Goal: Information Seeking & Learning: Find specific fact

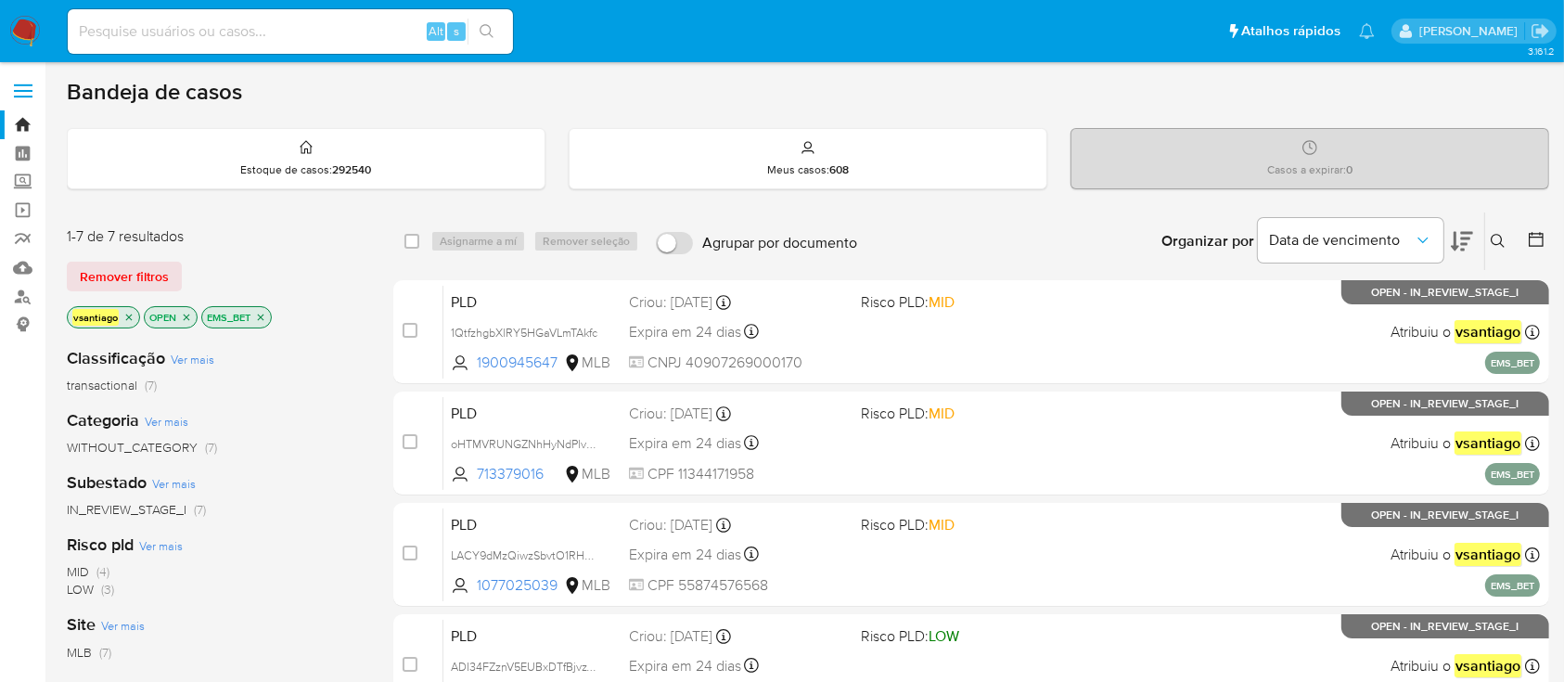
click at [341, 381] on div "transactional (7)" at bounding box center [215, 386] width 297 height 18
click at [264, 316] on icon "close-filter" at bounding box center [260, 317] width 11 height 11
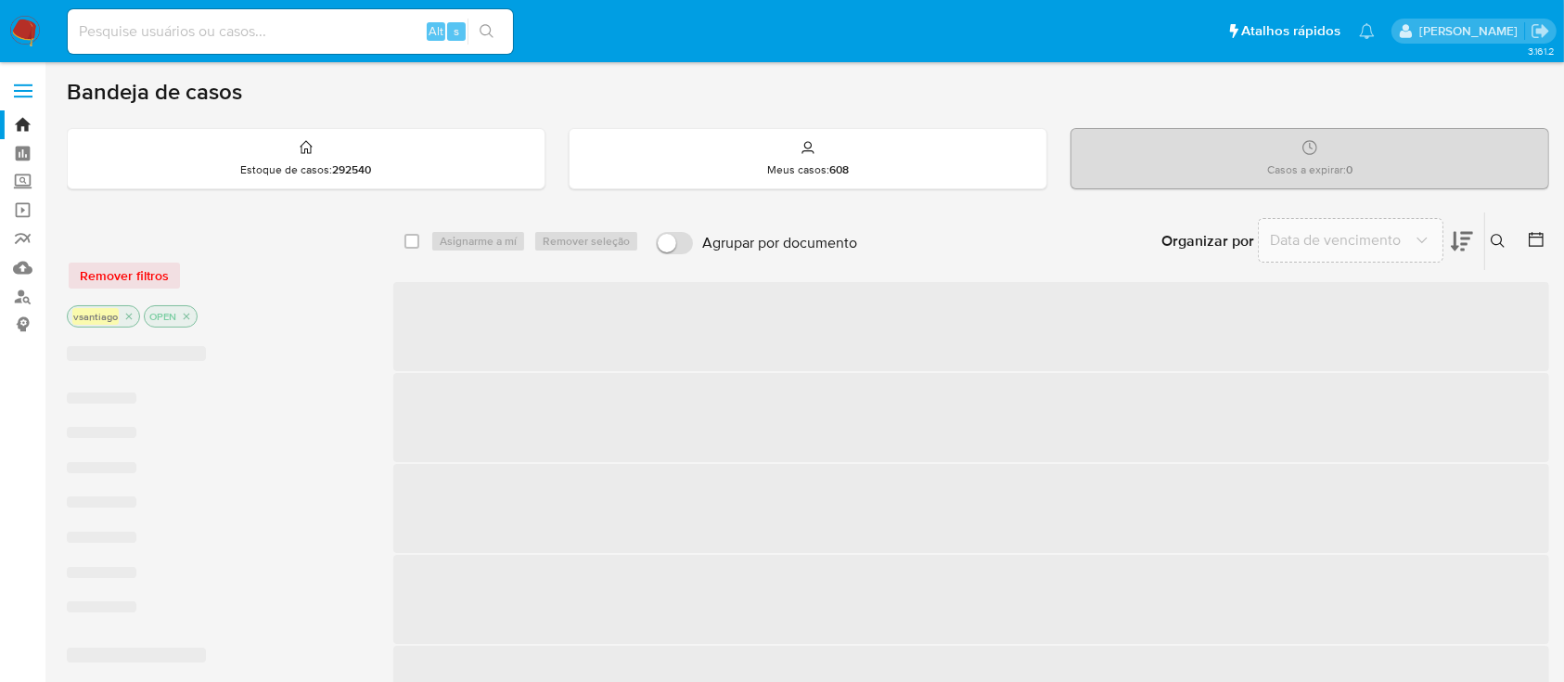
click at [319, 263] on div "Remover filtros" at bounding box center [215, 276] width 297 height 30
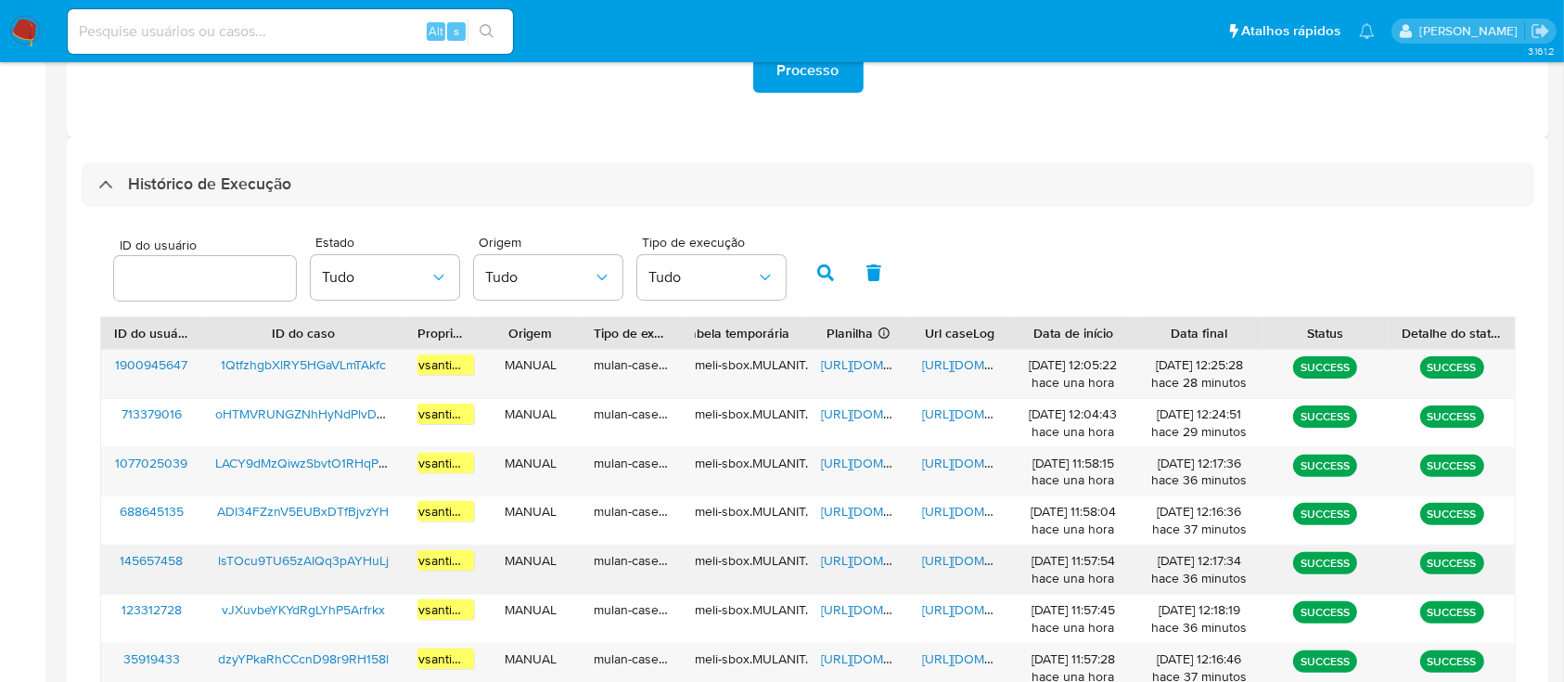
scroll to position [766, 0]
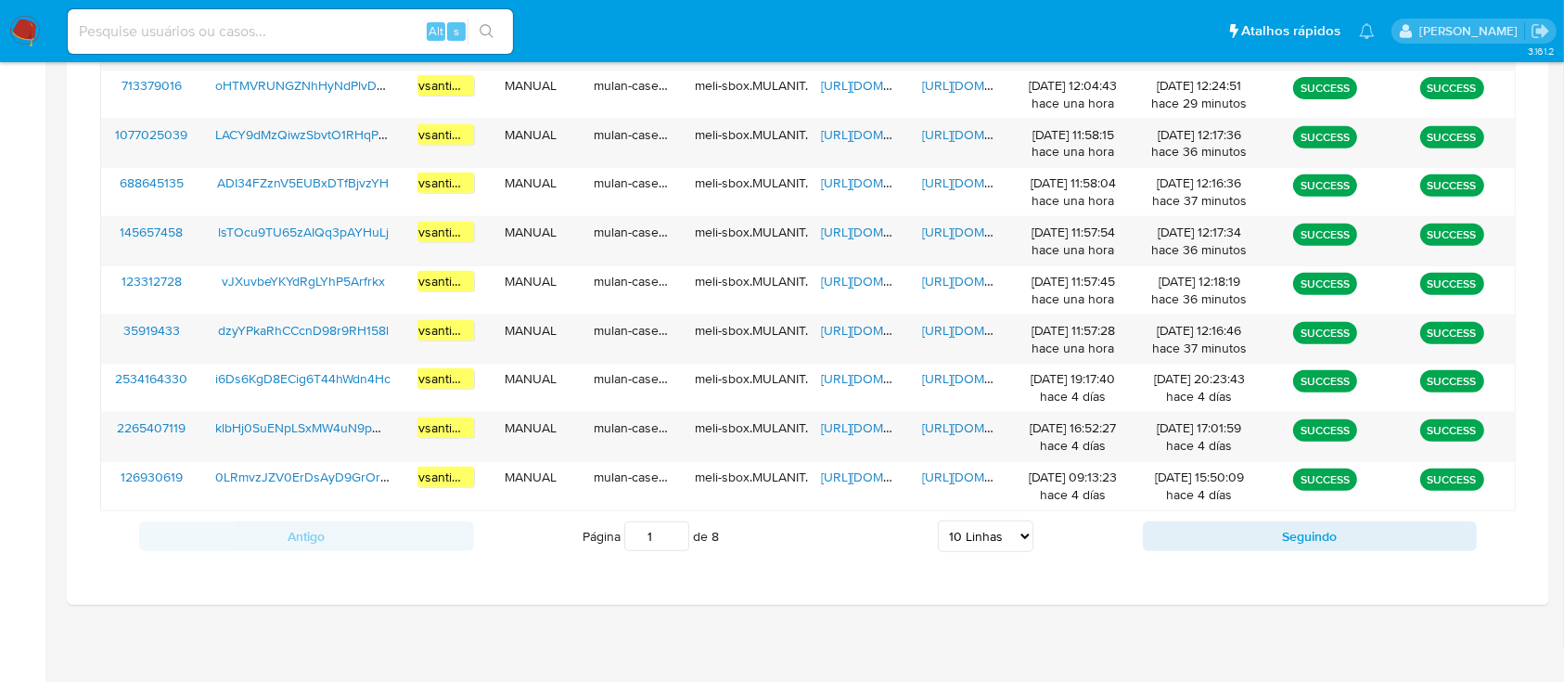
click at [1022, 536] on select "5 Linhas 10 Linhas 20 Linhas 25 Linhas 50 Linhas 100 Linhas" at bounding box center [986, 536] width 96 height 32
select select "100"
click at [938, 520] on select "5 Linhas 10 Linhas 20 Linhas 25 Linhas 50 Linhas 100 Linhas" at bounding box center [986, 536] width 96 height 32
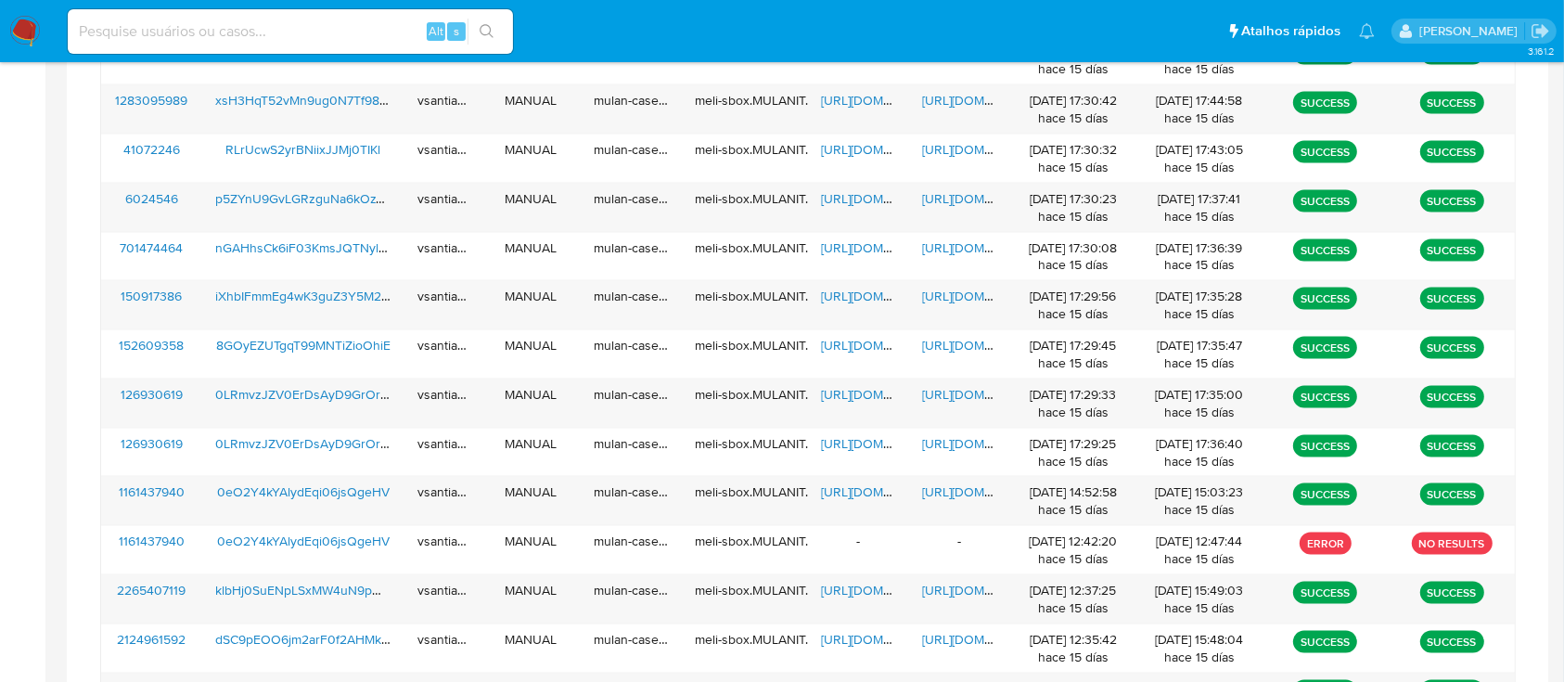
scroll to position [951, 0]
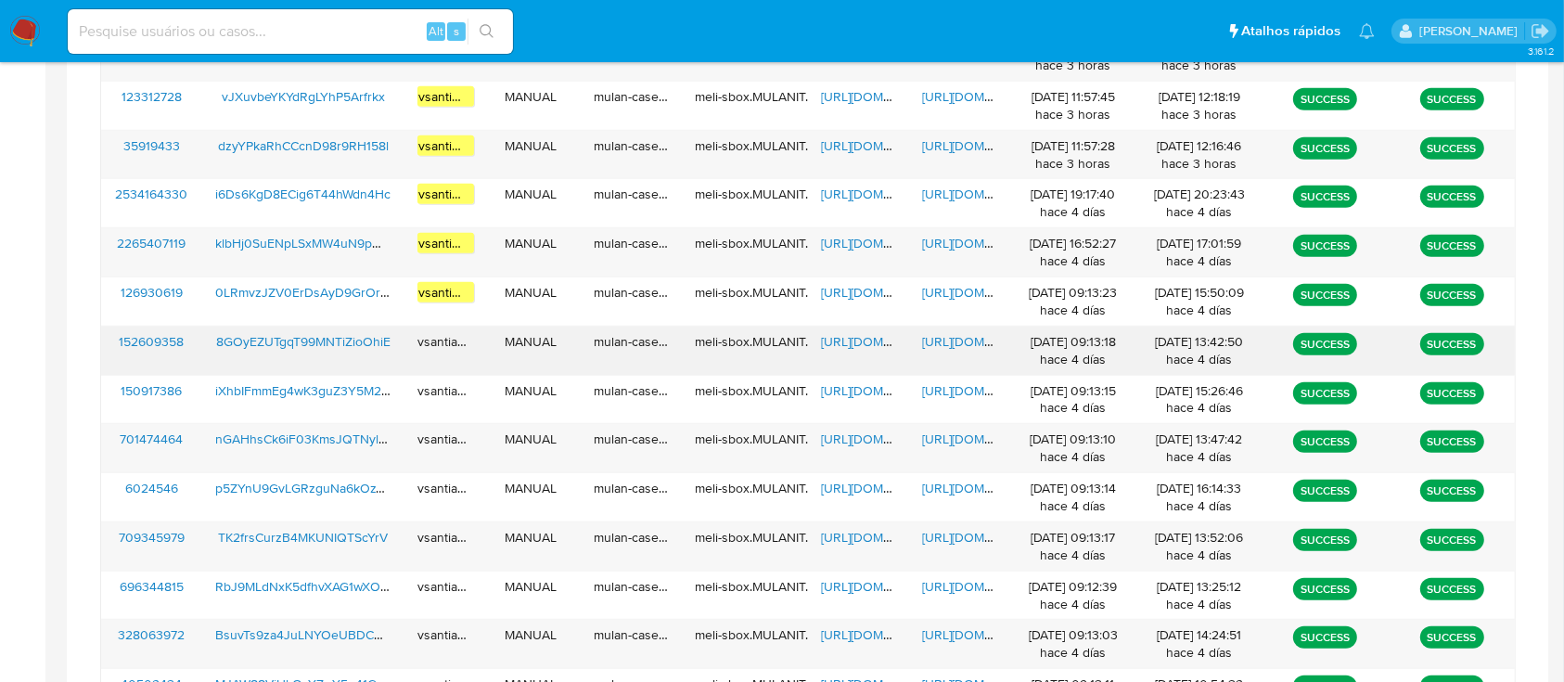
click at [349, 340] on span "8GOyEZUTgqT99MNTiZioOhiE" at bounding box center [303, 341] width 174 height 19
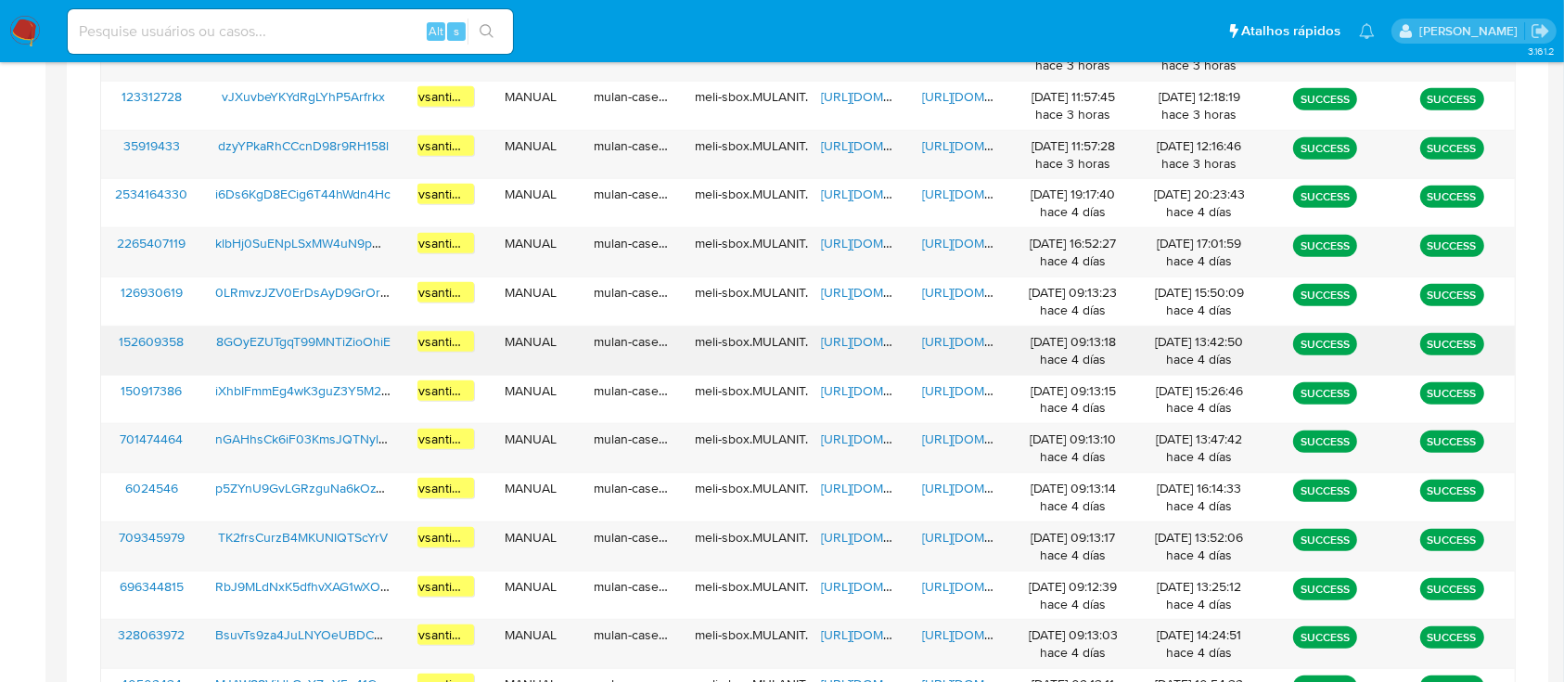
click at [880, 338] on span "https://docs.google.com/spreadsheets/d/1txeQFBZ2xrsiN7c9rClHkHuYnI41ADUCyirNCKq…" at bounding box center [885, 341] width 128 height 19
click at [969, 343] on span "https://docs.google.com/document/d/15I8bSCSsSVgN1duB5Q52Q5oMym8dBTwhM4WlczYZZpI…" at bounding box center [986, 341] width 128 height 19
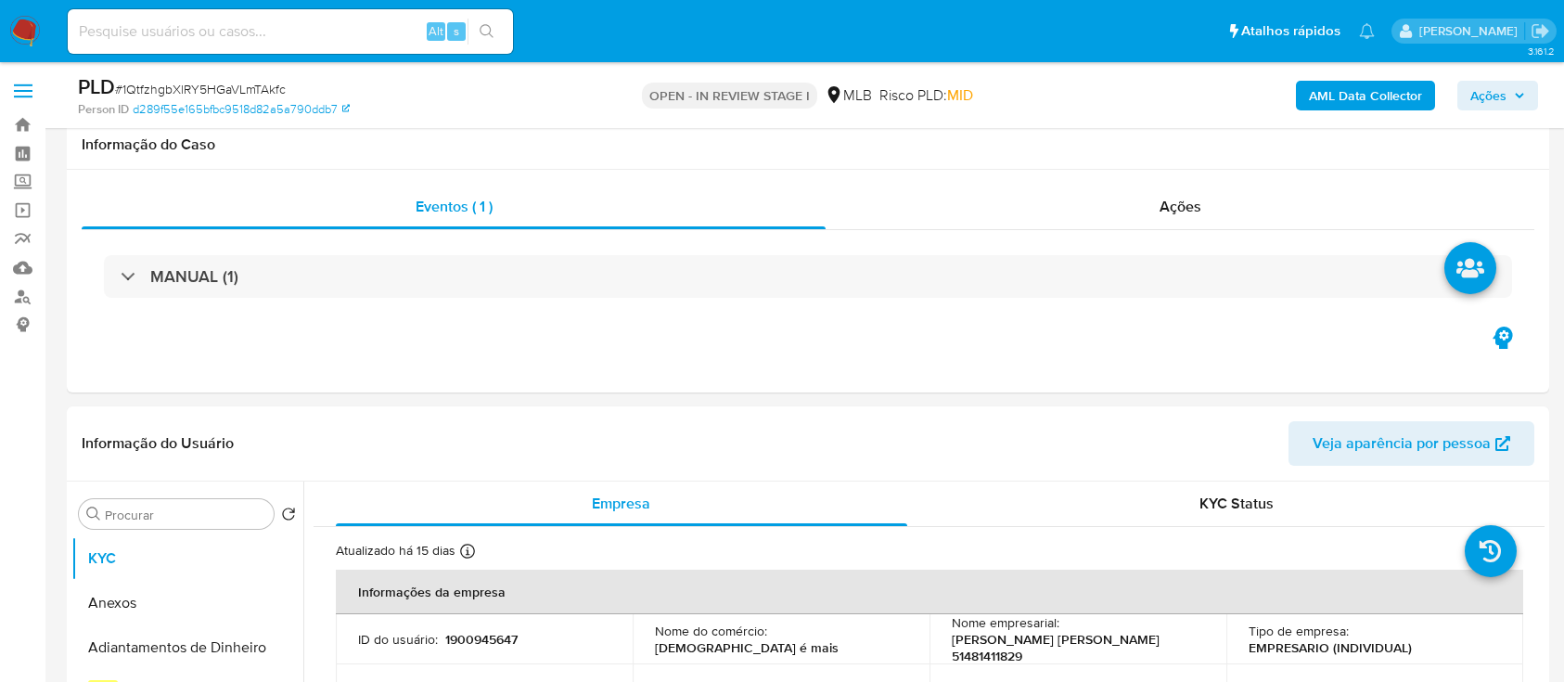
select select "10"
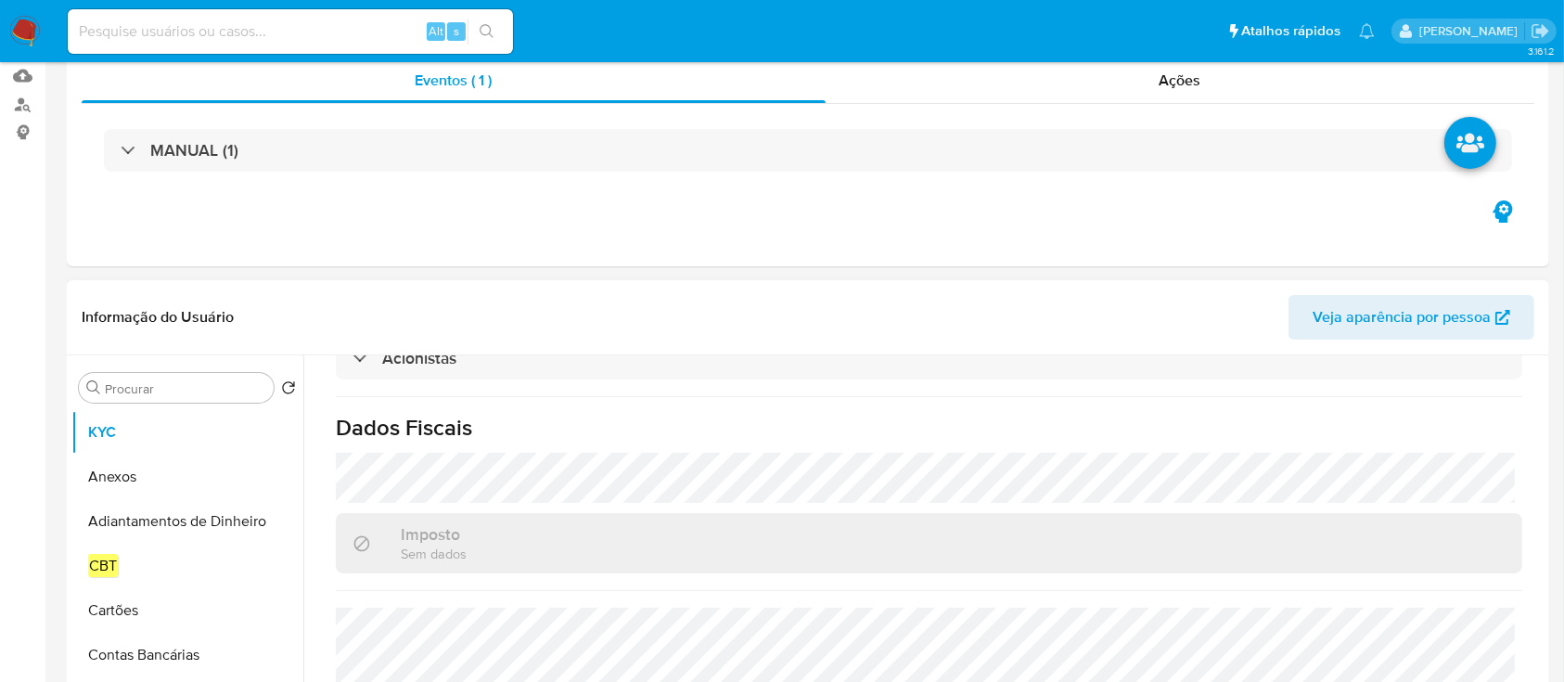
scroll to position [37, 0]
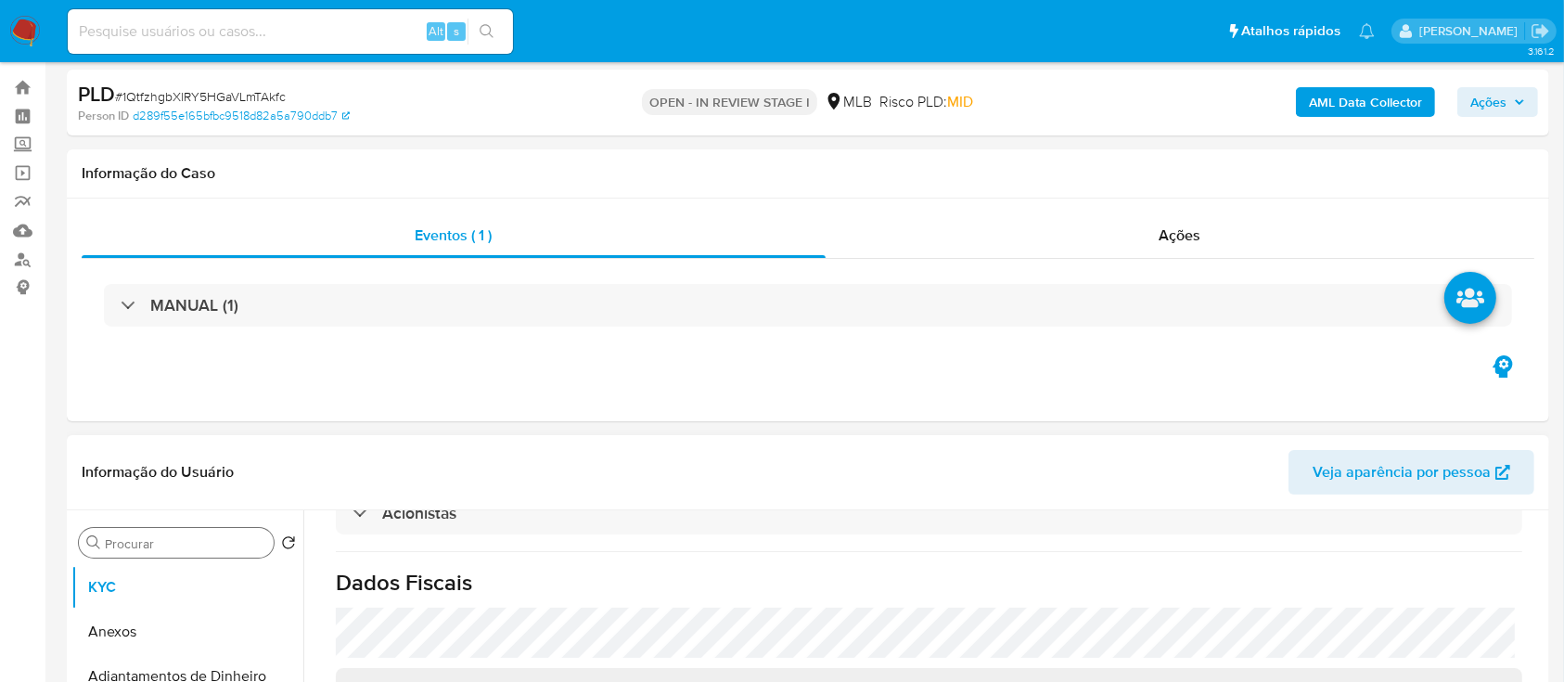
click at [171, 546] on input "Procurar" at bounding box center [185, 543] width 161 height 17
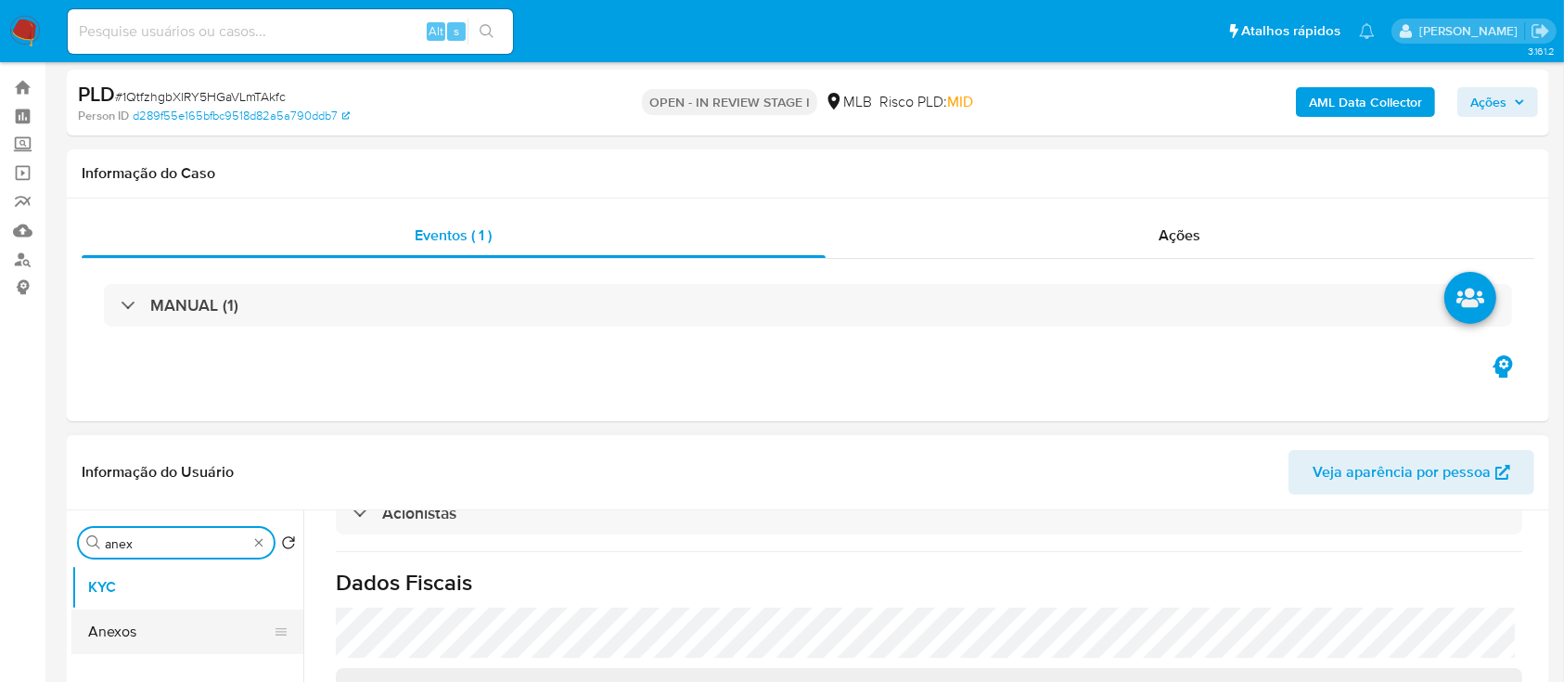
type input "anex"
click at [151, 639] on button "Anexos" at bounding box center [179, 632] width 217 height 45
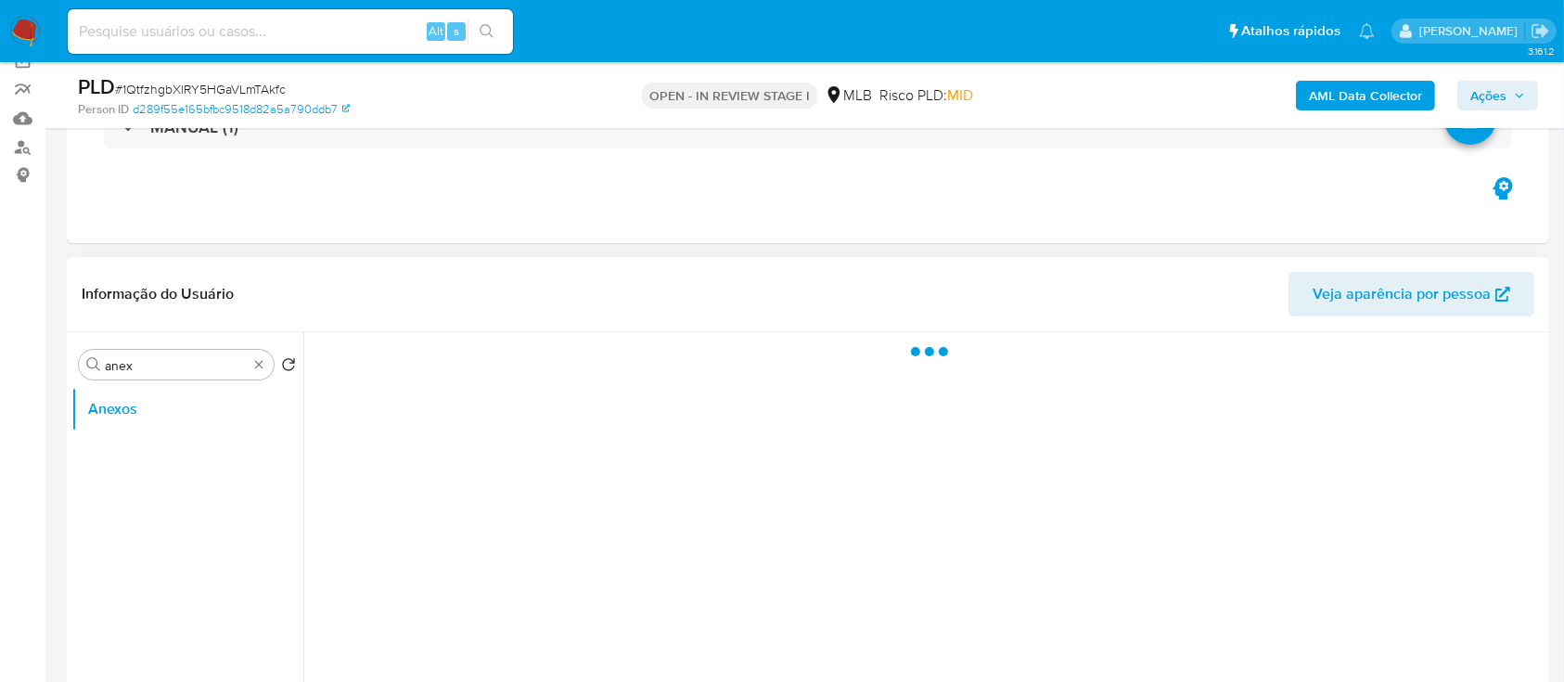
scroll to position [285, 0]
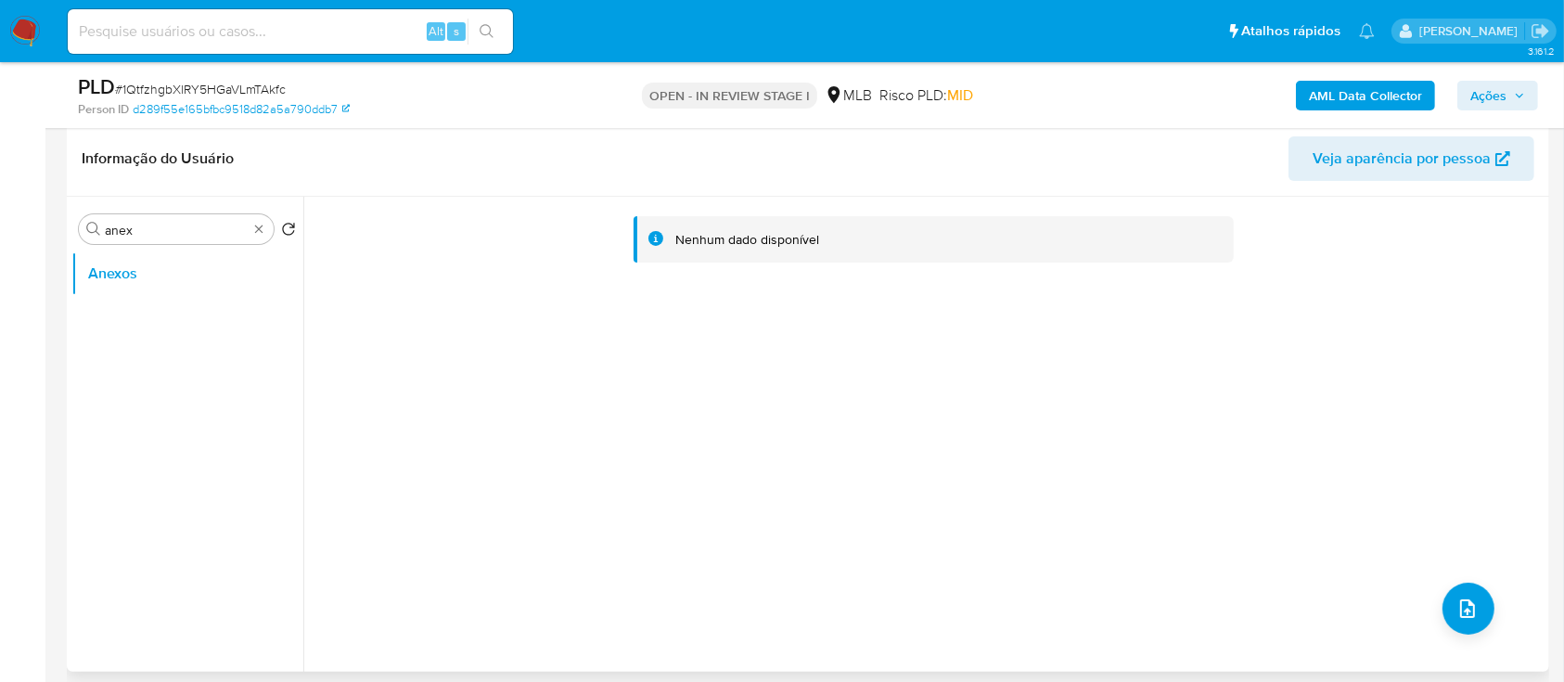
click at [1385, 103] on b "AML Data Collector" at bounding box center [1365, 96] width 113 height 30
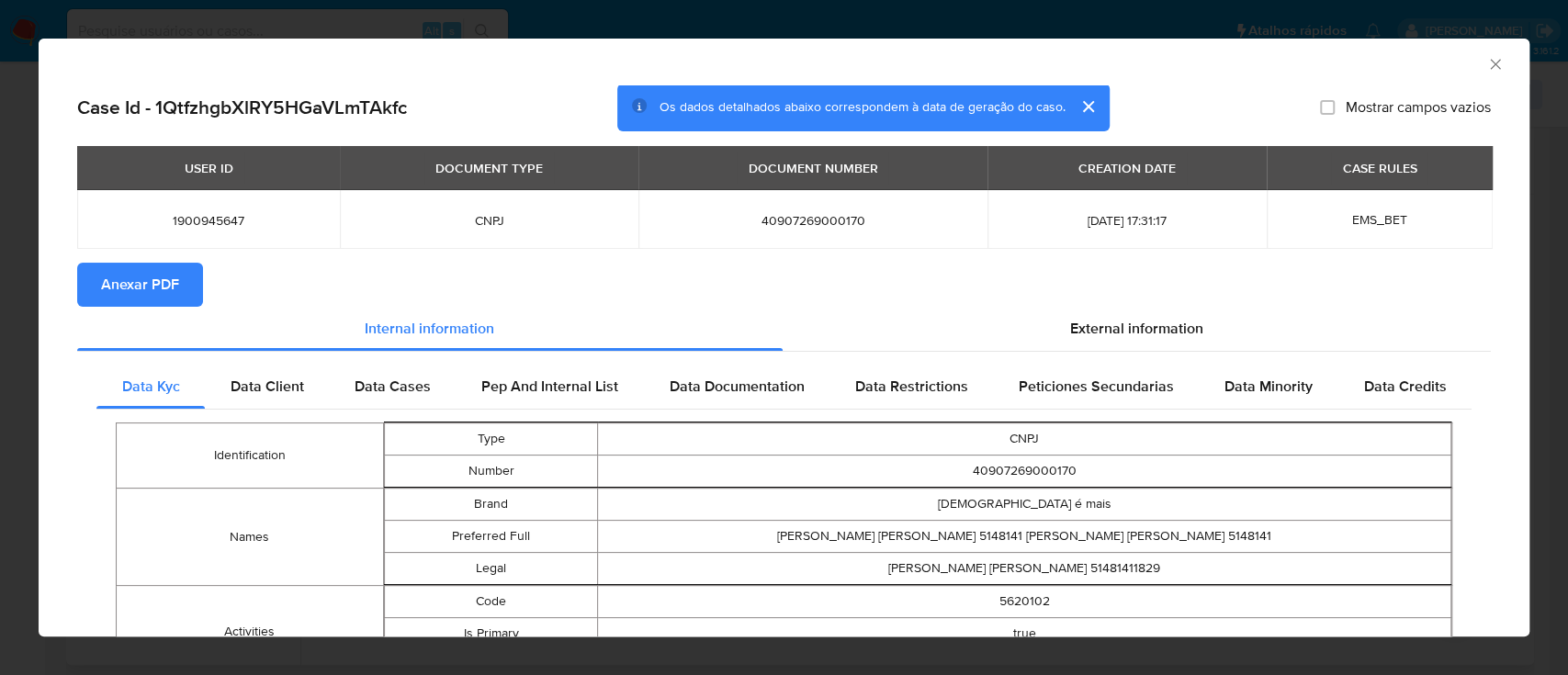
click at [167, 287] on span "Anexar PDF" at bounding box center [140, 284] width 78 height 41
click at [1486, 63] on icon "Fechar a janela" at bounding box center [1495, 64] width 19 height 19
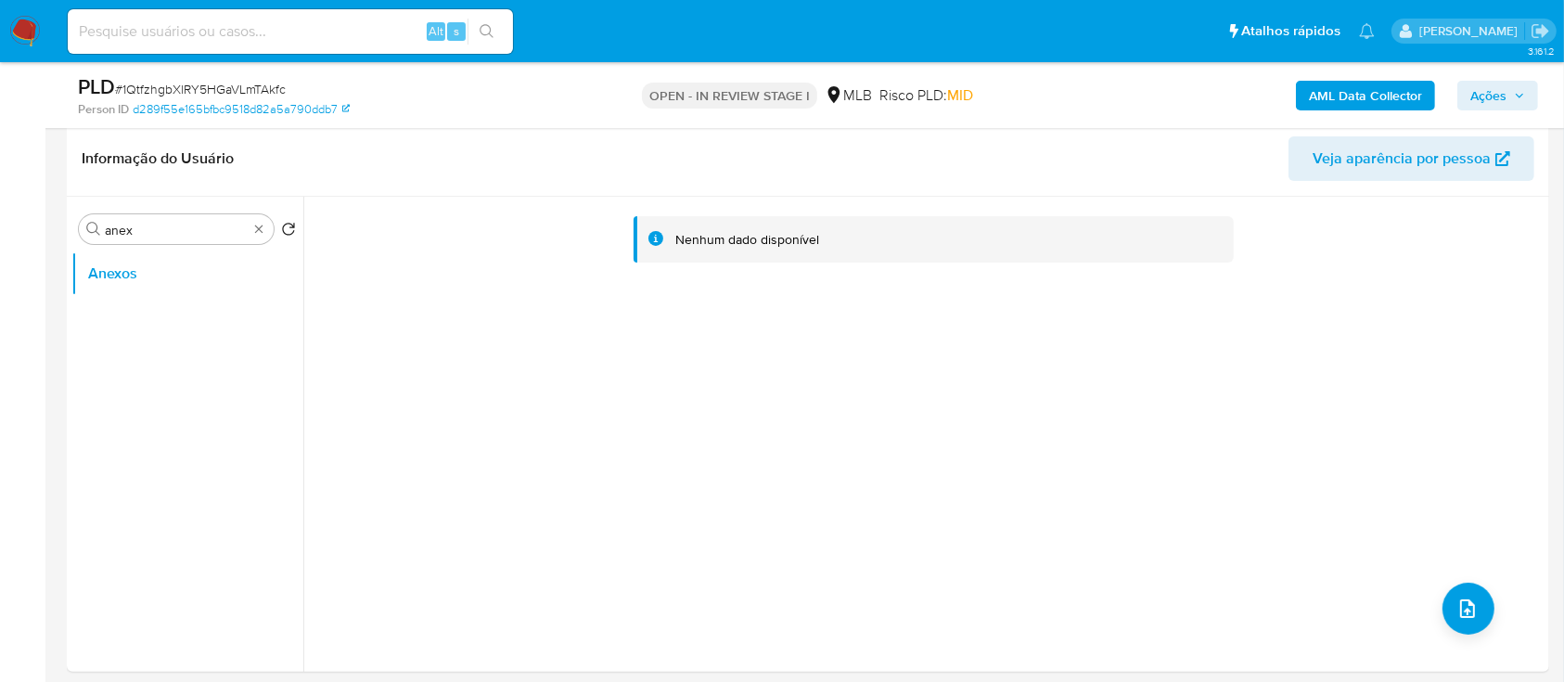
drag, startPoint x: 649, startPoint y: 488, endPoint x: 198, endPoint y: 318, distance: 481.8
click at [645, 488] on div "Nenhum dado disponível" at bounding box center [923, 434] width 1241 height 475
click at [251, 232] on div "Procurar anex" at bounding box center [176, 229] width 195 height 30
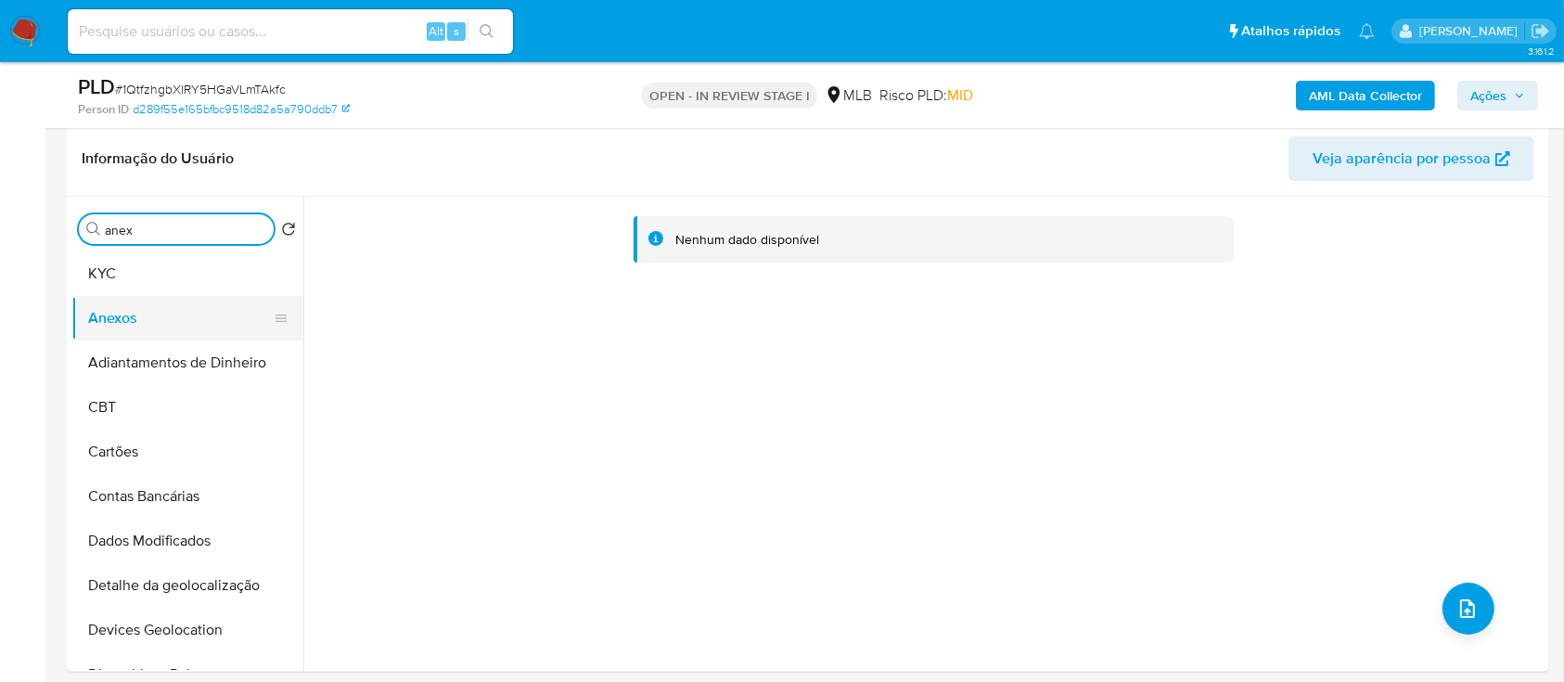
click at [160, 317] on button "Anexos" at bounding box center [179, 318] width 217 height 45
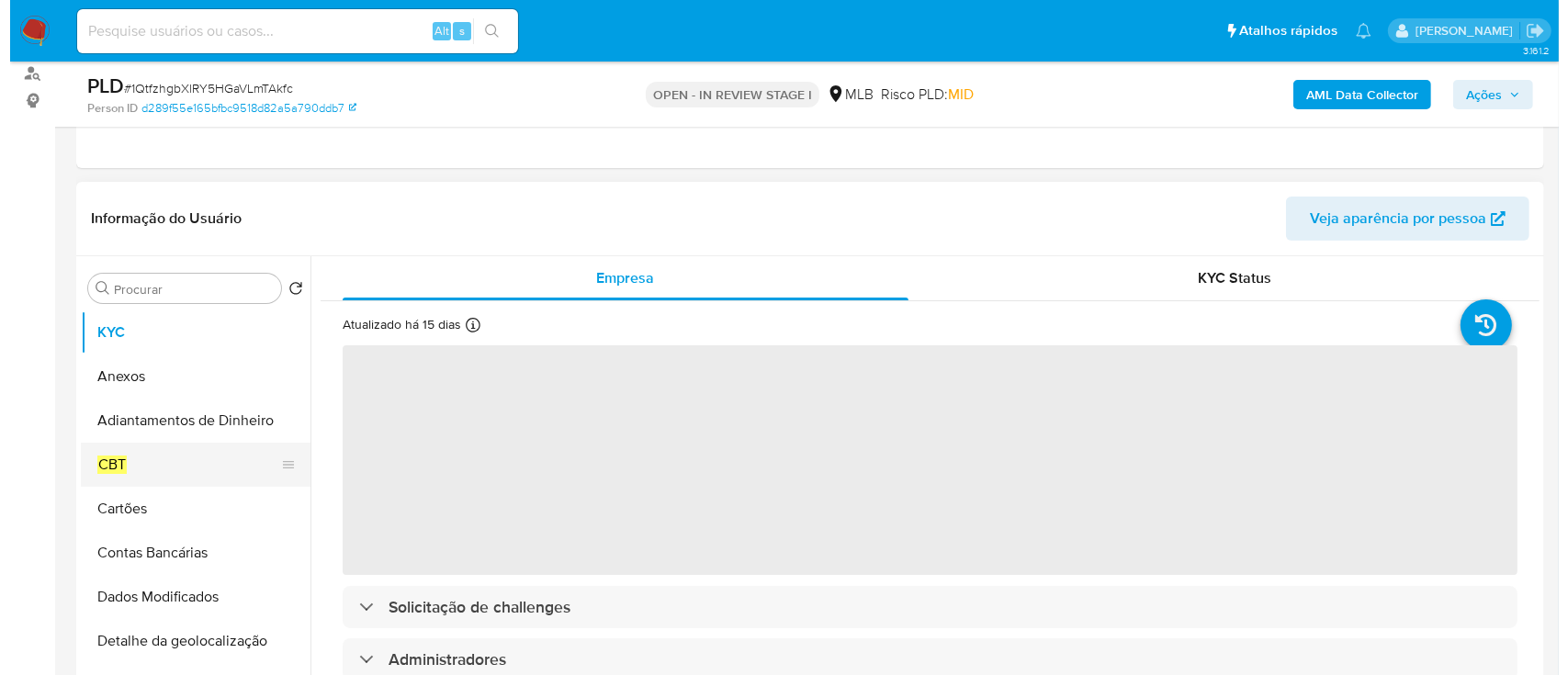
scroll to position [244, 0]
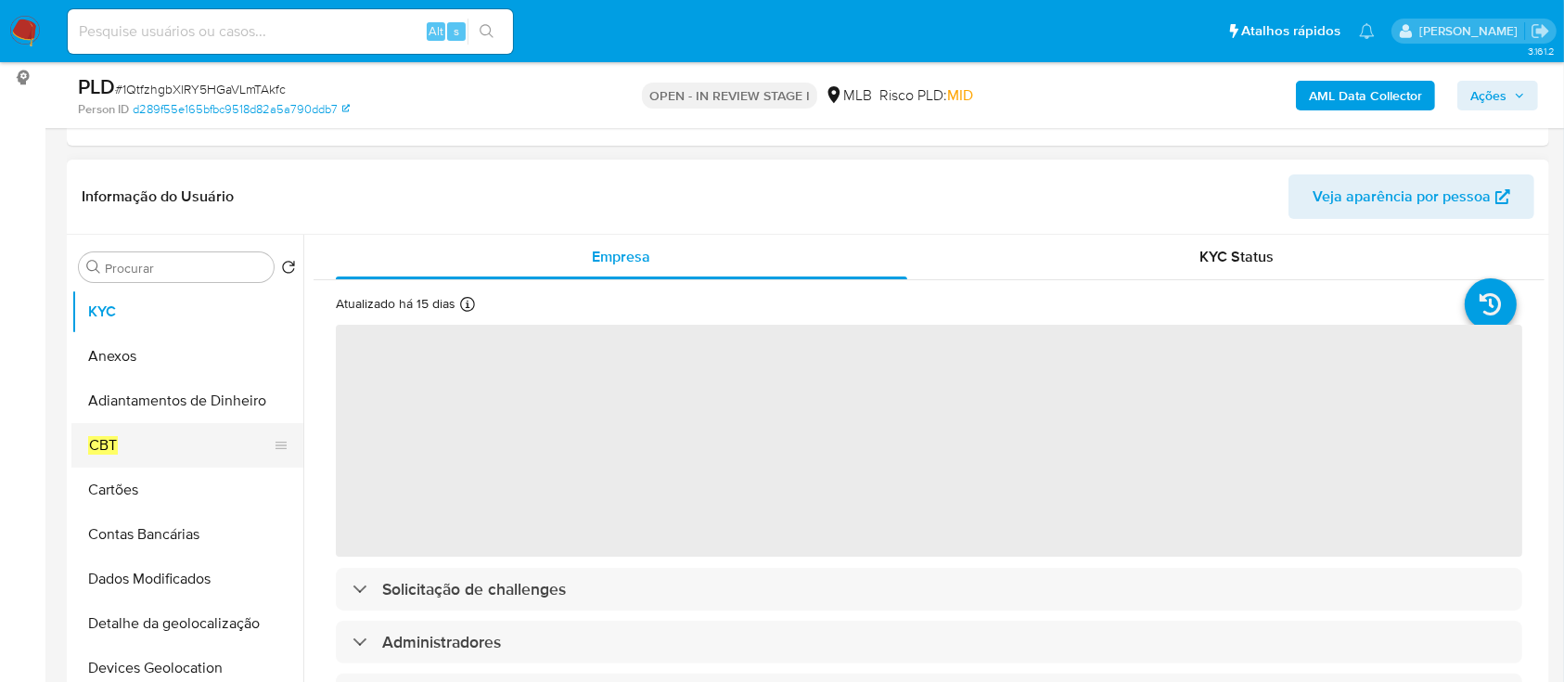
select select "10"
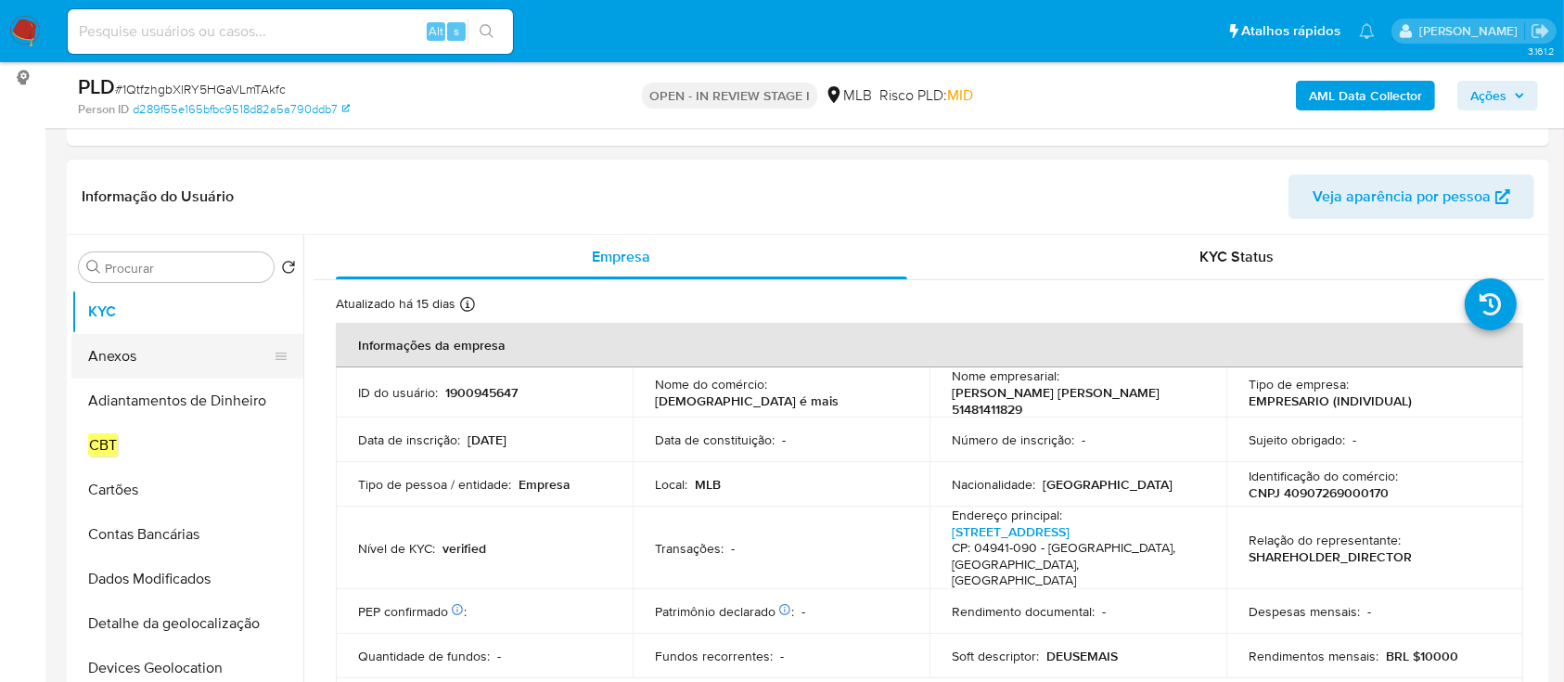
click at [150, 353] on button "Anexos" at bounding box center [179, 356] width 217 height 45
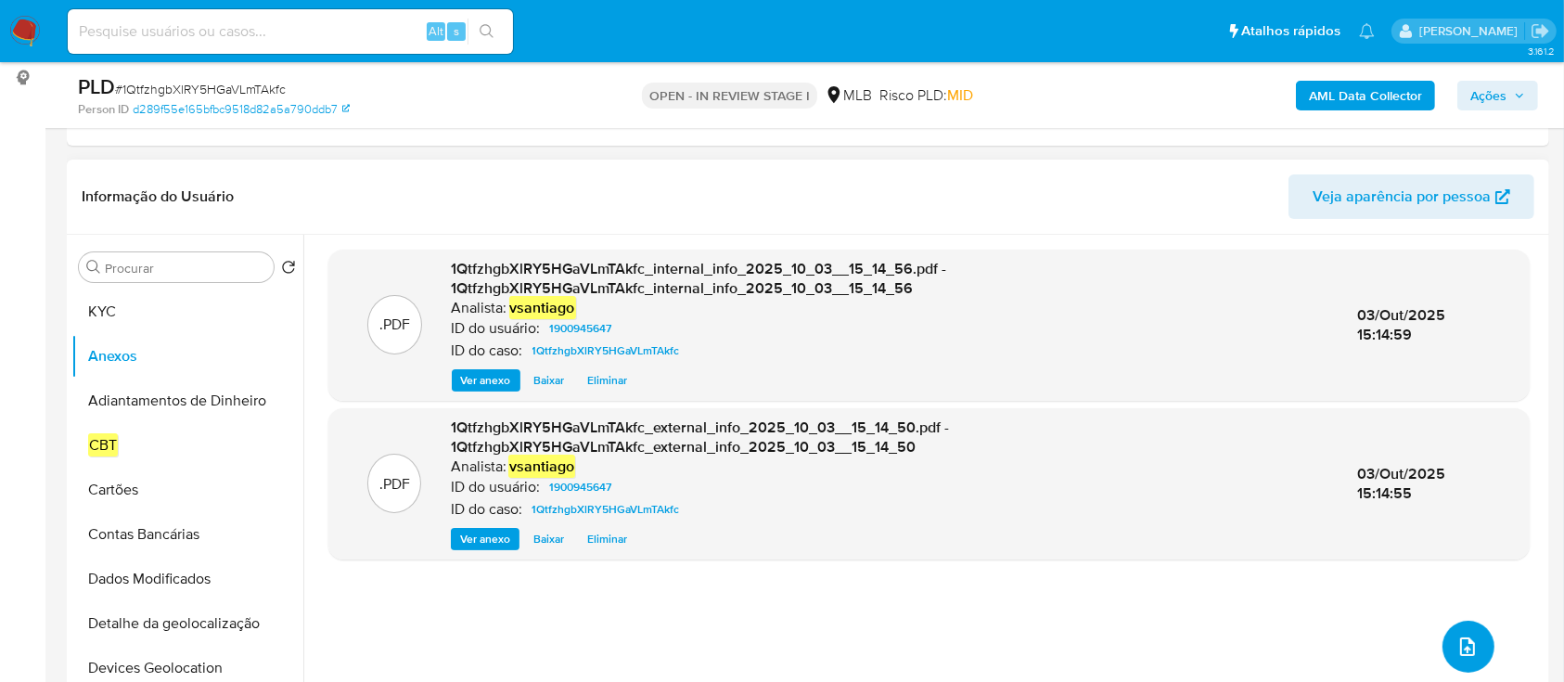
click at [1461, 657] on button "upload-file" at bounding box center [1469, 647] width 52 height 52
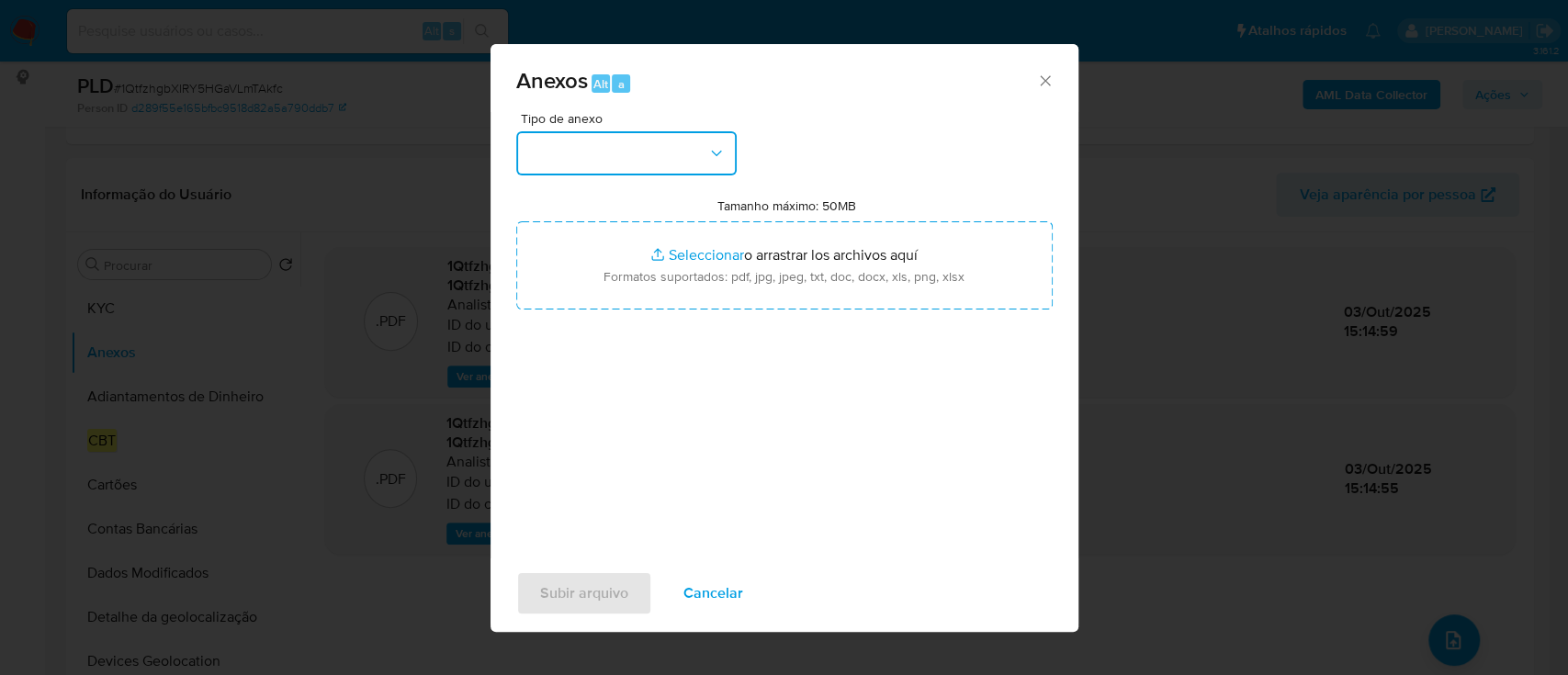
click at [604, 172] on button "button" at bounding box center [626, 153] width 221 height 45
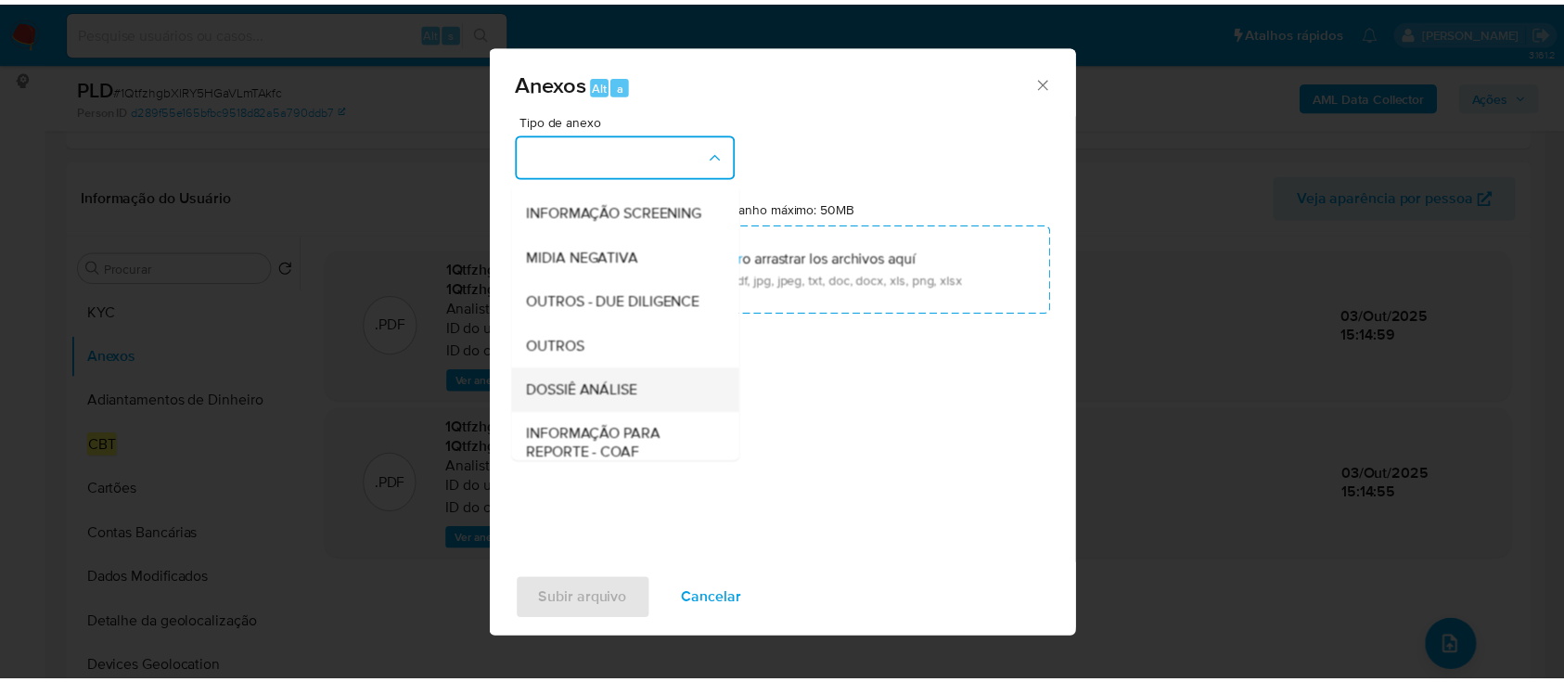
scroll to position [285, 0]
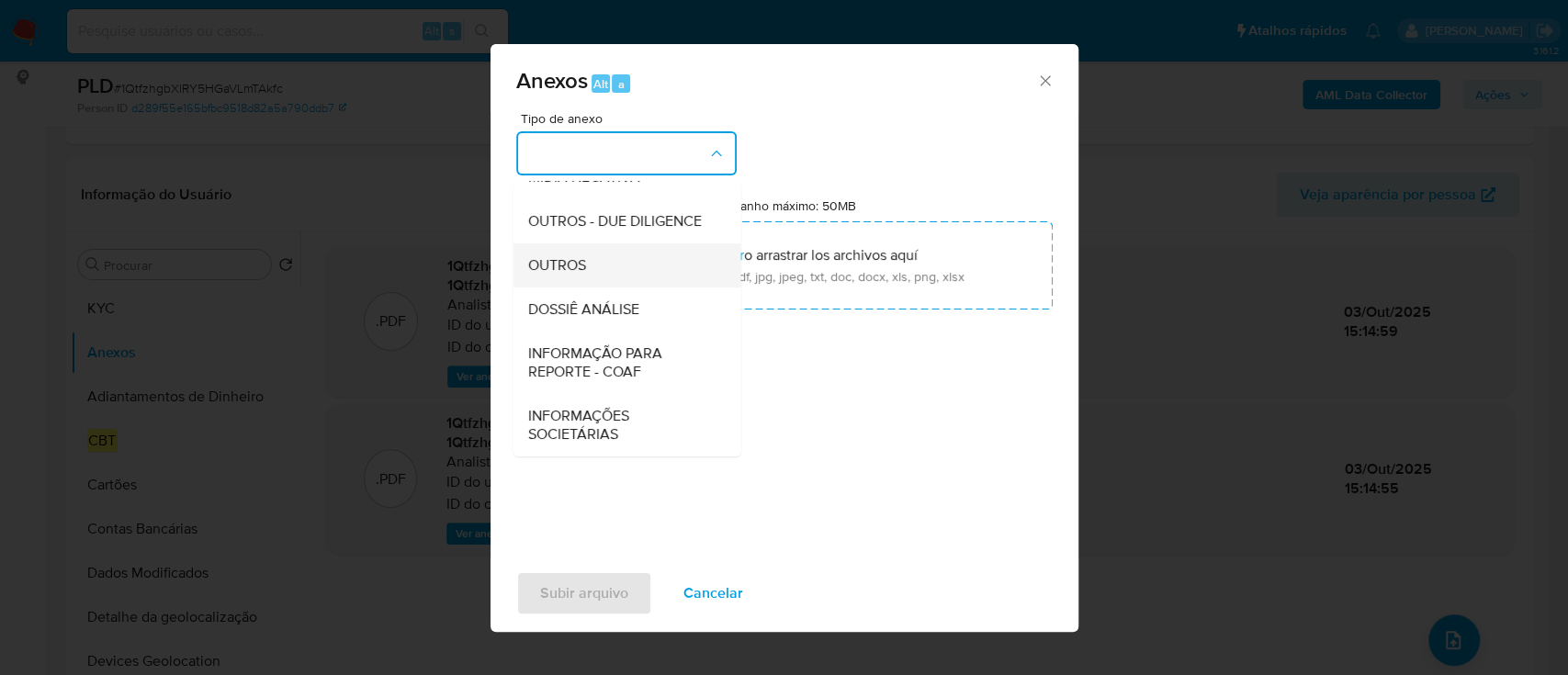
click at [604, 276] on div "OUTROS" at bounding box center [621, 265] width 187 height 45
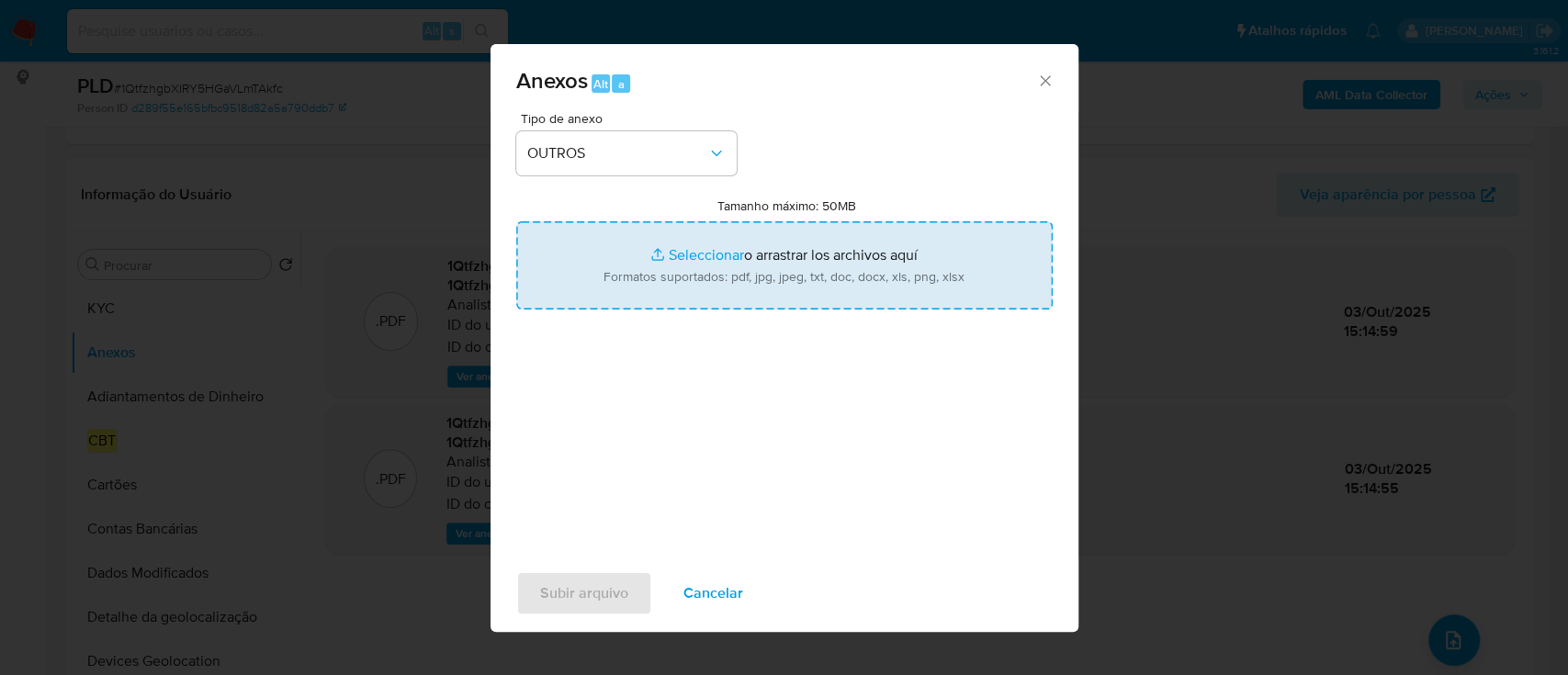
click at [797, 282] on input "Tamanho máximo: 50MB Seleccionar archivos" at bounding box center [784, 265] width 537 height 88
type input "C:\fakepath\SPA - CNPJ 40907269000170 - LUCAS BRANDAO DA SILVA 51481411829.pdf"
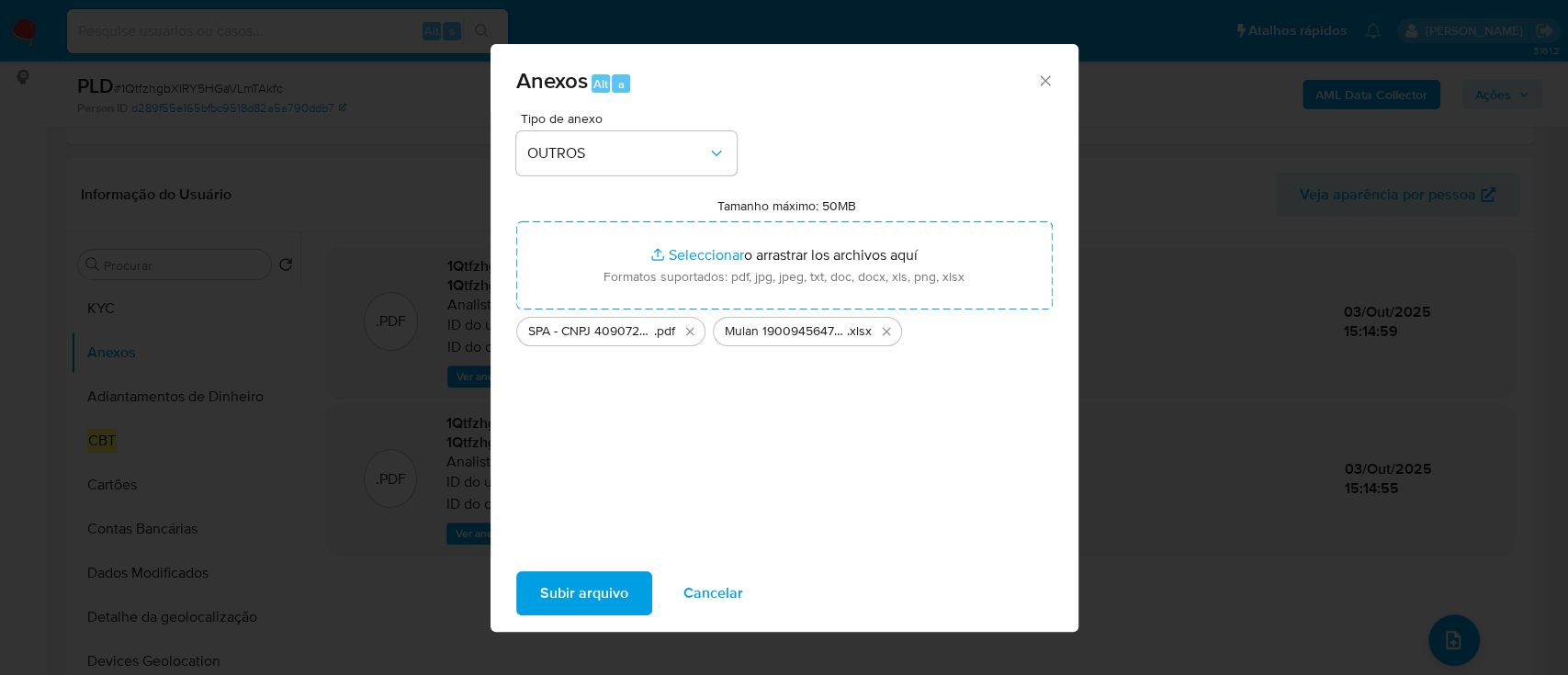
click at [586, 599] on span "Subir arquivo" at bounding box center [584, 593] width 88 height 41
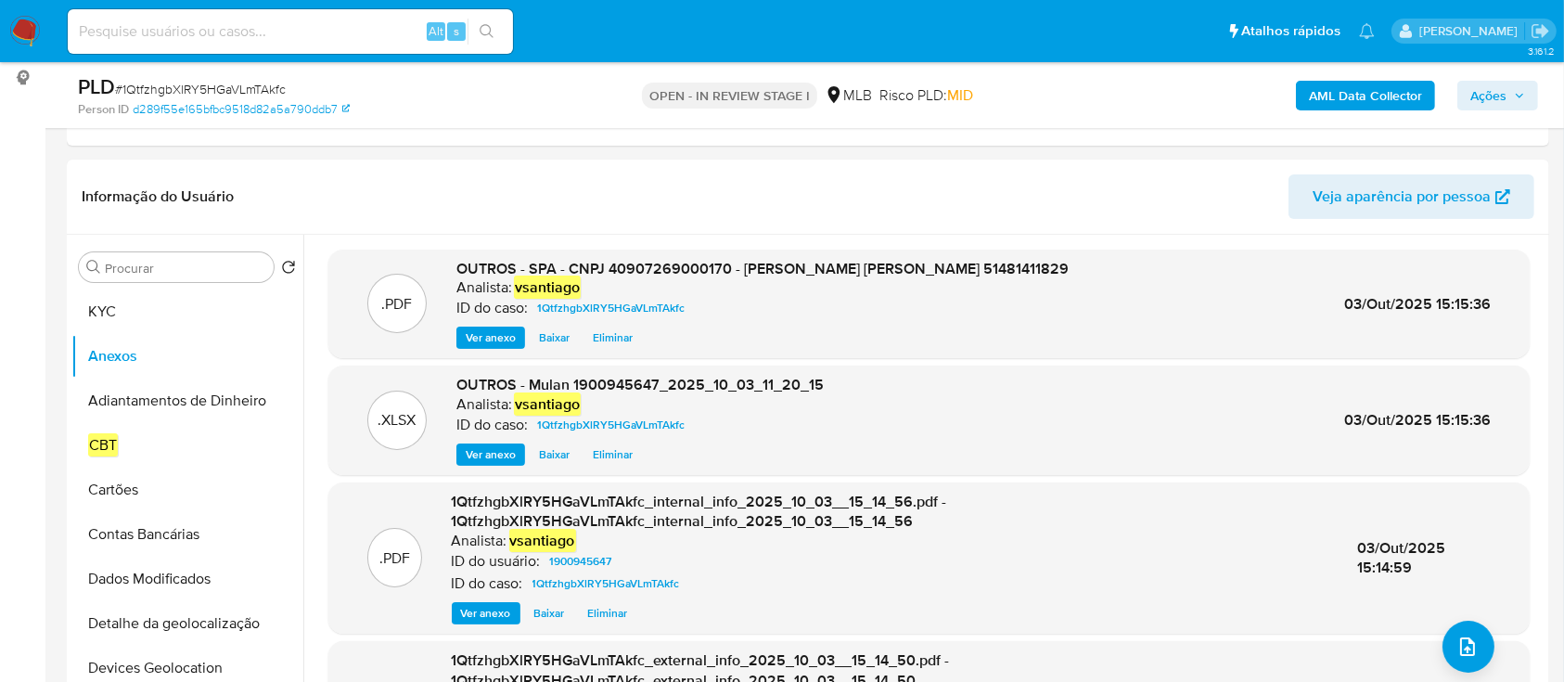
click at [1505, 103] on span "Ações" at bounding box center [1489, 96] width 36 height 30
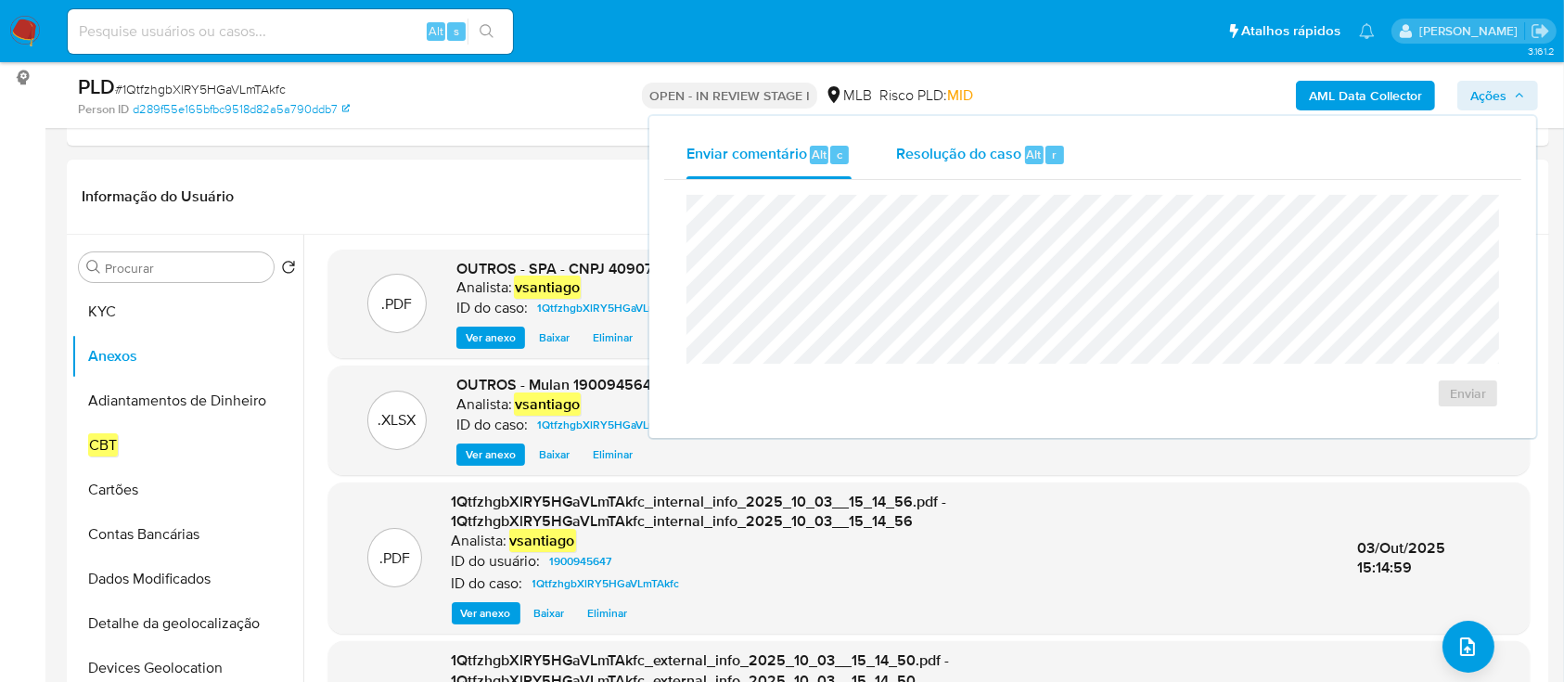
click at [983, 144] on span "Resolução do caso" at bounding box center [958, 153] width 125 height 21
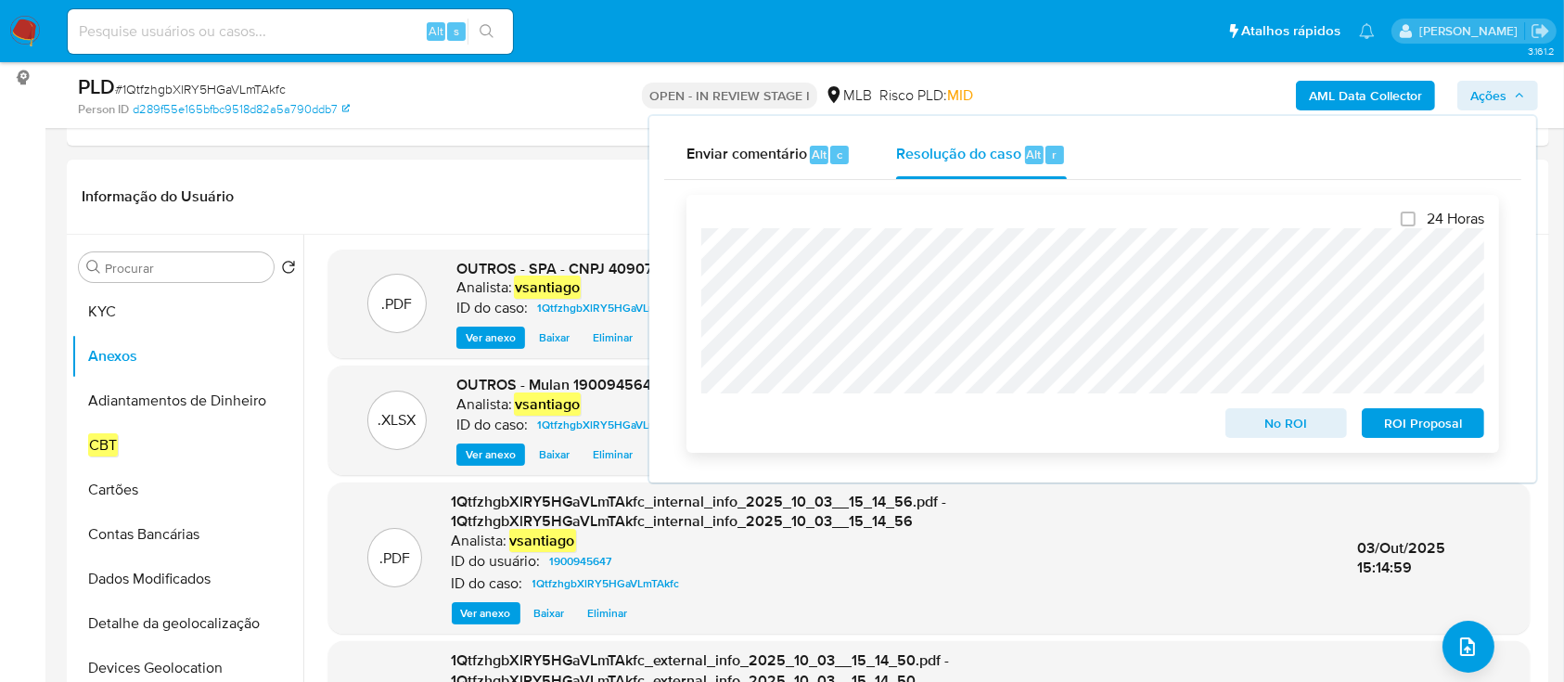
click at [1400, 419] on span "ROI Proposal" at bounding box center [1423, 423] width 96 height 26
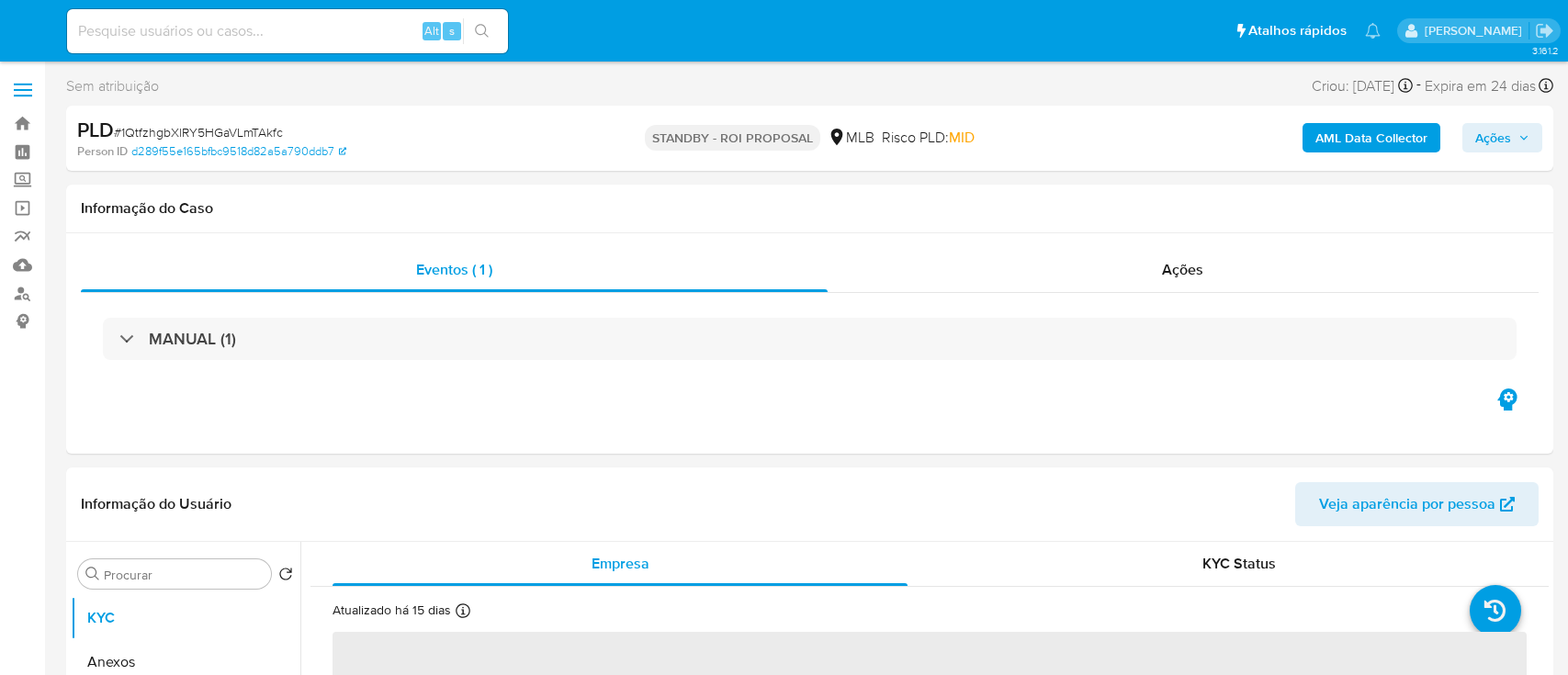
select select "10"
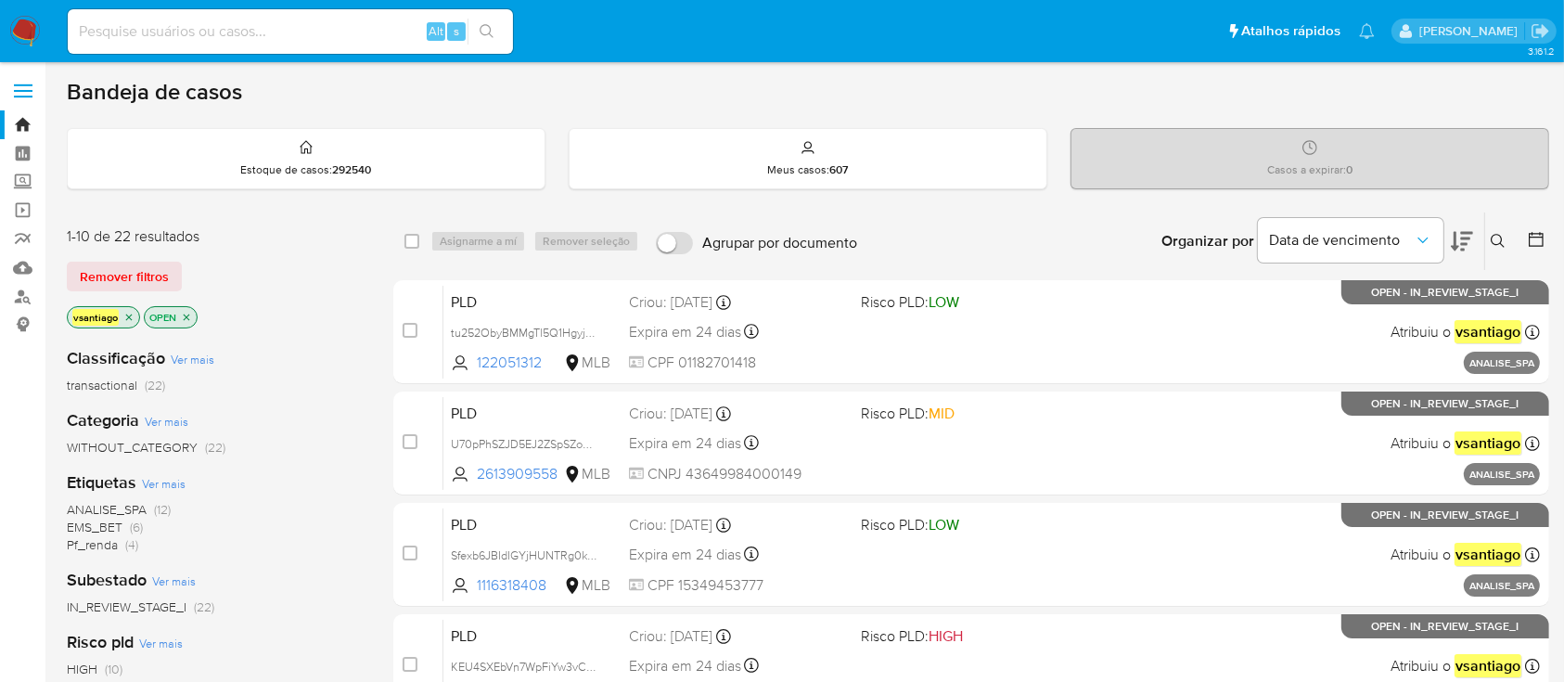
click at [311, 267] on div "Remover filtros" at bounding box center [215, 277] width 297 height 30
click at [1501, 241] on icon at bounding box center [1498, 241] width 15 height 15
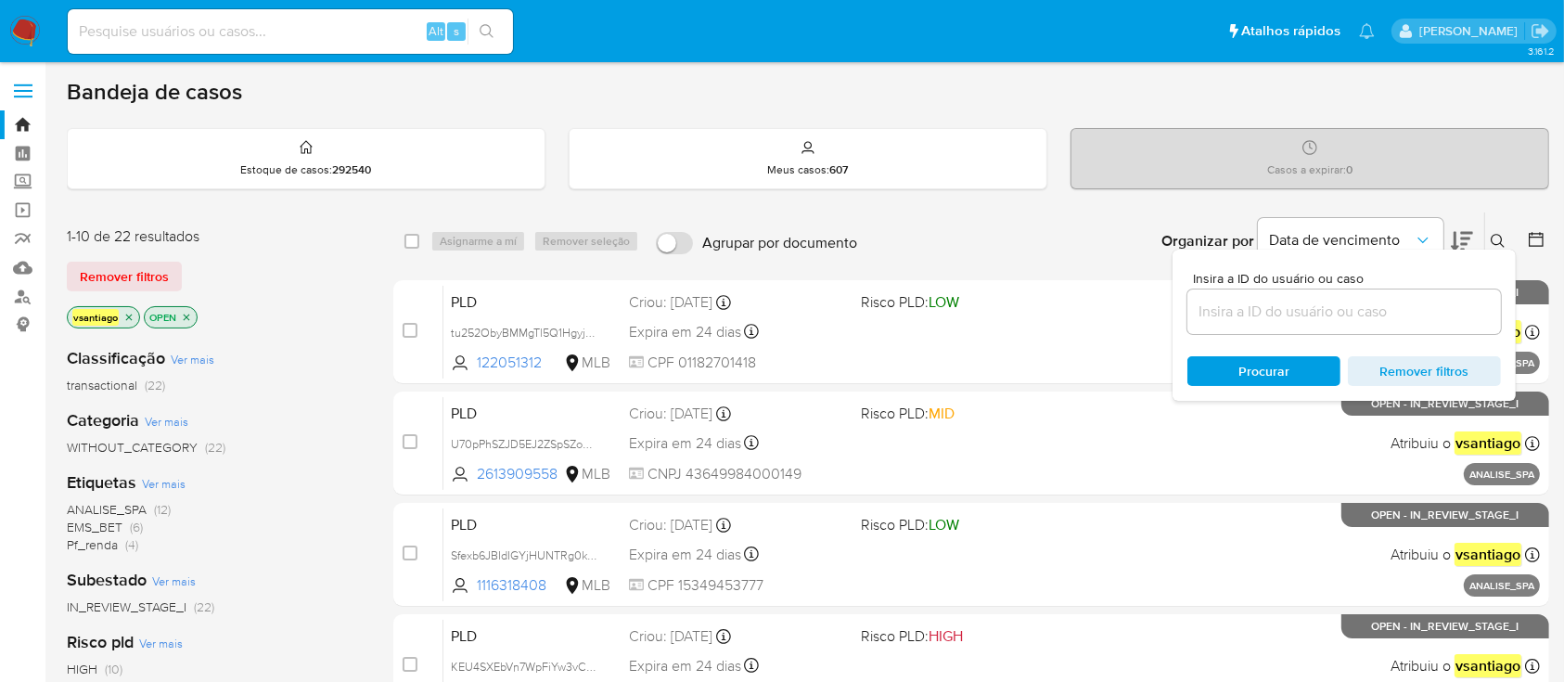
click at [1334, 303] on input at bounding box center [1345, 312] width 314 height 24
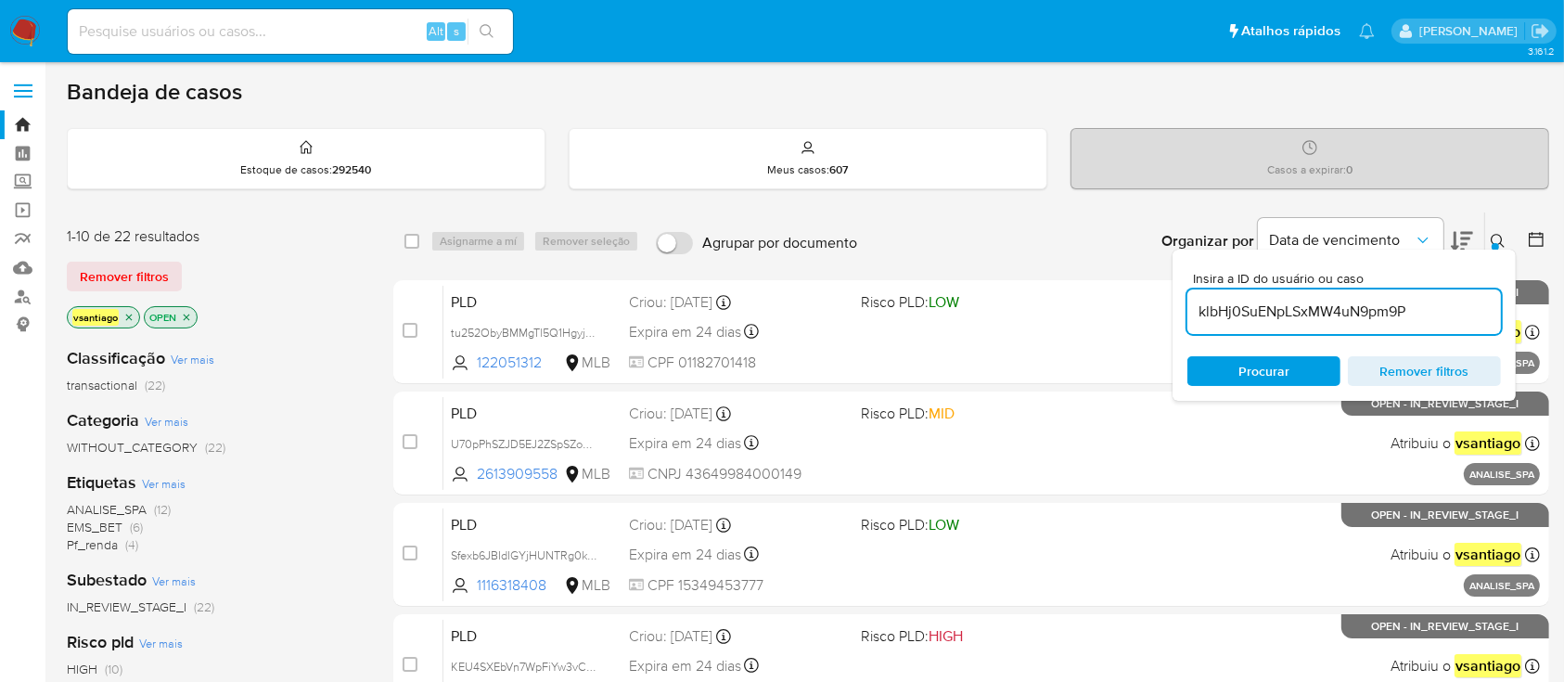
type input "klbHj0SuENpLSxMW4uN9pm9P"
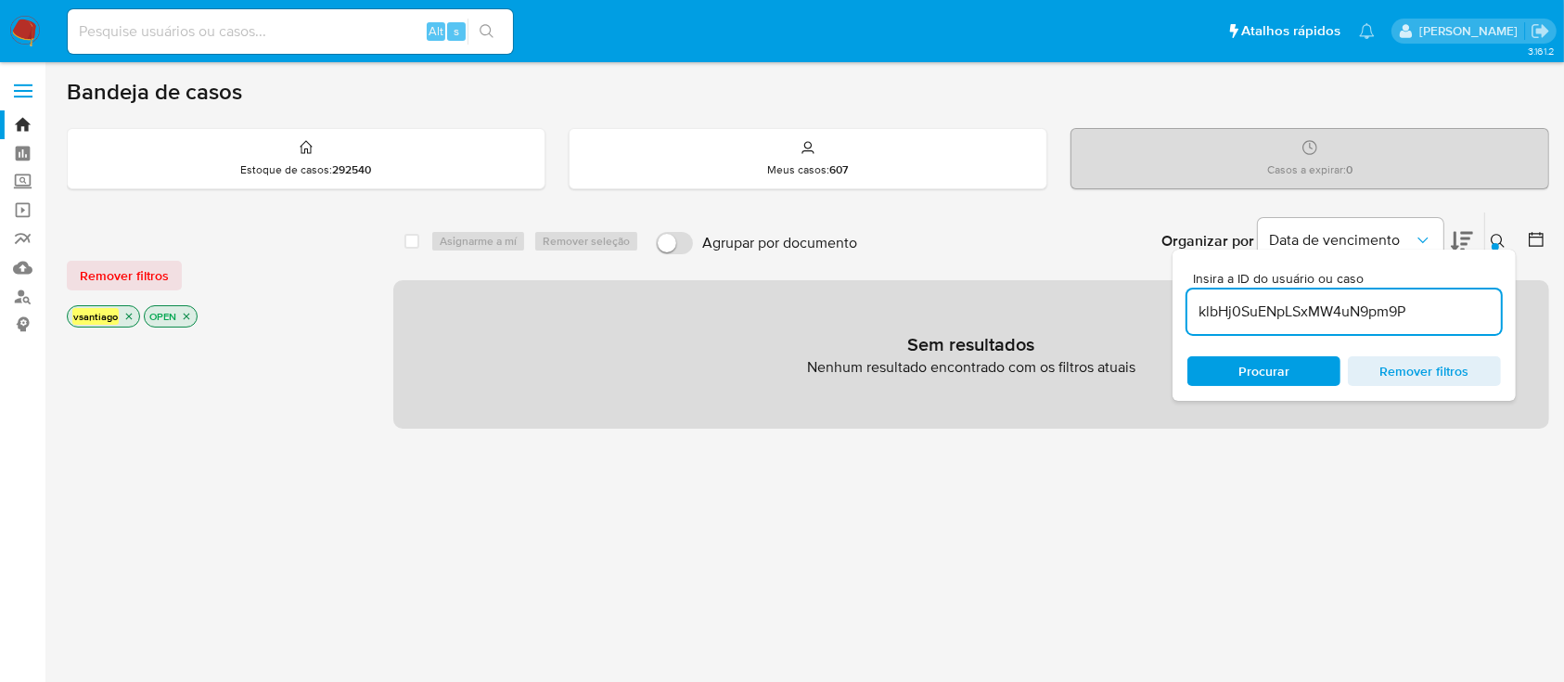
click at [281, 307] on div "vsantiago OPEN" at bounding box center [215, 318] width 297 height 26
click at [318, 309] on div "vsantiago OPEN" at bounding box center [215, 318] width 297 height 26
click at [1374, 300] on input "klbHj0SuENpLSxMW4uN9pm9P" at bounding box center [1345, 312] width 314 height 24
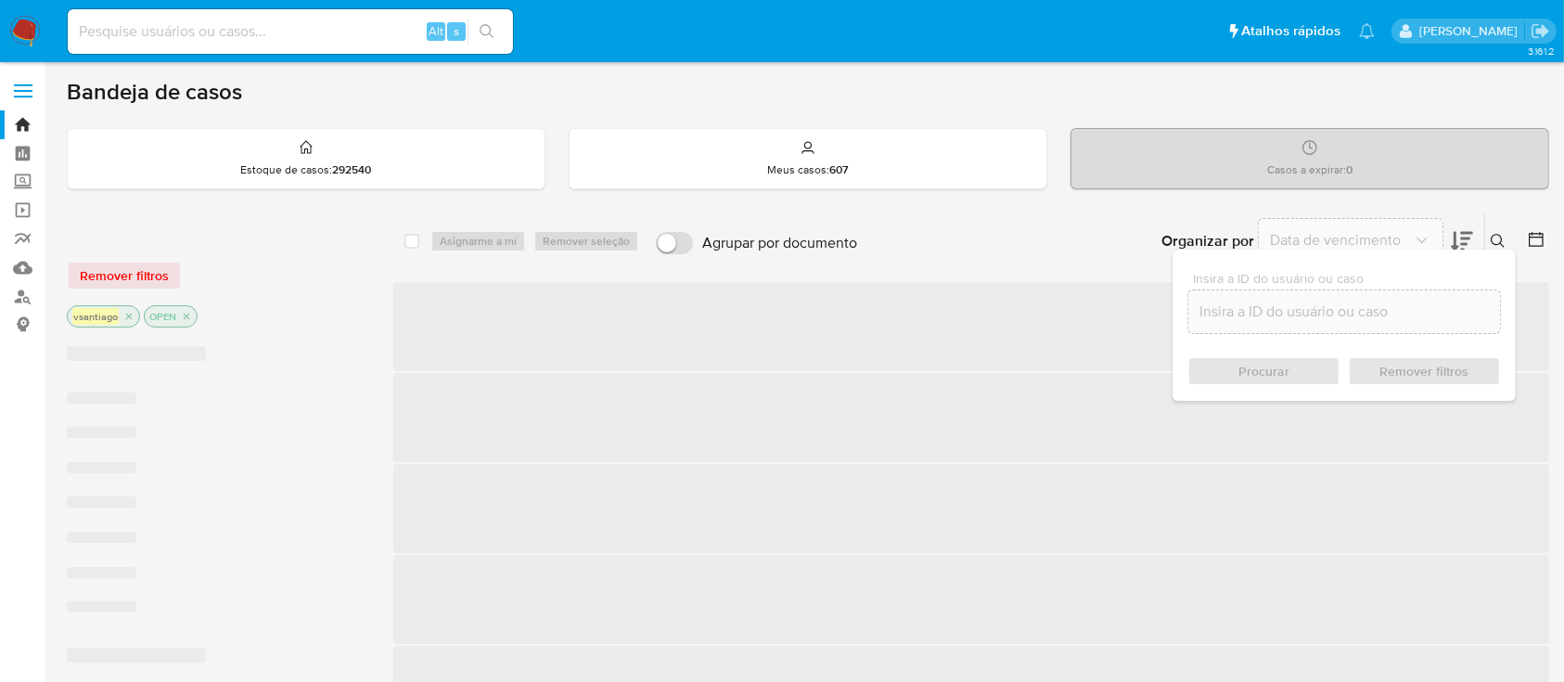
click at [300, 226] on div at bounding box center [215, 235] width 297 height 19
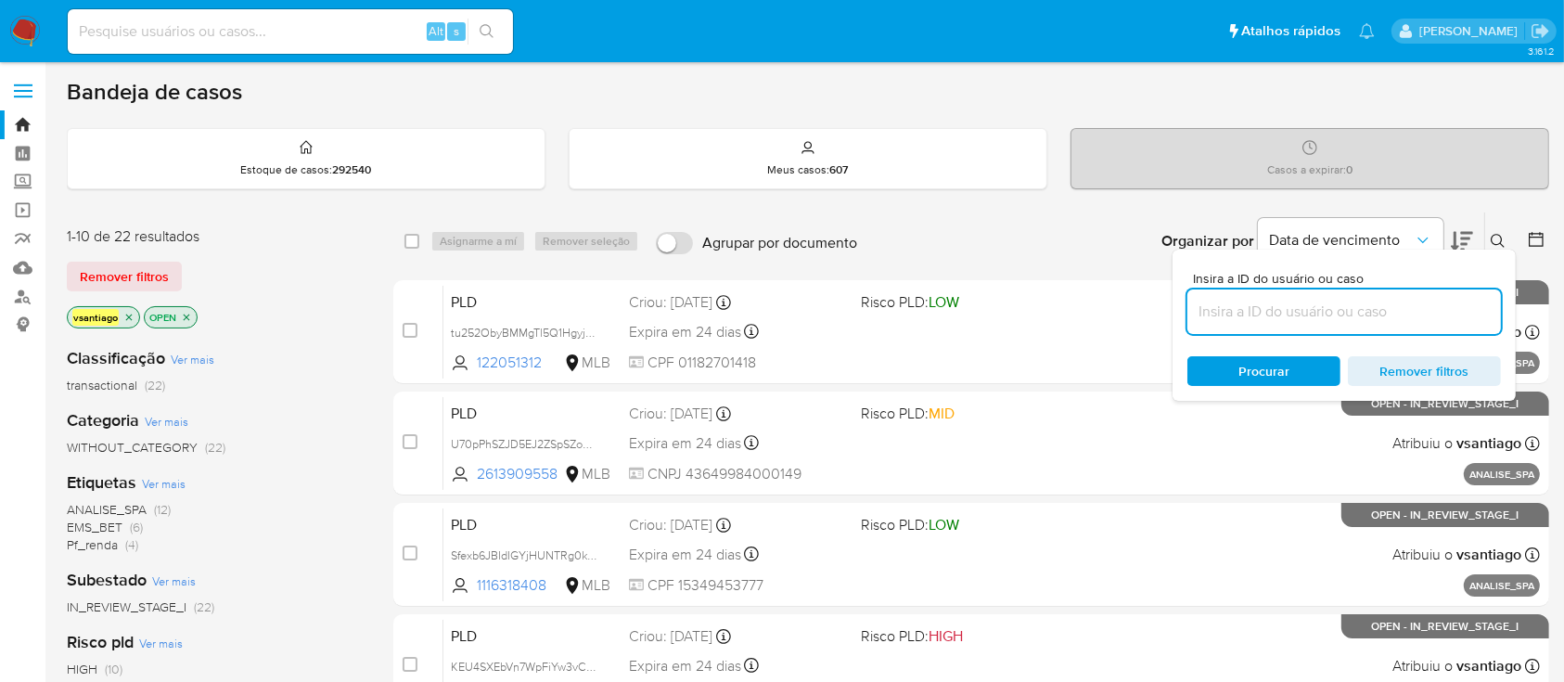
click at [229, 315] on div "vsantiago OPEN" at bounding box center [215, 319] width 297 height 26
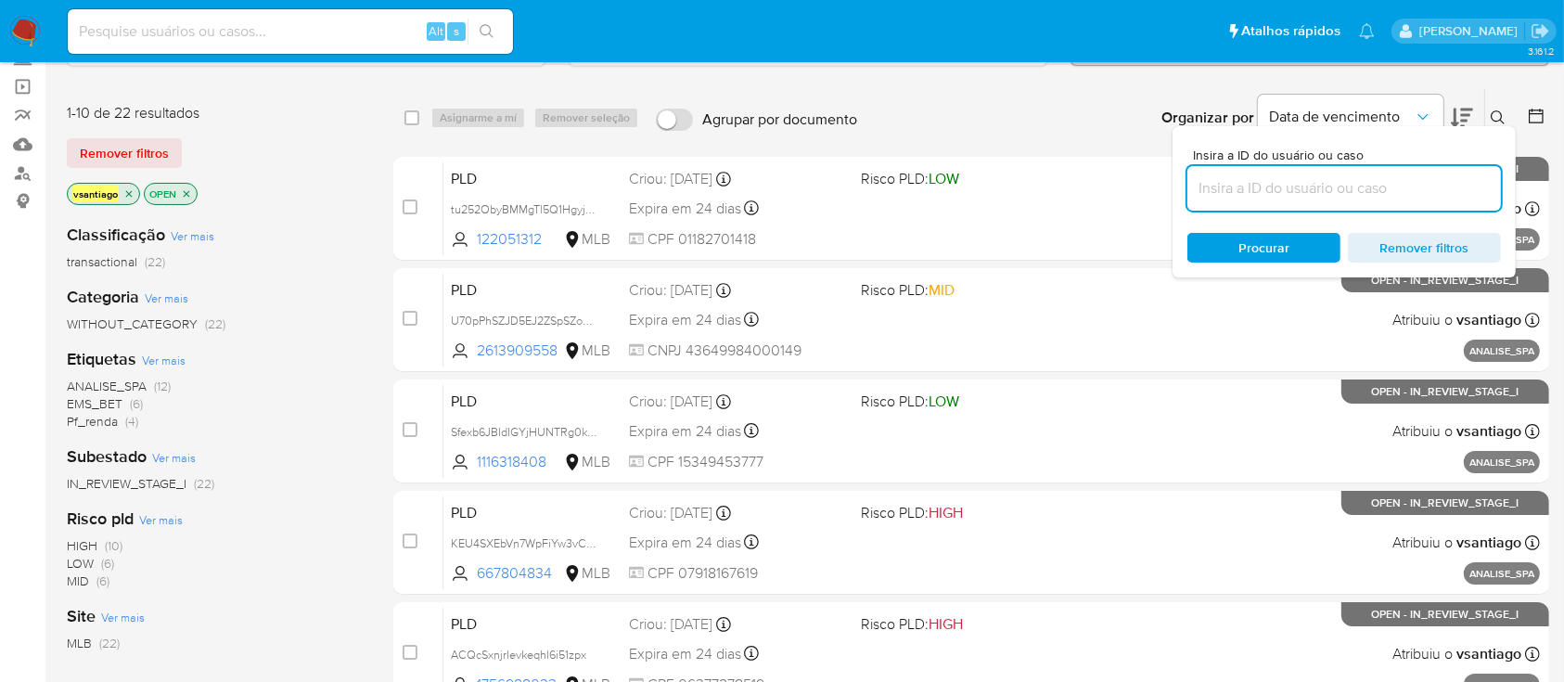
click at [245, 366] on div "Etiquetas Ver mais ANALISE_SPA (12) EMS_BET (6) Pf_renda (4)" at bounding box center [215, 389] width 297 height 83
click at [1494, 126] on div "Insira a ID do usuário ou caso Procurar Remover filtros" at bounding box center [1344, 201] width 343 height 151
click at [1497, 114] on icon at bounding box center [1498, 117] width 15 height 15
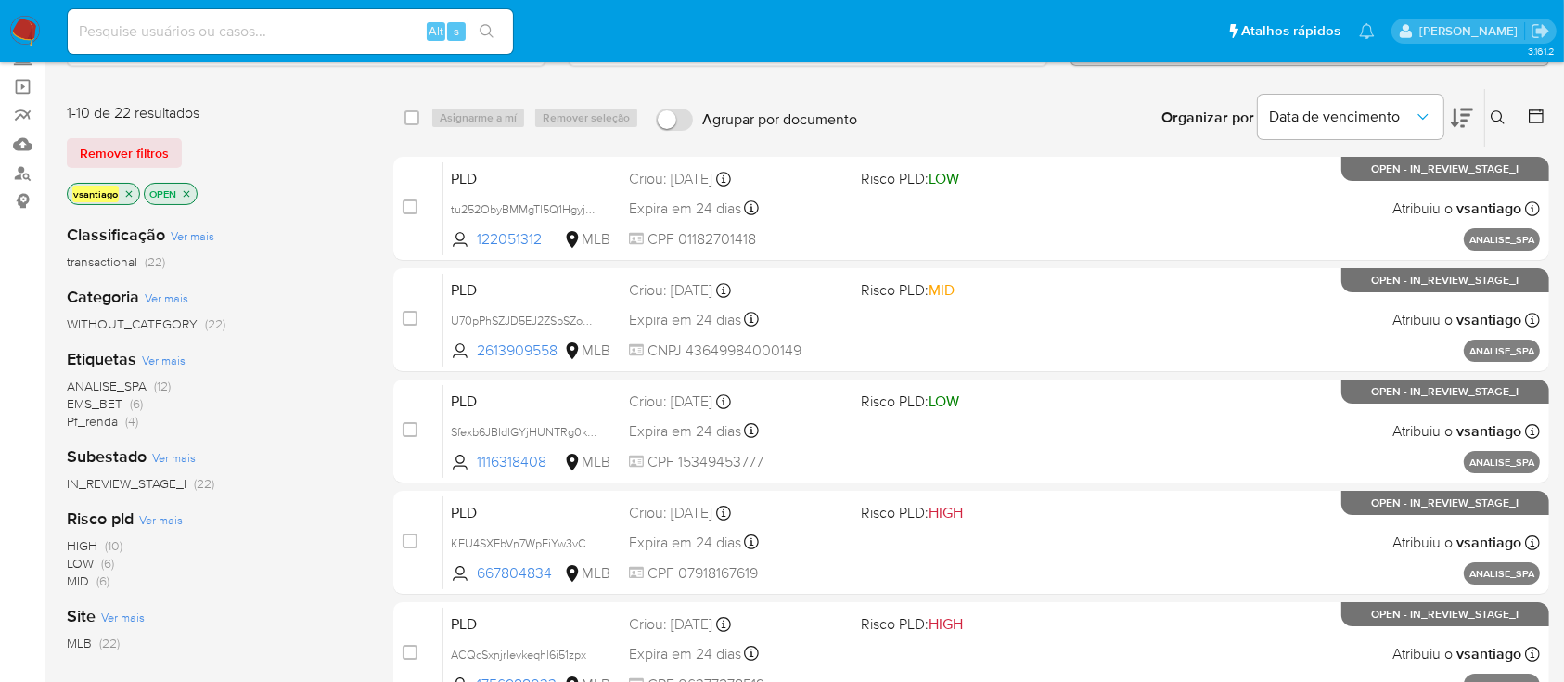
click at [282, 218] on div "Classificação Ver mais transactional (22) Categoria Ver mais WITHOUT_CATEGORY (…" at bounding box center [215, 524] width 297 height 631
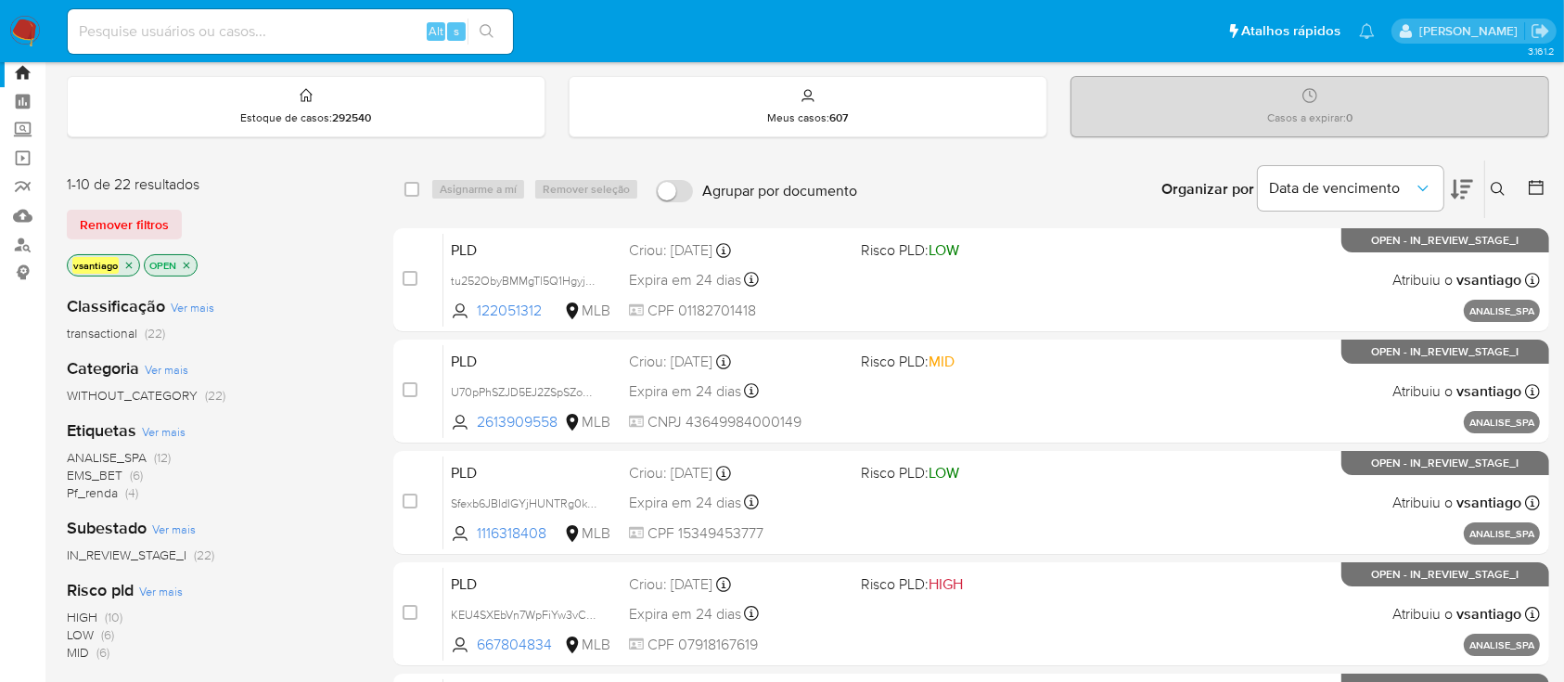
scroll to position [0, 0]
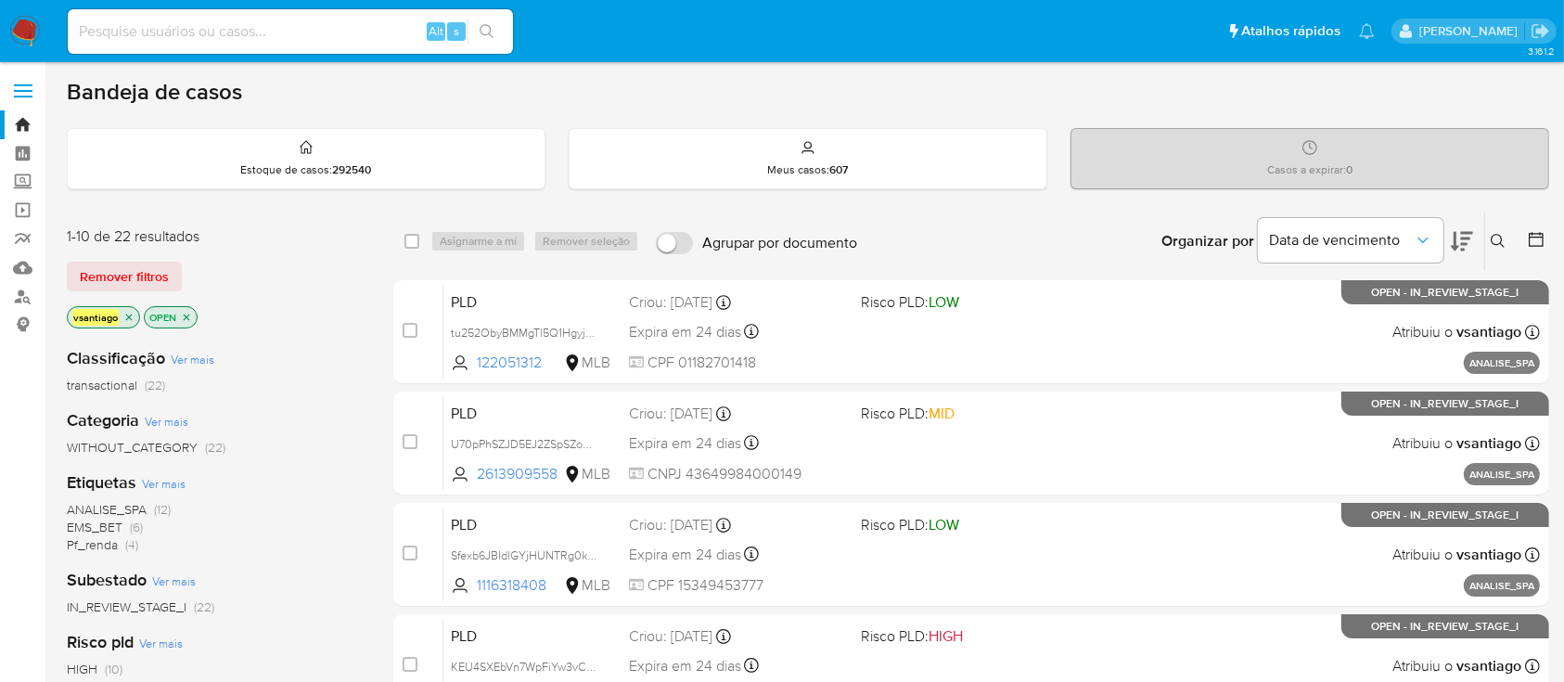
click at [116, 546] on span "Pf_renda" at bounding box center [92, 544] width 51 height 19
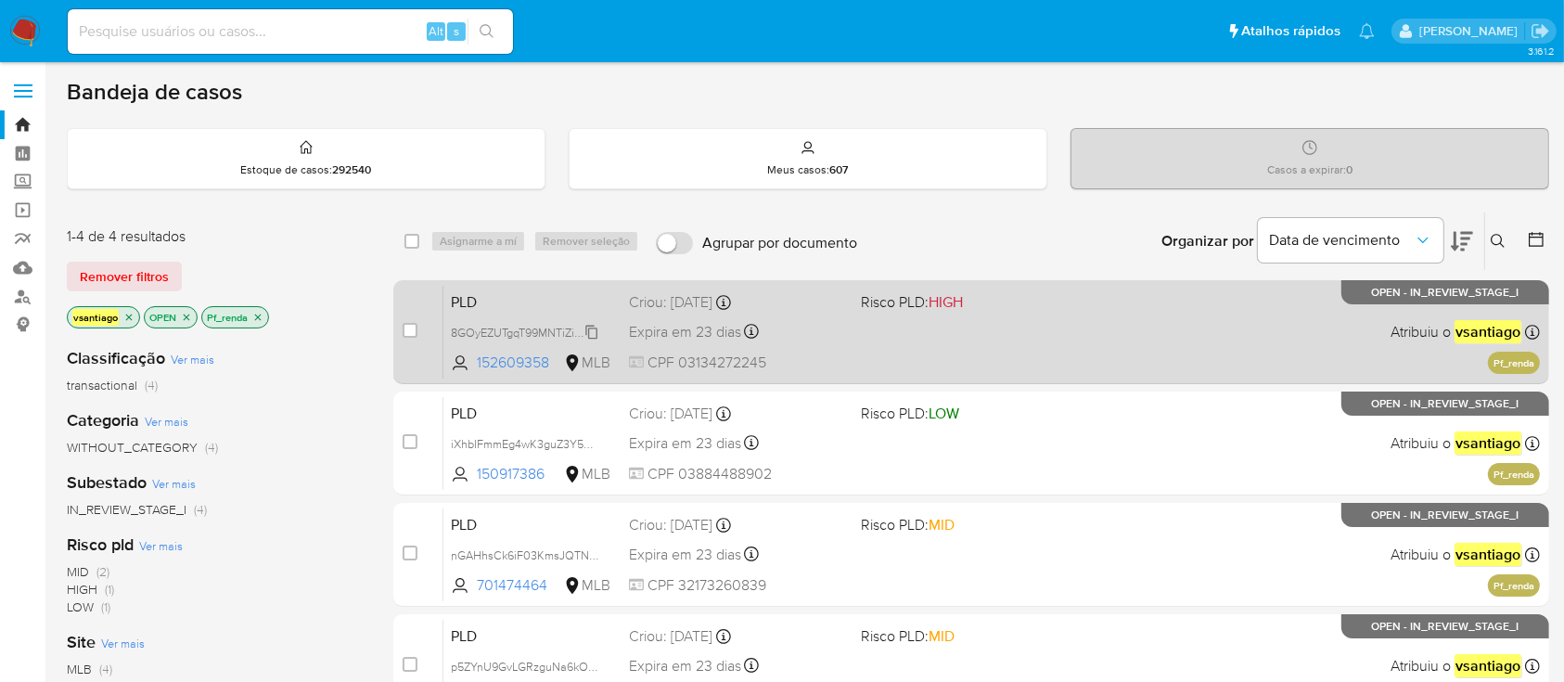
click at [567, 330] on span "8GOyEZUTgqT99MNTiZioOhiE" at bounding box center [528, 331] width 155 height 20
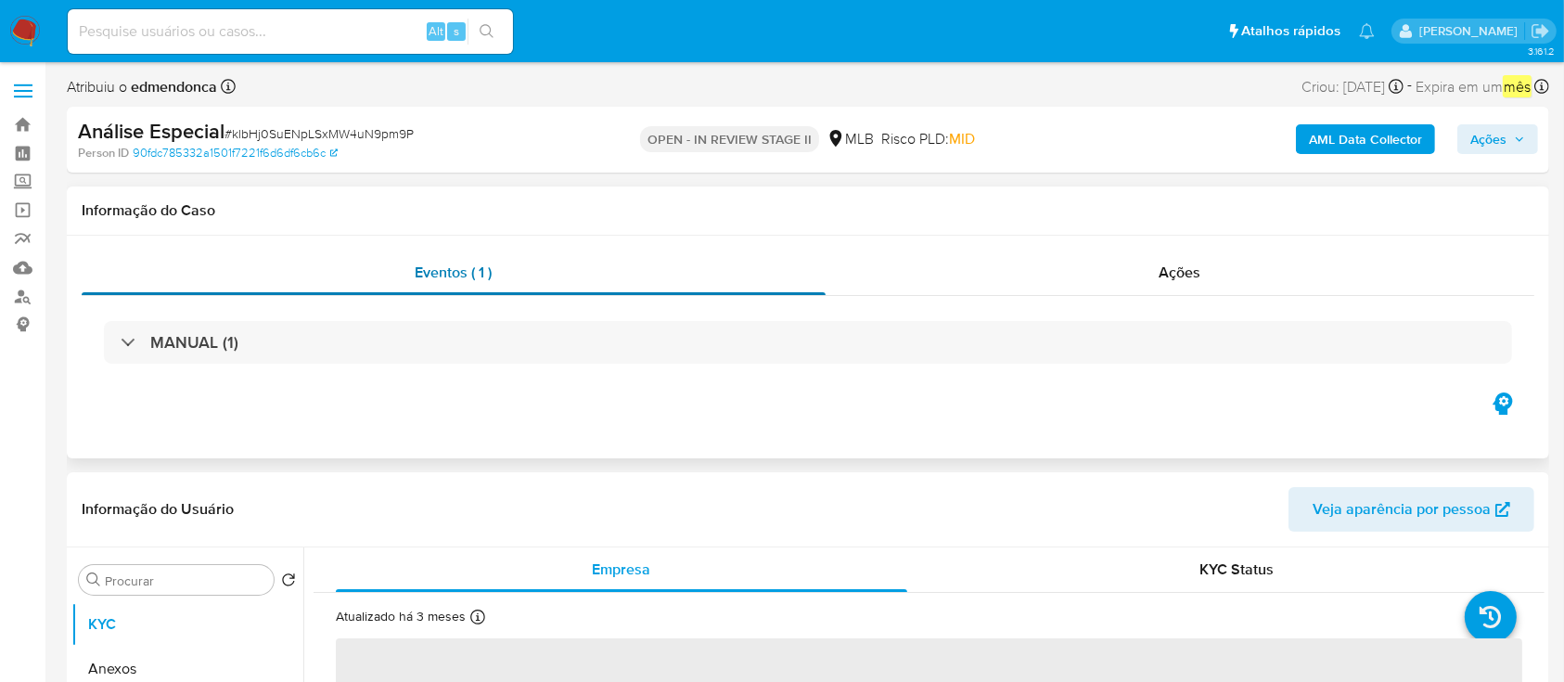
select select "10"
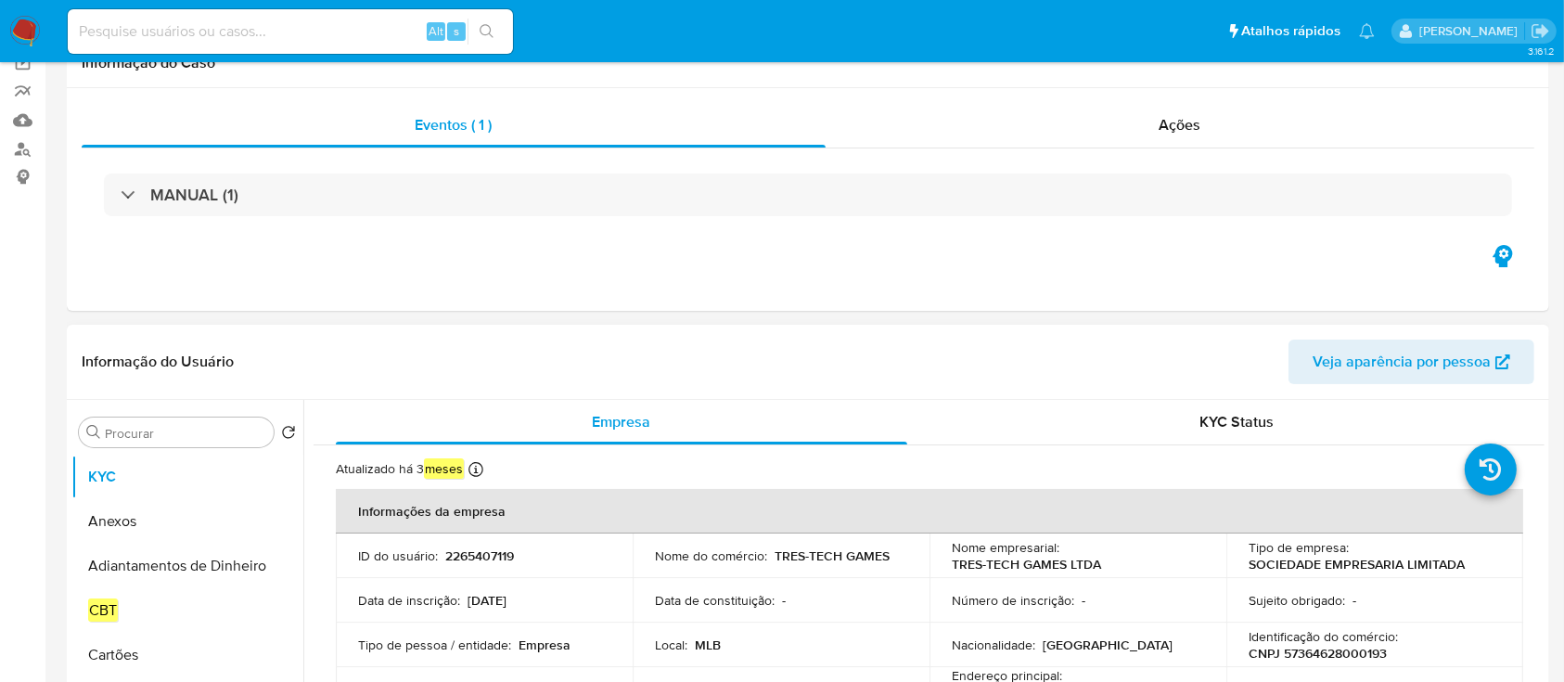
scroll to position [371, 0]
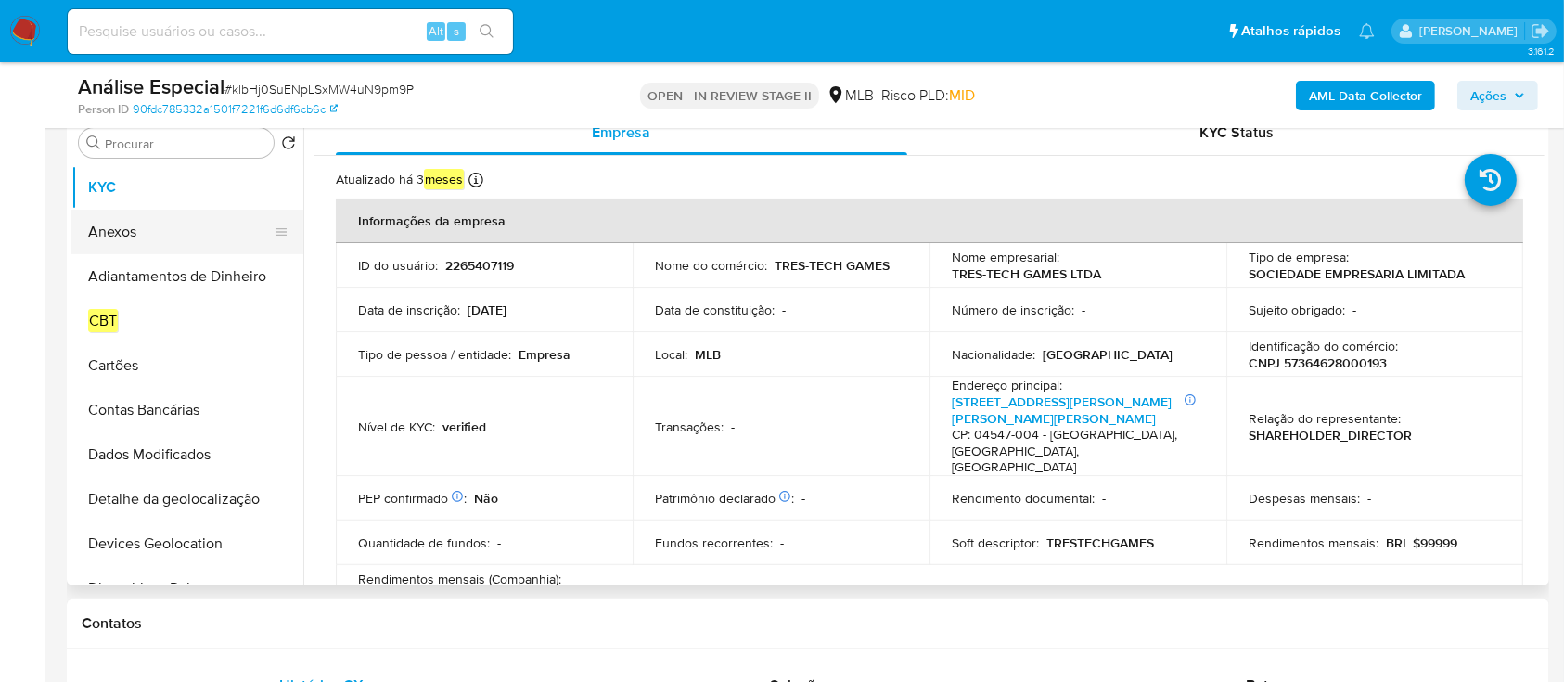
click at [134, 235] on button "Anexos" at bounding box center [179, 232] width 217 height 45
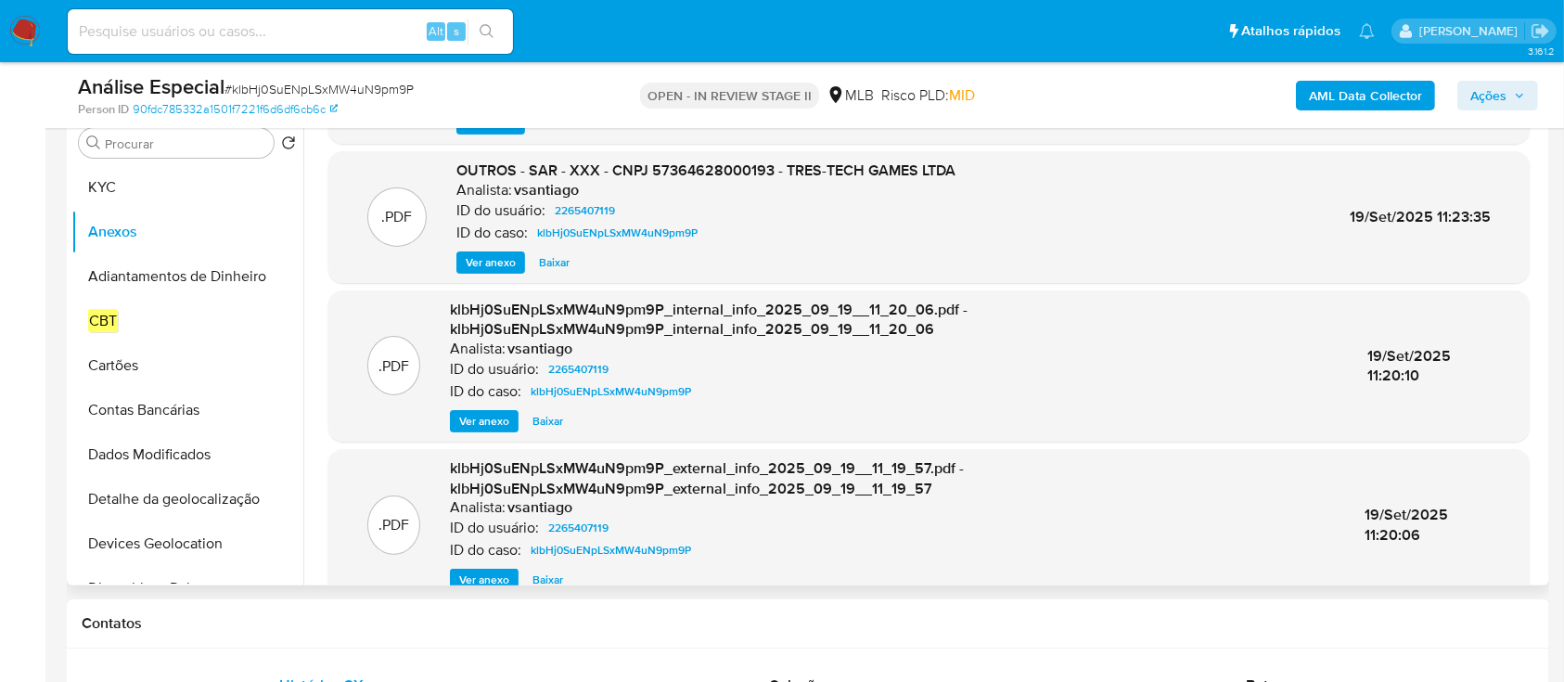
scroll to position [196, 0]
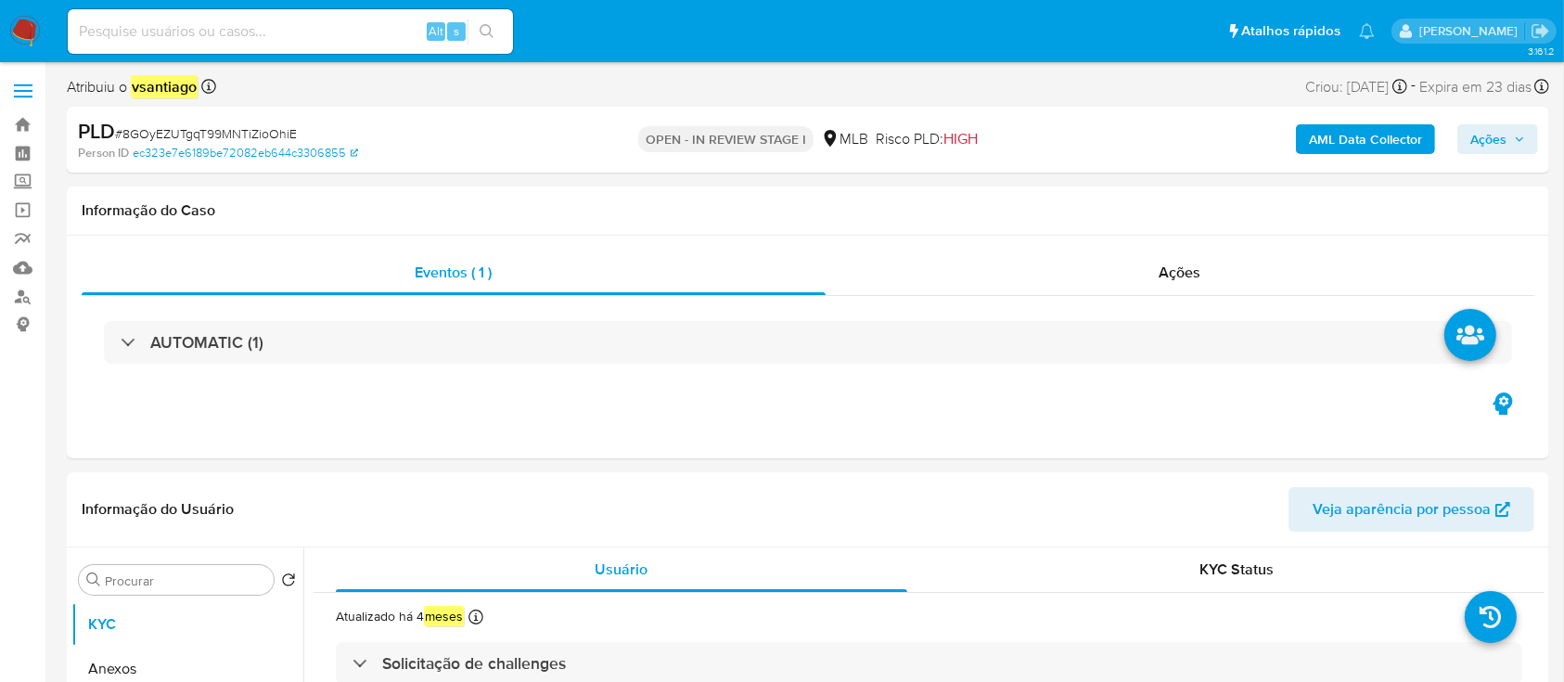
select select "10"
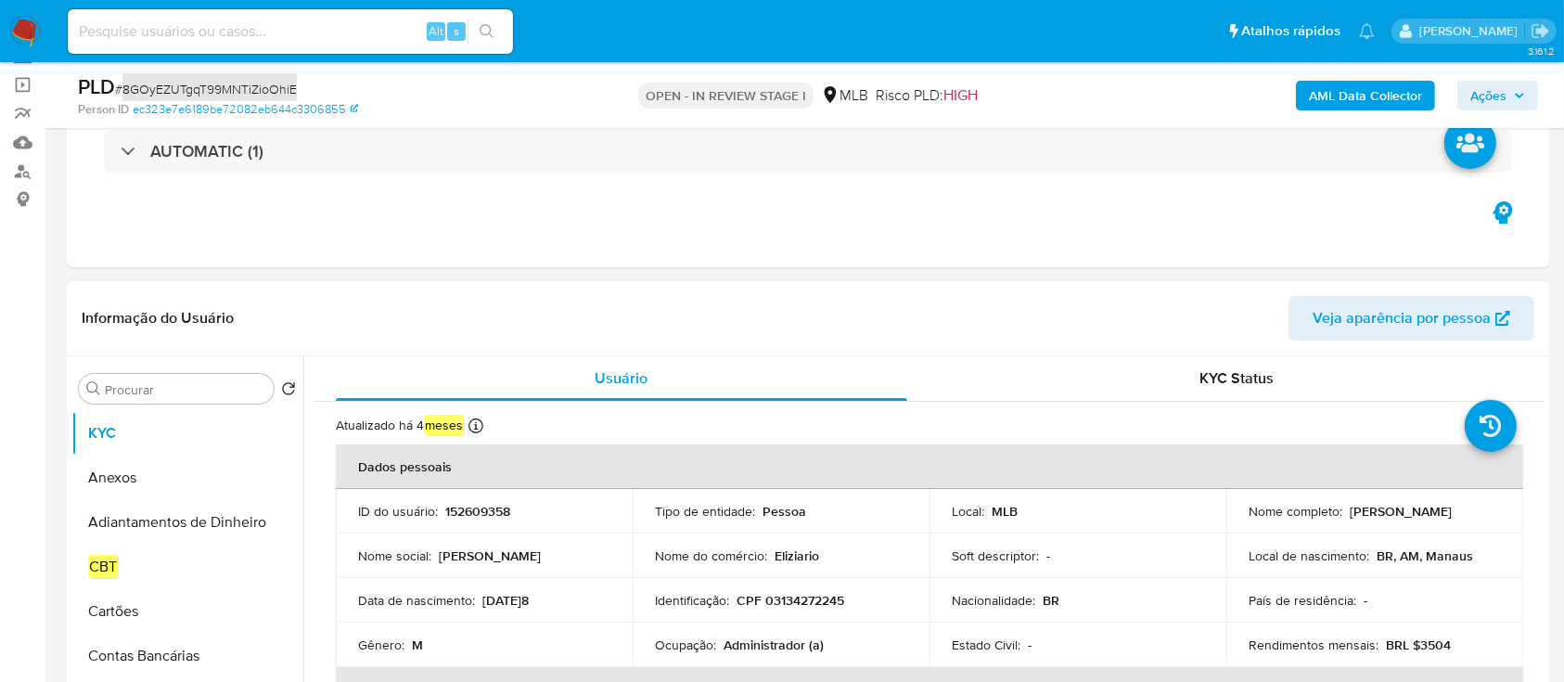
scroll to position [247, 0]
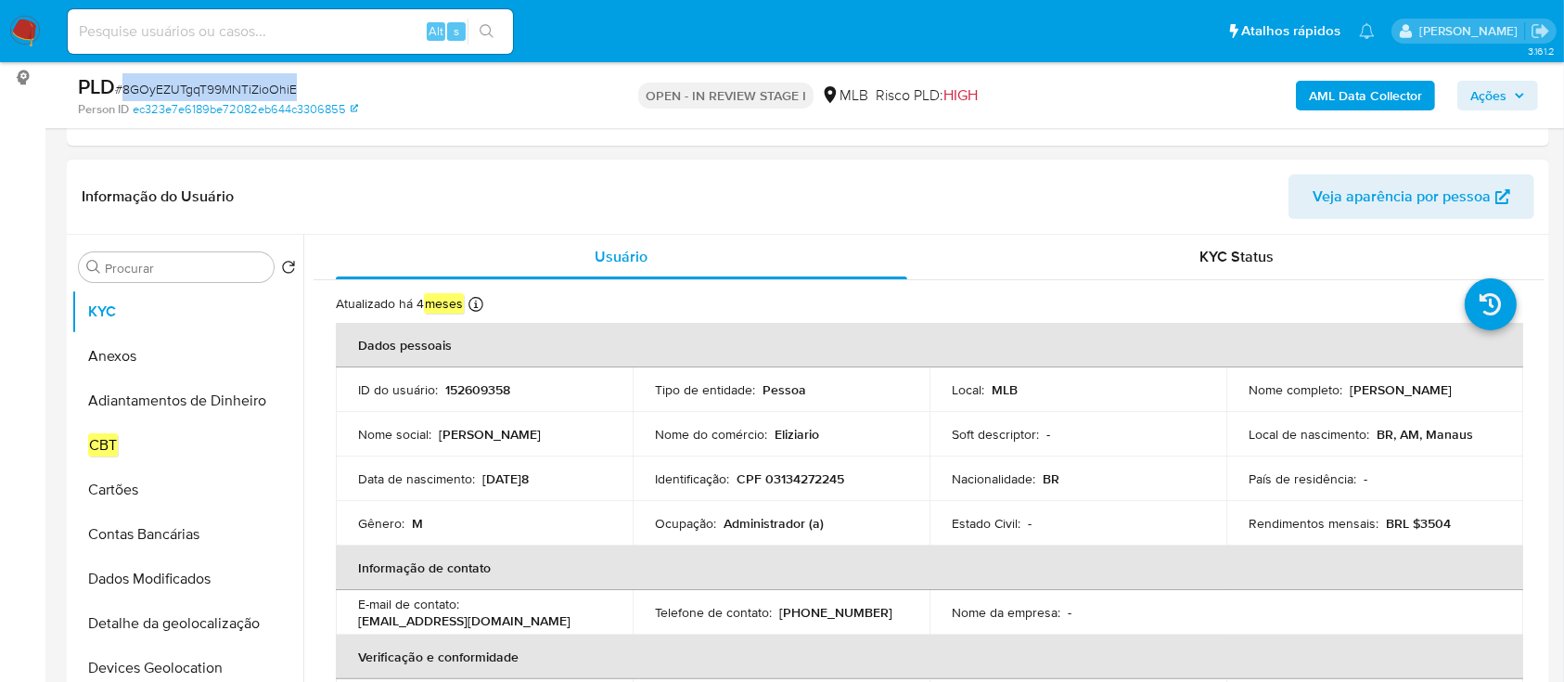
drag, startPoint x: 1245, startPoint y: 400, endPoint x: 1430, endPoint y: 403, distance: 184.7
click at [1430, 398] on div "Nome completo : Luiz Guilherme Mendes Eliziario" at bounding box center [1375, 389] width 252 height 17
copy p "[PERSON_NAME]"
click at [482, 389] on p "152609358" at bounding box center [477, 389] width 65 height 17
click at [482, 388] on p "152609358" at bounding box center [477, 389] width 65 height 17
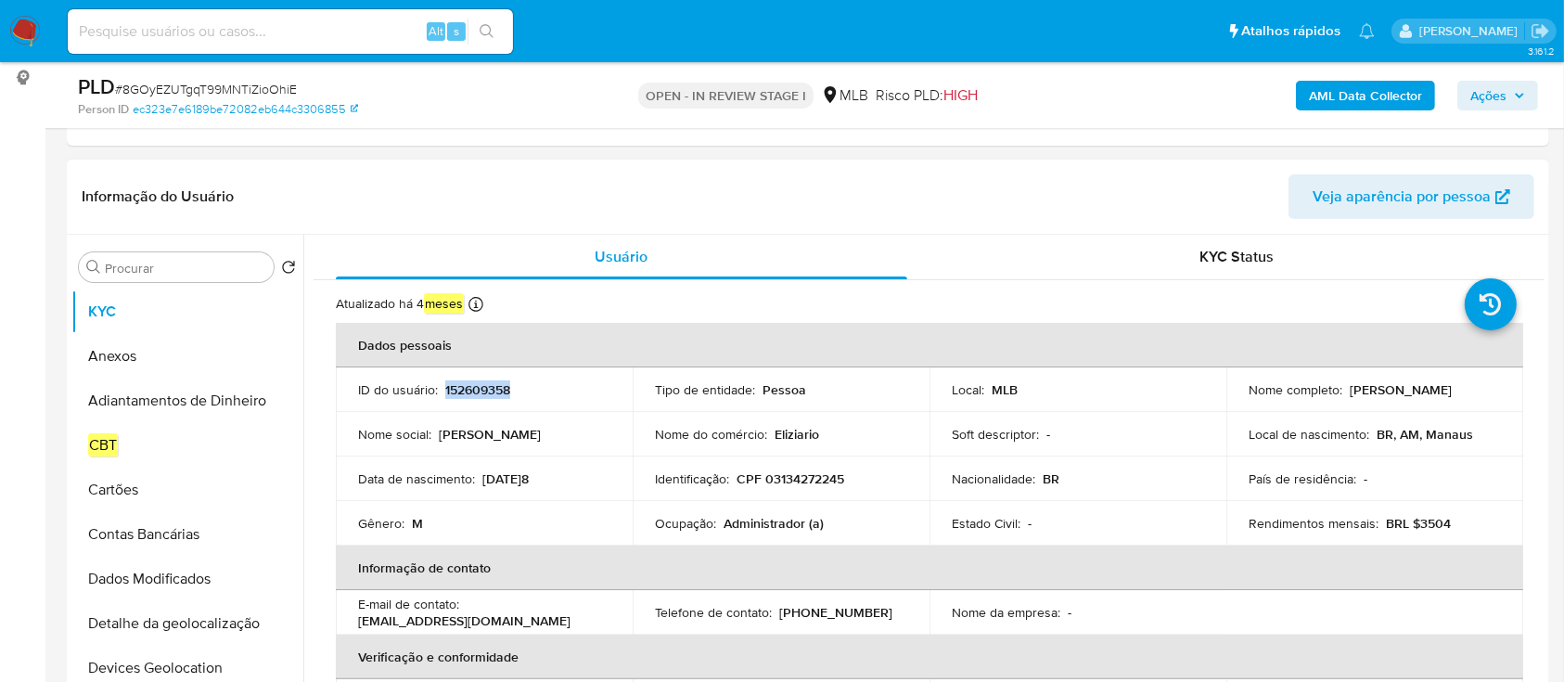
copy p "152609358"
click at [207, 269] on input "Procurar" at bounding box center [185, 268] width 161 height 17
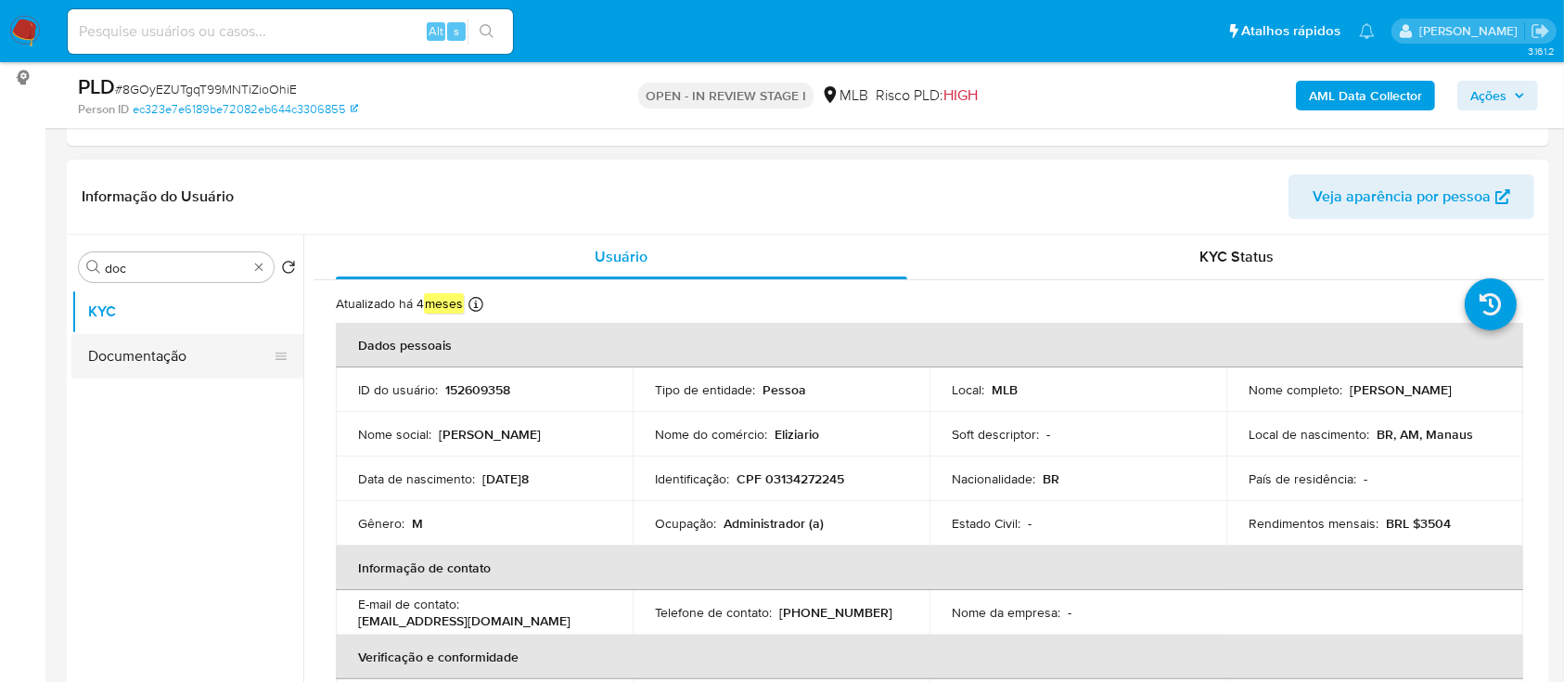
click at [153, 348] on button "Documentação" at bounding box center [179, 356] width 217 height 45
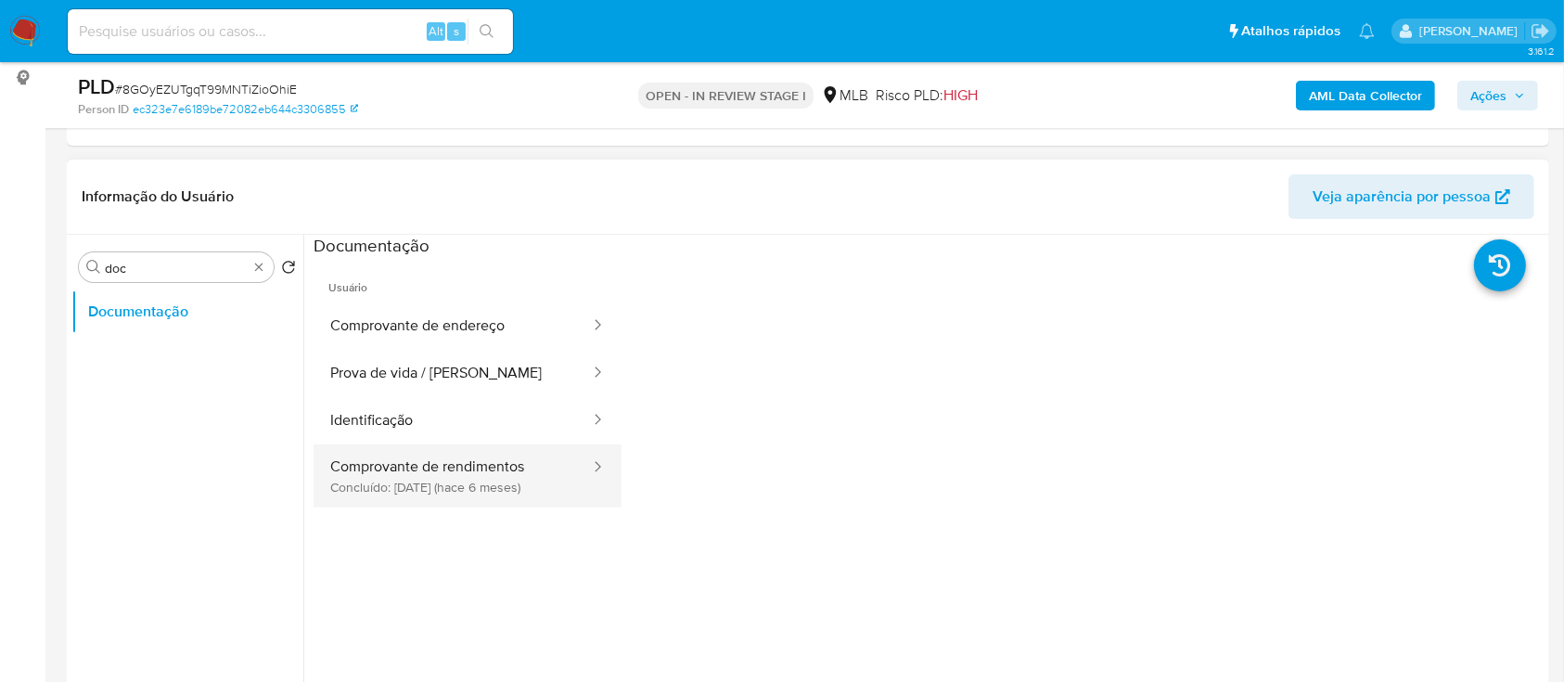
click at [475, 472] on button "Comprovante de rendimentos Concluído: 09/04/2025 (hace 6 meses)" at bounding box center [453, 475] width 278 height 63
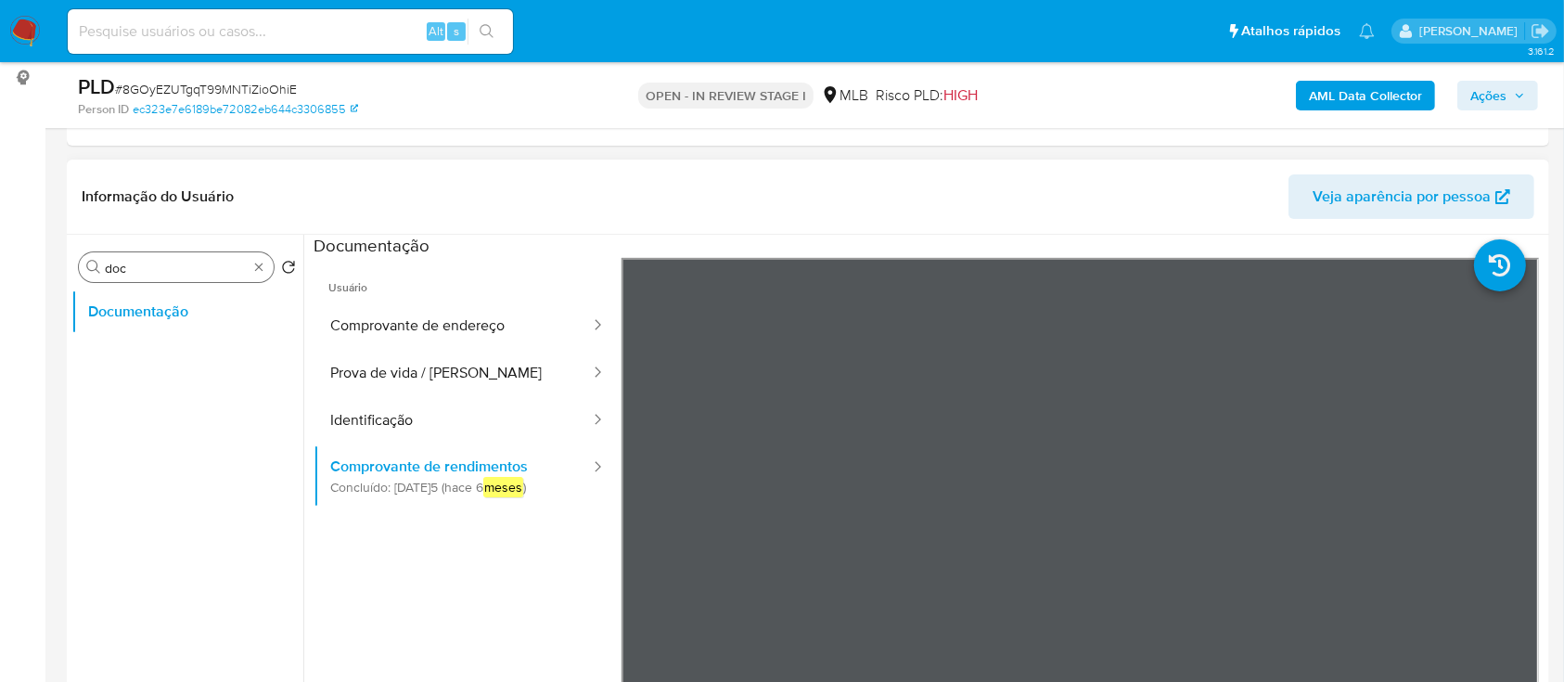
click at [175, 263] on input "doc" at bounding box center [176, 268] width 143 height 17
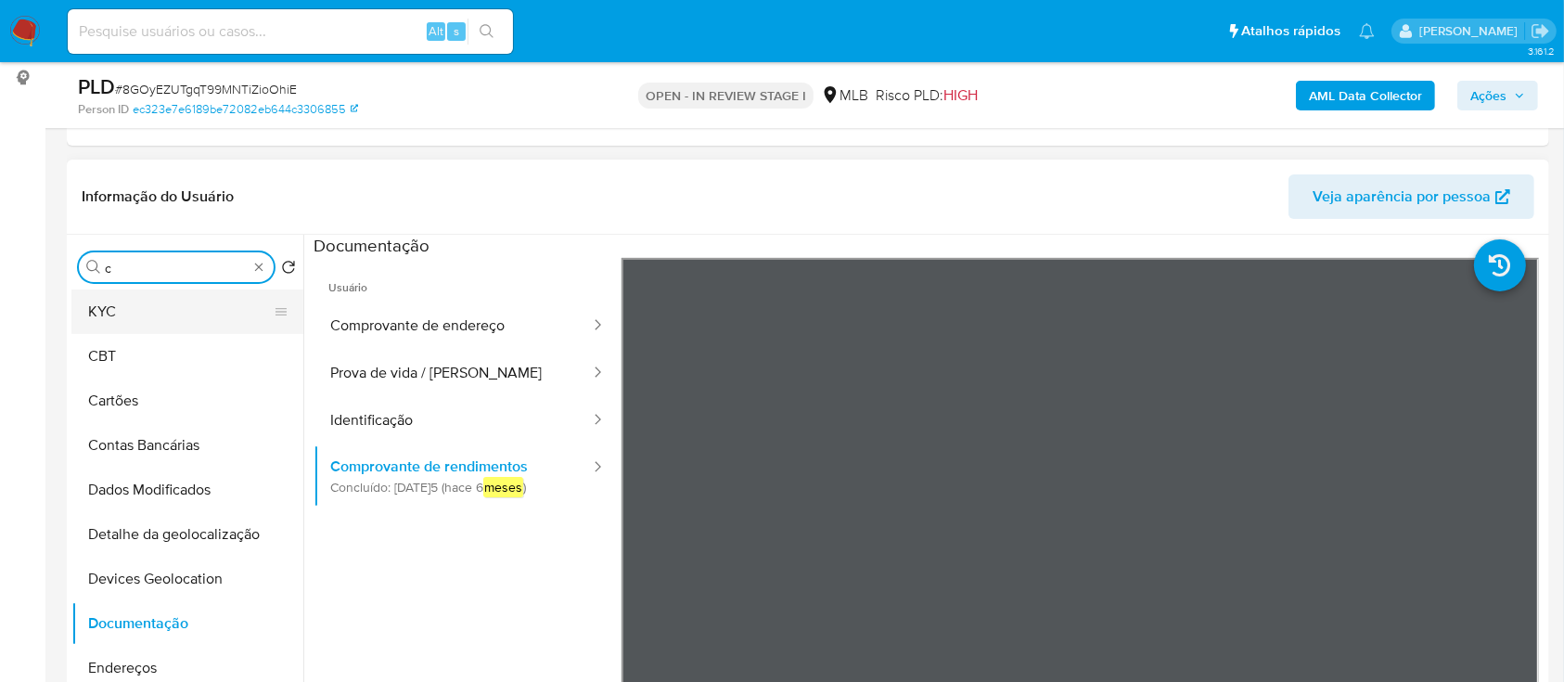
click at [159, 304] on button "KYC" at bounding box center [179, 311] width 217 height 45
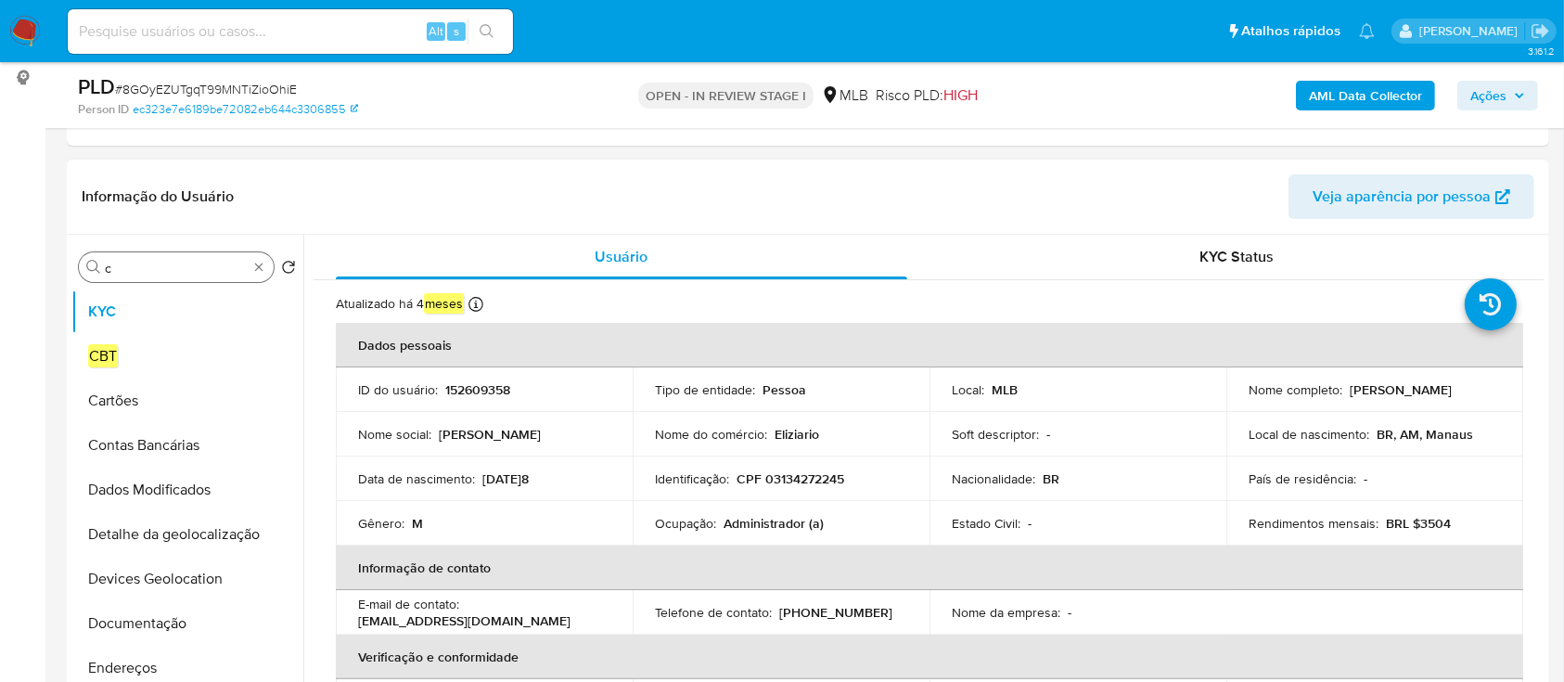
click at [172, 263] on input "c" at bounding box center [176, 268] width 143 height 17
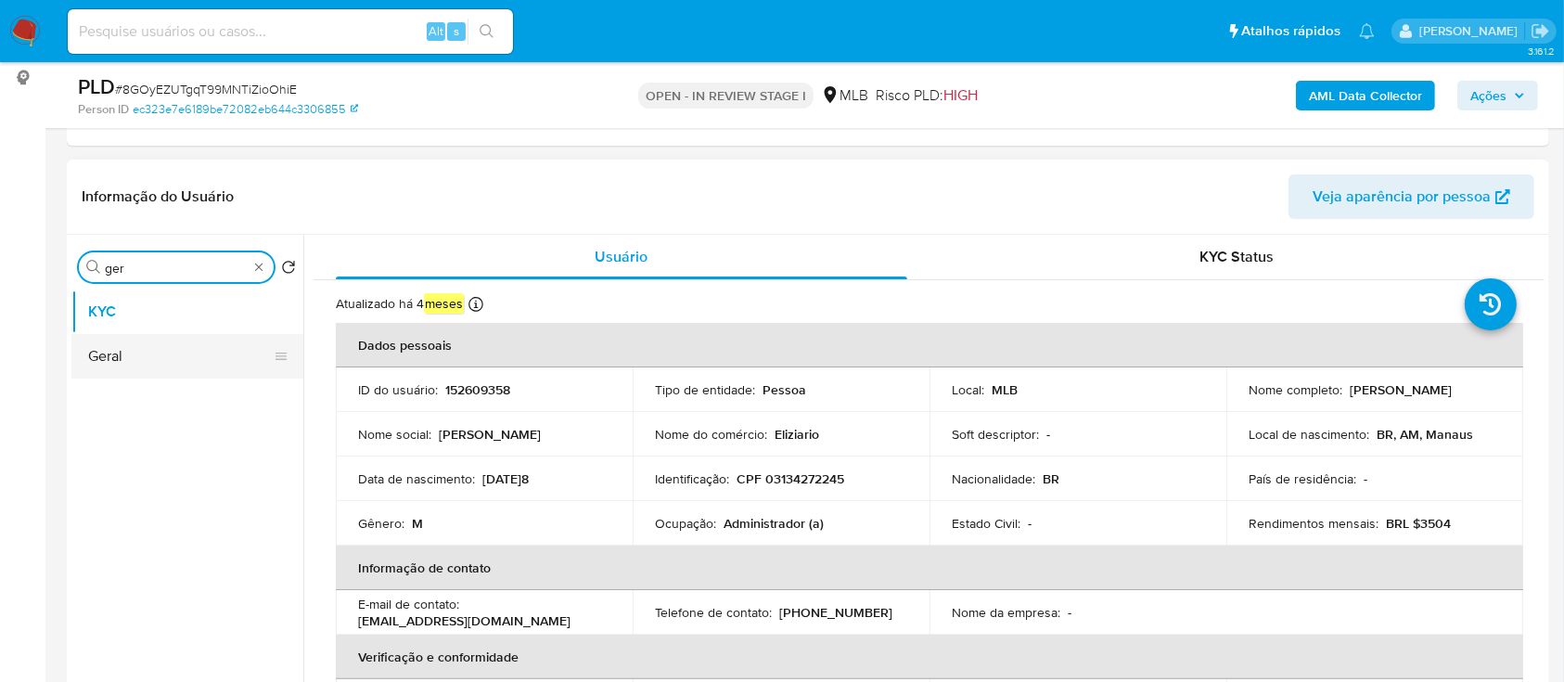
type input "ger"
click at [137, 353] on button "Geral" at bounding box center [179, 356] width 217 height 45
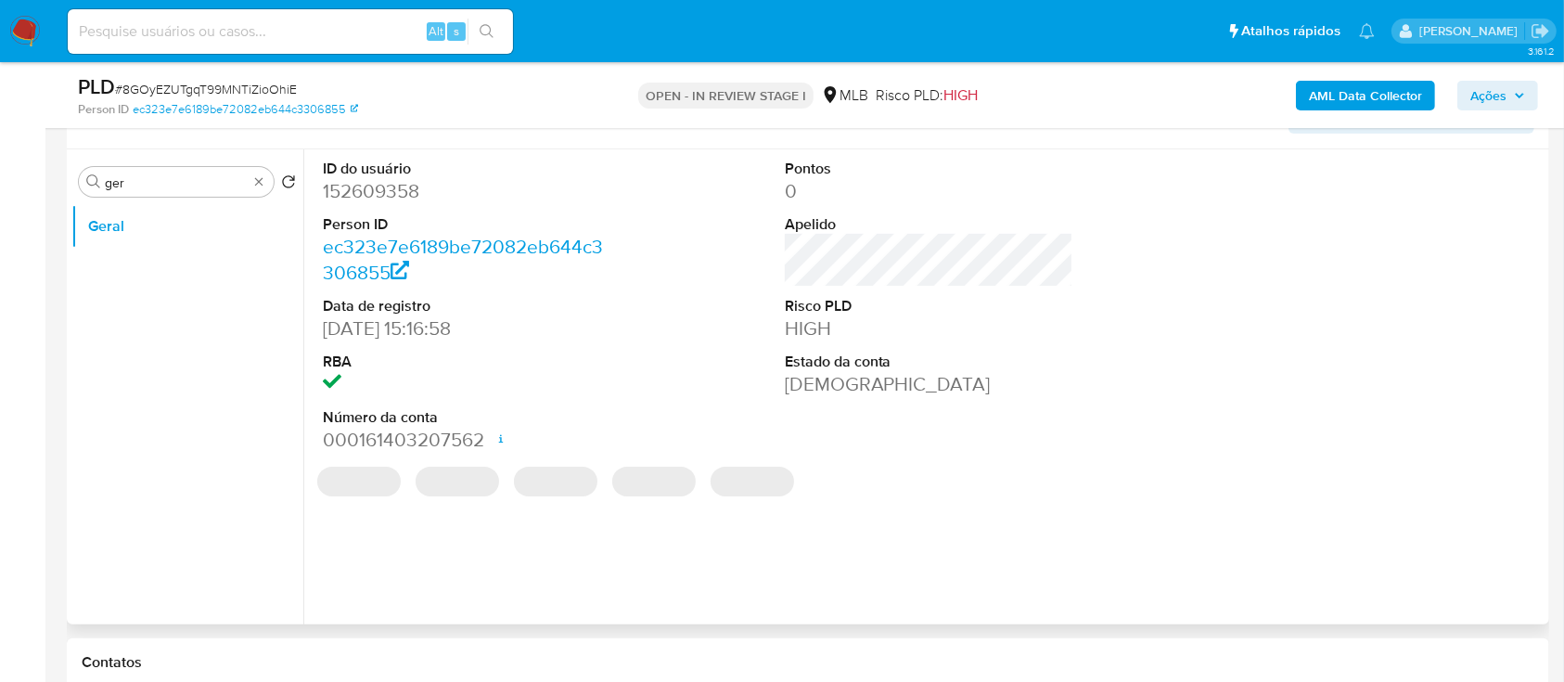
scroll to position [371, 0]
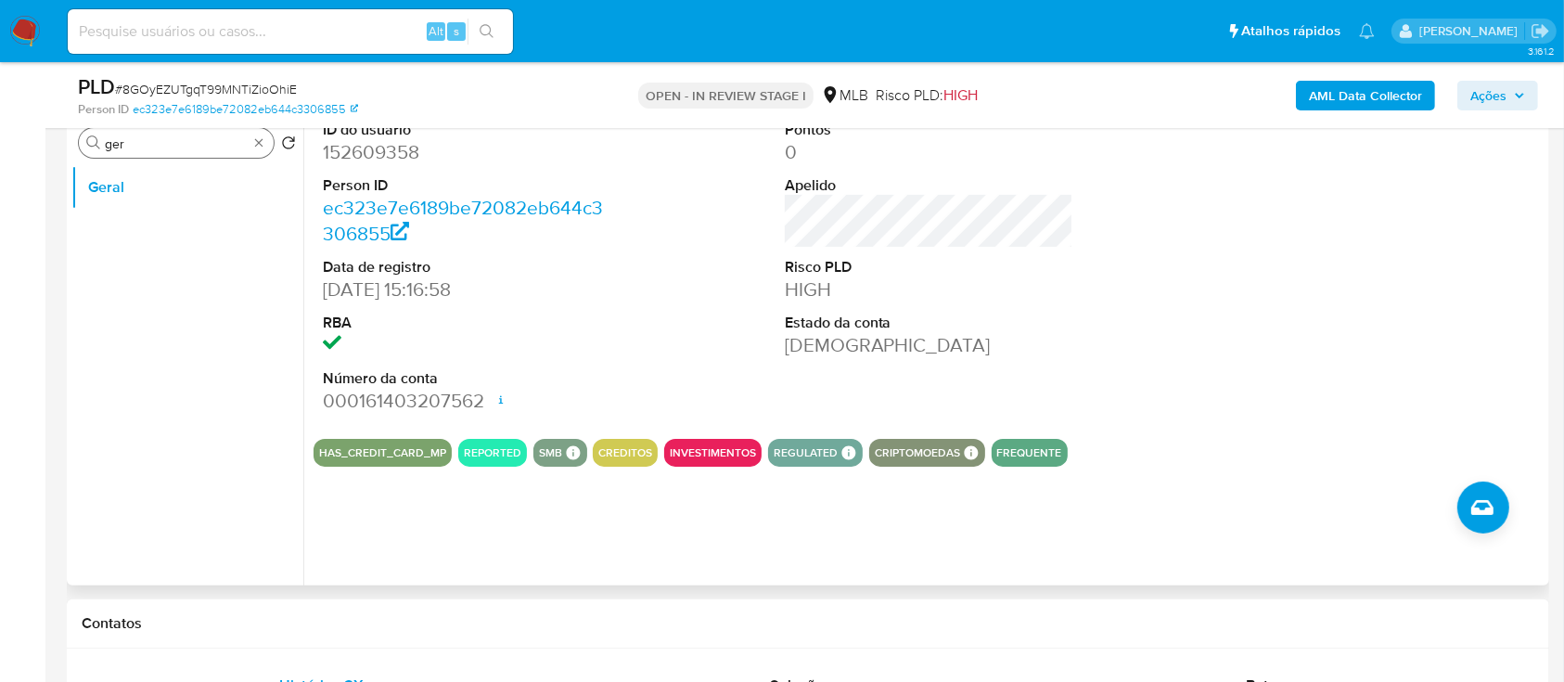
click at [145, 143] on input "ger" at bounding box center [176, 143] width 143 height 17
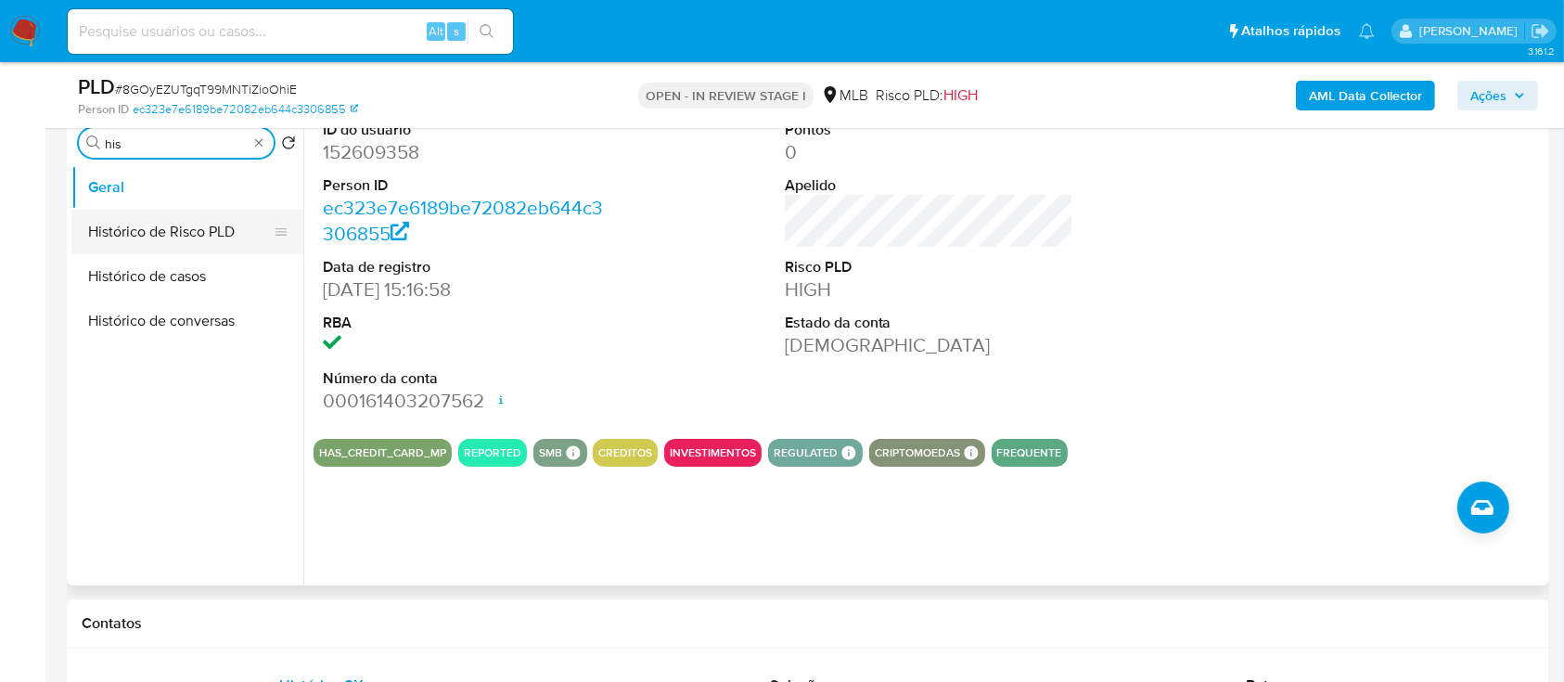
type input "his"
click at [193, 241] on button "Histórico de Risco PLD" at bounding box center [187, 232] width 232 height 45
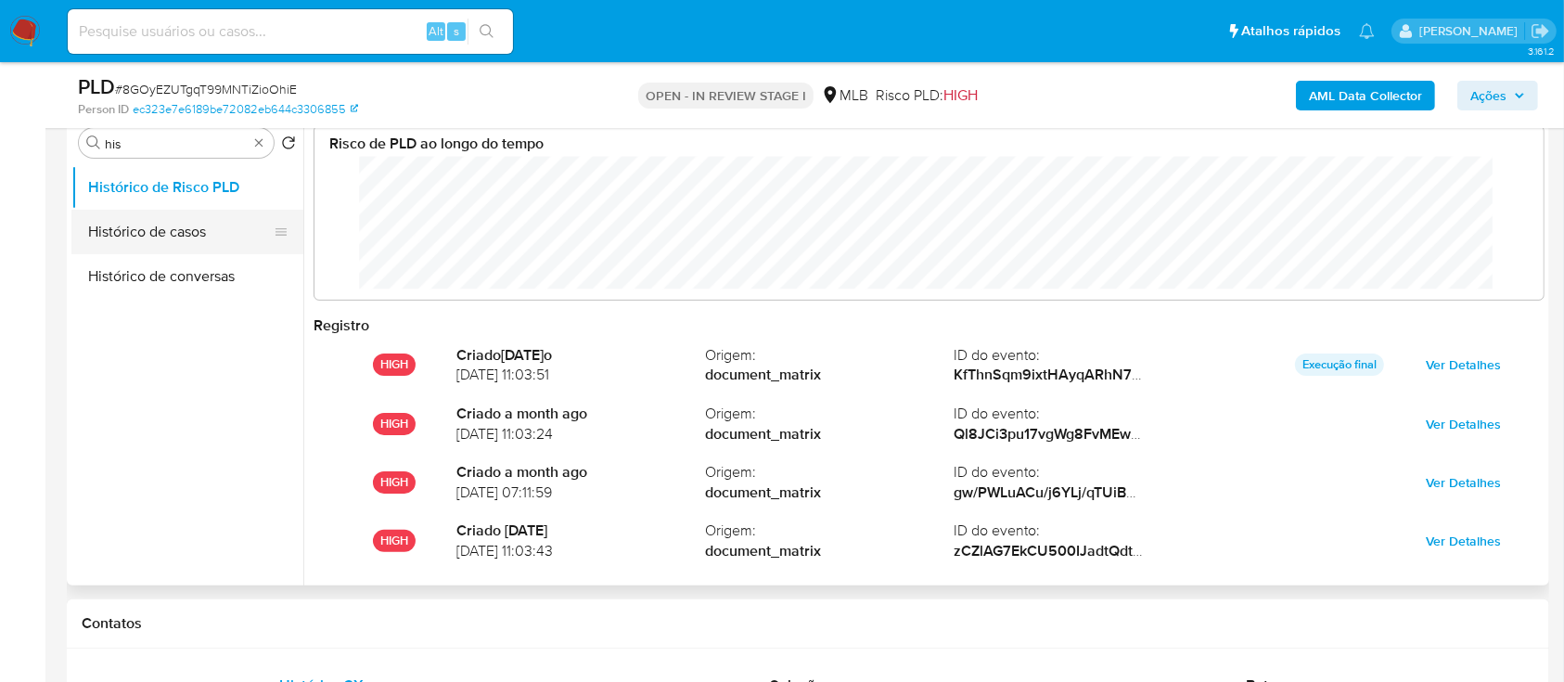
scroll to position [139, 1193]
click at [171, 230] on button "Histórico de casos" at bounding box center [179, 232] width 217 height 45
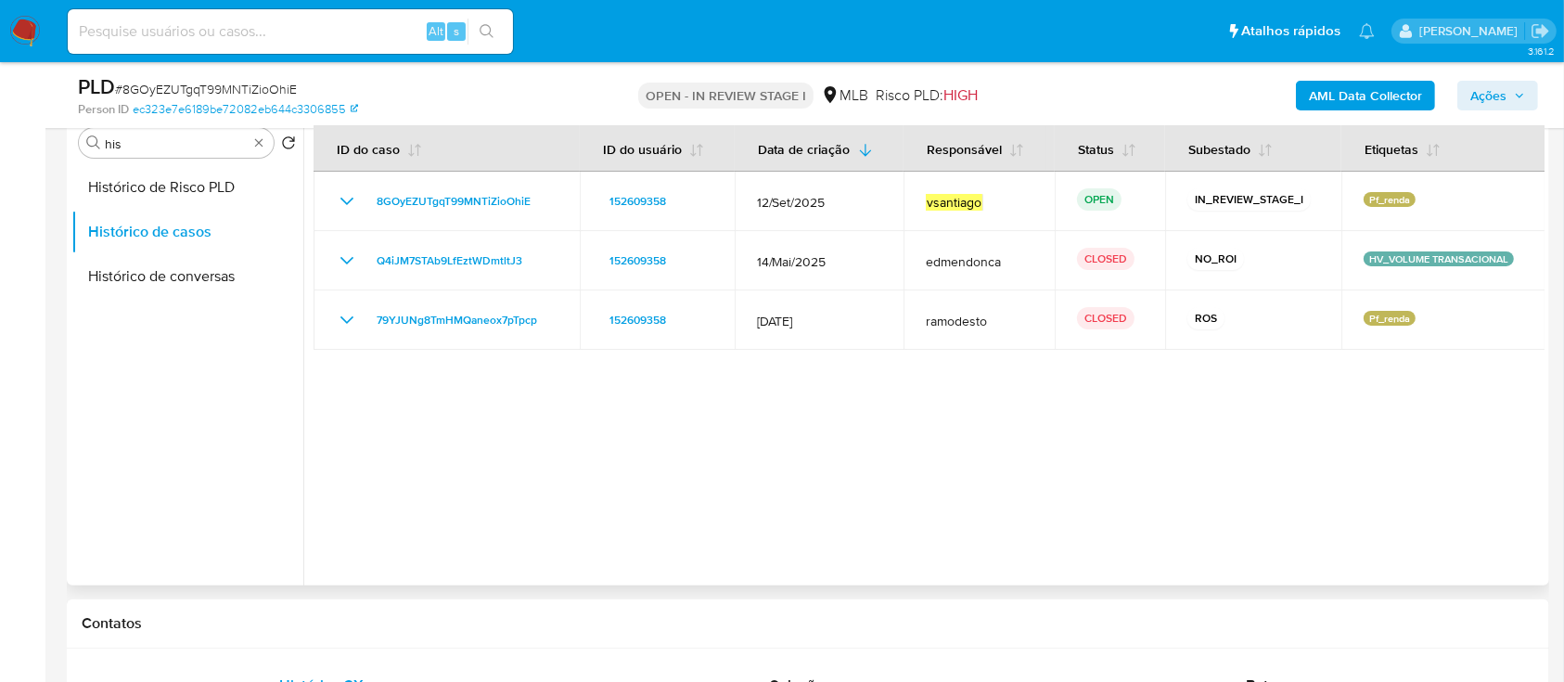
click at [865, 373] on div at bounding box center [923, 347] width 1241 height 475
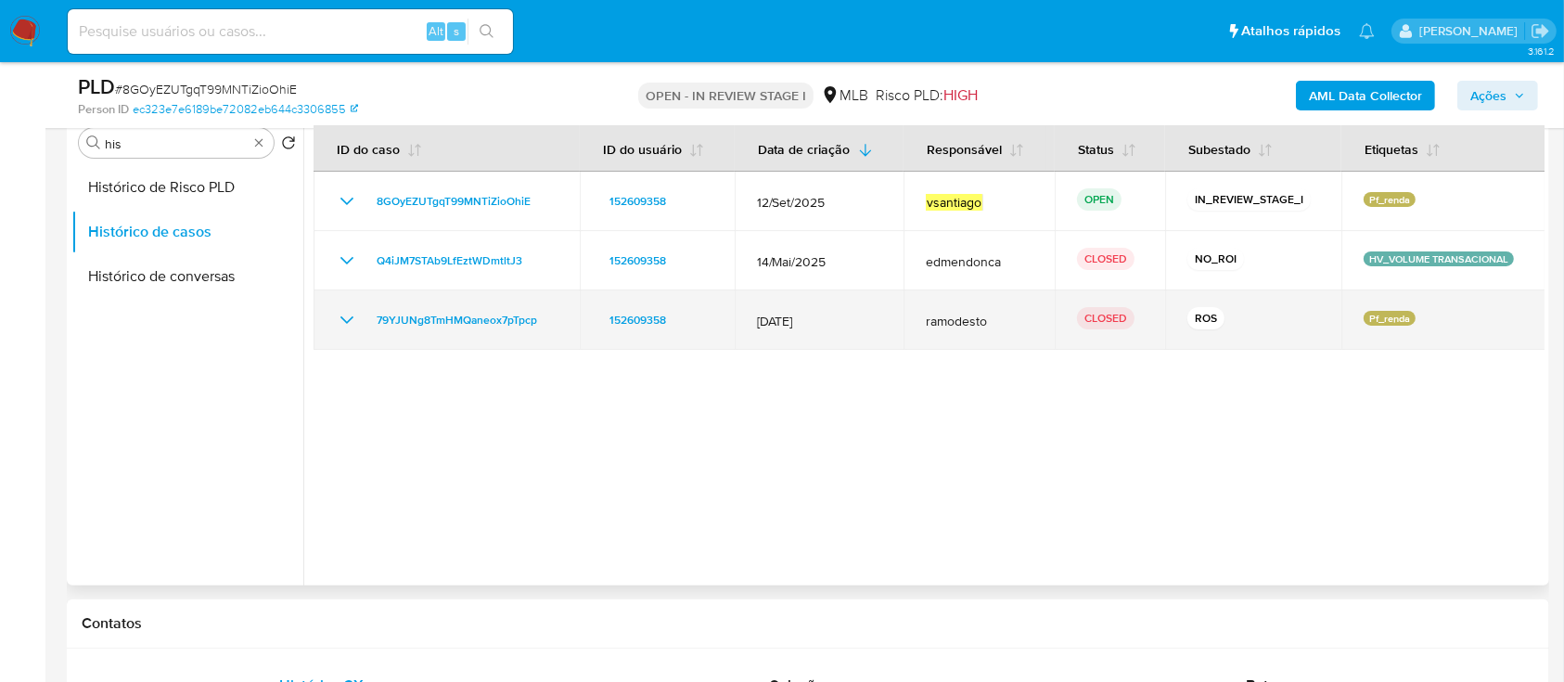
click at [802, 325] on span "12/Nov/2024" at bounding box center [819, 321] width 125 height 17
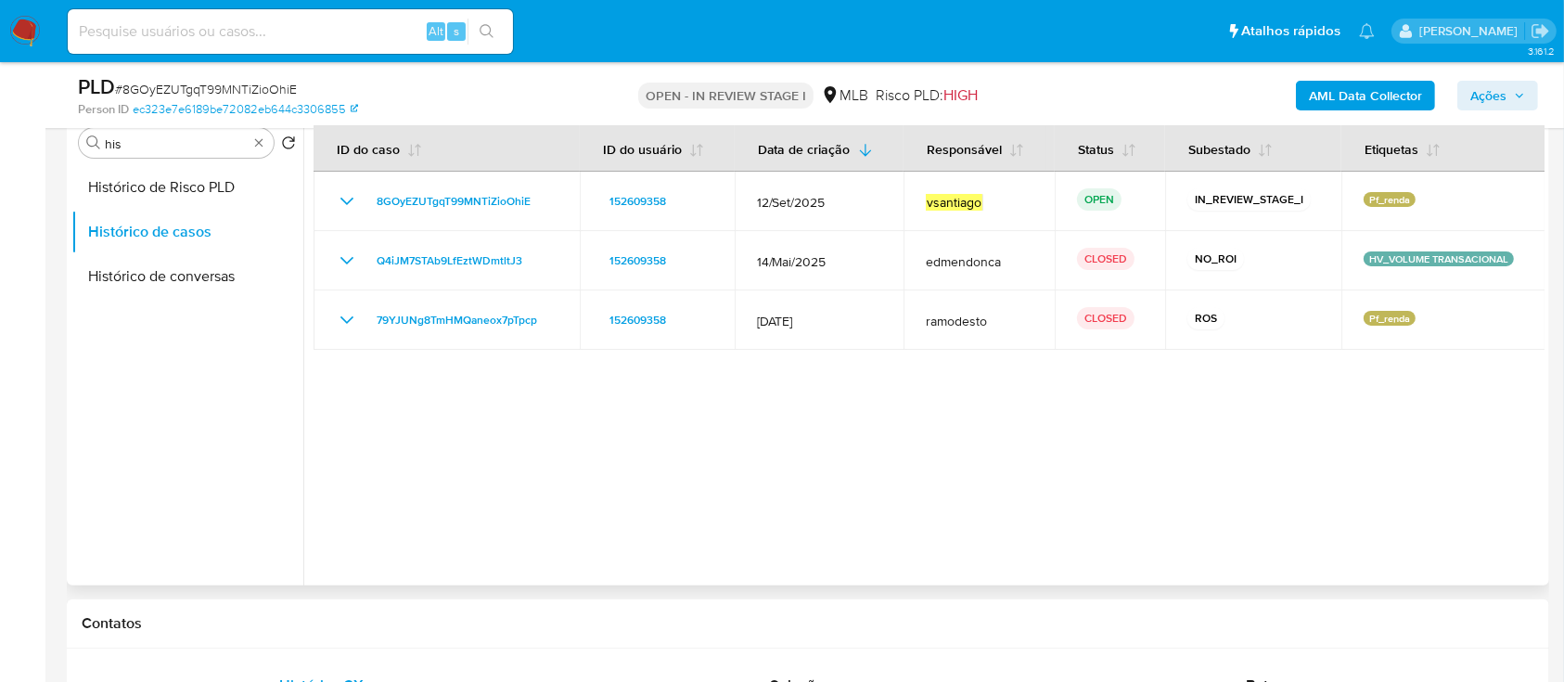
click at [839, 401] on div at bounding box center [923, 347] width 1241 height 475
click at [188, 141] on input "his" at bounding box center [176, 143] width 143 height 17
click at [134, 183] on button "Documentação" at bounding box center [179, 187] width 217 height 45
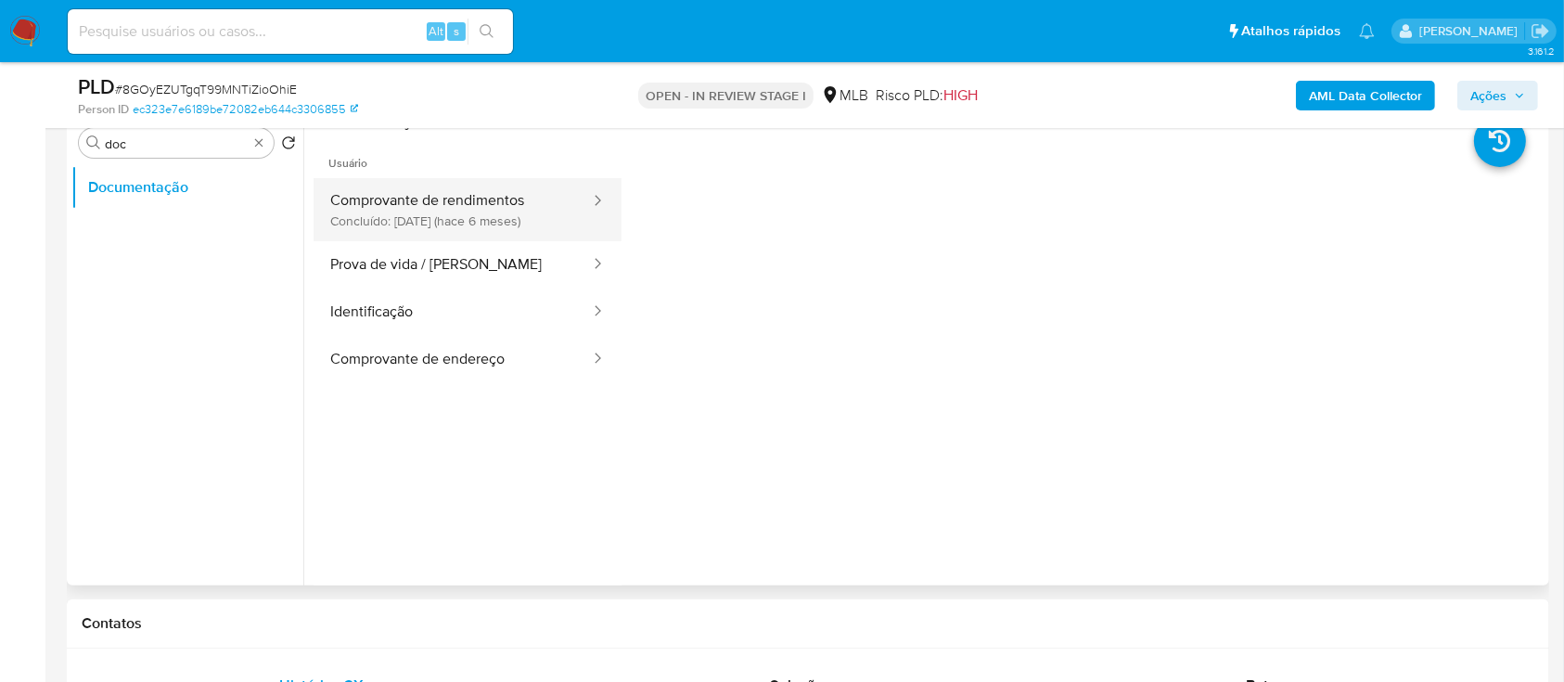
click at [461, 217] on button "Comprovante de rendimentos Concluído: 09/04/2025 (hace 6 meses)" at bounding box center [453, 209] width 278 height 63
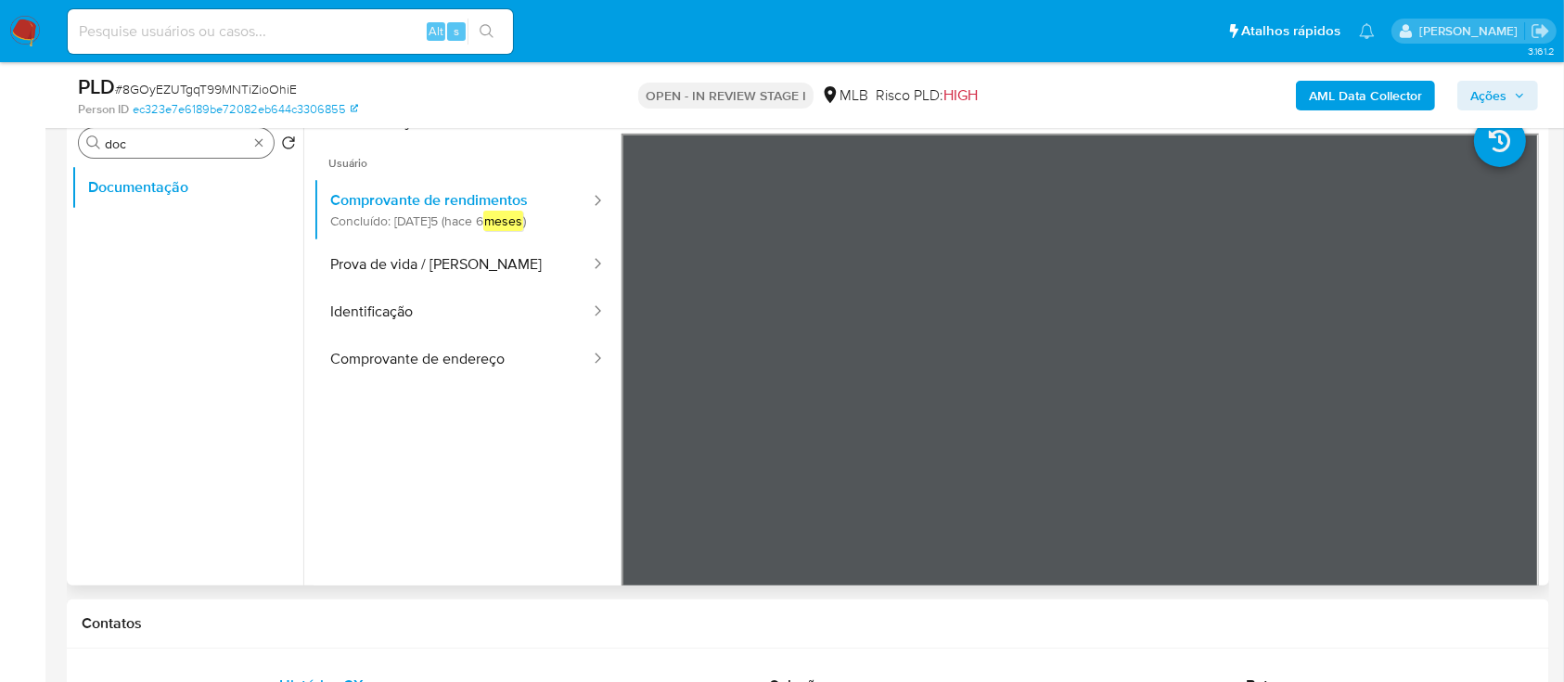
click at [172, 141] on input "doc" at bounding box center [176, 143] width 143 height 17
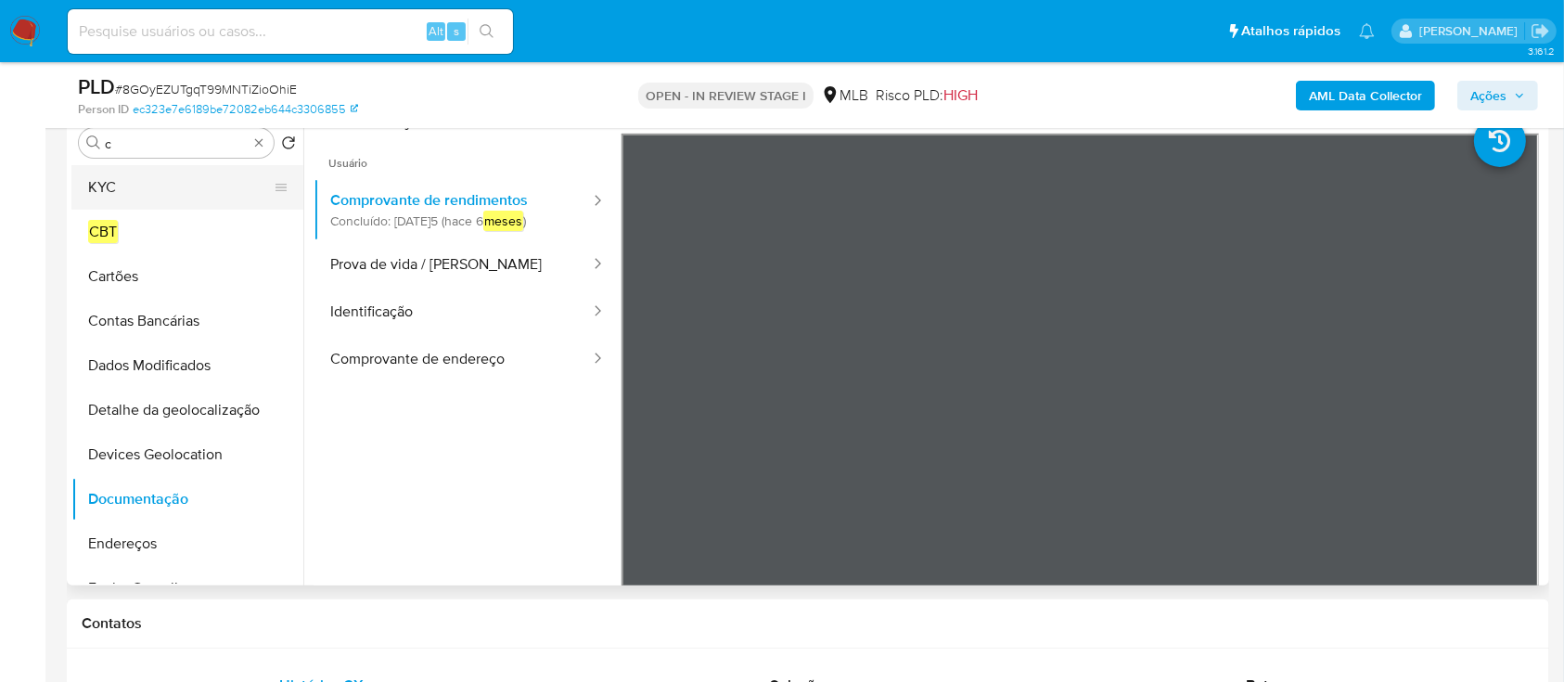
click at [162, 184] on button "KYC" at bounding box center [179, 187] width 217 height 45
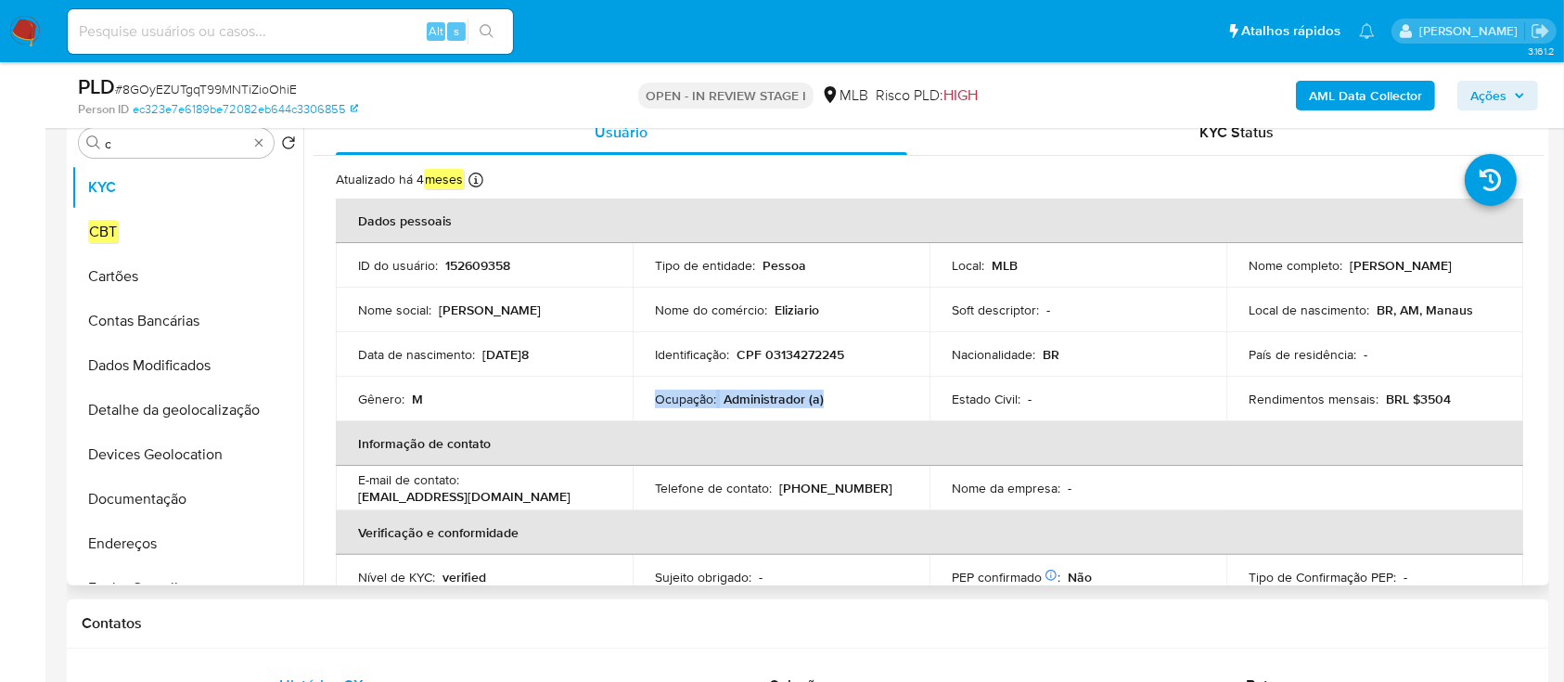
drag, startPoint x: 826, startPoint y: 402, endPoint x: 655, endPoint y: 397, distance: 170.8
click at [655, 397] on div "Ocupação : Administrador (a)" at bounding box center [781, 399] width 252 height 17
copy div "Ocupação : Administrador (a)"
click at [180, 134] on div "Procurar c" at bounding box center [176, 143] width 195 height 30
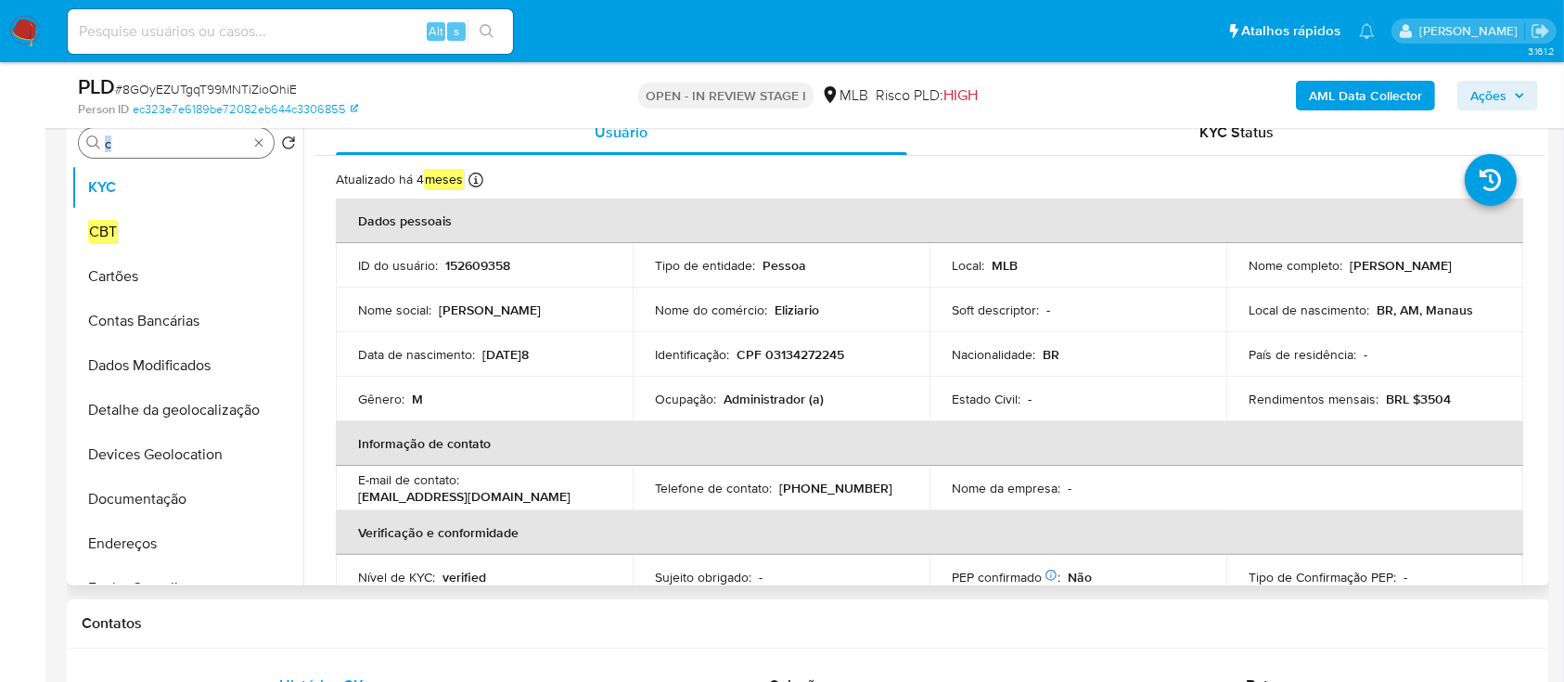
click at [197, 145] on input "c" at bounding box center [176, 143] width 143 height 17
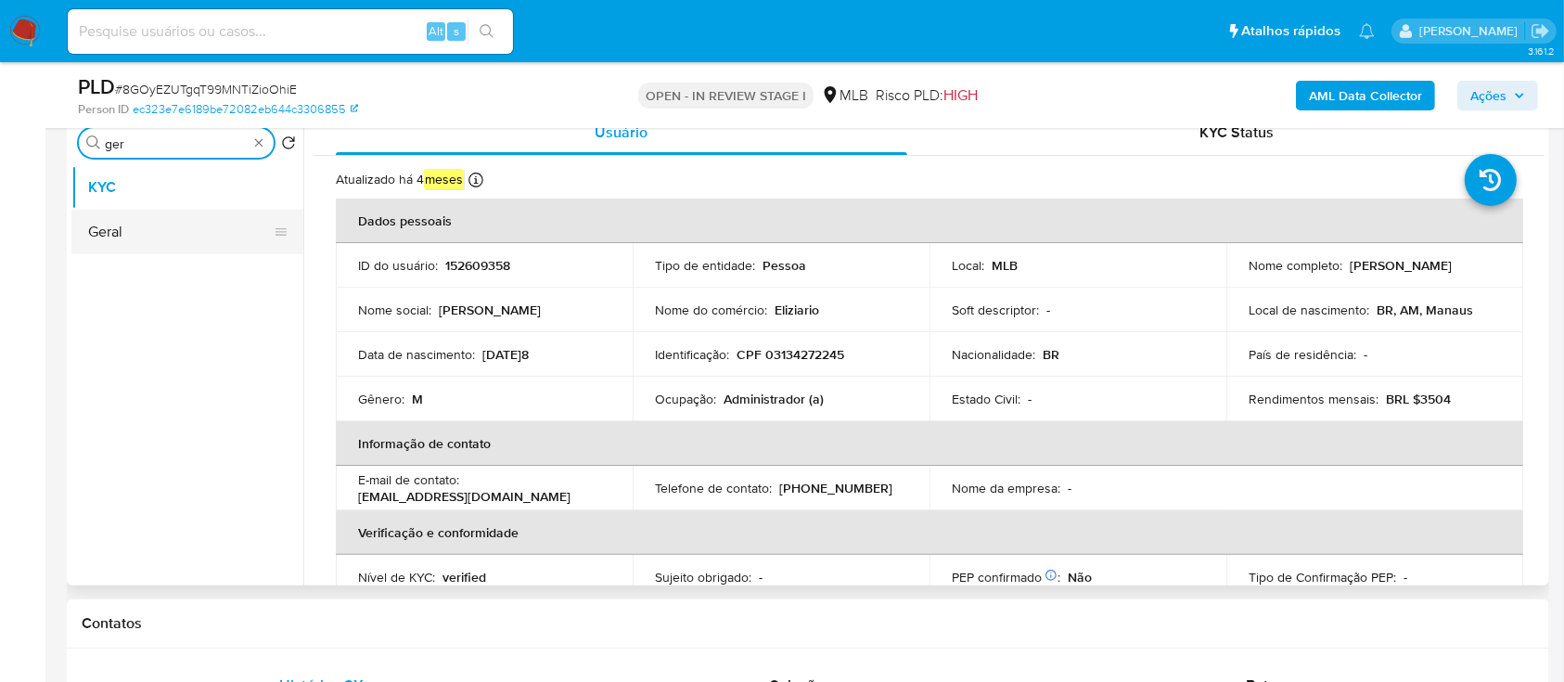
type input "ger"
click at [155, 219] on button "Geral" at bounding box center [179, 232] width 217 height 45
click at [122, 228] on button "Geral" at bounding box center [179, 232] width 217 height 45
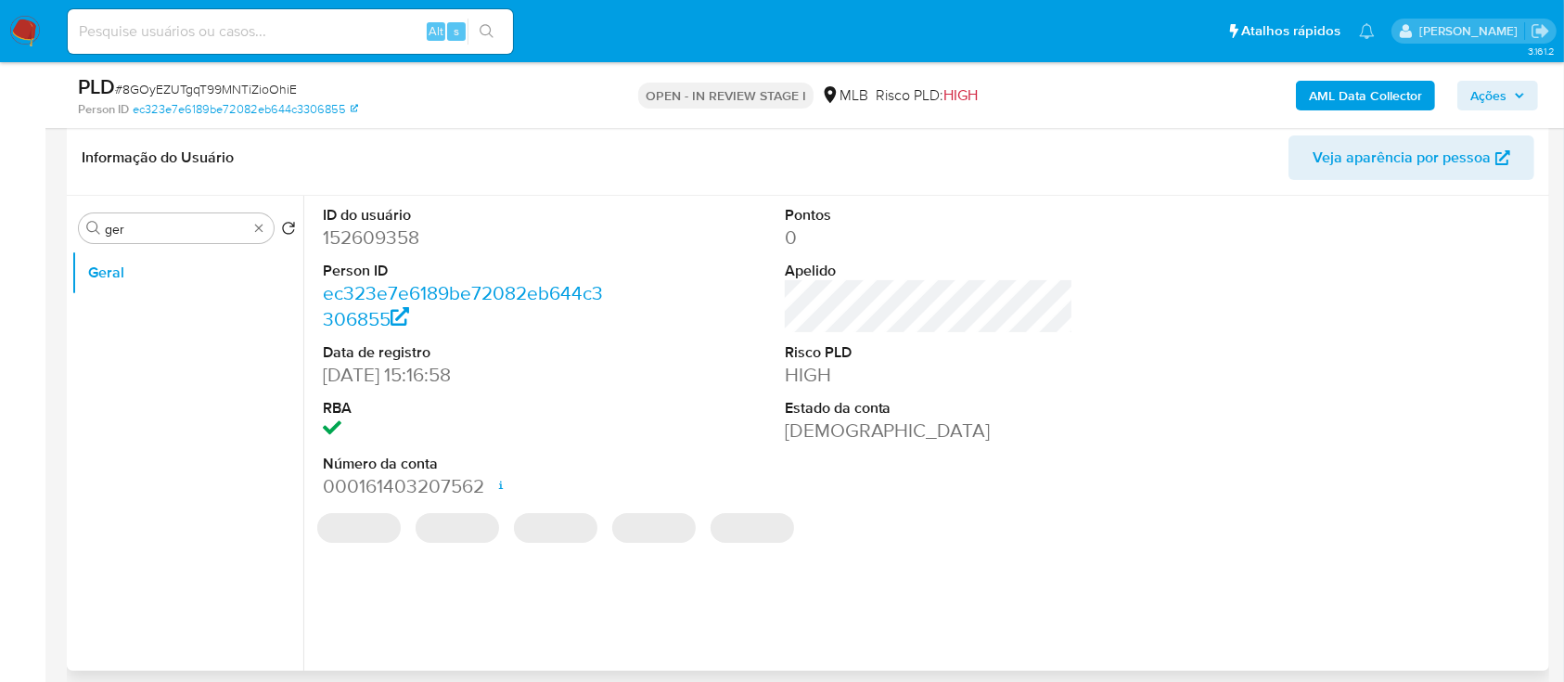
scroll to position [247, 0]
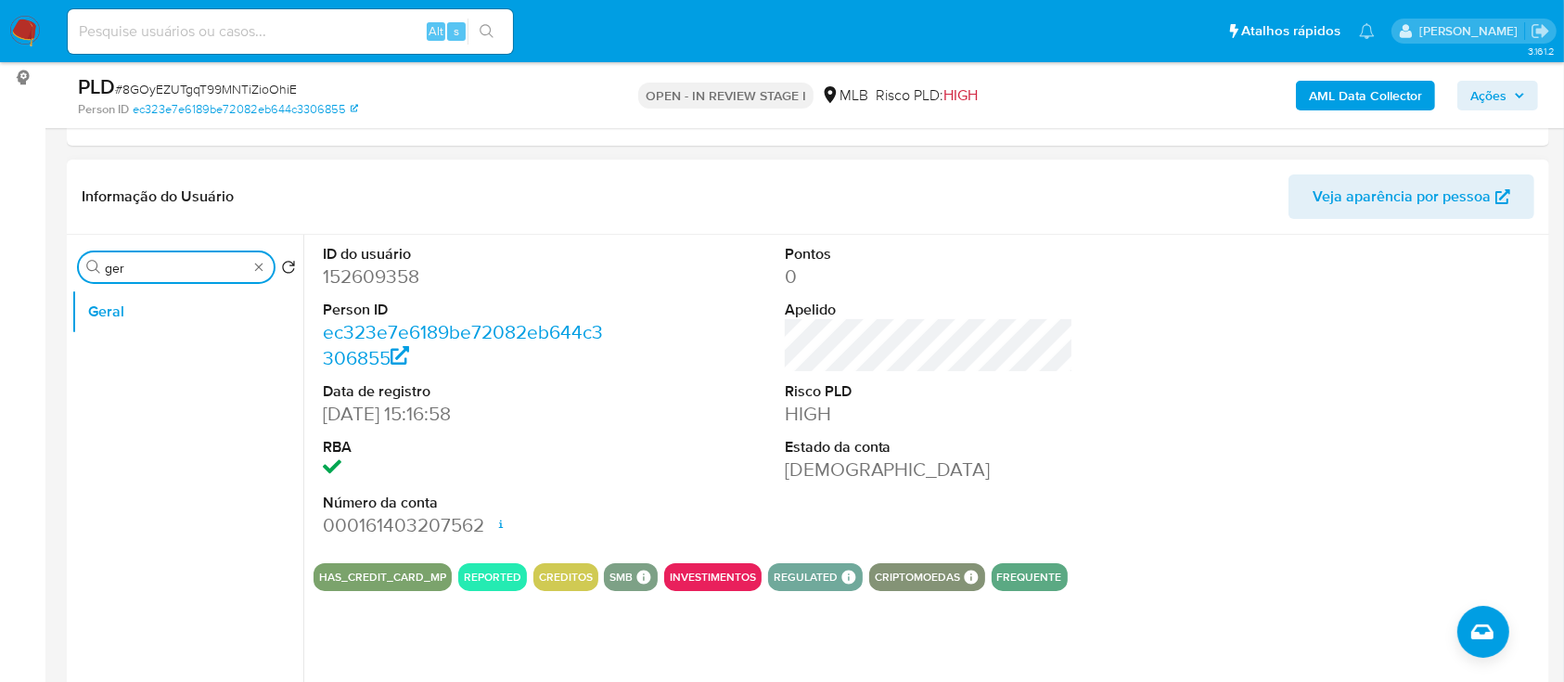
click at [166, 266] on input "ger" at bounding box center [176, 268] width 143 height 17
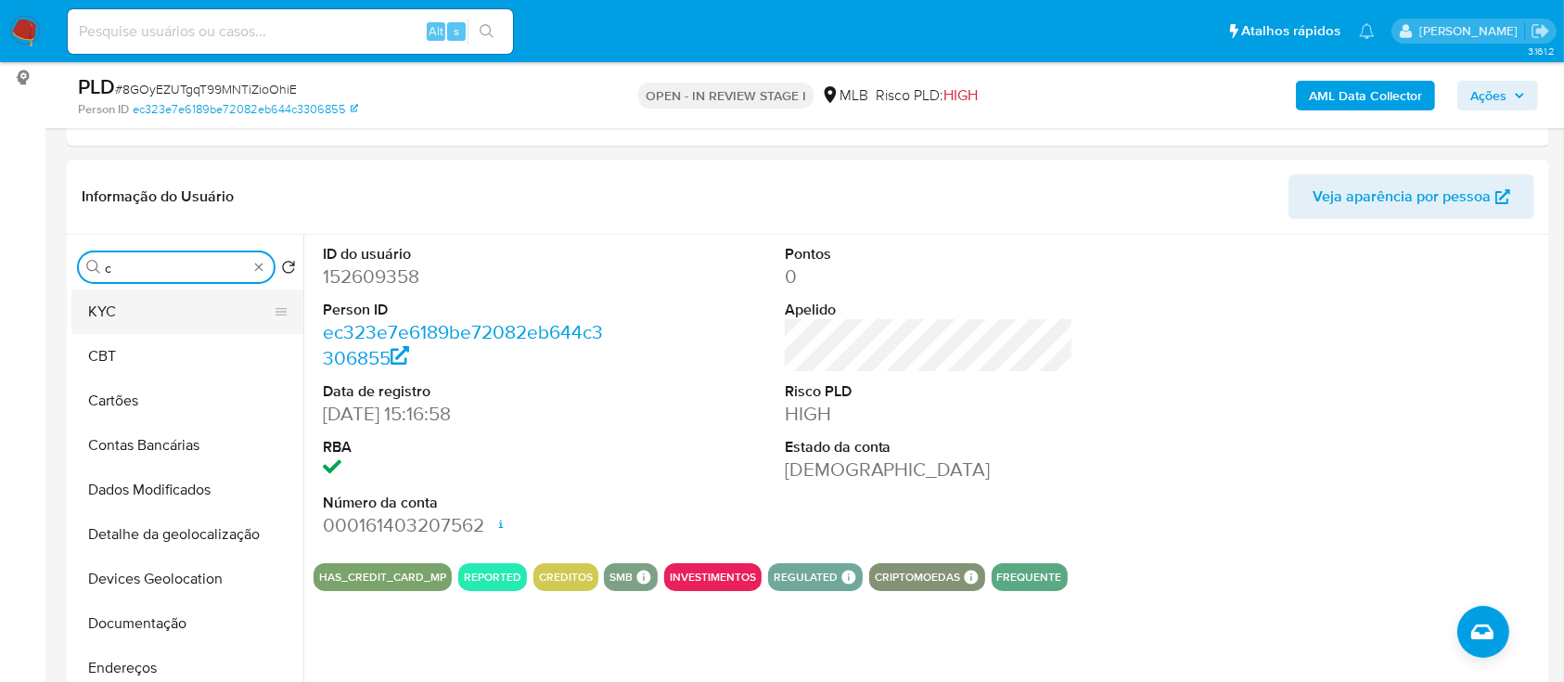
type input "c"
click at [164, 304] on button "KYC" at bounding box center [179, 311] width 217 height 45
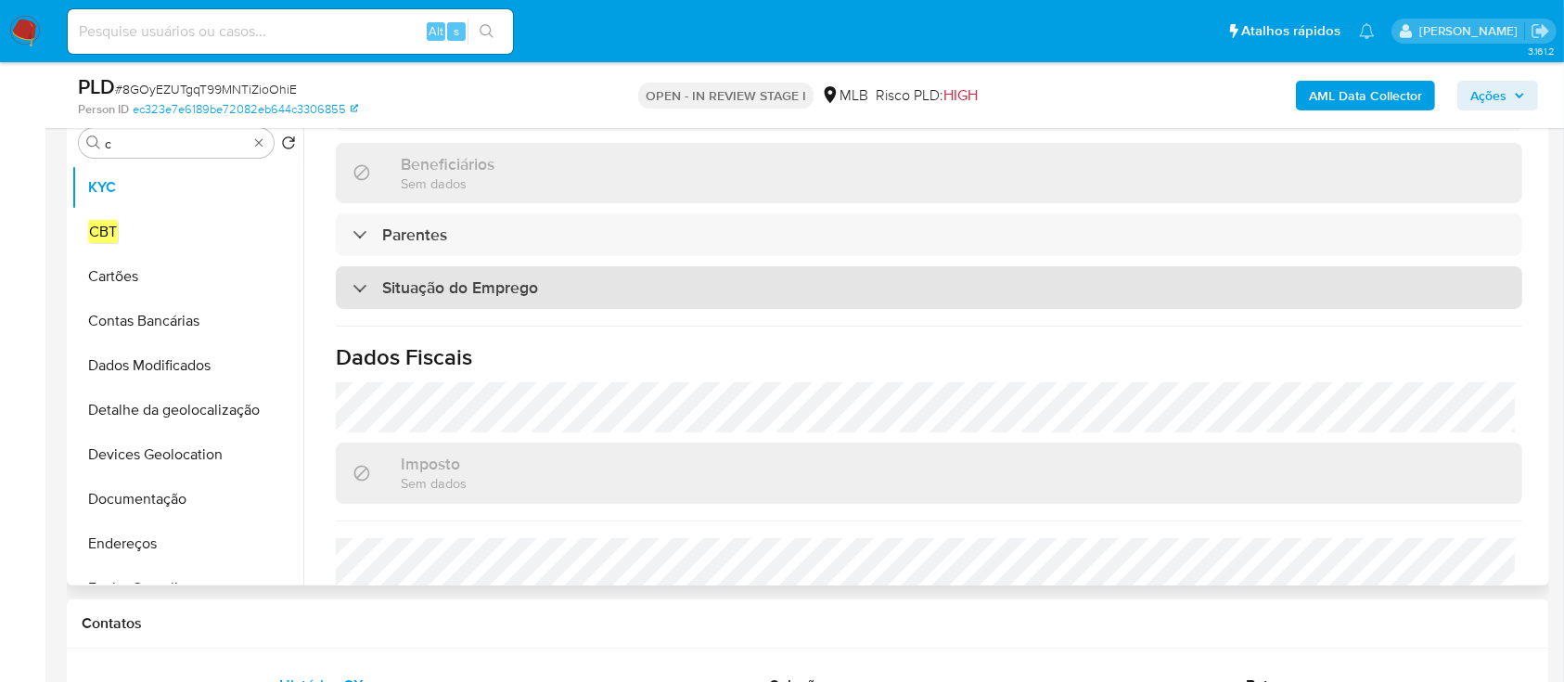
scroll to position [789, 0]
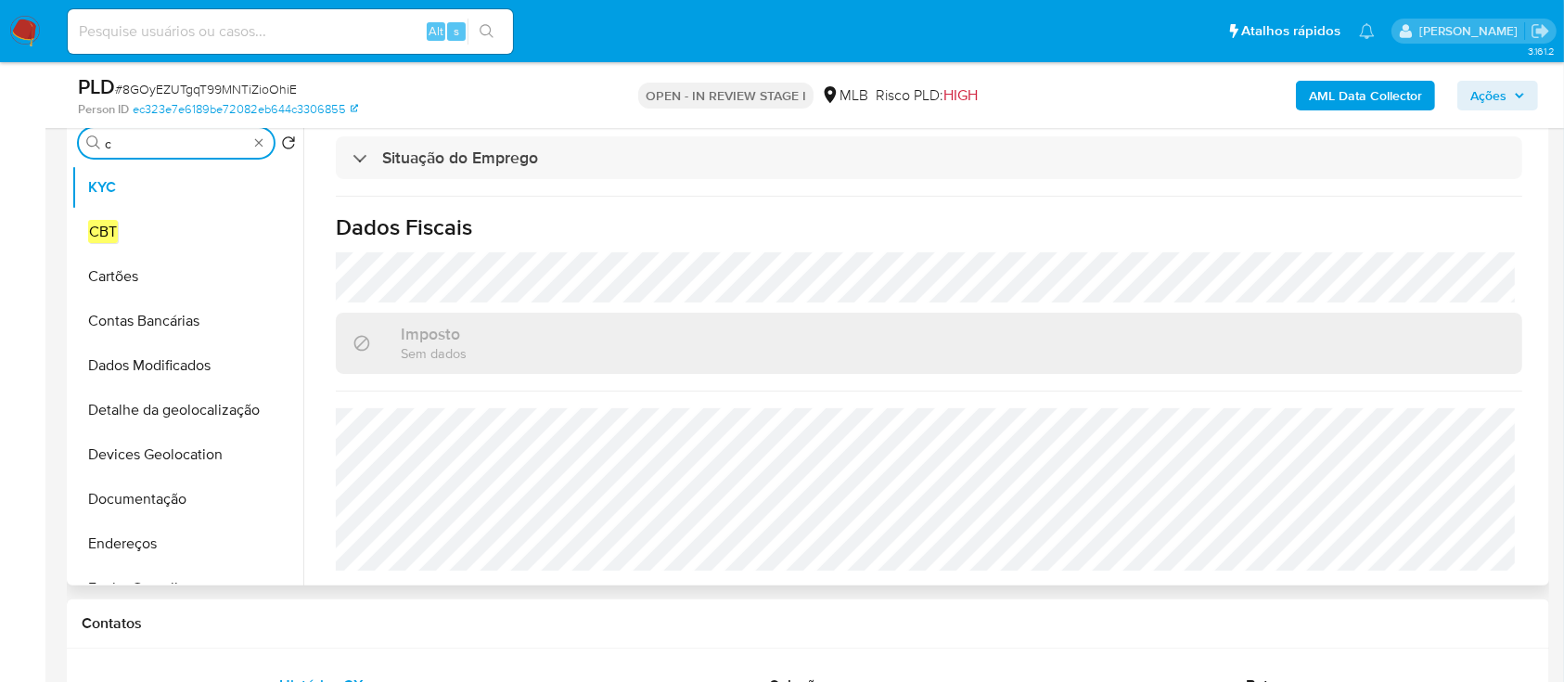
click at [180, 138] on input "c" at bounding box center [176, 143] width 143 height 17
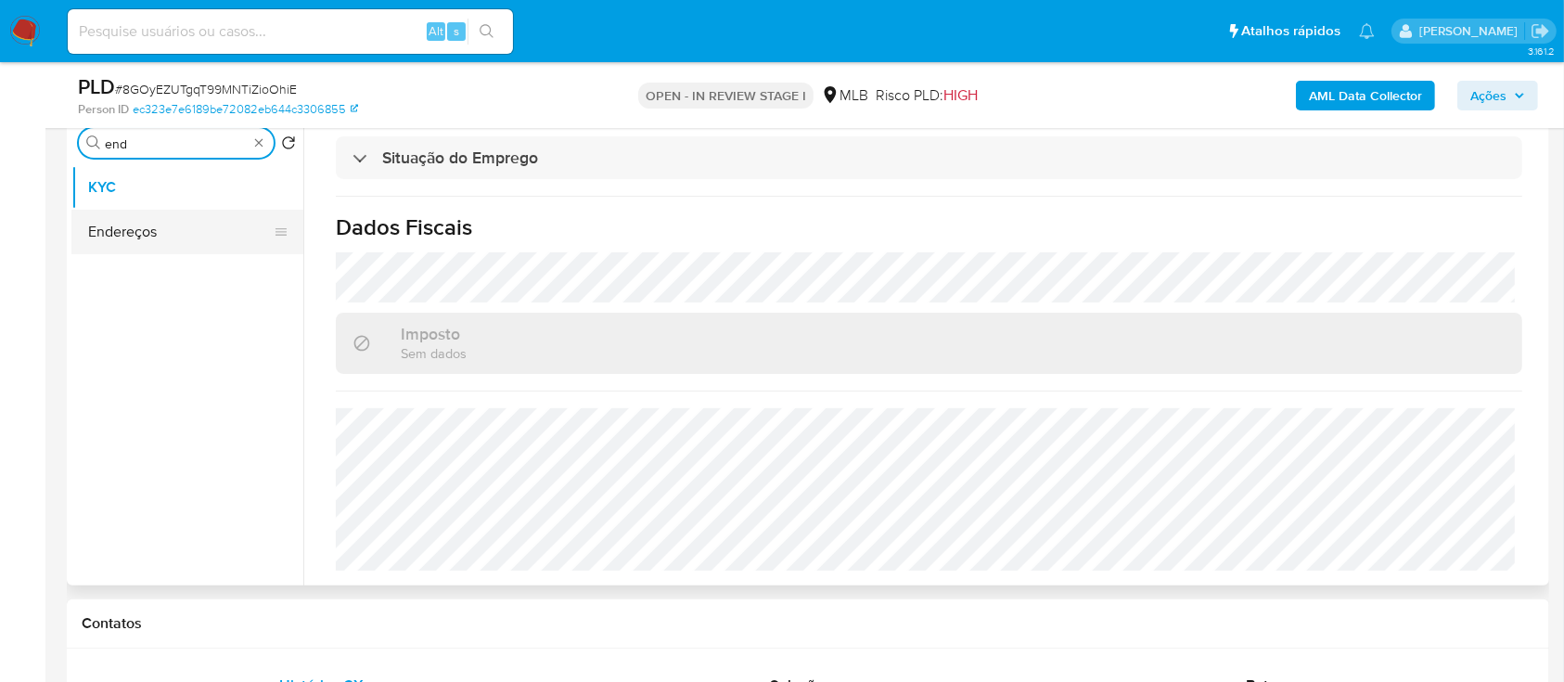
type input "end"
click at [130, 216] on button "Endereços" at bounding box center [179, 232] width 217 height 45
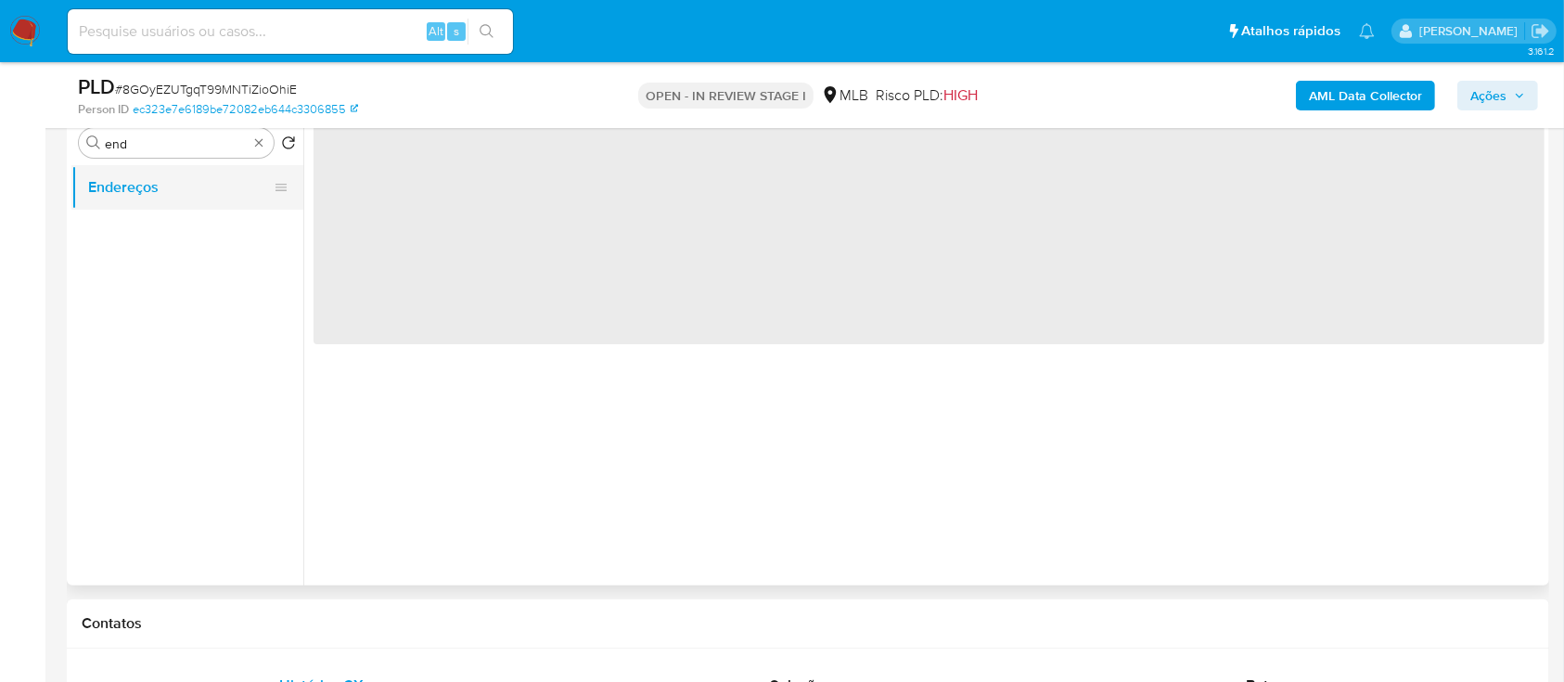
scroll to position [0, 0]
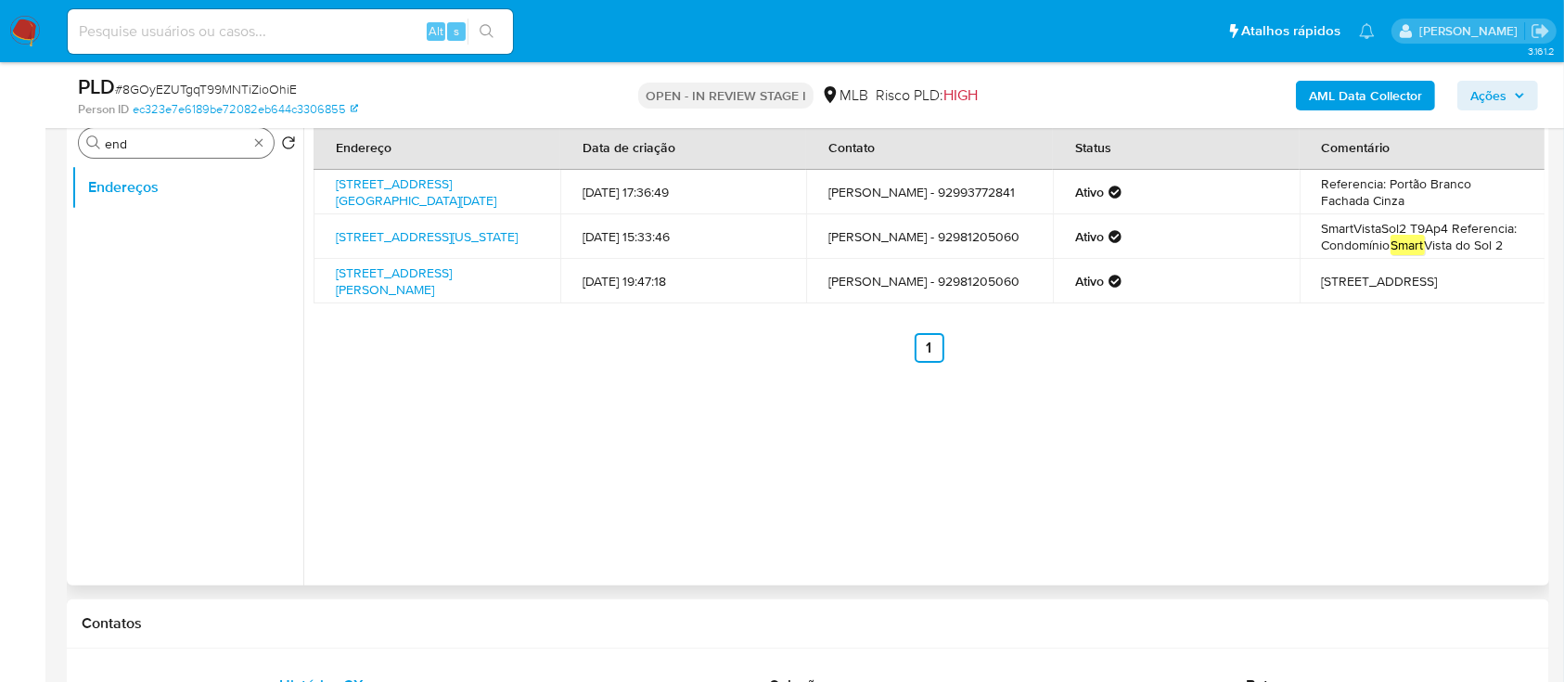
click at [175, 137] on input "end" at bounding box center [176, 143] width 143 height 17
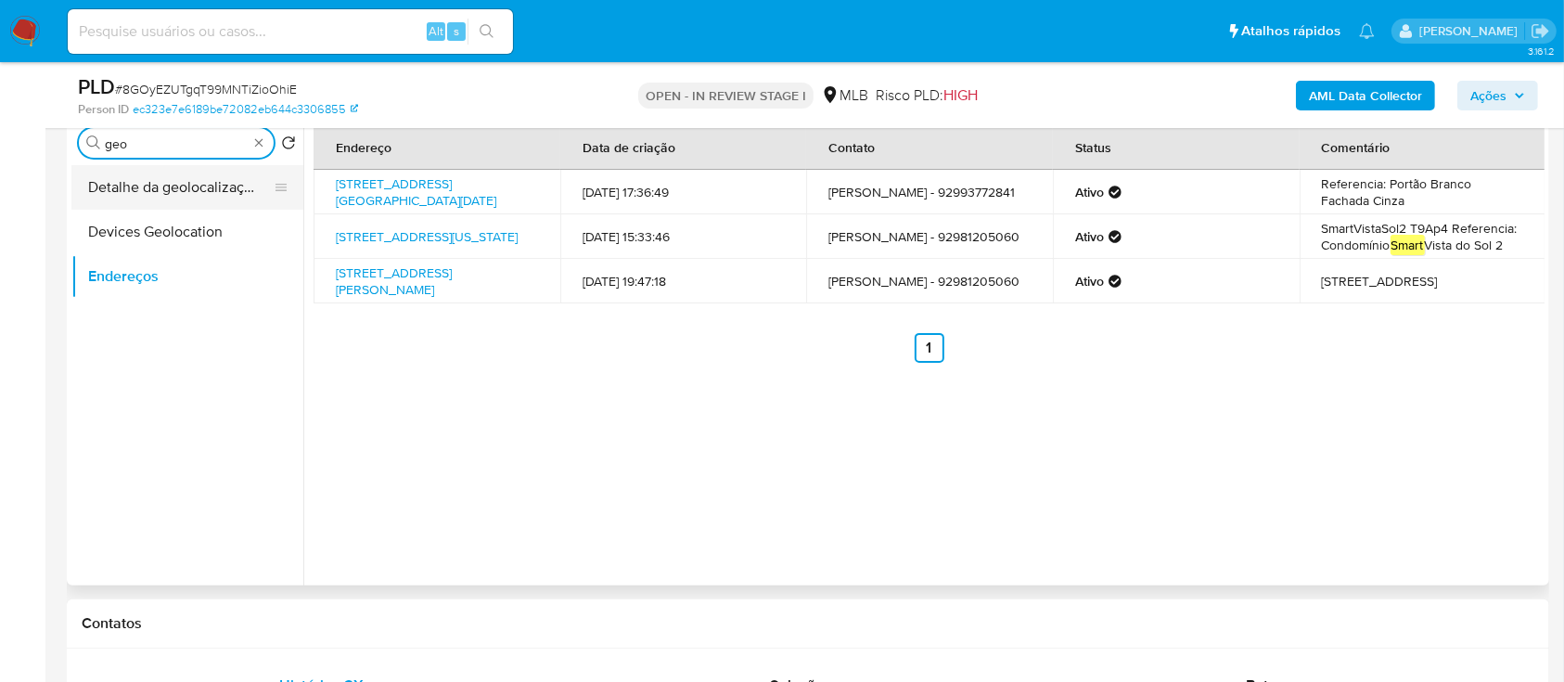
type input "geo"
click at [193, 193] on button "Detalhe da geolocalização" at bounding box center [179, 187] width 217 height 45
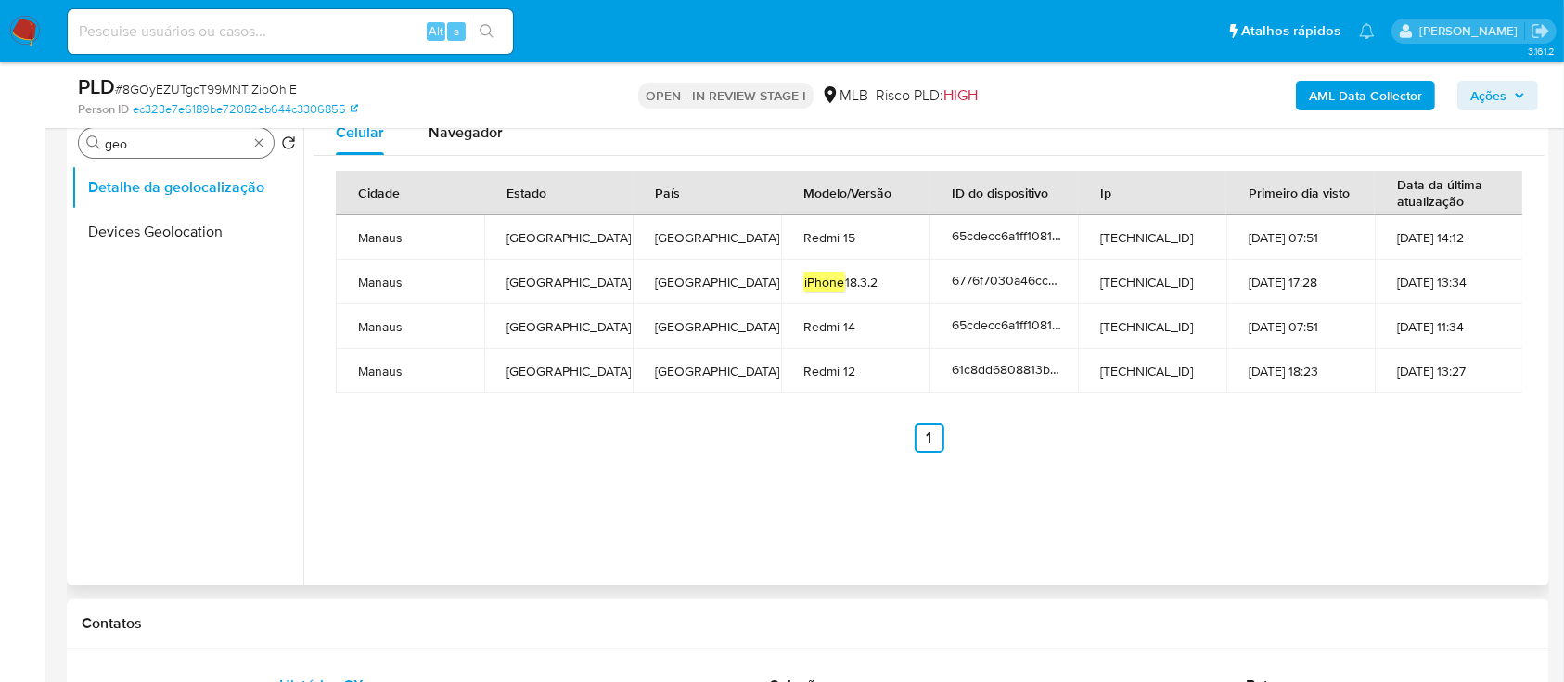
click at [142, 141] on input "geo" at bounding box center [176, 143] width 143 height 17
click at [142, 141] on input "r" at bounding box center [176, 143] width 143 height 17
type input "res"
click at [163, 271] on button "Restrições Novo Mundo" at bounding box center [179, 276] width 217 height 45
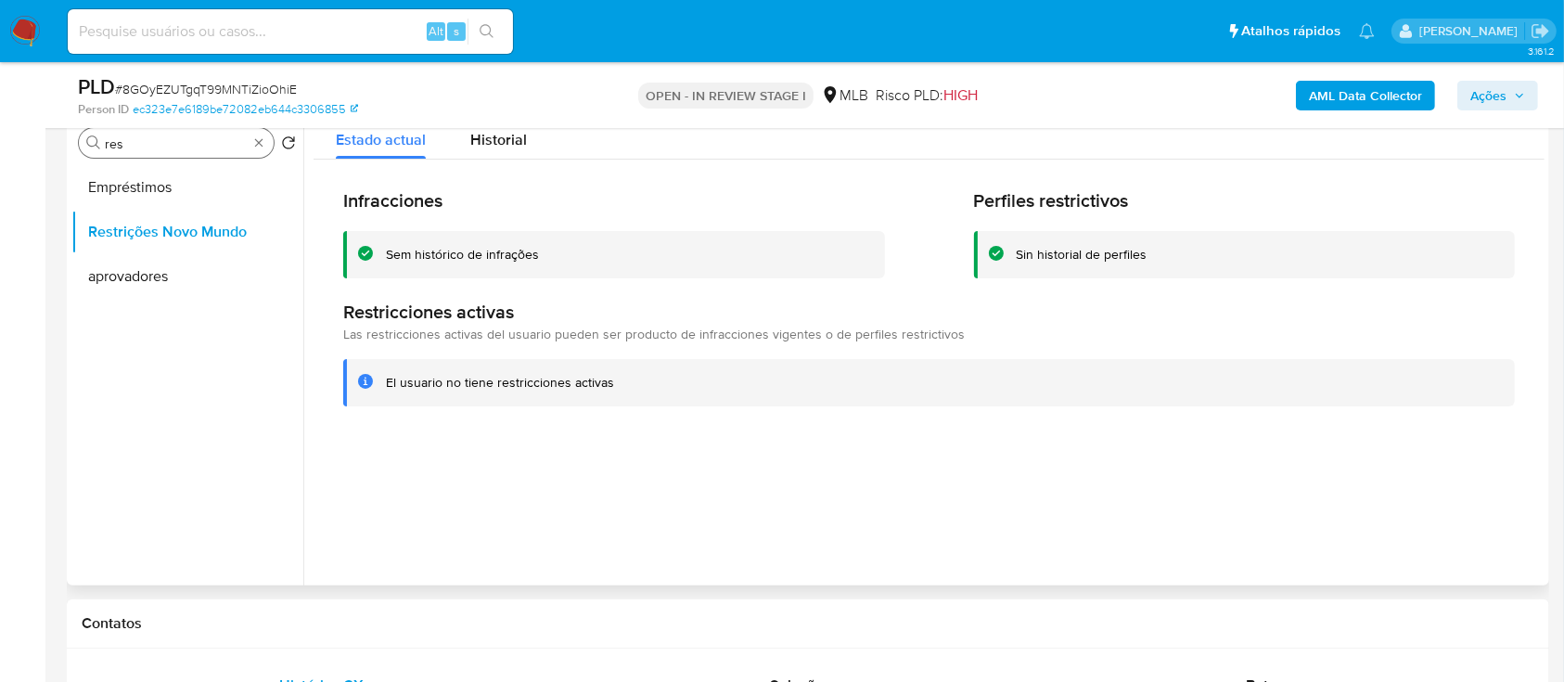
click at [166, 143] on input "res" at bounding box center [176, 143] width 143 height 17
type input "point"
click at [156, 198] on button "Dispositivos Point" at bounding box center [179, 187] width 217 height 45
click at [155, 188] on button "Dispositivos Point" at bounding box center [179, 187] width 217 height 45
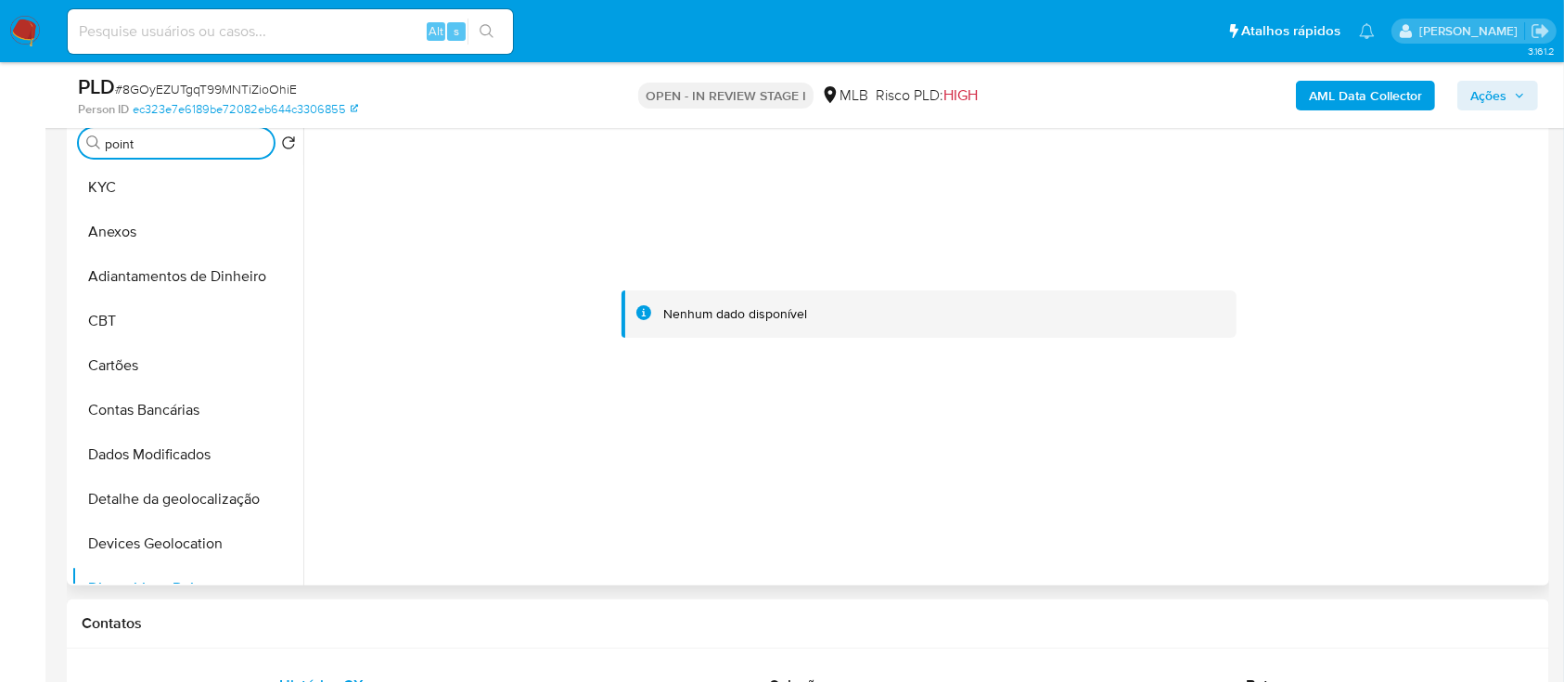
drag, startPoint x: 252, startPoint y: 137, endPoint x: 243, endPoint y: 146, distance: 12.5
click at [185, 183] on button "KYC" at bounding box center [179, 187] width 217 height 45
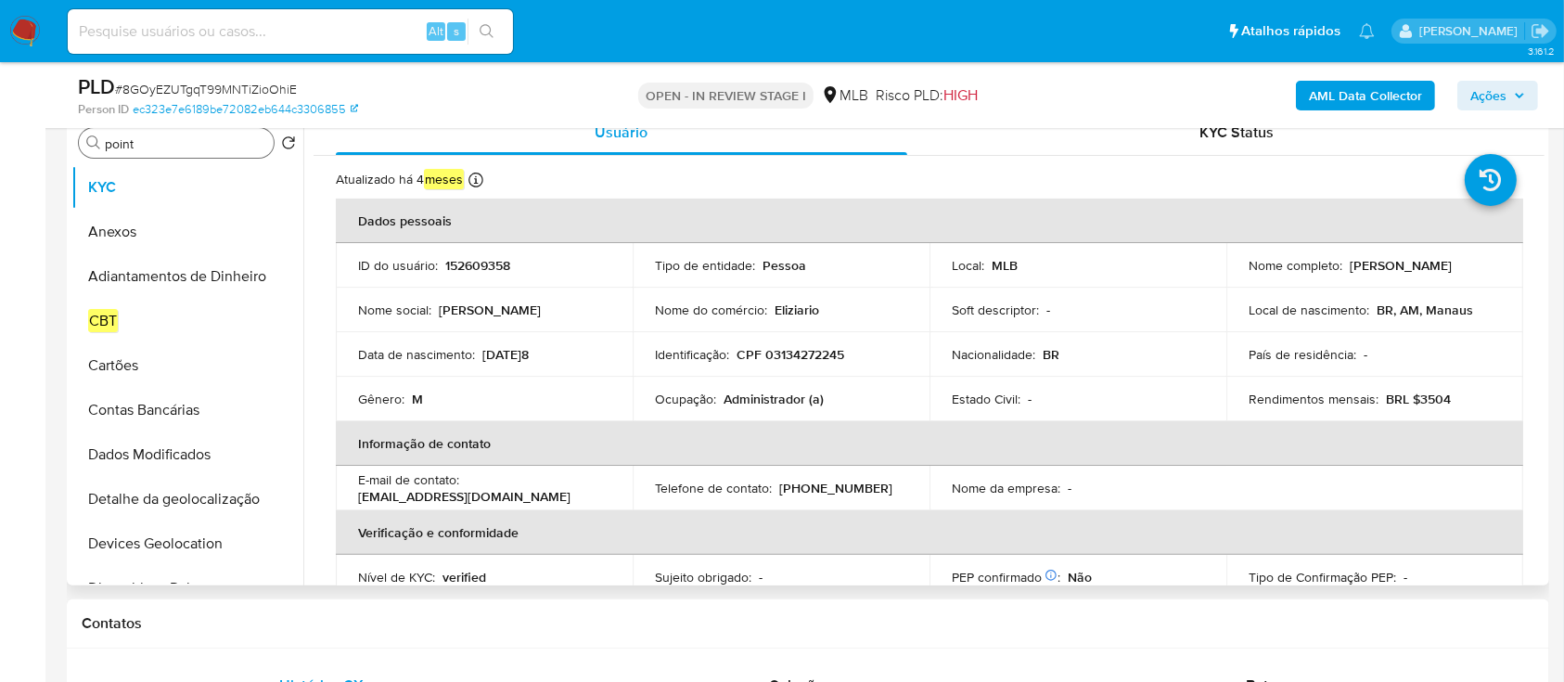
drag, startPoint x: 1235, startPoint y: 275, endPoint x: 1428, endPoint y: 276, distance: 193.0
click at [1428, 276] on td "Nome completo : Luiz Guilherme Mendes Eliziario" at bounding box center [1375, 265] width 297 height 45
copy p "Luiz Guilherme Mendes Eliziario"
click at [787, 359] on p "CPF 03134272245" at bounding box center [791, 354] width 108 height 17
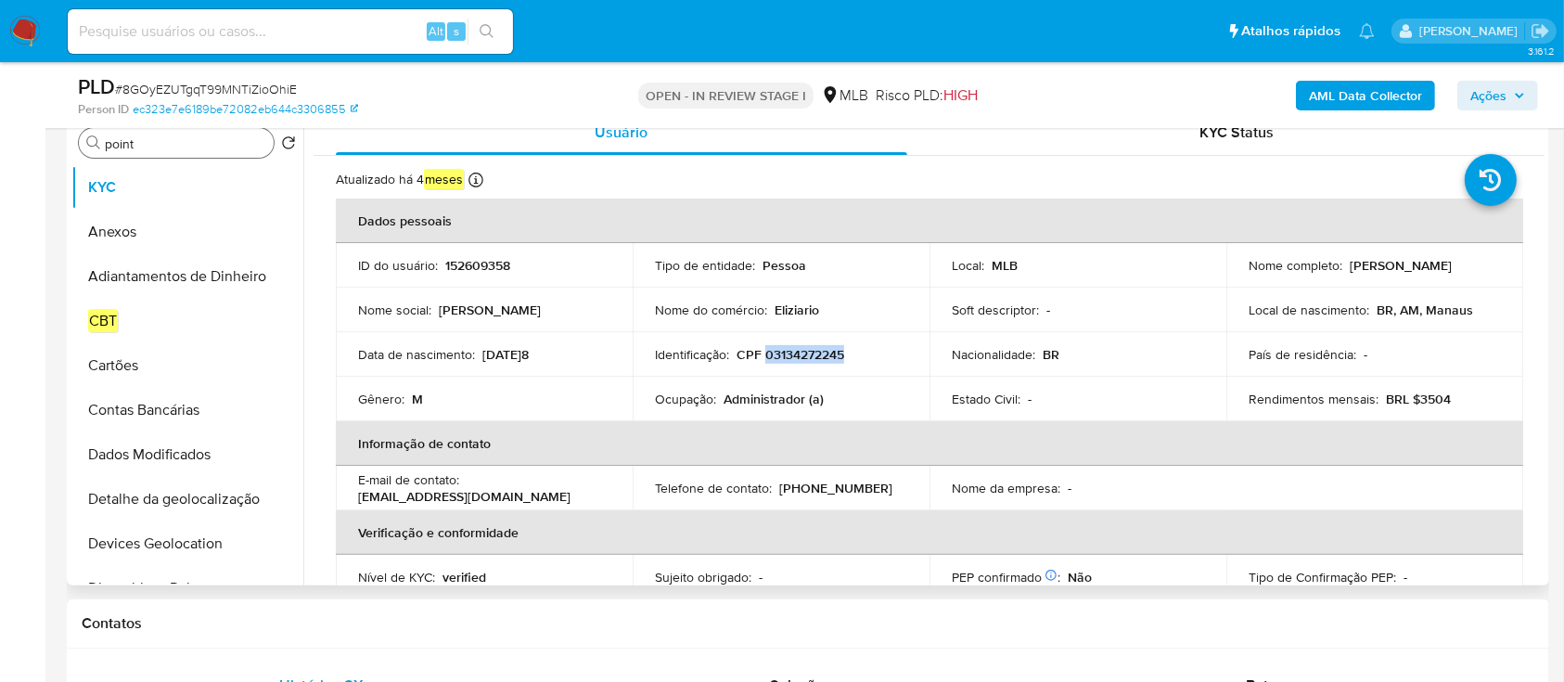
click at [787, 359] on p "CPF 03134272245" at bounding box center [791, 354] width 108 height 17
copy p "03134272245"
click at [813, 356] on p "CPF 03134272245" at bounding box center [791, 354] width 108 height 17
copy p "03134272245"
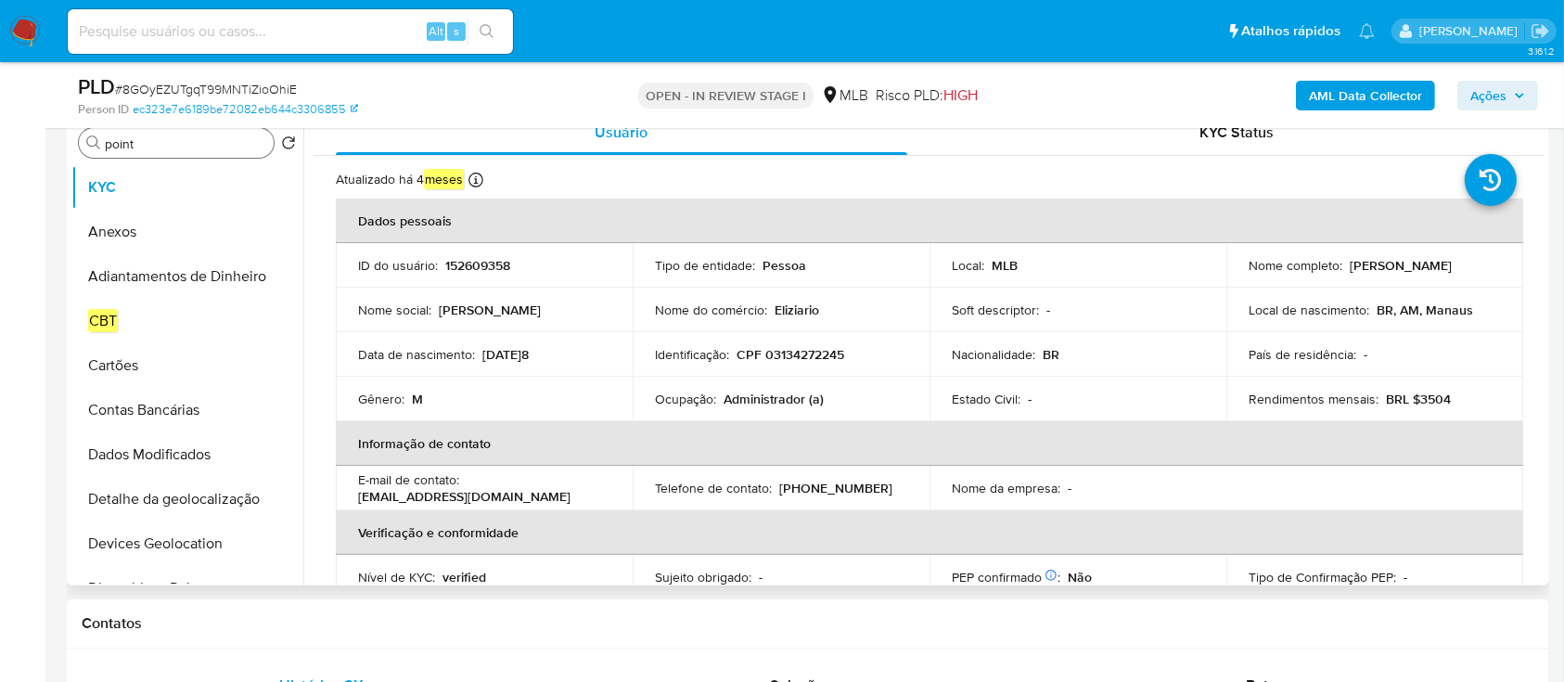
click at [858, 323] on td "Nome do comércio : Eliziario" at bounding box center [781, 310] width 297 height 45
drag, startPoint x: 1238, startPoint y: 272, endPoint x: 1430, endPoint y: 284, distance: 192.4
click at [1430, 284] on td "Nome completo : Luiz Guilherme Mendes Eliziario" at bounding box center [1375, 265] width 297 height 45
copy p "Luiz Guilherme Mendes Eliziario"
click at [810, 347] on p "CPF 03134272245" at bounding box center [791, 354] width 108 height 17
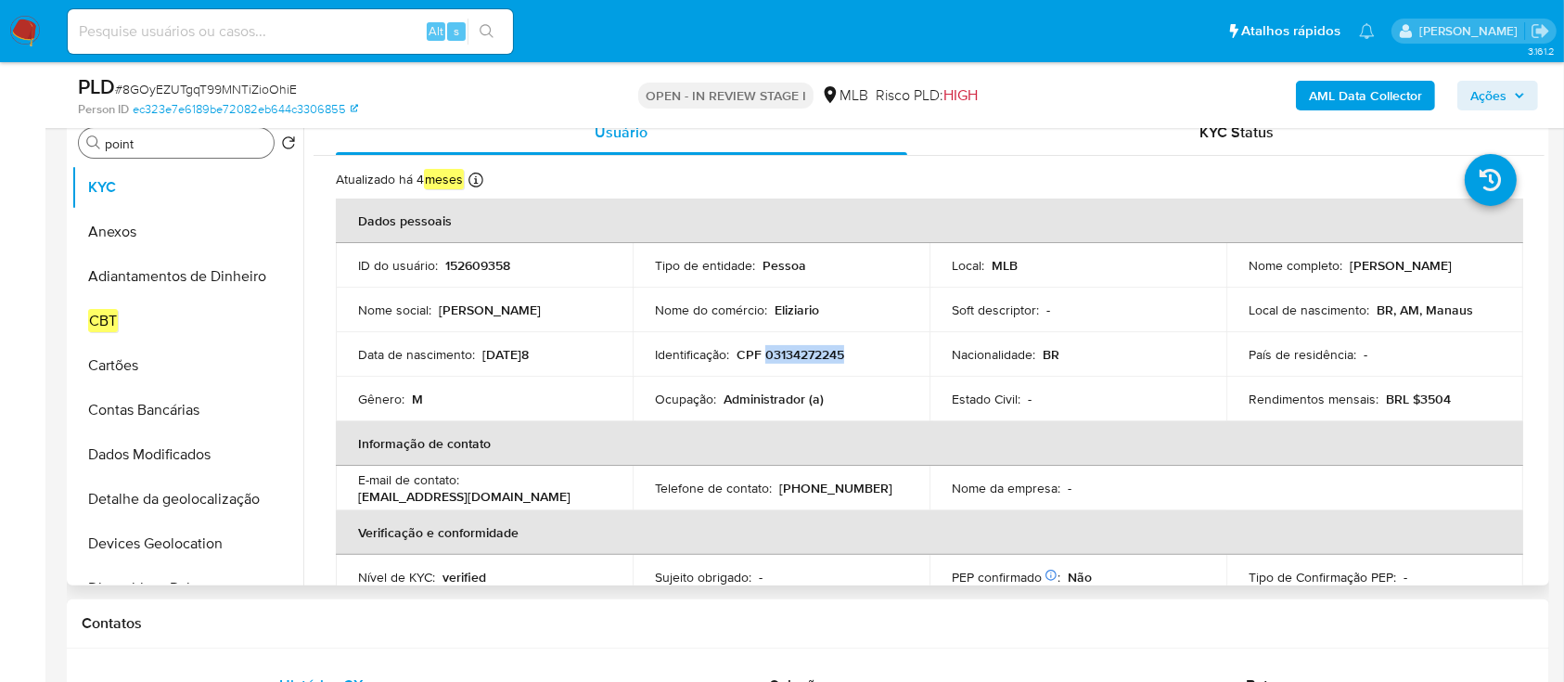
click at [810, 347] on p "CPF 03134272245" at bounding box center [791, 354] width 108 height 17
copy p "03134272245"
click at [803, 360] on p "CPF 03134272245" at bounding box center [791, 354] width 108 height 17
click at [154, 229] on button "Anexos" at bounding box center [179, 232] width 217 height 45
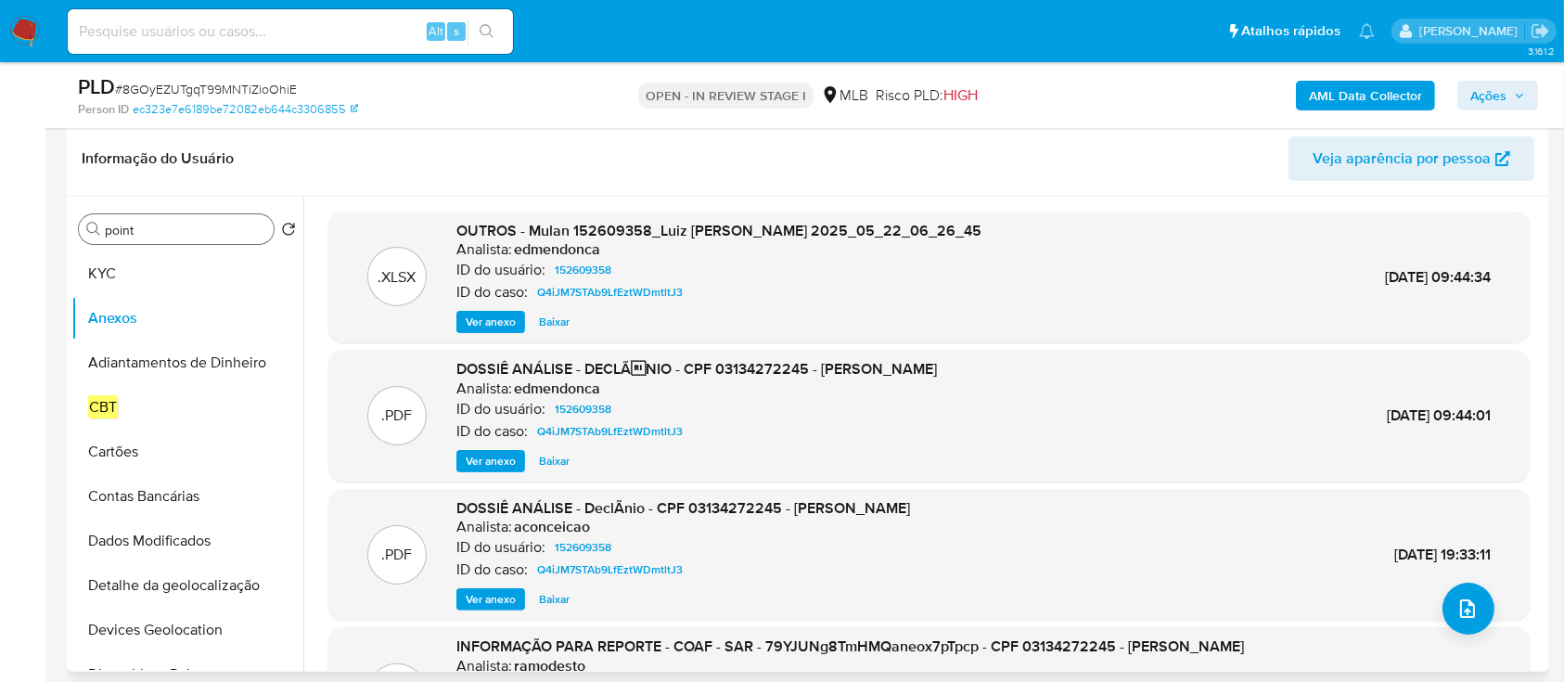
scroll to position [247, 0]
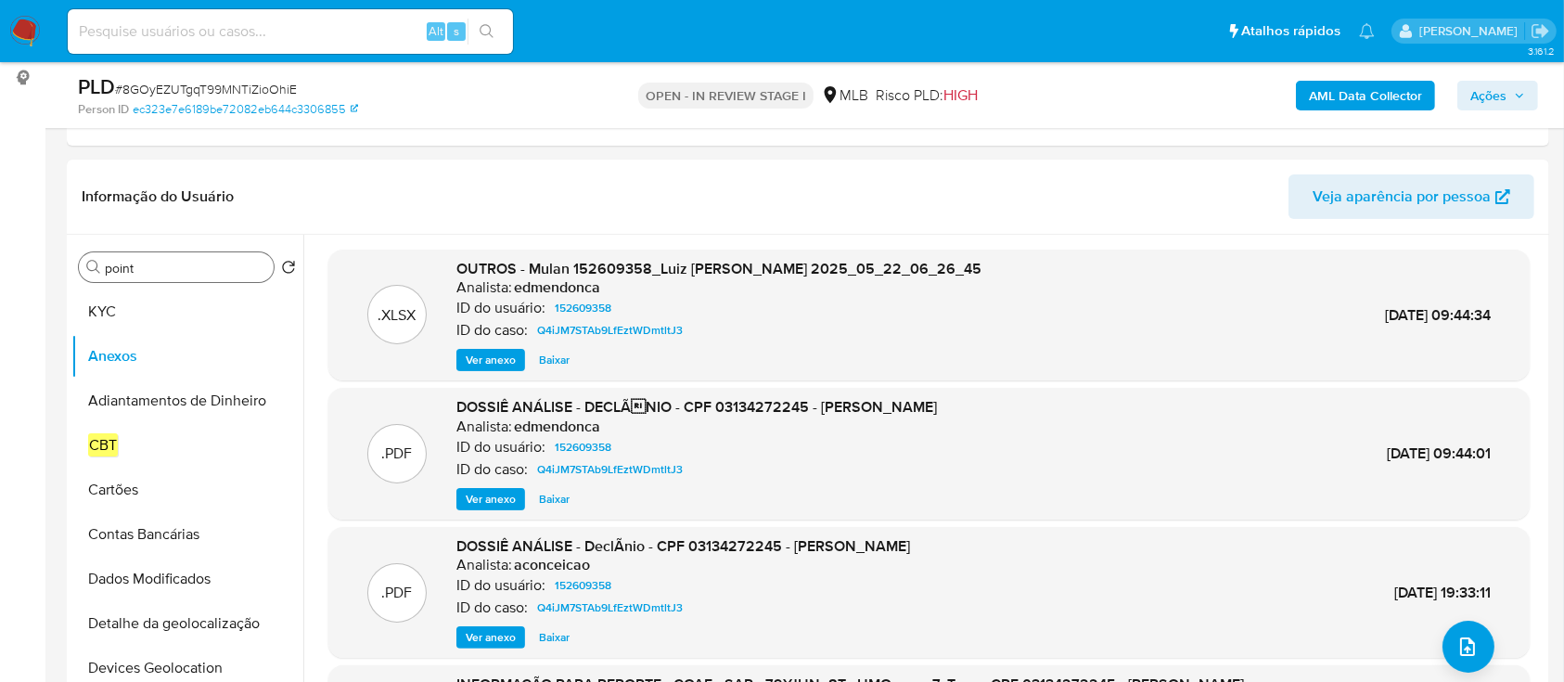
click at [1402, 96] on b "AML Data Collector" at bounding box center [1365, 96] width 113 height 30
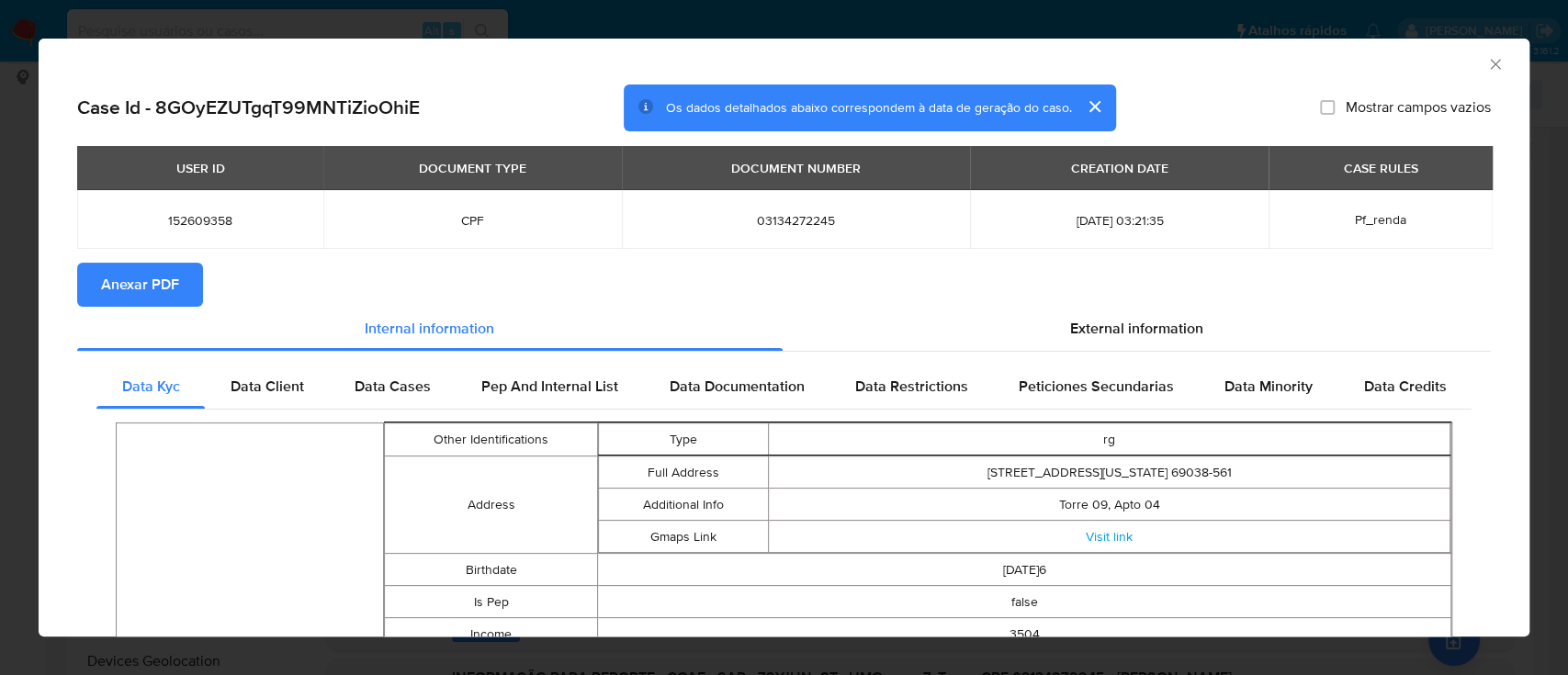
click at [159, 276] on span "Anexar PDF" at bounding box center [140, 284] width 78 height 41
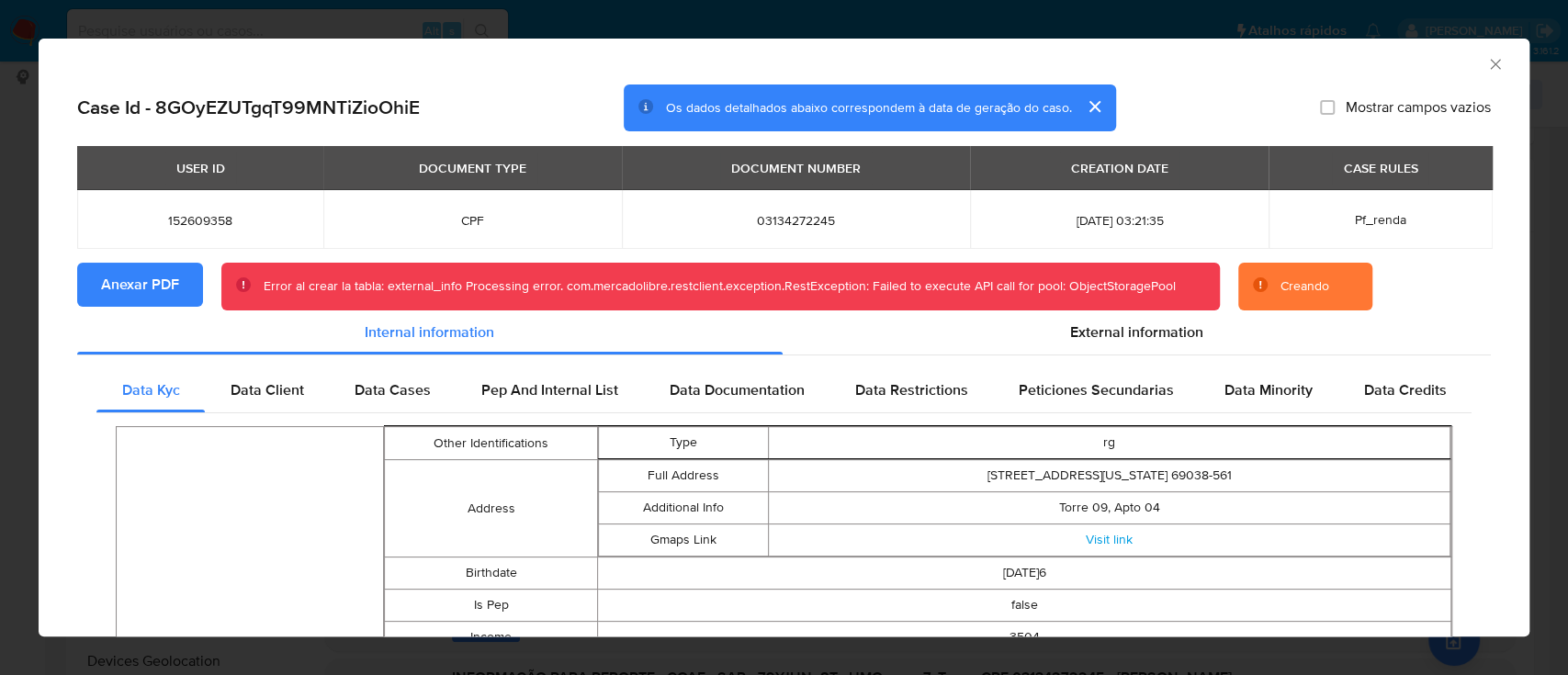
drag, startPoint x: 1482, startPoint y: 62, endPoint x: 1469, endPoint y: 63, distance: 13.0
click at [1486, 63] on icon "Fechar a janela" at bounding box center [1495, 64] width 19 height 19
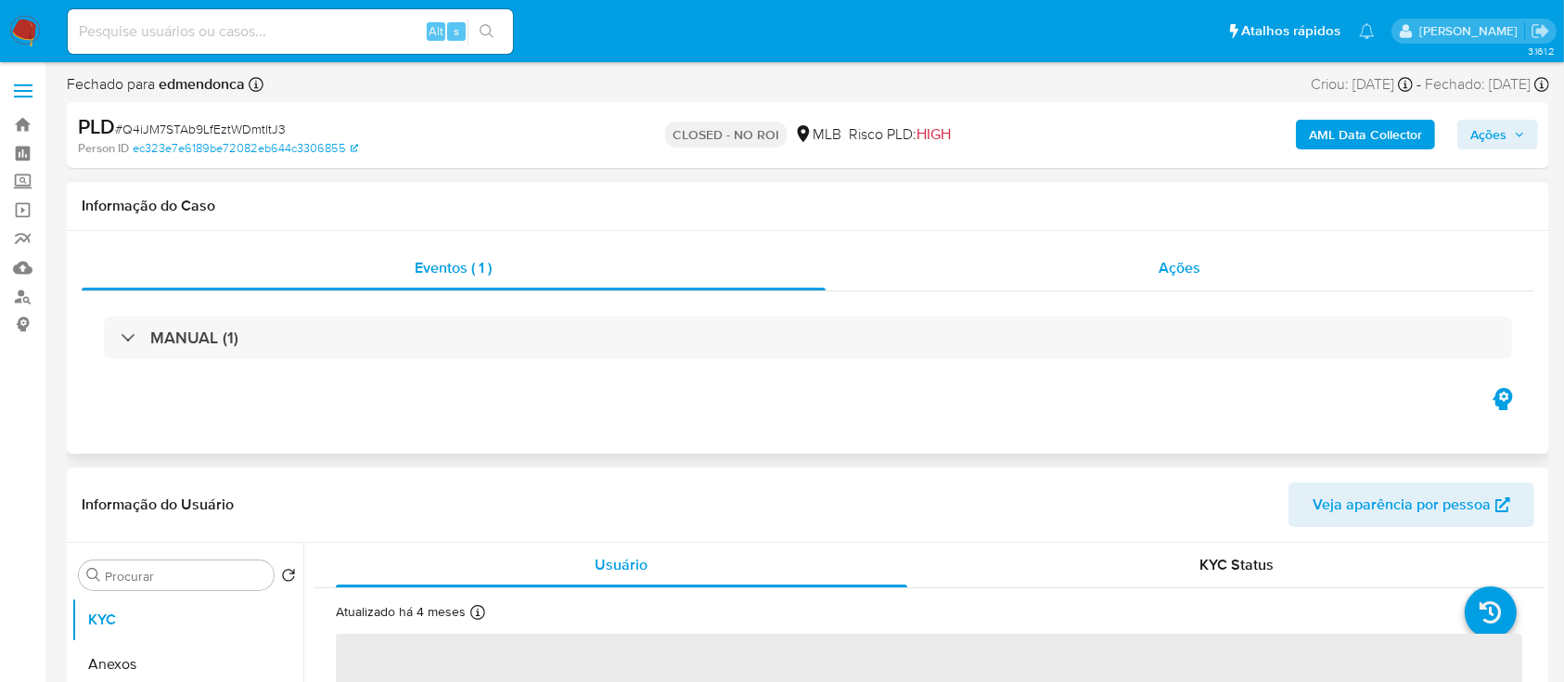
click at [1173, 271] on span "Ações" at bounding box center [1181, 267] width 42 height 21
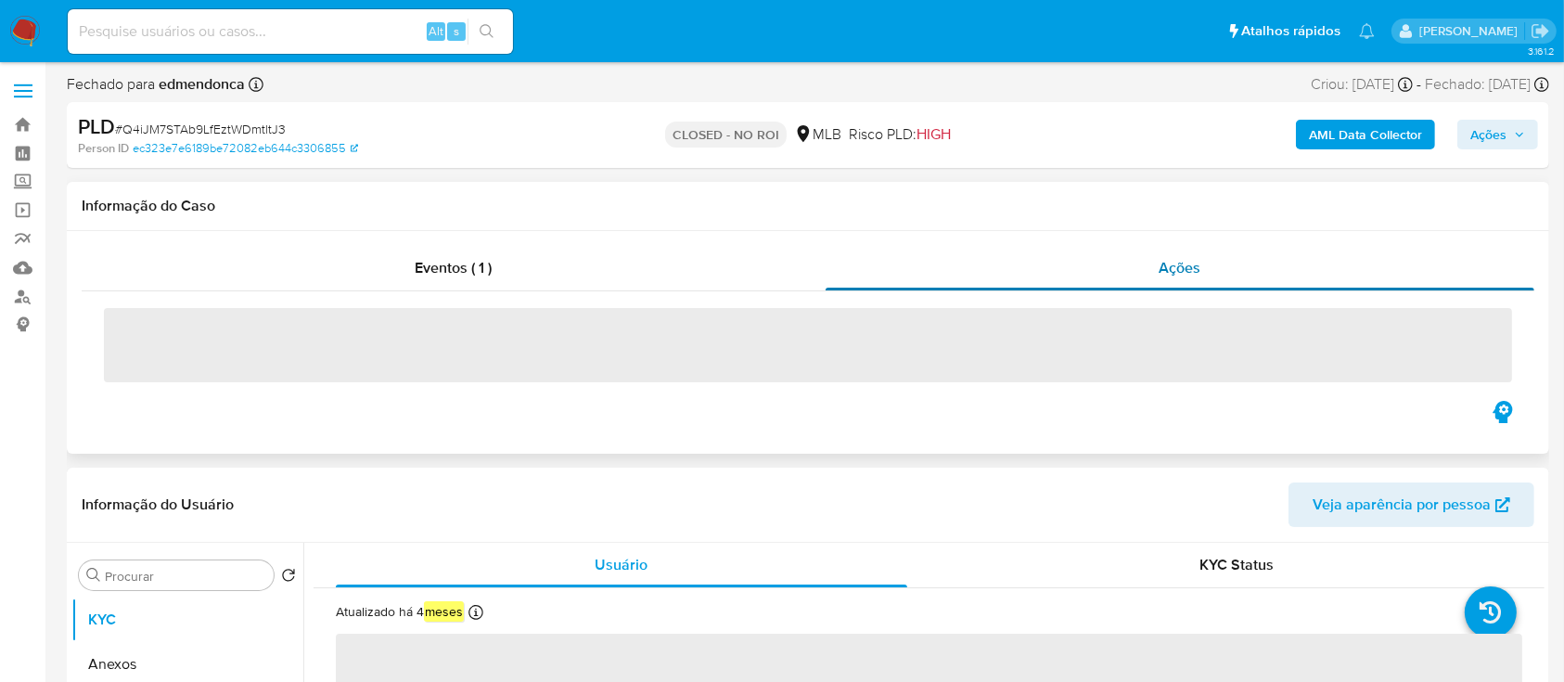
select select "10"
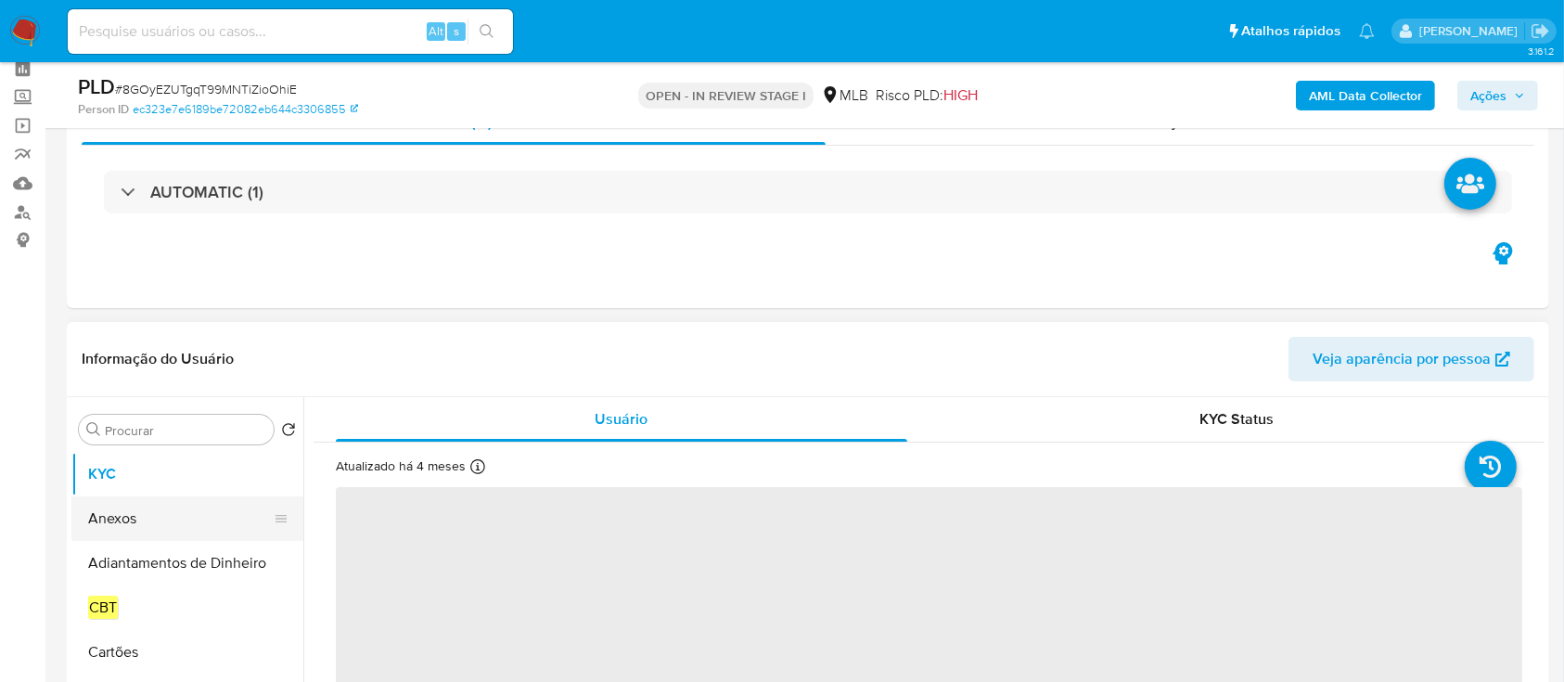
scroll to position [123, 0]
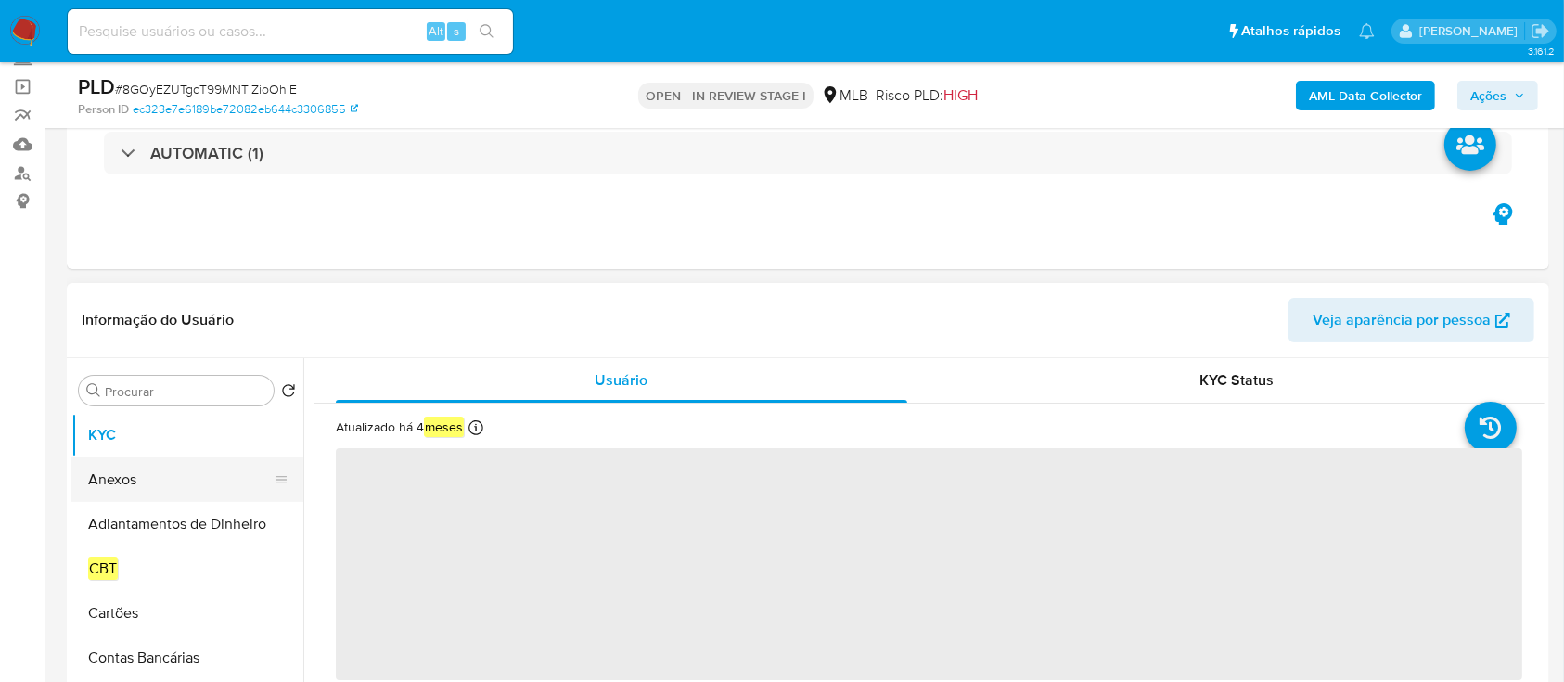
click at [130, 464] on button "Anexos" at bounding box center [179, 479] width 217 height 45
select select "10"
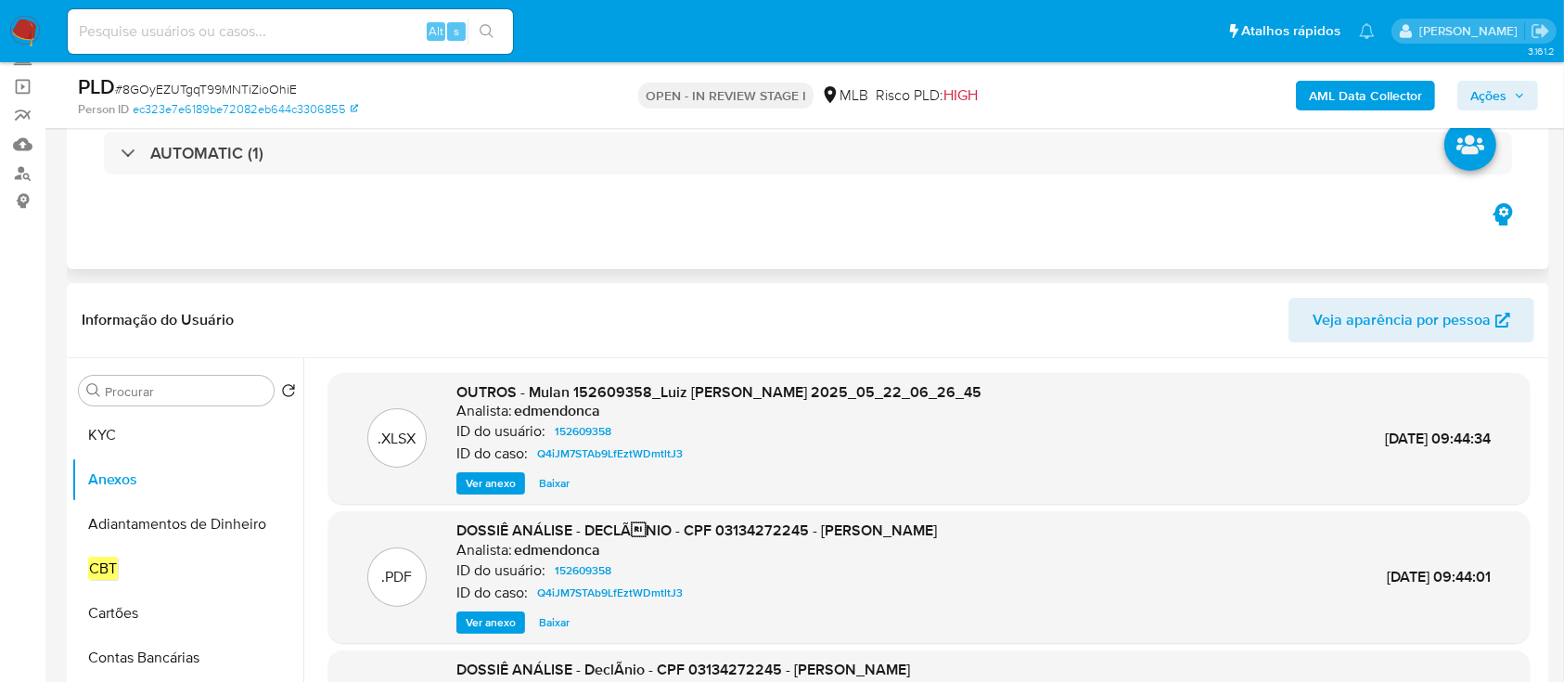
scroll to position [247, 0]
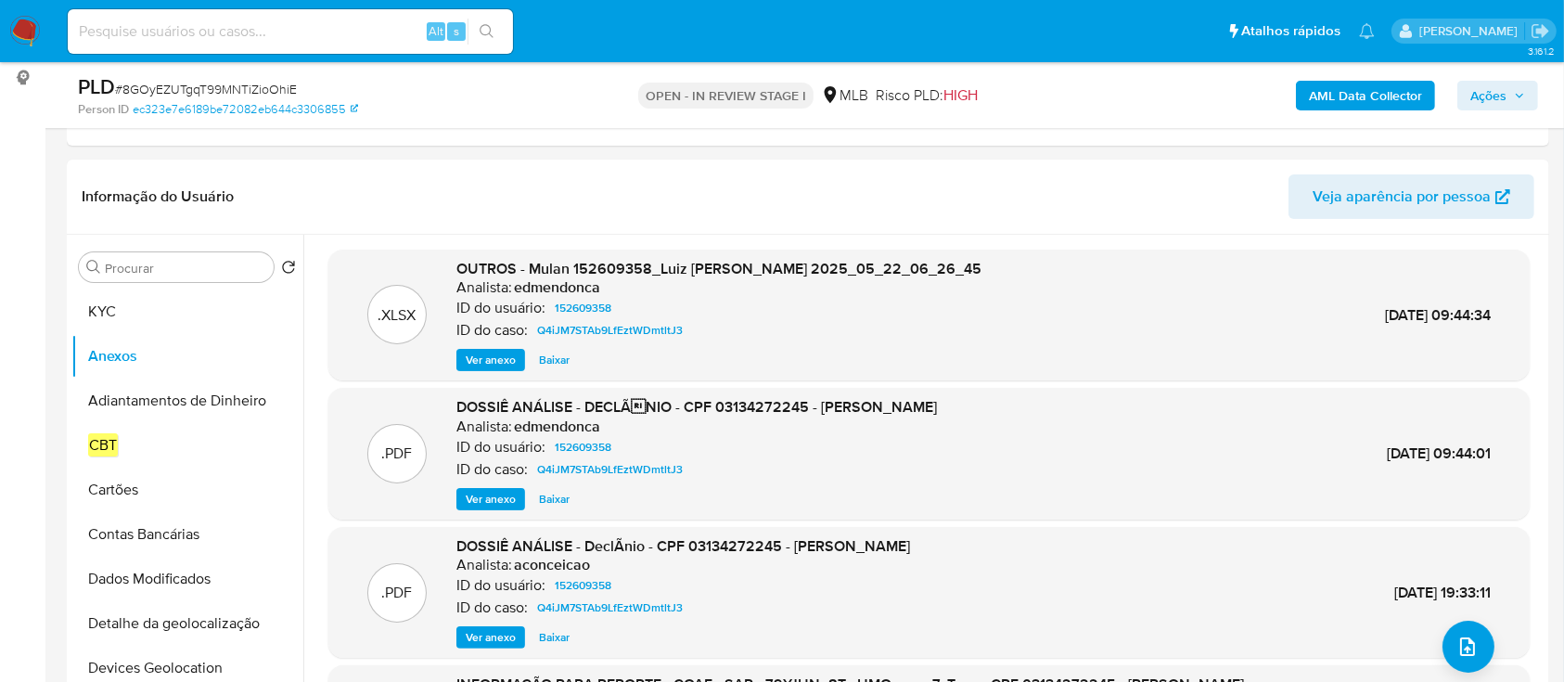
click at [1487, 93] on span "Ações" at bounding box center [1489, 96] width 36 height 30
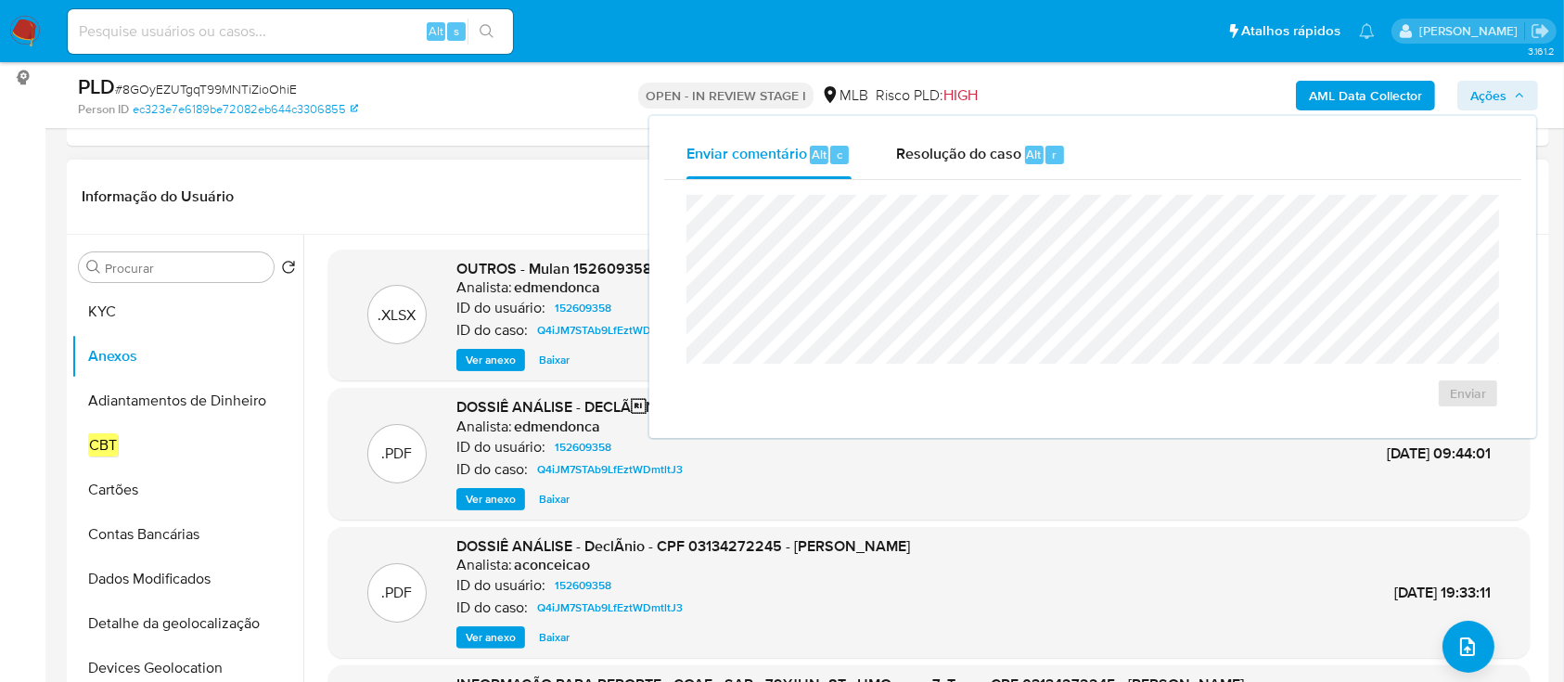
click at [563, 175] on header "Informação do Usuário Veja aparência por pessoa" at bounding box center [808, 196] width 1453 height 45
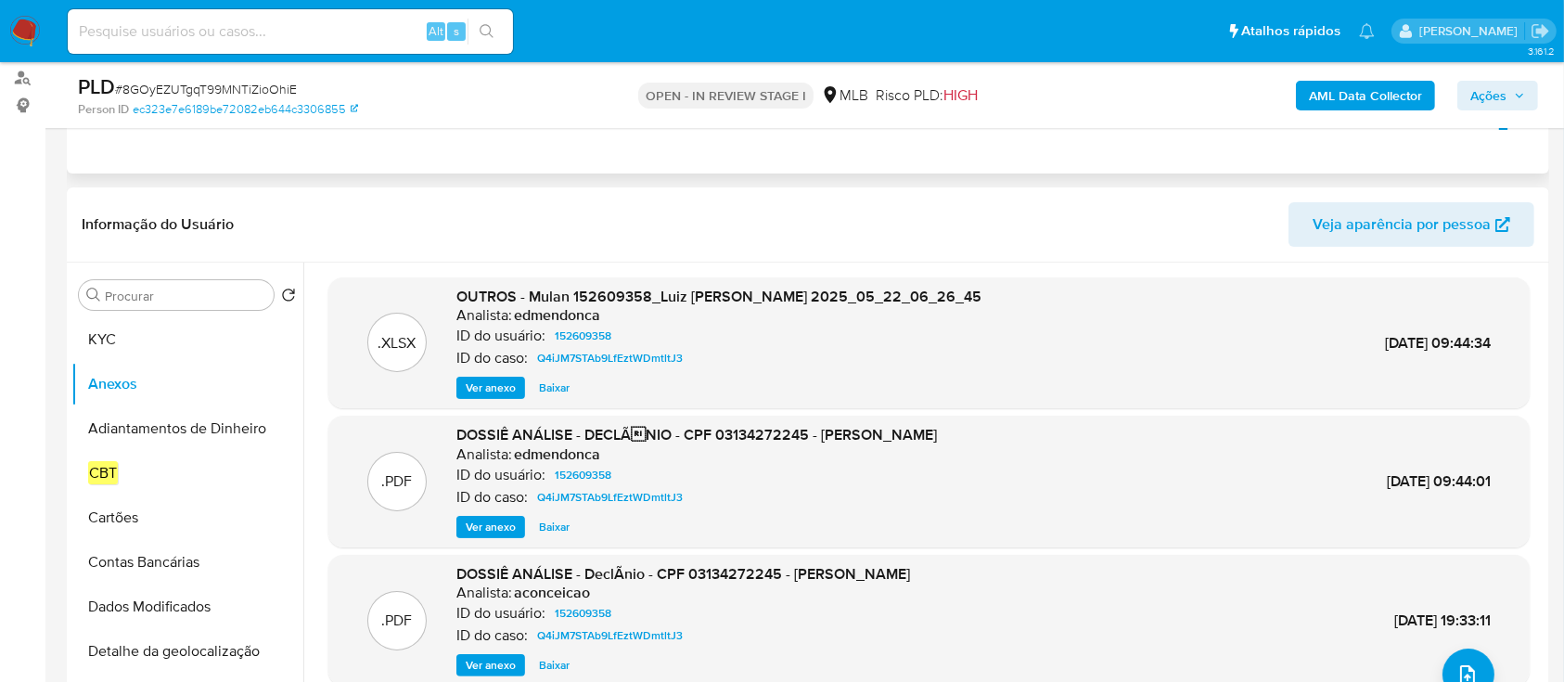
scroll to position [0, 0]
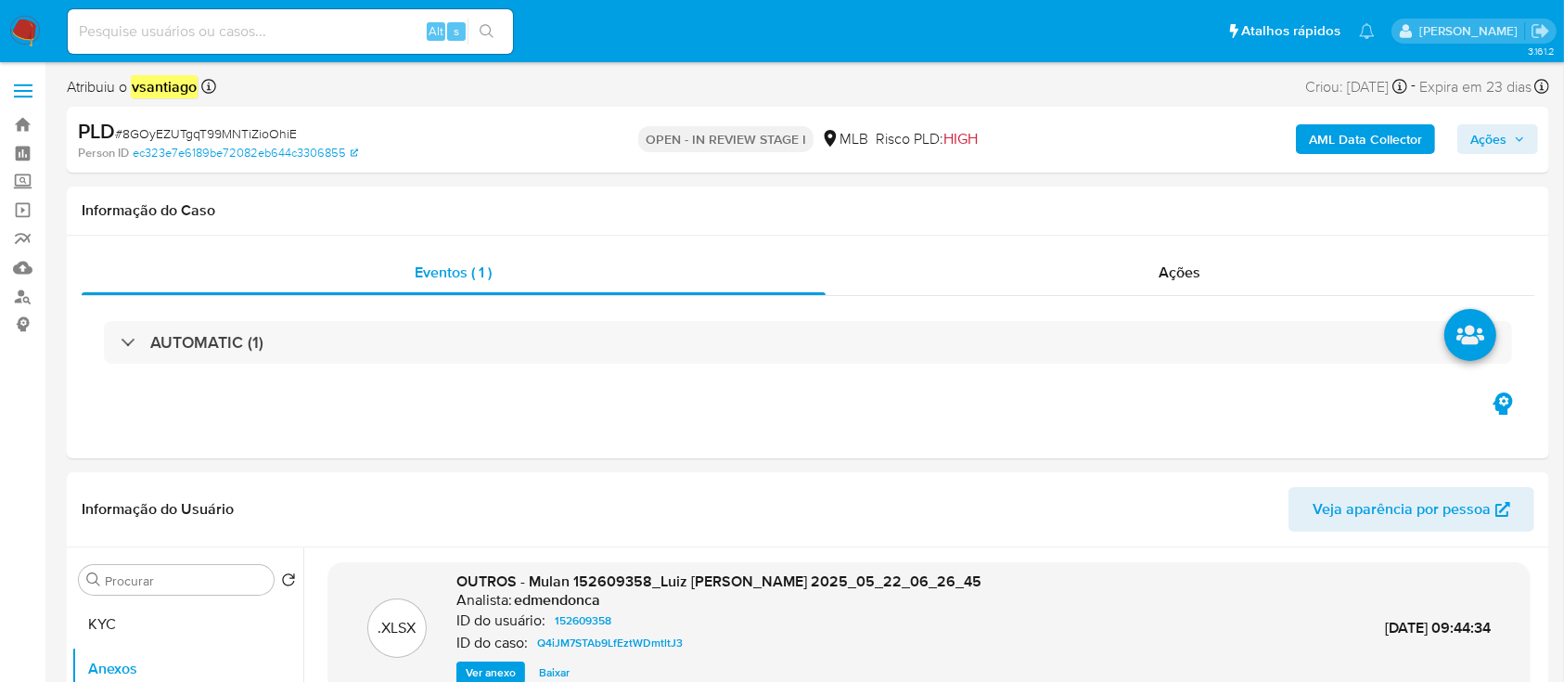
click at [1348, 159] on div "AML Data Collector Ações" at bounding box center [1298, 140] width 482 height 44
click at [1359, 141] on b "AML Data Collector" at bounding box center [1365, 139] width 113 height 30
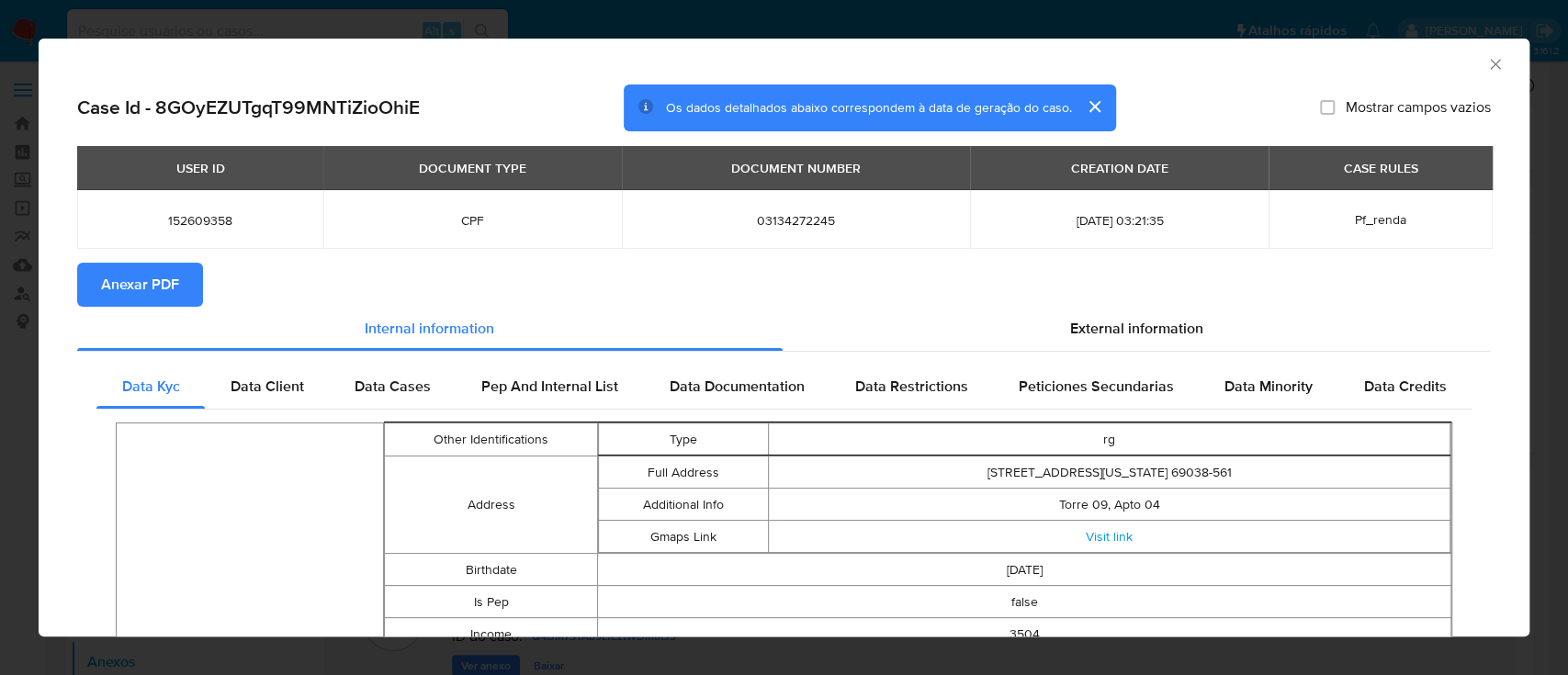
click at [171, 280] on span "Anexar PDF" at bounding box center [140, 284] width 78 height 41
click at [1486, 62] on icon "Fechar a janela" at bounding box center [1495, 64] width 19 height 19
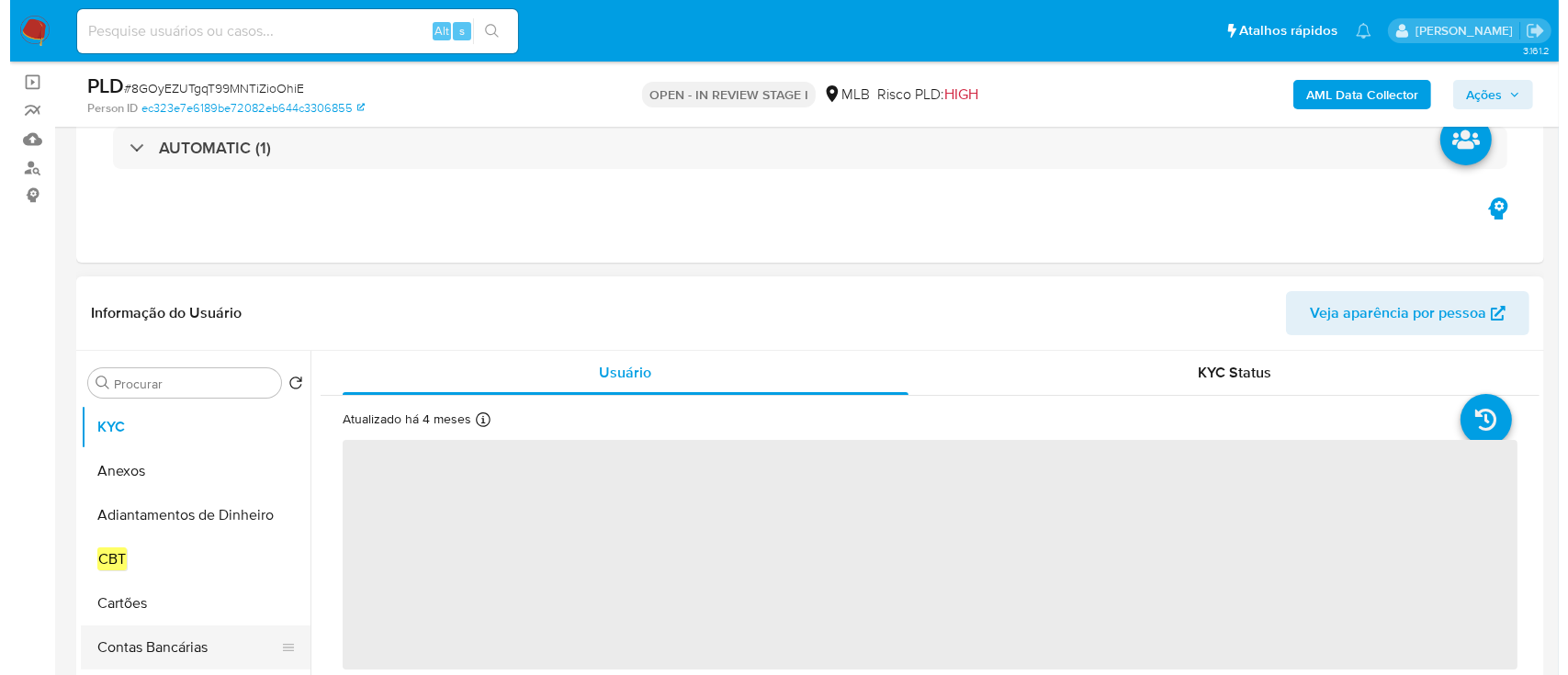
scroll to position [244, 0]
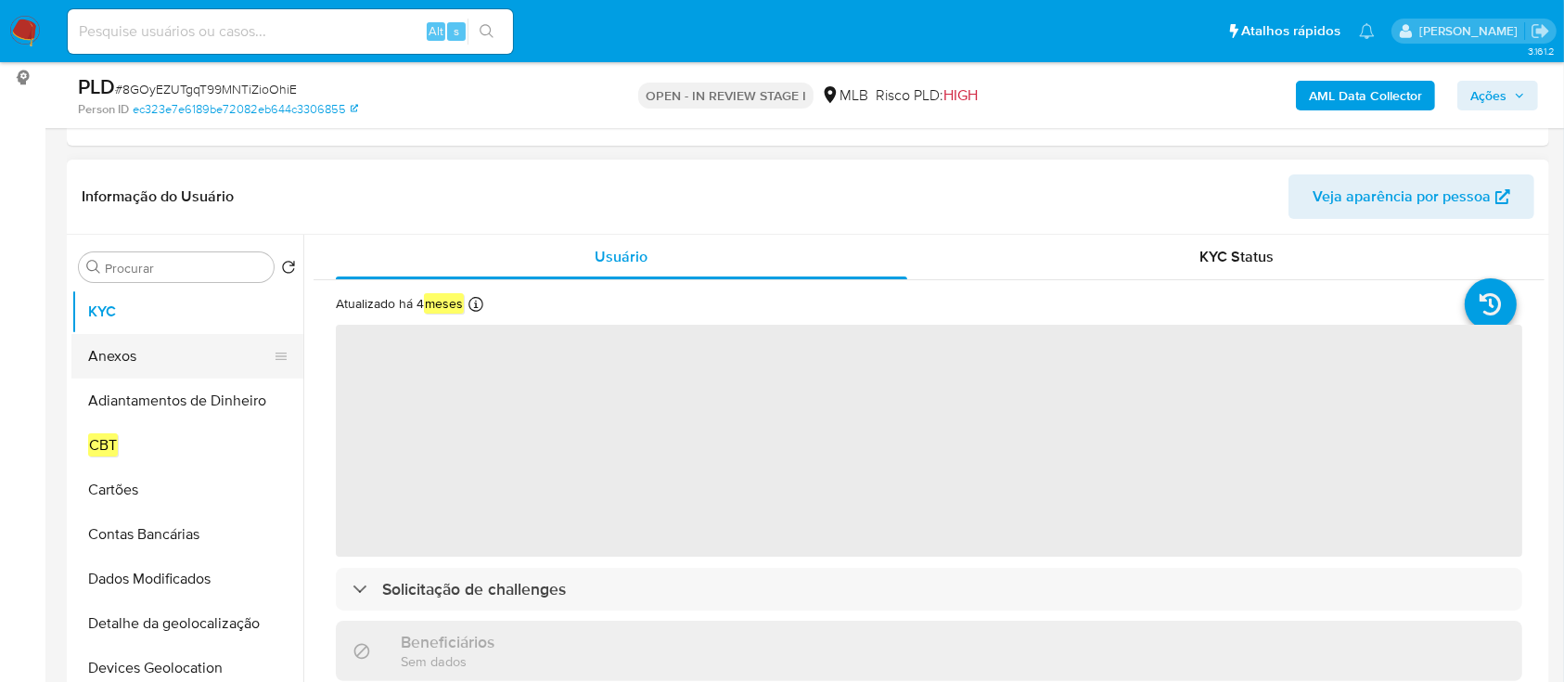
select select "10"
click at [131, 350] on button "Anexos" at bounding box center [179, 356] width 217 height 45
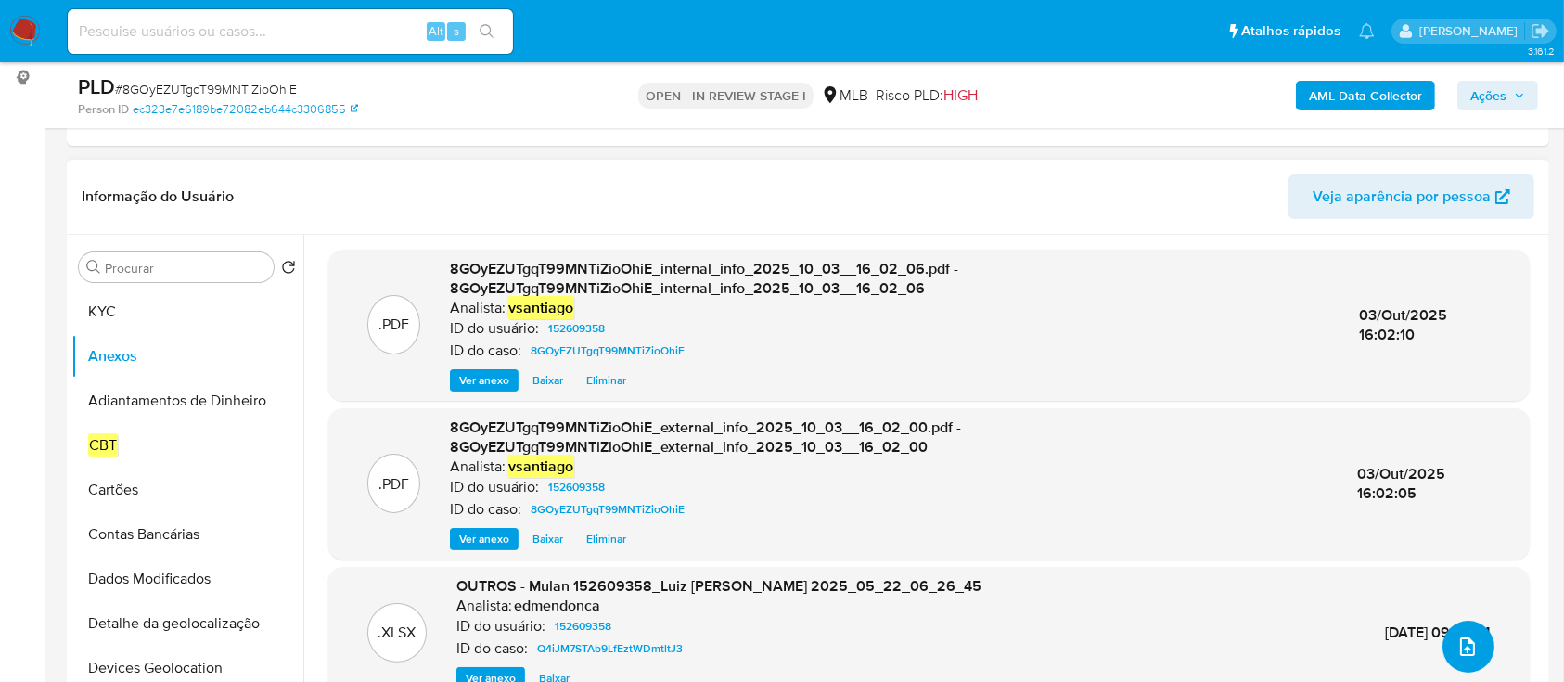
click at [1464, 645] on icon "upload-file" at bounding box center [1467, 646] width 15 height 19
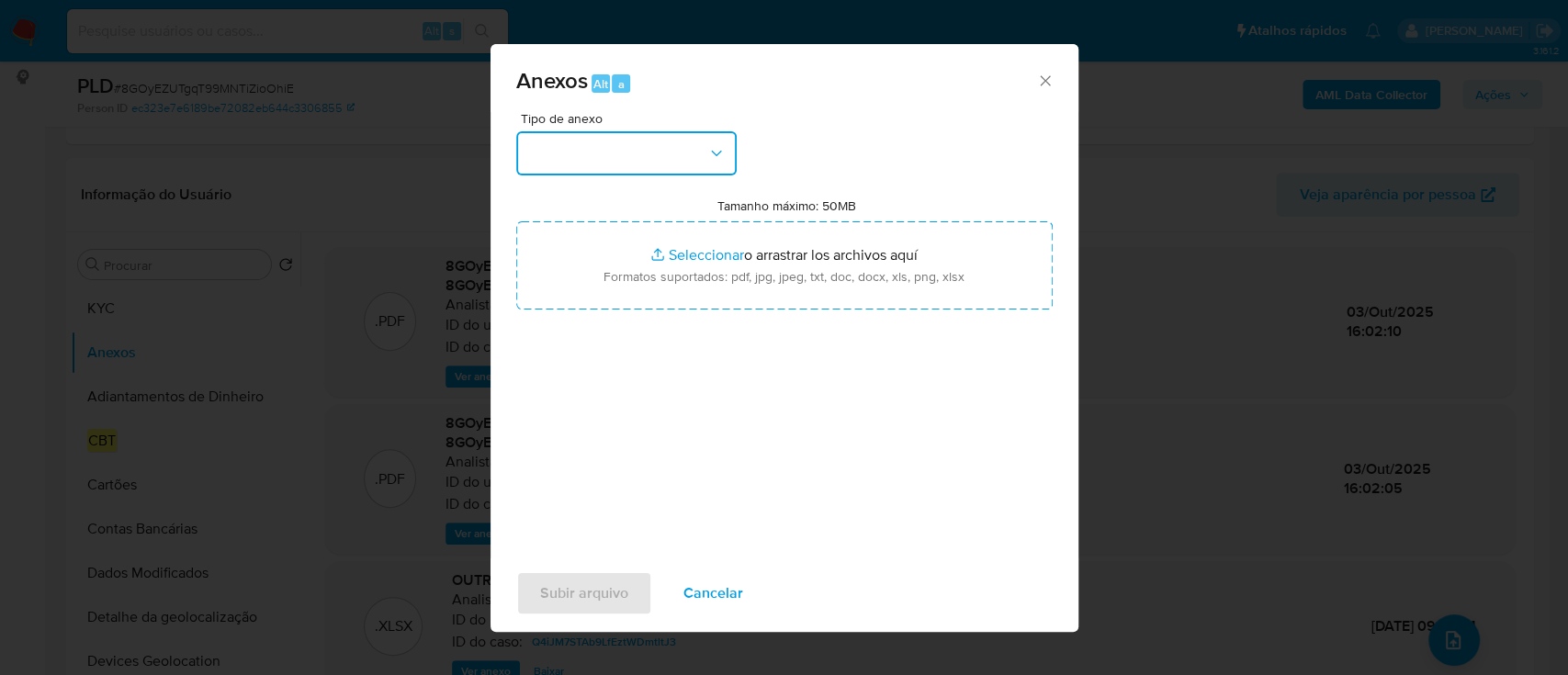
click at [610, 146] on button "button" at bounding box center [626, 153] width 221 height 45
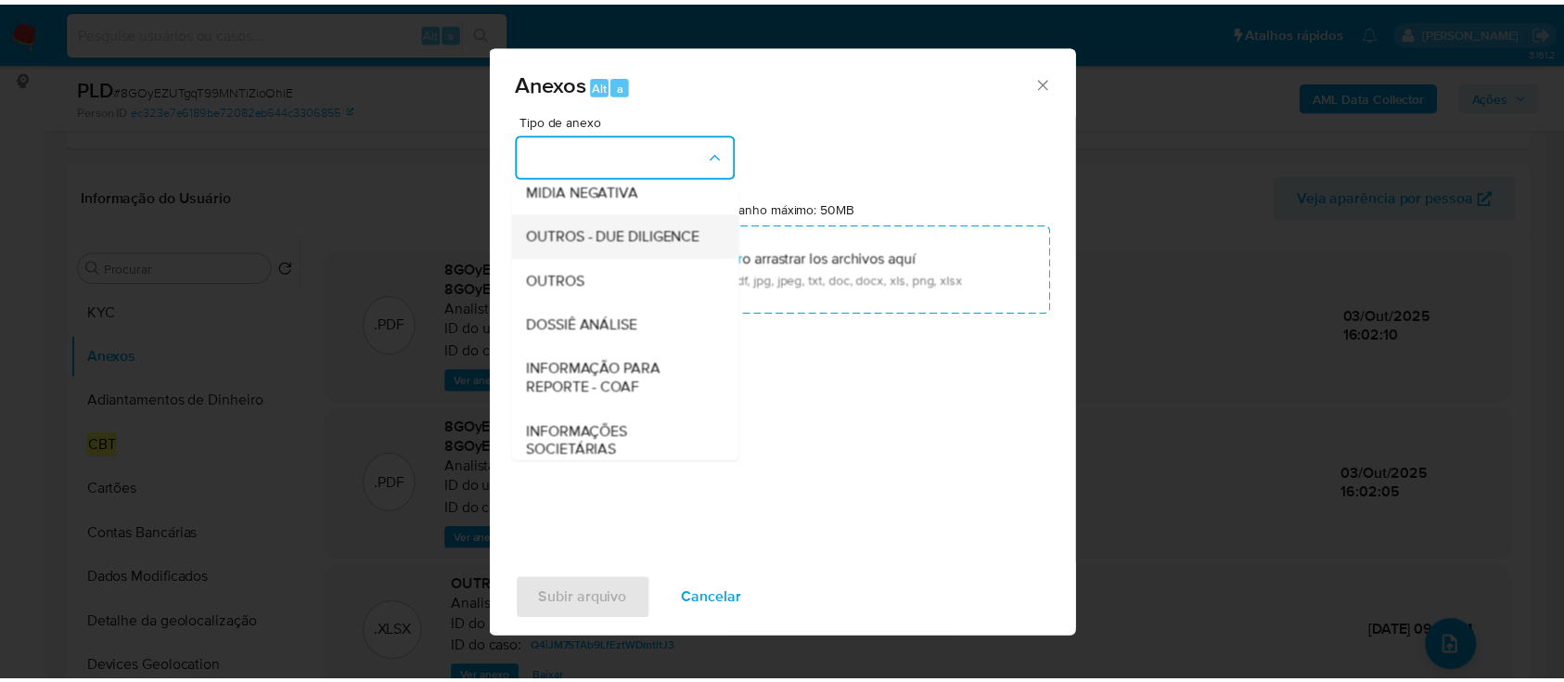
scroll to position [285, 0]
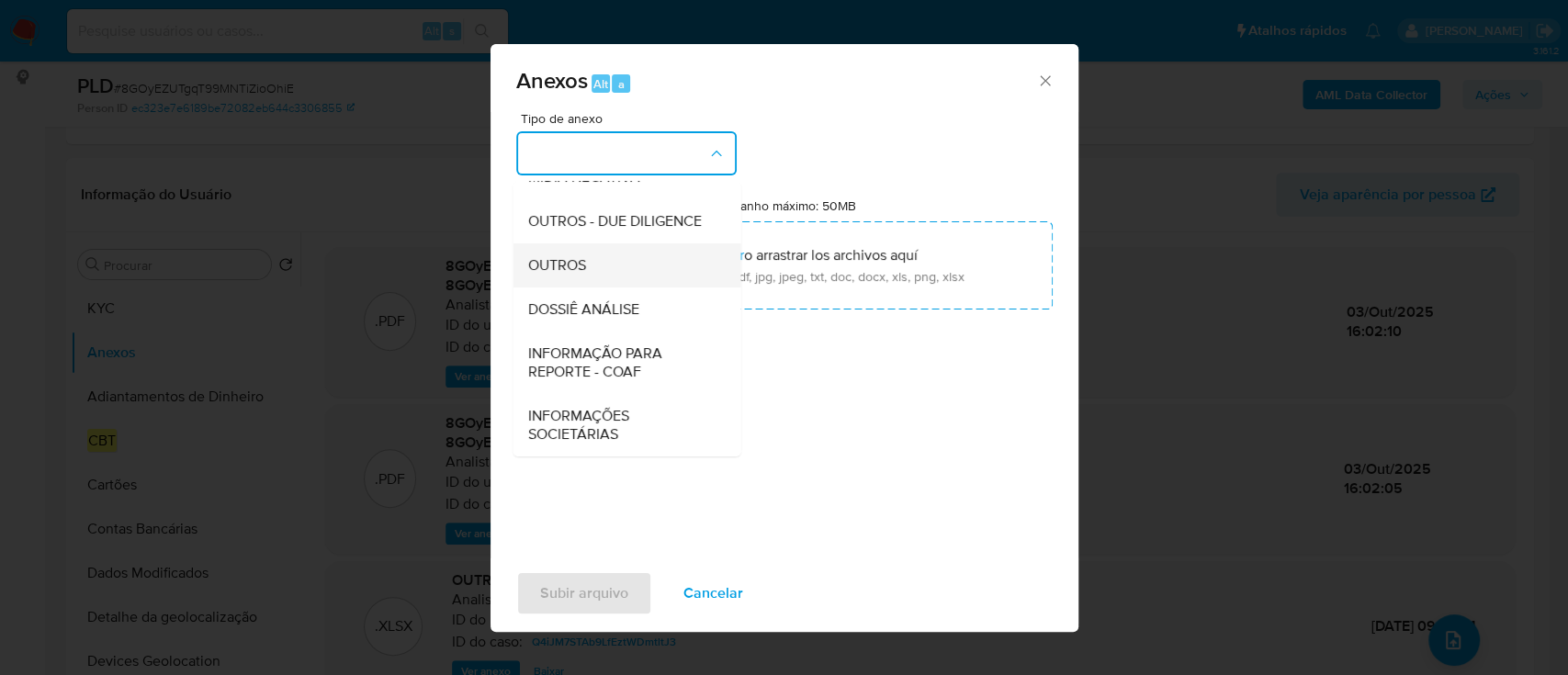
click at [618, 270] on div "OUTROS" at bounding box center [621, 265] width 187 height 45
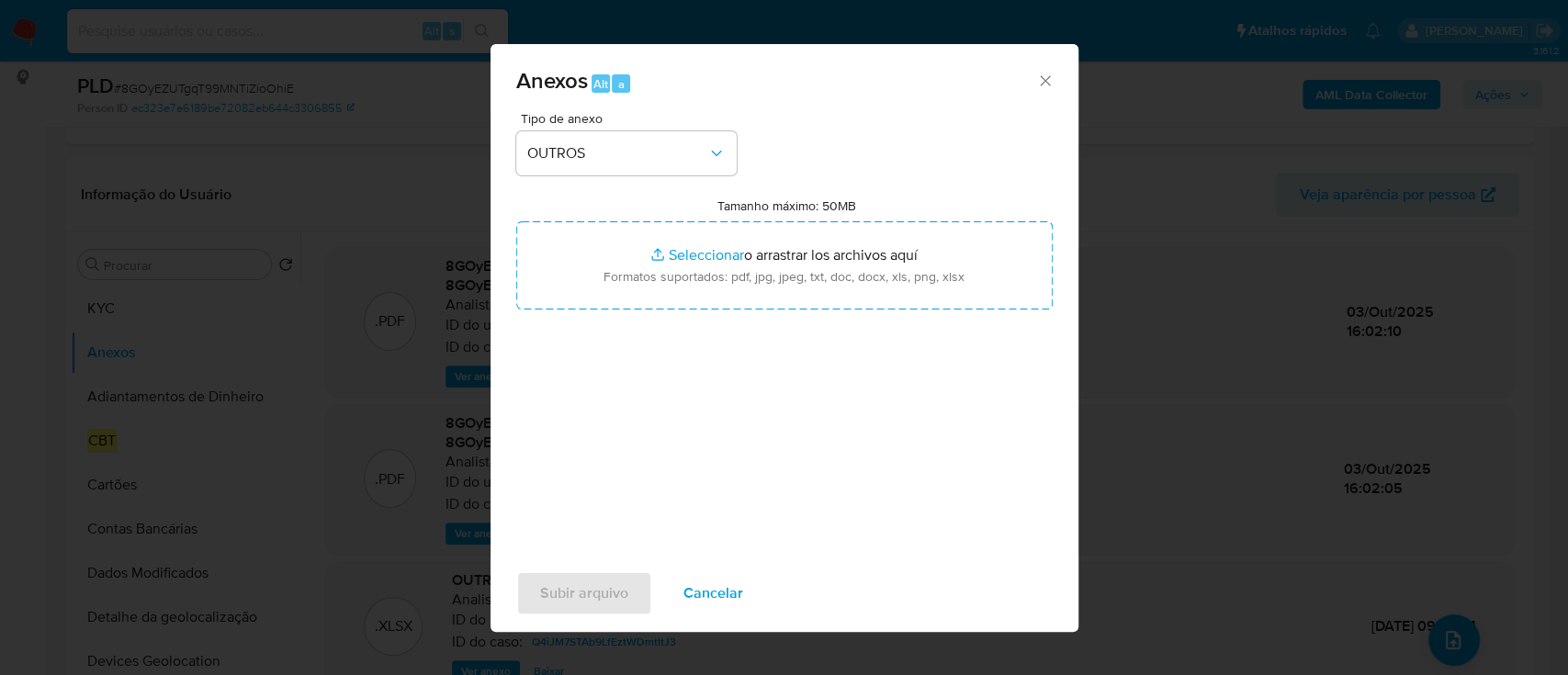
click at [805, 424] on div "Tipo de anexo OUTROS Tamanho máximo: 50MB Seleccionar archivos Seleccionar o ar…" at bounding box center [784, 329] width 537 height 434
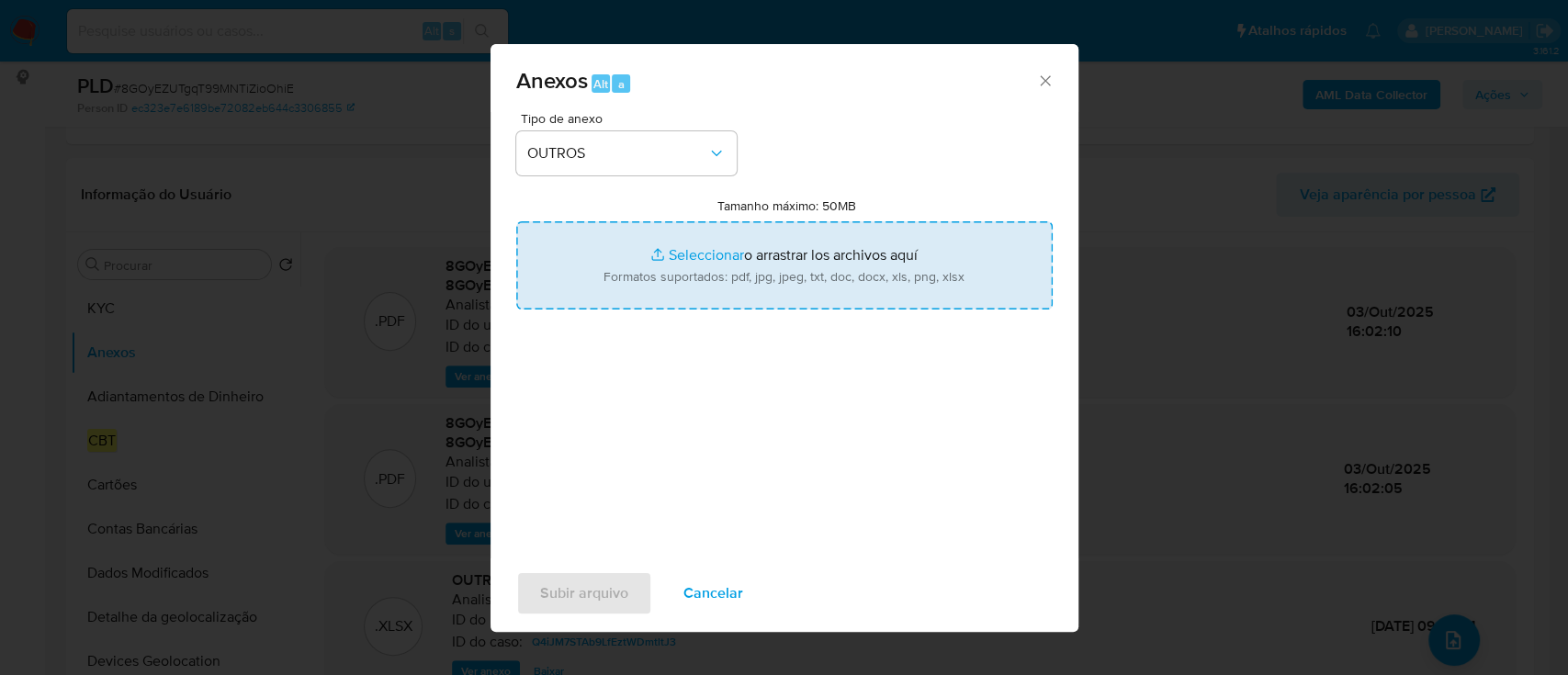
click at [758, 274] on input "Tamanho máximo: 50MB Seleccionar archivos" at bounding box center [784, 265] width 537 height 88
type input "C:\fakepath\Mulan 152609358_2025_09_29_12_38_29.xlsx"
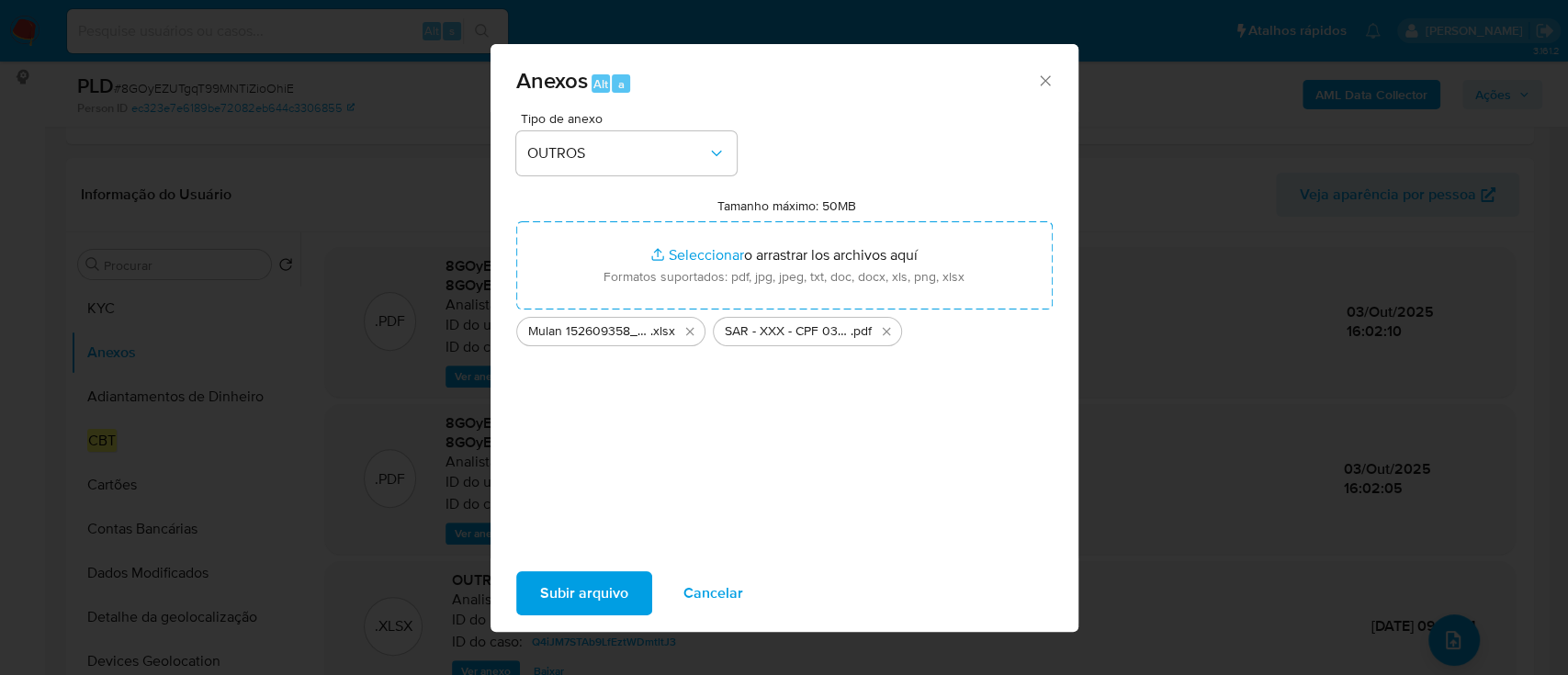
click at [581, 589] on span "Subir arquivo" at bounding box center [584, 593] width 88 height 41
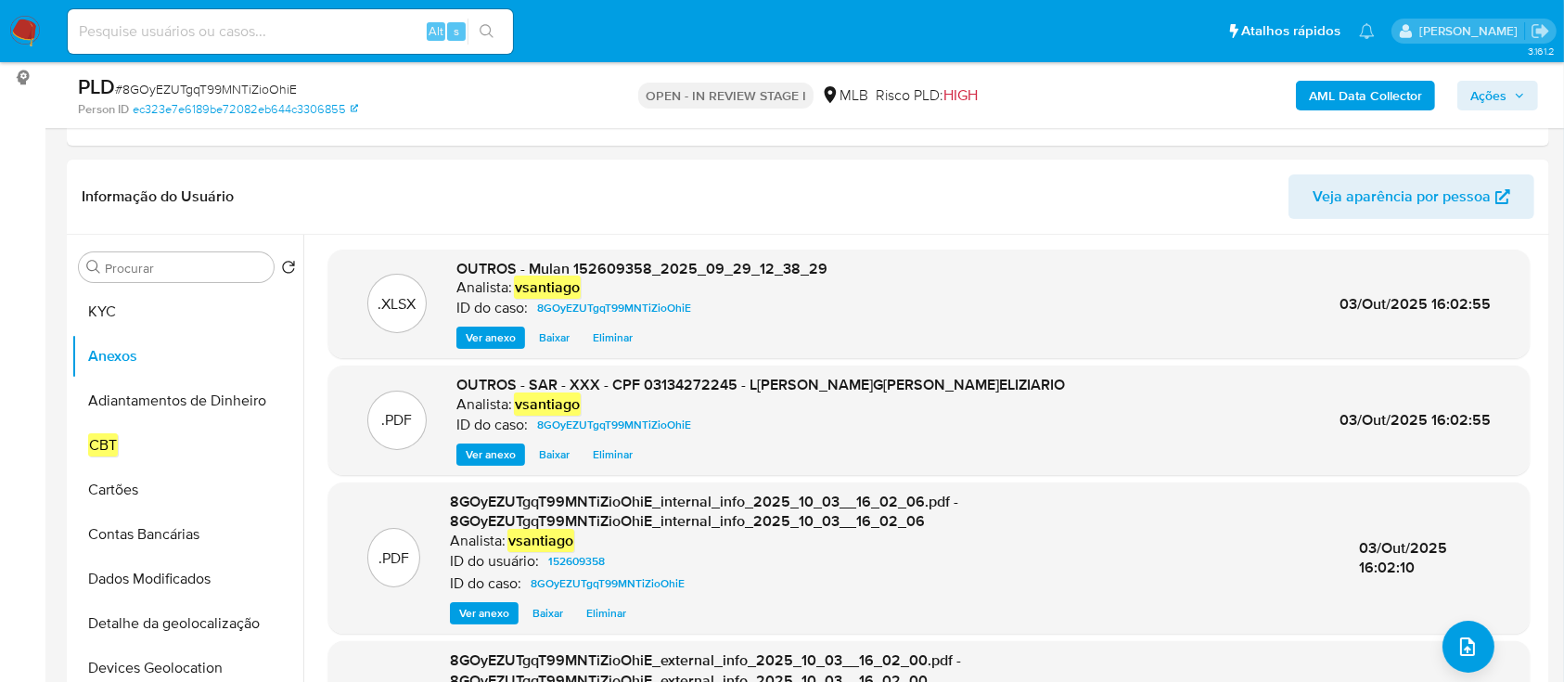
click at [1513, 78] on div "AML Data Collector Ações" at bounding box center [1298, 95] width 482 height 44
click at [1496, 85] on span "Ações" at bounding box center [1489, 96] width 36 height 30
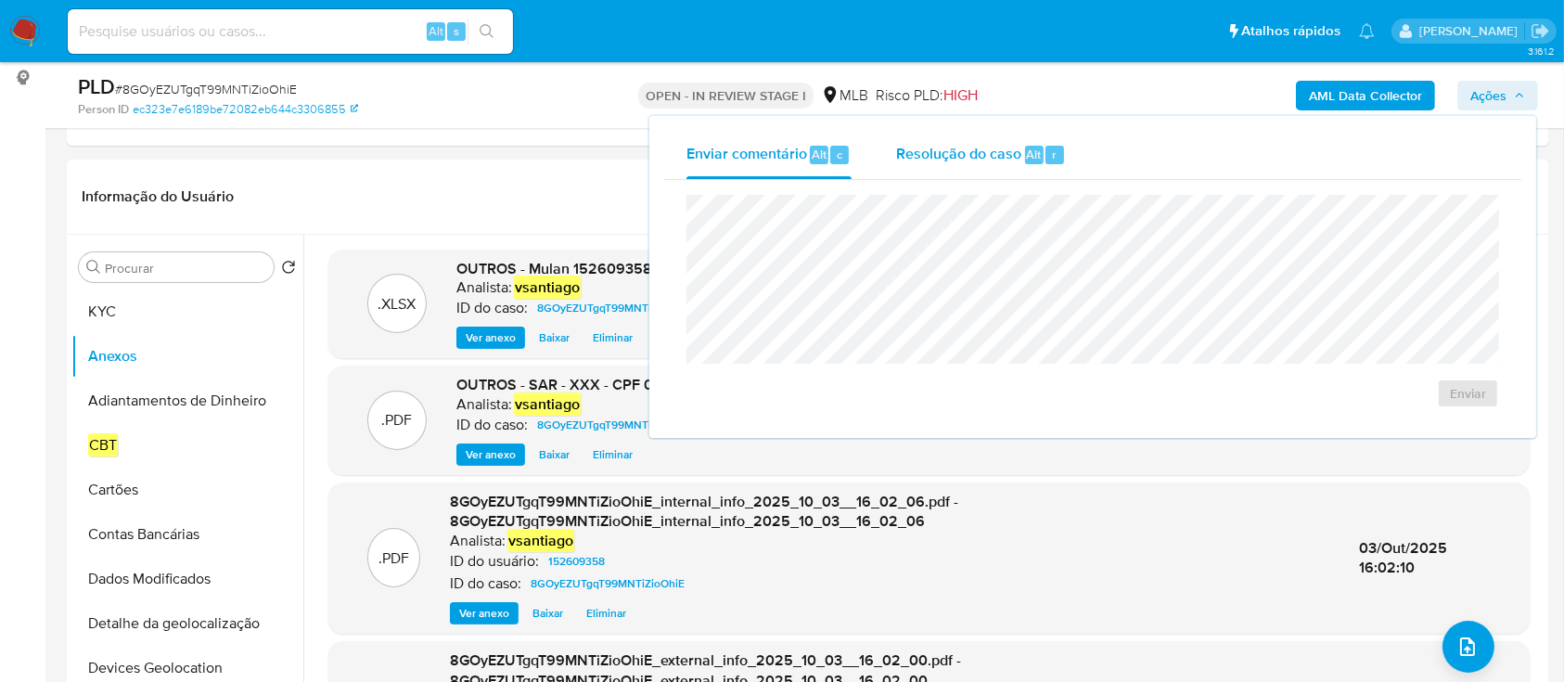
click at [933, 158] on span "Resolução do caso" at bounding box center [958, 153] width 125 height 21
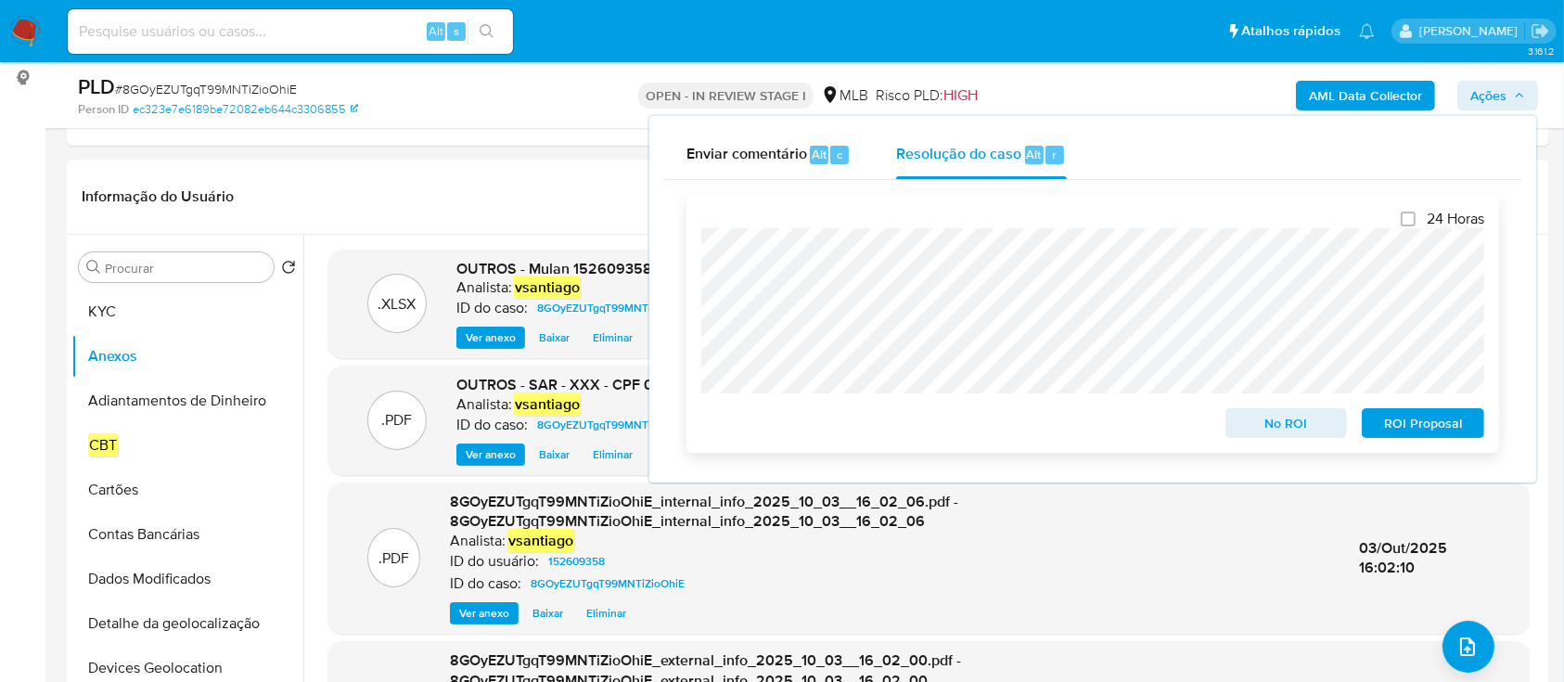
click at [1440, 423] on span "ROI Proposal" at bounding box center [1423, 423] width 96 height 26
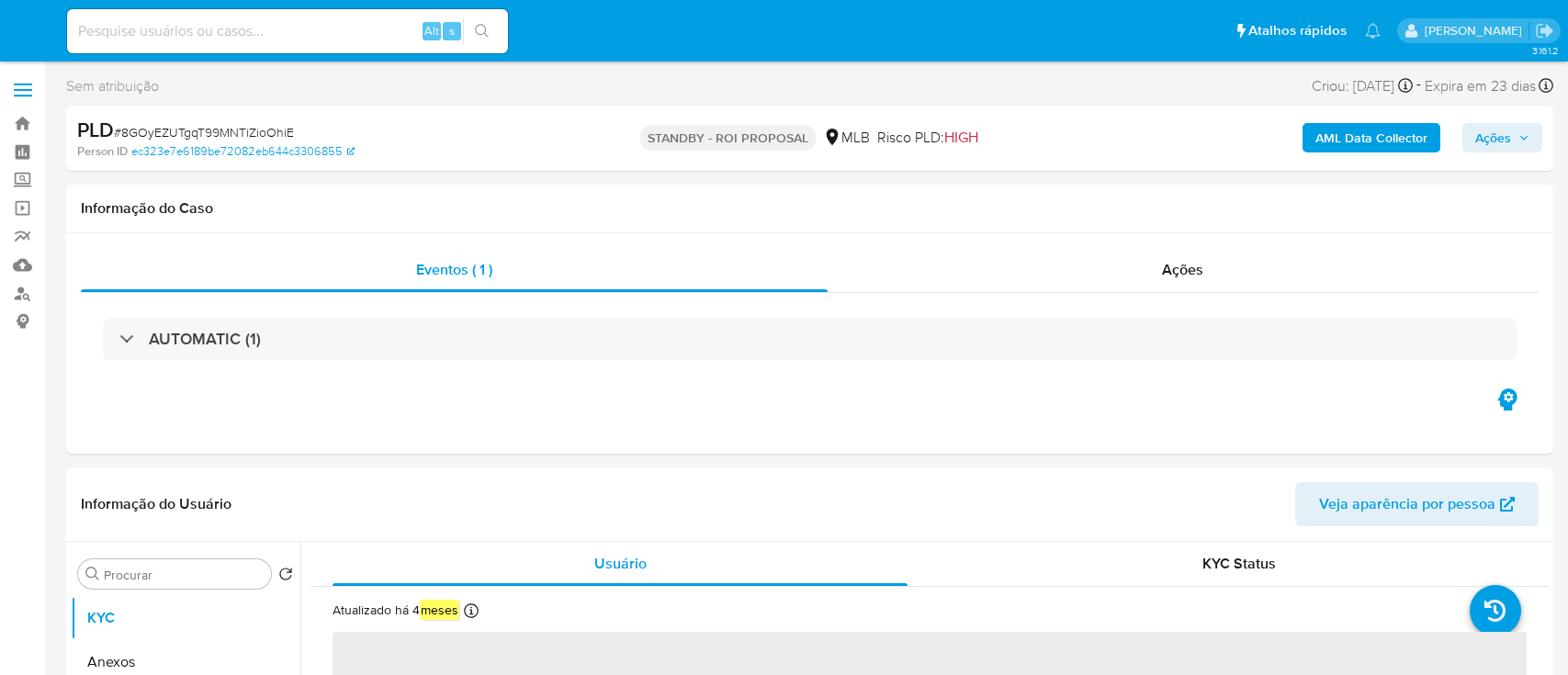
select select "10"
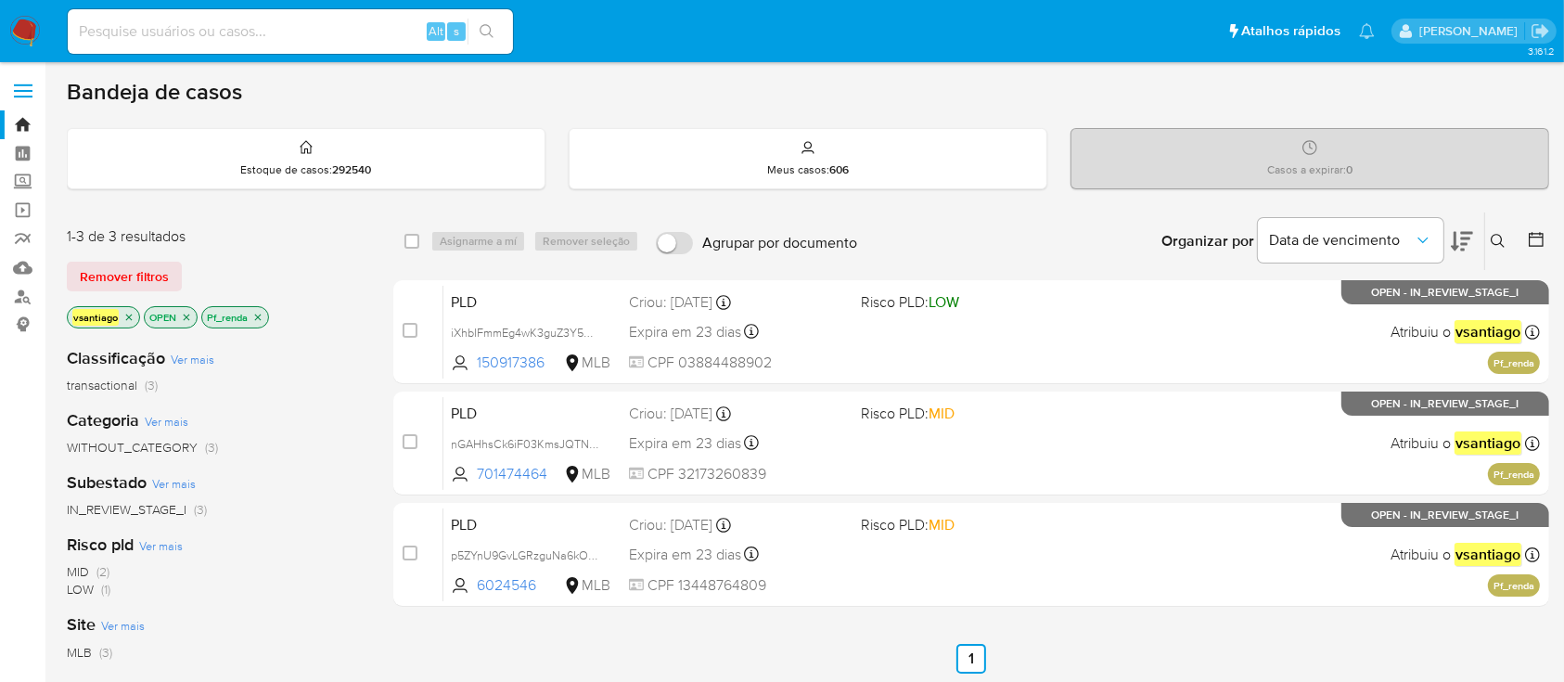
click at [318, 300] on div "1-3 de 3 resultados Remover filtros vsantiago OPEN Pf_renda" at bounding box center [215, 279] width 297 height 106
click at [261, 312] on icon "close-filter" at bounding box center [257, 317] width 11 height 11
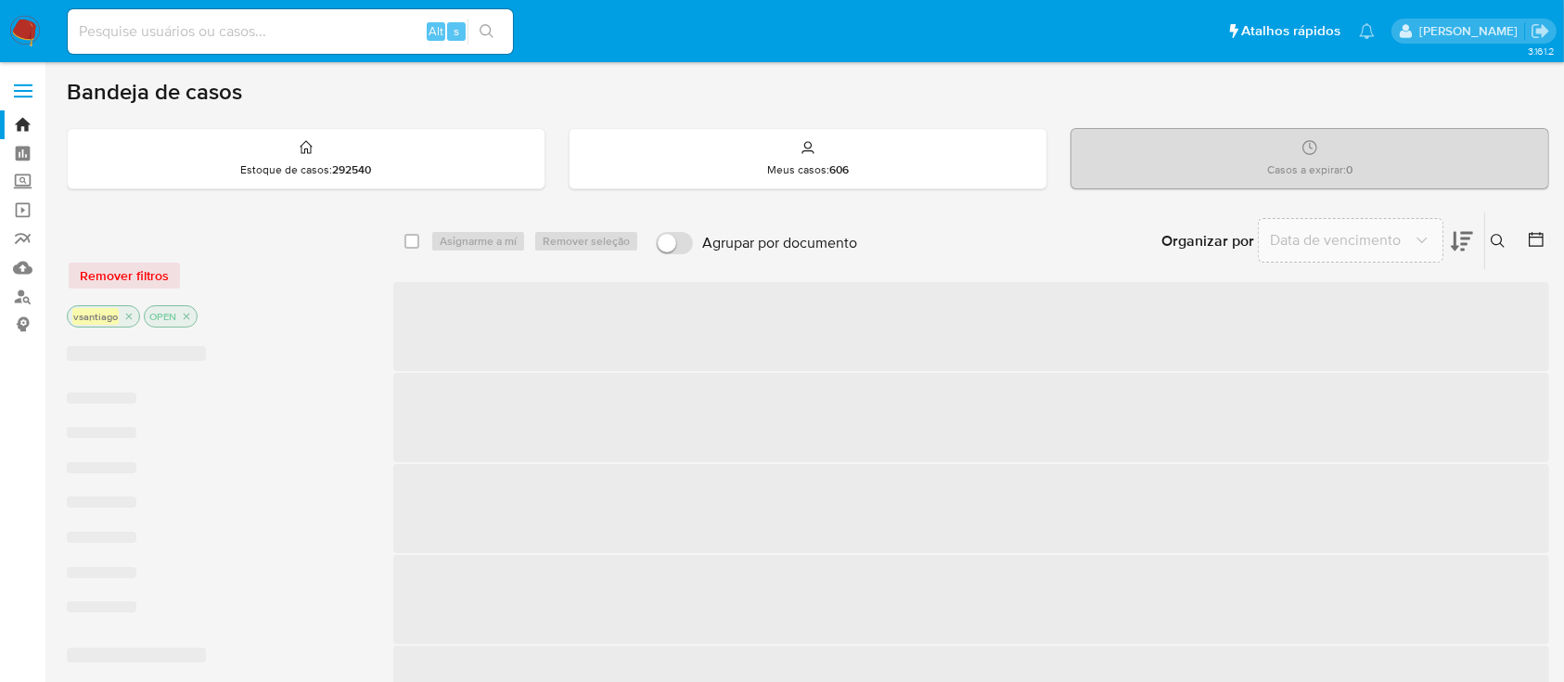
click at [317, 261] on div "Remover filtros" at bounding box center [215, 276] width 297 height 30
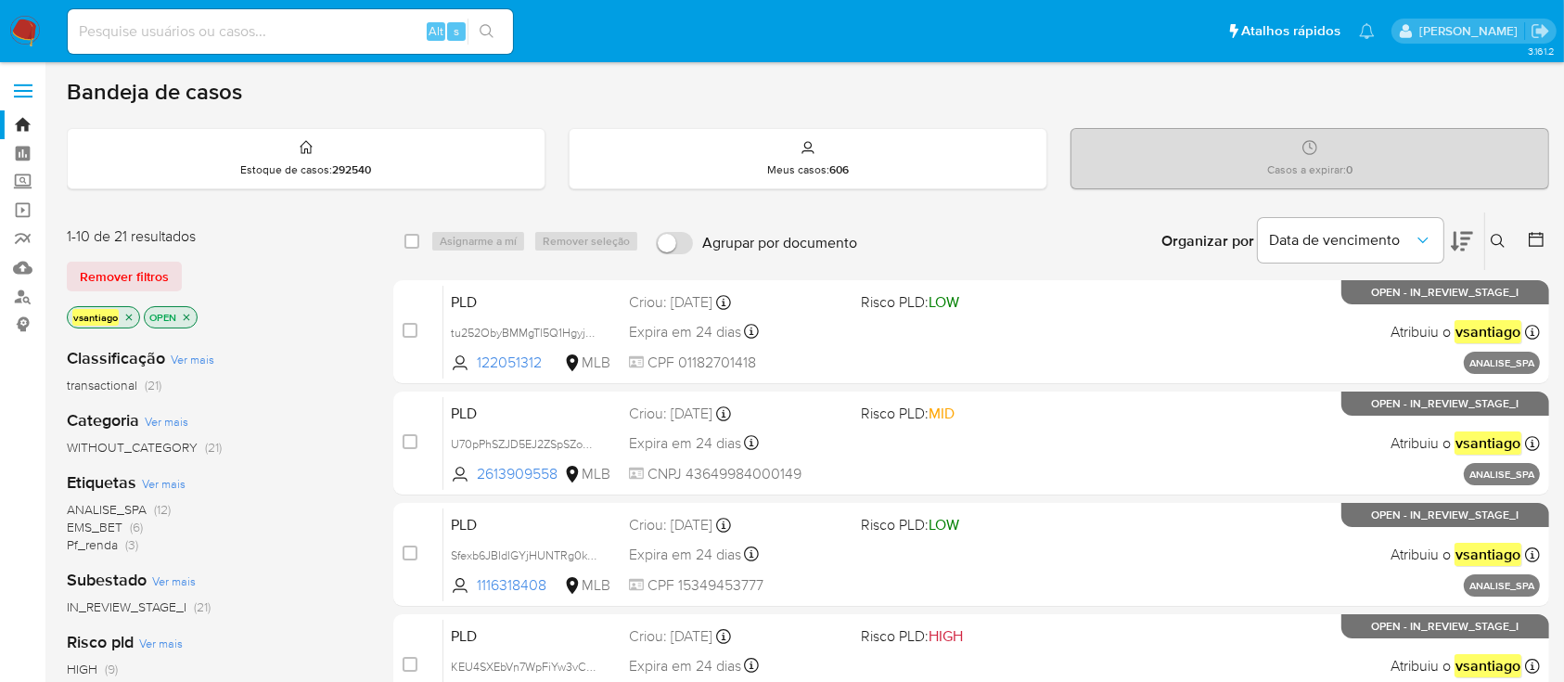
click at [306, 334] on div "Classificação Ver mais transactional (21) Categoria Ver mais WITHOUT_CATEGORY (…" at bounding box center [215, 647] width 297 height 631
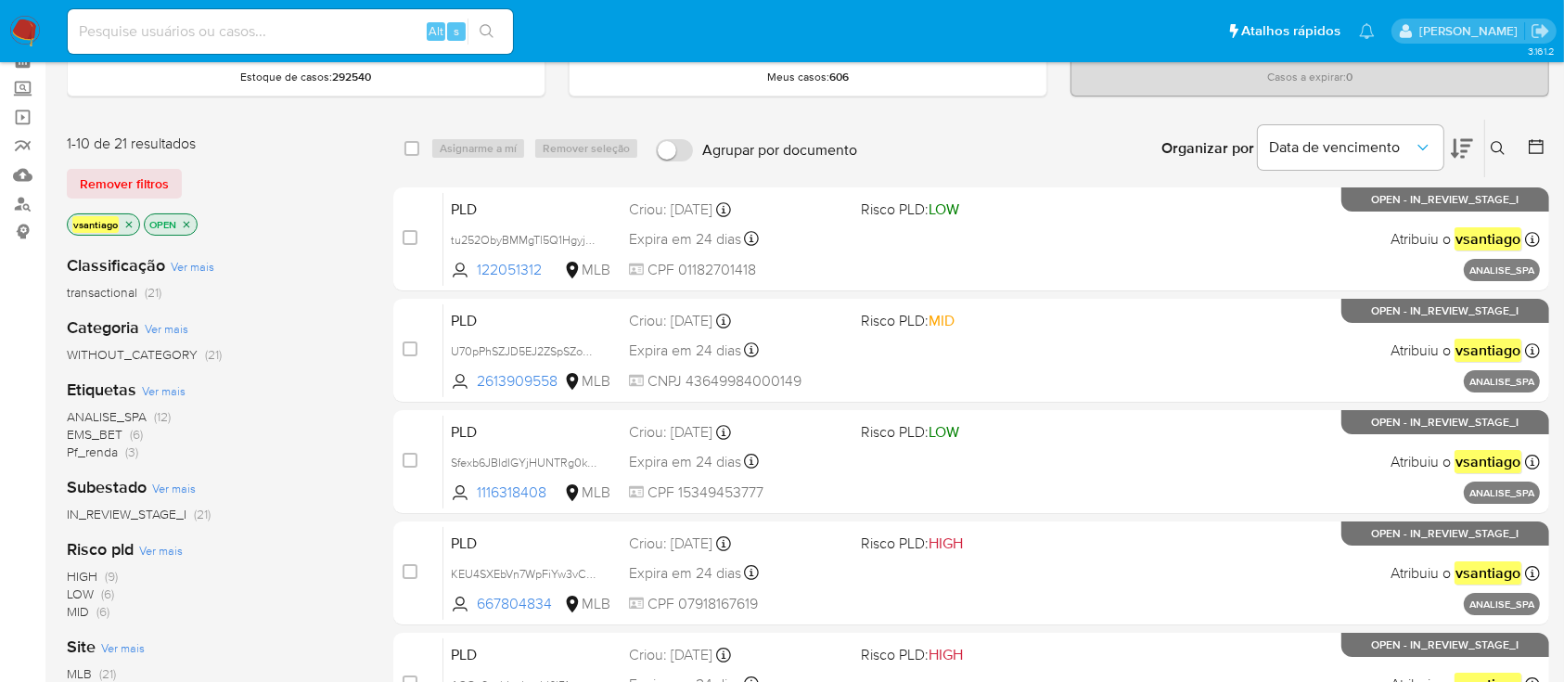
scroll to position [123, 0]
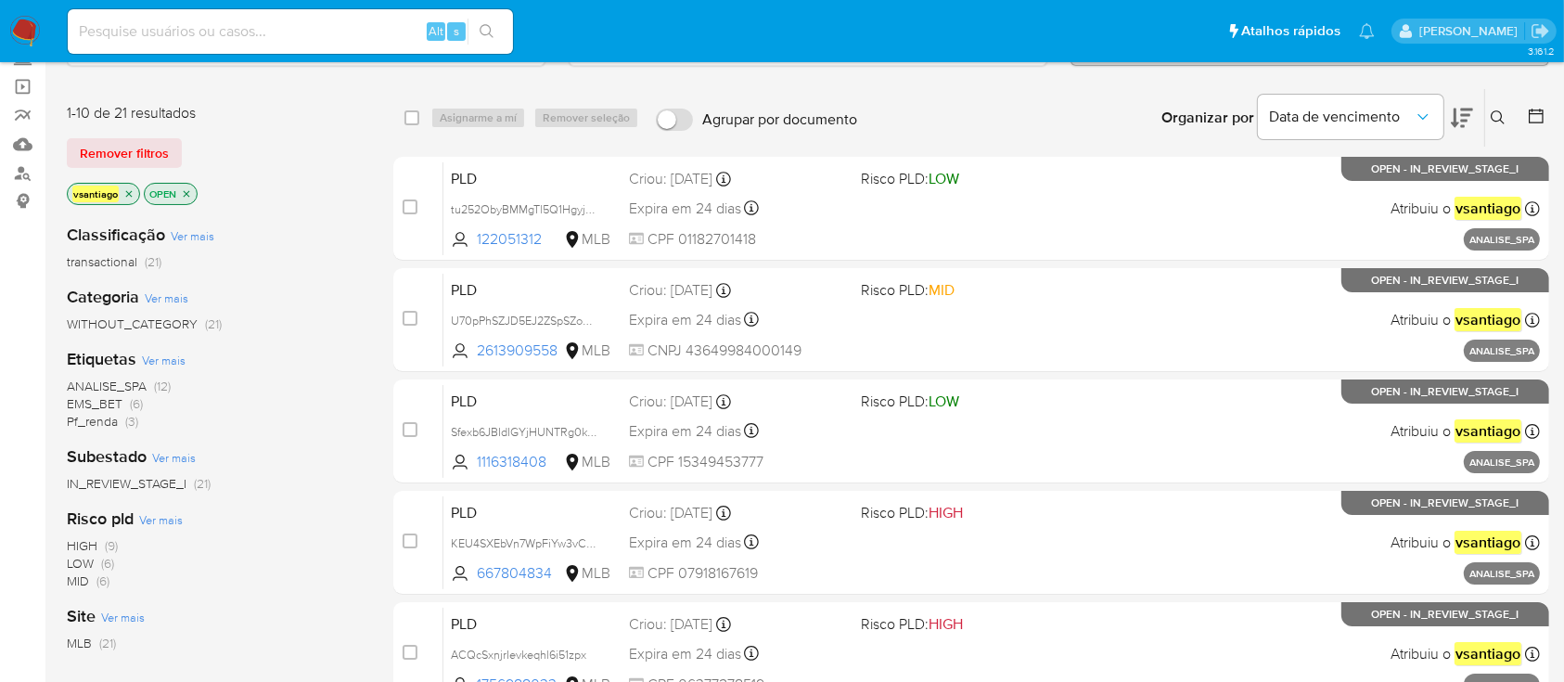
click at [137, 383] on span "ANALISE_SPA" at bounding box center [107, 386] width 80 height 19
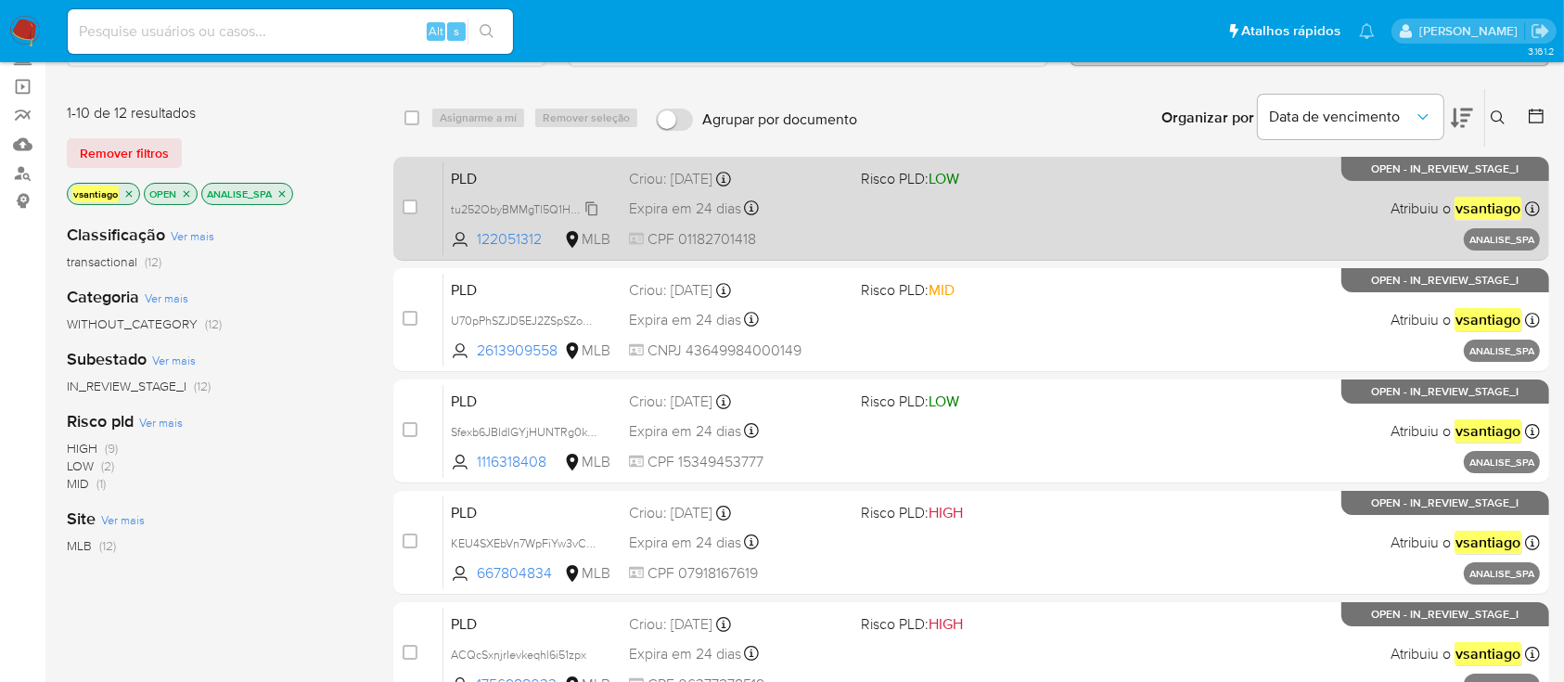
click at [585, 212] on span "tu252ObyBMMgTl5Q1HgyjMnt" at bounding box center [528, 208] width 154 height 20
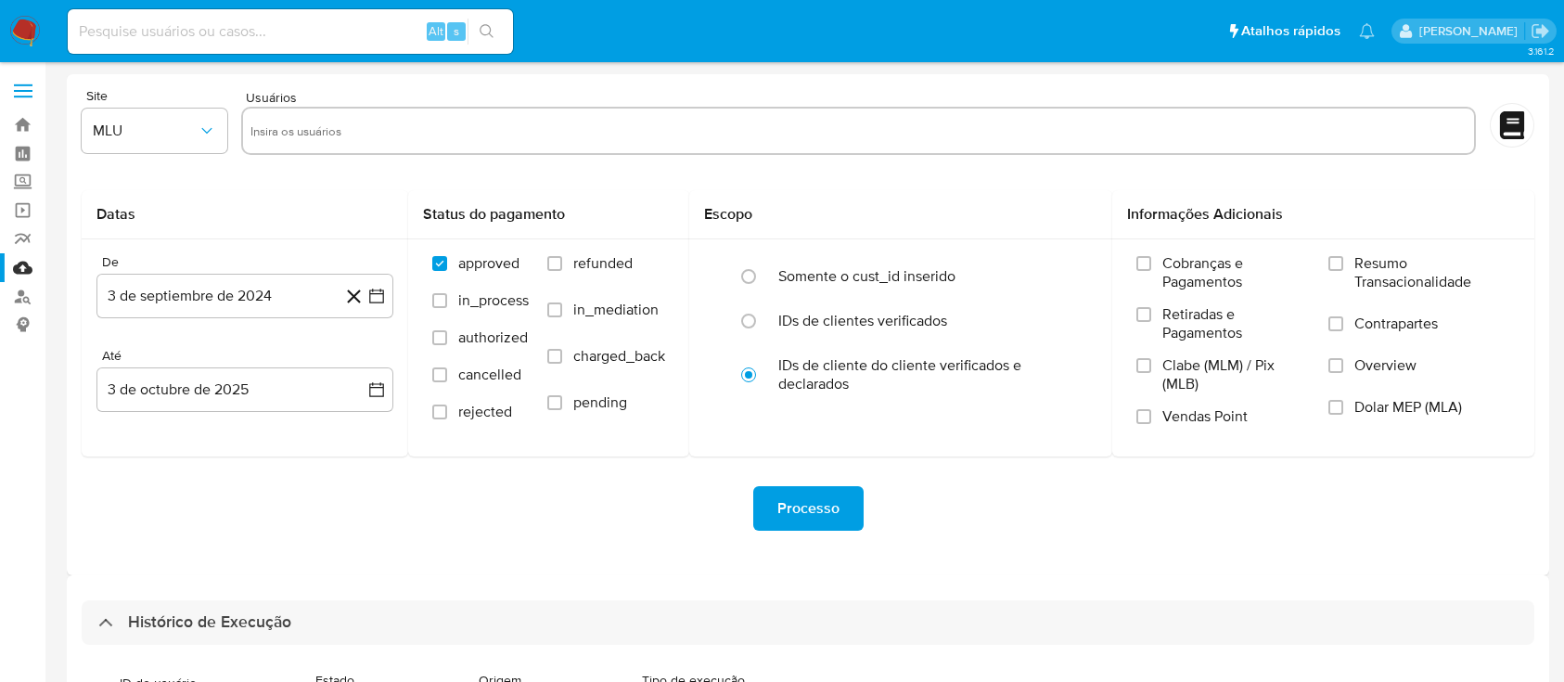
select select "100"
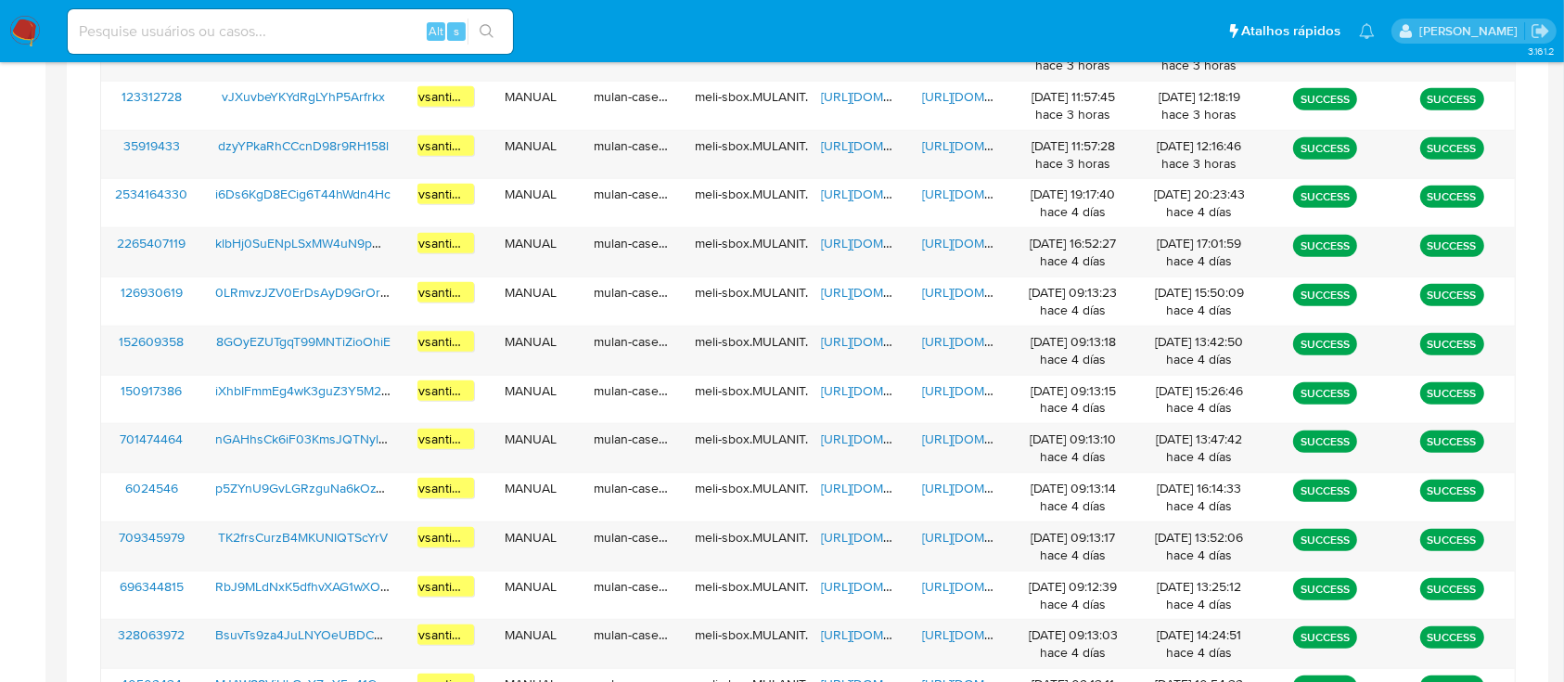
scroll to position [1684, 0]
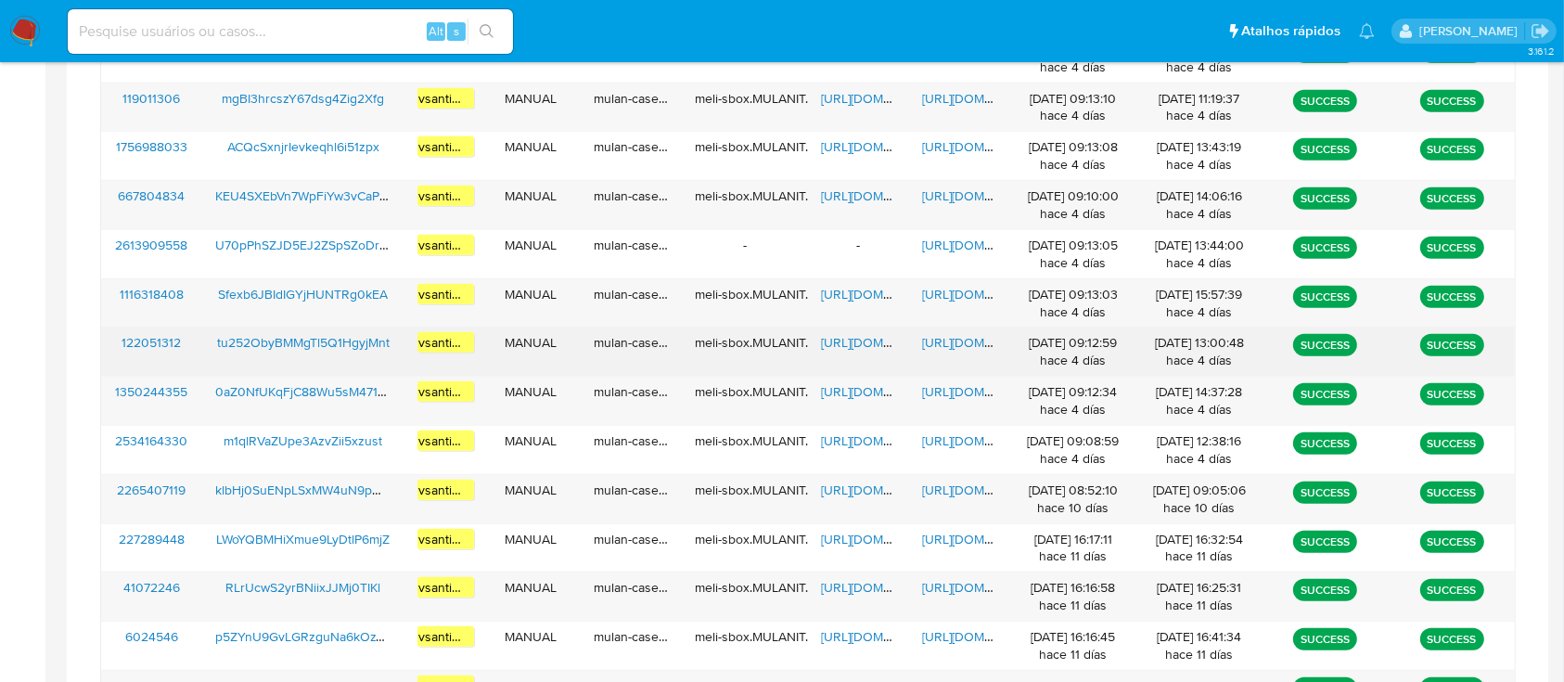
click at [372, 333] on span "tu252ObyBMMgTl5Q1HgyjMnt" at bounding box center [303, 342] width 173 height 19
click at [854, 343] on span "https://docs.google.com/spreadsheets/d/1Seq0fc9s7xNnhcmj2mV8xEmJ6x552Up4Pi17ZBp…" at bounding box center [885, 342] width 128 height 19
click at [969, 342] on span "https://docs.google.com/document/d/1rTdeNwdftFHoeo7fq-I5KhJsjJJcr1tOrQRAj1ISbTA…" at bounding box center [986, 342] width 128 height 19
click at [361, 340] on span "tu252ObyBMMgTl5Q1HgyjMnt" at bounding box center [303, 342] width 173 height 19
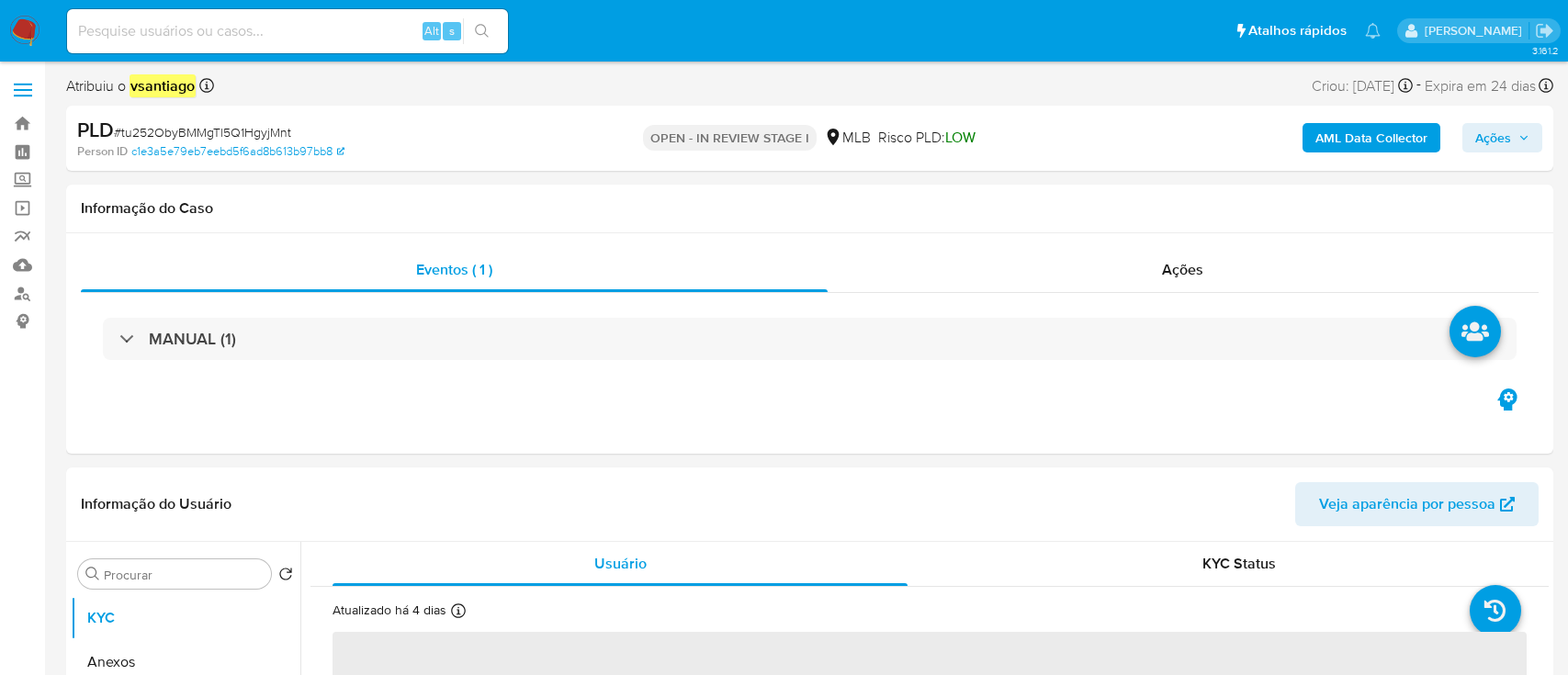
select select "10"
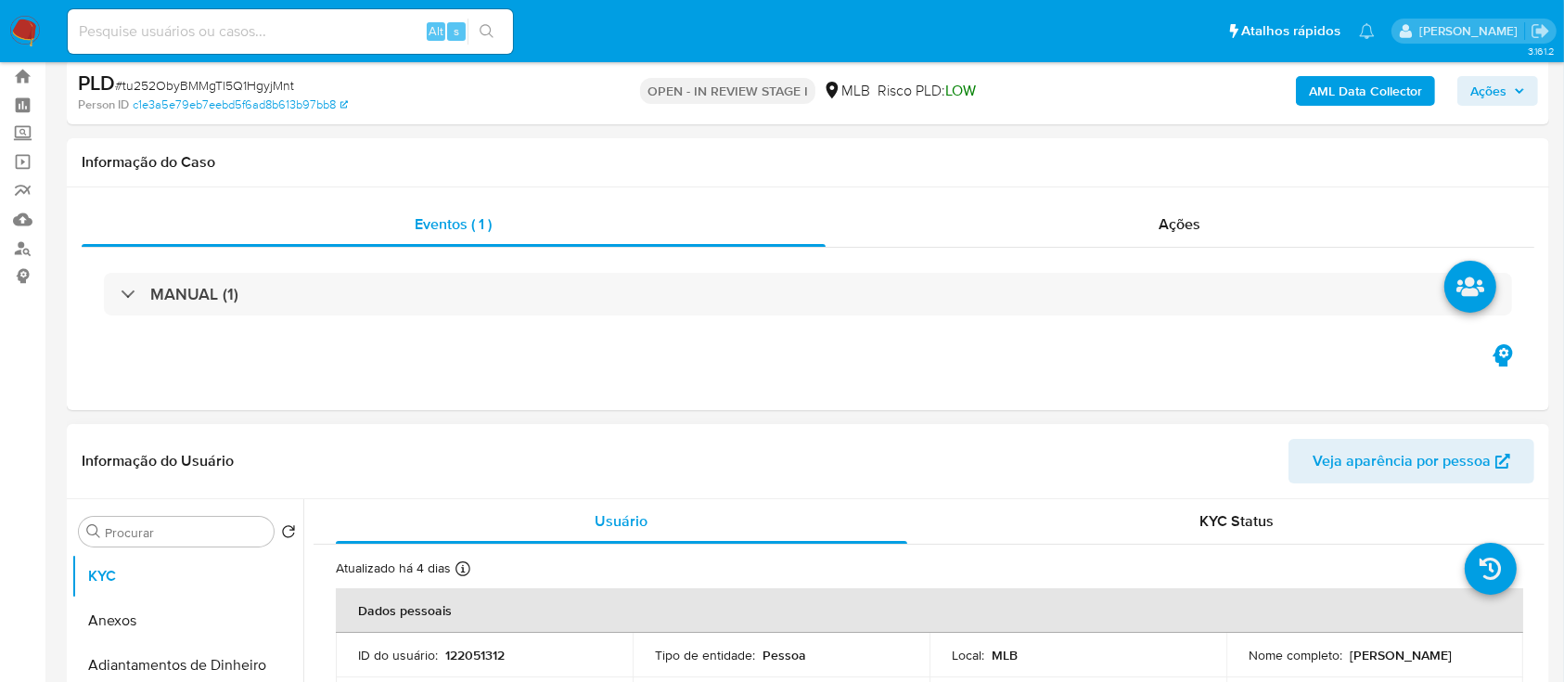
scroll to position [123, 0]
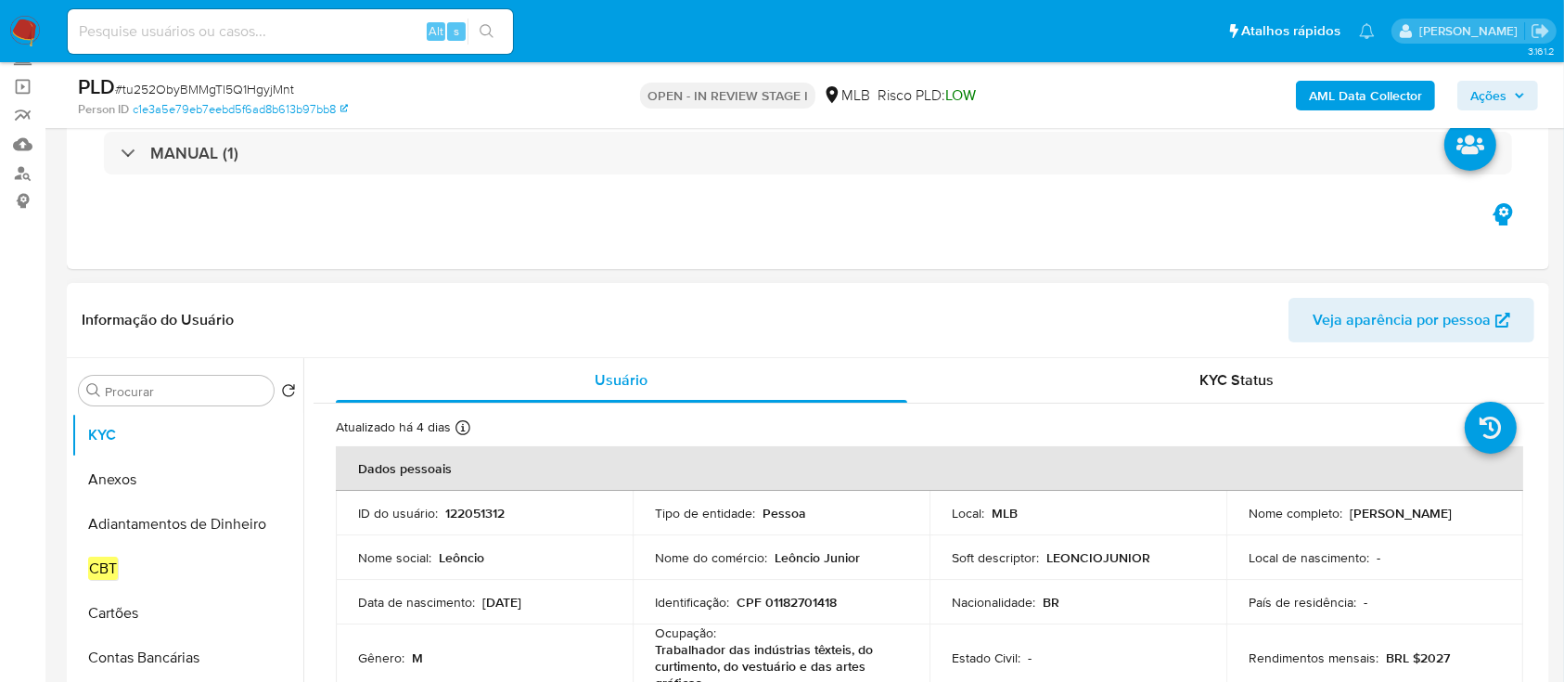
drag, startPoint x: 1244, startPoint y: 523, endPoint x: 1424, endPoint y: 524, distance: 180.0
click at [1424, 524] on td "Nome completo : [PERSON_NAME]" at bounding box center [1375, 513] width 297 height 45
copy p "[PERSON_NAME]"
click at [790, 602] on p "CPF 01182701418" at bounding box center [787, 602] width 100 height 17
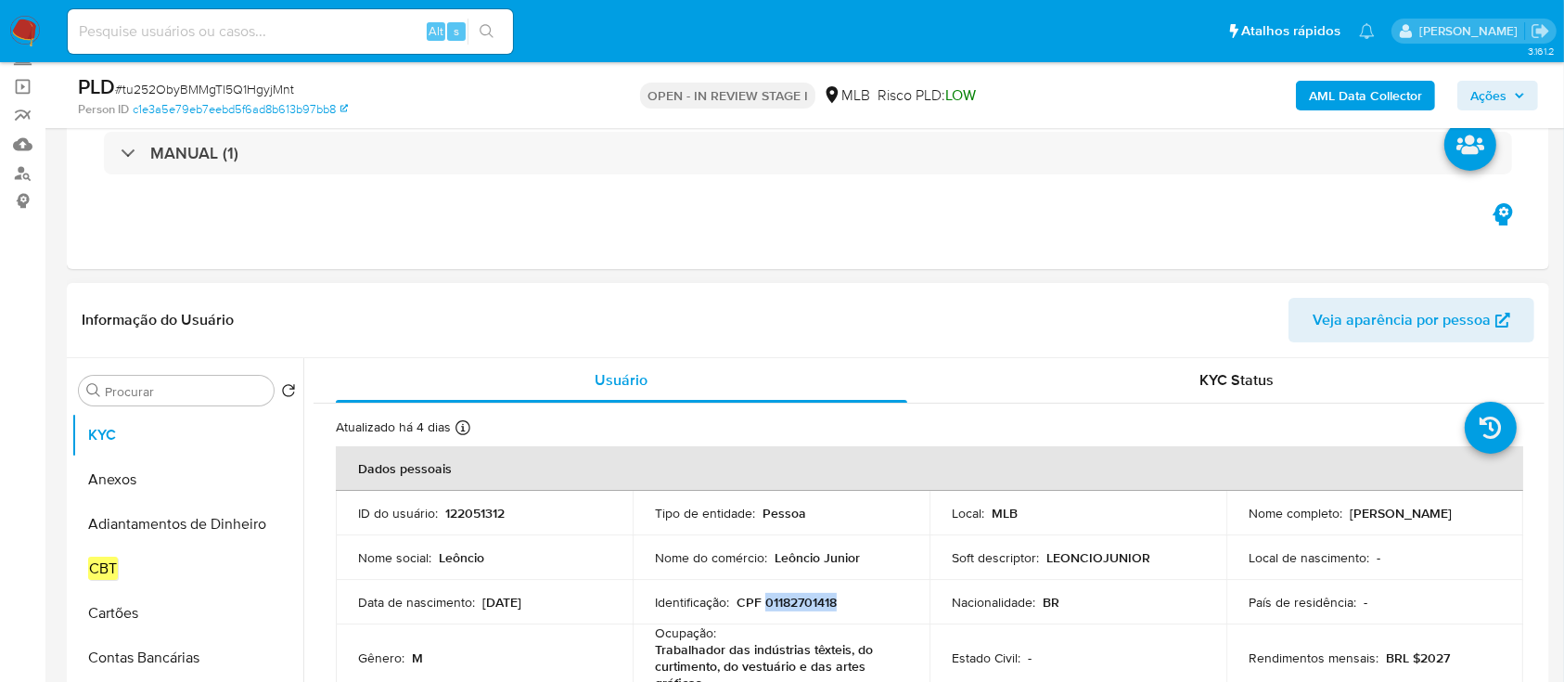
copy p "01182701418"
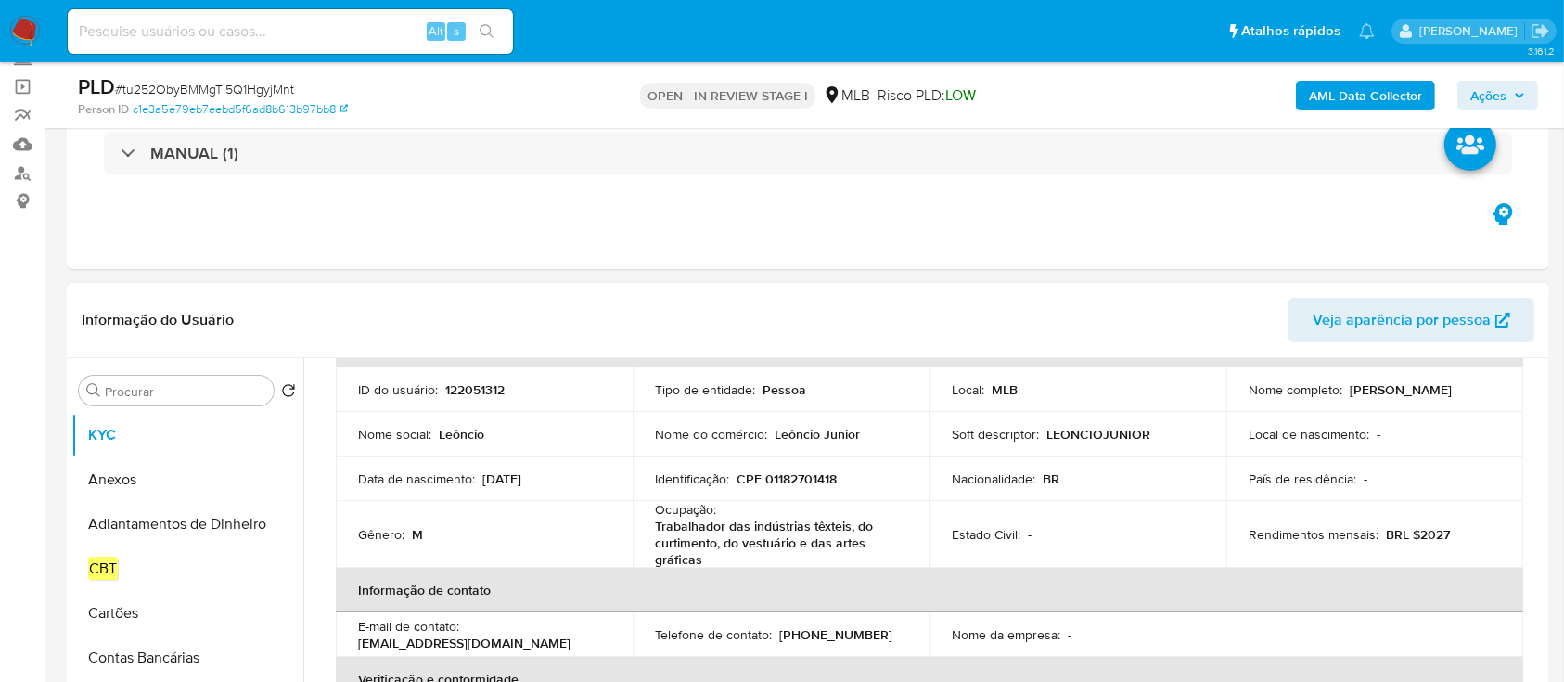
click at [1072, 495] on td "Nacionalidade : BR" at bounding box center [1078, 478] width 297 height 45
click at [1069, 470] on div "Nacionalidade : BR" at bounding box center [1078, 478] width 252 height 17
click at [961, 473] on p "Nacionalidade :" at bounding box center [994, 478] width 84 height 17
drag, startPoint x: 713, startPoint y: 562, endPoint x: 652, endPoint y: 529, distance: 69.8
click at [652, 529] on td "Ocupação : Trabalhador das indústrias têxteis, do curtimento, do vestuário e da…" at bounding box center [781, 534] width 297 height 67
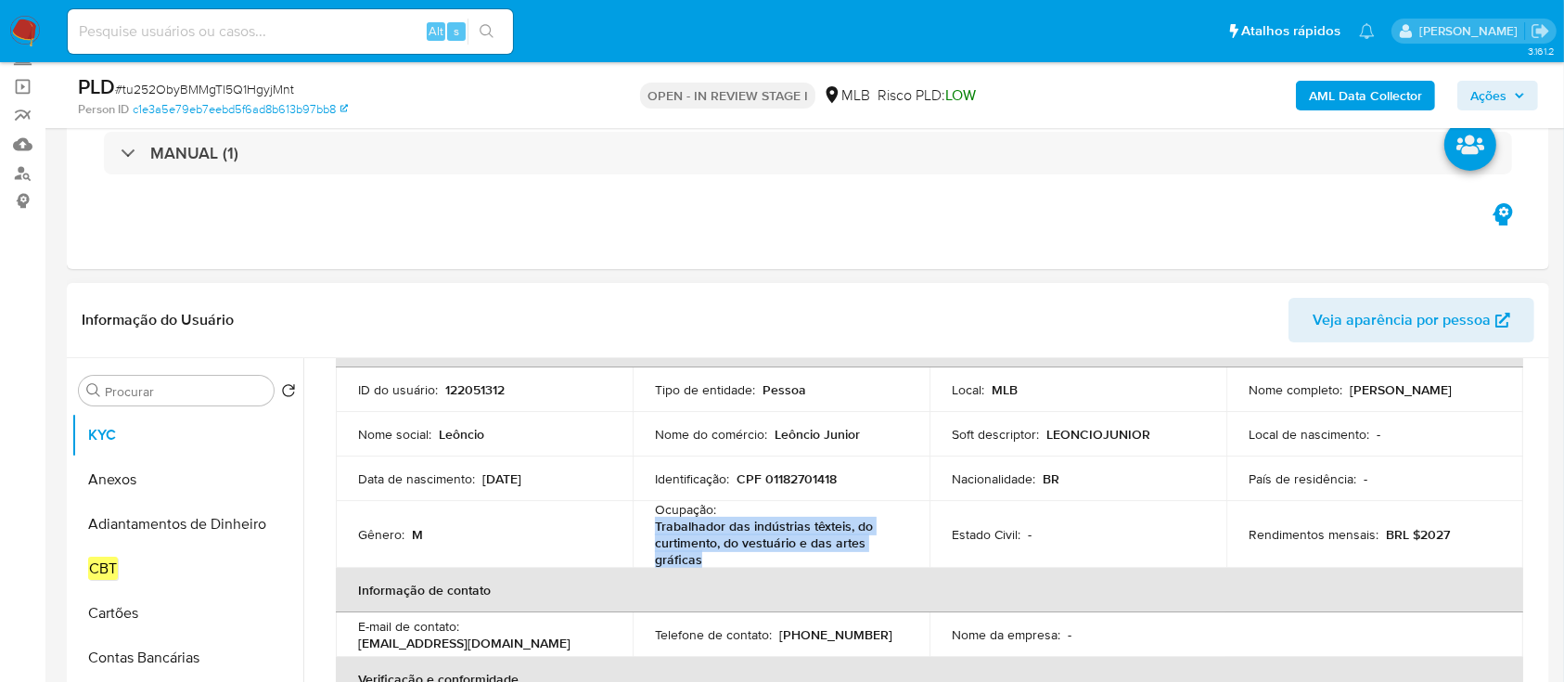
click at [755, 545] on p "Trabalhador das indústrias têxteis, do curtimento, do vestuário e das artes grá…" at bounding box center [777, 543] width 245 height 50
click at [175, 391] on input "Procurar" at bounding box center [185, 391] width 161 height 17
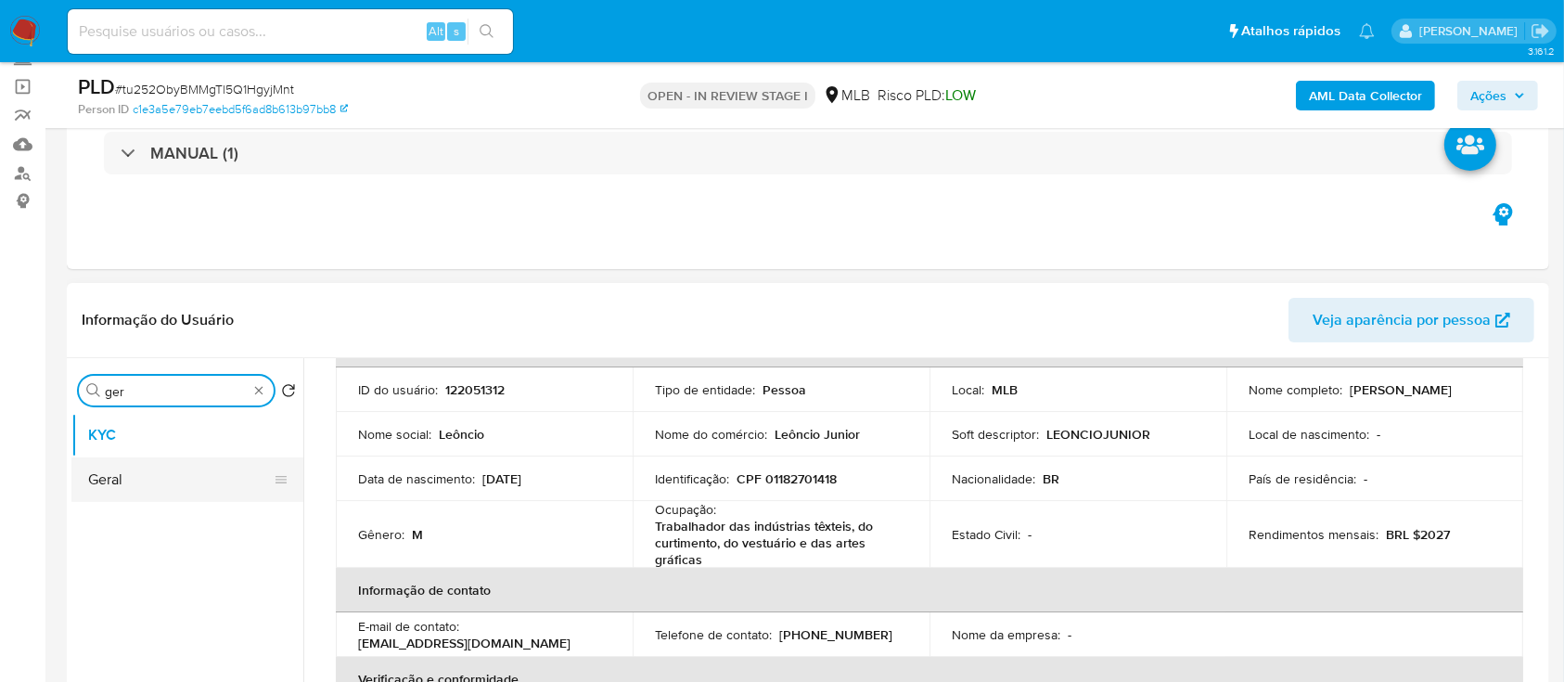
type input "ger"
click at [141, 476] on button "Geral" at bounding box center [179, 479] width 217 height 45
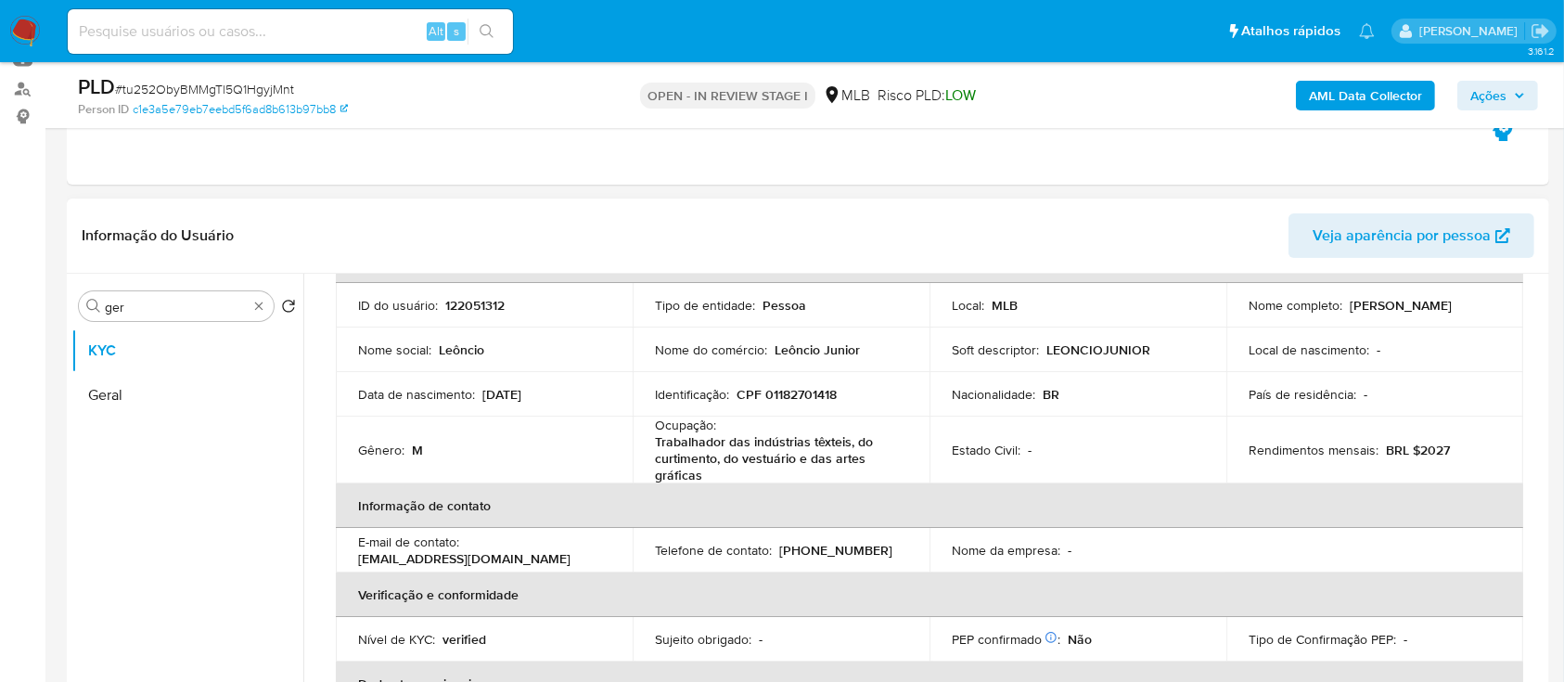
scroll to position [247, 0]
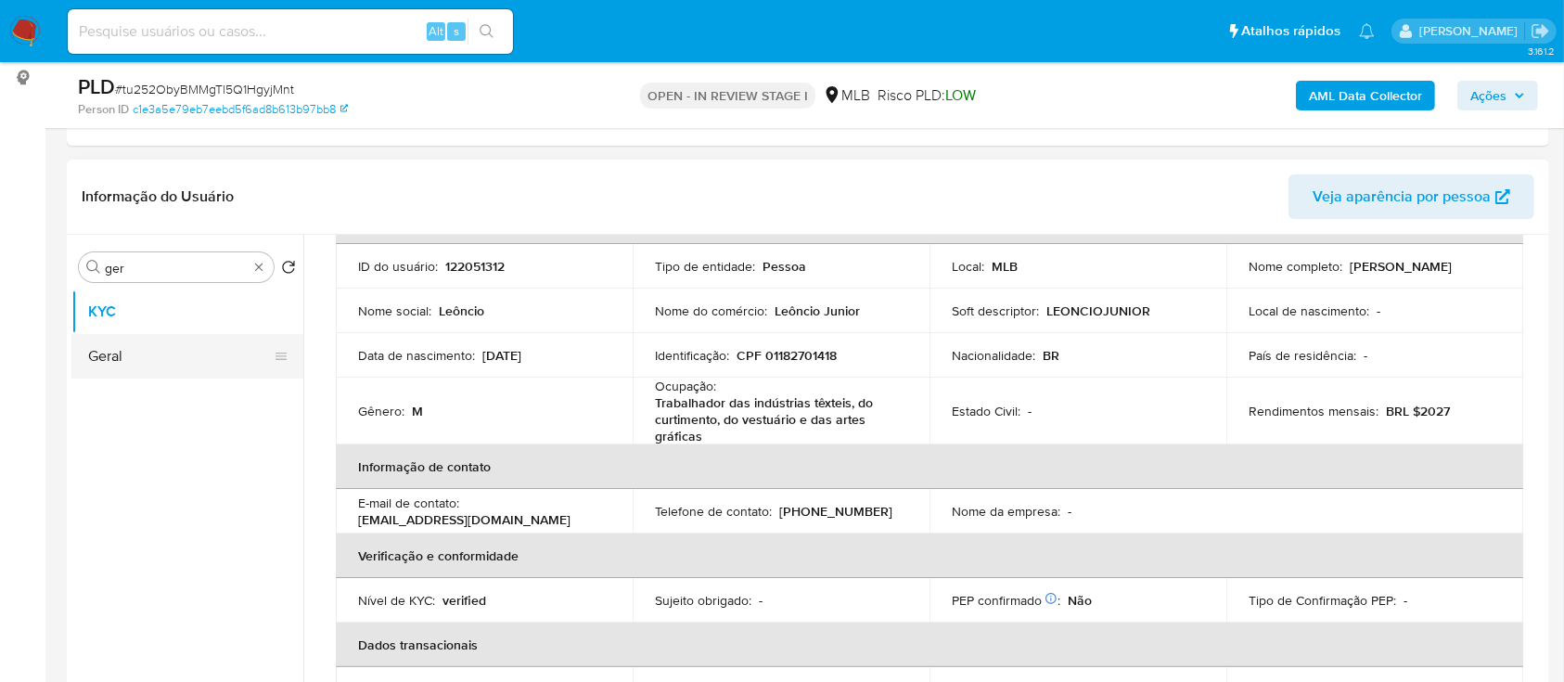
click at [126, 359] on button "Geral" at bounding box center [179, 356] width 217 height 45
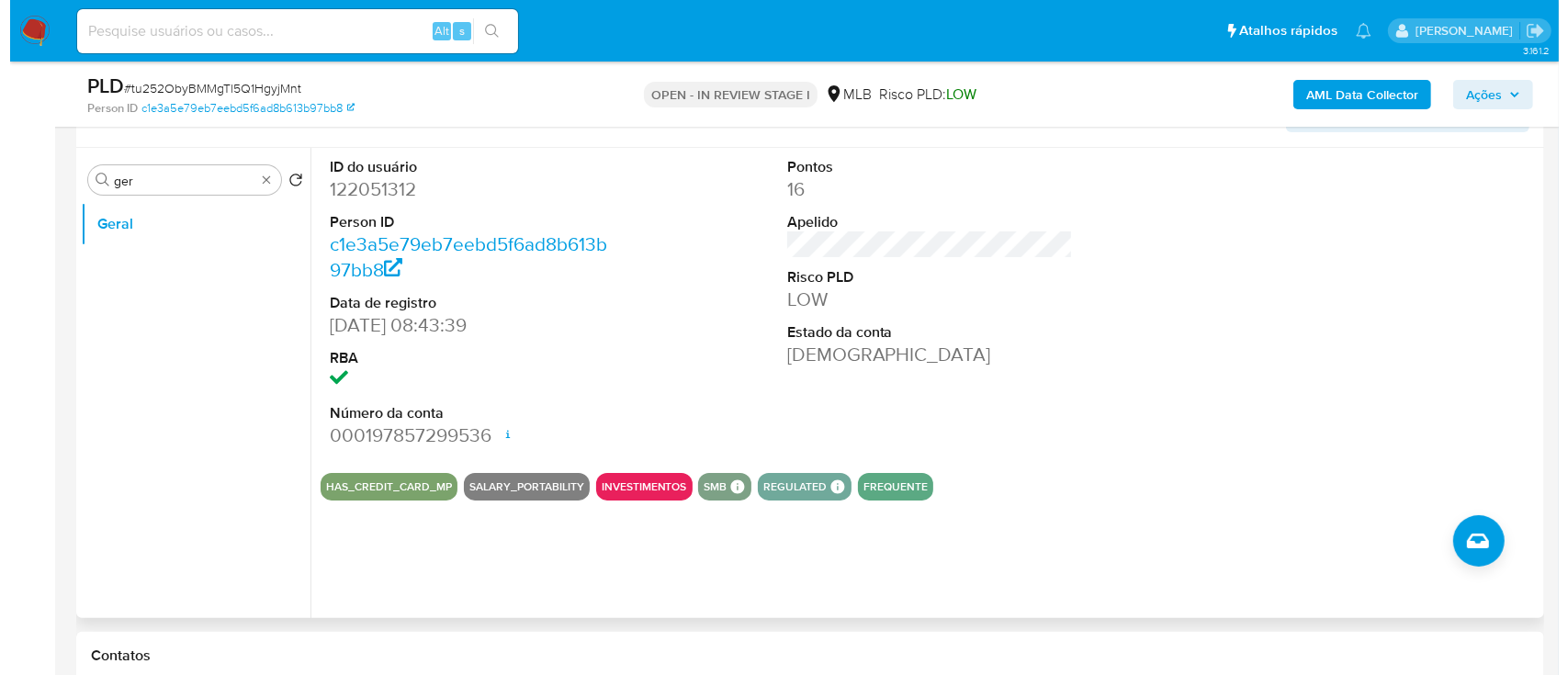
scroll to position [367, 0]
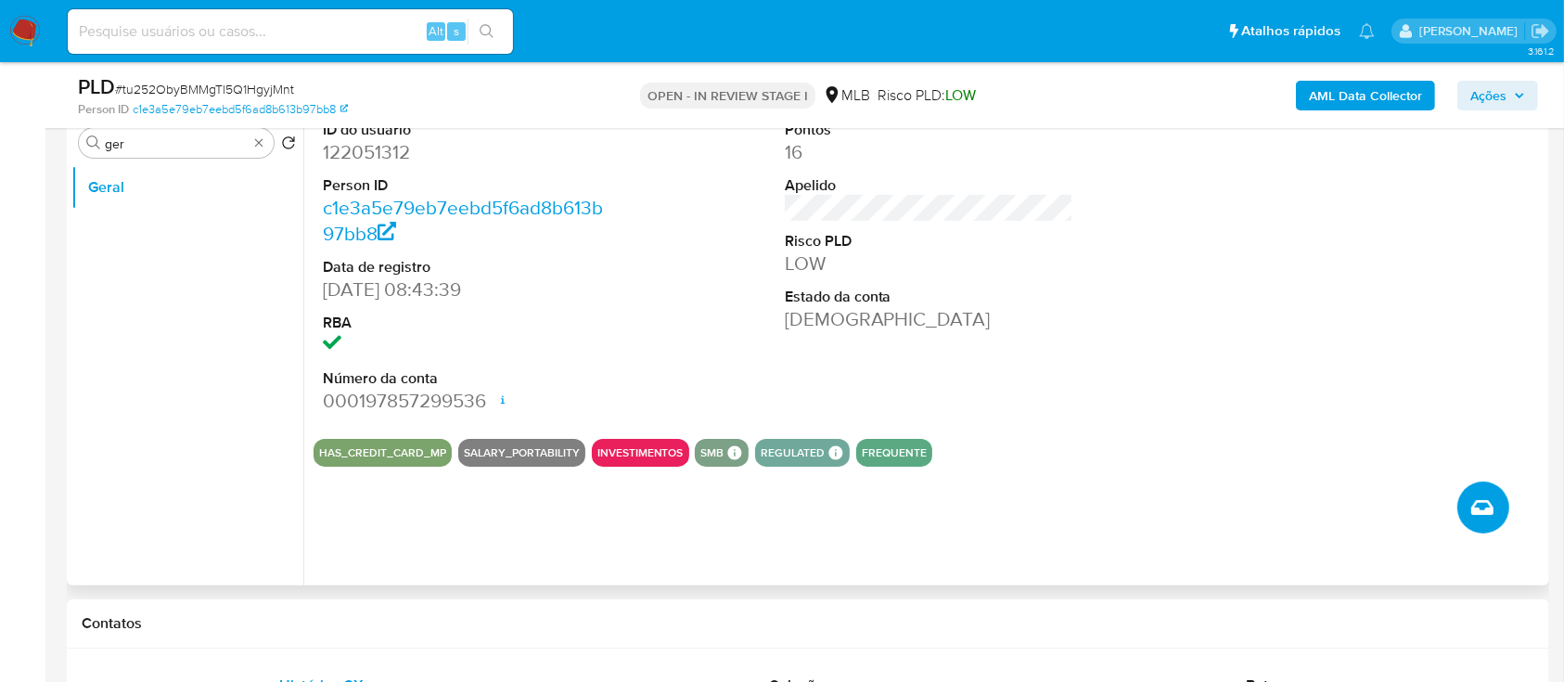
click at [1485, 514] on icon "Criar caso manual" at bounding box center [1482, 507] width 22 height 15
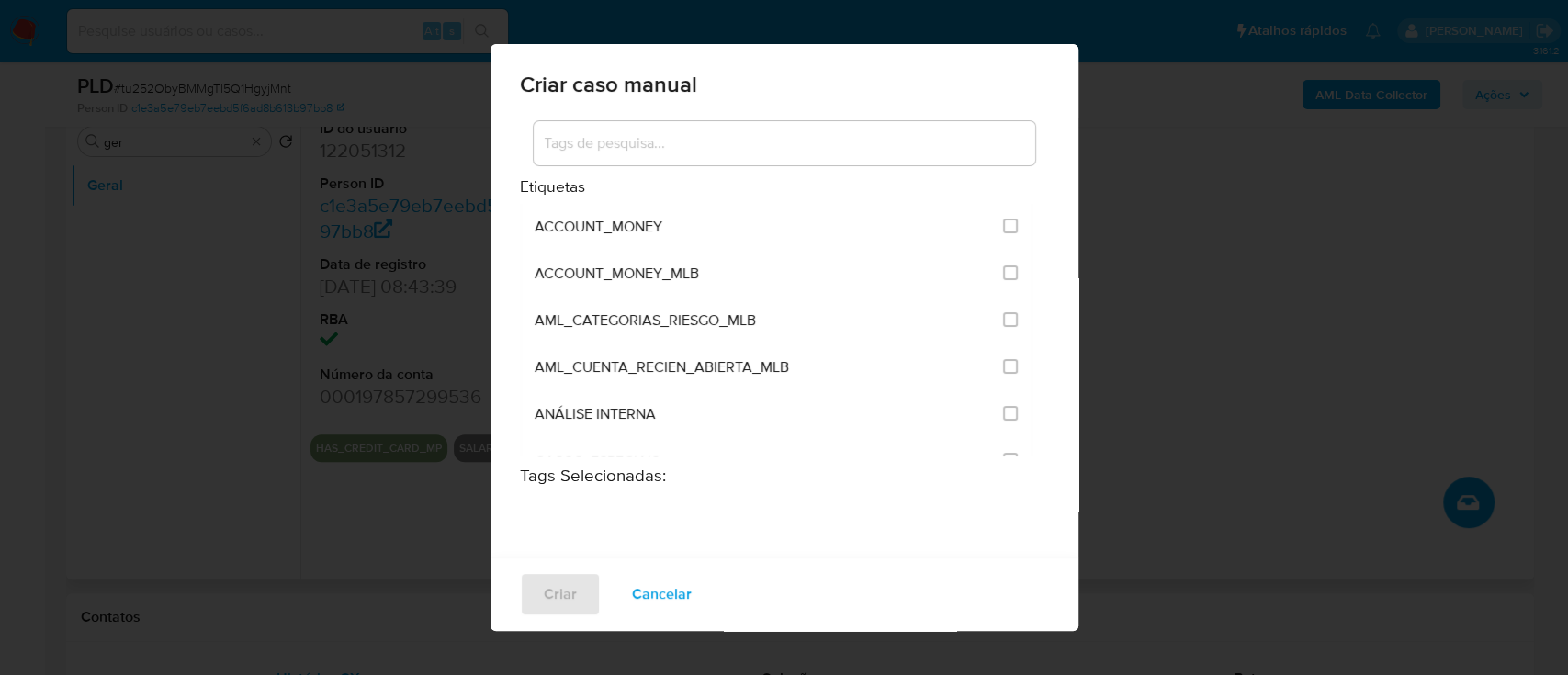
click at [667, 148] on input at bounding box center [784, 144] width 502 height 24
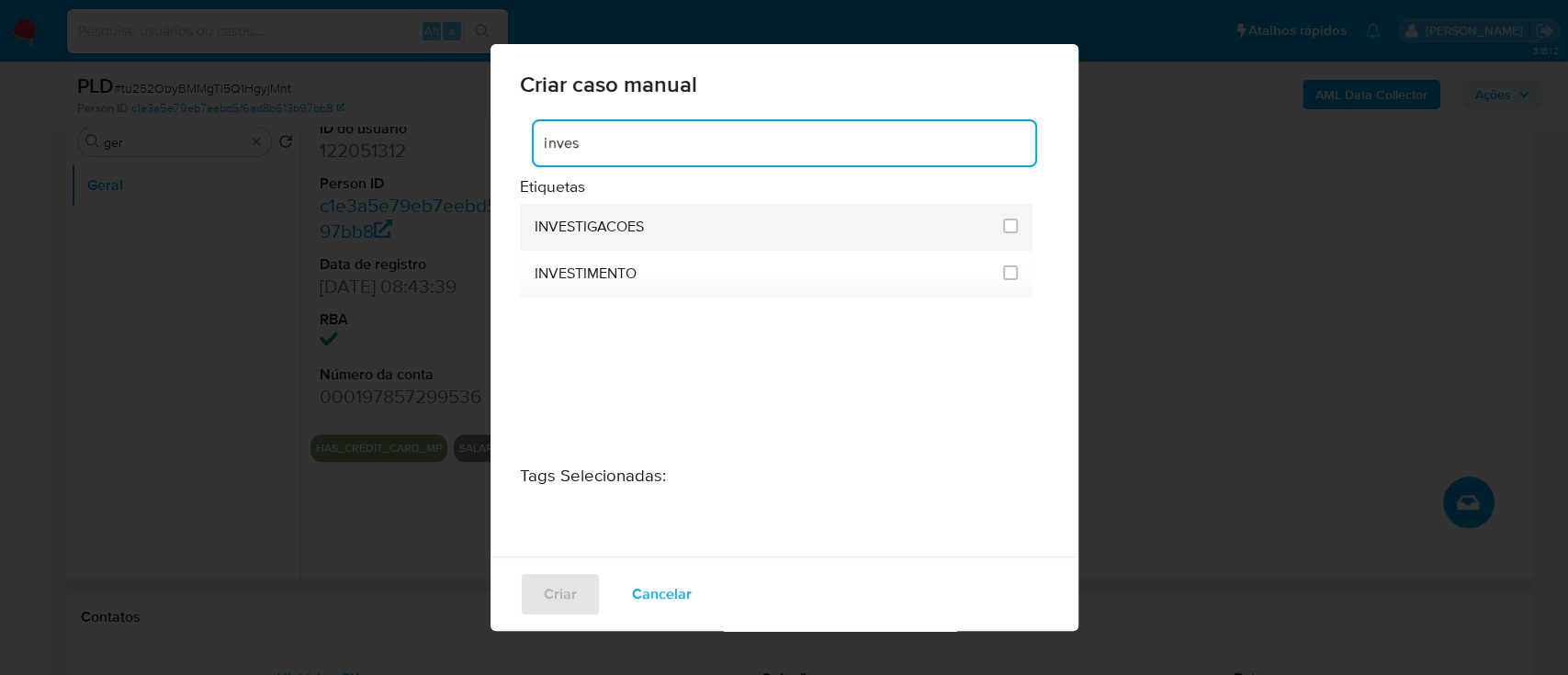
type input "inves"
click at [602, 223] on span "INVESTIGACOES" at bounding box center [589, 227] width 109 height 19
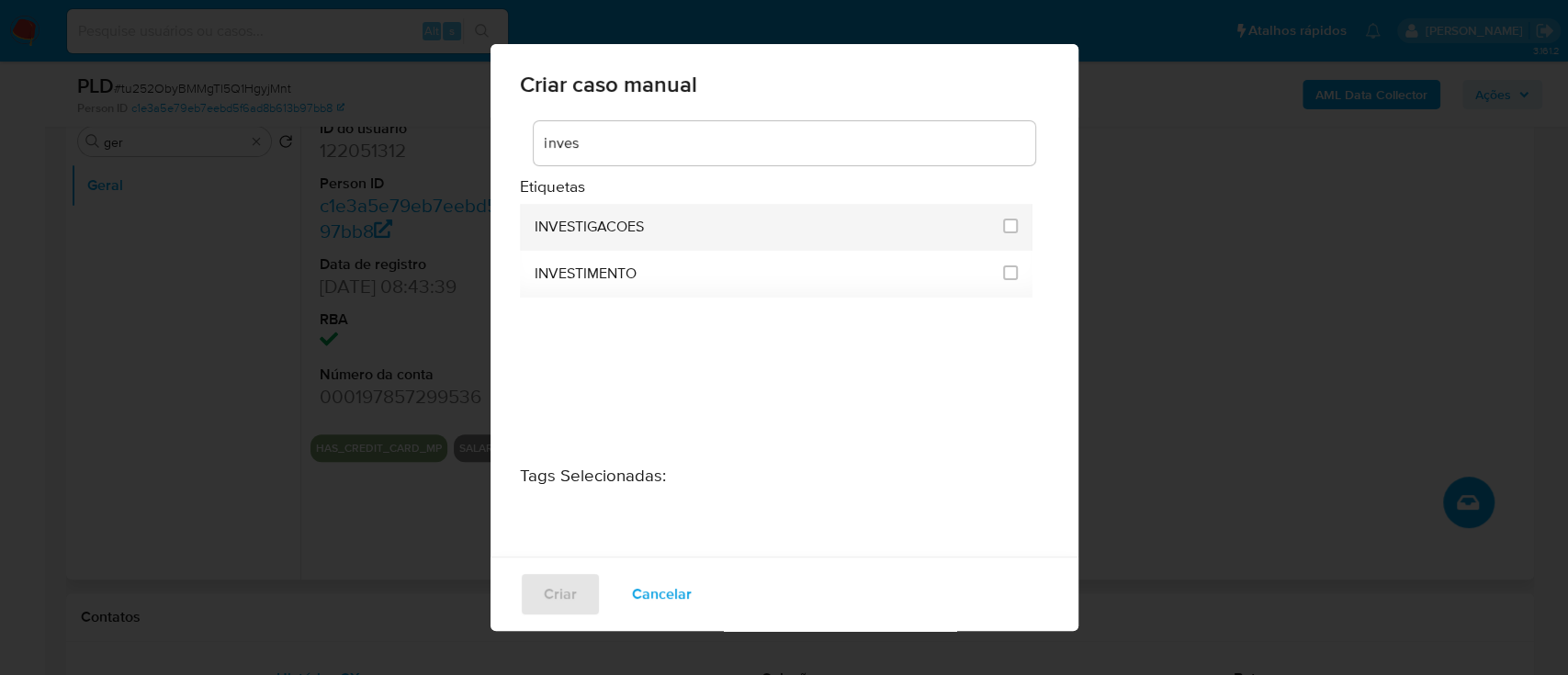
click at [602, 229] on span "INVESTIGACOES" at bounding box center [589, 227] width 109 height 19
click at [1003, 223] on input "2067" at bounding box center [1010, 226] width 15 height 15
checkbox input "true"
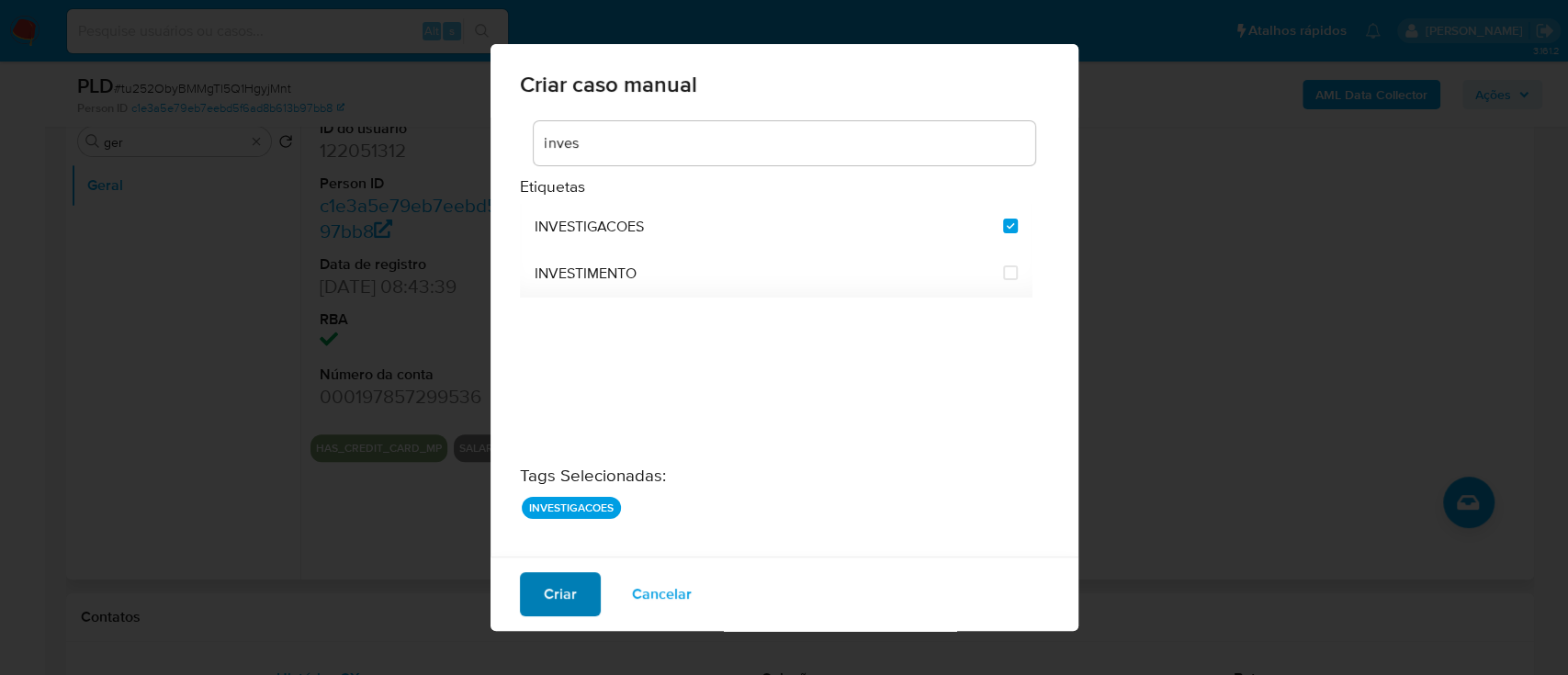
click at [566, 587] on span "Criar" at bounding box center [559, 594] width 33 height 41
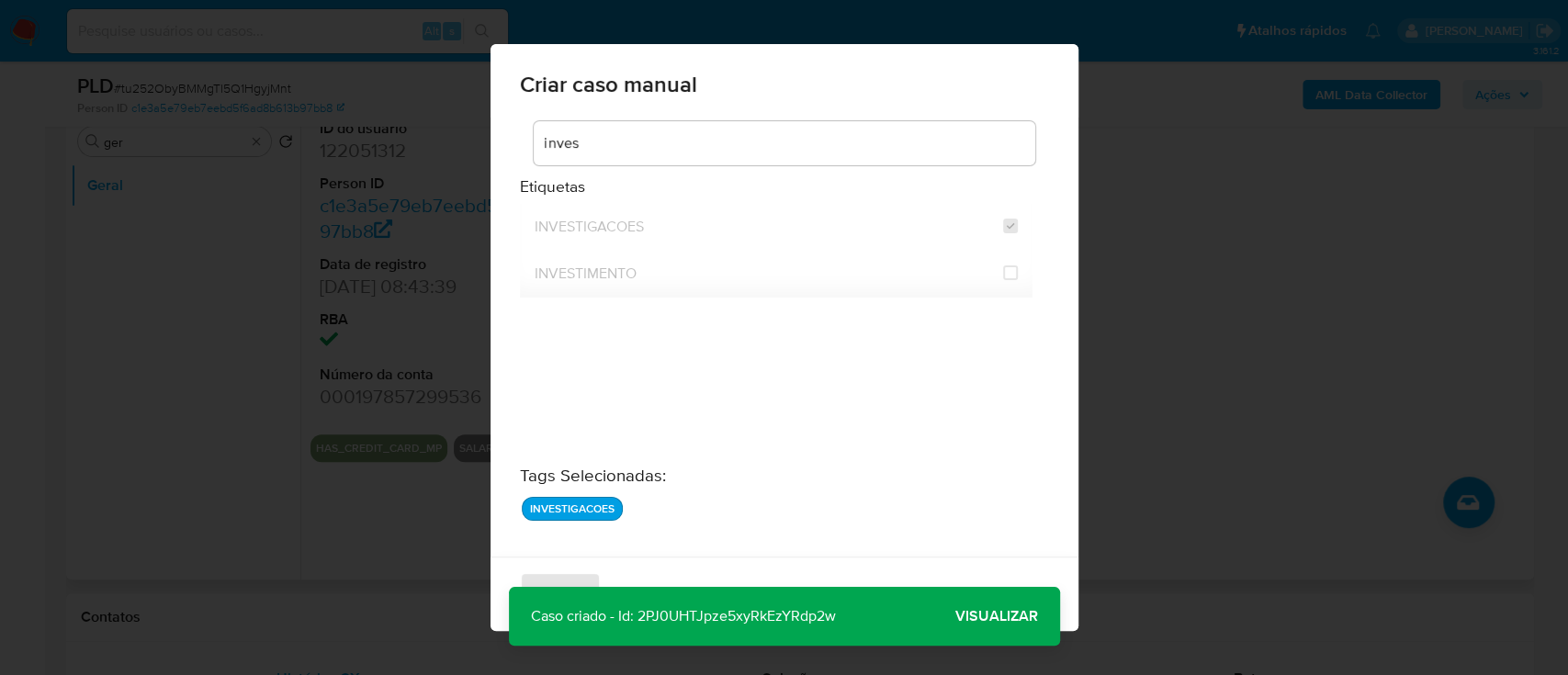
click at [982, 617] on span "Visualizar" at bounding box center [997, 617] width 83 height 0
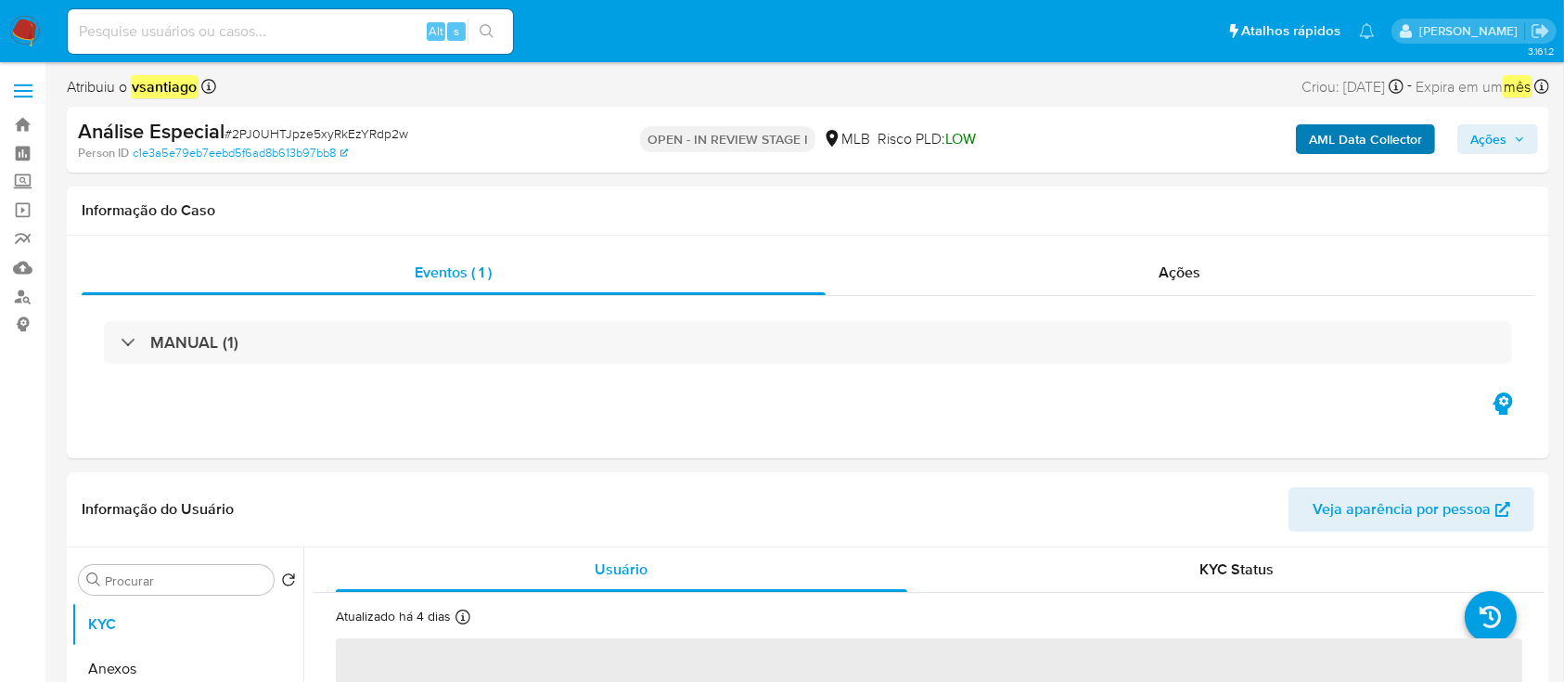
select select "10"
click at [1484, 142] on span "Ações" at bounding box center [1489, 139] width 36 height 30
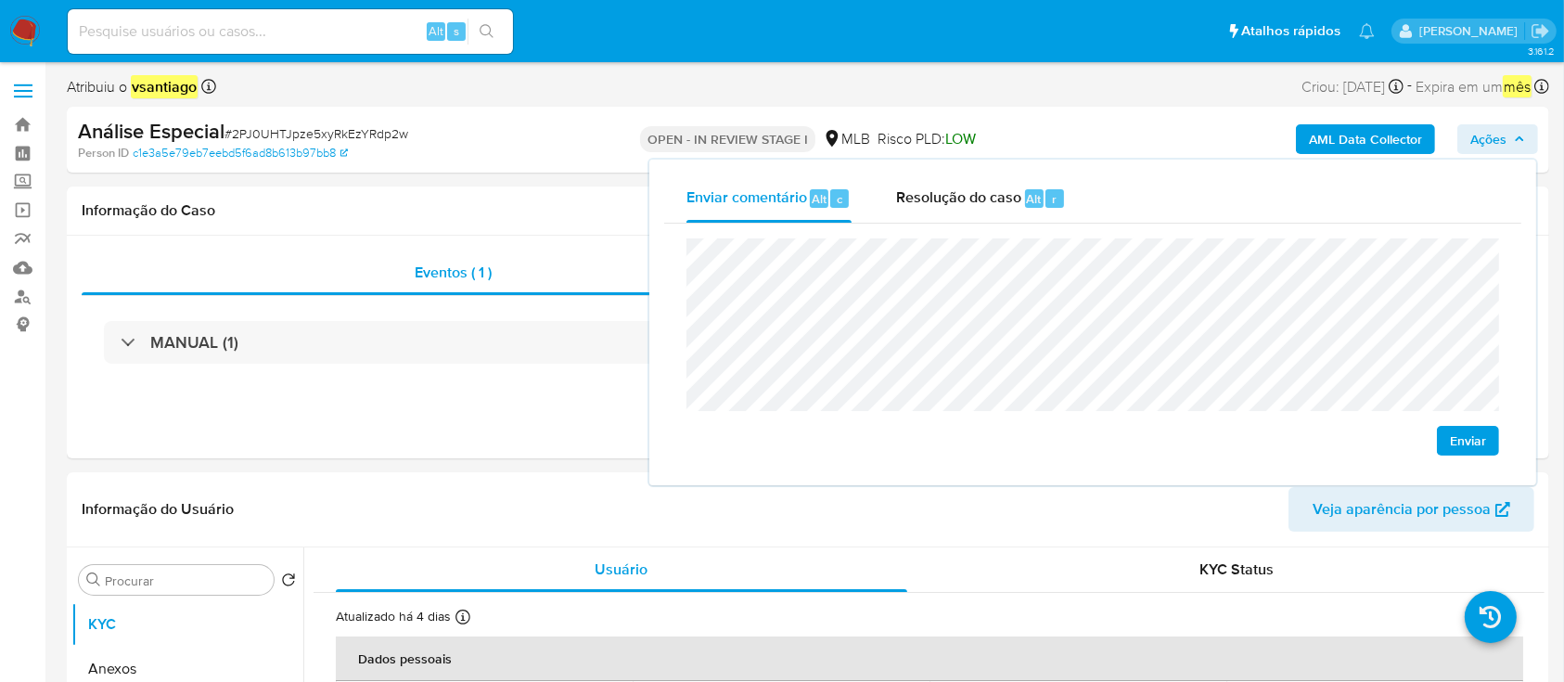
click at [1456, 442] on span "Enviar" at bounding box center [1468, 441] width 36 height 26
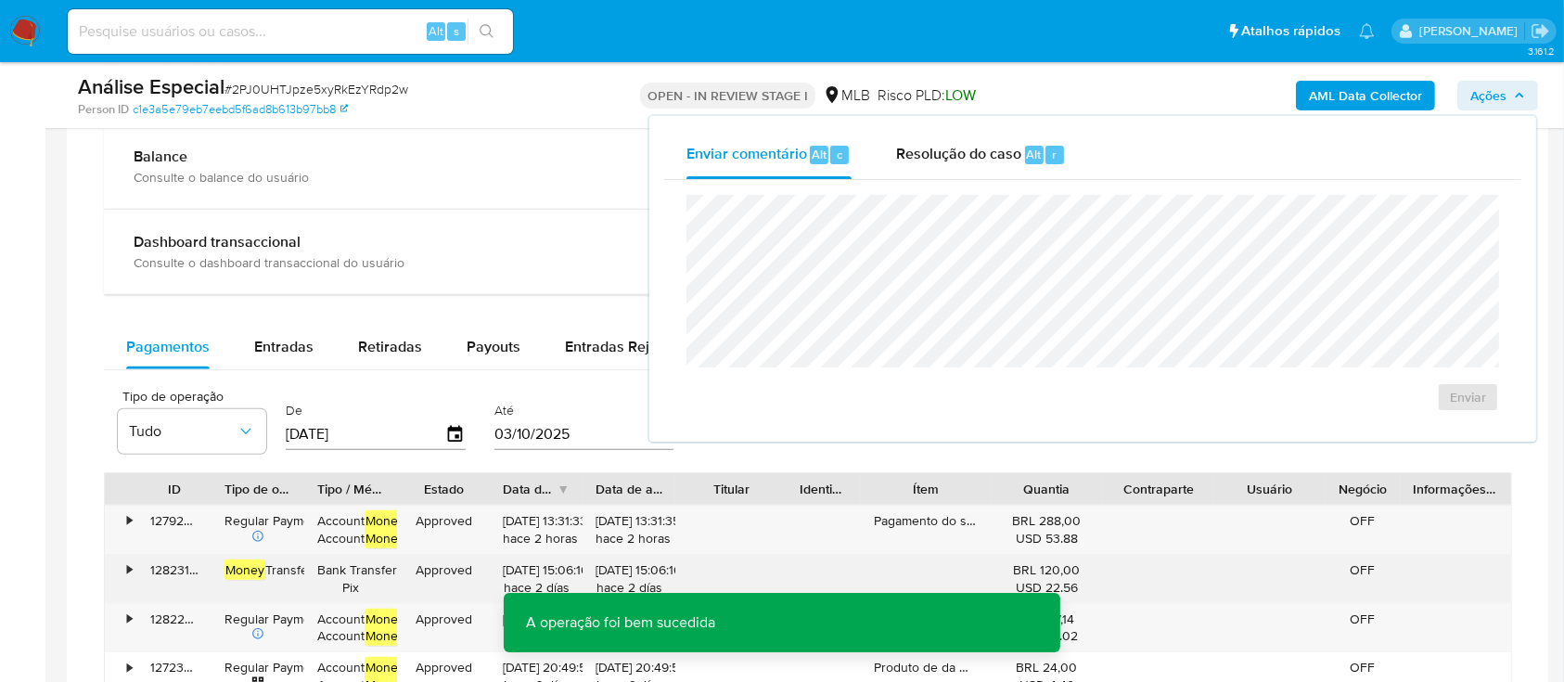
scroll to position [1484, 0]
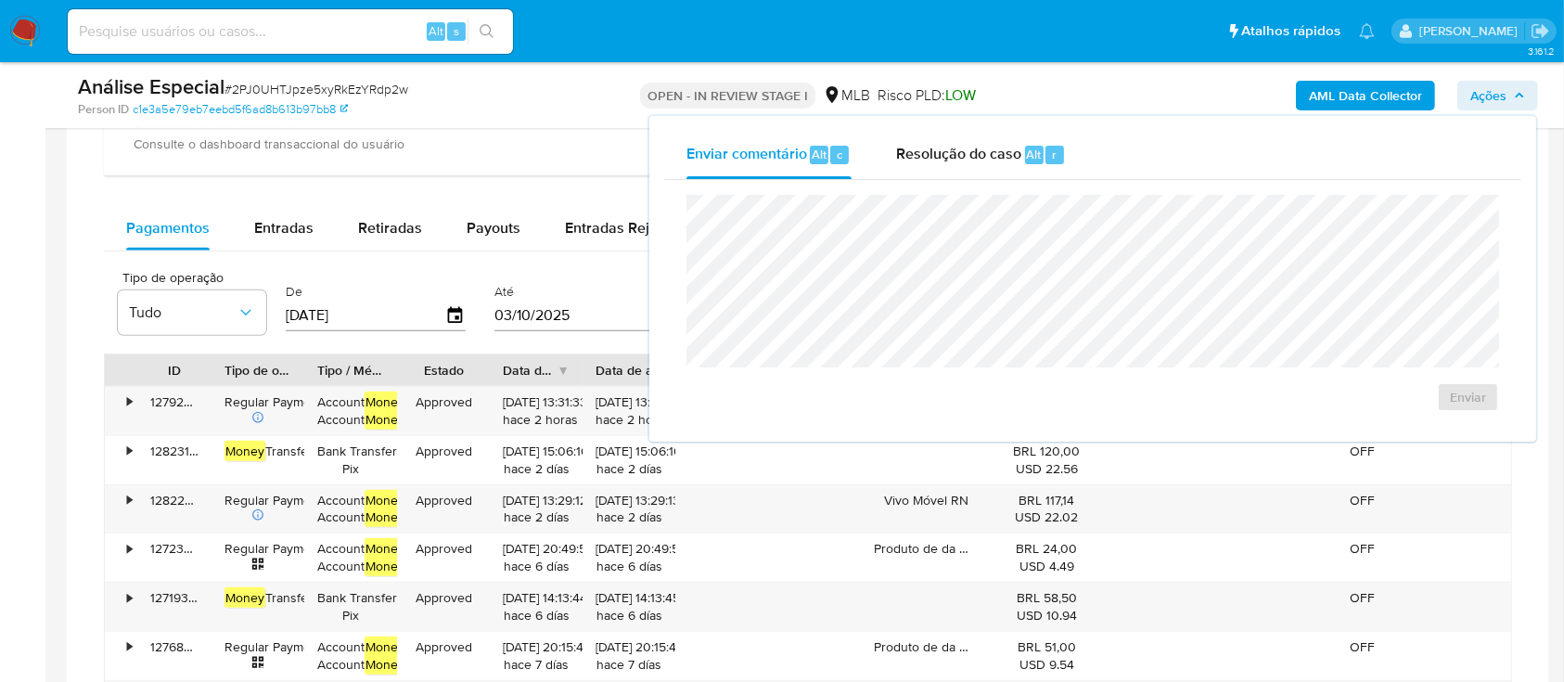
click at [1505, 90] on span "Ações" at bounding box center [1489, 96] width 36 height 30
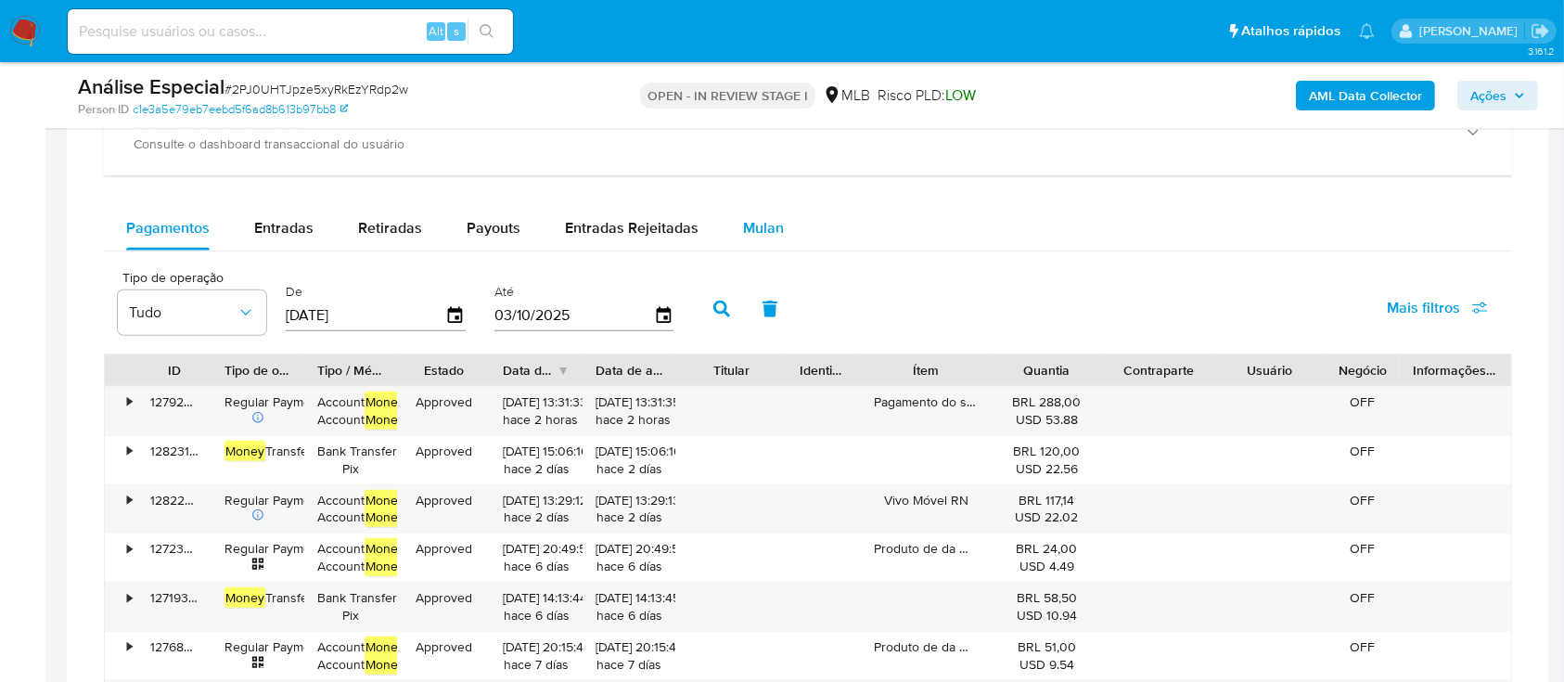
click at [759, 231] on span "Mulan" at bounding box center [763, 227] width 41 height 21
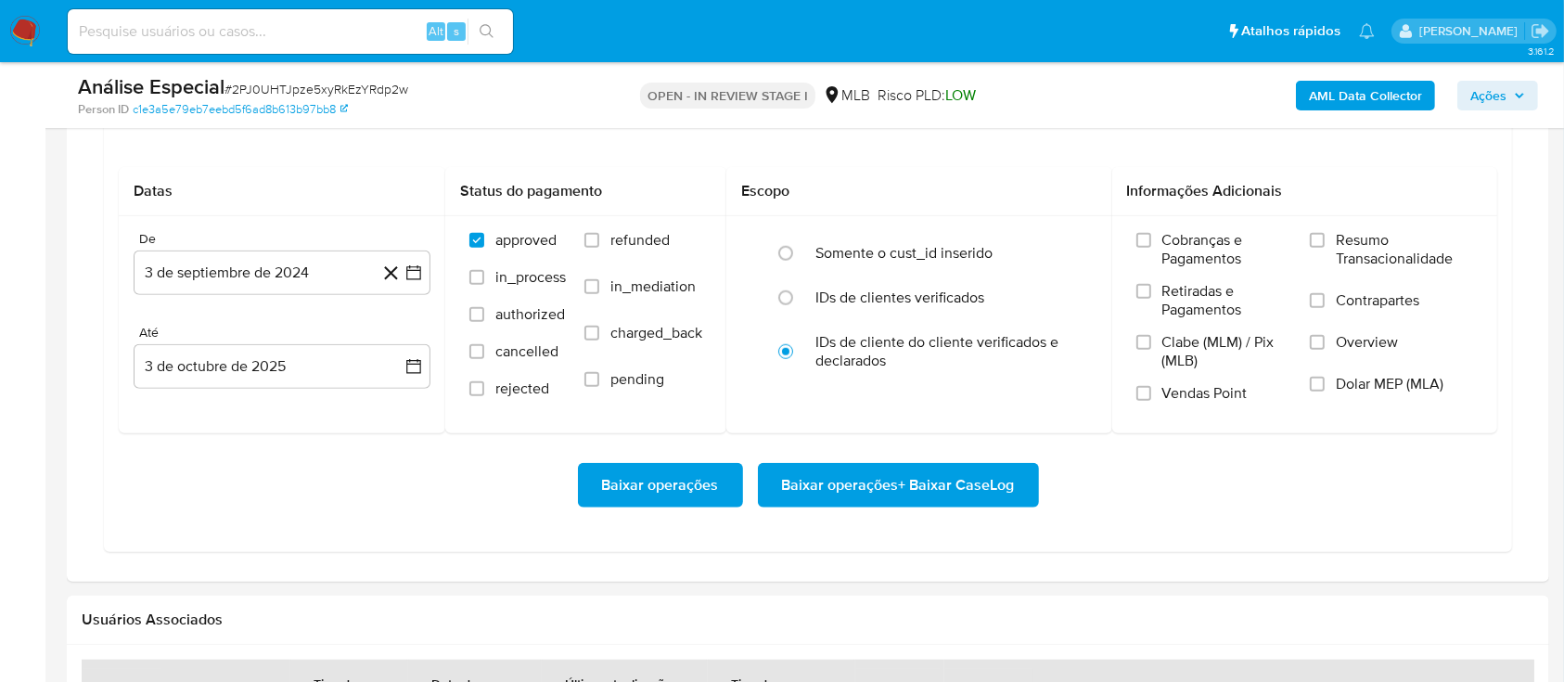
scroll to position [1731, 0]
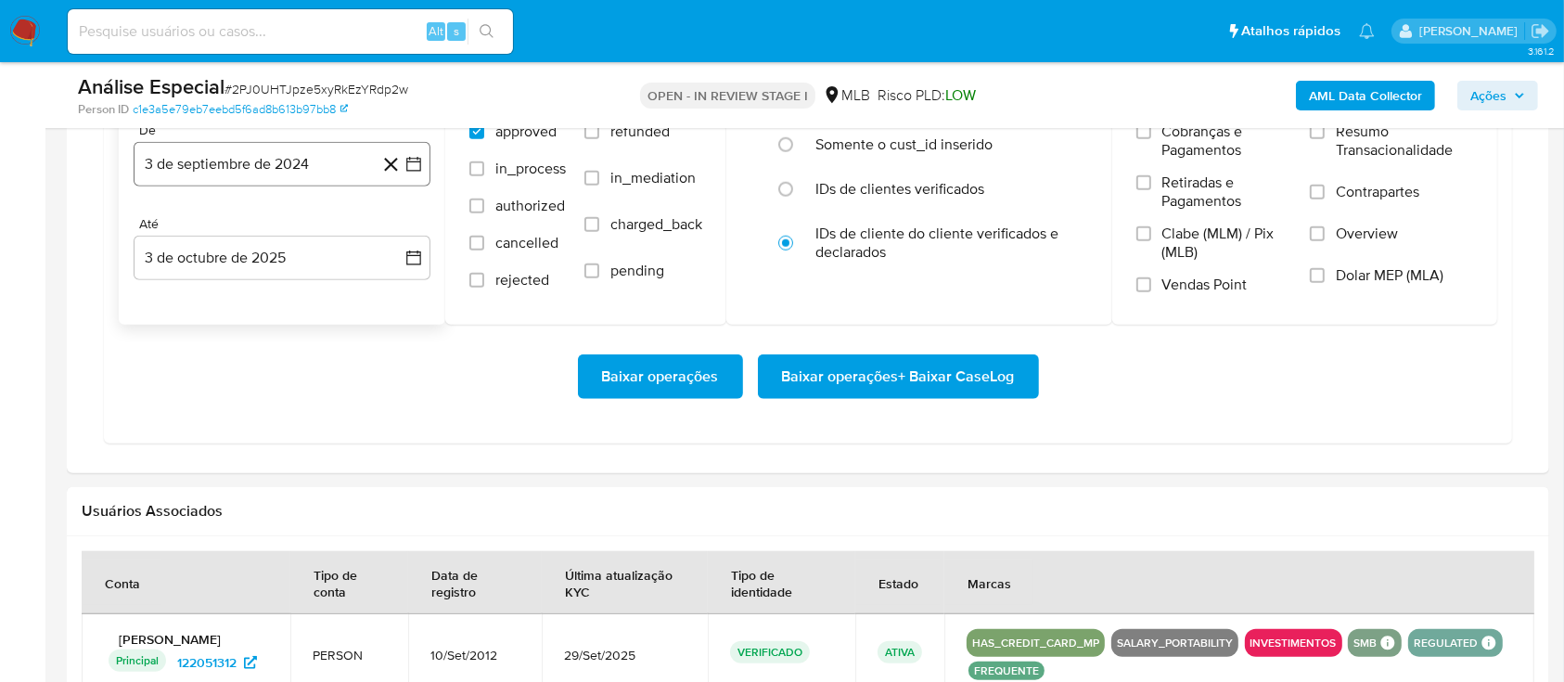
click at [309, 182] on button "3 de septiembre de 2024" at bounding box center [282, 164] width 297 height 45
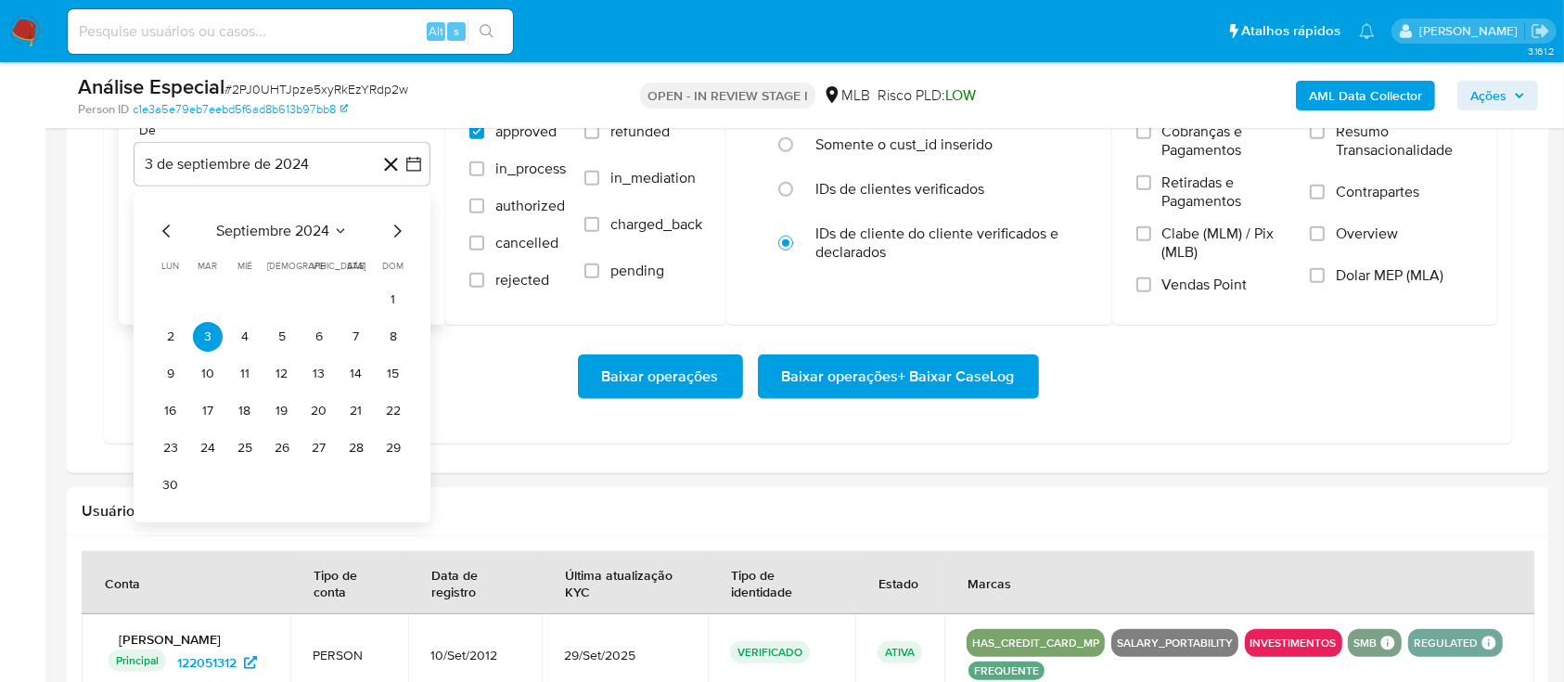
click at [393, 237] on icon "Mes siguiente" at bounding box center [397, 231] width 22 height 22
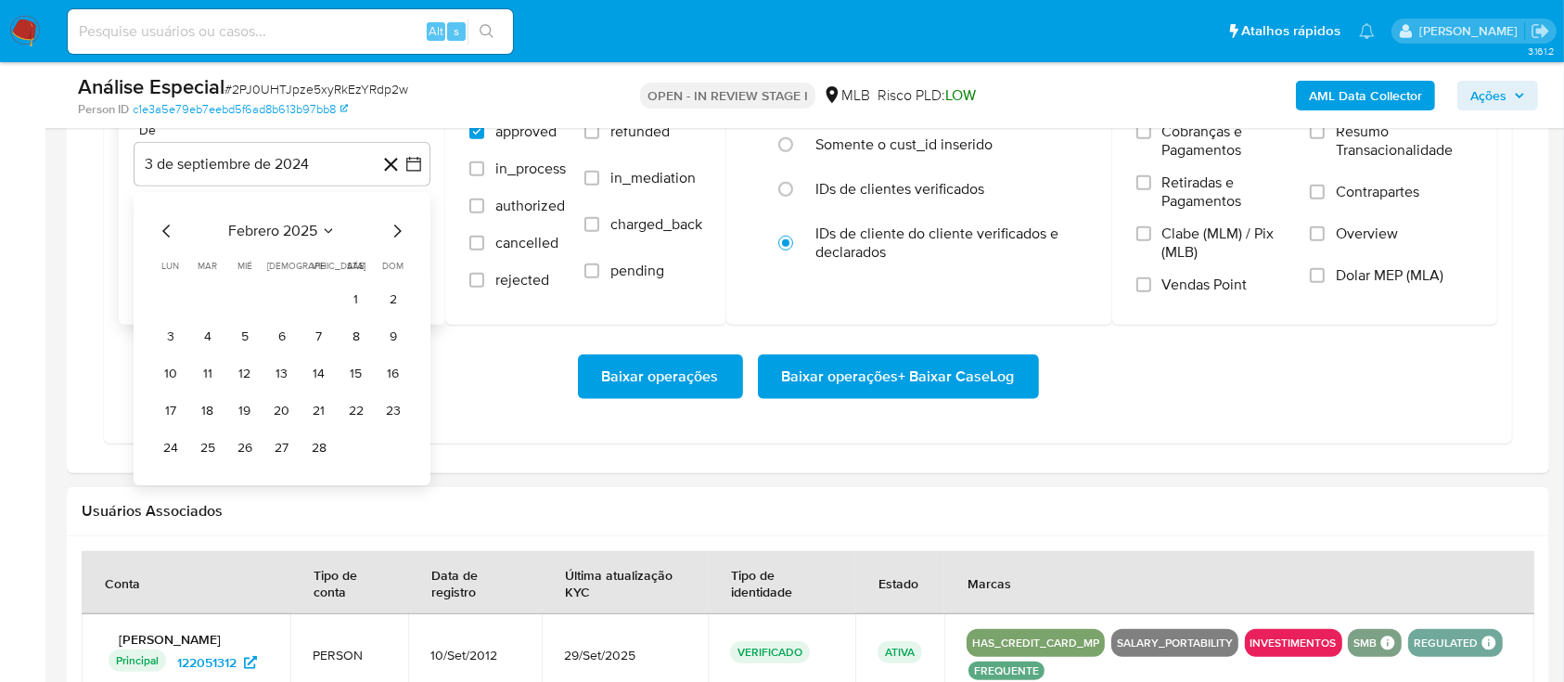
click at [393, 237] on icon "Mes siguiente" at bounding box center [397, 231] width 22 height 22
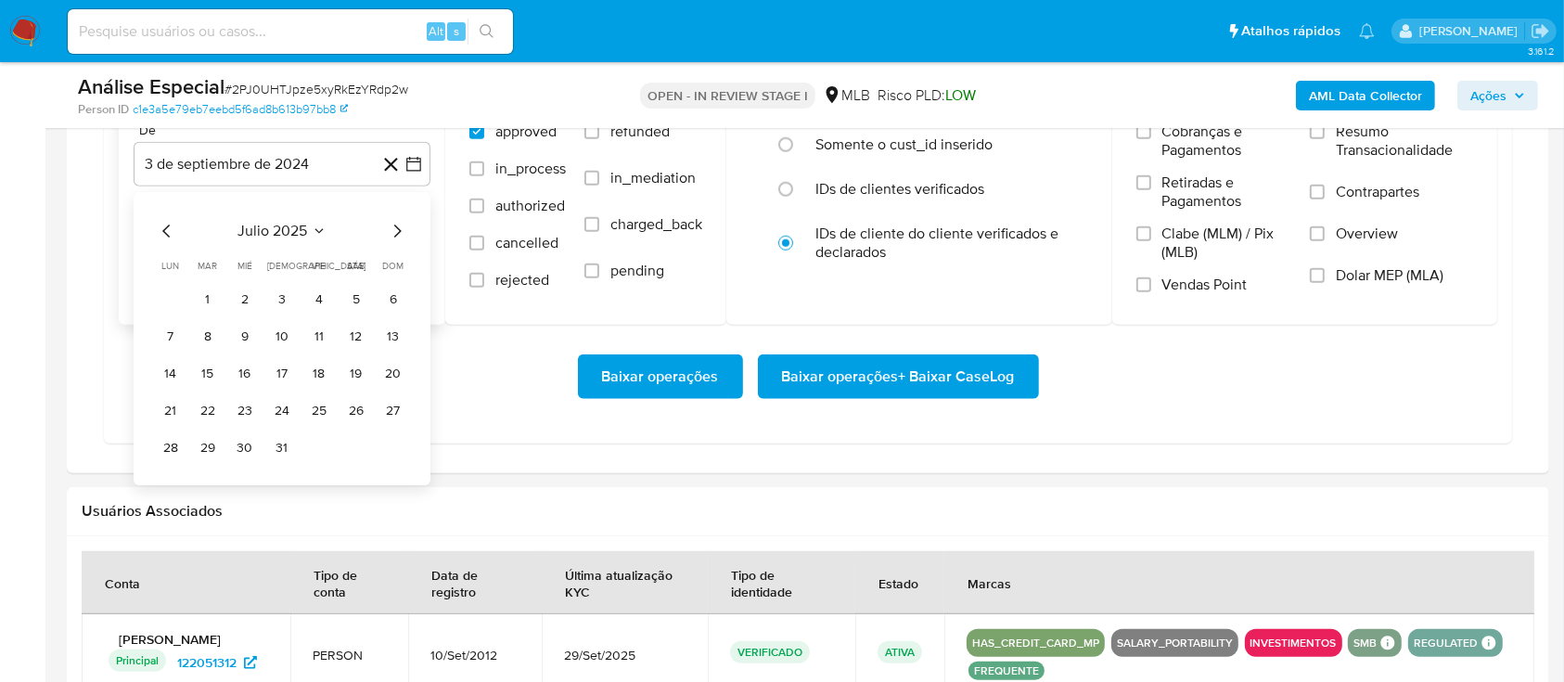
click at [393, 237] on icon "Mes siguiente" at bounding box center [397, 231] width 22 height 22
click at [161, 227] on icon "Mes anterior" at bounding box center [167, 231] width 22 height 22
click at [210, 293] on button "1" at bounding box center [208, 300] width 30 height 30
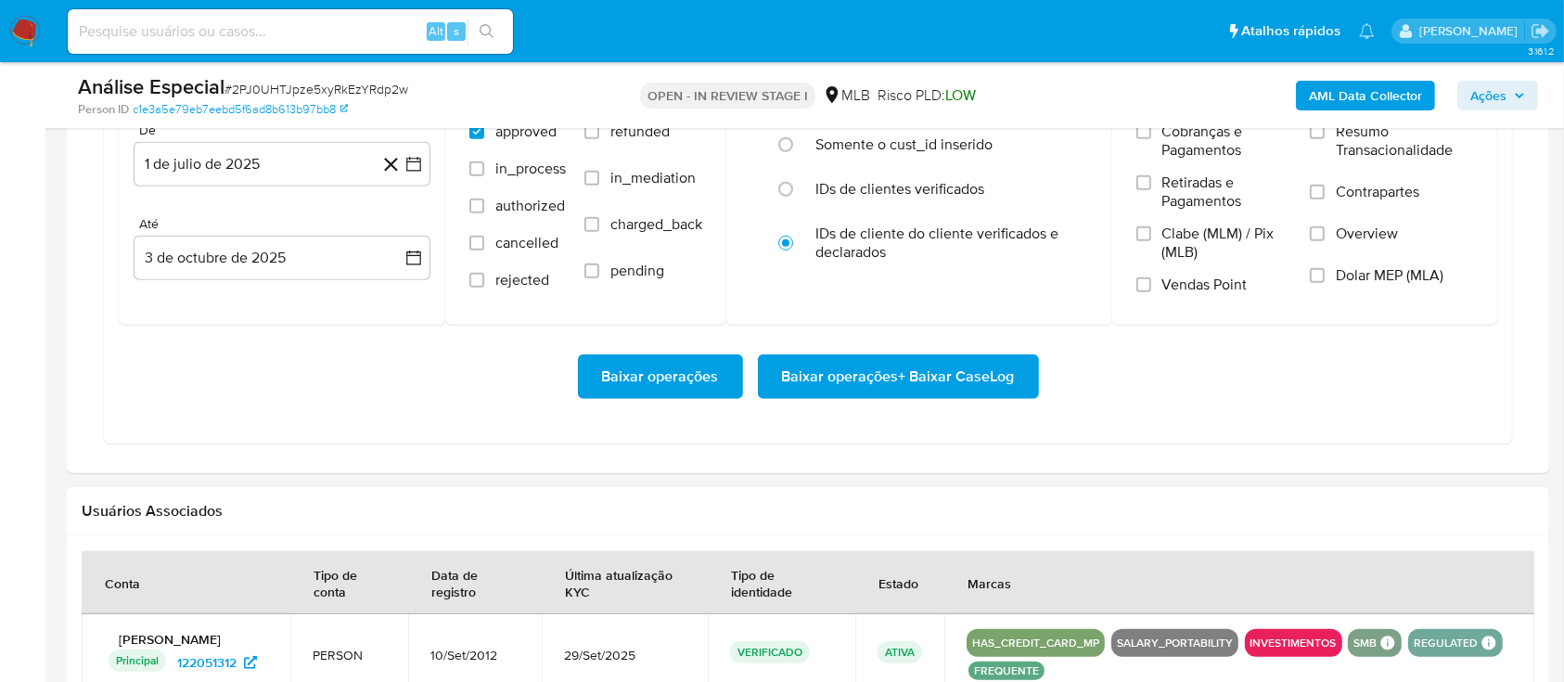
click at [513, 420] on div "Baixar operações Baixar operações + Baixar CaseLog" at bounding box center [808, 377] width 1379 height 104
click at [898, 386] on span "Baixar operações + Baixar CaseLog" at bounding box center [898, 376] width 233 height 41
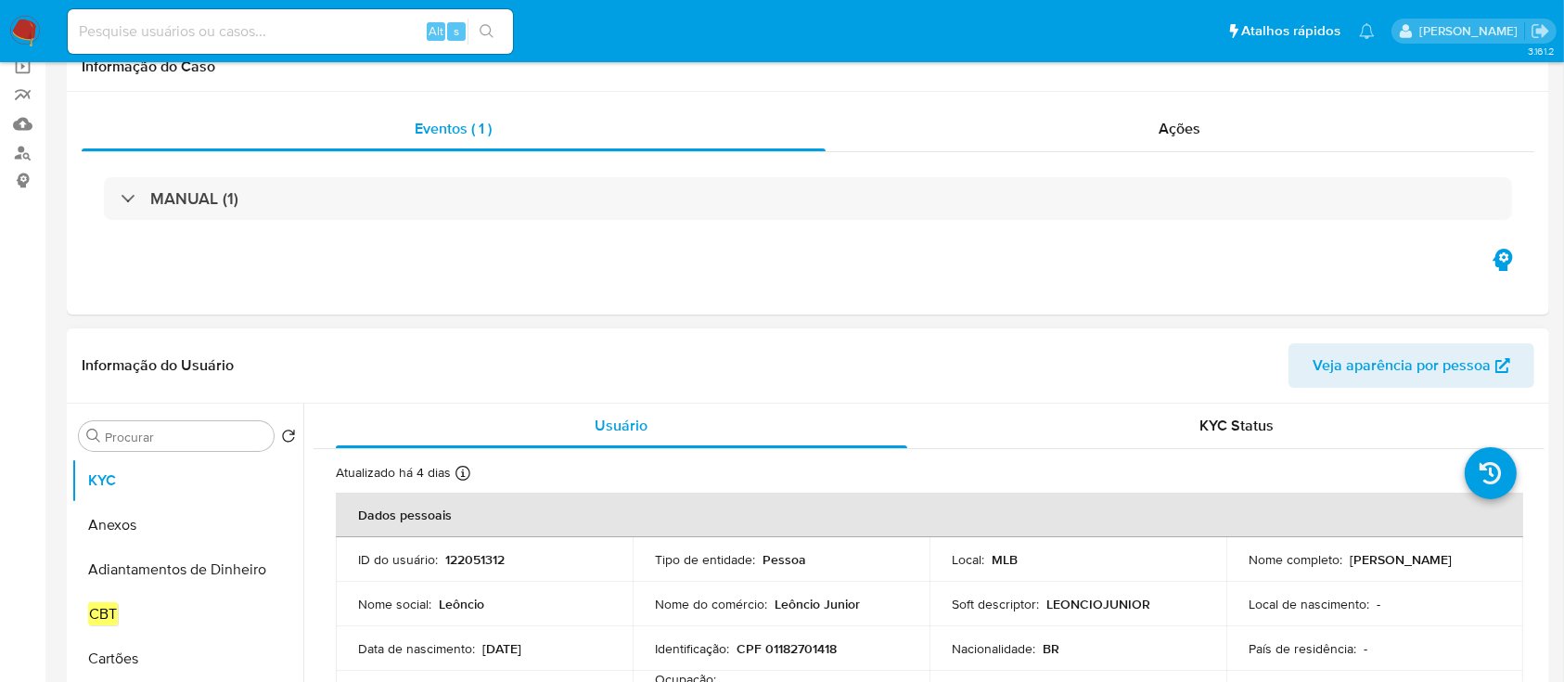
scroll to position [247, 0]
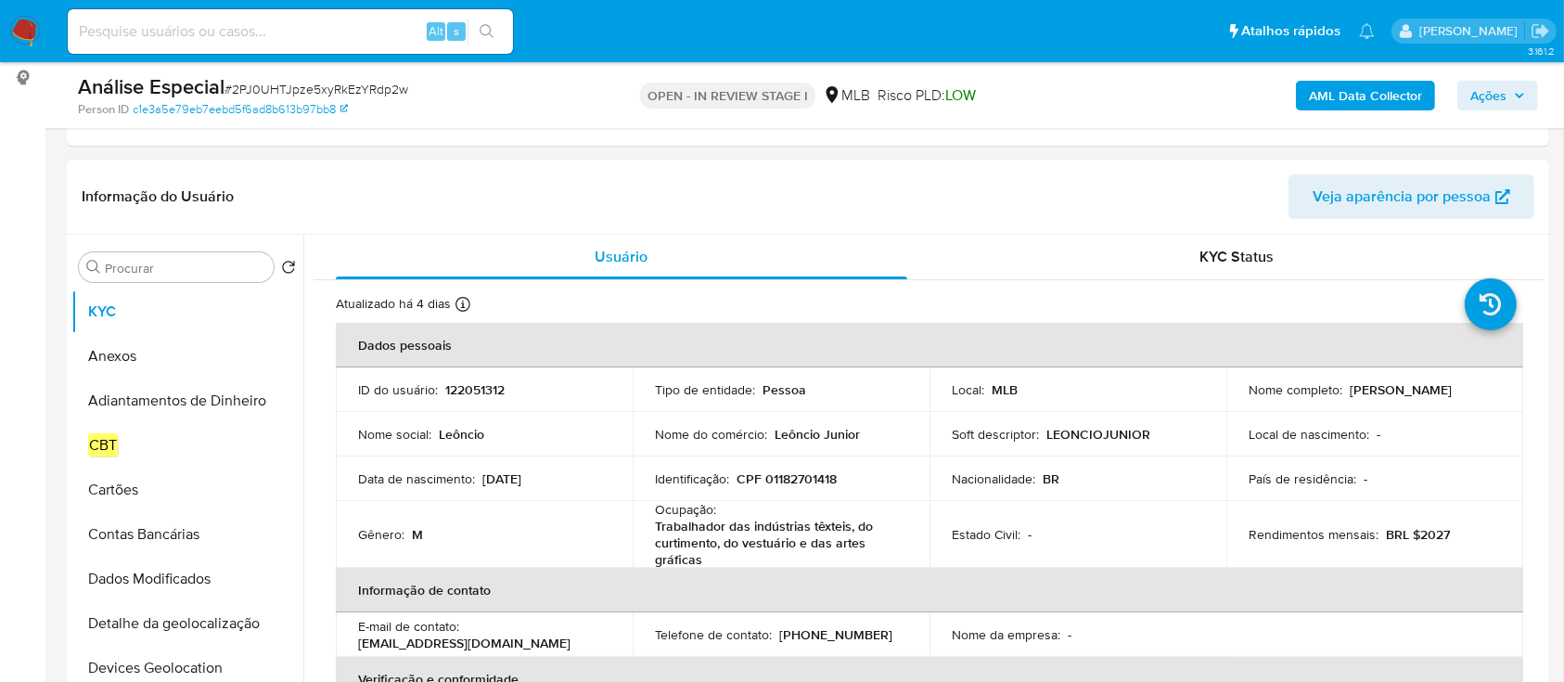
click at [471, 389] on p "122051312" at bounding box center [474, 389] width 59 height 17
copy p "122051312"
click at [482, 381] on p "122051312" at bounding box center [474, 389] width 59 height 17
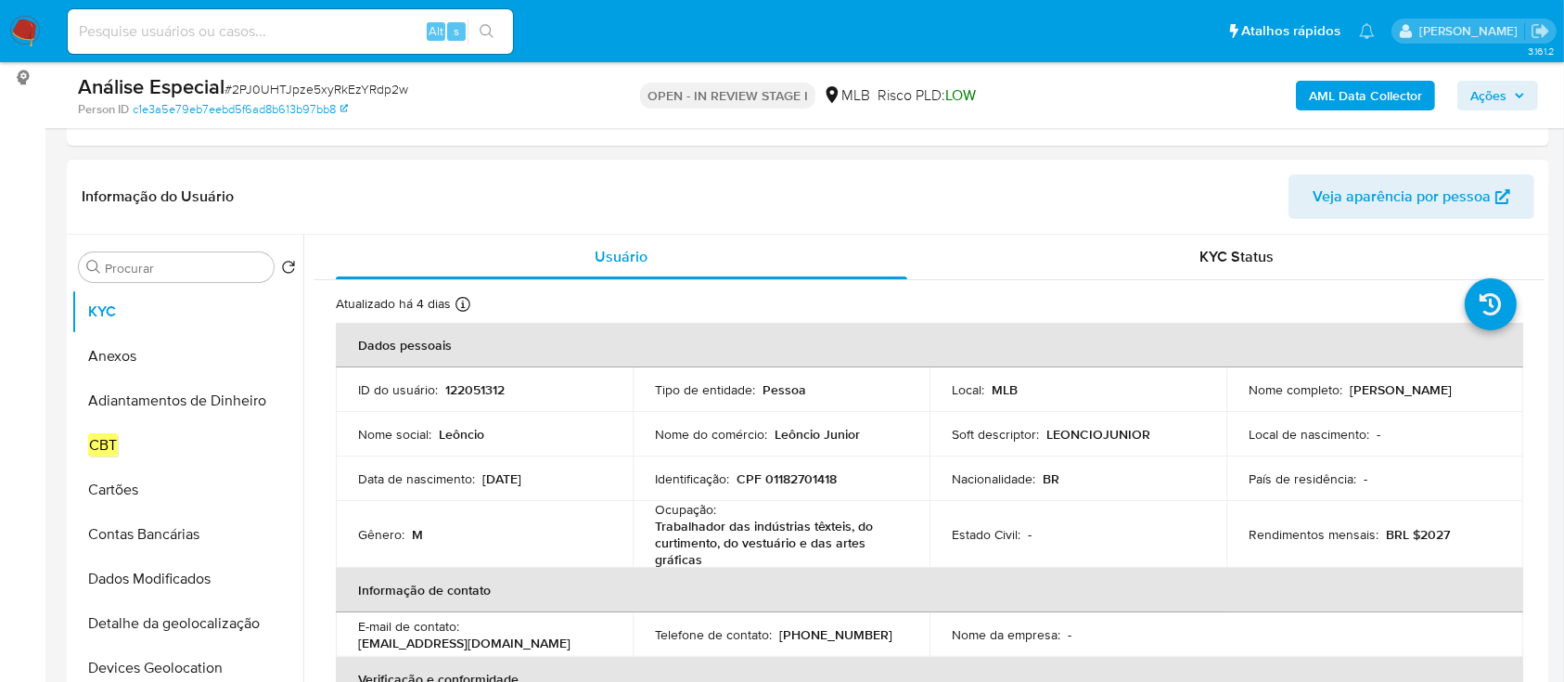
drag, startPoint x: 994, startPoint y: 486, endPoint x: 1096, endPoint y: 477, distance: 102.5
click at [996, 486] on p "Nacionalidade :" at bounding box center [994, 478] width 84 height 17
click at [1097, 476] on div "Nacionalidade : BR" at bounding box center [1078, 478] width 252 height 17
click at [798, 475] on p "CPF 01182701418" at bounding box center [787, 478] width 100 height 17
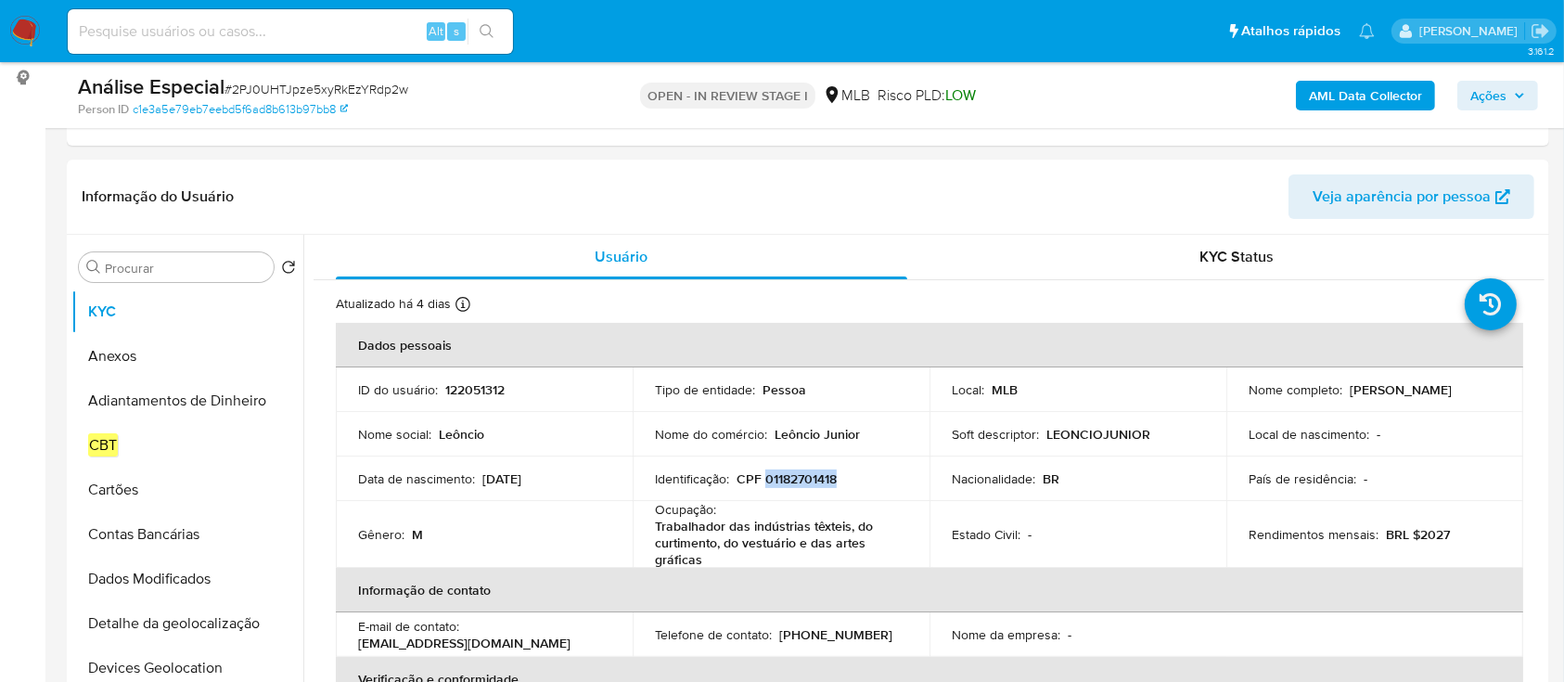
copy p "01182701418"
click at [814, 472] on p "CPF 01182701418" at bounding box center [787, 478] width 100 height 17
click at [155, 360] on button "Anexos" at bounding box center [179, 356] width 217 height 45
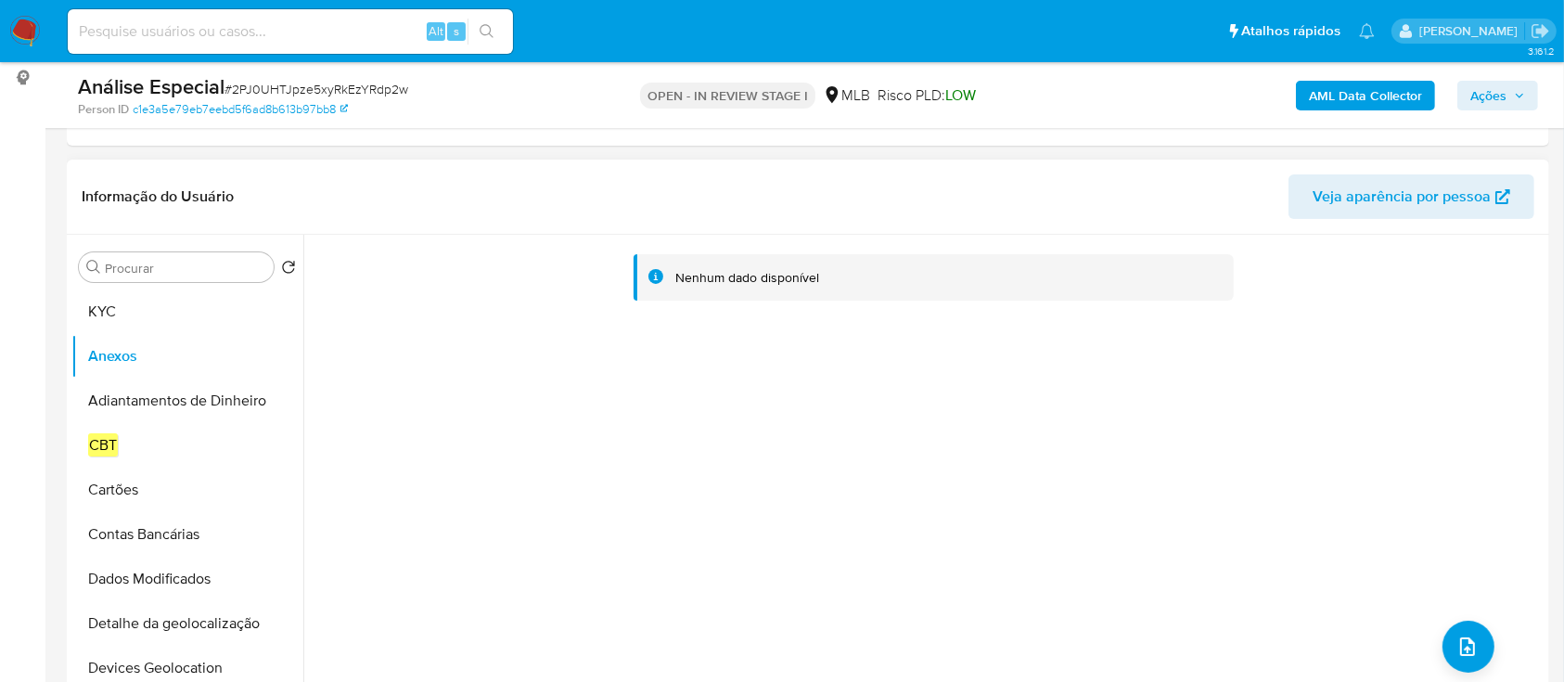
scroll to position [0, 0]
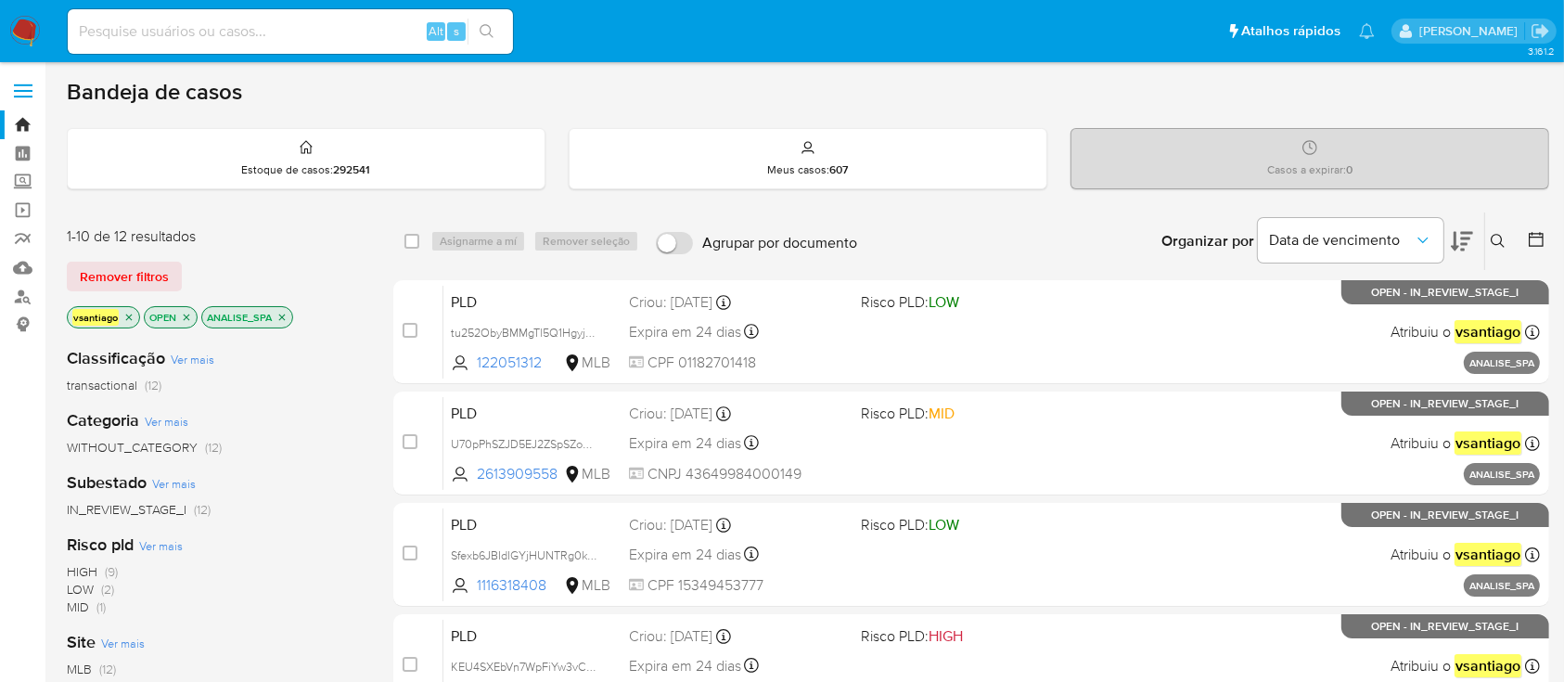
drag, startPoint x: 284, startPoint y: 316, endPoint x: 293, endPoint y: 308, distance: 12.5
click at [285, 316] on icon "close-filter" at bounding box center [281, 317] width 11 height 11
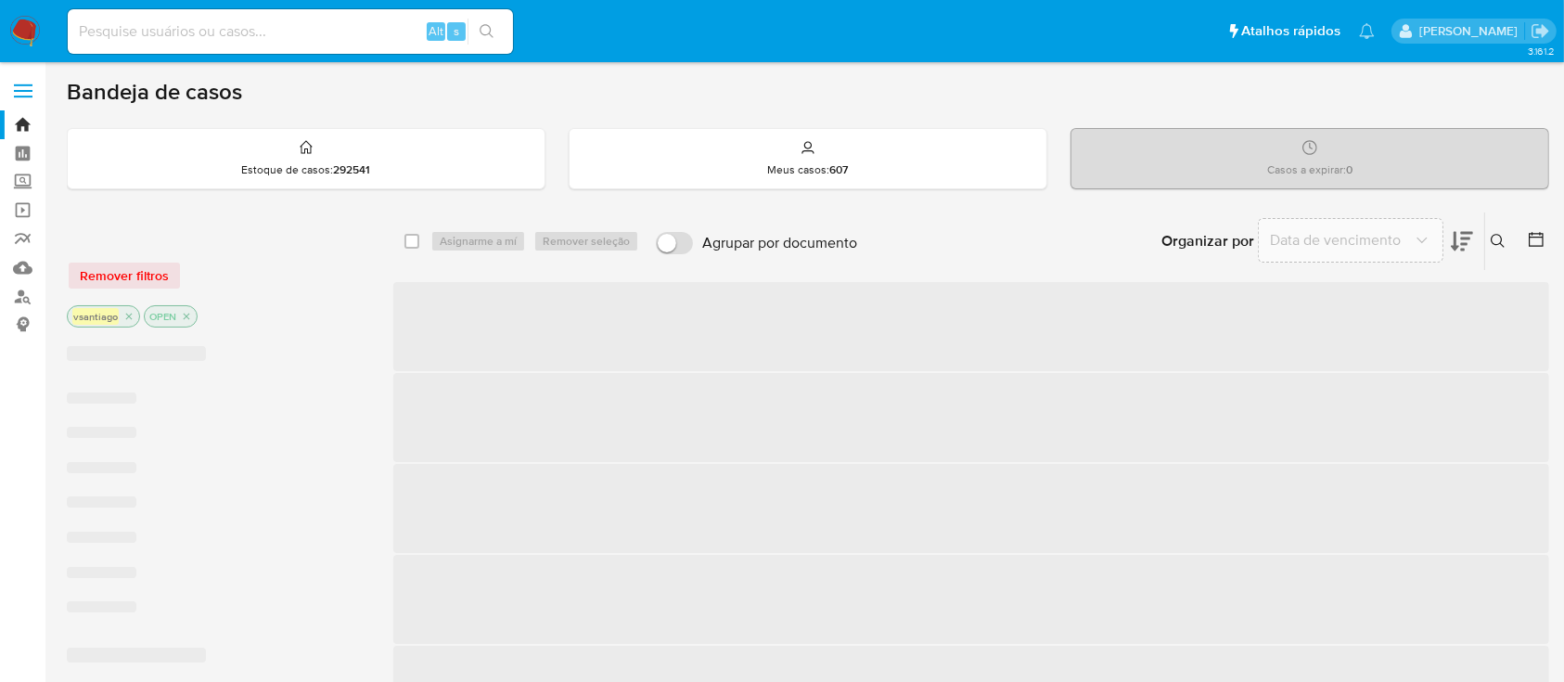
click at [300, 282] on div "Remover filtros" at bounding box center [215, 276] width 297 height 30
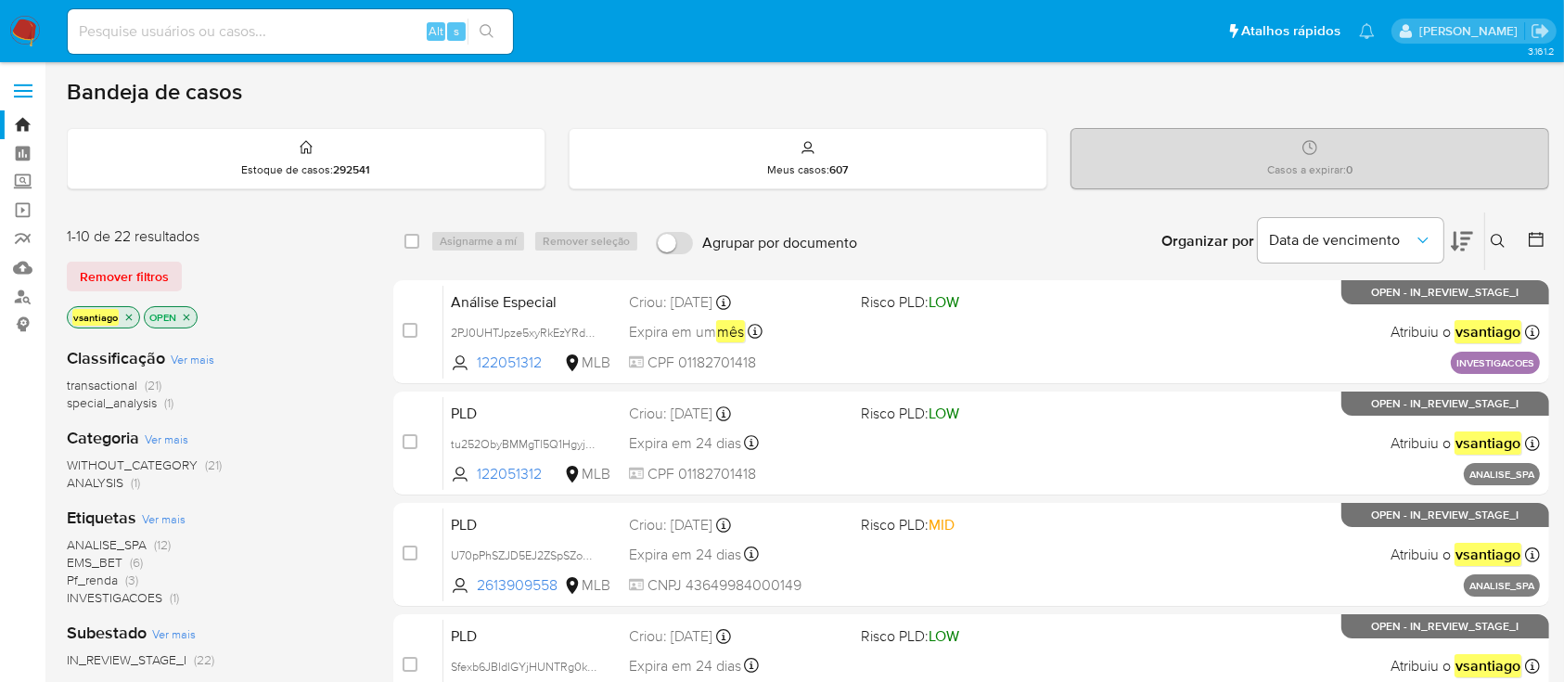
click at [163, 399] on span "special_analysis (1)" at bounding box center [120, 403] width 107 height 18
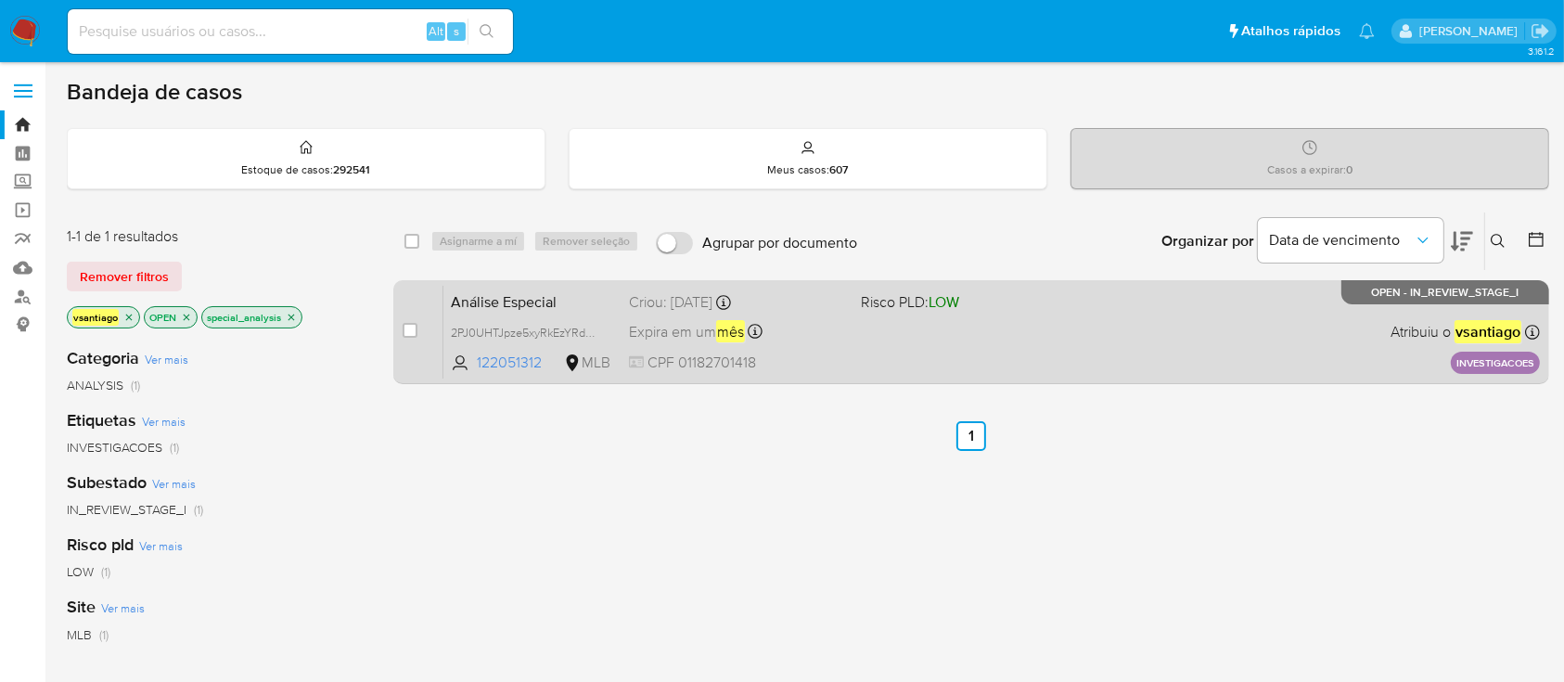
click at [860, 356] on div "Análise Especial 2PJ0UHTJpze5xyRkEzYRdp2w 122051312 MLB Risco PLD: LOW Criou: 0…" at bounding box center [991, 332] width 1097 height 94
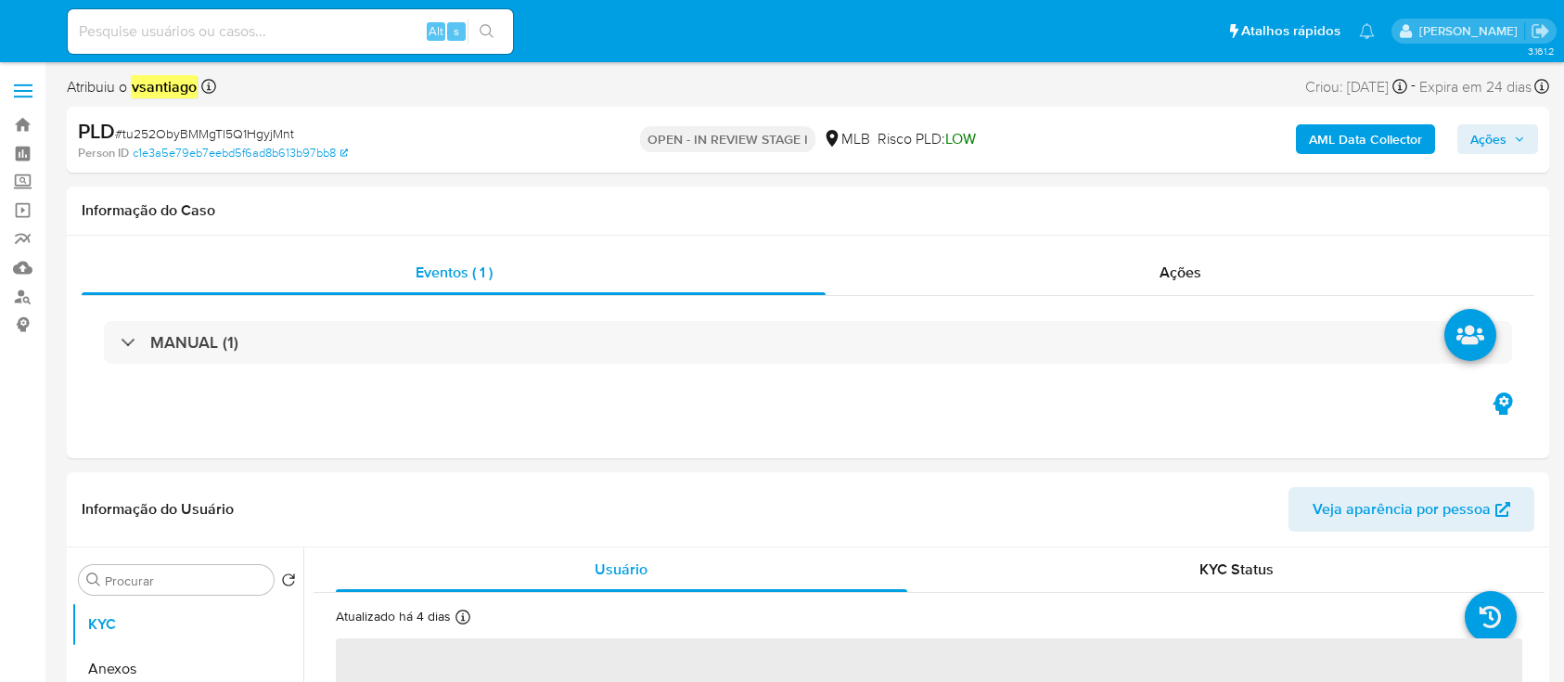
select select "10"
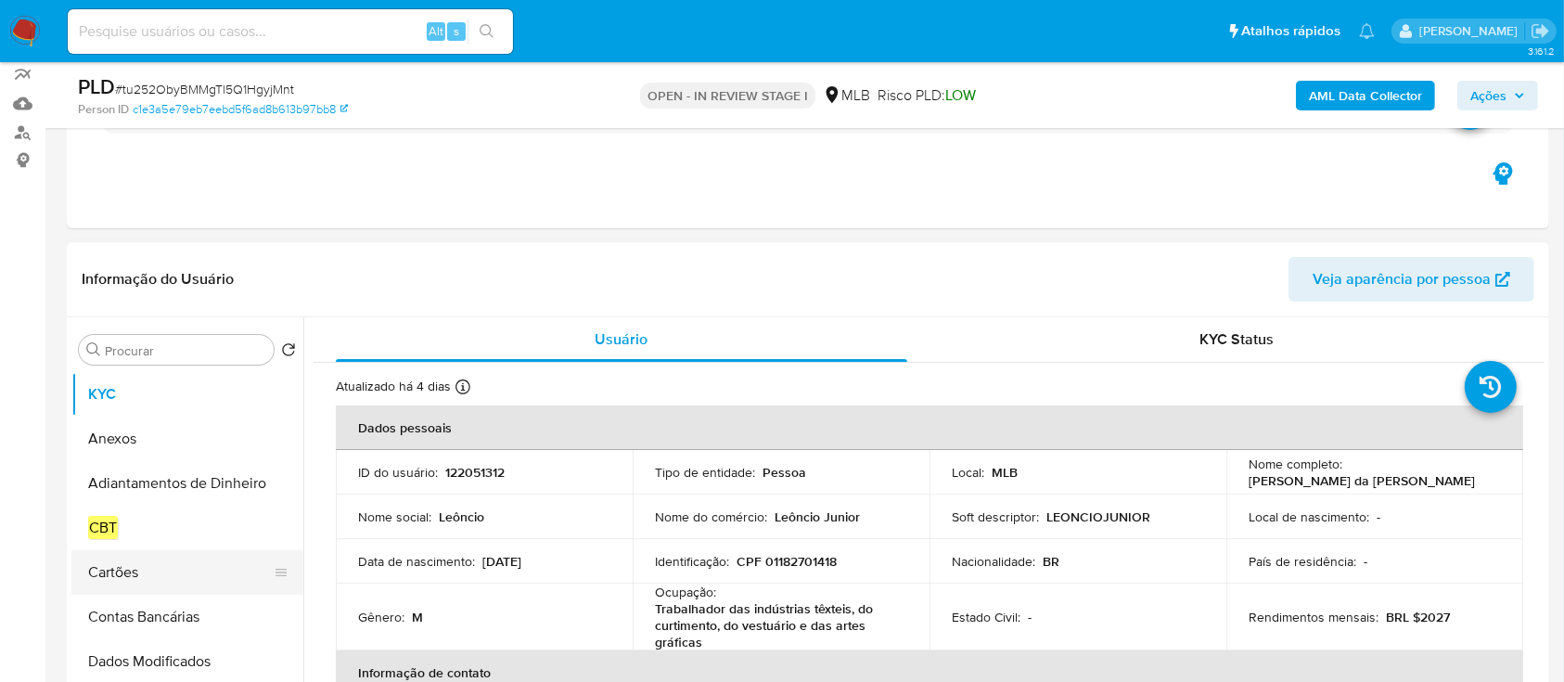
scroll to position [247, 0]
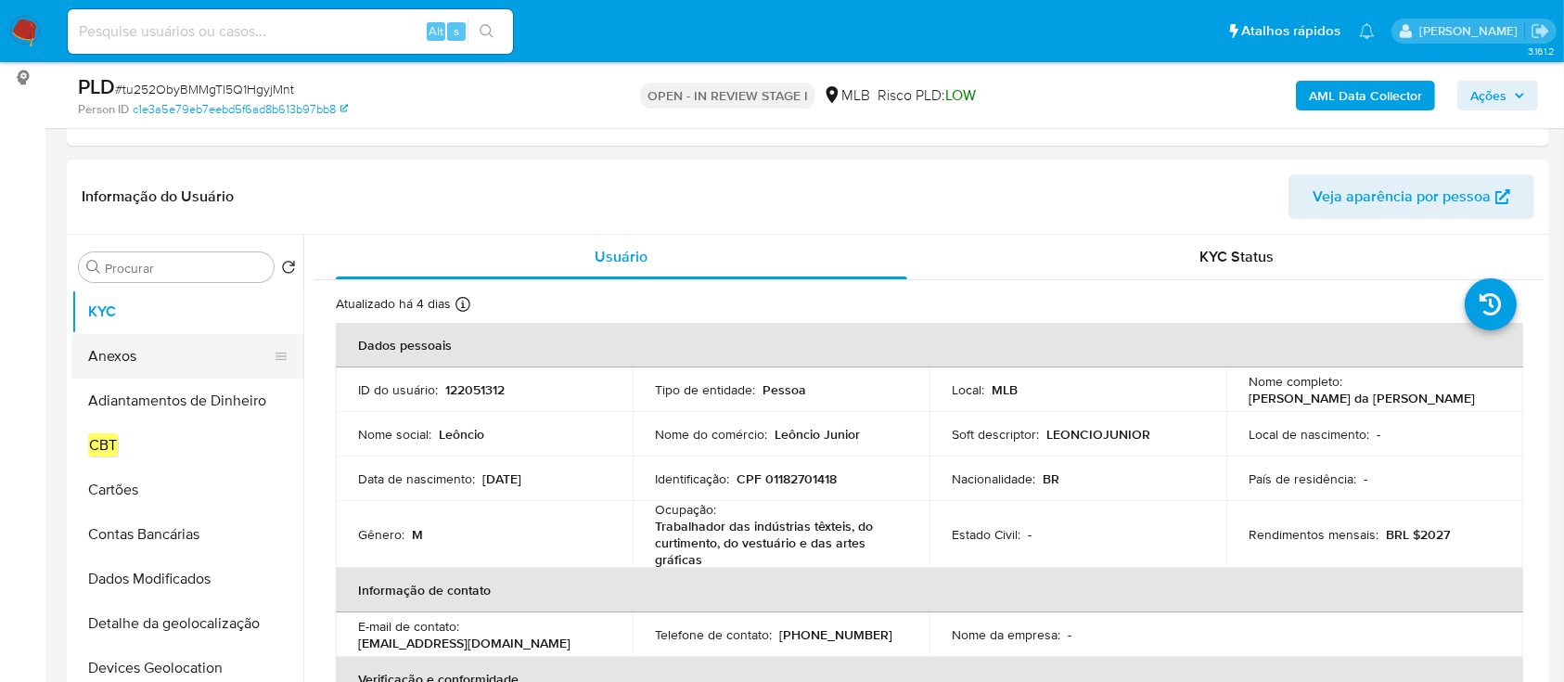
click at [128, 360] on button "Anexos" at bounding box center [179, 356] width 217 height 45
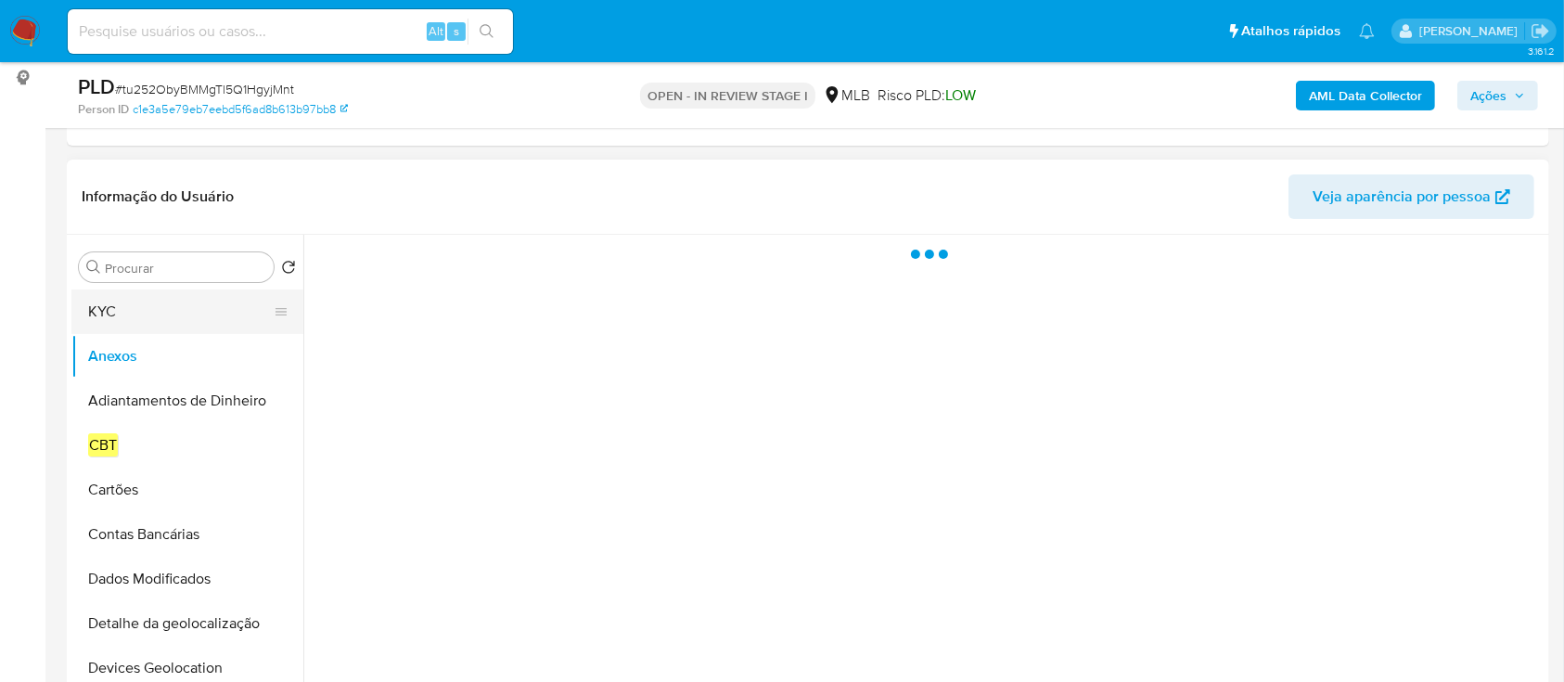
click at [135, 304] on button "KYC" at bounding box center [179, 311] width 217 height 45
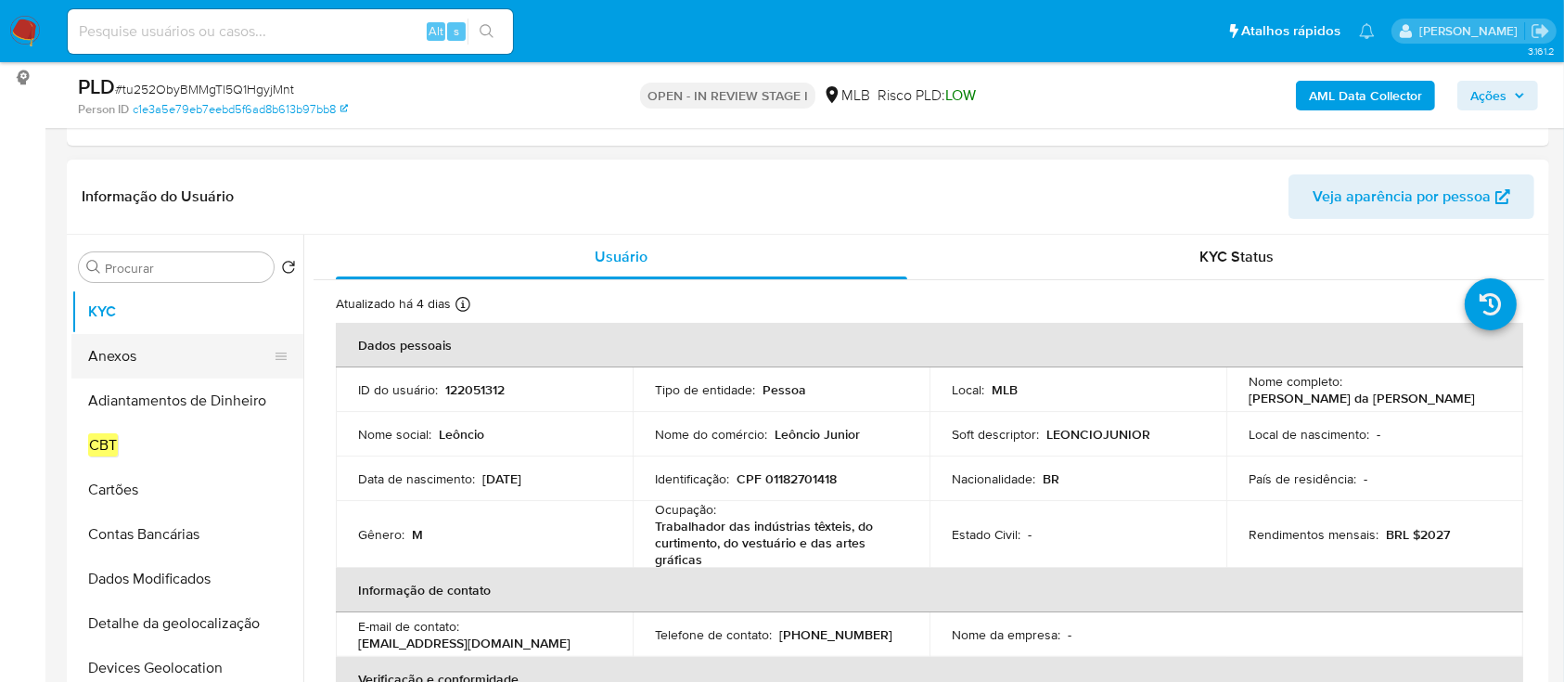
click at [142, 351] on button "Anexos" at bounding box center [179, 356] width 217 height 45
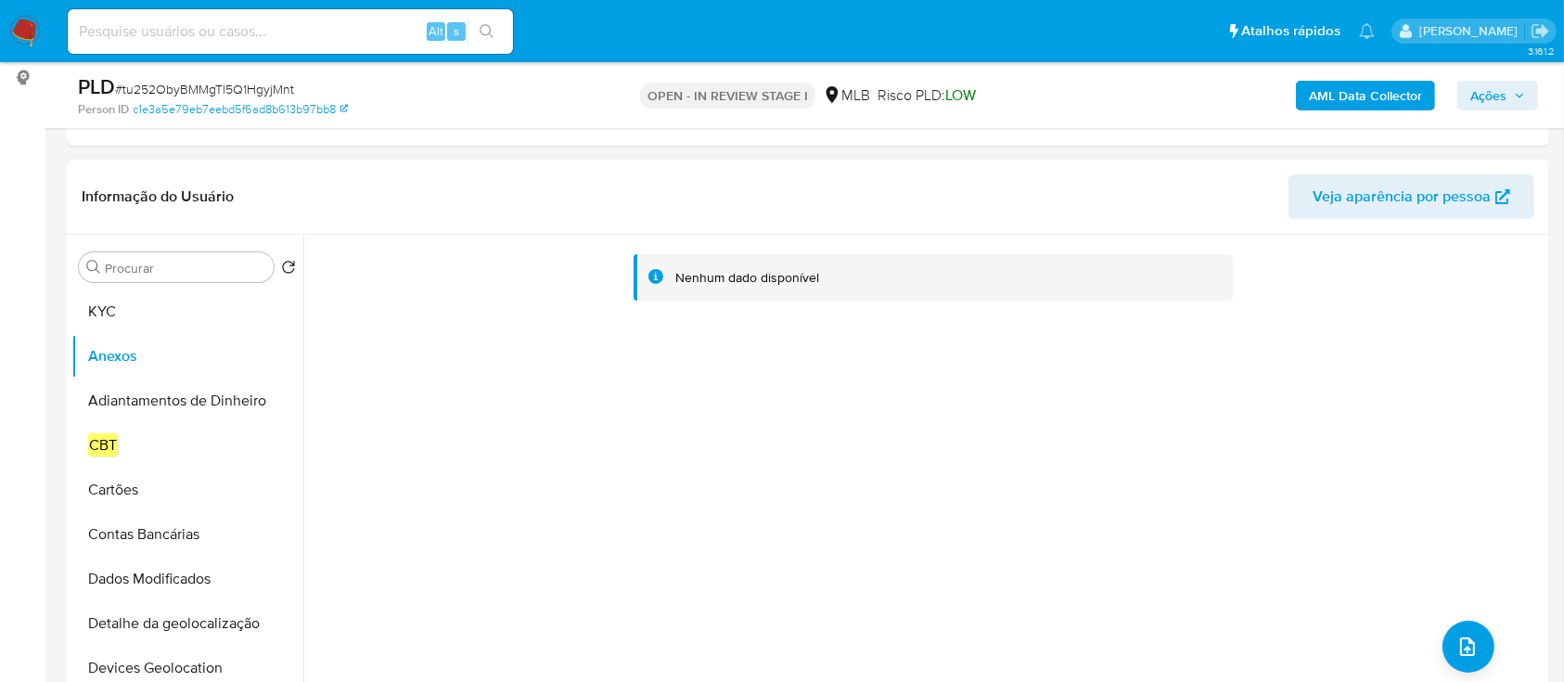
click at [1337, 101] on b "AML Data Collector" at bounding box center [1365, 96] width 113 height 30
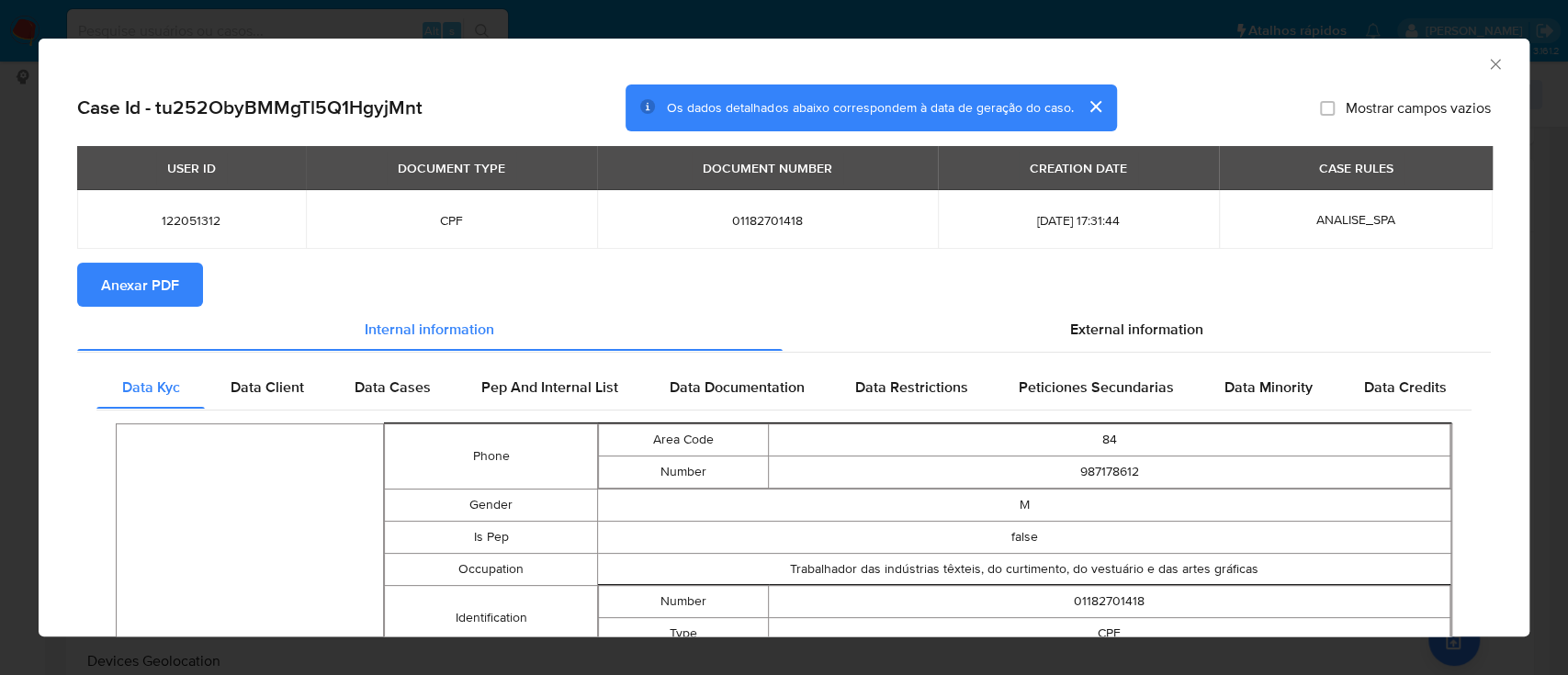
click at [126, 288] on span "Anexar PDF" at bounding box center [140, 284] width 78 height 41
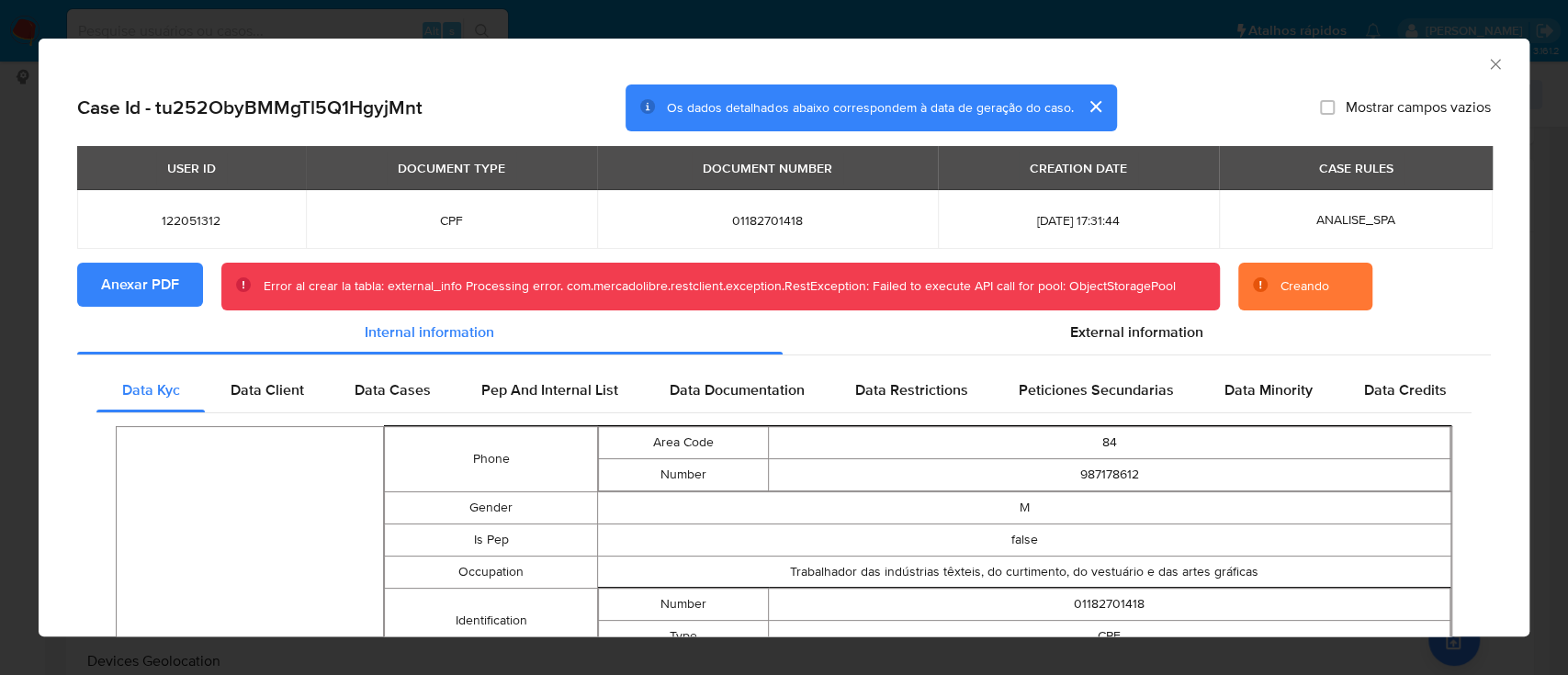
click at [1486, 63] on icon "Fechar a janela" at bounding box center [1495, 64] width 19 height 19
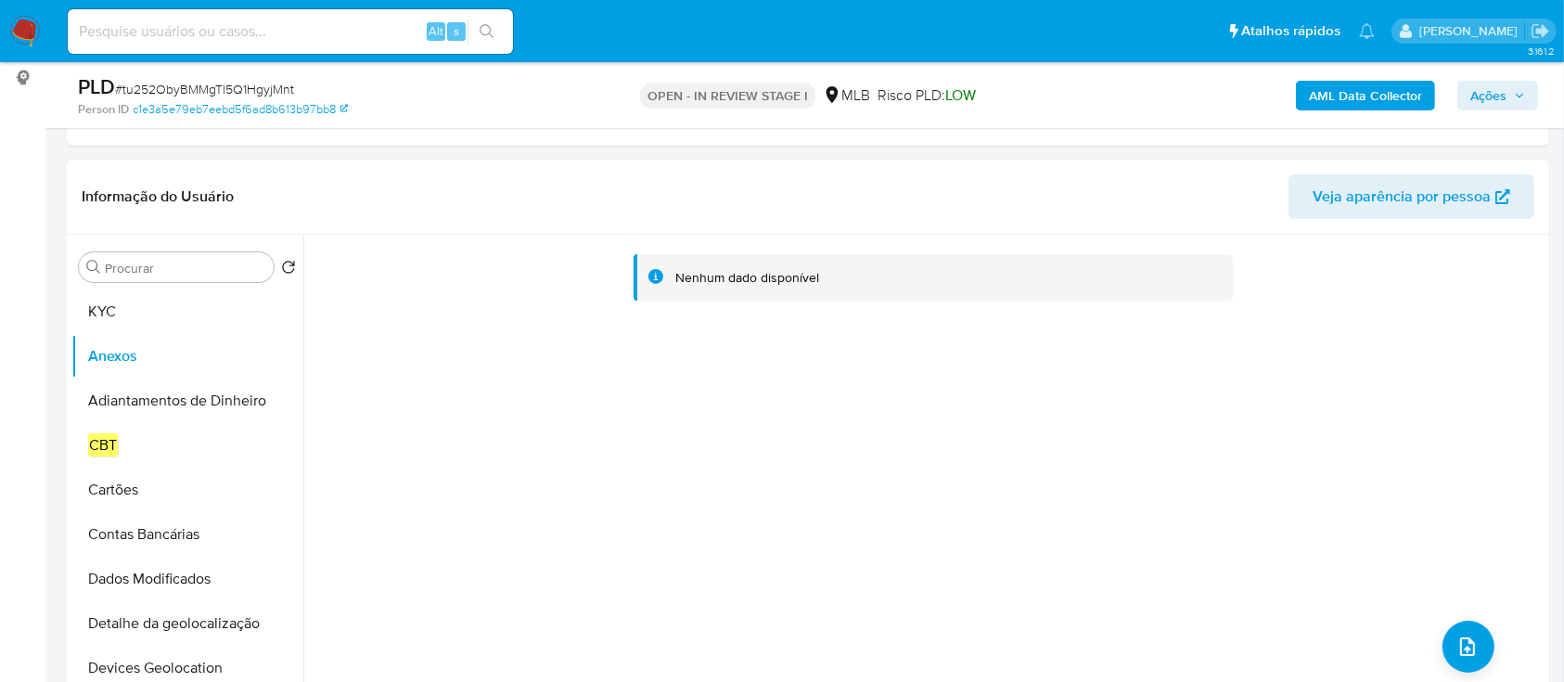
click at [1337, 101] on b "AML Data Collector" at bounding box center [1365, 96] width 113 height 30
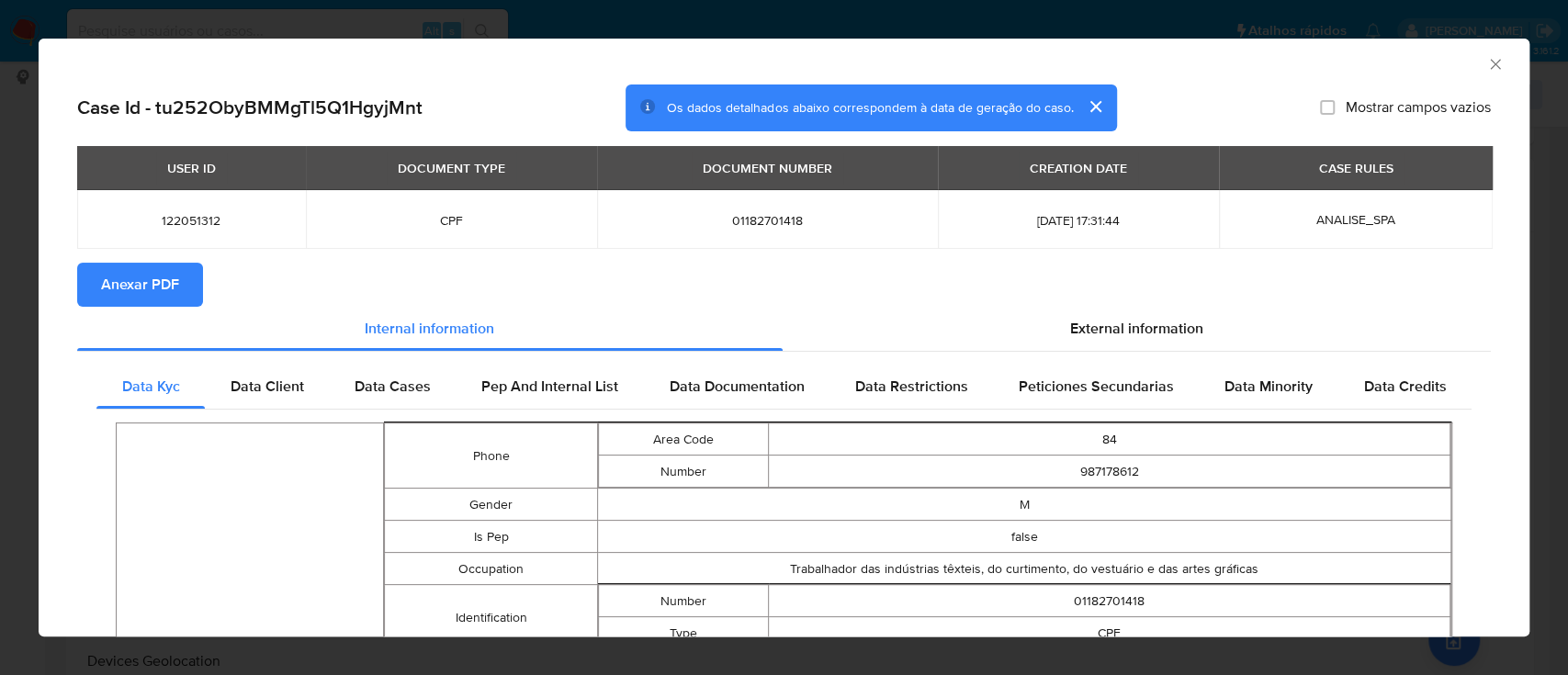
click at [156, 280] on span "Anexar PDF" at bounding box center [140, 284] width 78 height 41
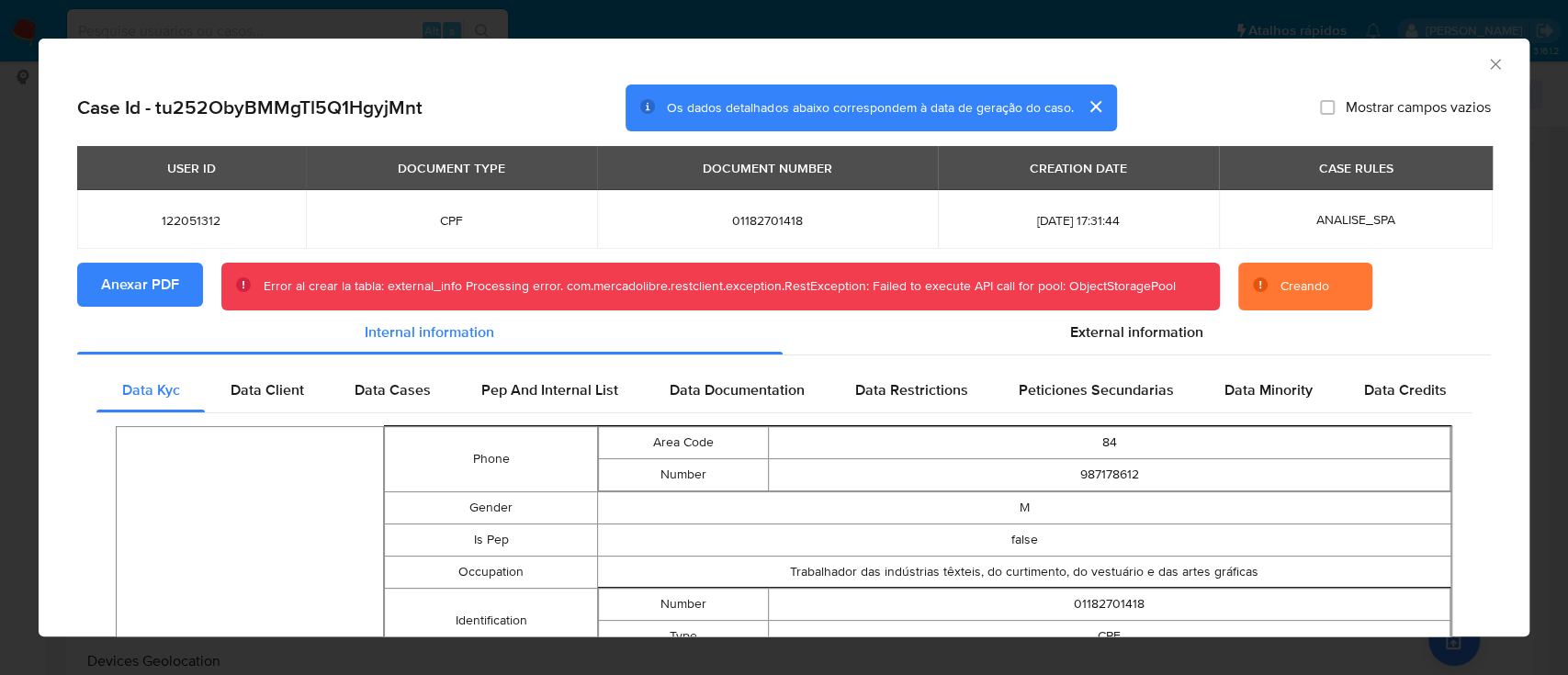
click at [1486, 70] on icon "Fechar a janela" at bounding box center [1495, 64] width 19 height 19
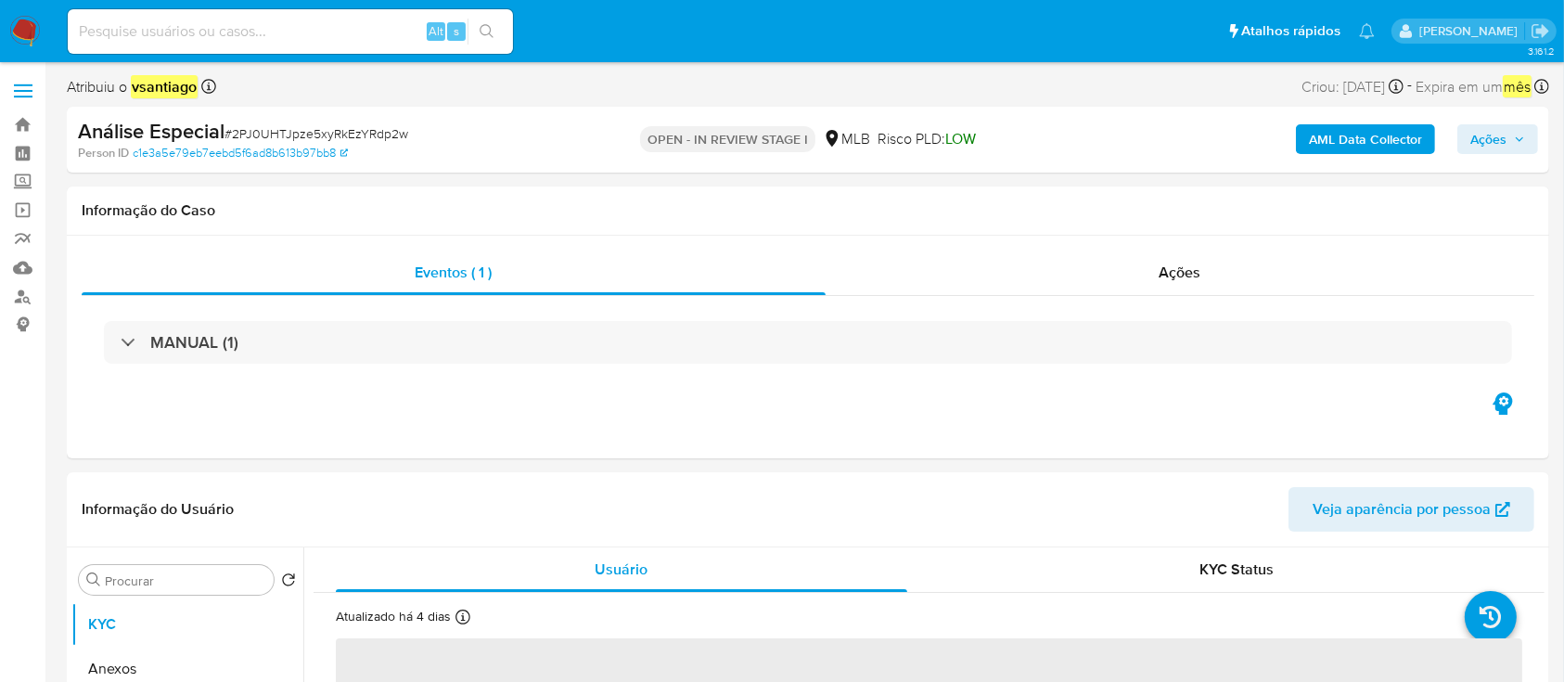
select select "10"
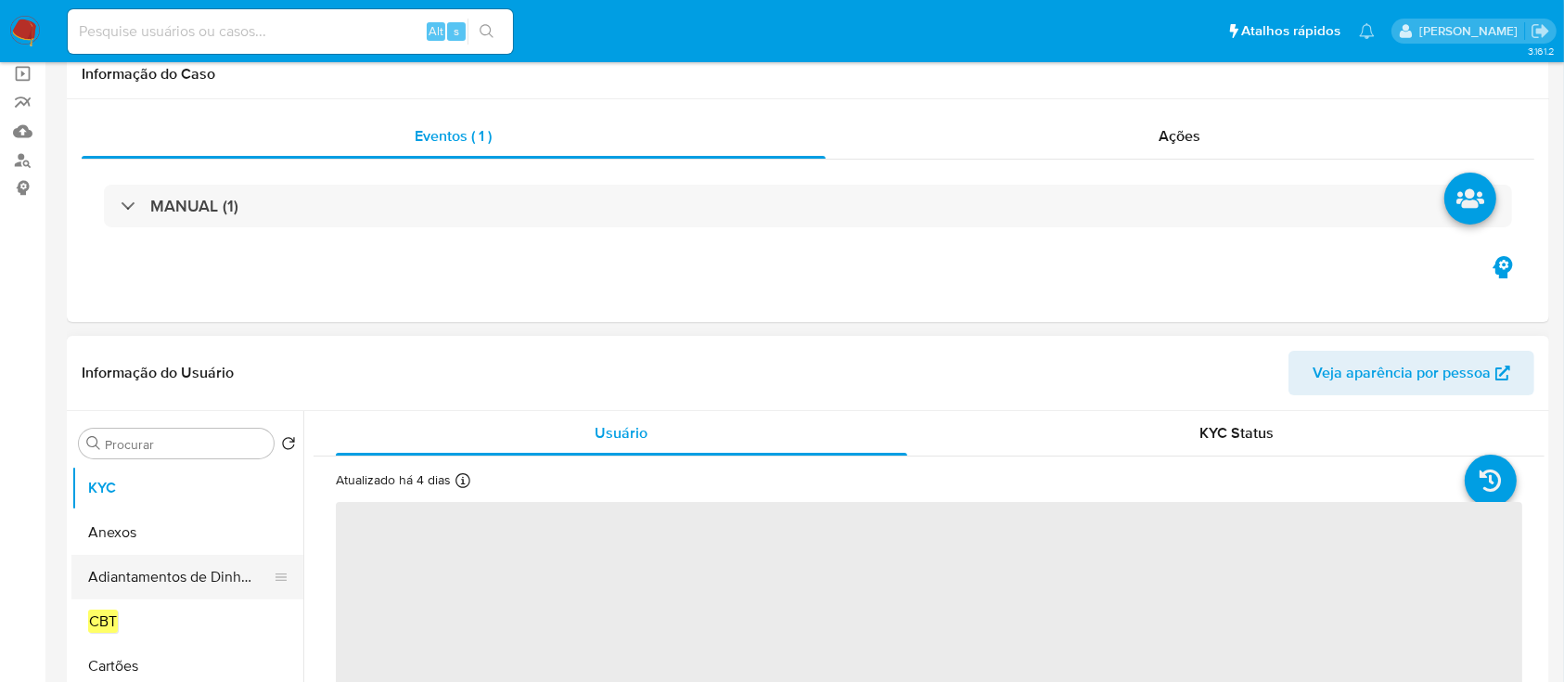
scroll to position [247, 0]
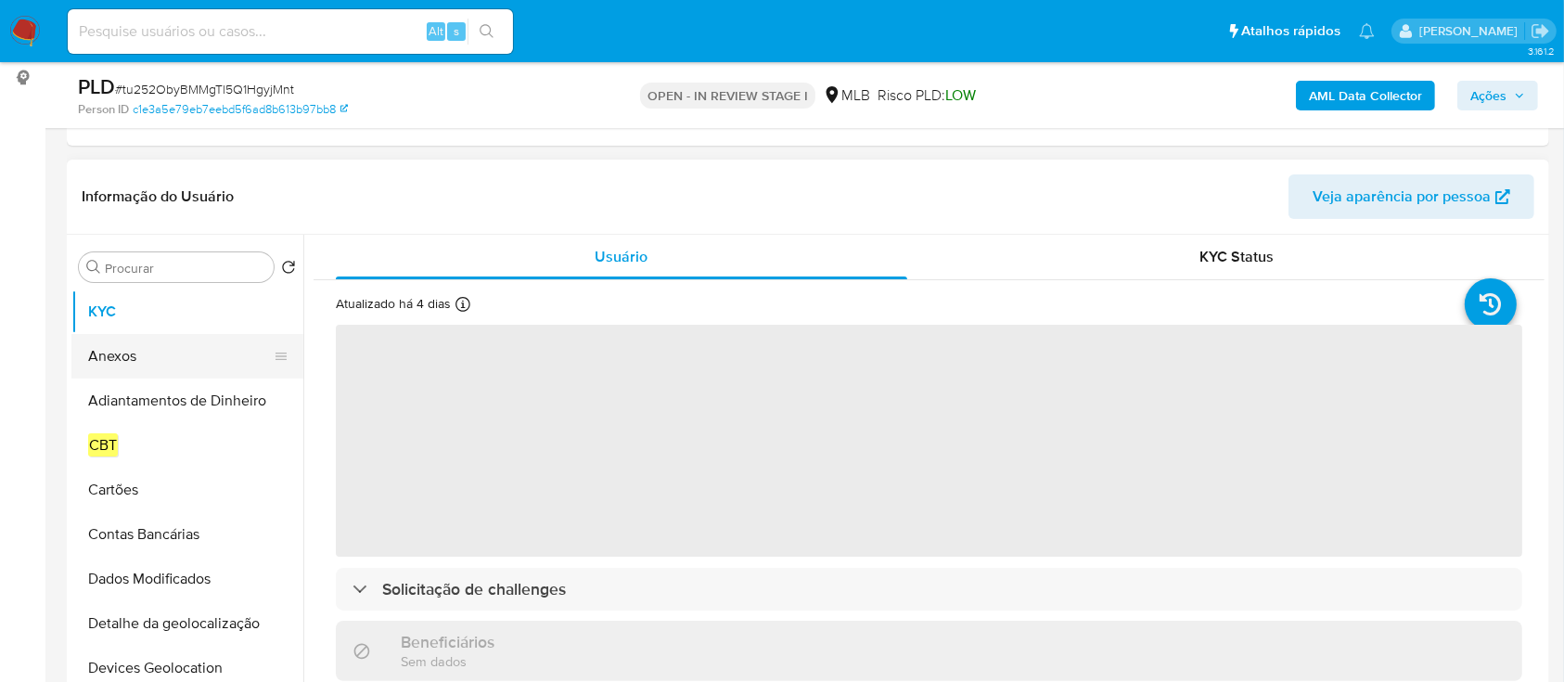
click at [125, 357] on button "Anexos" at bounding box center [179, 356] width 217 height 45
select select "10"
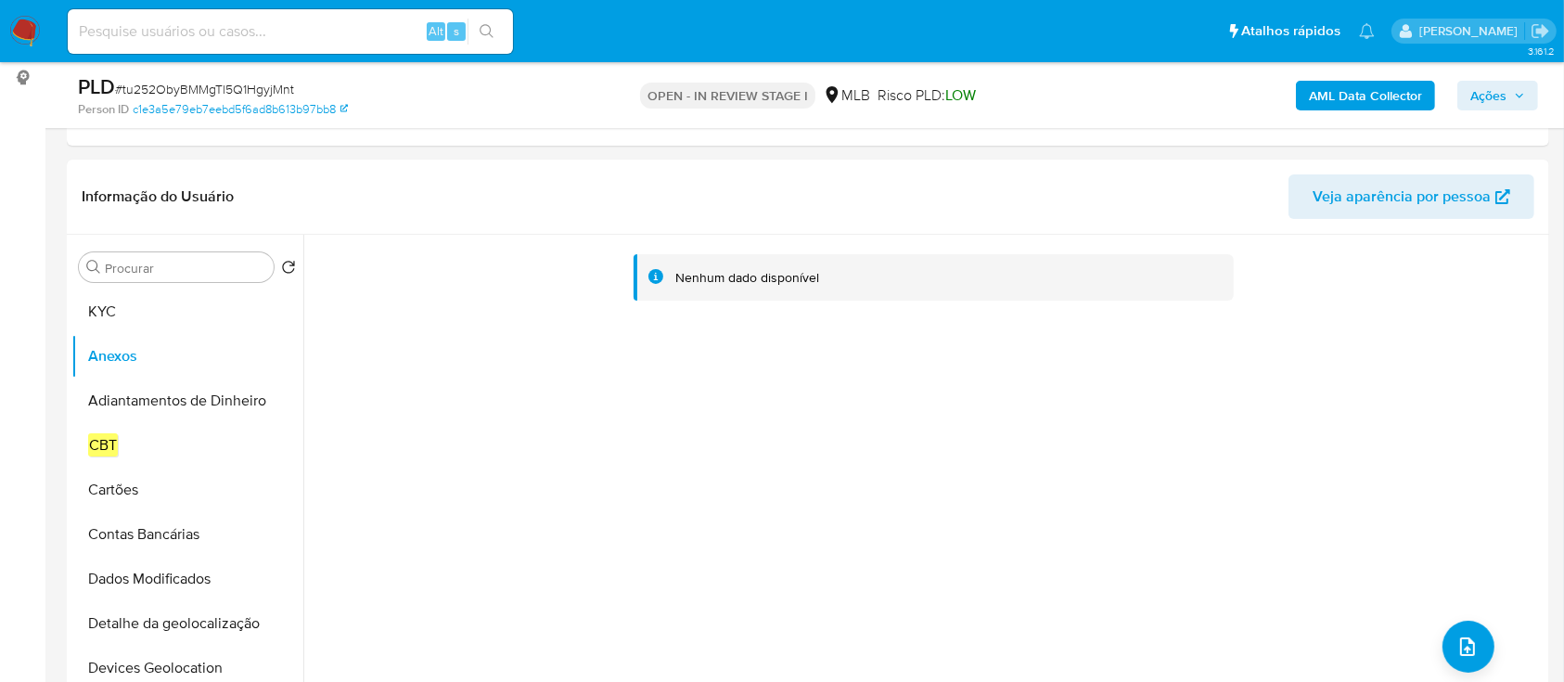
click at [1397, 100] on b "AML Data Collector" at bounding box center [1365, 96] width 113 height 30
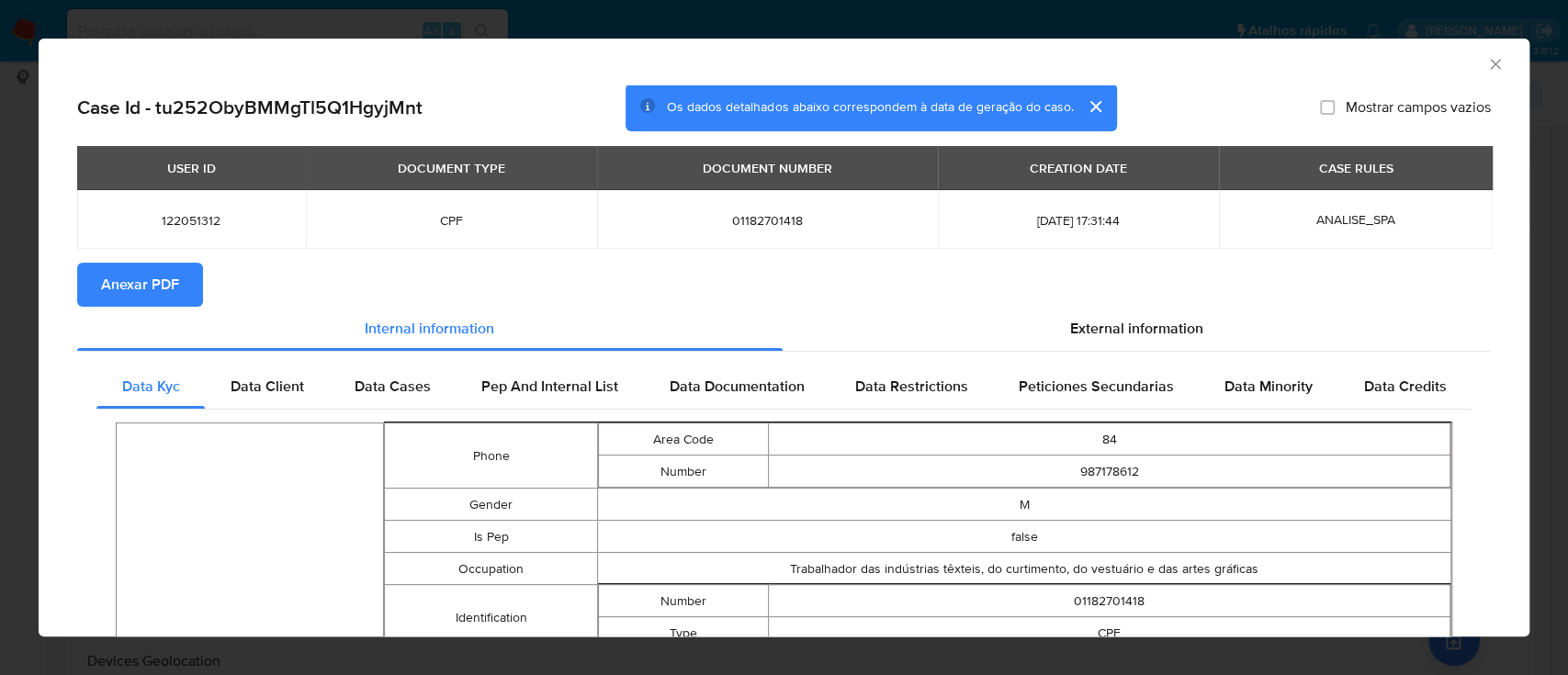
click at [181, 270] on button "Anexar PDF" at bounding box center [140, 284] width 126 height 45
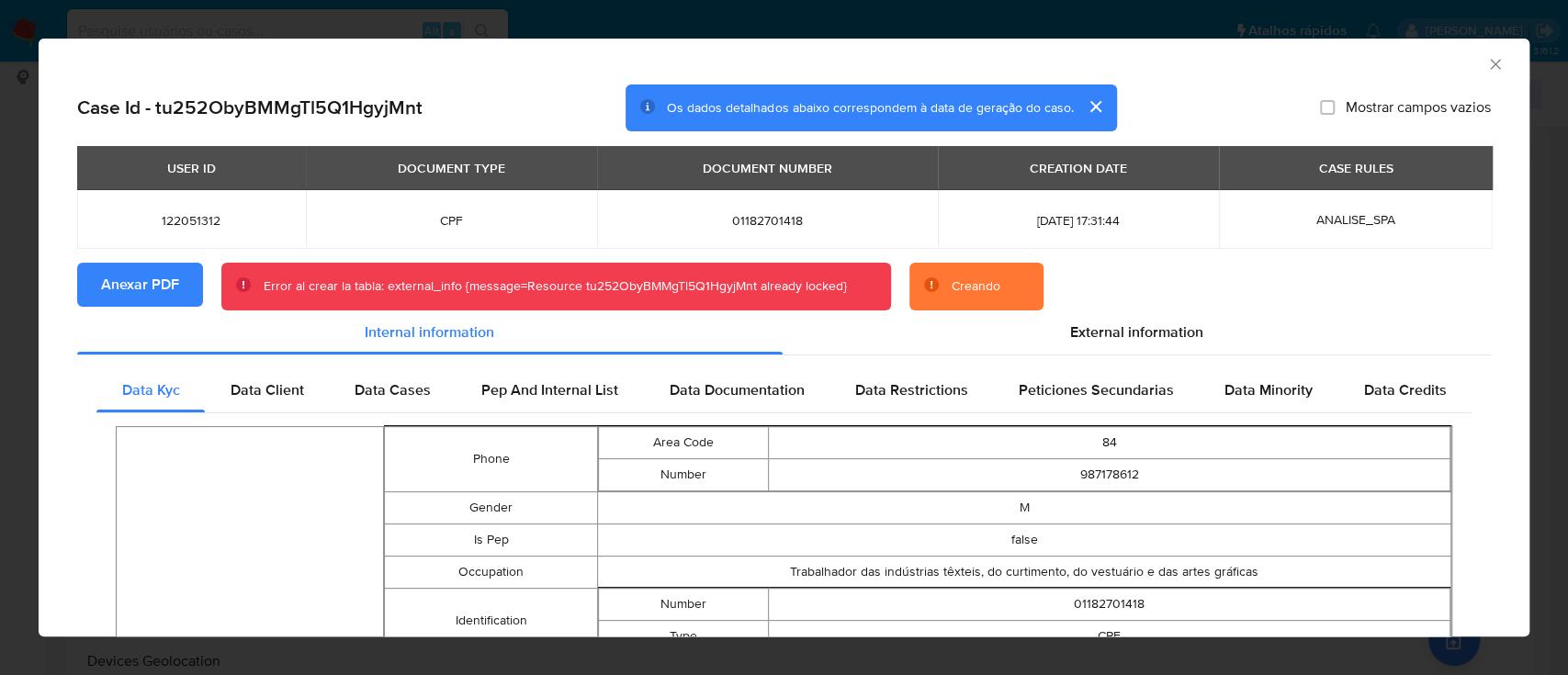
click at [1073, 108] on button "cerrar" at bounding box center [1095, 106] width 45 height 45
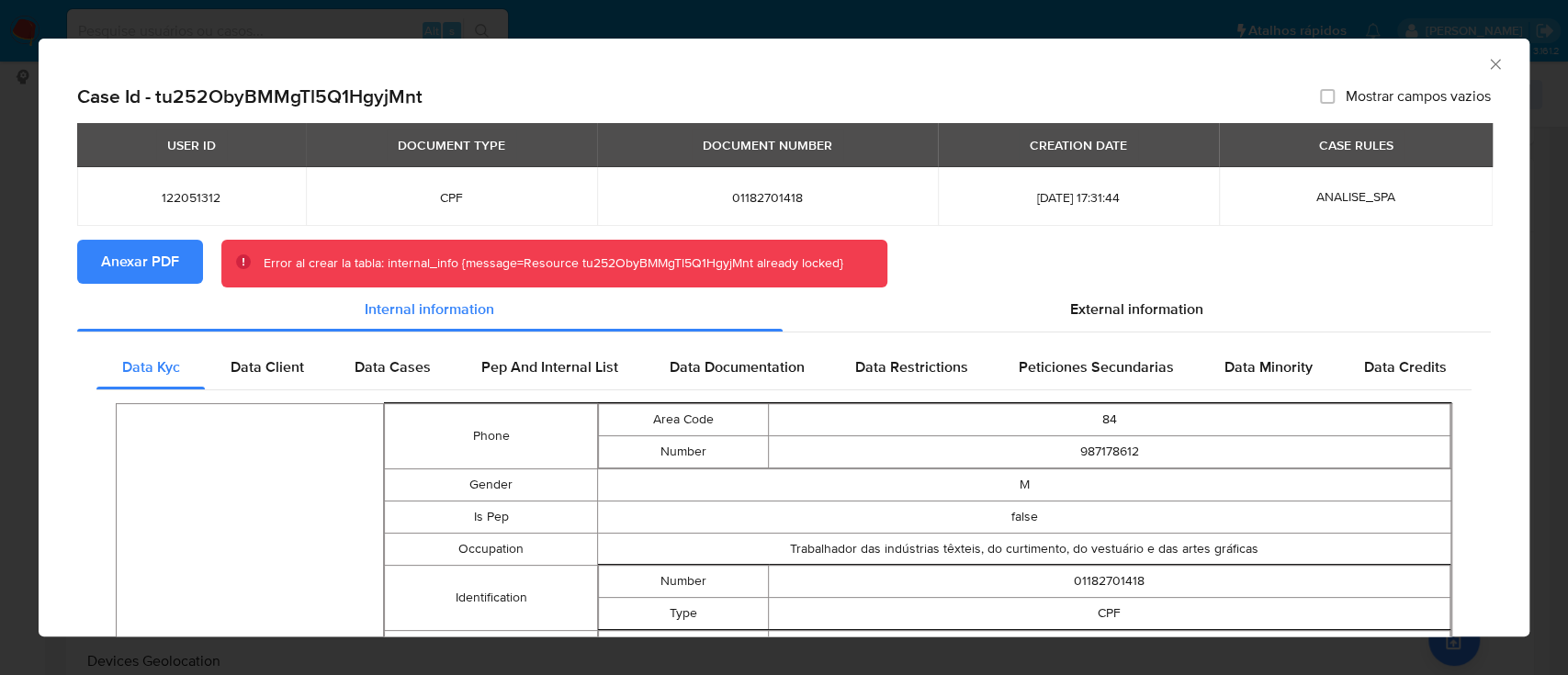
click at [1486, 62] on icon "Fechar a janela" at bounding box center [1495, 64] width 19 height 19
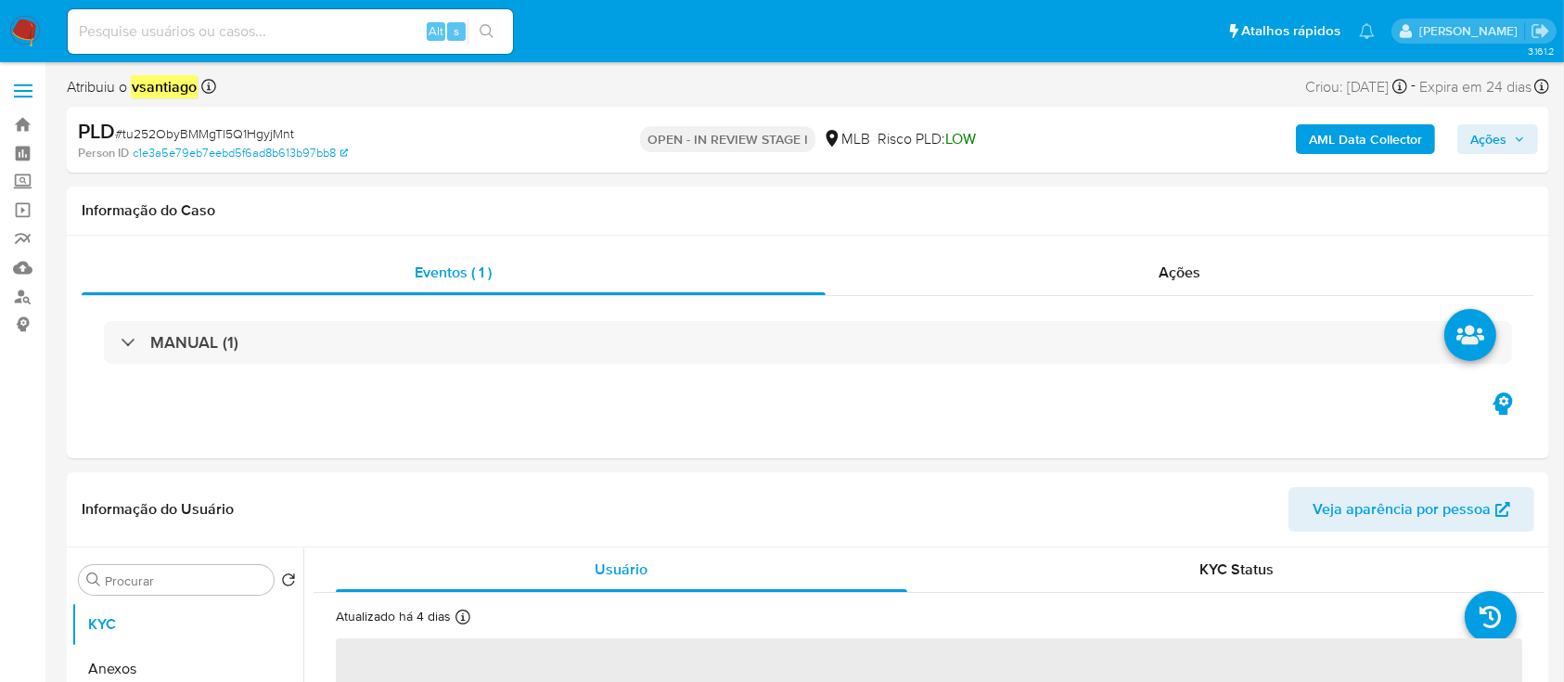
select select "10"
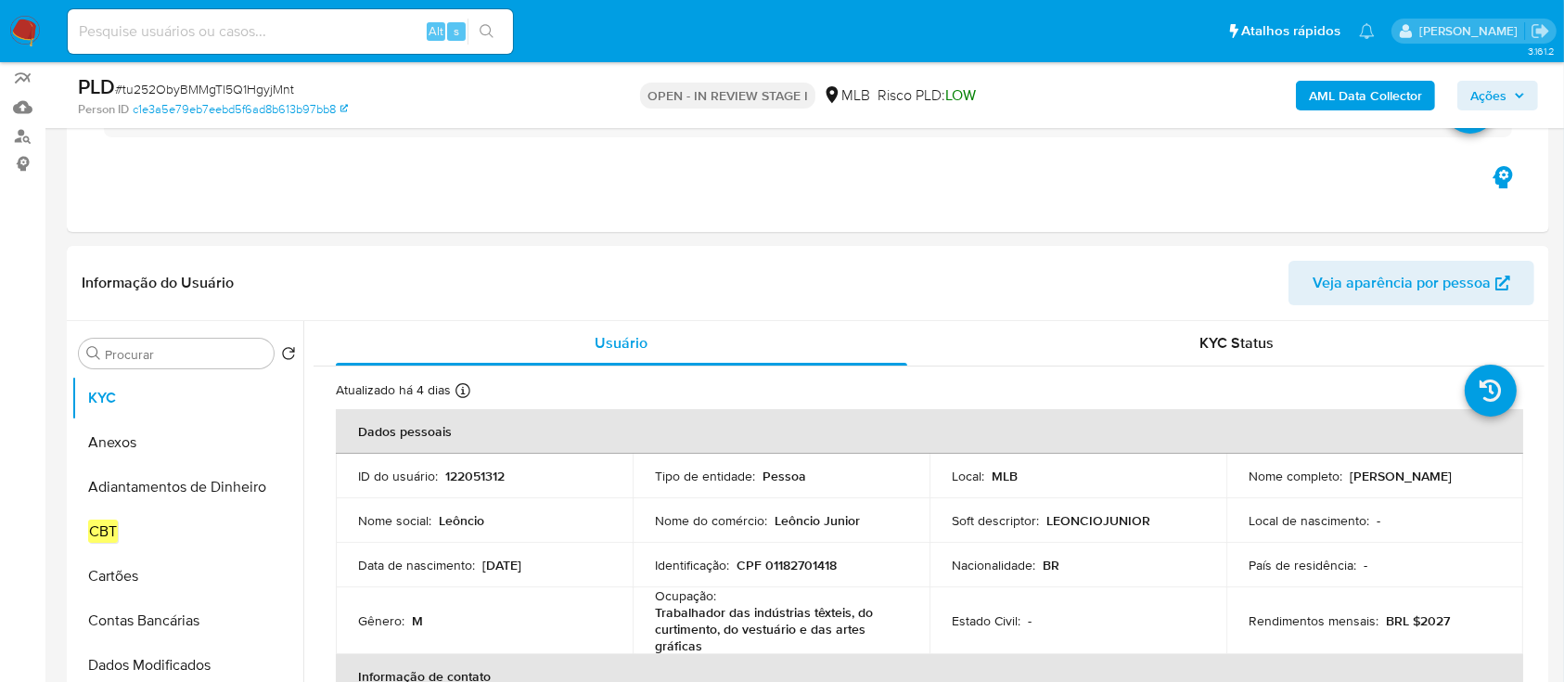
scroll to position [247, 0]
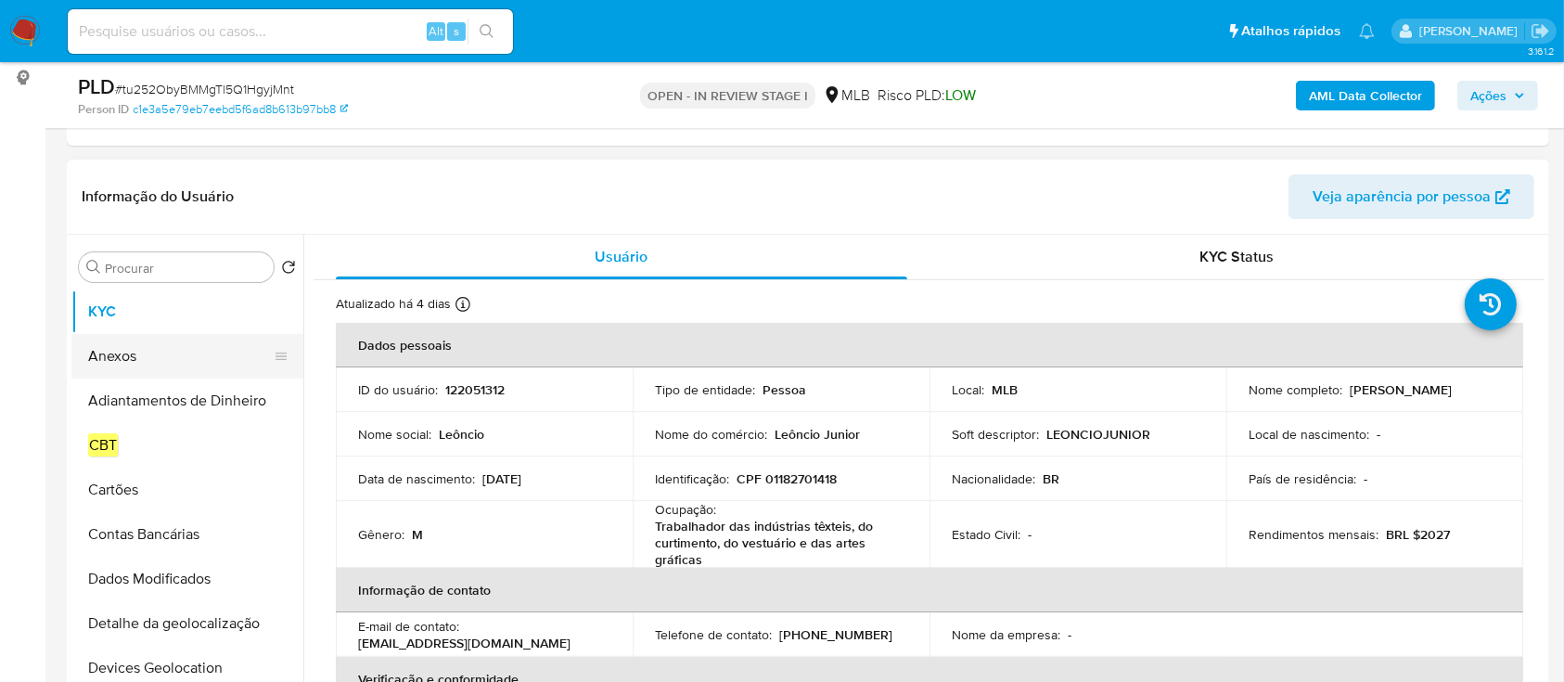
click at [157, 352] on button "Anexos" at bounding box center [179, 356] width 217 height 45
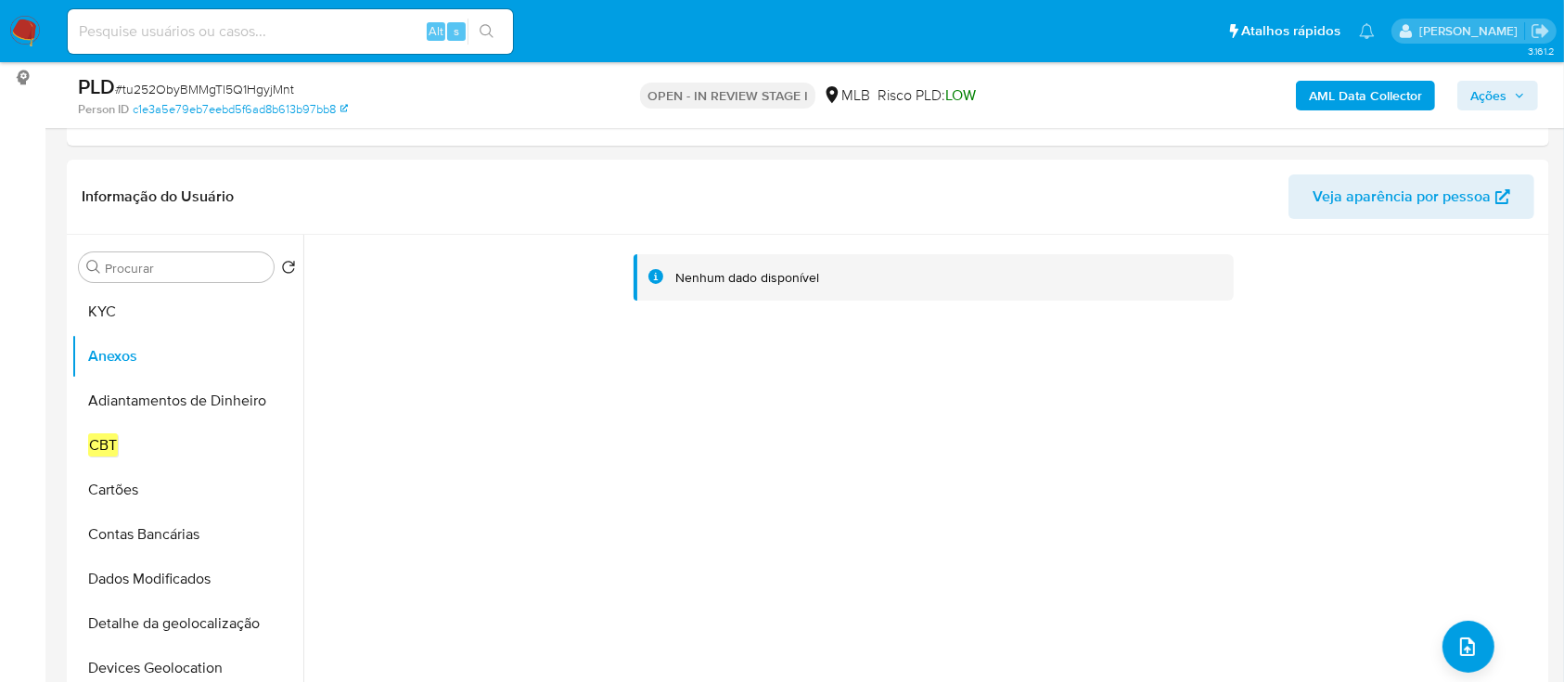
click at [1373, 98] on b "AML Data Collector" at bounding box center [1365, 96] width 113 height 30
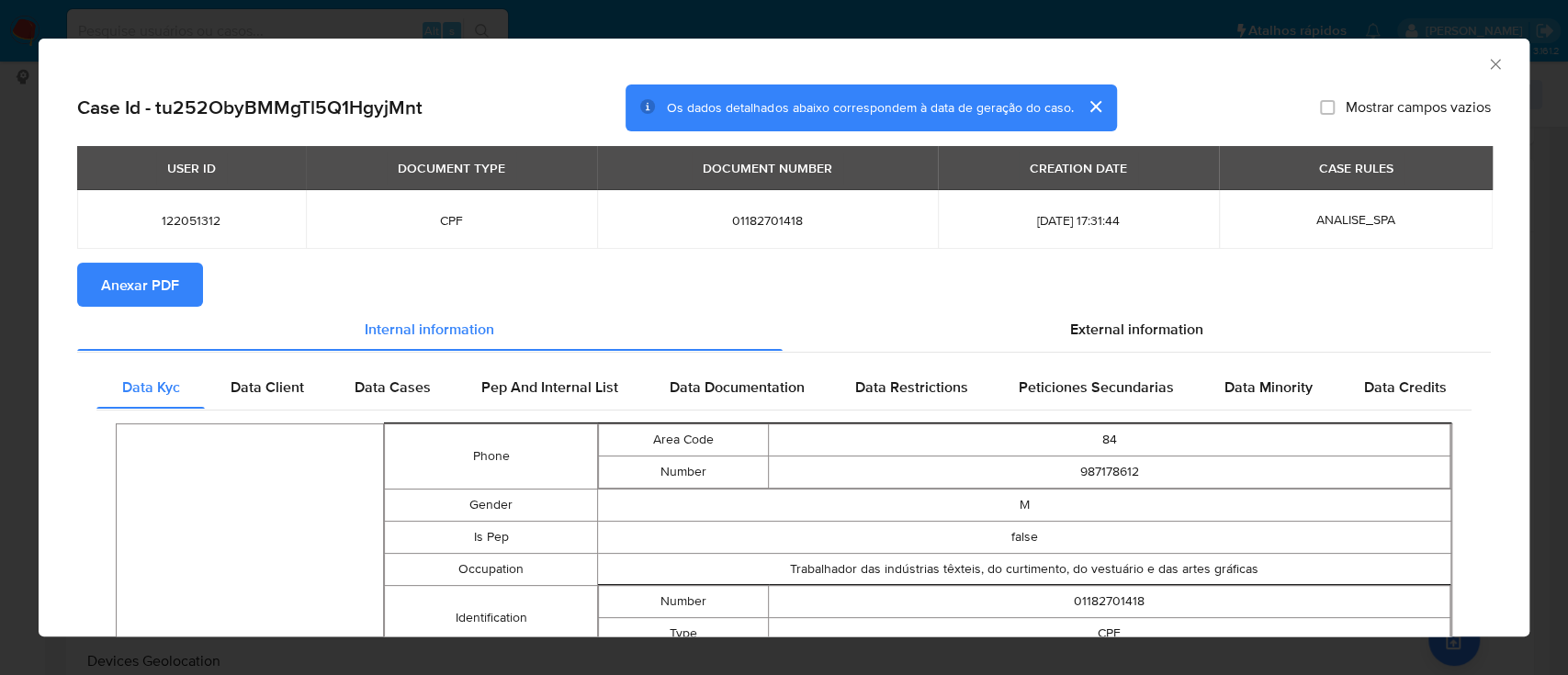
click at [178, 279] on button "Anexar PDF" at bounding box center [140, 284] width 126 height 45
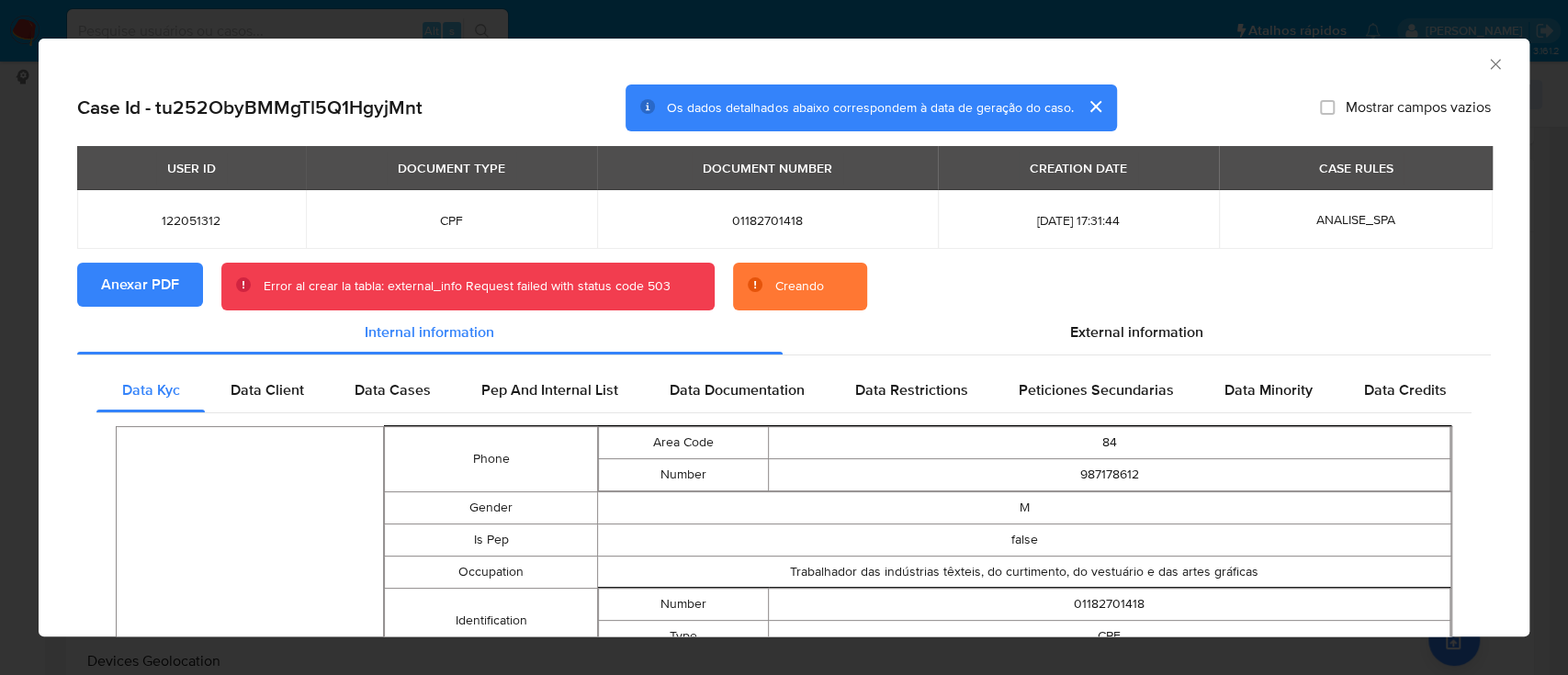
click at [1472, 76] on div "AML Data Collector" at bounding box center [784, 61] width 1491 height 46
click at [1486, 69] on icon "Fechar a janela" at bounding box center [1495, 64] width 19 height 19
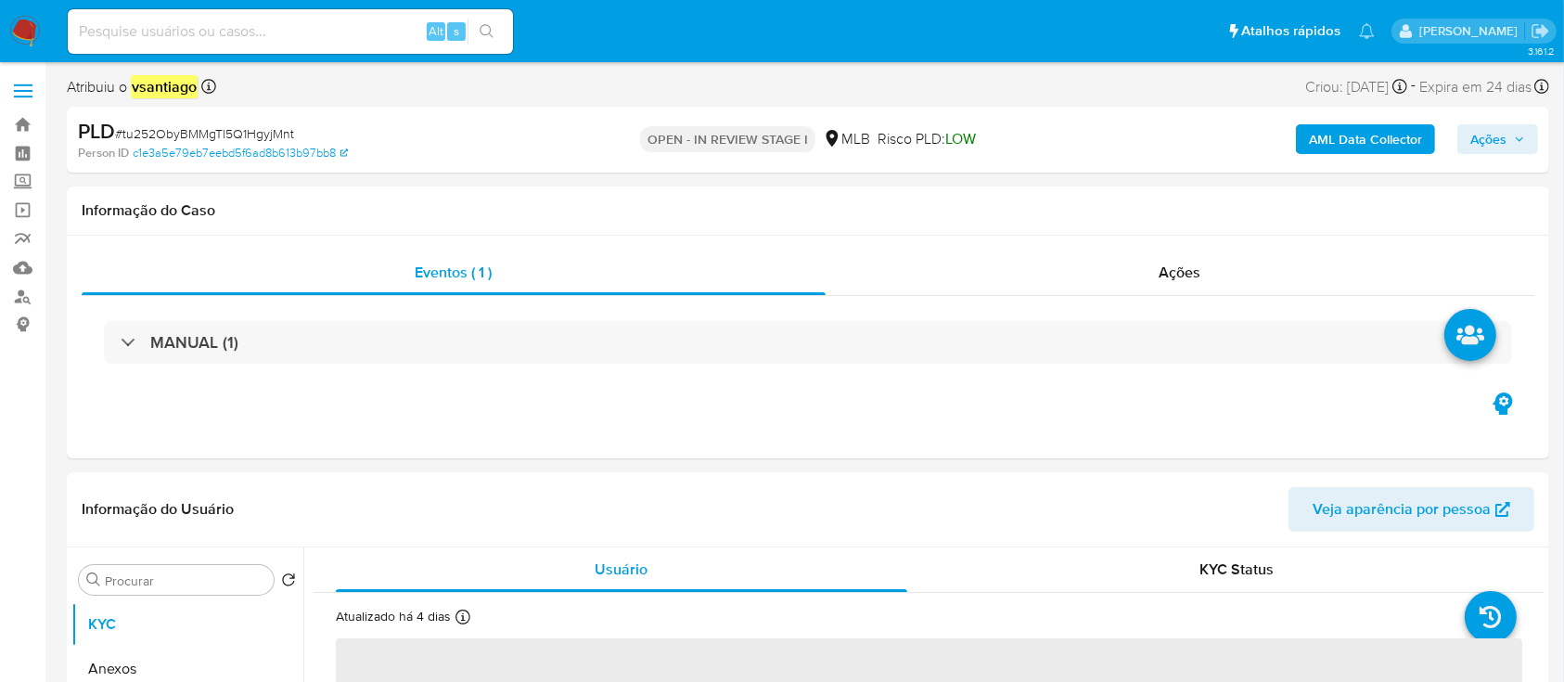
select select "10"
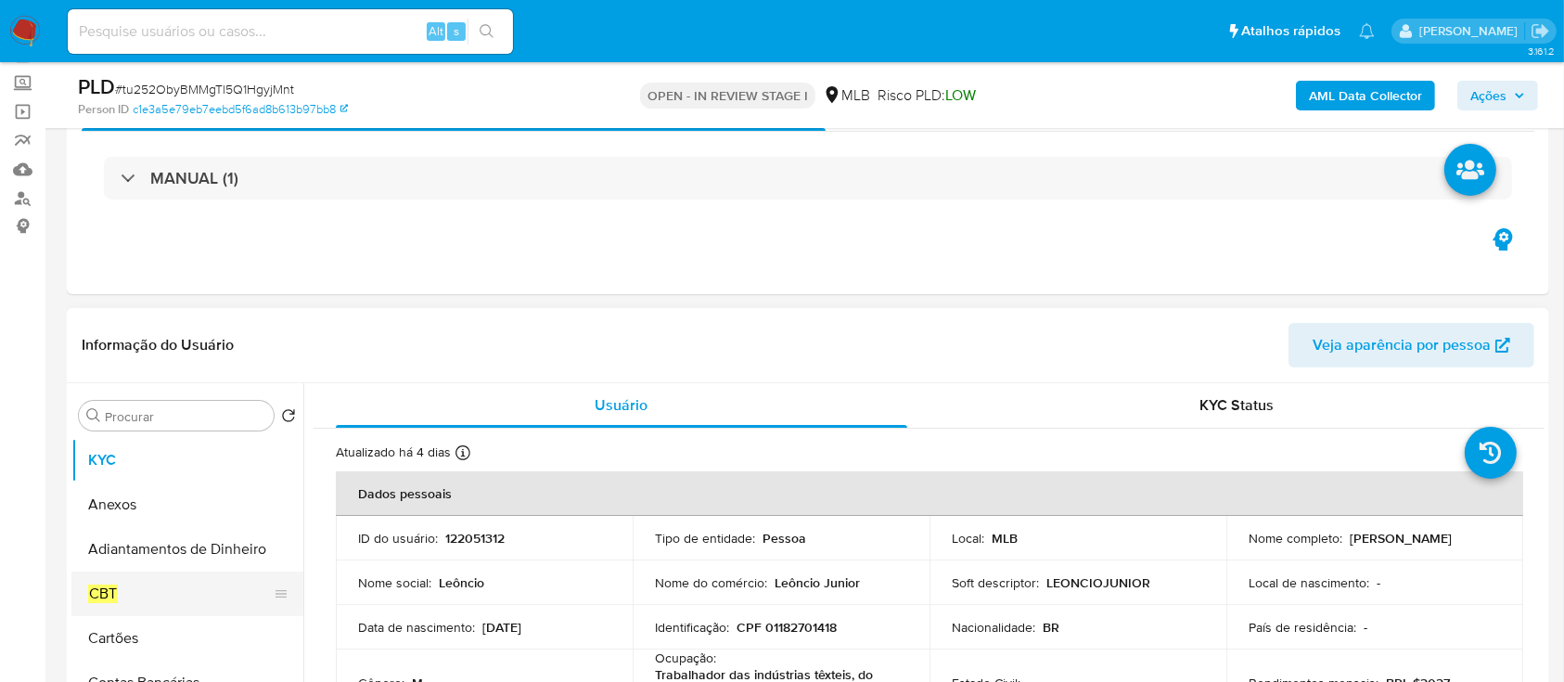
scroll to position [247, 0]
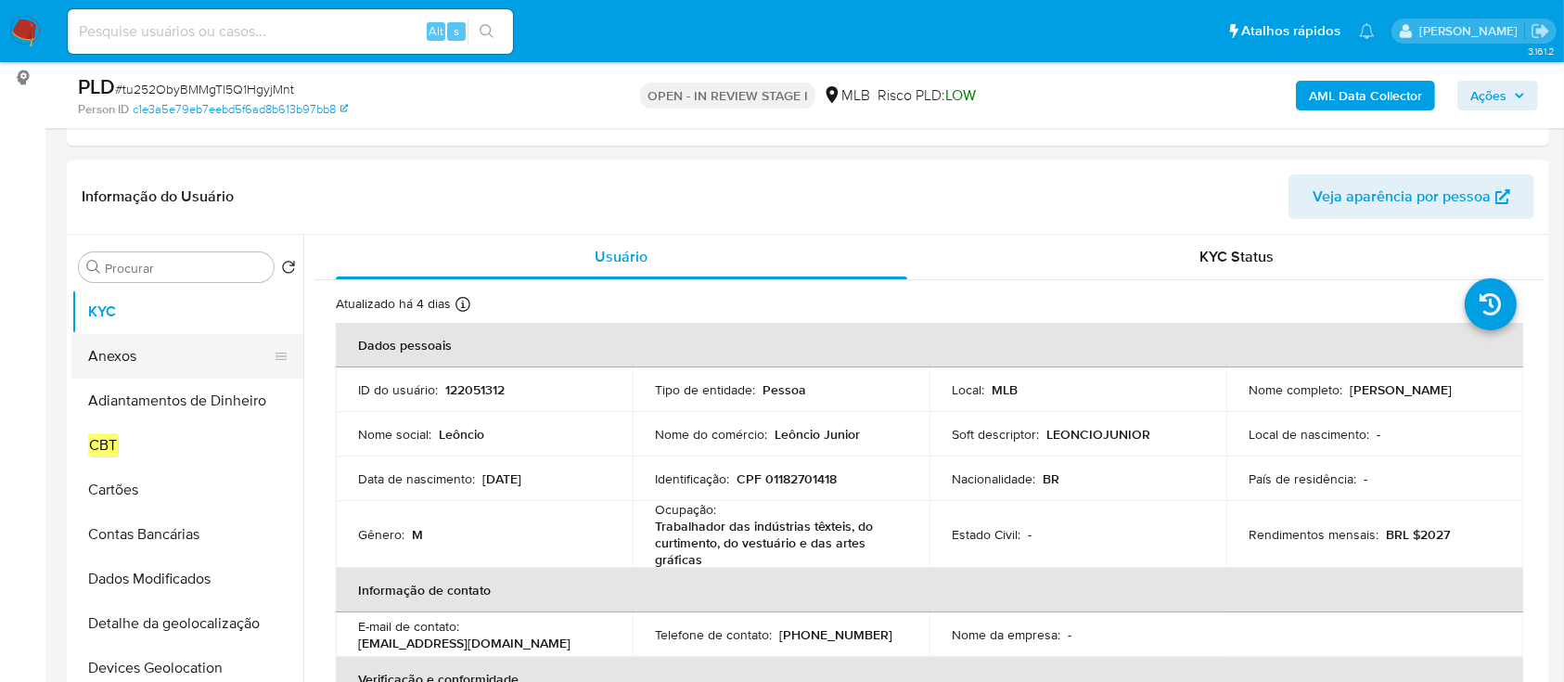
click at [130, 334] on button "Anexos" at bounding box center [179, 356] width 217 height 45
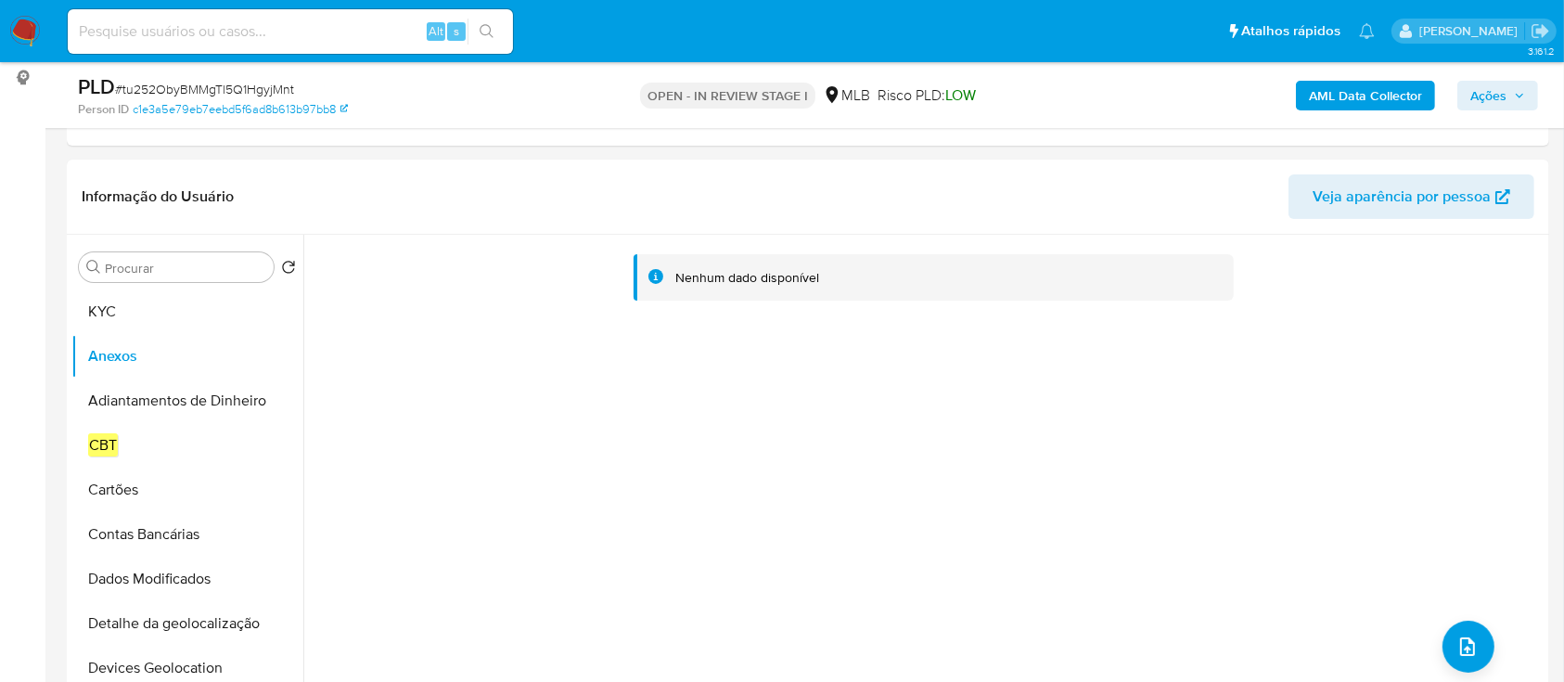
click at [1367, 102] on b "AML Data Collector" at bounding box center [1365, 96] width 113 height 30
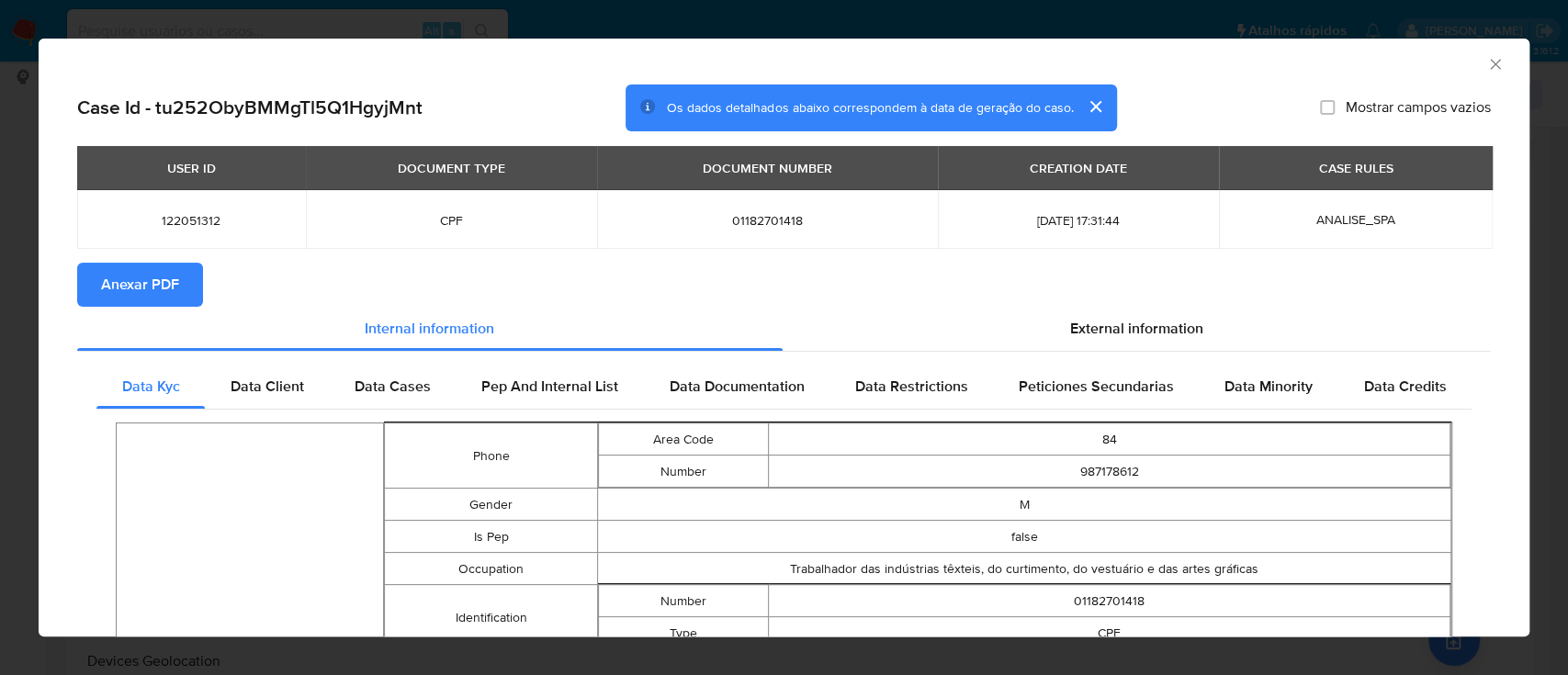
click at [175, 260] on div "USER ID DOCUMENT TYPE DOCUMENT NUMBER CREATION DATE CASE RULES 122051312 CPF 01…" at bounding box center [784, 205] width 1414 height 117
click at [161, 287] on span "Anexar PDF" at bounding box center [140, 284] width 78 height 41
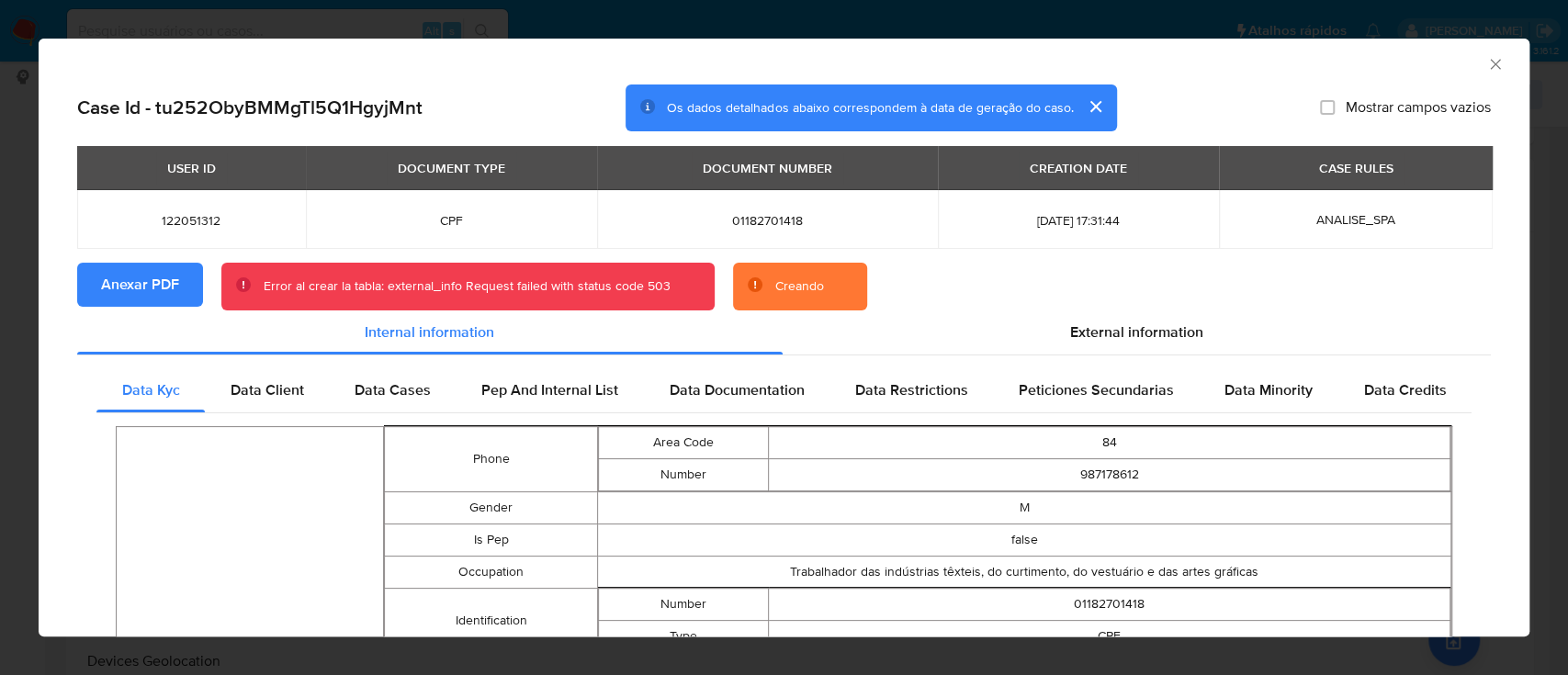
click at [525, 282] on div "Error al crear la tabla: external_info Request failed with status code 503" at bounding box center [466, 286] width 407 height 19
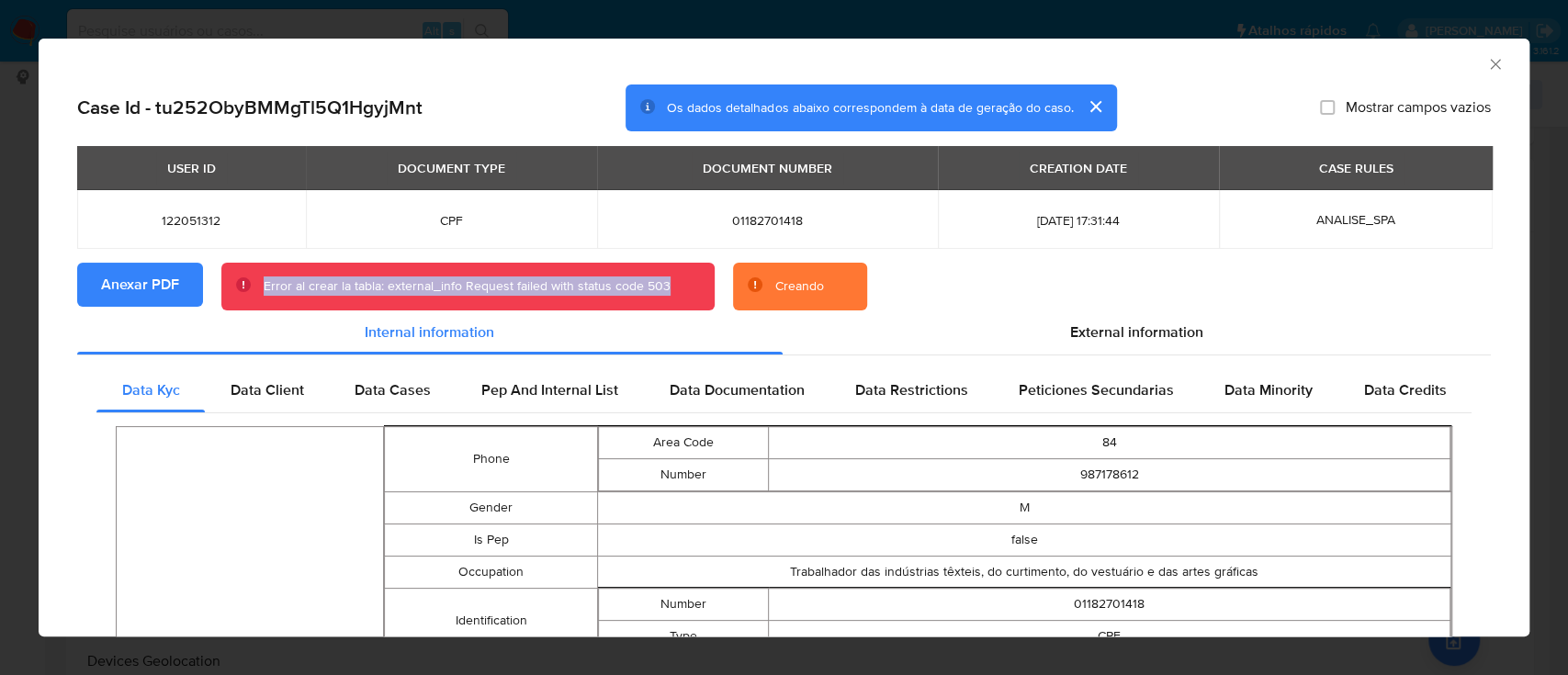
click at [525, 282] on div "Error al crear la tabla: external_info Request failed with status code 503" at bounding box center [466, 286] width 407 height 19
click at [584, 302] on div "Error al crear la tabla: internal_info Request failed with status code 503" at bounding box center [466, 286] width 490 height 48
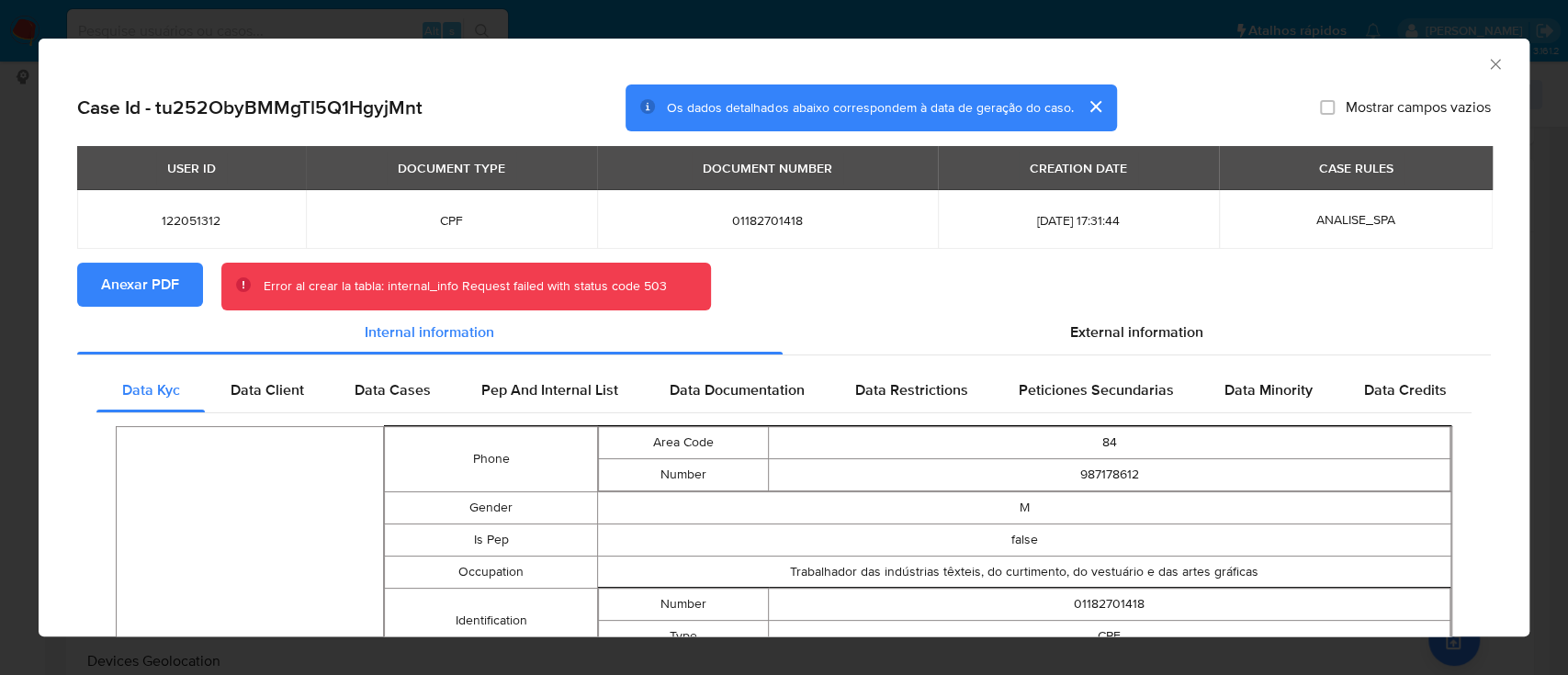
drag, startPoint x: 592, startPoint y: 292, endPoint x: 1315, endPoint y: 159, distance: 735.1
click at [595, 291] on div "Error al crear la tabla: internal_info Request failed with status code 503" at bounding box center [464, 286] width 403 height 19
click at [1076, 105] on button "cerrar" at bounding box center [1095, 106] width 45 height 45
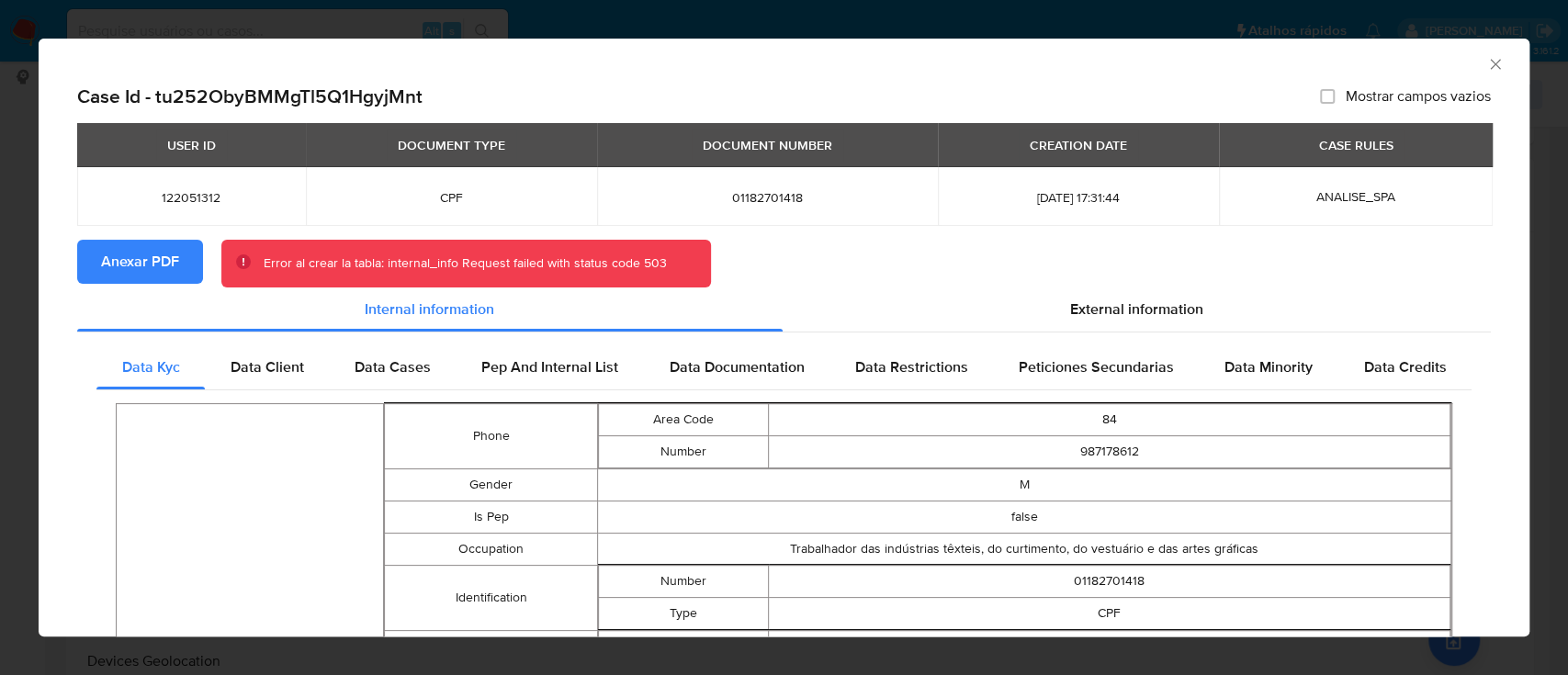
click at [1486, 65] on icon "Fechar a janela" at bounding box center [1495, 64] width 19 height 19
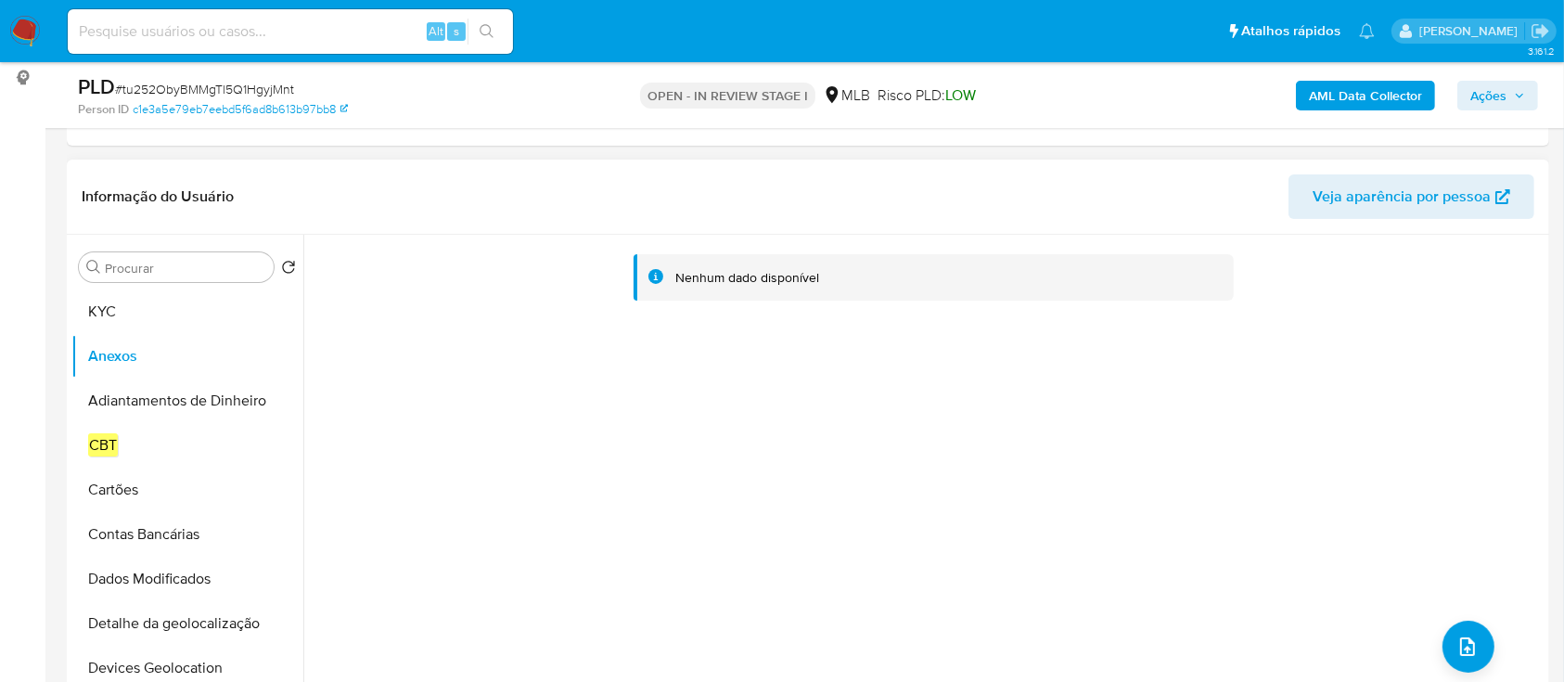
click at [781, 340] on div "Nenhum dado disponível" at bounding box center [923, 472] width 1241 height 475
click at [159, 379] on button "Adiantamentos de Dinheiro" at bounding box center [179, 401] width 217 height 45
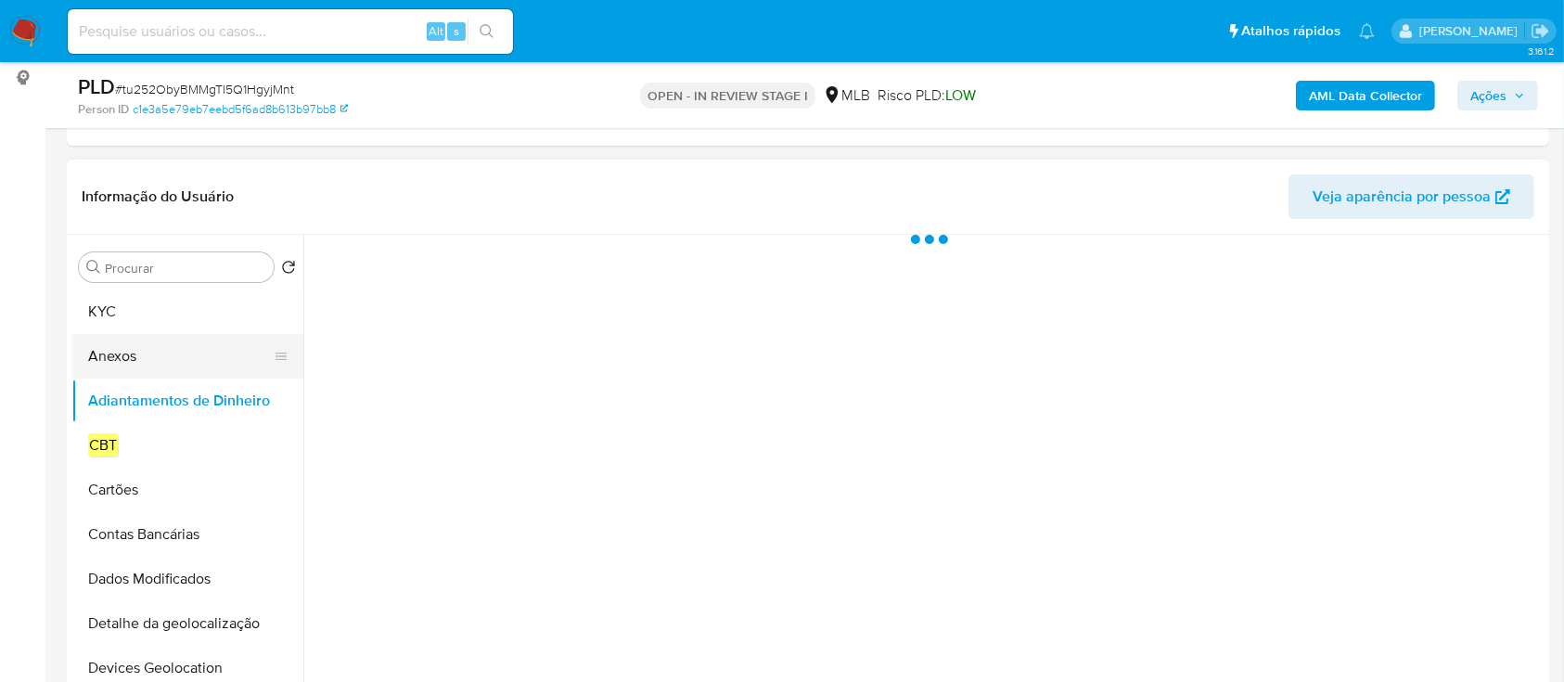
click at [142, 360] on button "Anexos" at bounding box center [179, 356] width 217 height 45
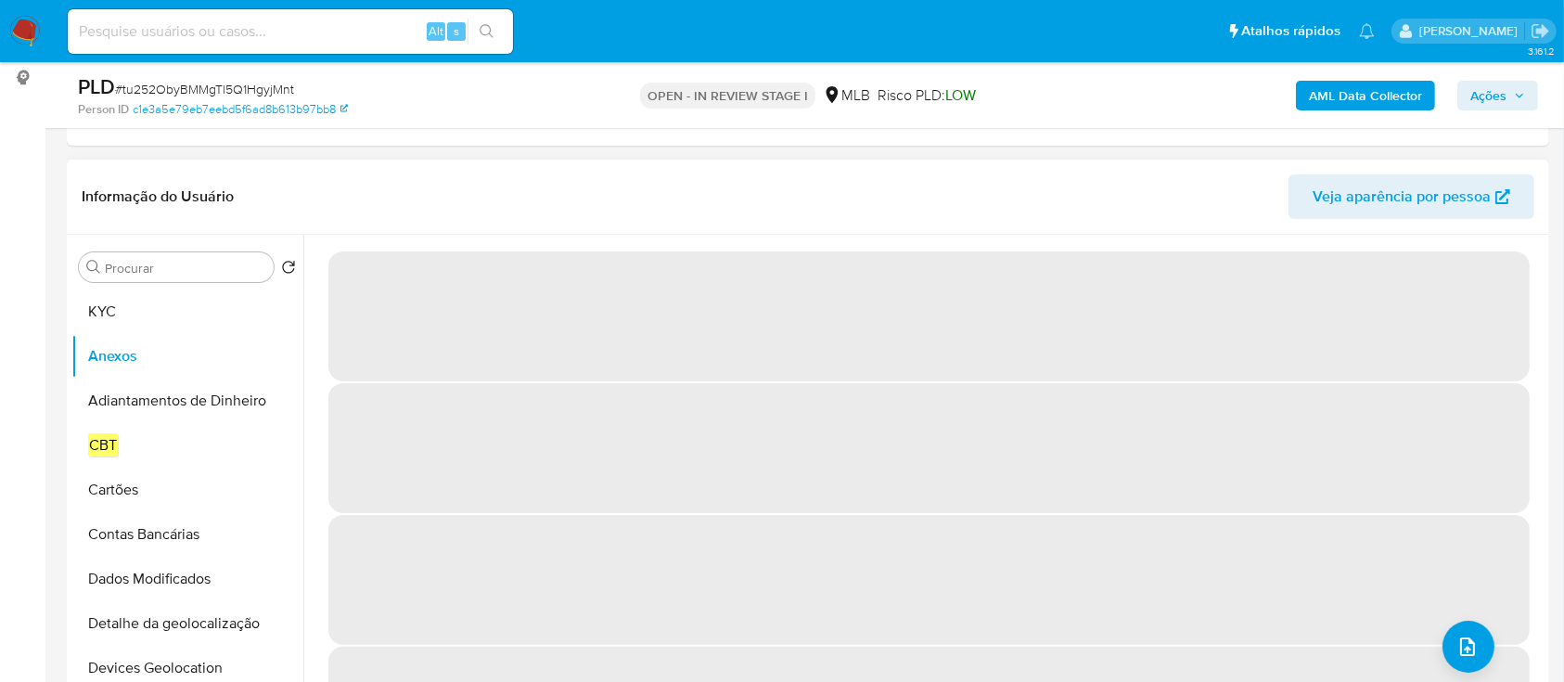
drag, startPoint x: 1030, startPoint y: 514, endPoint x: 601, endPoint y: 205, distance: 528.4
click at [1029, 513] on span "‌" at bounding box center [928, 522] width 1201 height 20
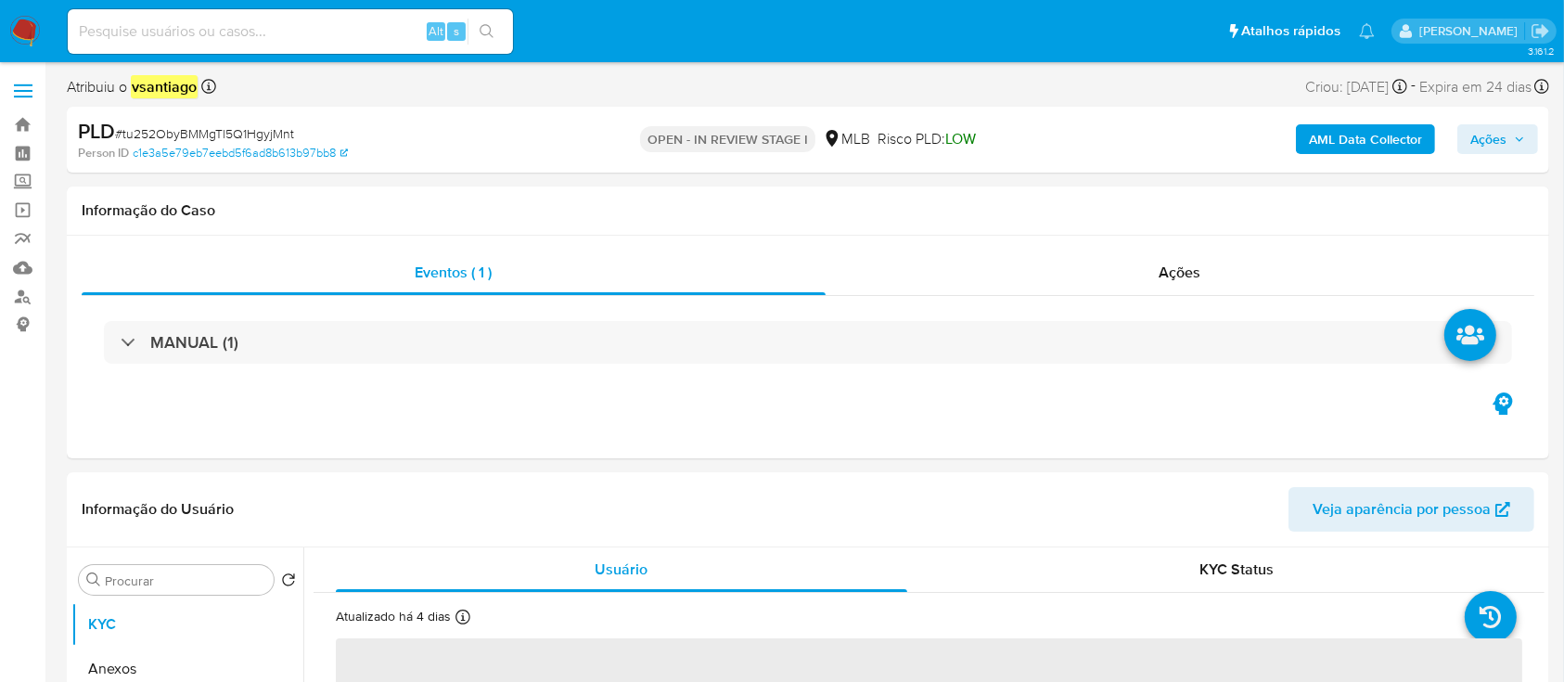
select select "10"
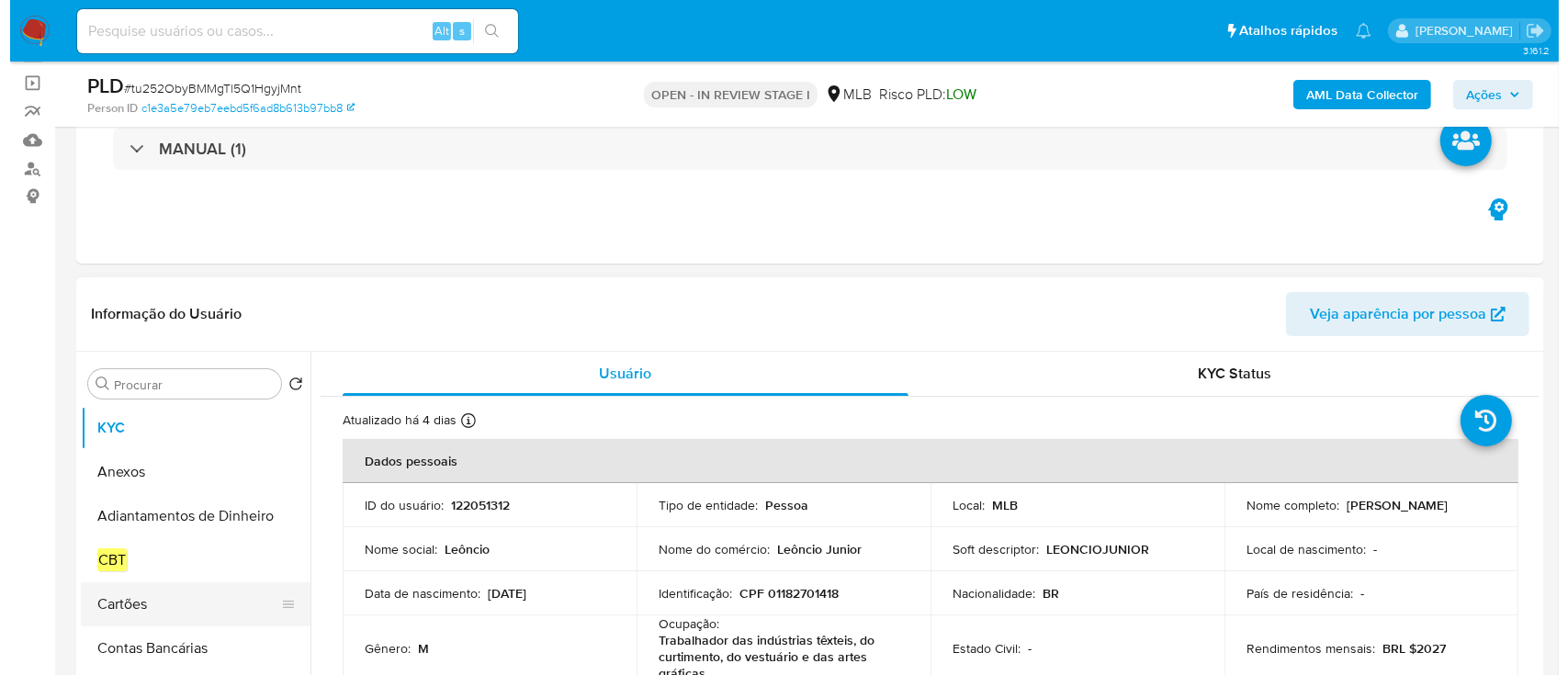
scroll to position [244, 0]
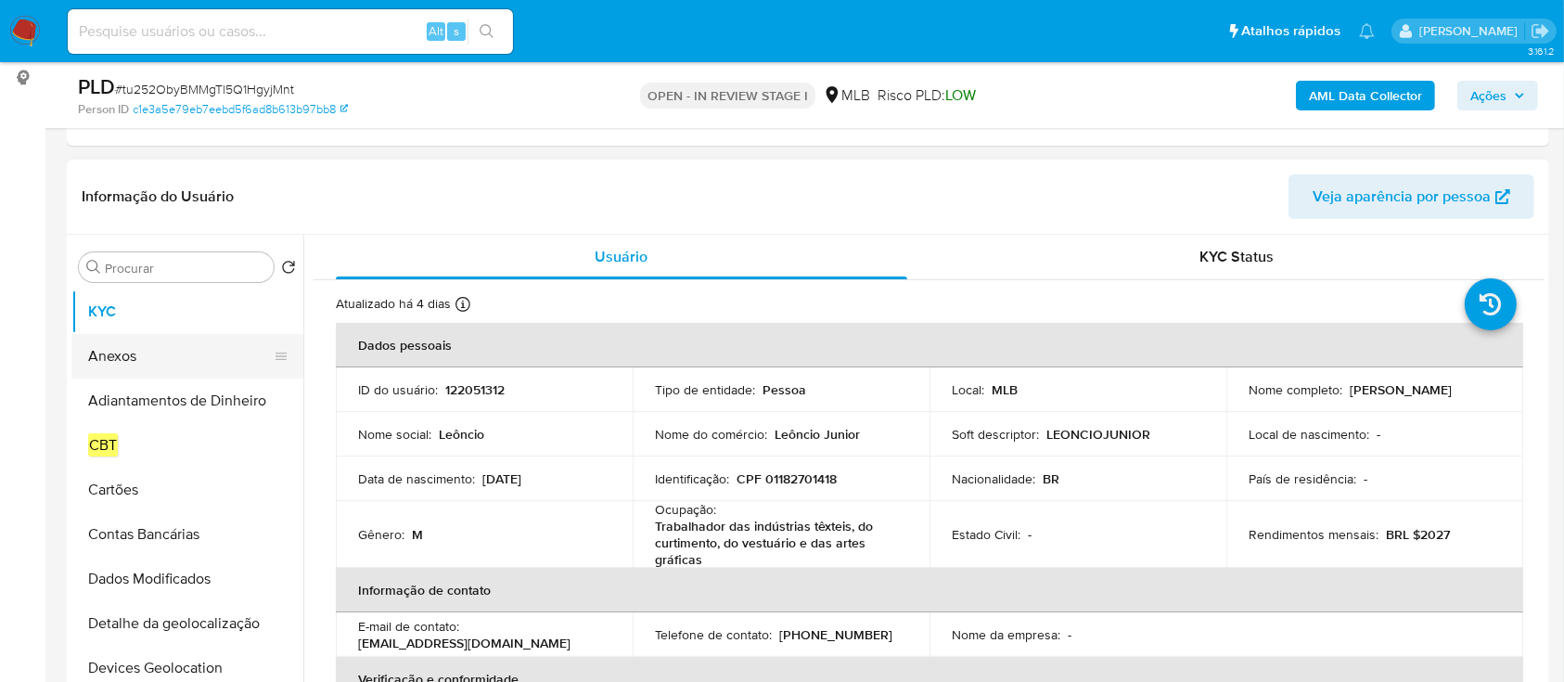
click at [143, 335] on button "Anexos" at bounding box center [179, 356] width 217 height 45
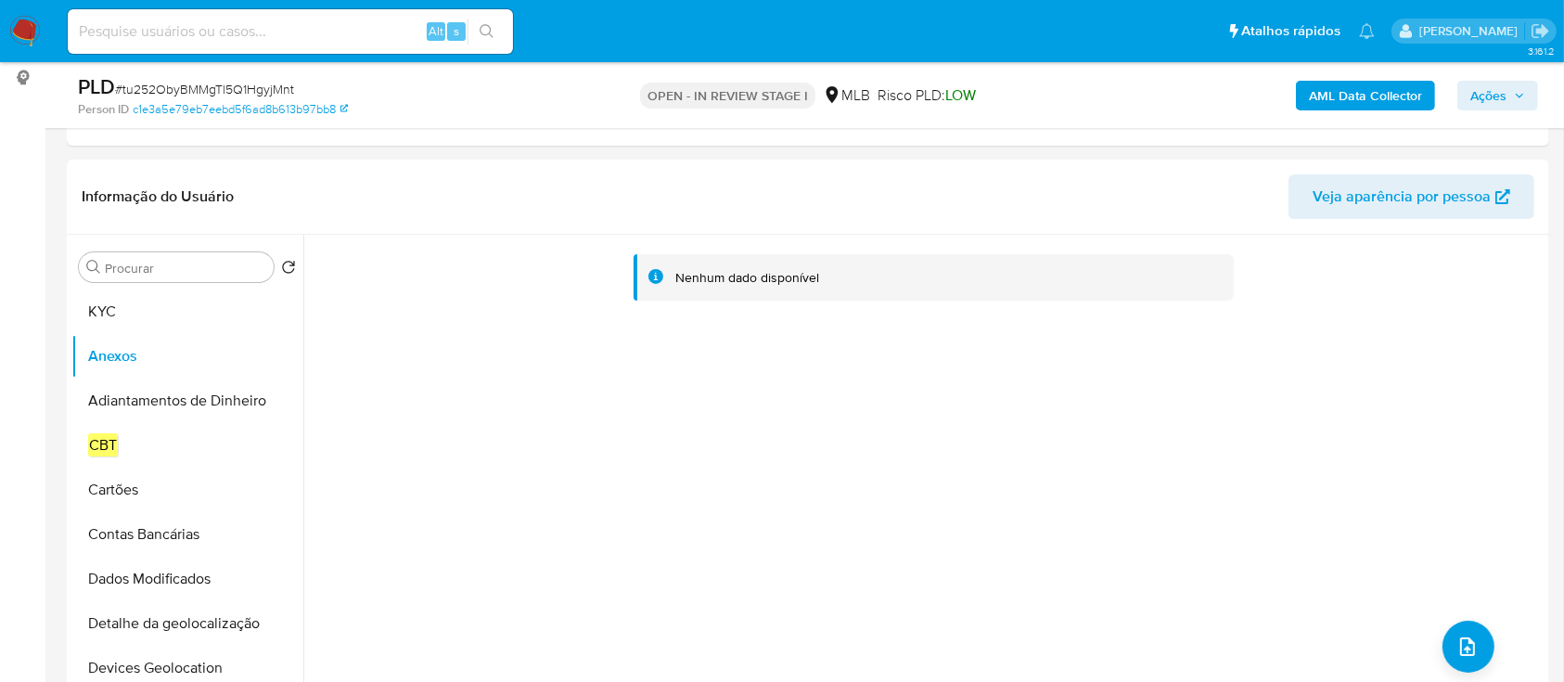
click at [1369, 92] on b "AML Data Collector" at bounding box center [1365, 96] width 113 height 30
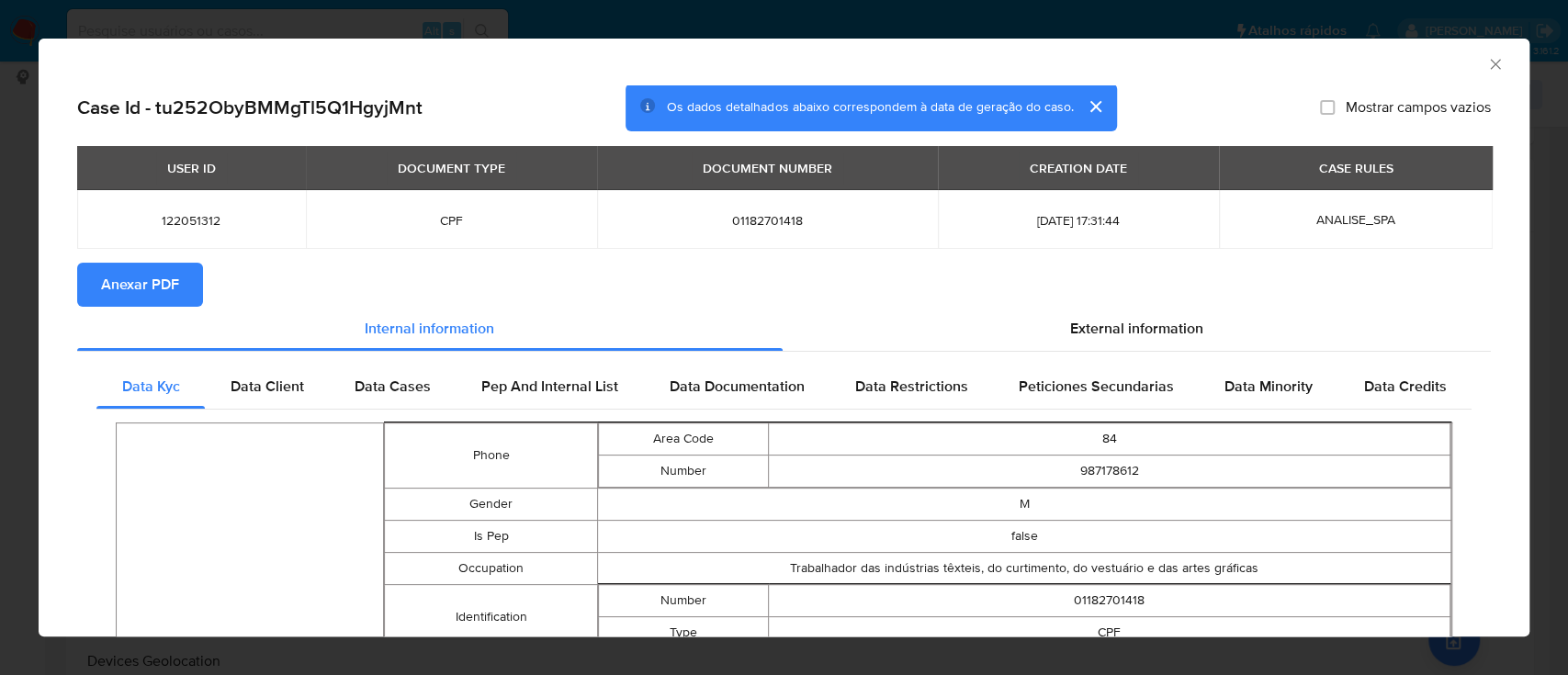
click at [141, 291] on span "Anexar PDF" at bounding box center [140, 284] width 78 height 41
click at [1486, 62] on icon "Fechar a janela" at bounding box center [1495, 64] width 19 height 19
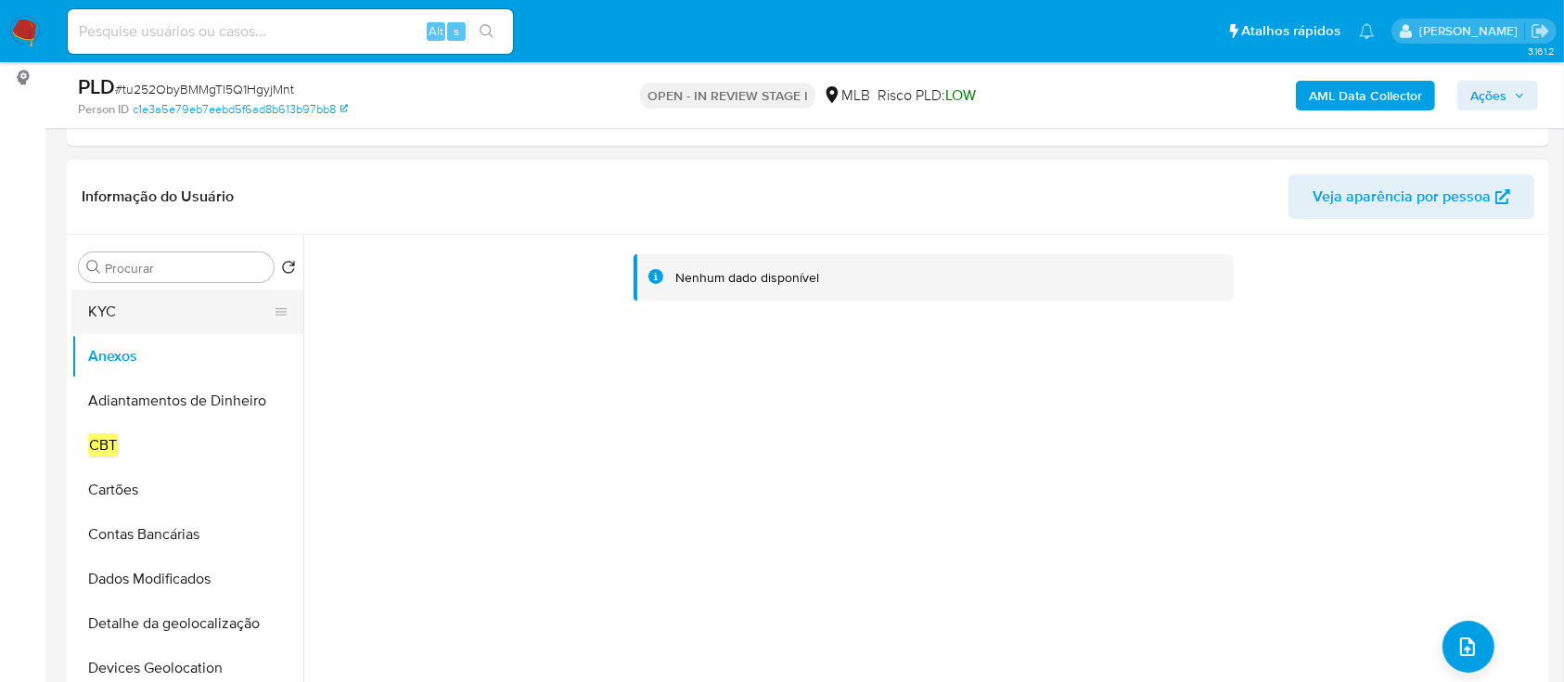
click at [128, 309] on button "KYC" at bounding box center [179, 311] width 217 height 45
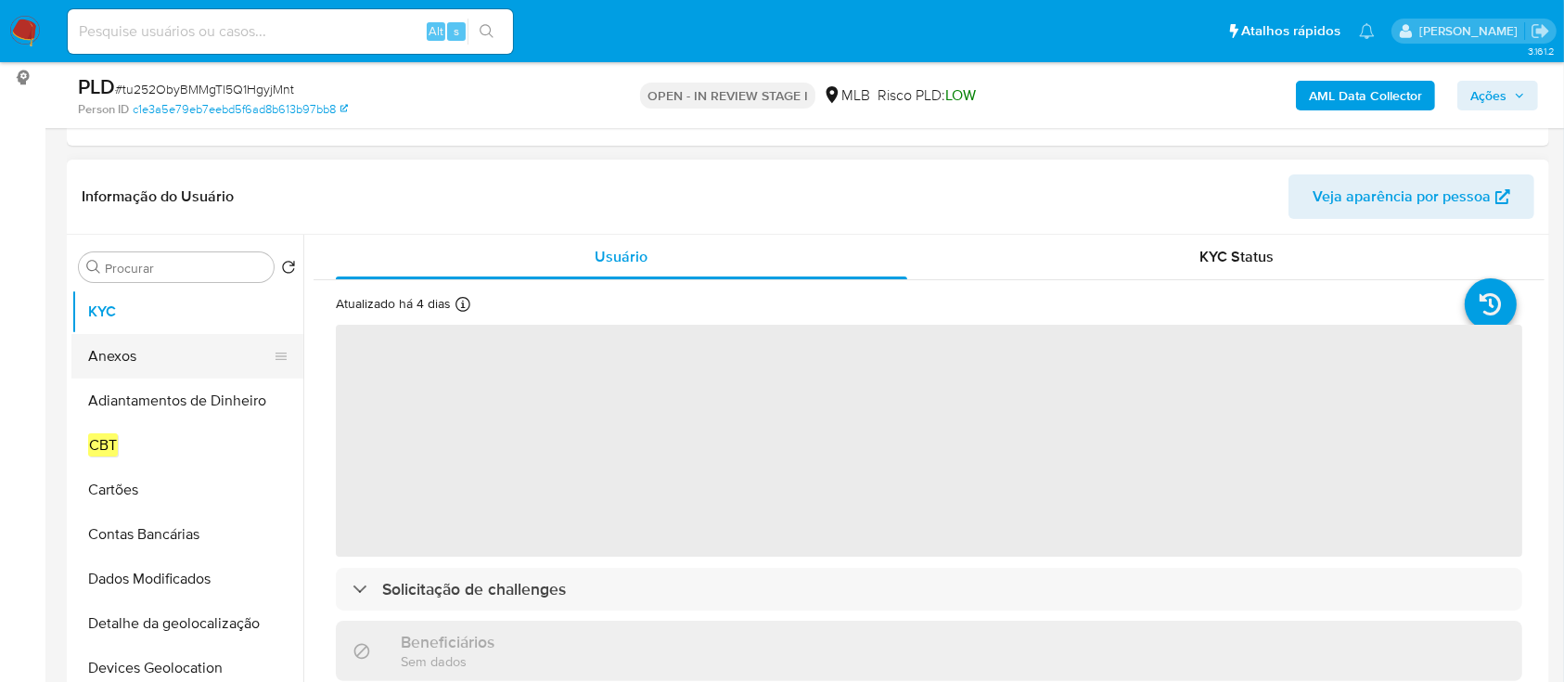
click at [141, 357] on button "Anexos" at bounding box center [179, 356] width 217 height 45
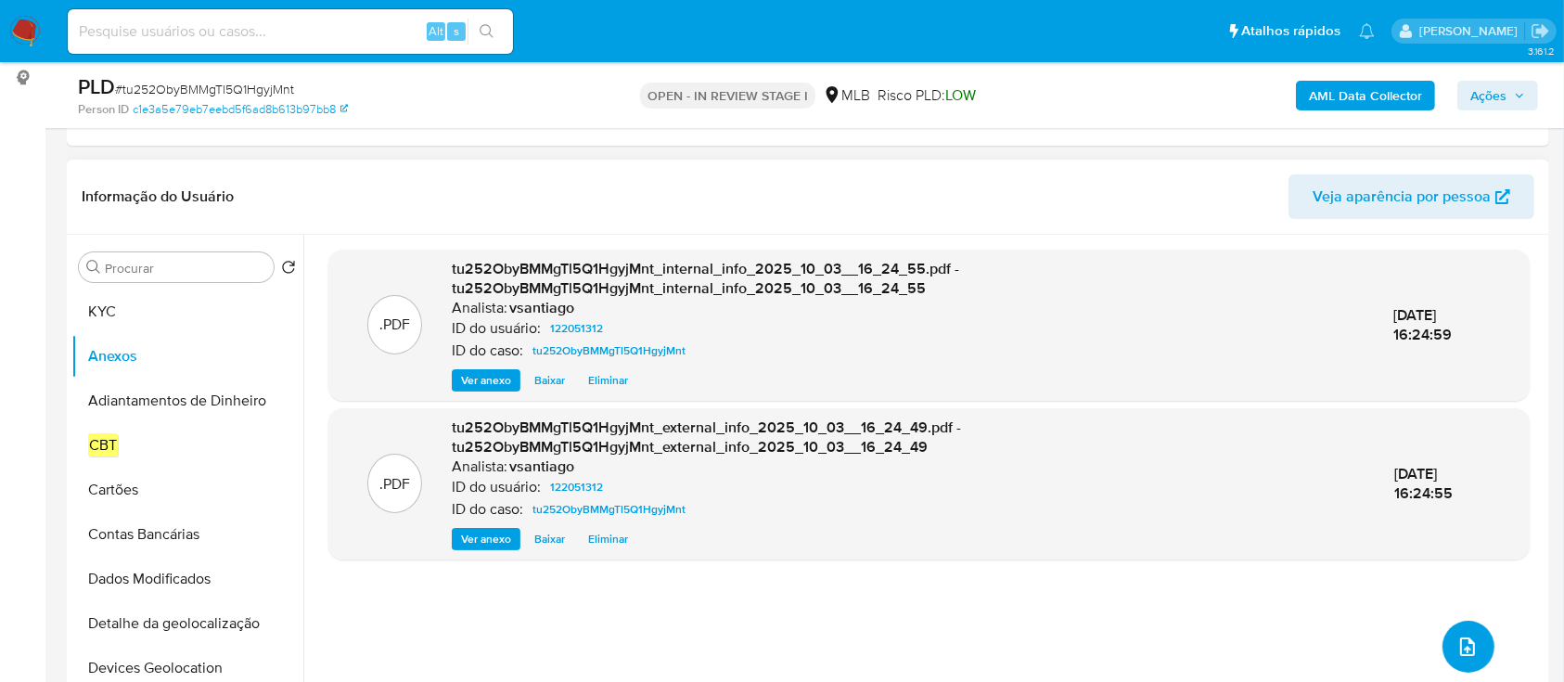
click at [1457, 644] on icon "upload-file" at bounding box center [1468, 647] width 22 height 22
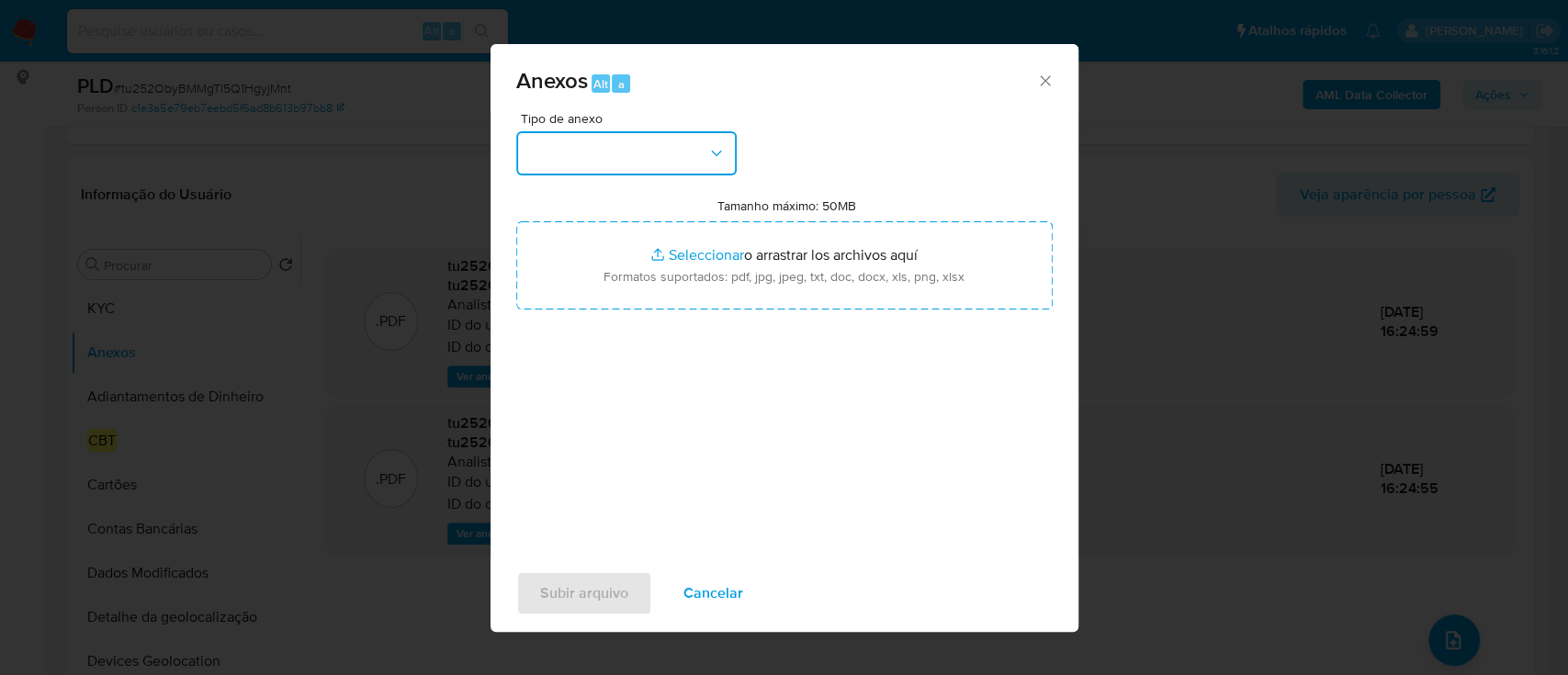
click at [578, 145] on button "button" at bounding box center [626, 153] width 221 height 45
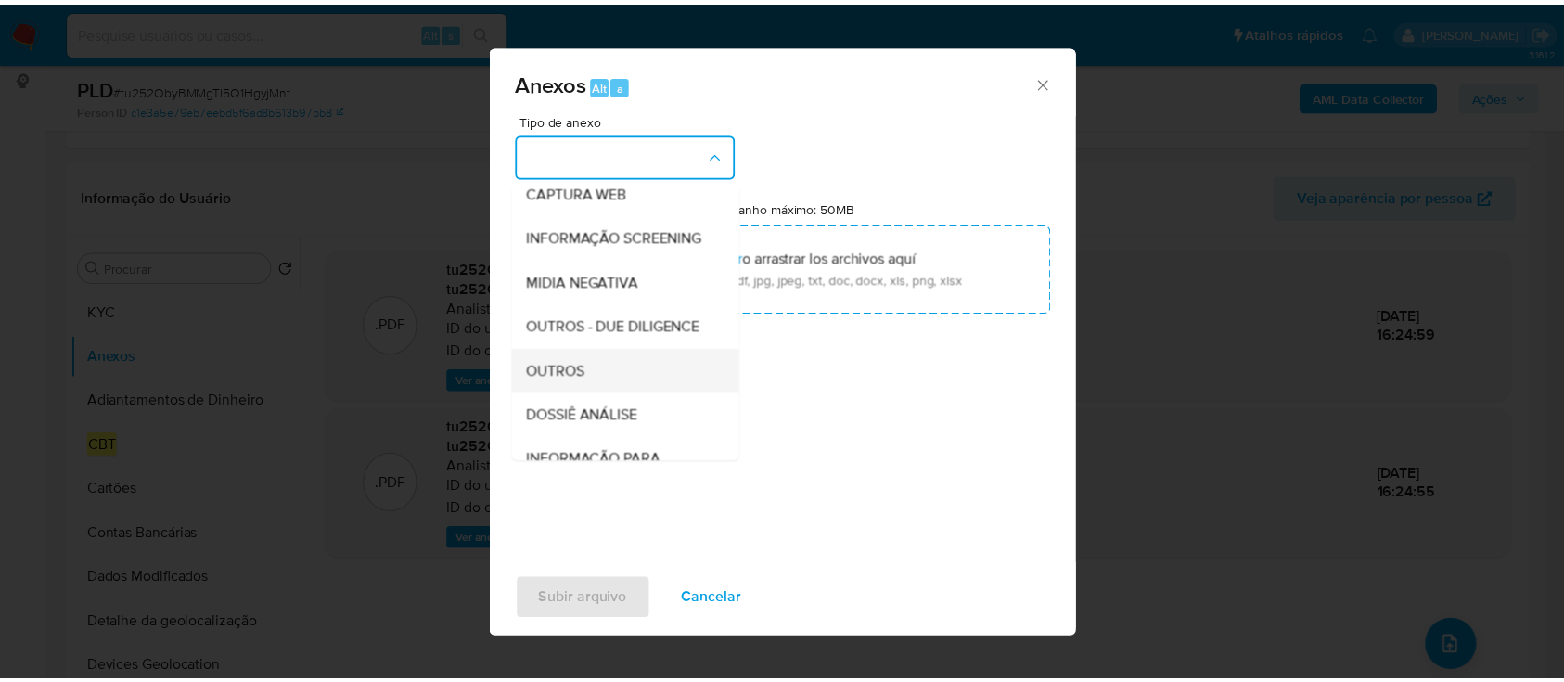
scroll to position [285, 0]
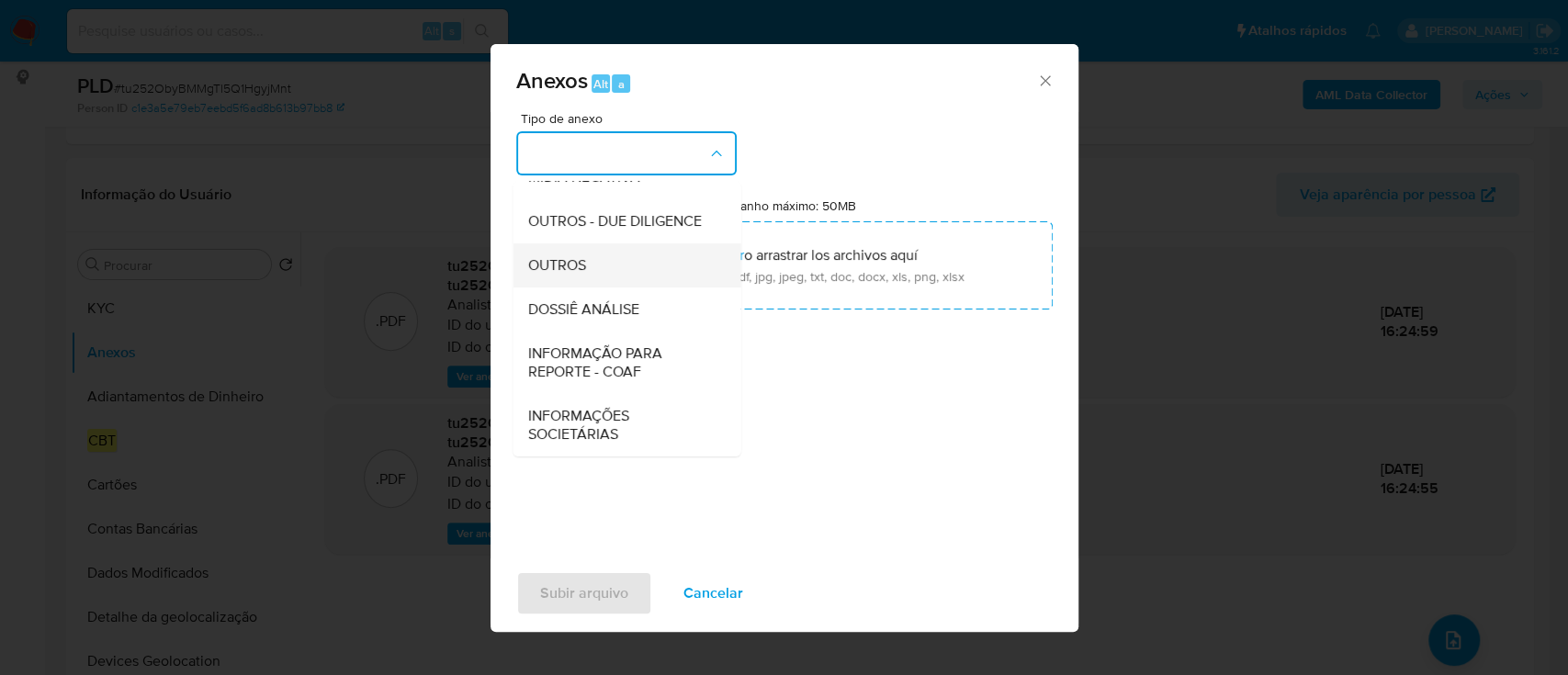
click at [606, 268] on div "OUTROS" at bounding box center [621, 265] width 187 height 45
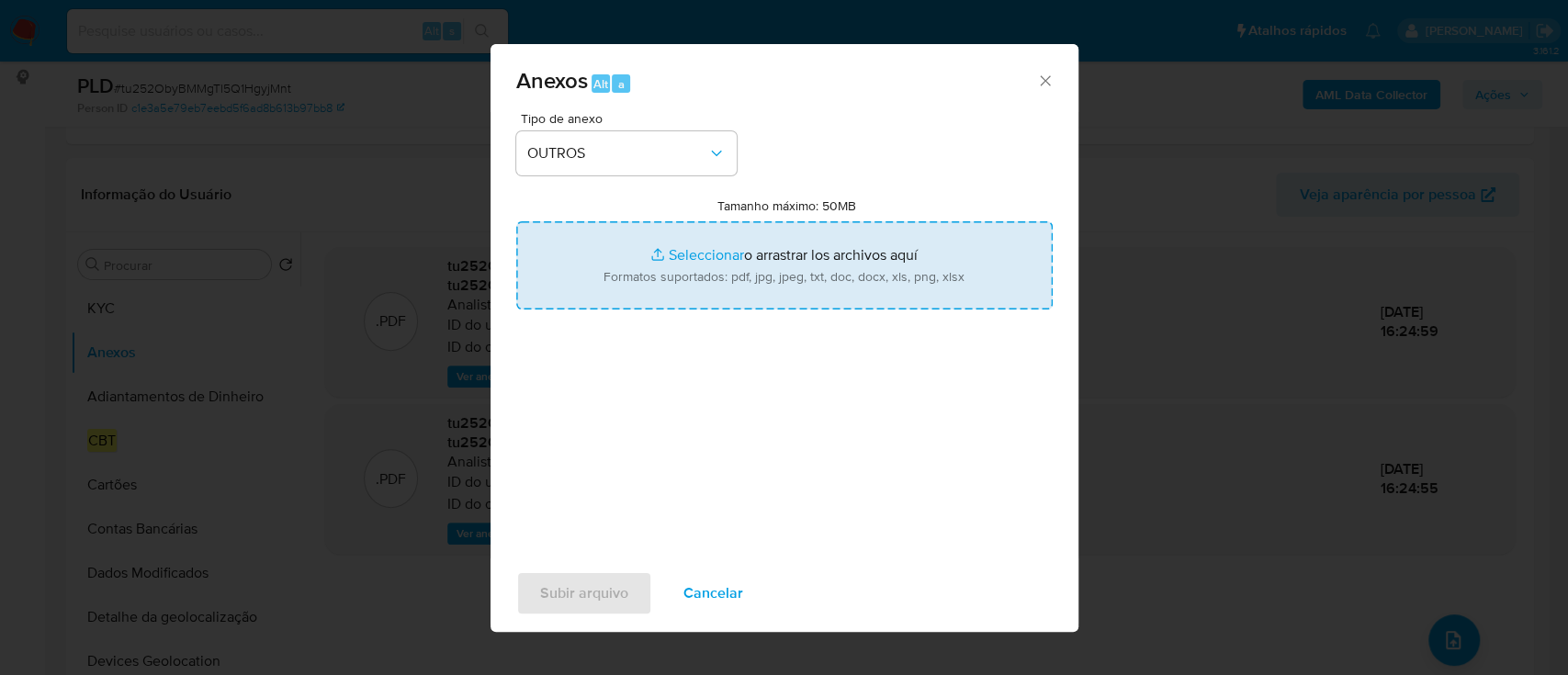
click at [751, 262] on input "Tamanho máximo: 50MB Seleccionar archivos" at bounding box center [784, 265] width 537 height 88
type input "C:\fakepath\SPA - CPF 01182701418 - LEONCIO PEREIRA DA SILVA JUNIOR.pdf"
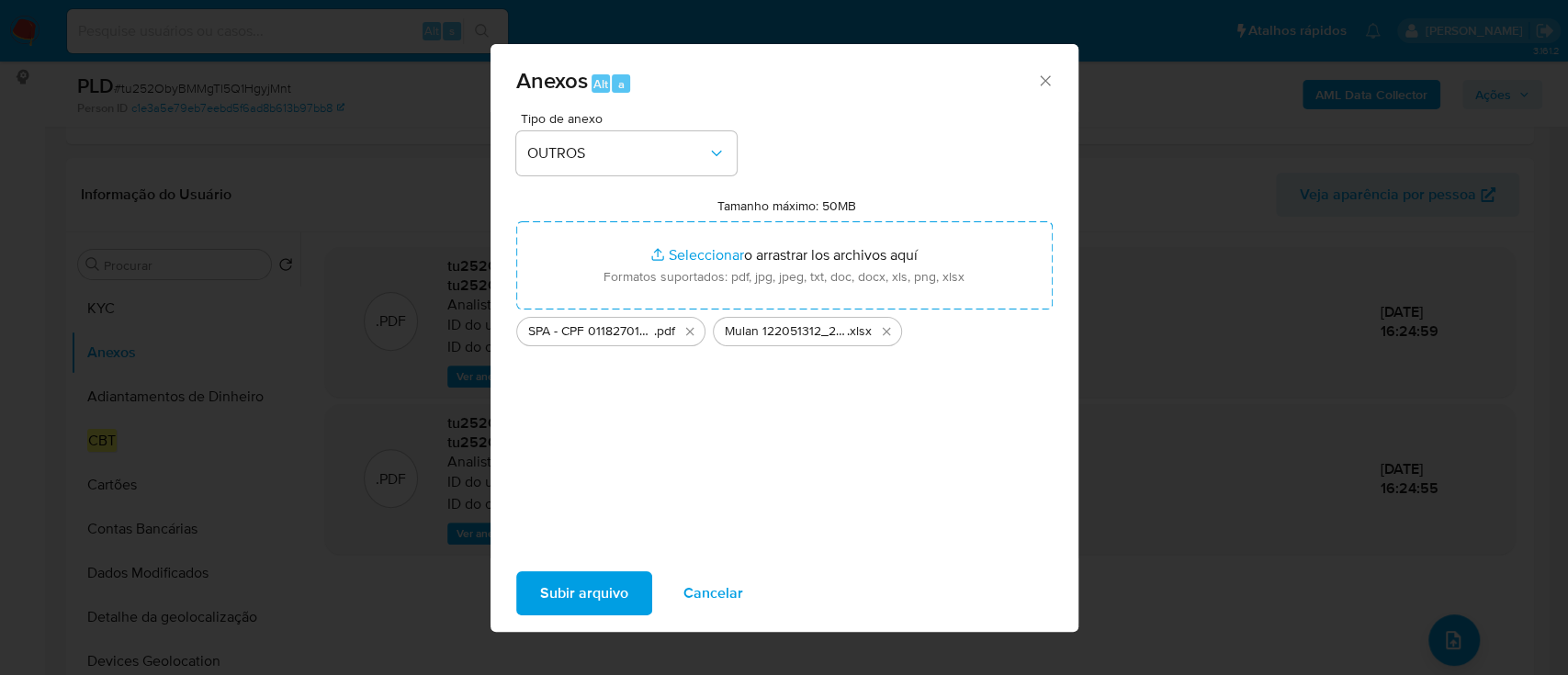
click at [540, 577] on span "Subir arquivo" at bounding box center [584, 593] width 88 height 41
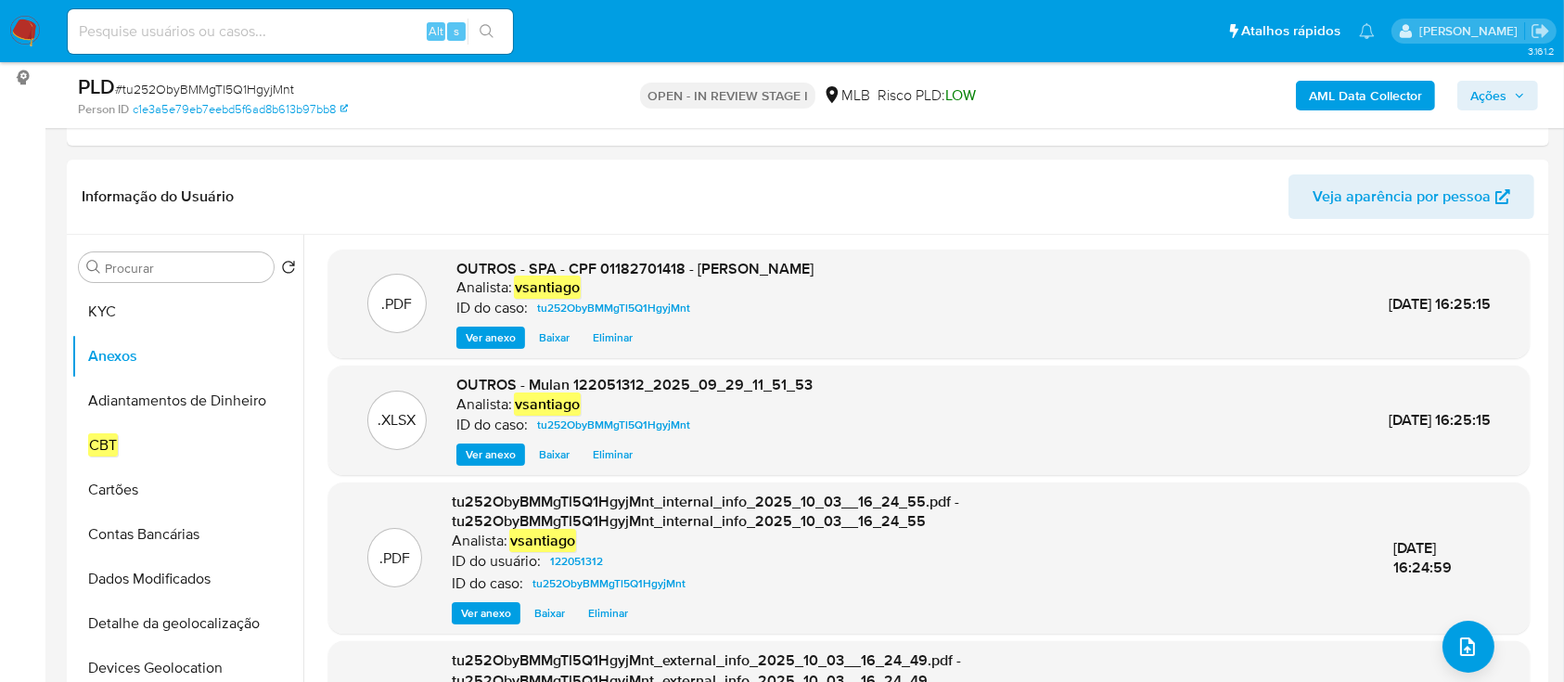
click at [1484, 105] on span "Ações" at bounding box center [1489, 96] width 36 height 30
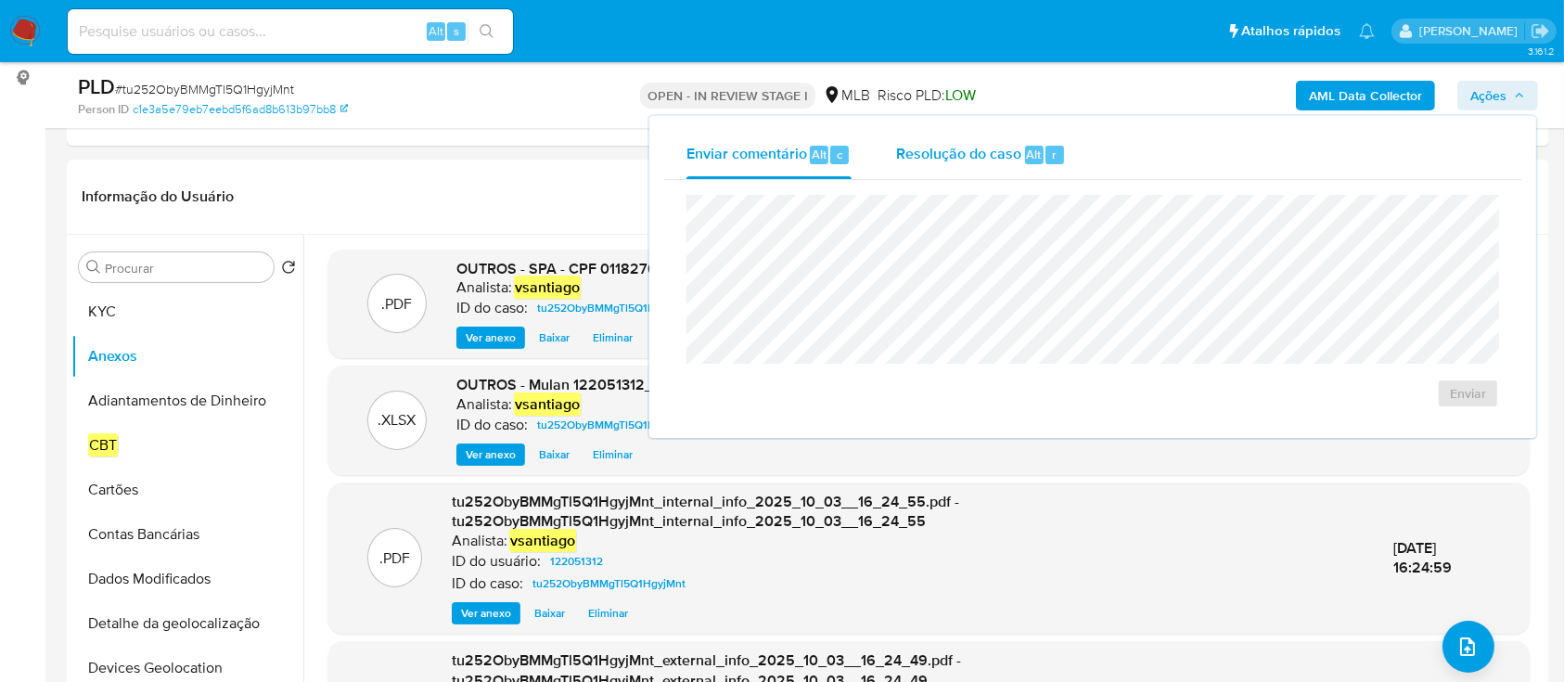
drag, startPoint x: 920, startPoint y: 165, endPoint x: 886, endPoint y: 189, distance: 42.0
click at [919, 165] on div "Resolução do caso Alt r" at bounding box center [981, 155] width 170 height 48
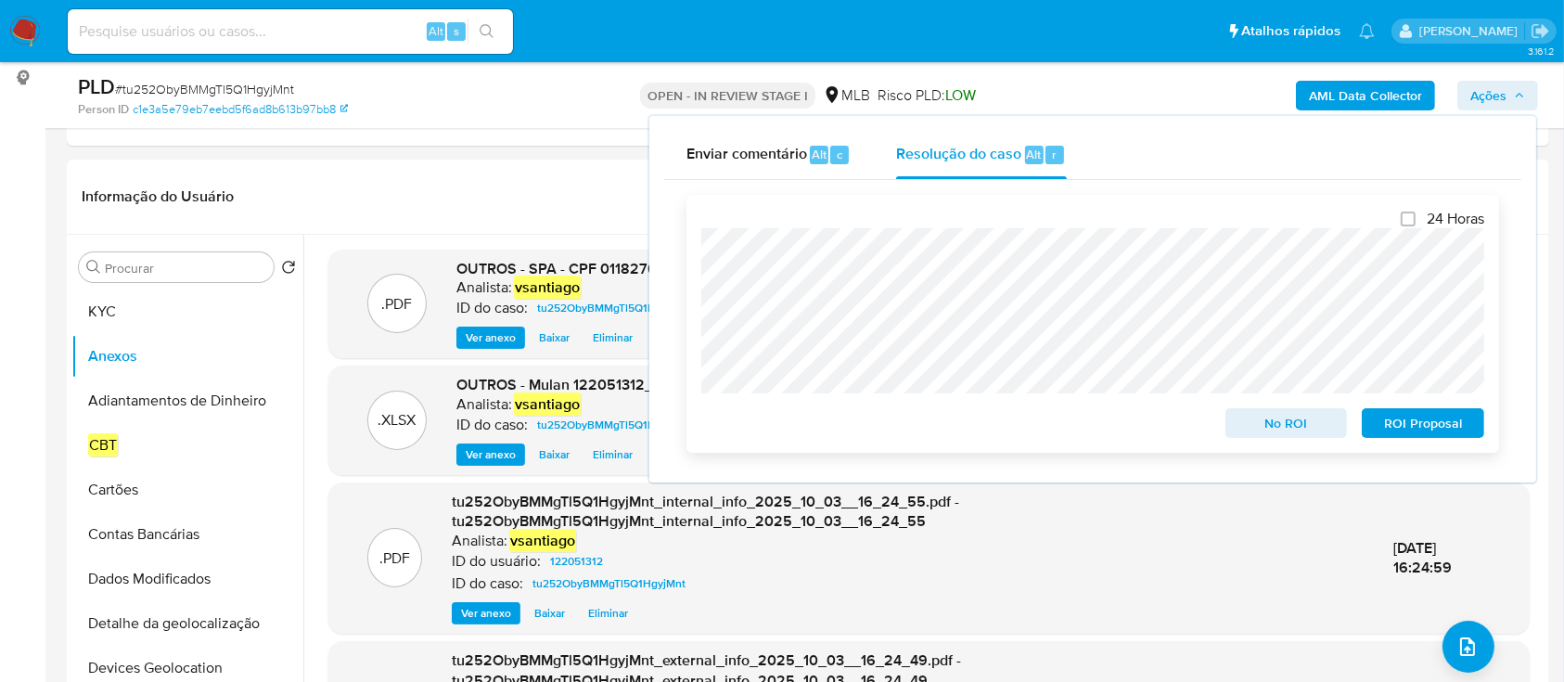
click at [1410, 429] on span "ROI Proposal" at bounding box center [1423, 423] width 96 height 26
click at [1445, 430] on span "ROI Proposal" at bounding box center [1423, 423] width 96 height 26
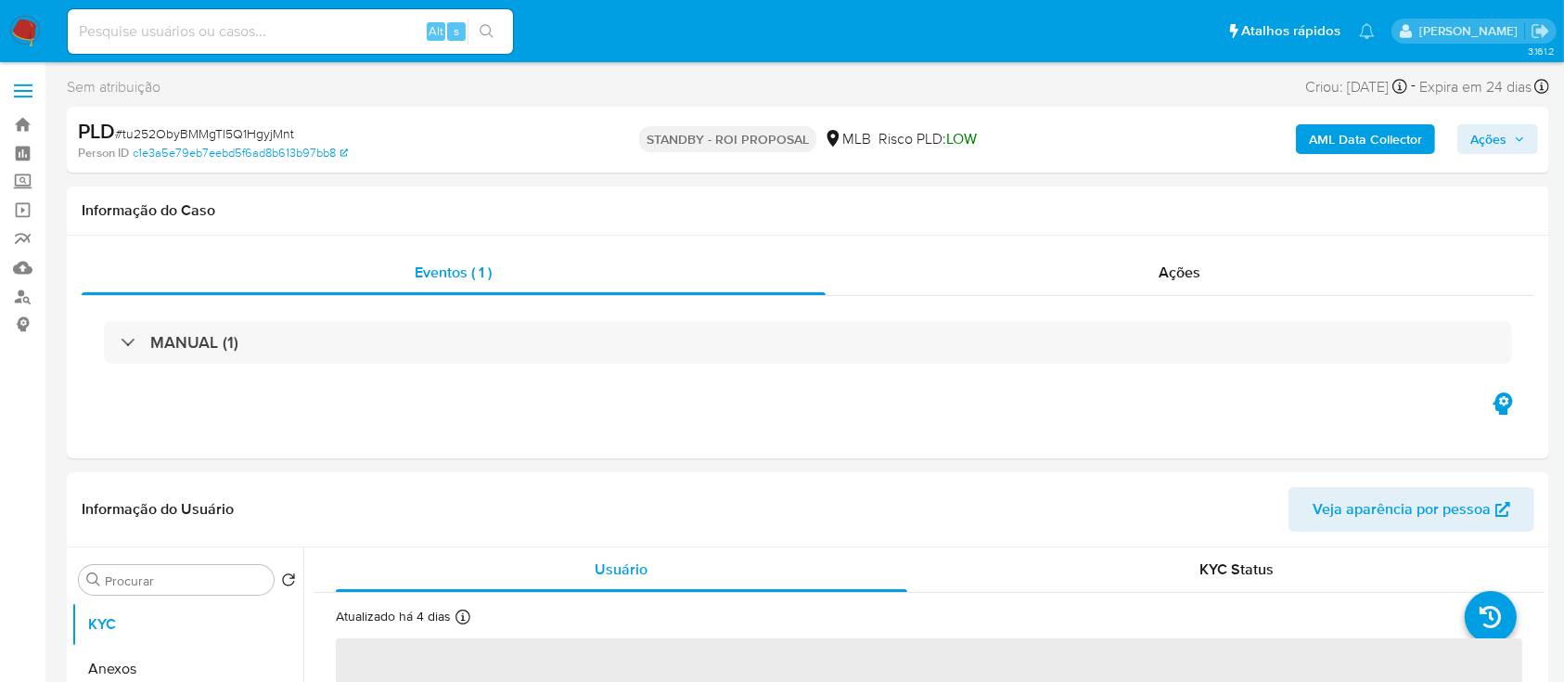
select select "10"
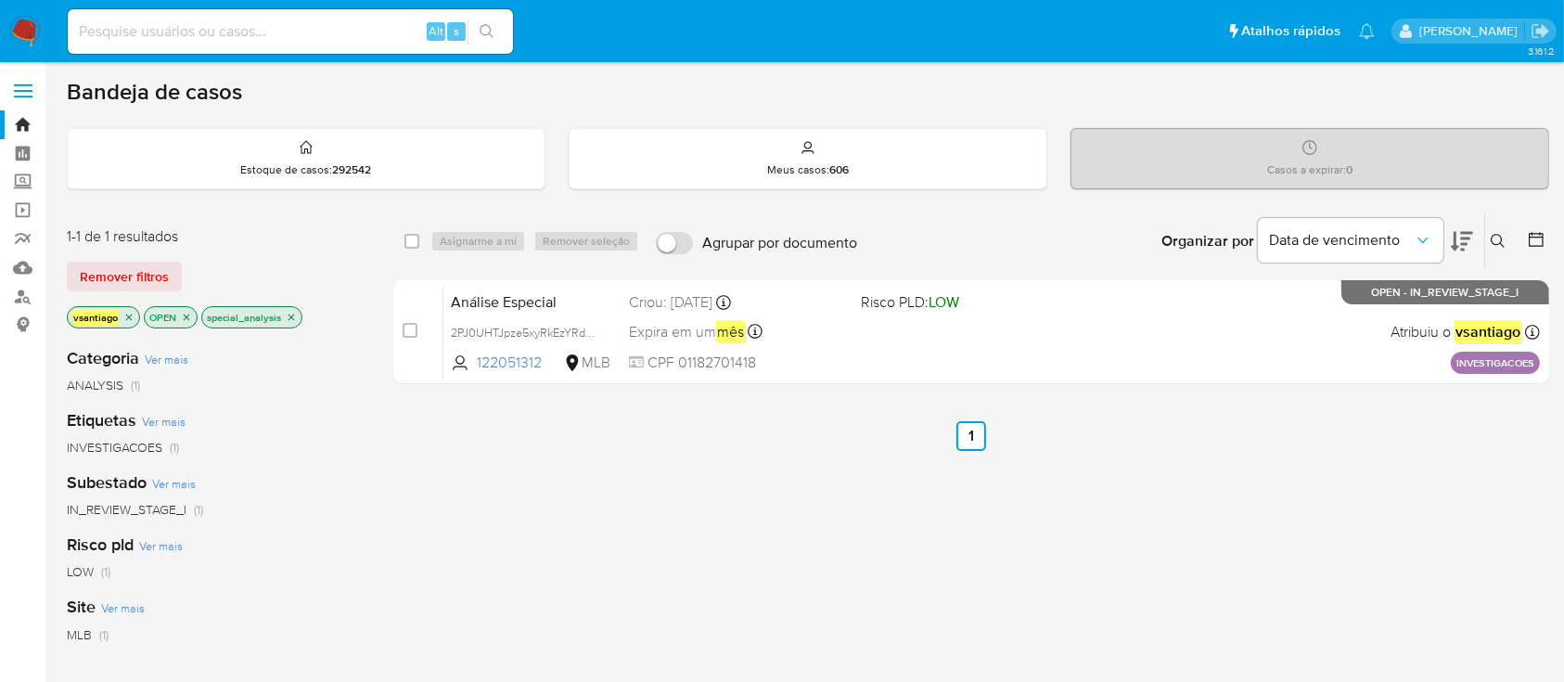
click at [286, 321] on icon "close-filter" at bounding box center [291, 317] width 11 height 11
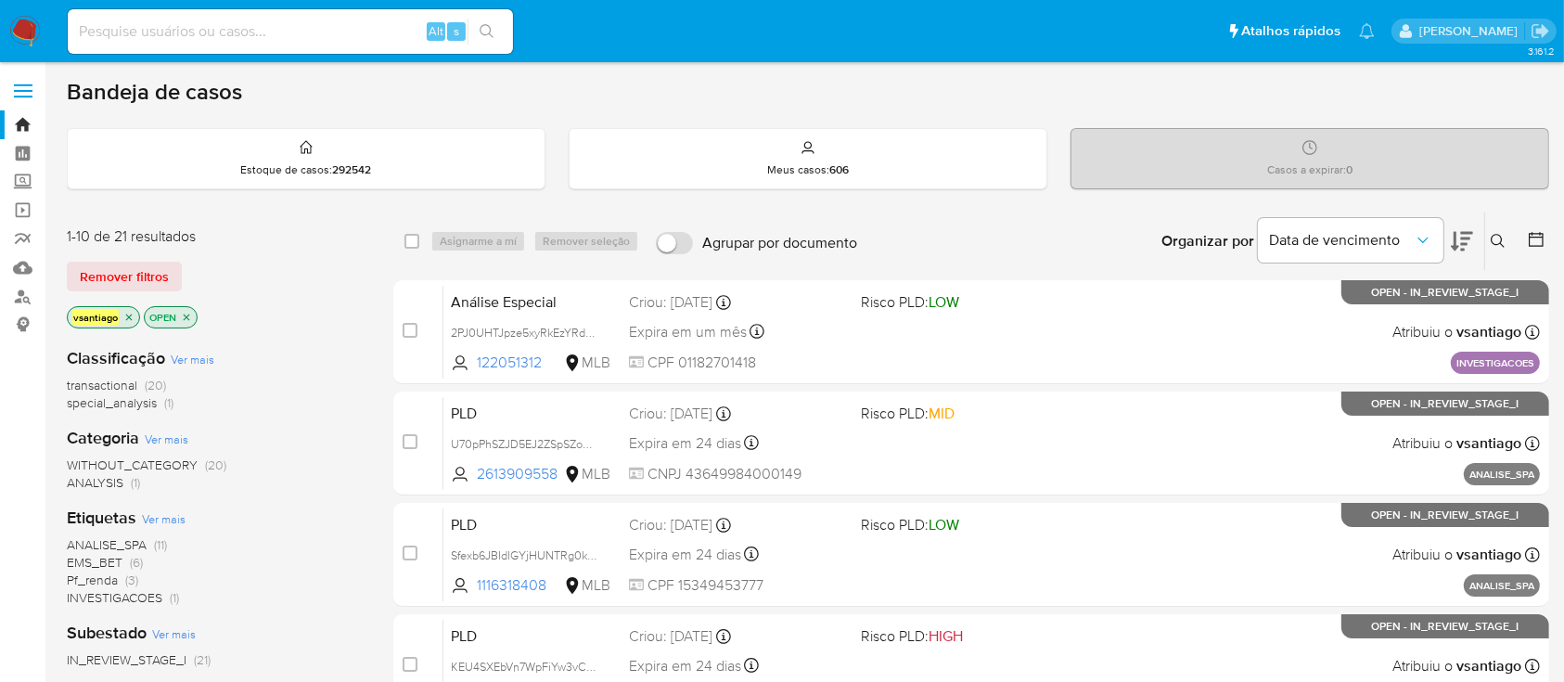
click at [302, 274] on div "Remover filtros" at bounding box center [215, 277] width 297 height 30
click at [171, 402] on span "(1)" at bounding box center [168, 402] width 9 height 19
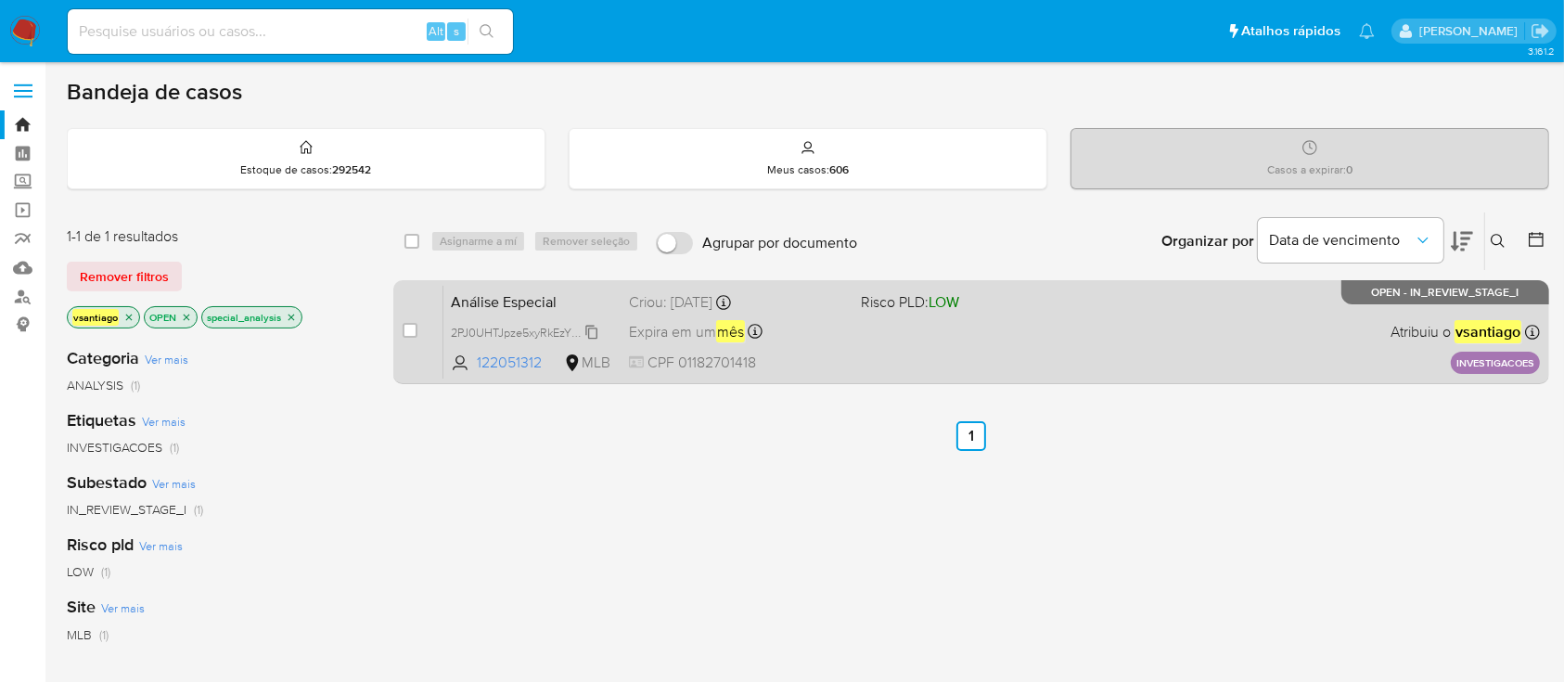
click at [529, 325] on span "2PJ0UHTJpze5xyRkEzYRdp2w" at bounding box center [529, 331] width 156 height 20
click at [586, 330] on span "2PJ0UHTJpze5xyRkEzYRdp2w" at bounding box center [529, 331] width 156 height 20
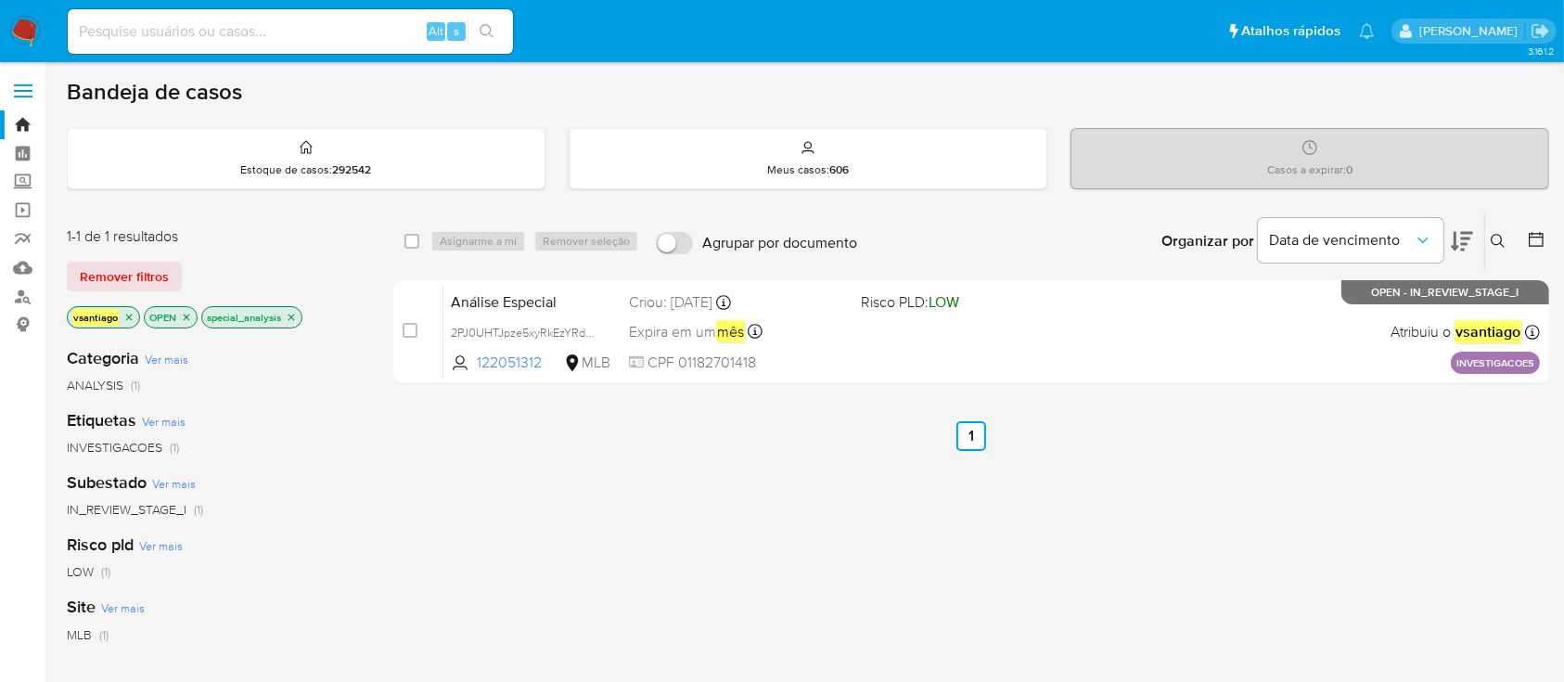
click at [571, 441] on ul "Anterior 1 Siguiente" at bounding box center [971, 436] width 1156 height 30
click at [275, 360] on div "Categoria Ver mais ANALYSIS (1)" at bounding box center [215, 370] width 297 height 47
click at [295, 313] on icon "close-filter" at bounding box center [291, 317] width 11 height 11
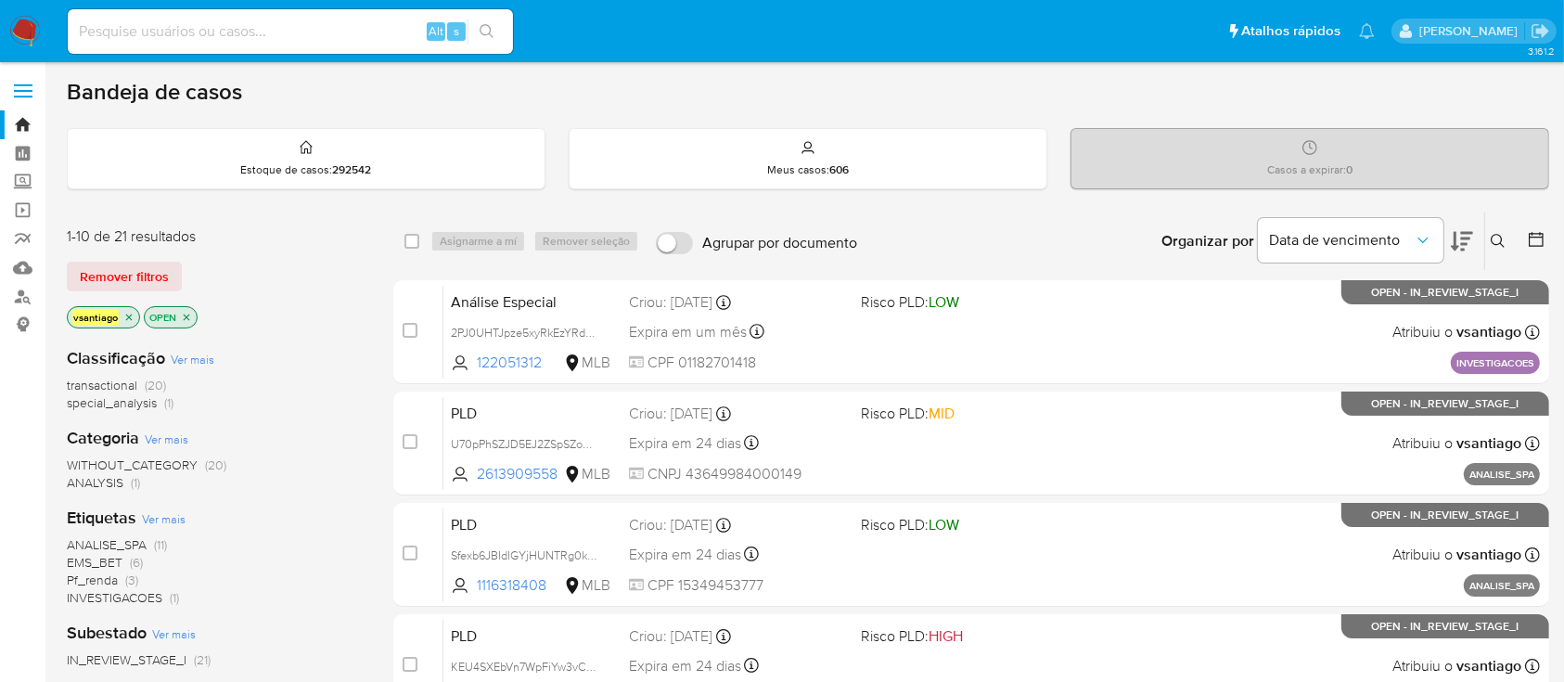
click at [287, 262] on div "Remover filtros" at bounding box center [215, 277] width 297 height 30
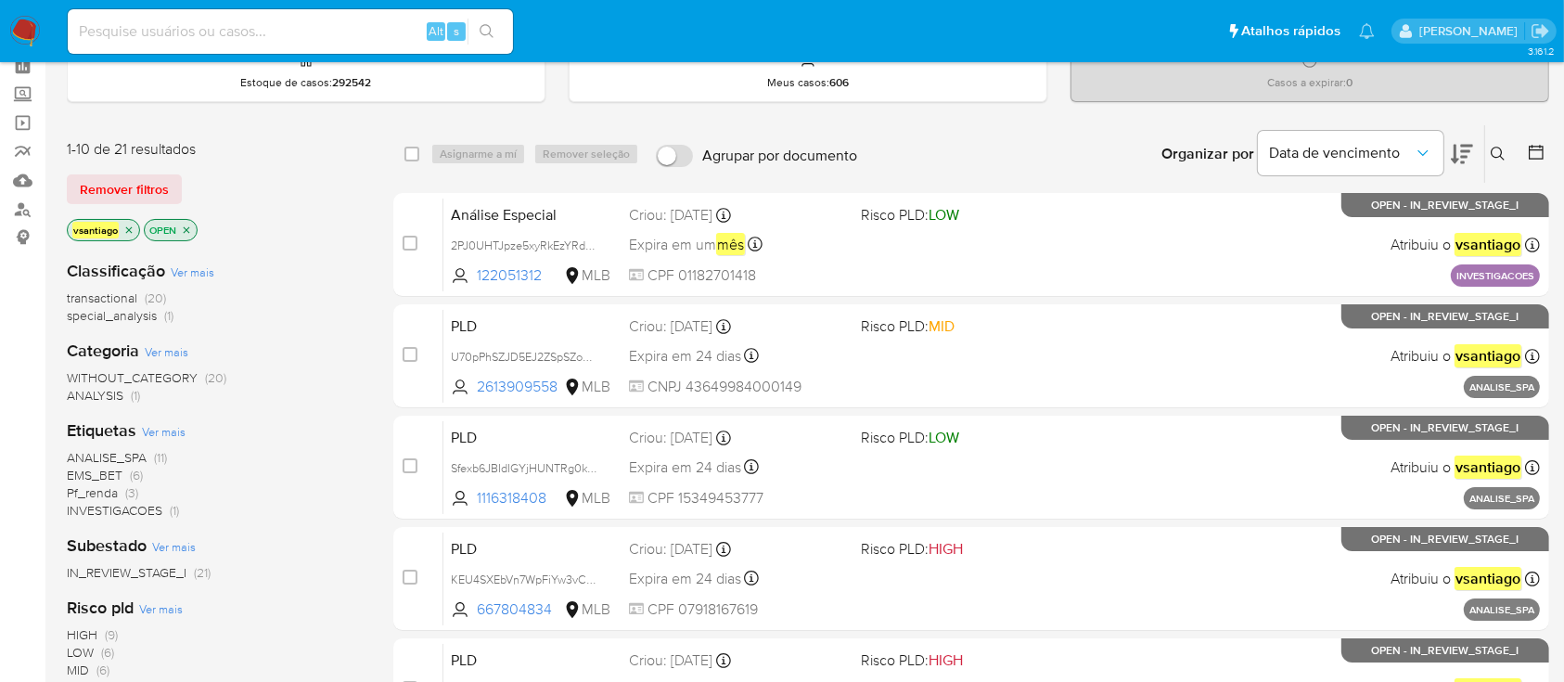
scroll to position [123, 0]
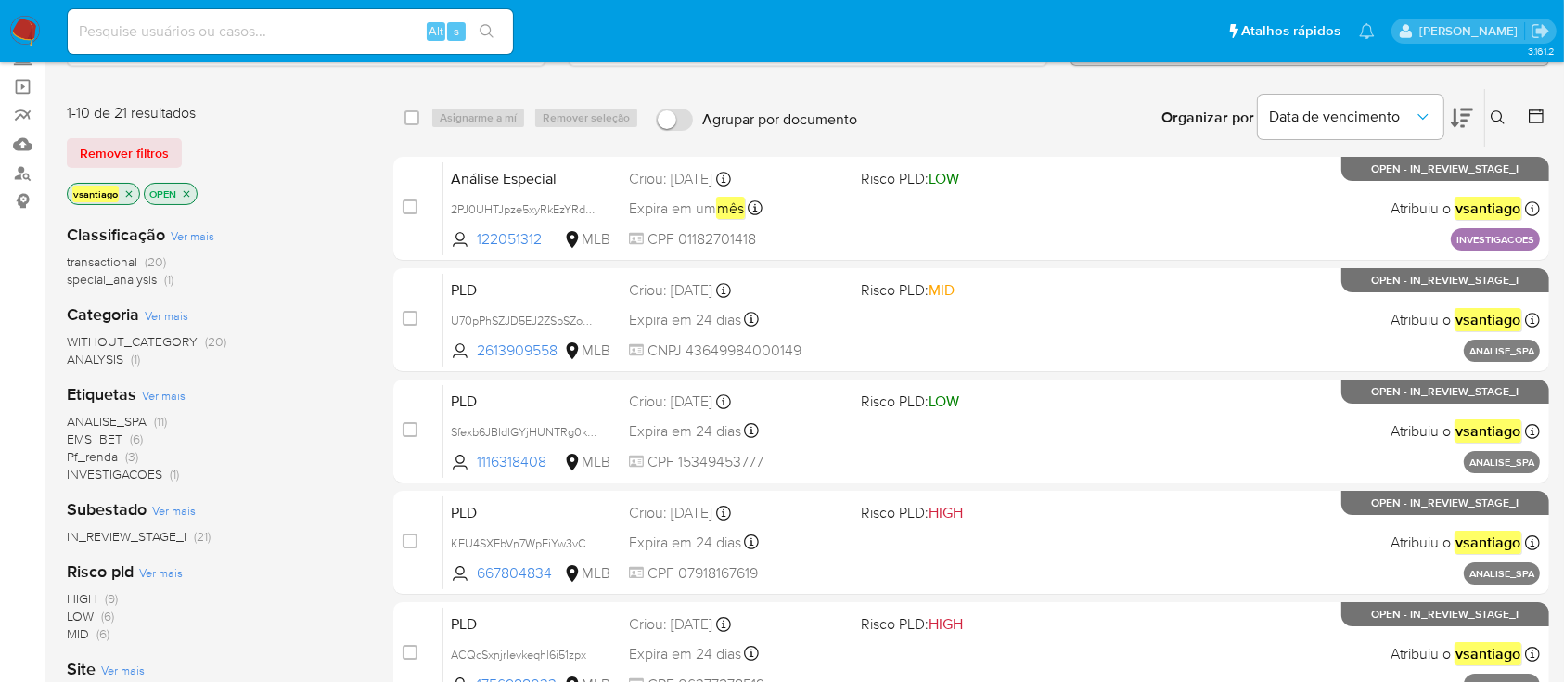
click at [287, 260] on div "transactional (20) special_analysis (1)" at bounding box center [215, 270] width 297 height 35
click at [111, 437] on span "EMS_BET" at bounding box center [95, 439] width 56 height 19
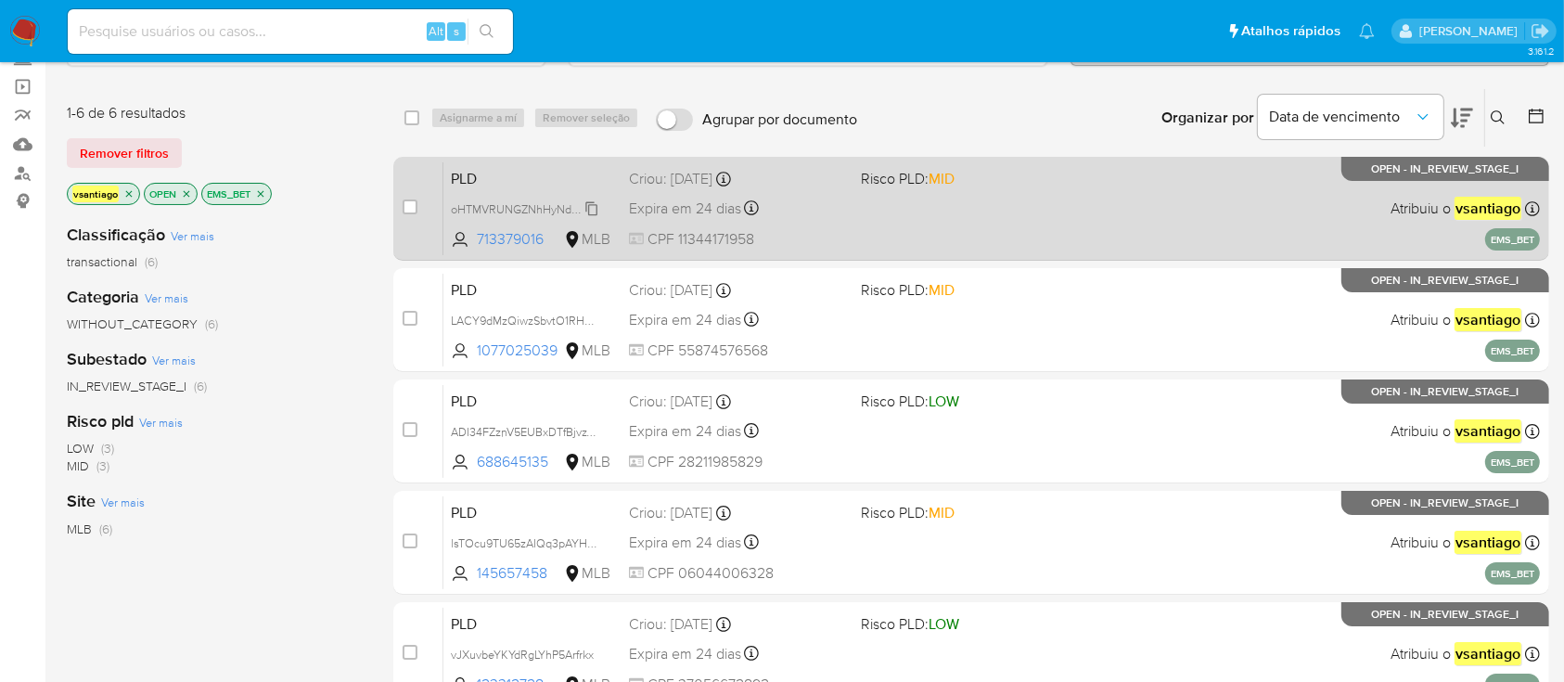
click at [589, 211] on span "oHTMVRUNGZNhHyNdPlvDBWhh" at bounding box center [538, 208] width 174 height 20
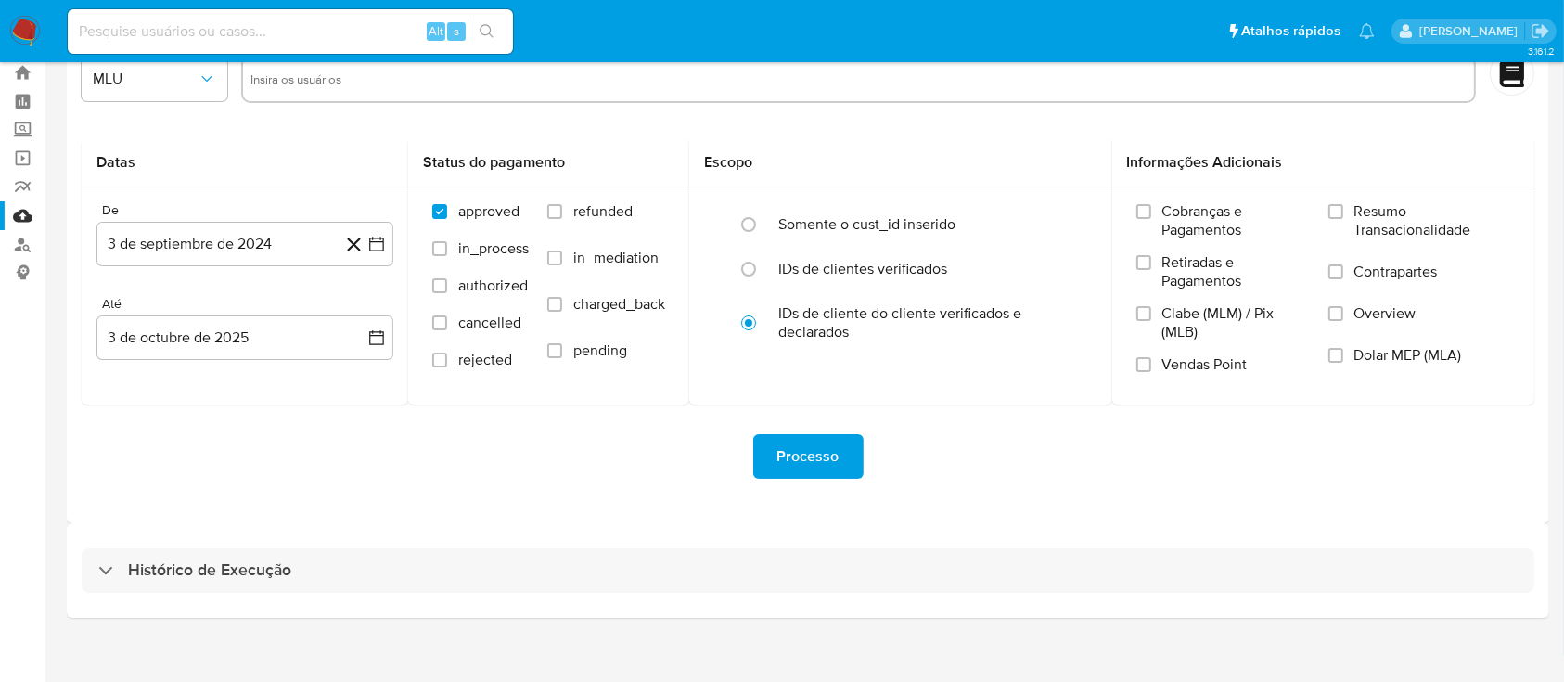
scroll to position [67, 0]
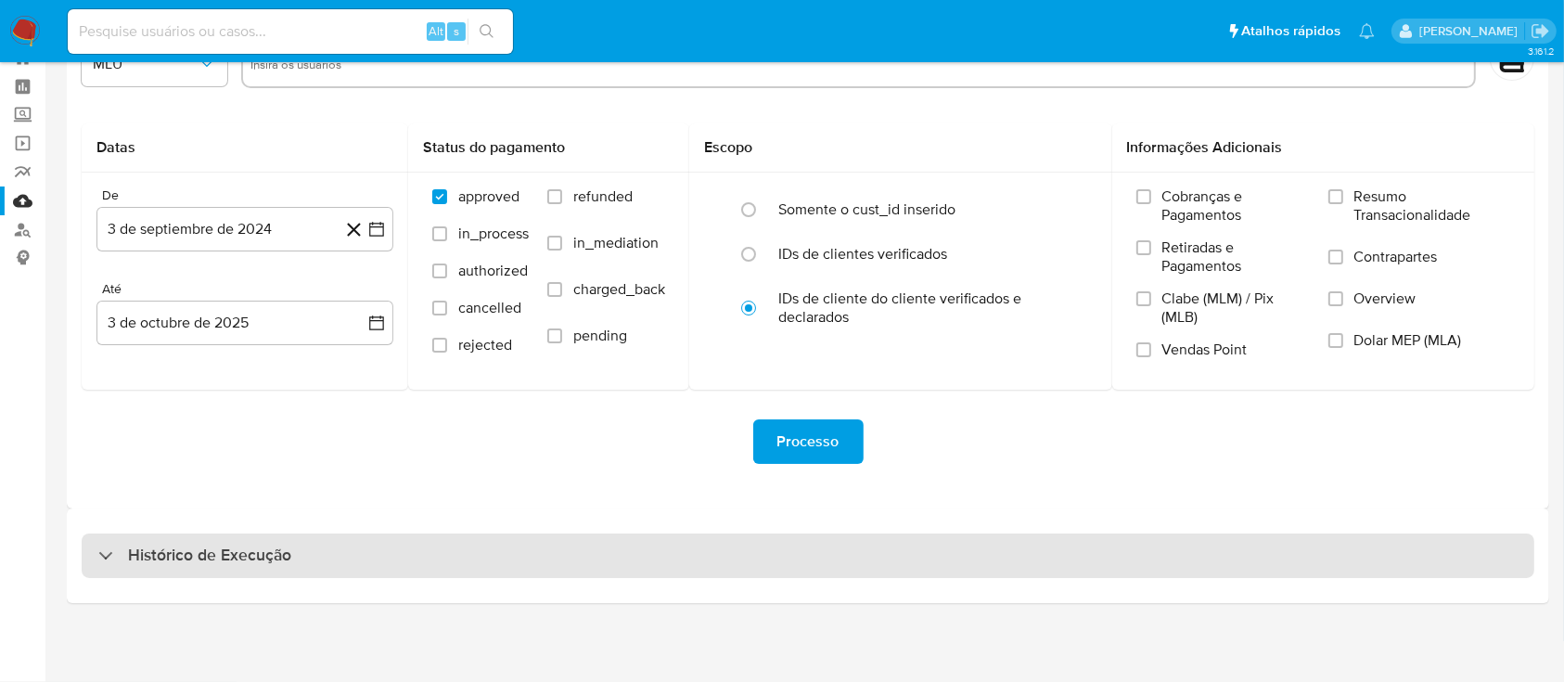
click at [862, 572] on div "Histórico de Execução" at bounding box center [808, 555] width 1453 height 45
select select "10"
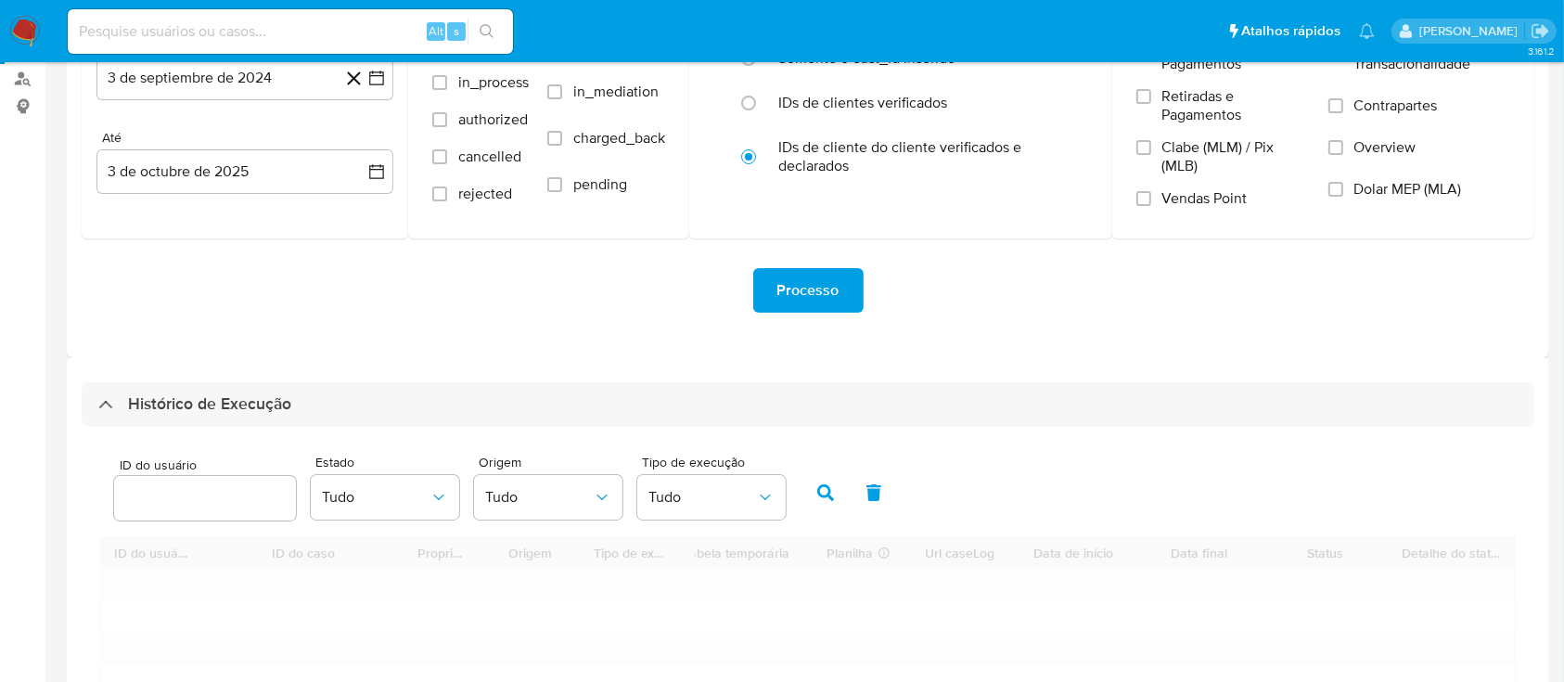
scroll to position [438, 0]
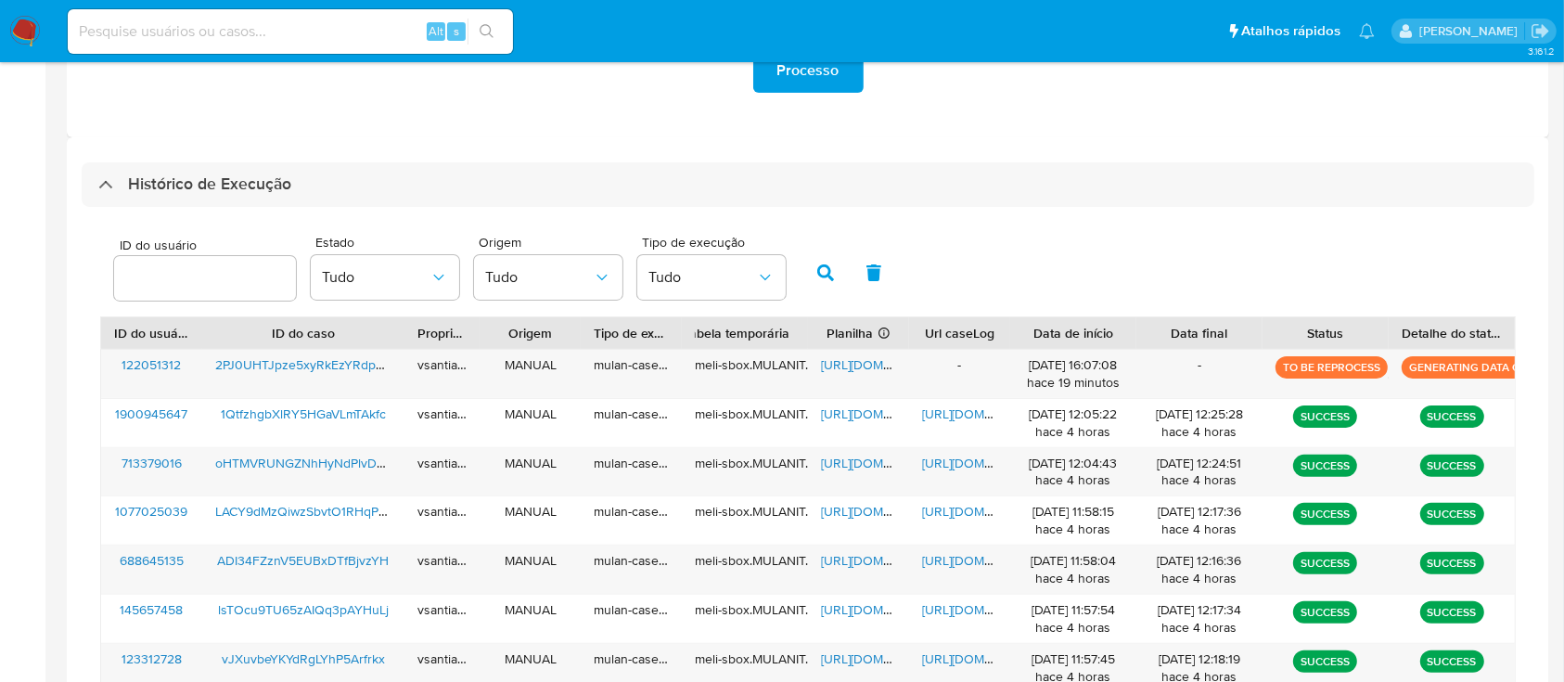
click at [993, 140] on div "Histórico de Execução ID do usuário Estado Tudo Origem Tudo Tipo de execução Tu…" at bounding box center [808, 535] width 1483 height 796
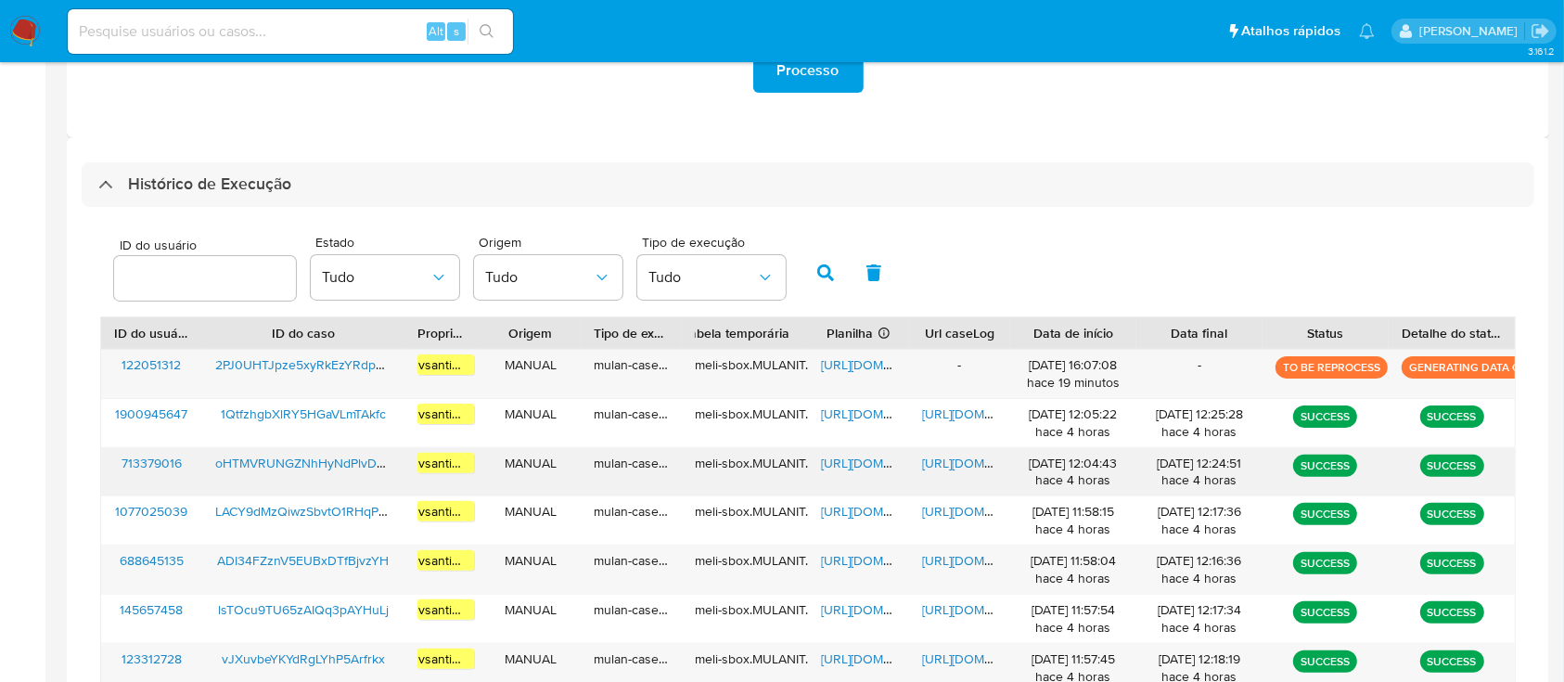
click at [353, 463] on span "oHTMVRUNGZNhHyNdPlvDBWhh" at bounding box center [313, 463] width 196 height 19
click at [859, 462] on span "[URL][DOMAIN_NAME]" at bounding box center [885, 463] width 128 height 19
click at [972, 463] on span "[URL][DOMAIN_NAME]" at bounding box center [986, 463] width 128 height 19
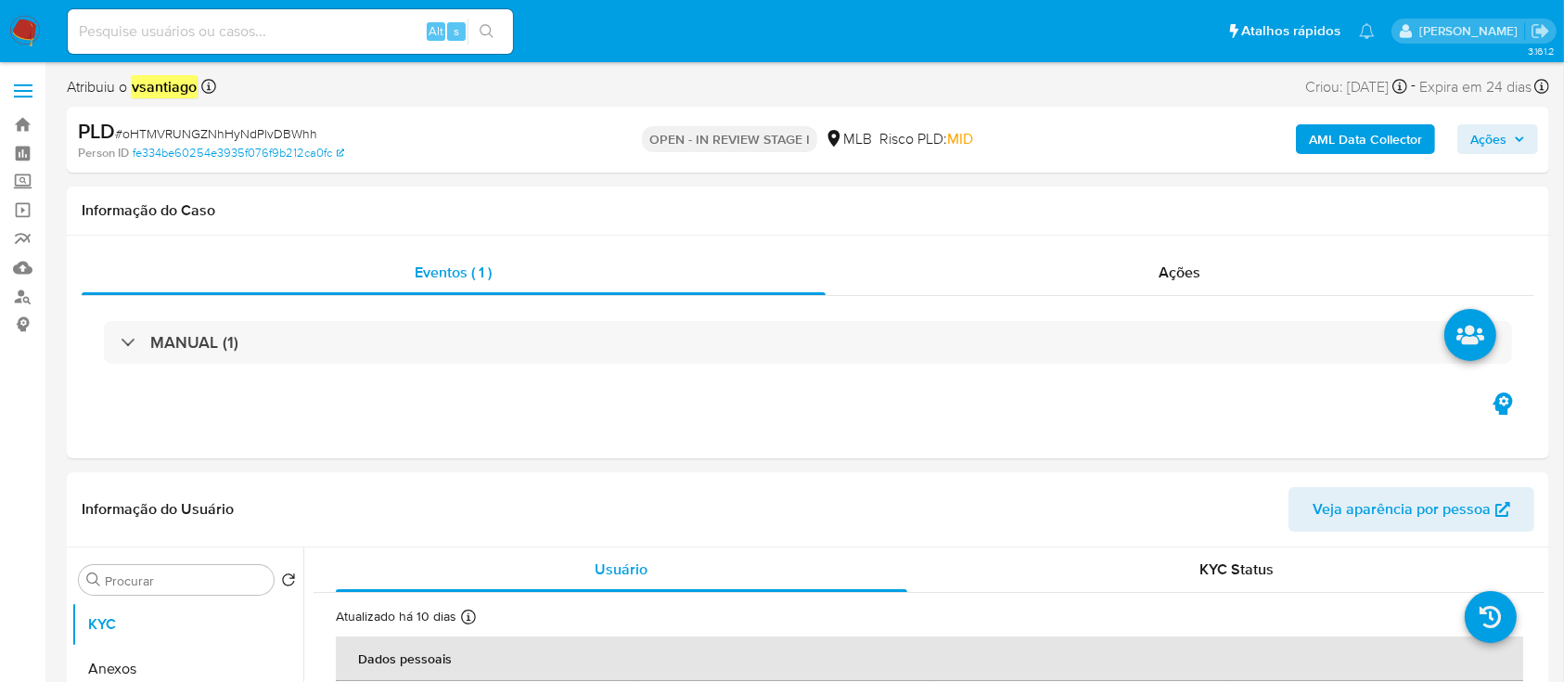
select select "10"
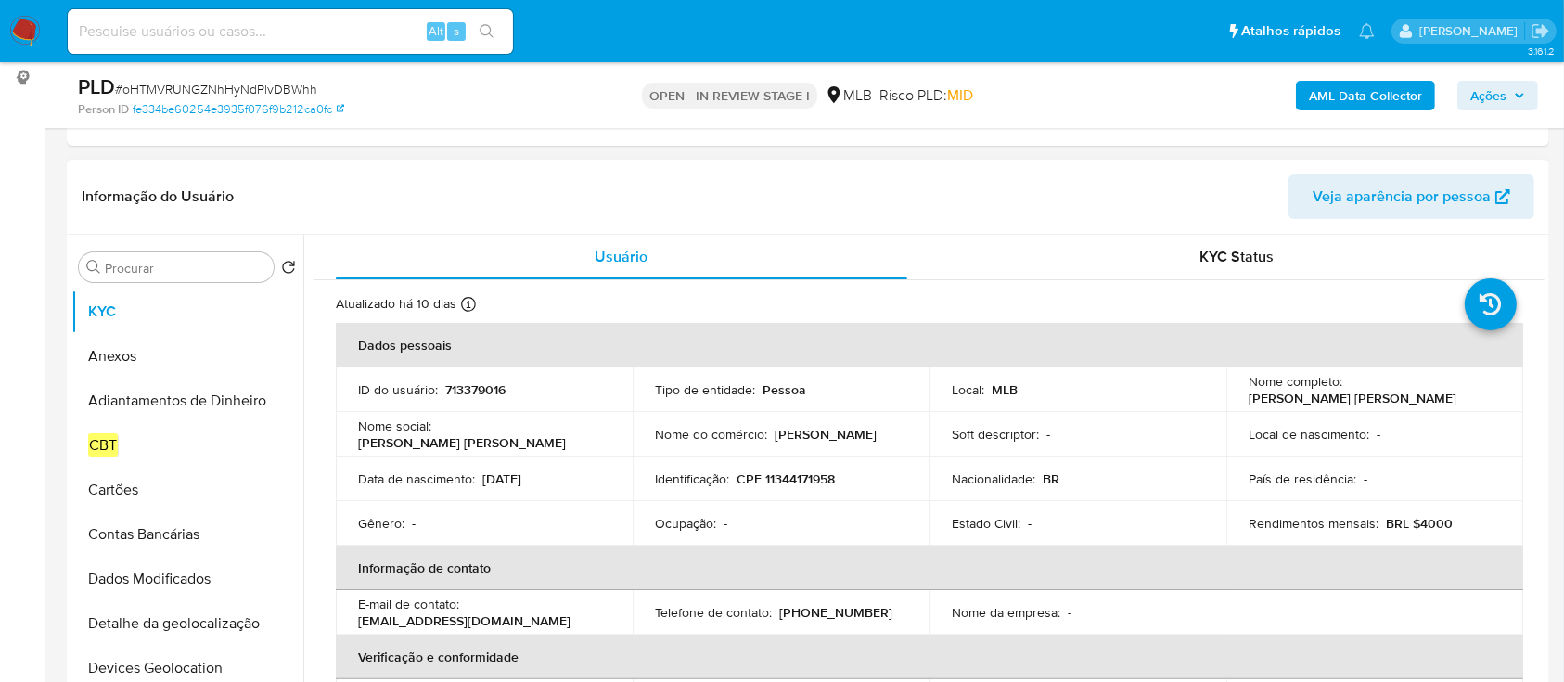
click at [803, 480] on p "CPF 11344171958" at bounding box center [786, 478] width 98 height 17
copy p "11344171958"
drag, startPoint x: 1343, startPoint y: 383, endPoint x: 1463, endPoint y: 392, distance: 120.0
click at [1463, 392] on div "Nome completo : Paola Carina Caliari" at bounding box center [1375, 389] width 252 height 33
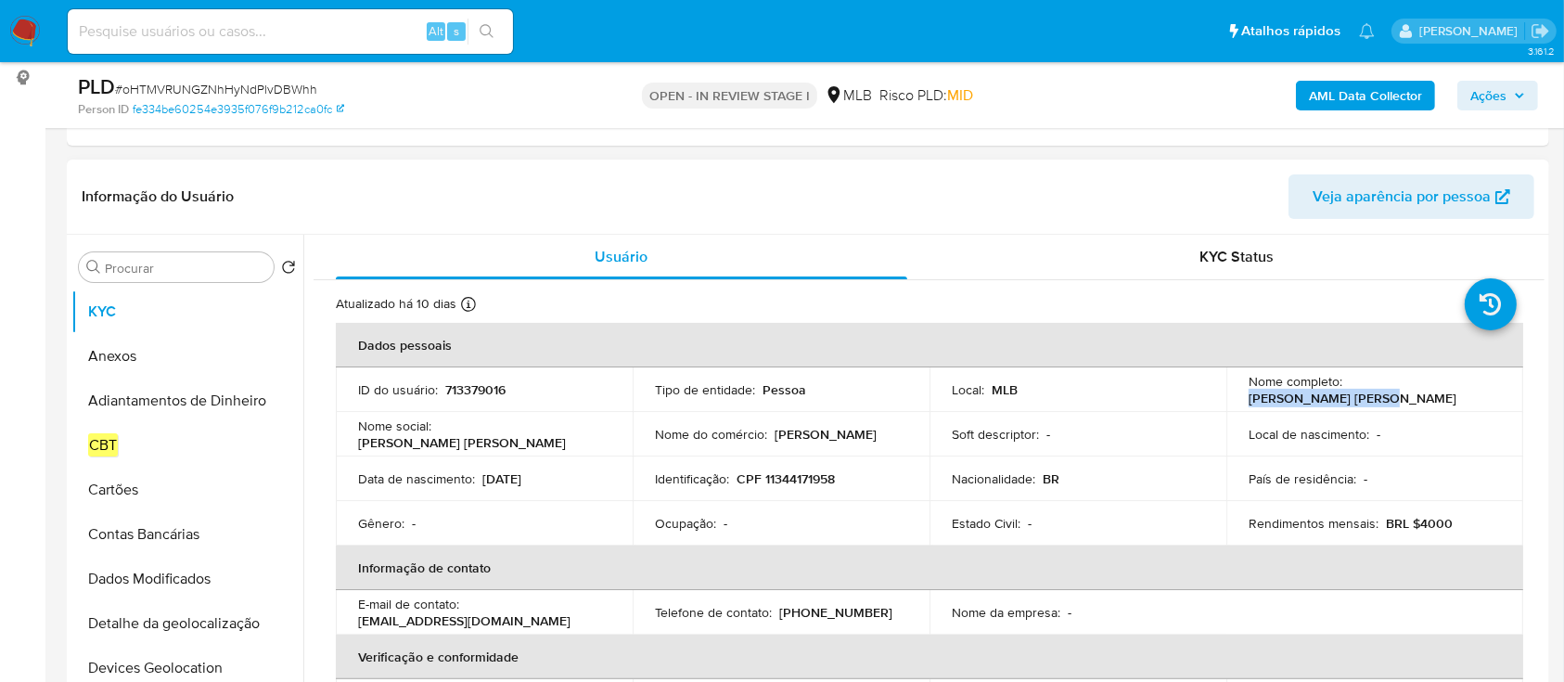
copy p "[PERSON_NAME] [PERSON_NAME]"
click at [801, 479] on p "CPF 11344171958" at bounding box center [786, 478] width 98 height 17
copy p "11344171958"
click at [214, 279] on div "Procurar" at bounding box center [176, 267] width 195 height 30
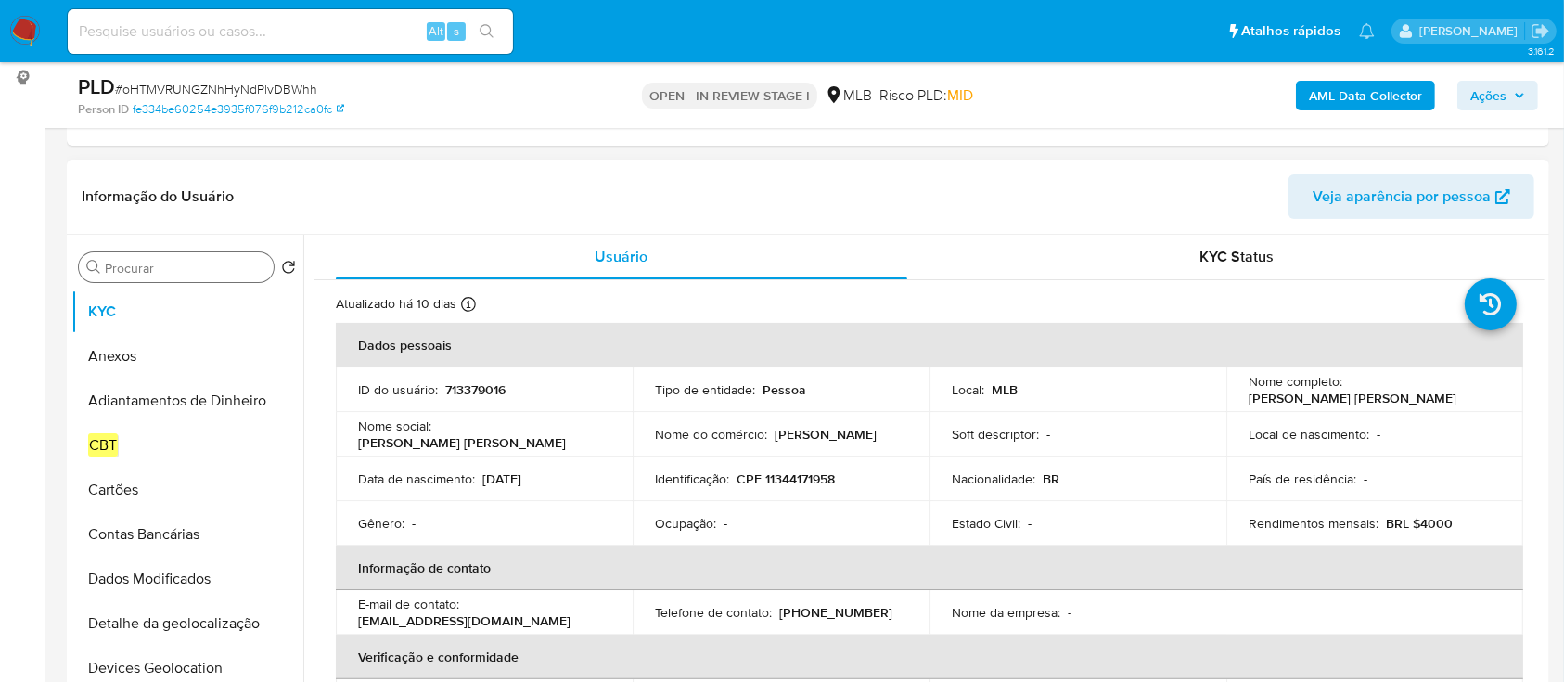
click at [212, 271] on input "Procurar" at bounding box center [185, 268] width 161 height 17
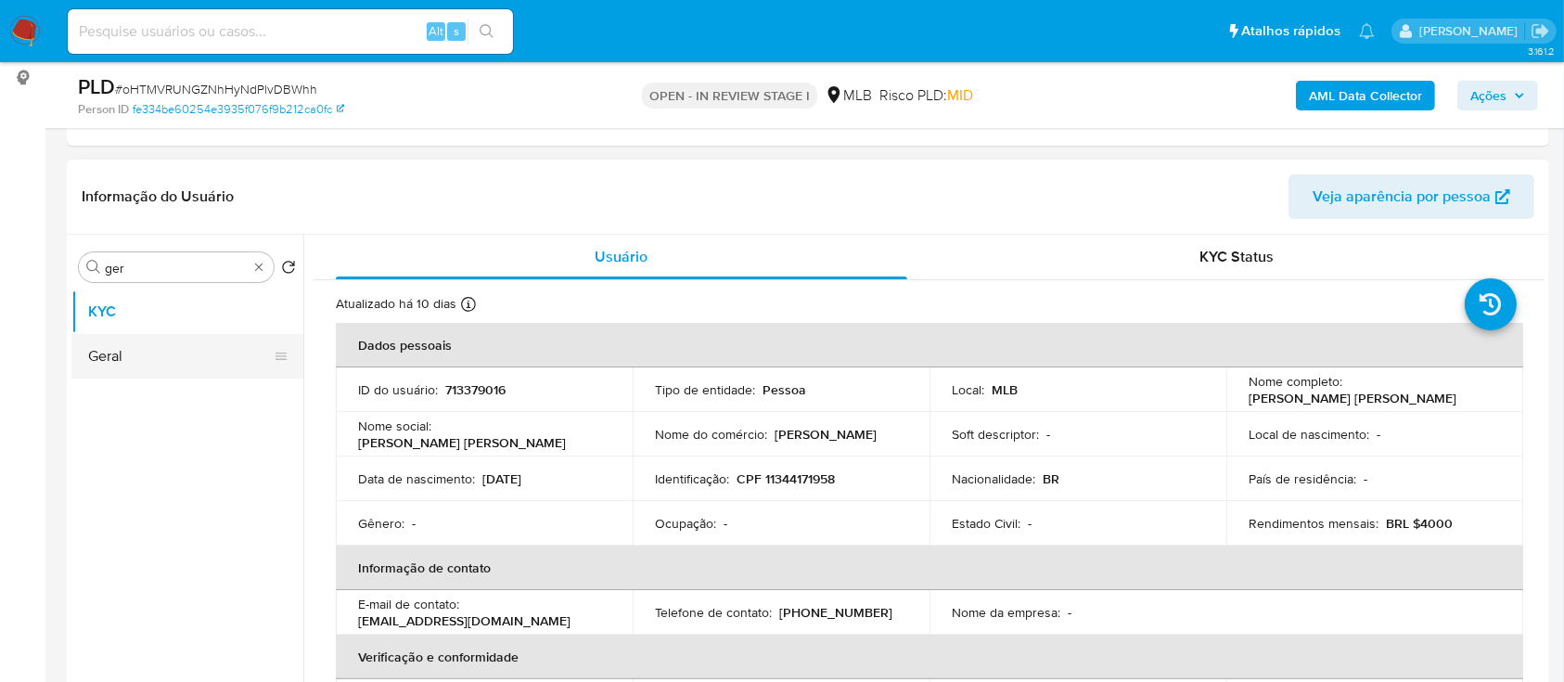
click at [173, 358] on button "Geral" at bounding box center [179, 356] width 217 height 45
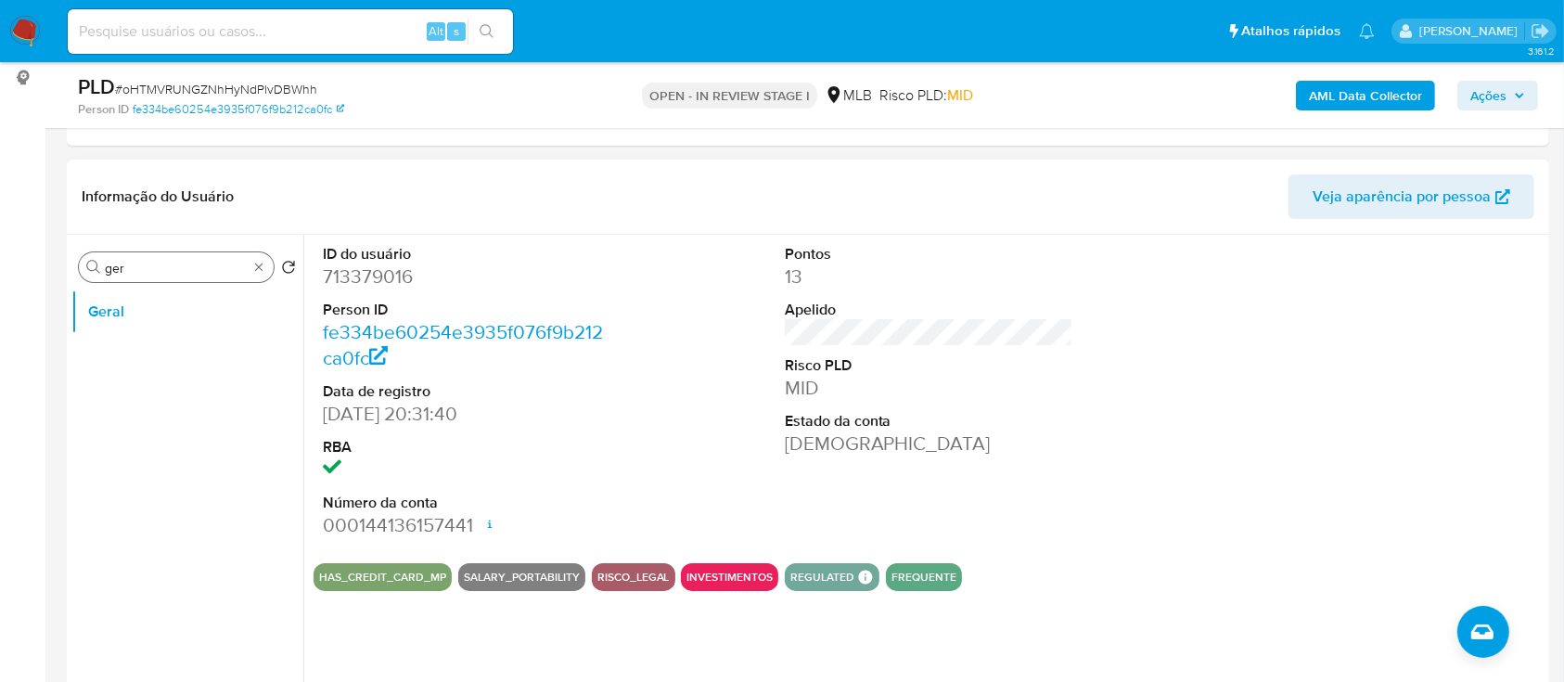
click at [185, 267] on input "ger" at bounding box center [176, 268] width 143 height 17
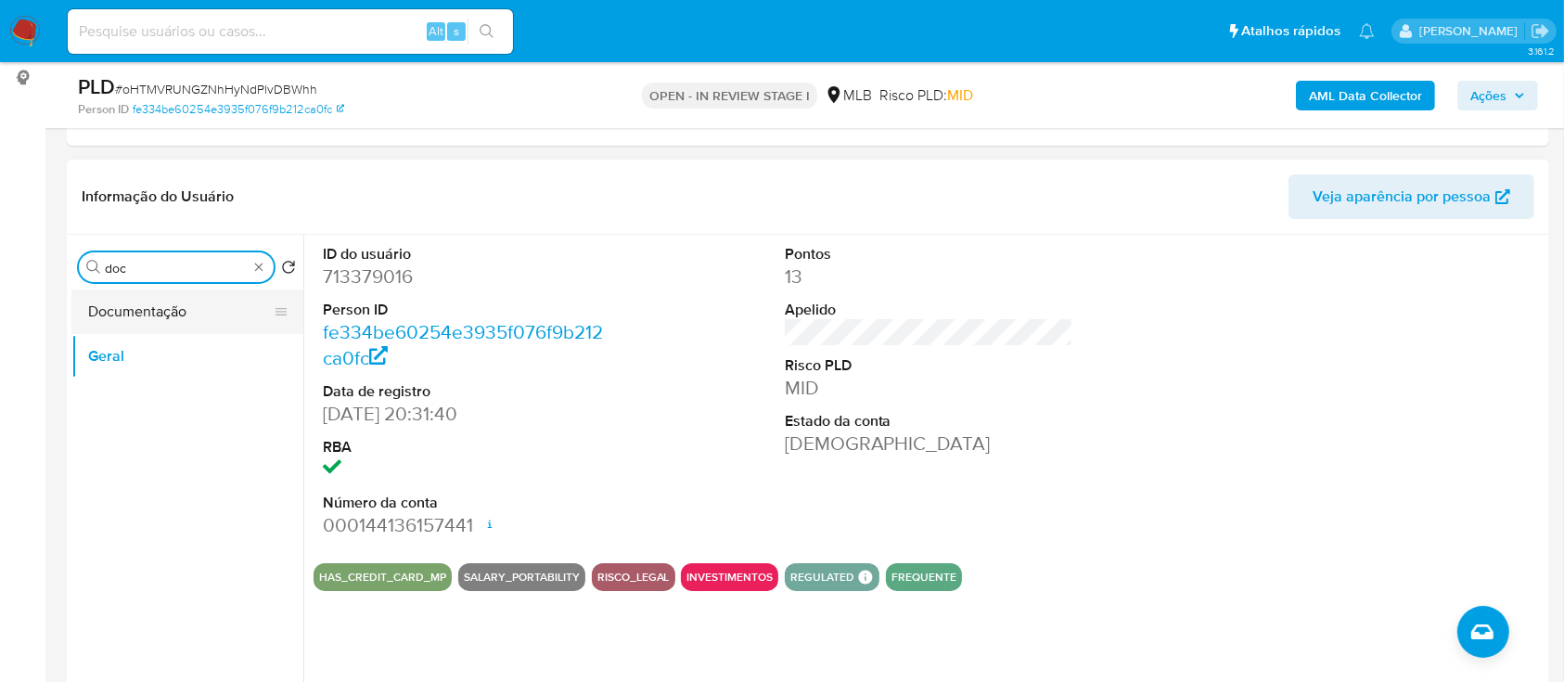
click at [157, 297] on button "Documentação" at bounding box center [179, 311] width 217 height 45
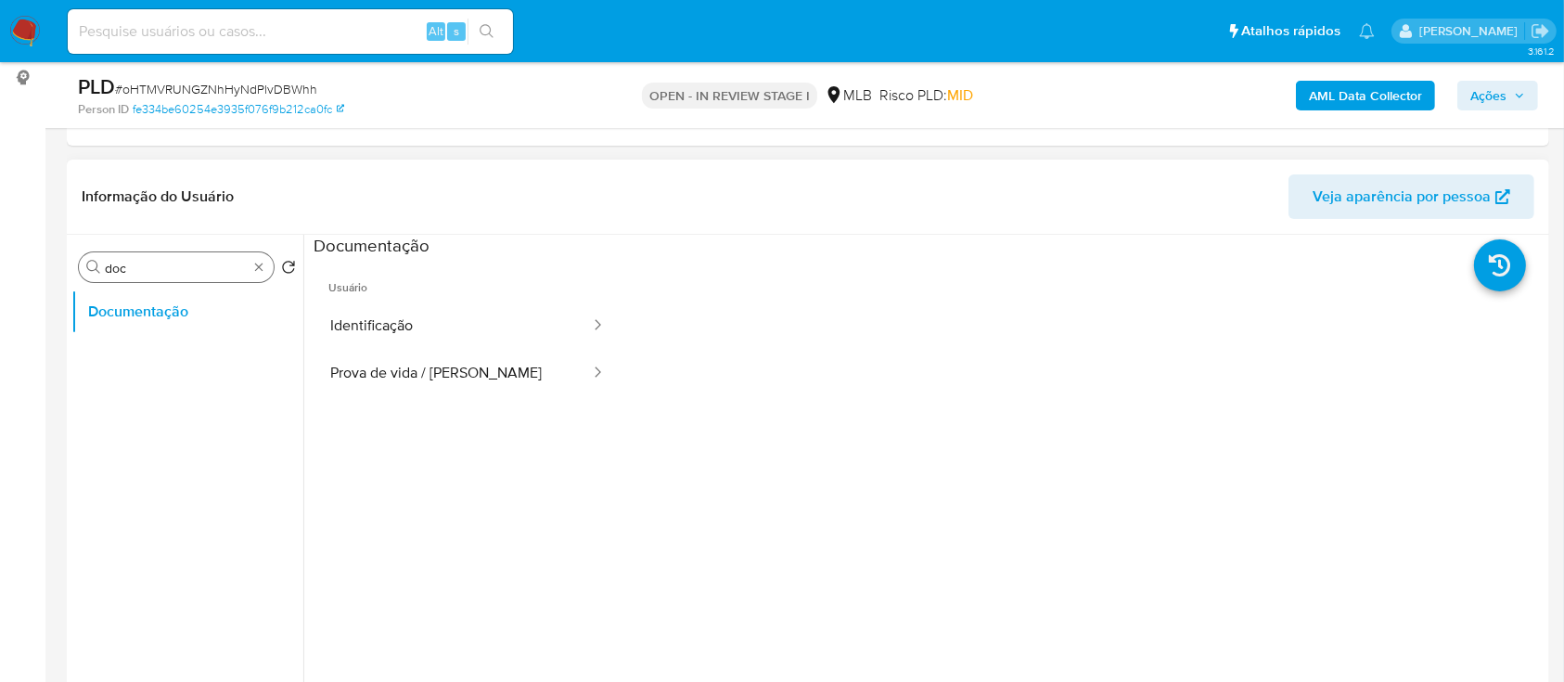
click at [159, 264] on input "doc" at bounding box center [176, 268] width 143 height 17
type input "gera"
click at [112, 355] on button "Geral" at bounding box center [179, 356] width 217 height 45
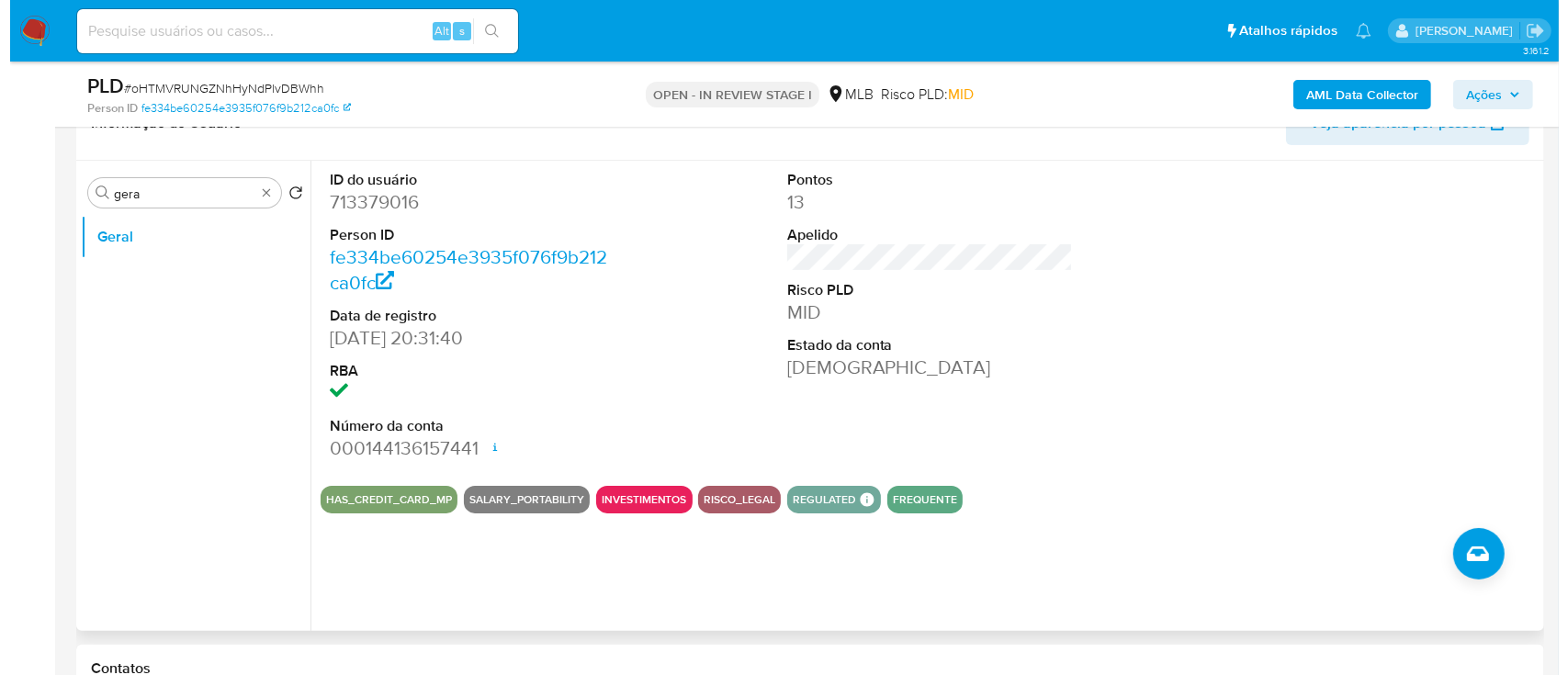
scroll to position [367, 0]
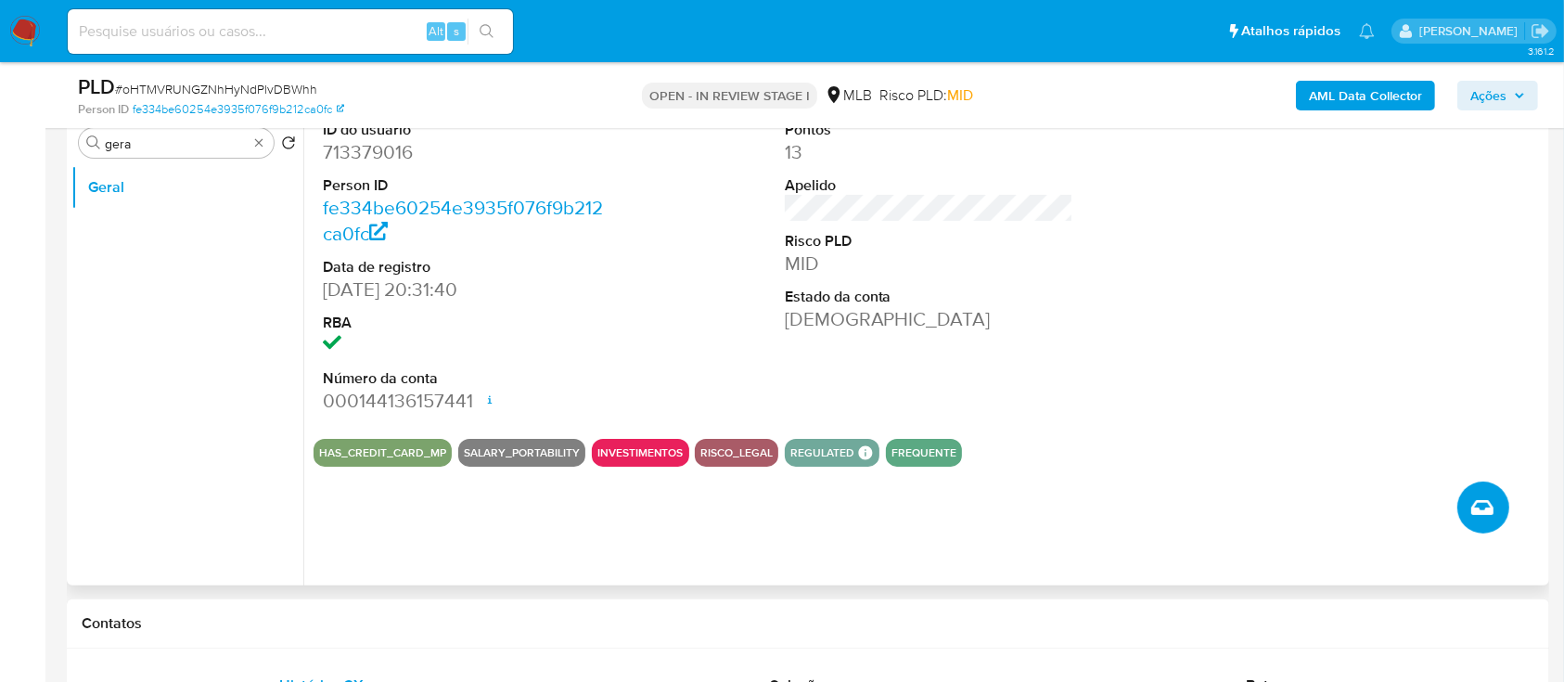
click at [1483, 516] on icon "Criar caso manual" at bounding box center [1482, 507] width 22 height 22
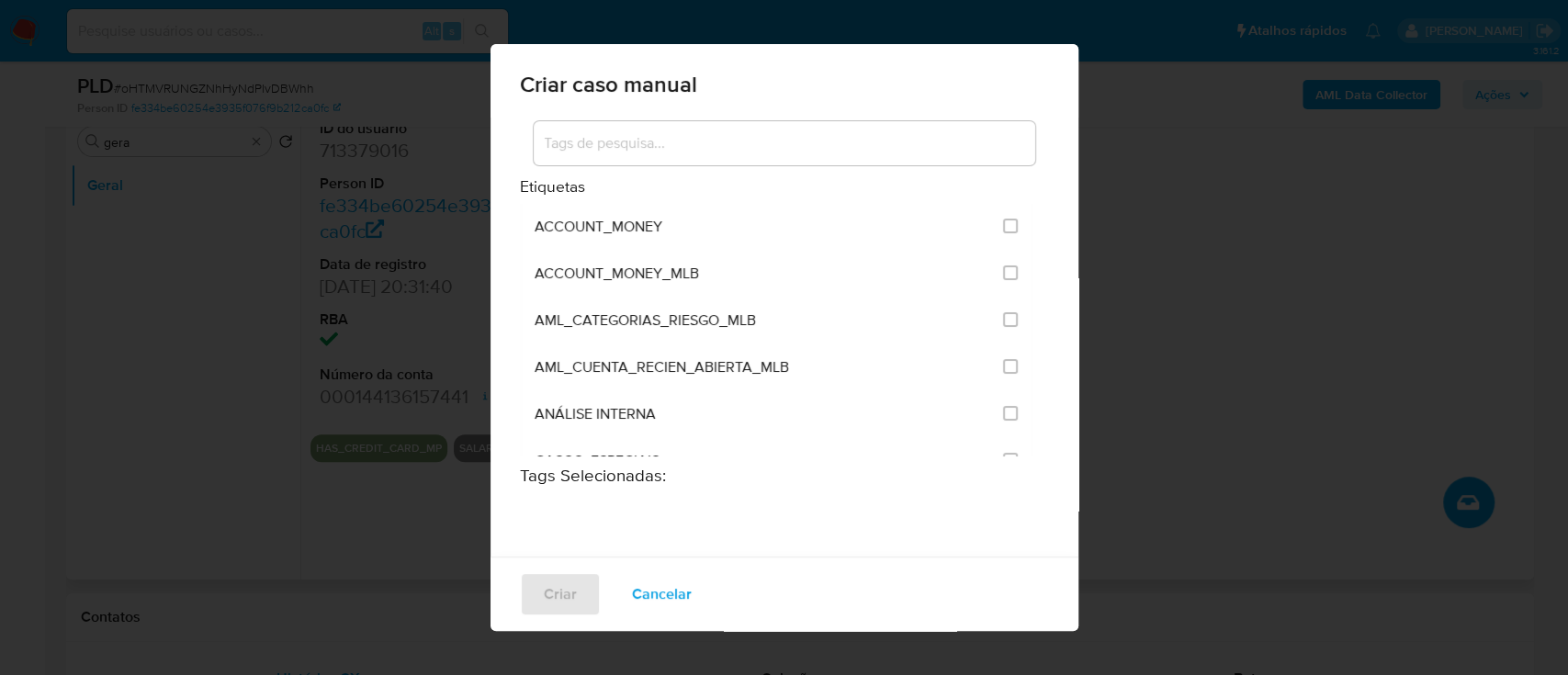
click at [691, 133] on input at bounding box center [784, 144] width 502 height 24
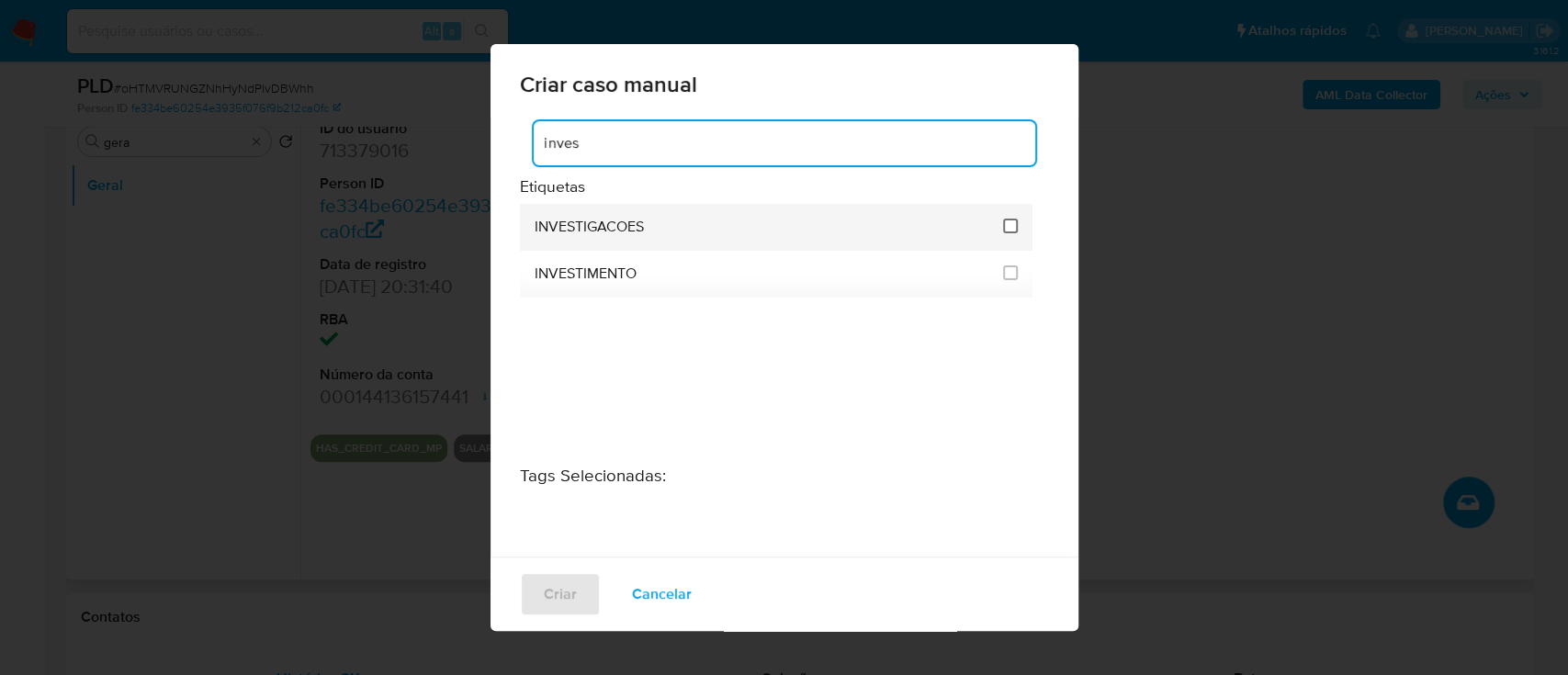
type input "inves"
click at [1004, 229] on input "2067" at bounding box center [1010, 226] width 15 height 15
checkbox input "true"
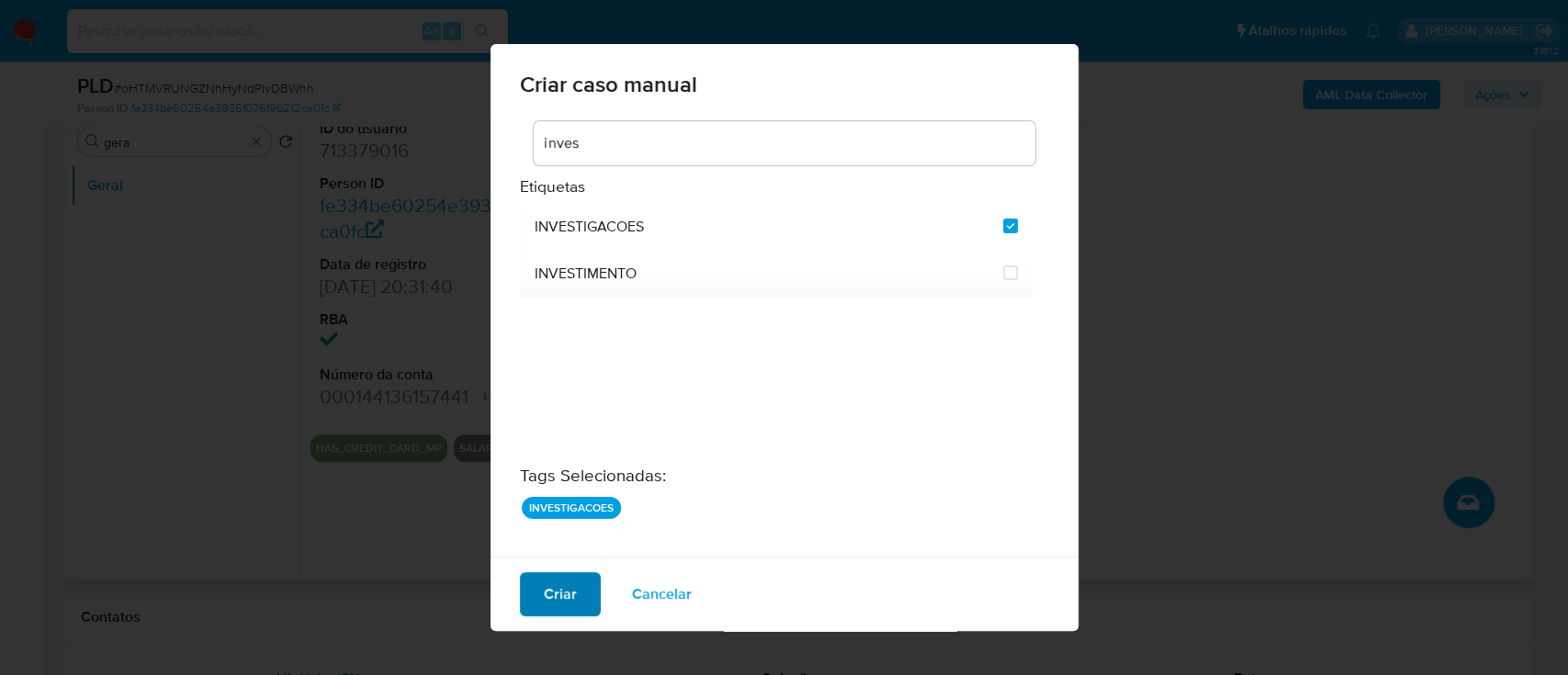
click at [555, 612] on span "Criar" at bounding box center [559, 594] width 33 height 41
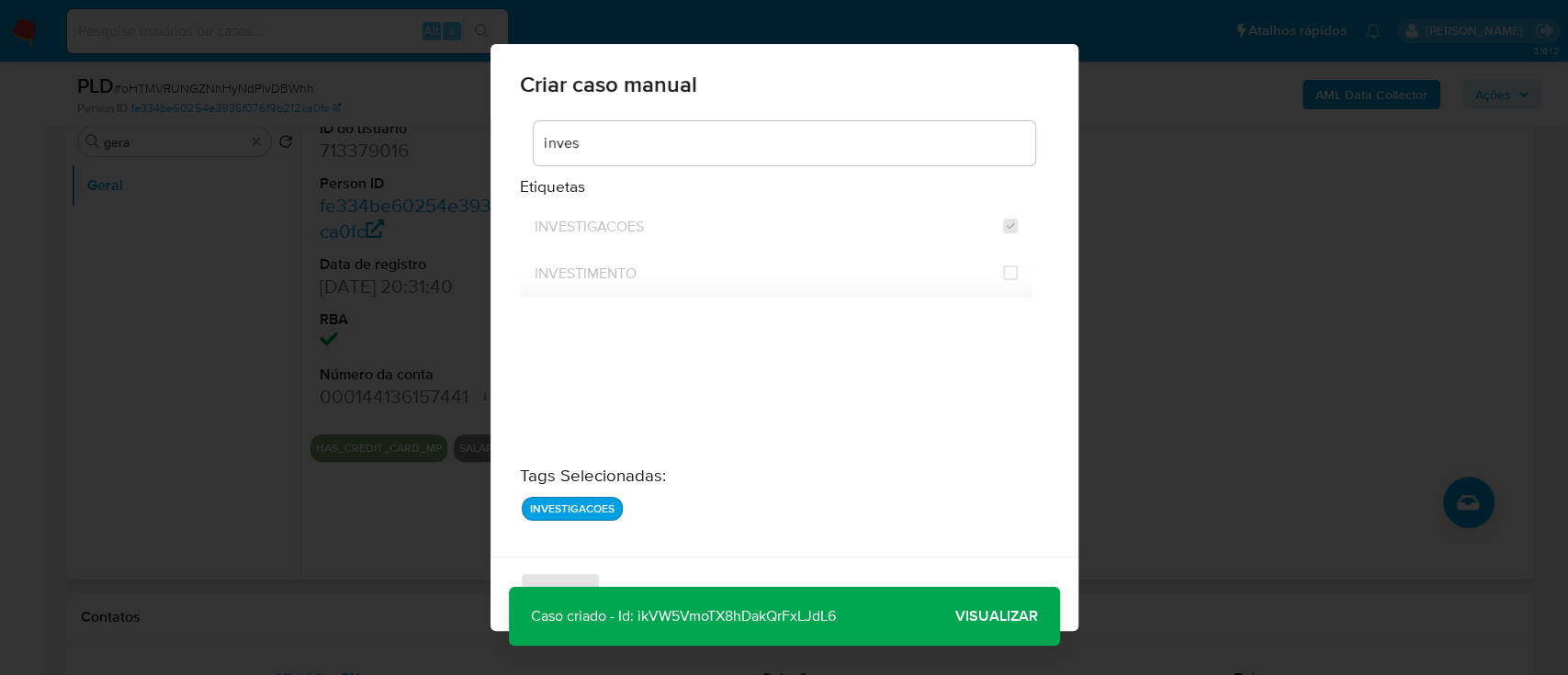
click at [999, 617] on span "Visualizar" at bounding box center [997, 617] width 83 height 0
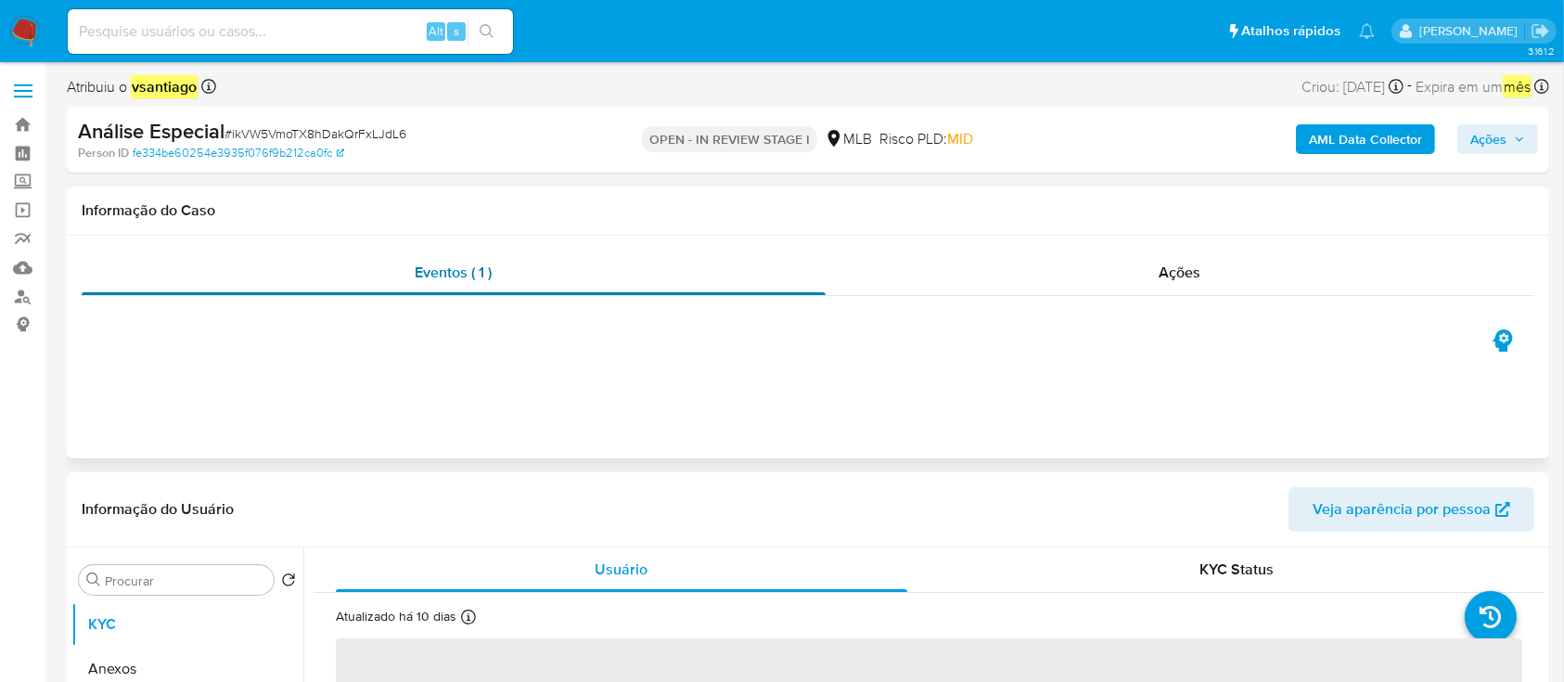
select select "10"
click at [1498, 133] on span "Ações" at bounding box center [1489, 139] width 36 height 30
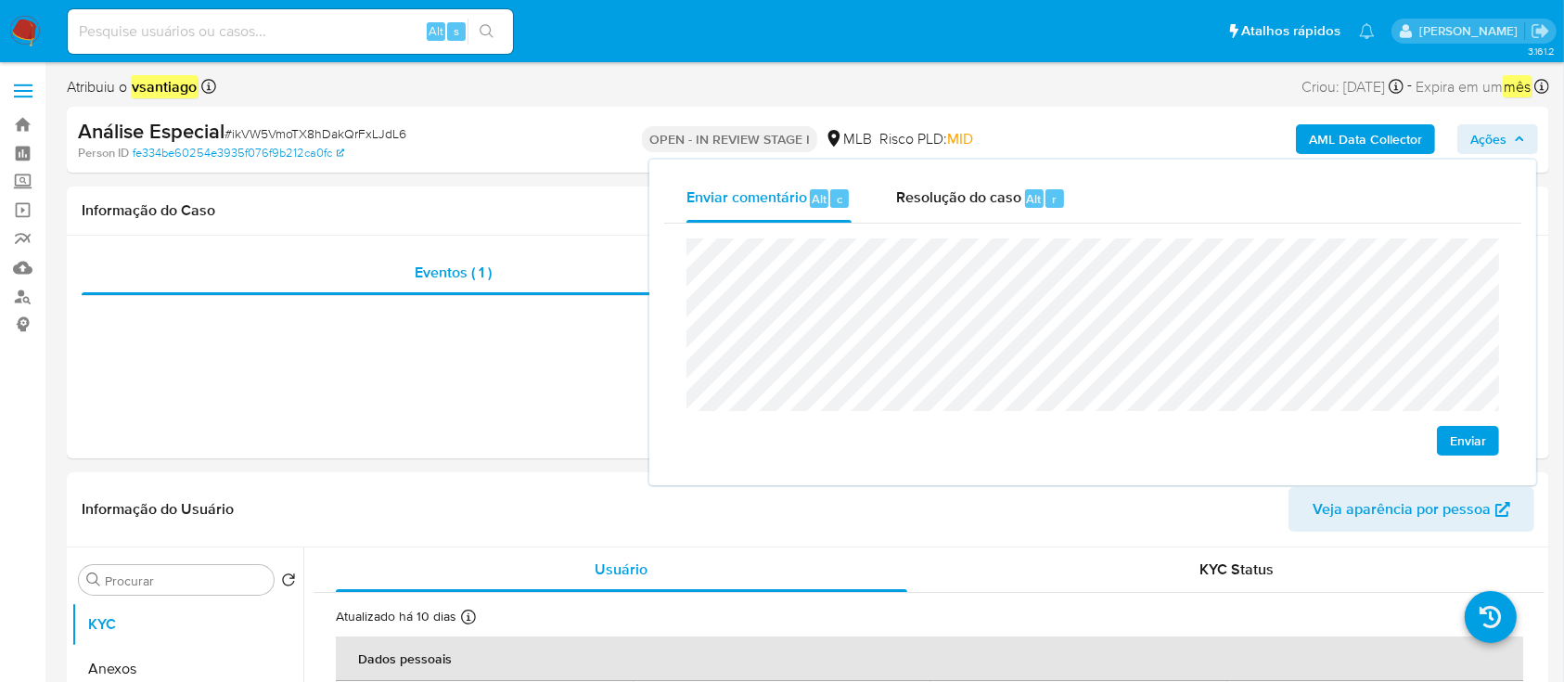
click at [1474, 449] on span "Enviar" at bounding box center [1468, 441] width 36 height 26
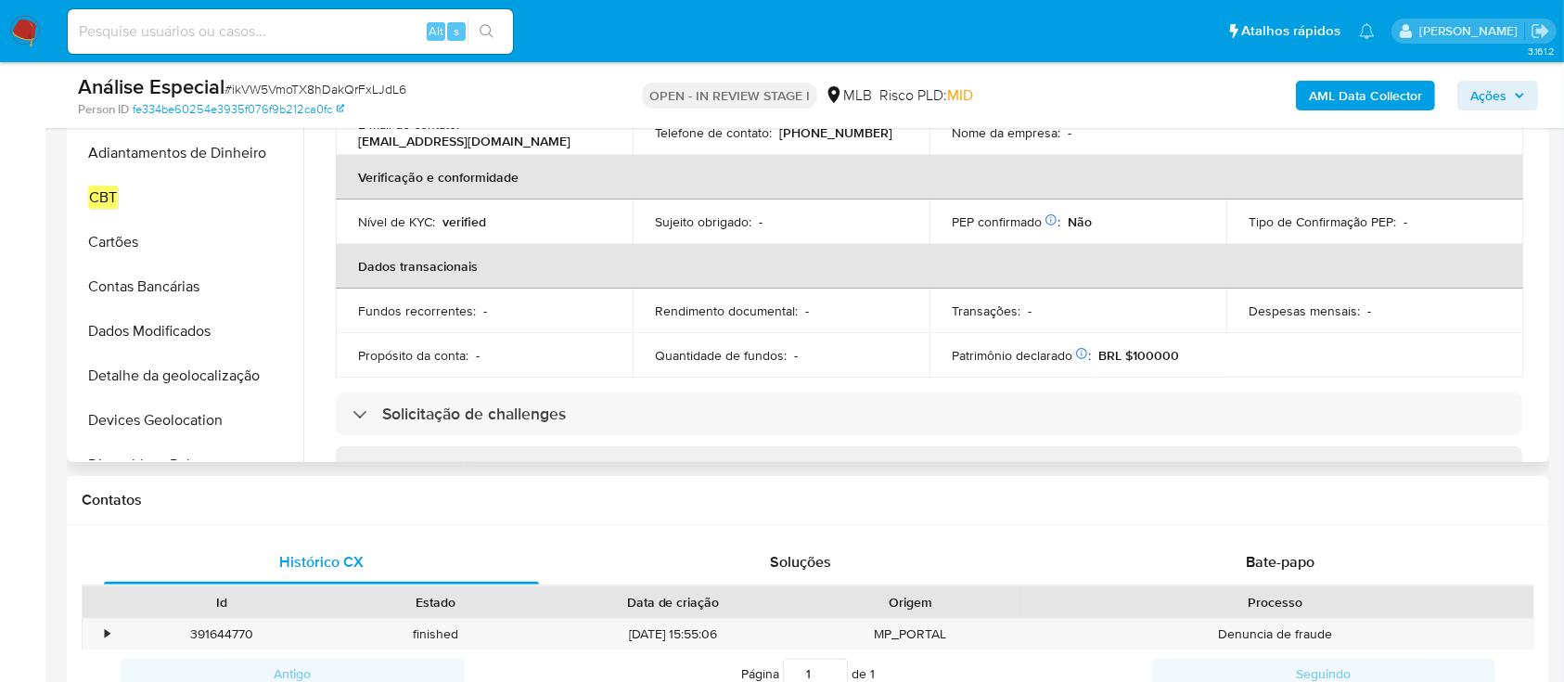
scroll to position [371, 0]
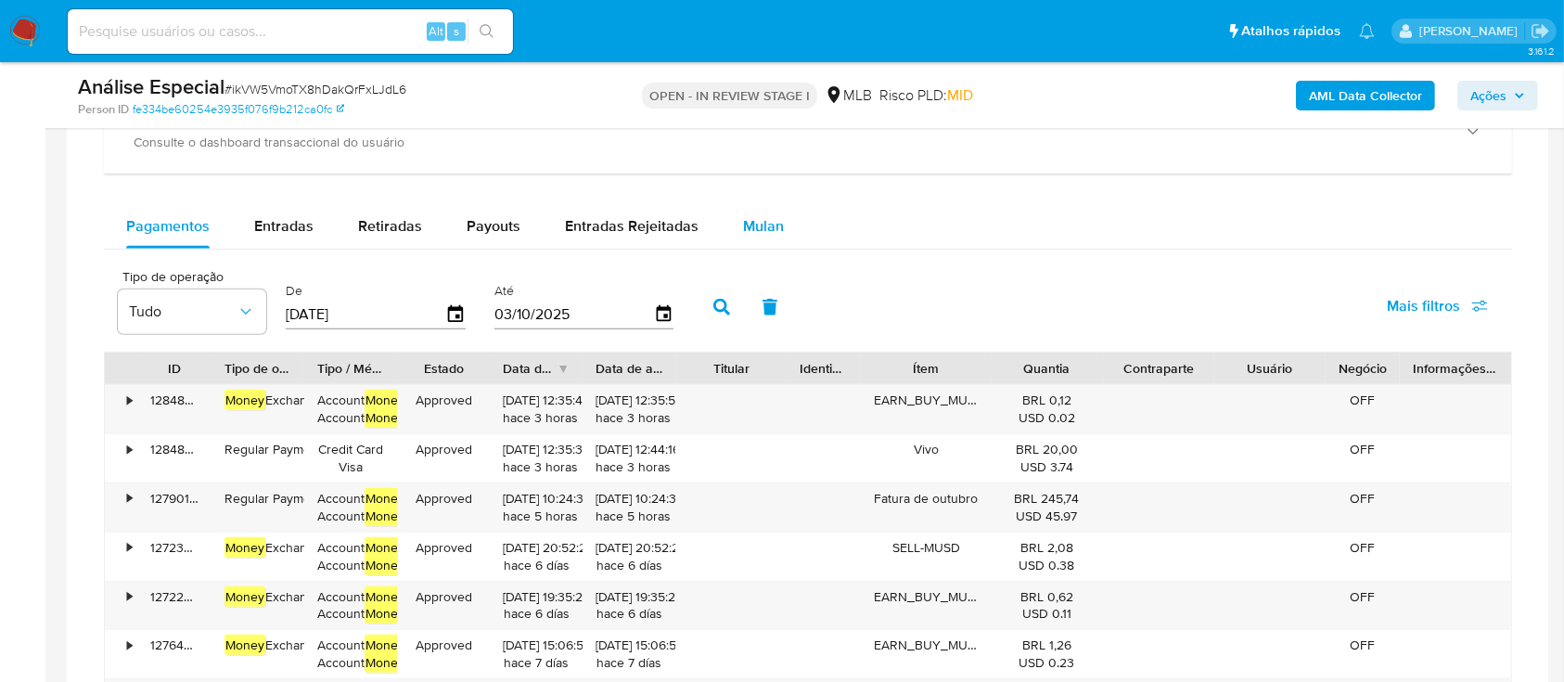
click at [747, 234] on span "Mulan" at bounding box center [763, 225] width 41 height 21
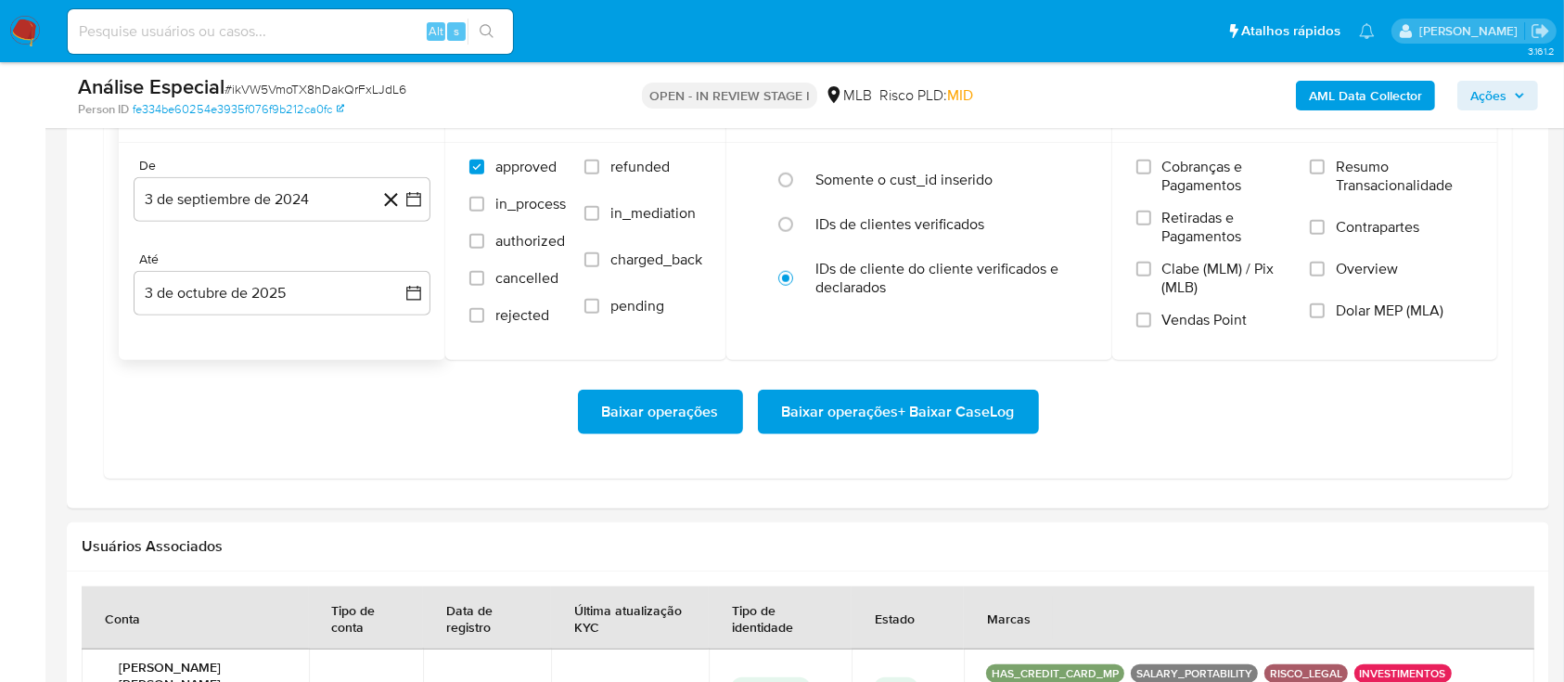
scroll to position [1608, 0]
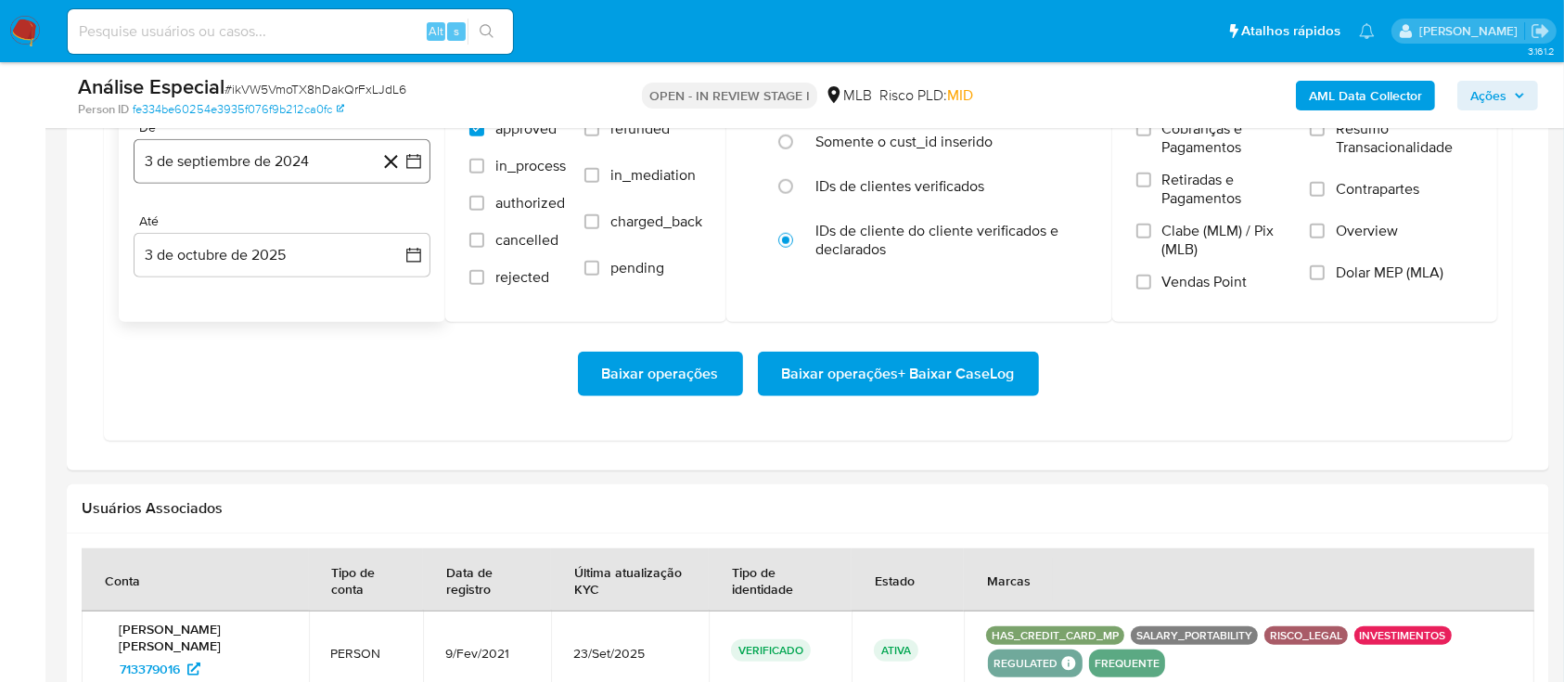
click at [276, 174] on button "3 de septiembre de 2024" at bounding box center [282, 161] width 297 height 45
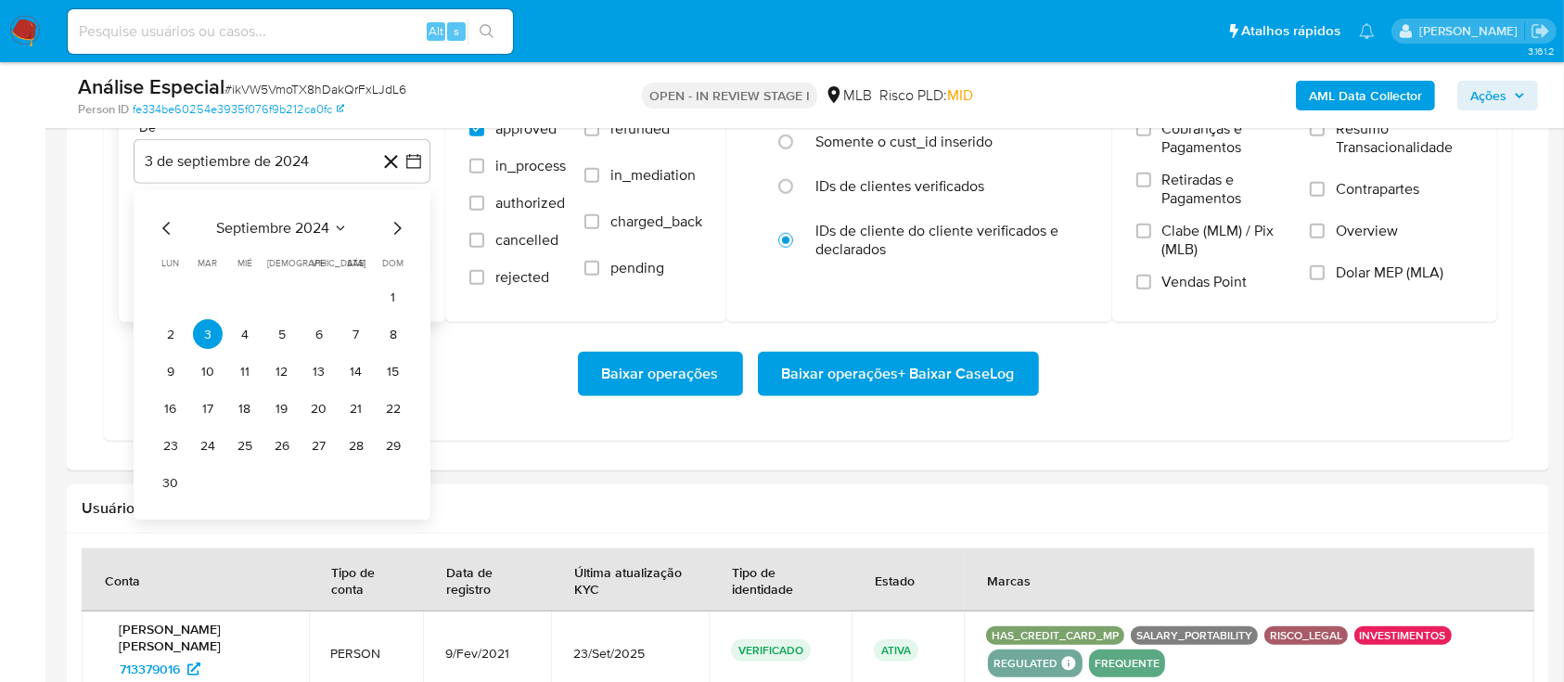
click at [390, 225] on icon "Mes siguiente" at bounding box center [397, 229] width 22 height 22
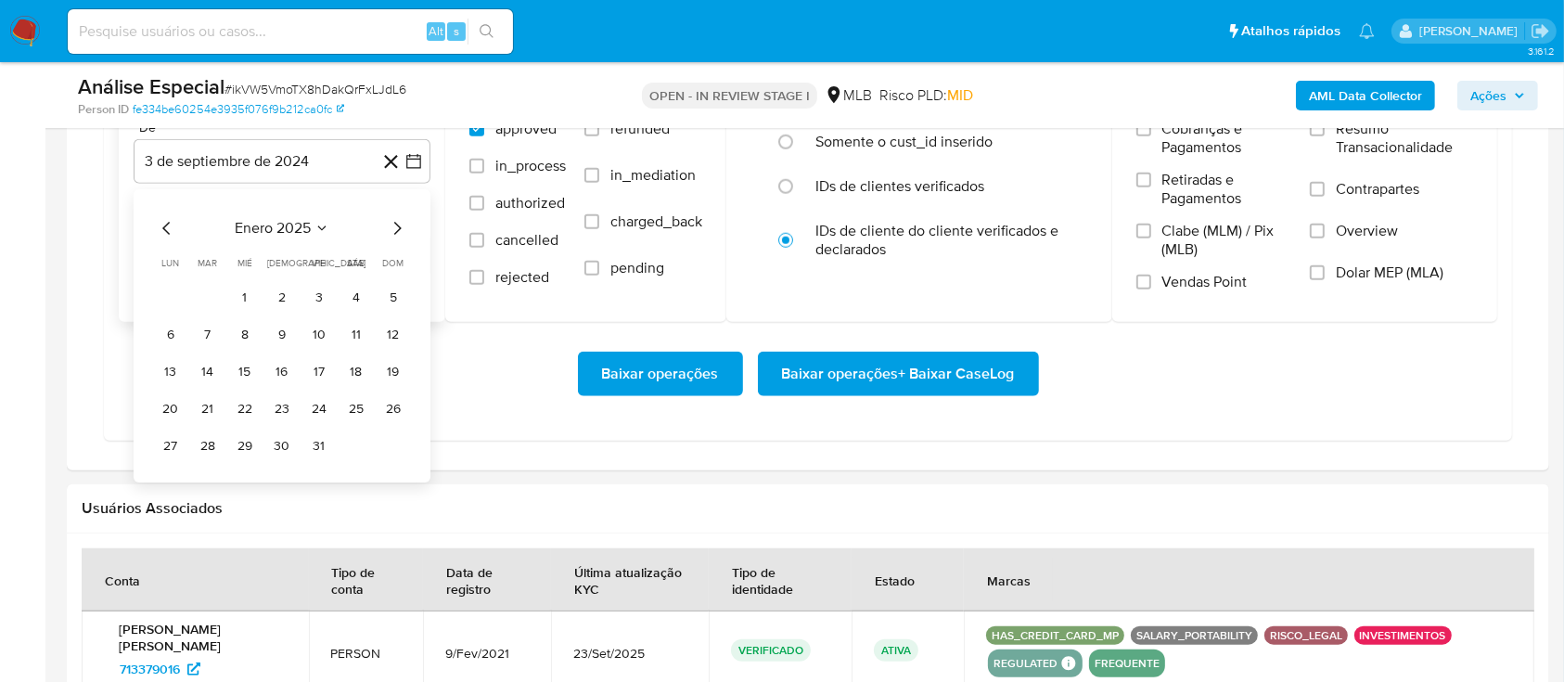
click at [390, 225] on icon "Mes siguiente" at bounding box center [397, 229] width 22 height 22
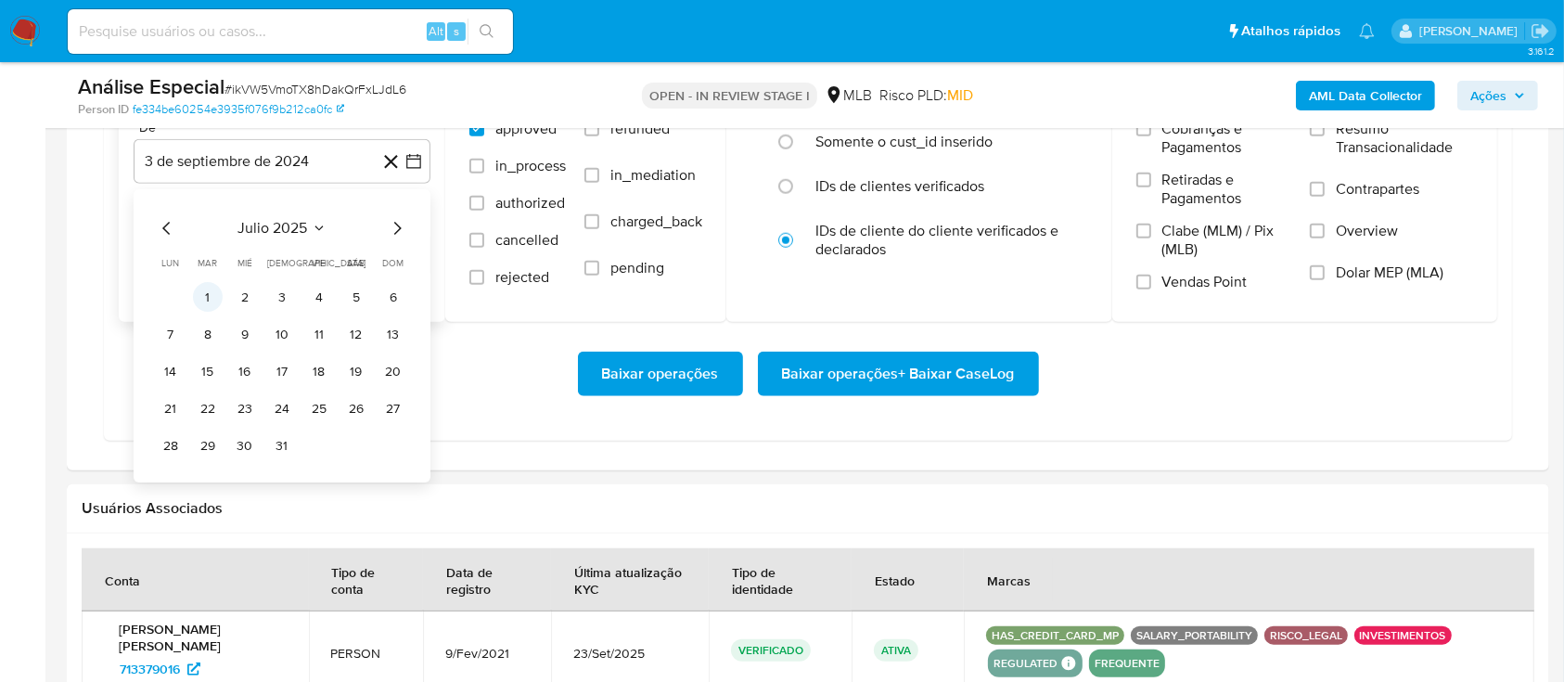
click at [212, 297] on button "1" at bounding box center [208, 298] width 30 height 30
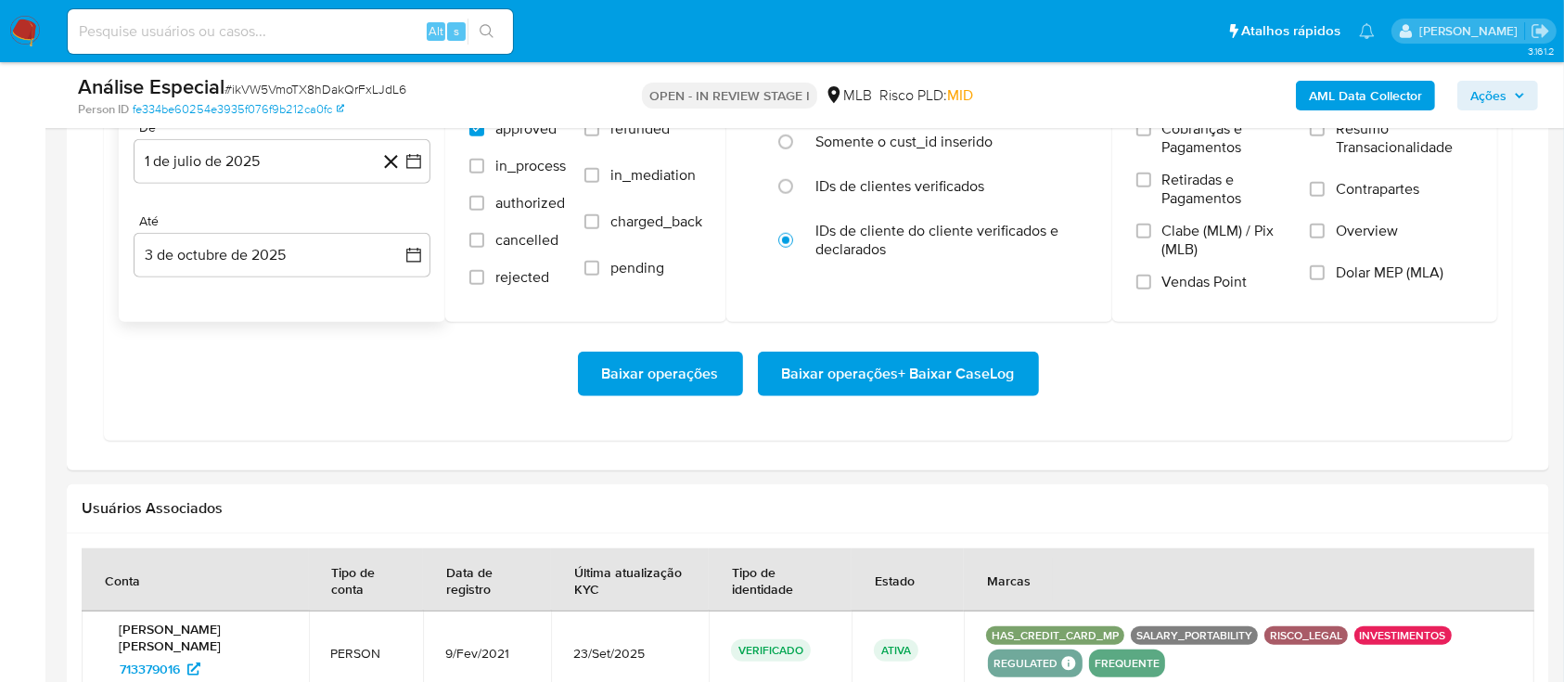
click at [440, 410] on div "Baixar operações Baixar operações + Baixar CaseLog" at bounding box center [808, 374] width 1379 height 104
click at [950, 381] on span "Baixar operações + Baixar CaseLog" at bounding box center [898, 373] width 233 height 41
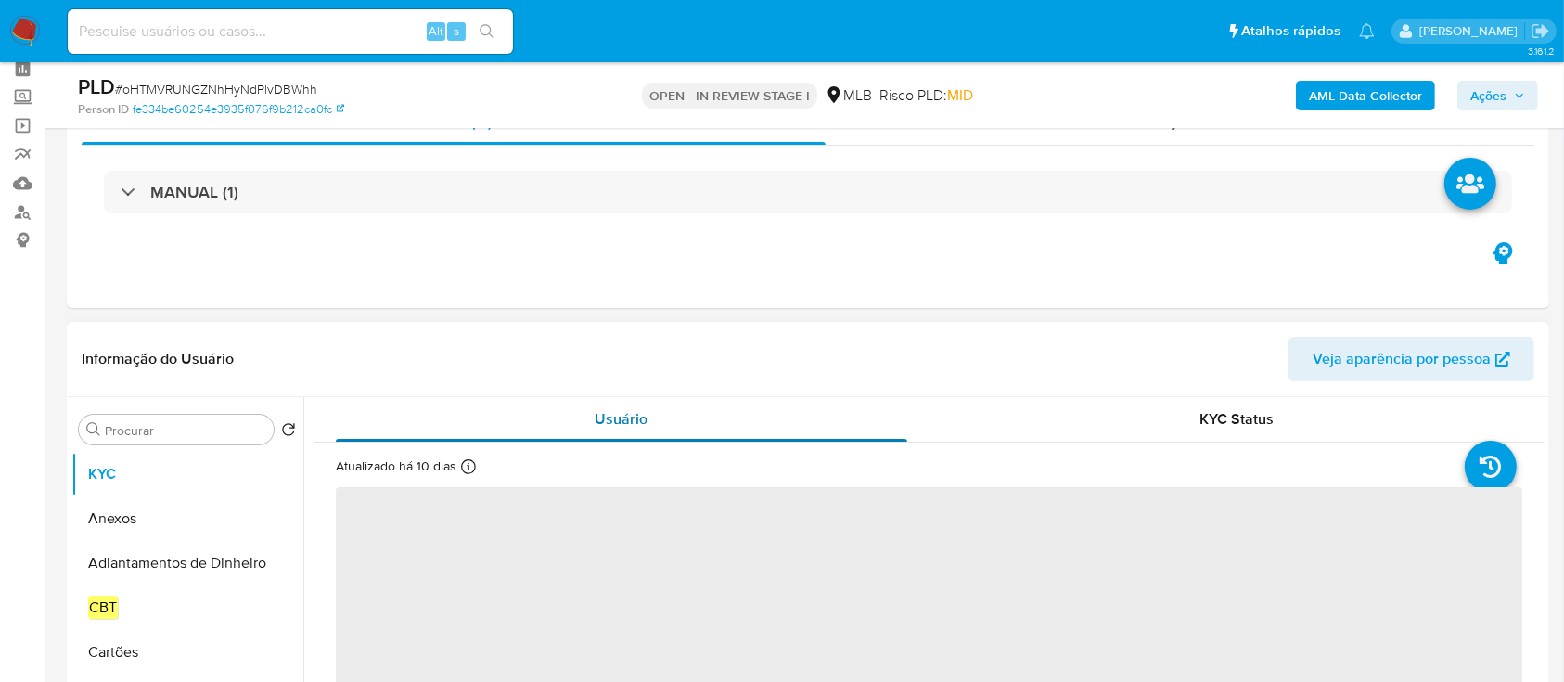
scroll to position [123, 0]
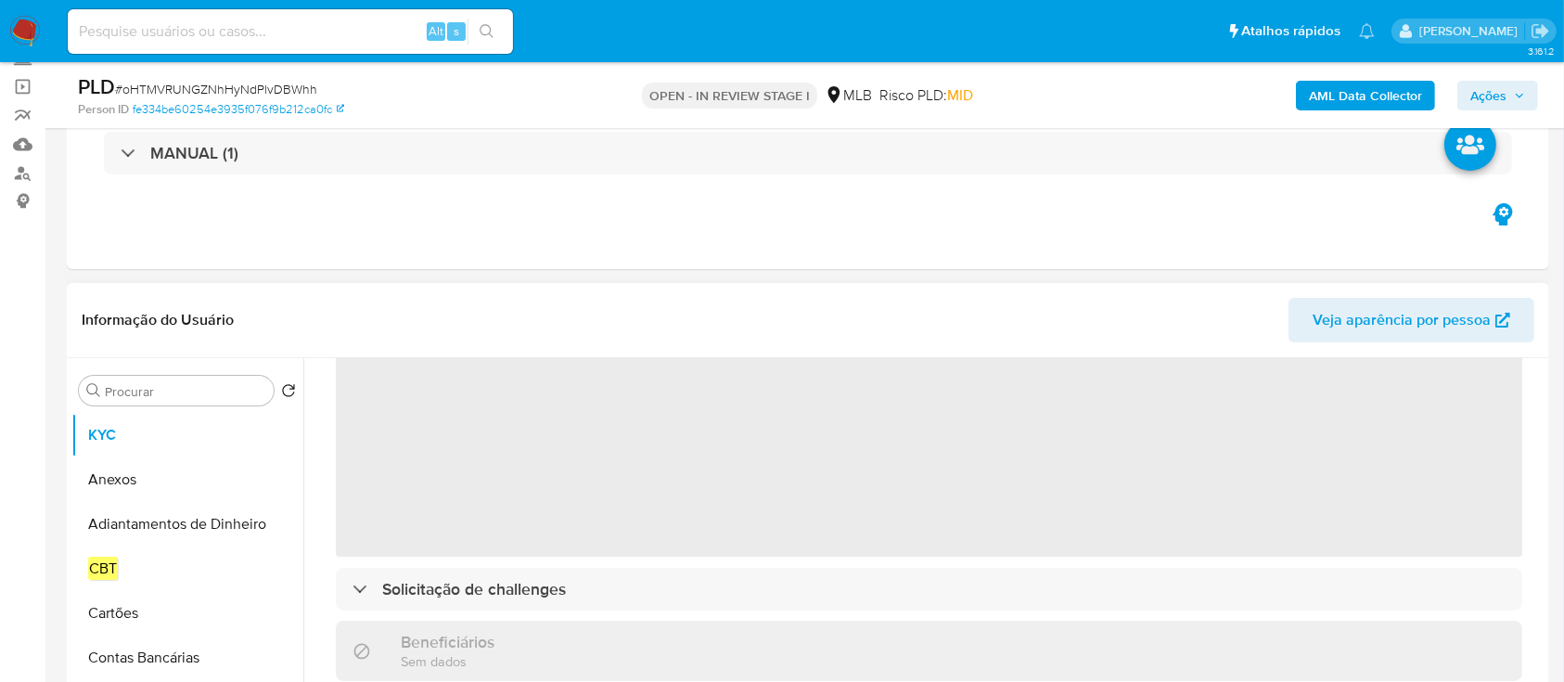
select select "10"
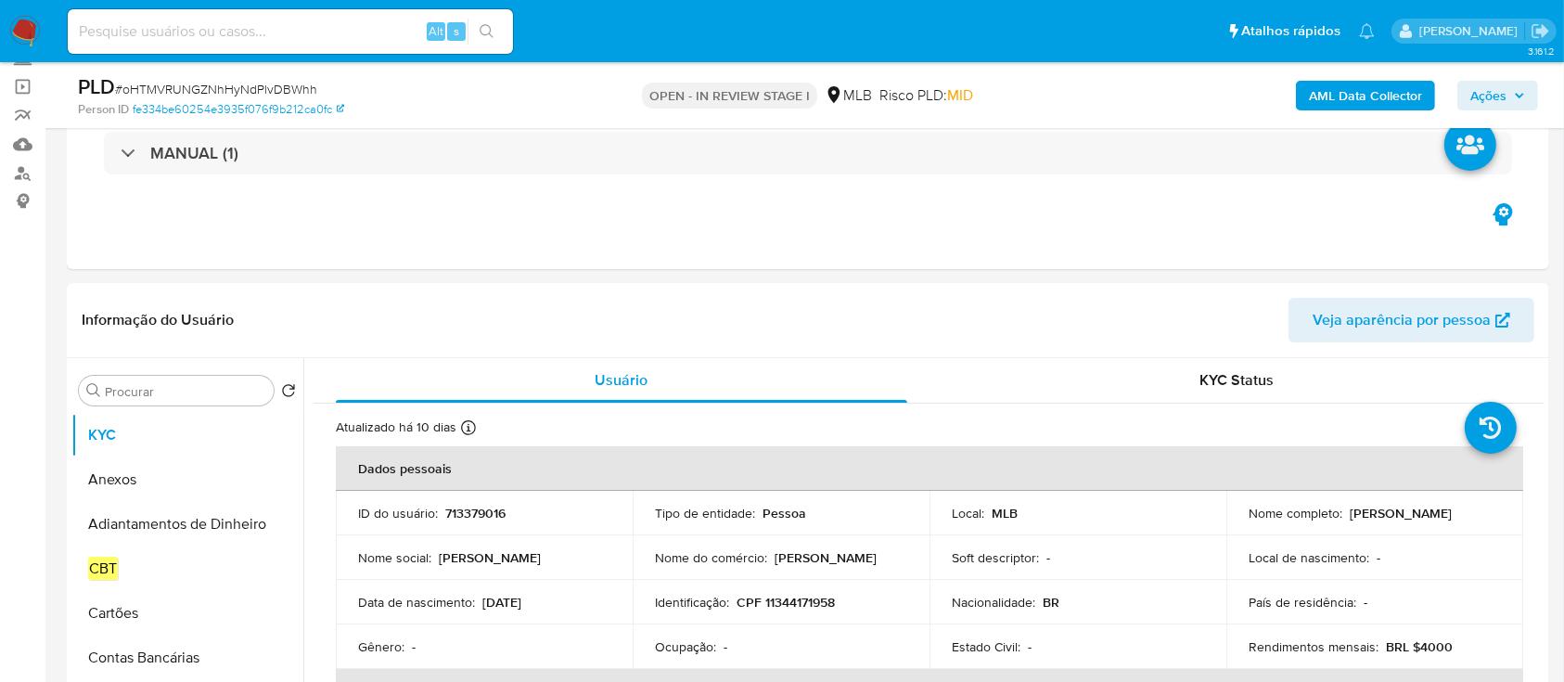
click at [463, 515] on p "713379016" at bounding box center [475, 513] width 60 height 17
copy p "713379016"
click at [491, 514] on p "713379016" at bounding box center [475, 513] width 60 height 17
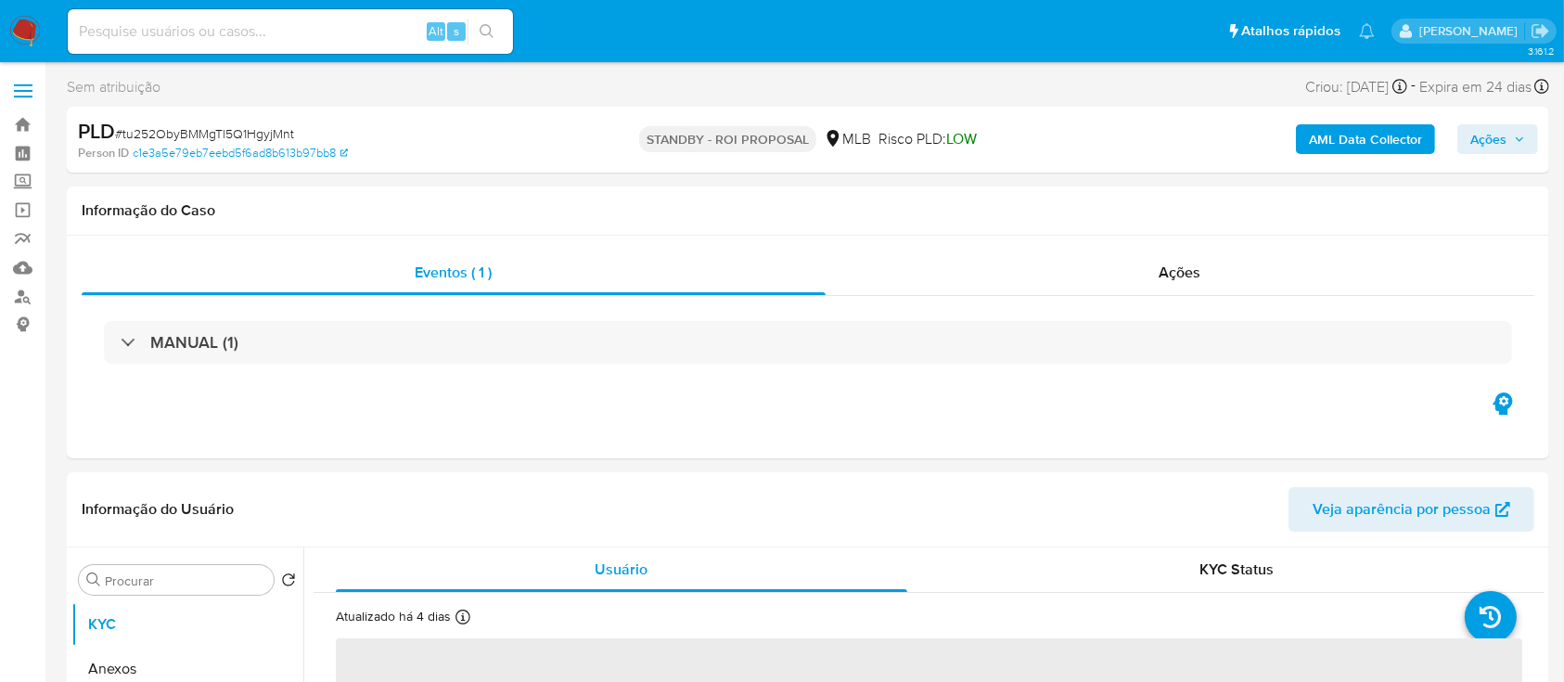
select select "10"
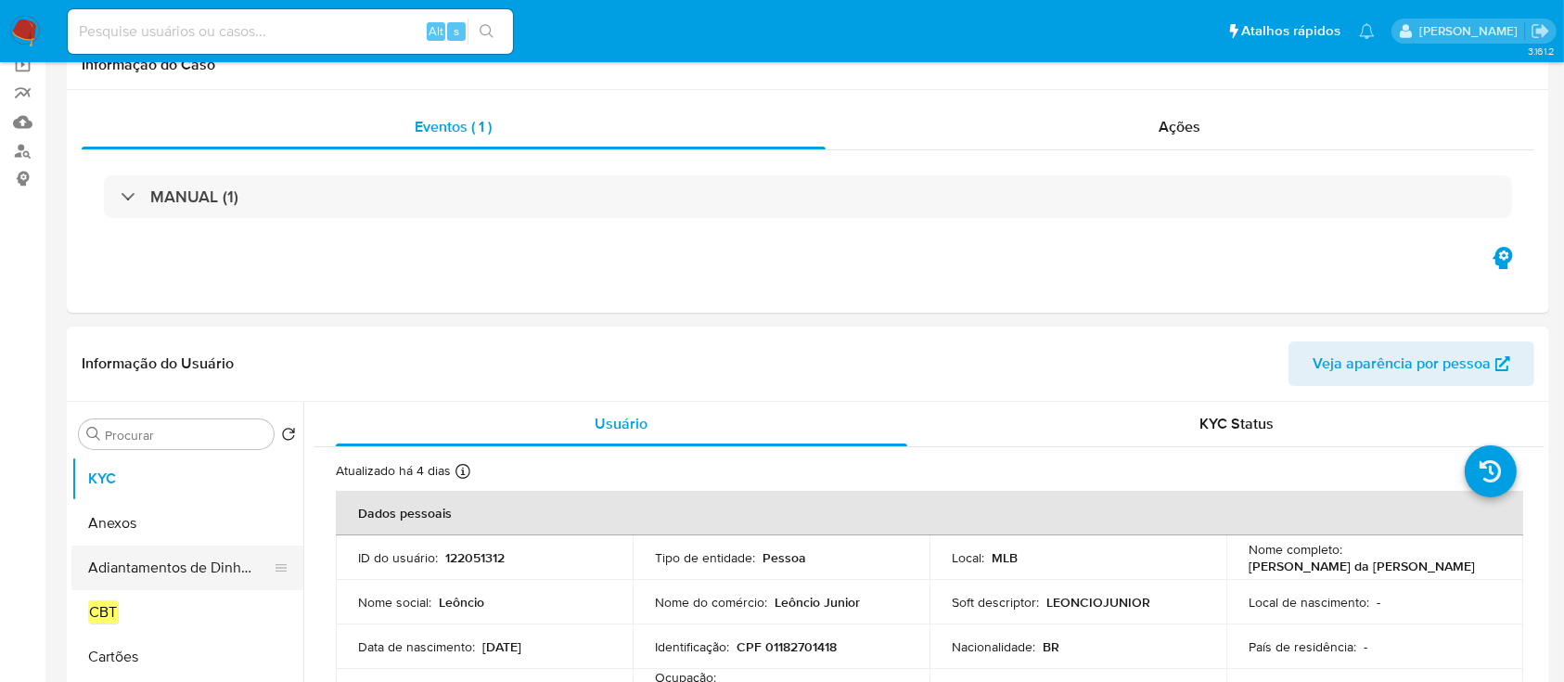
scroll to position [247, 0]
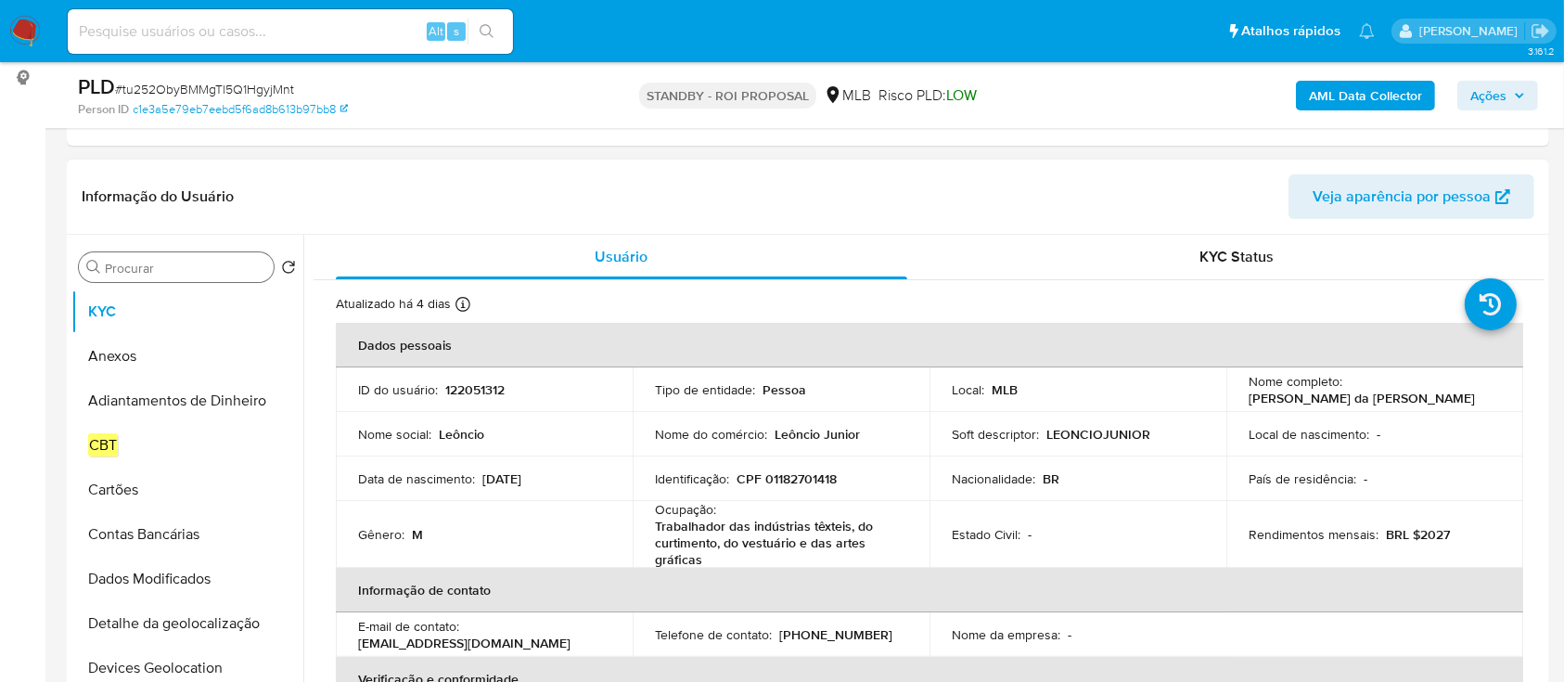
click at [208, 266] on input "Procurar" at bounding box center [185, 268] width 161 height 17
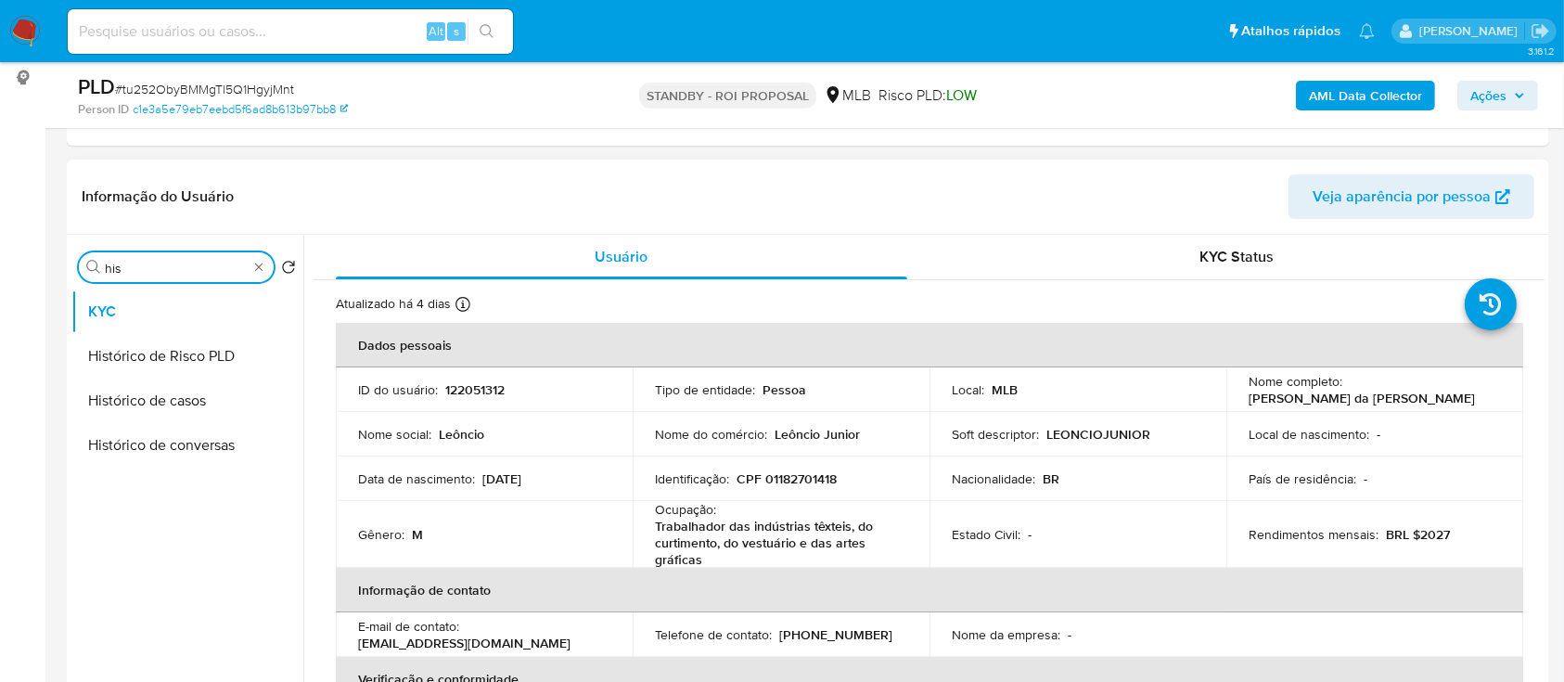
type input "his"
click at [177, 400] on button "Histórico de casos" at bounding box center [179, 401] width 217 height 45
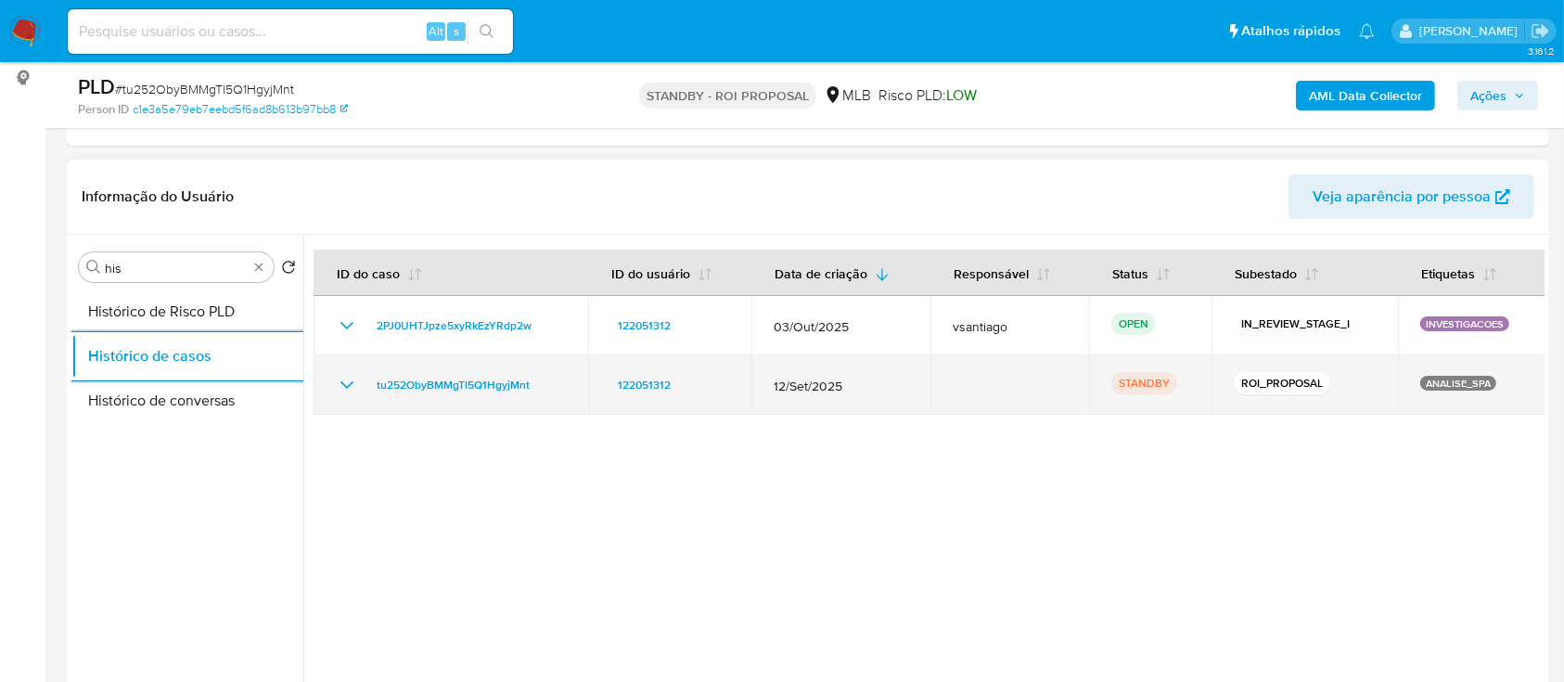
click at [800, 382] on span "12/Set/2025" at bounding box center [841, 386] width 135 height 17
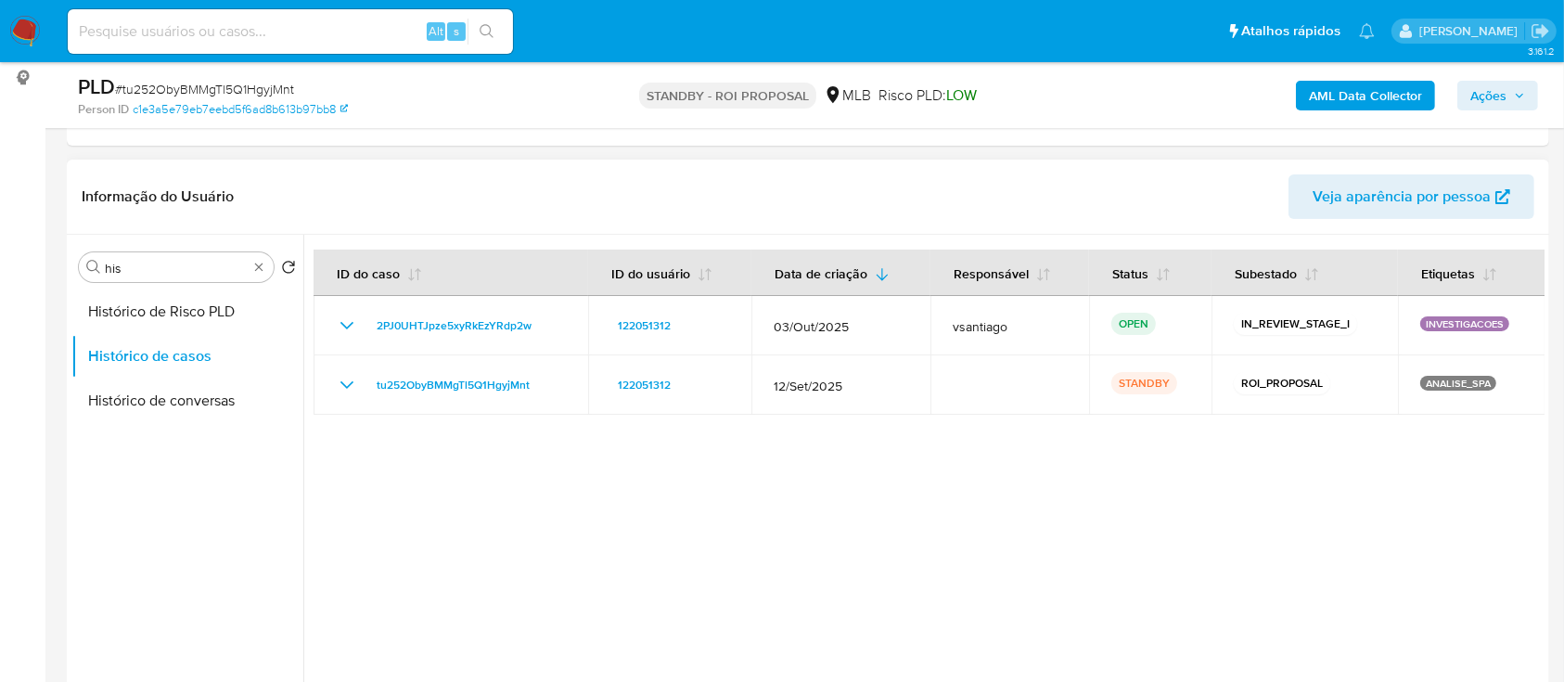
click at [826, 453] on div at bounding box center [923, 472] width 1241 height 475
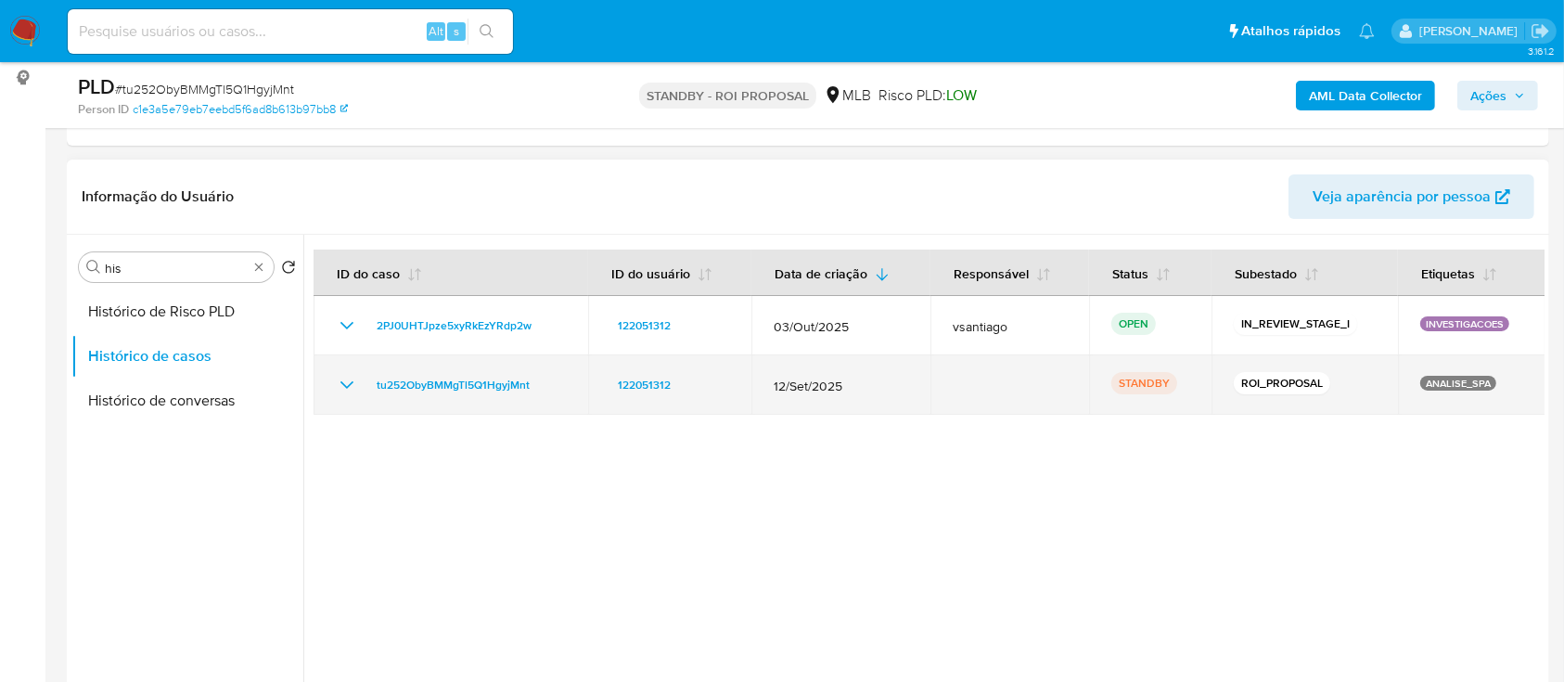
click at [809, 386] on span "12/Set/2025" at bounding box center [841, 386] width 135 height 17
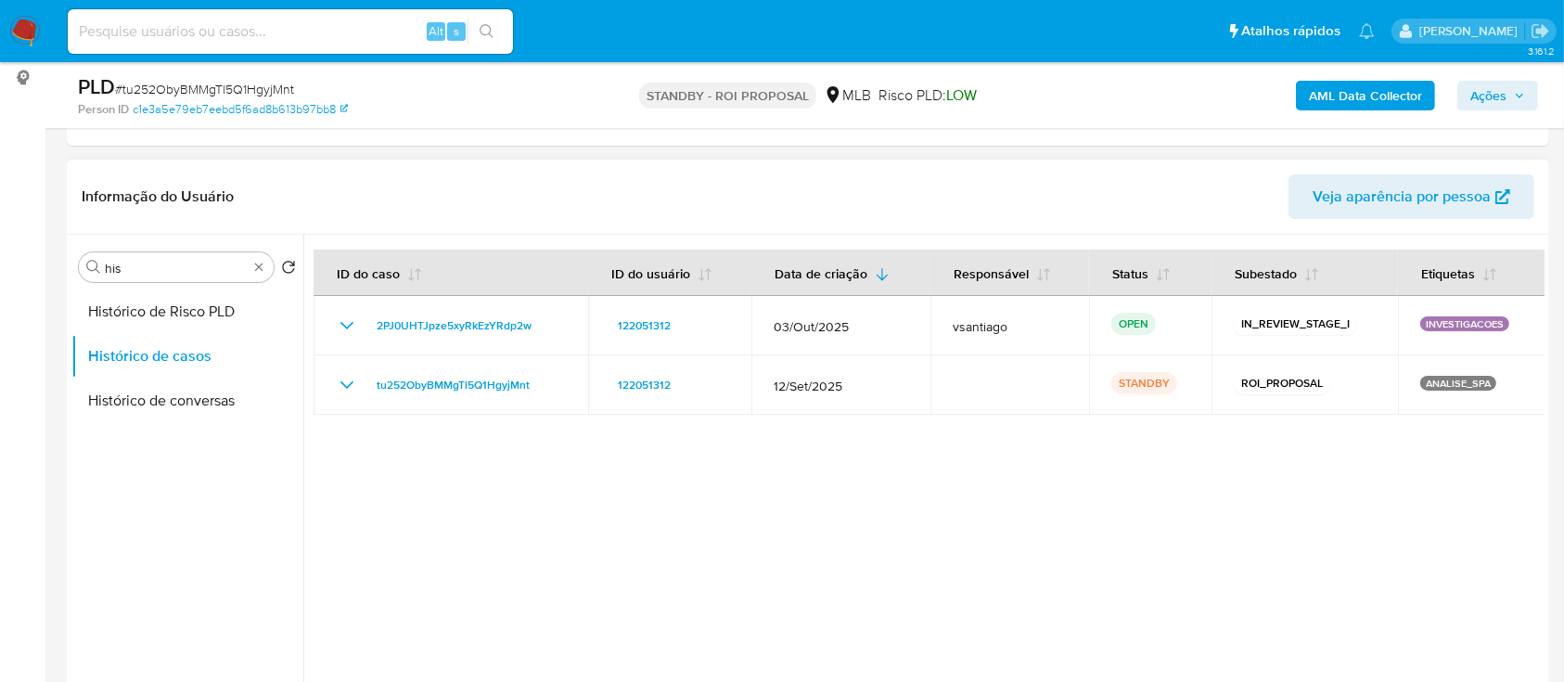
click at [831, 420] on div at bounding box center [923, 472] width 1241 height 475
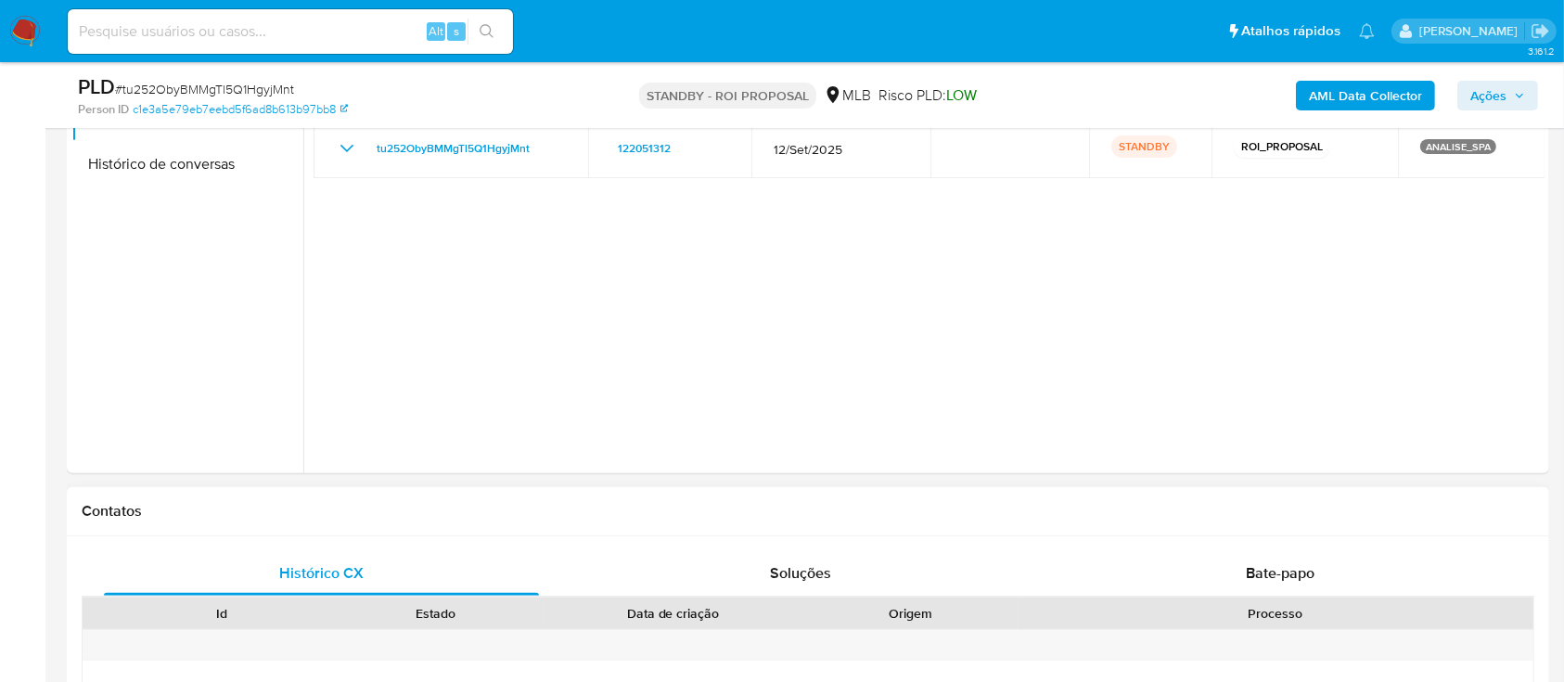
scroll to position [371, 0]
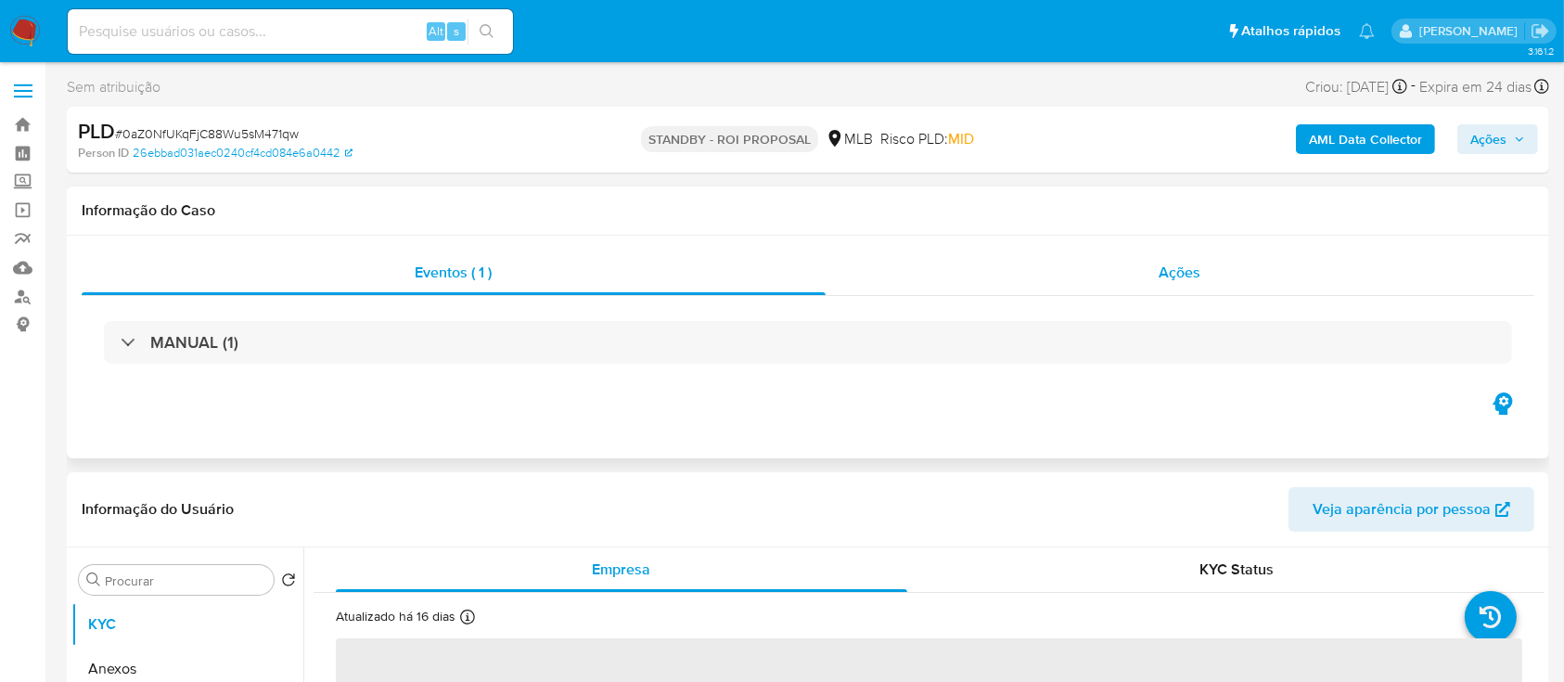
click at [1133, 282] on div "Ações" at bounding box center [1180, 273] width 709 height 45
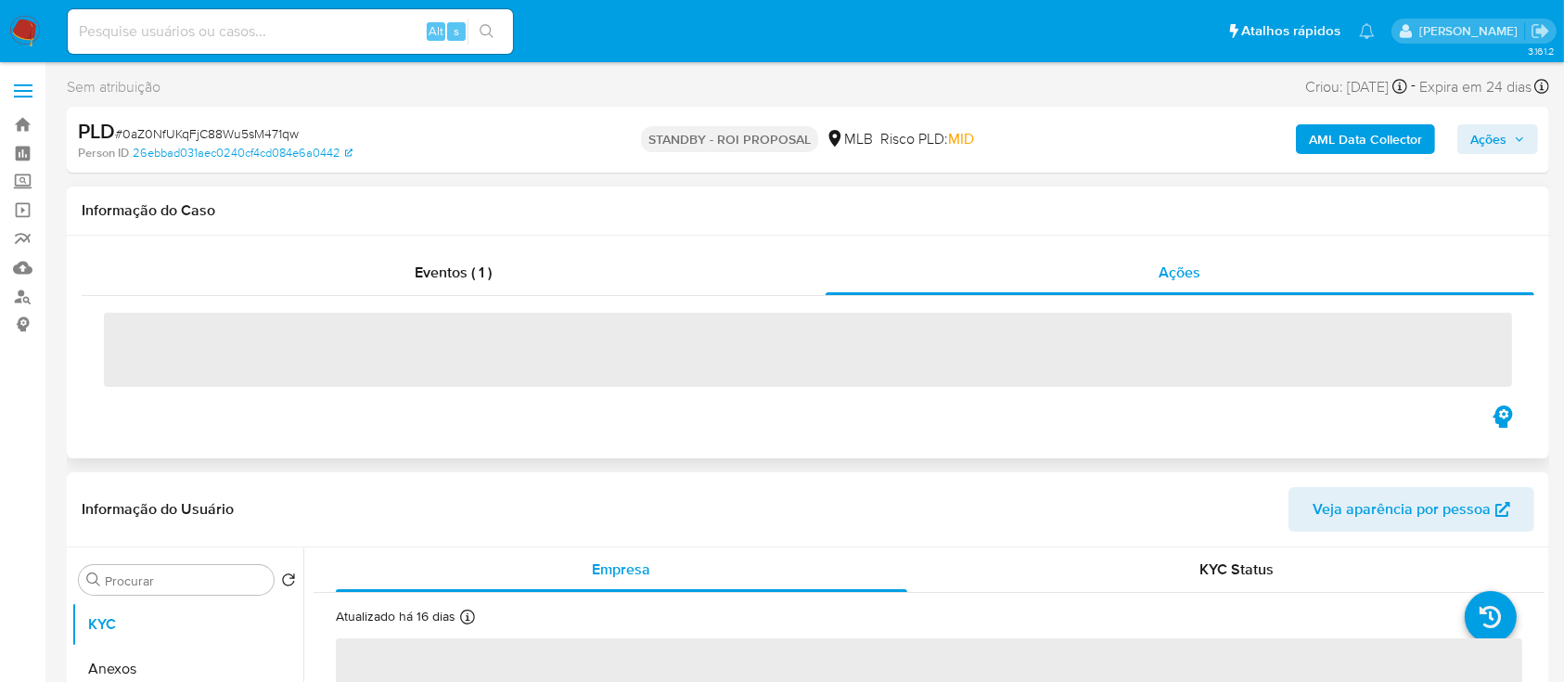
select select "10"
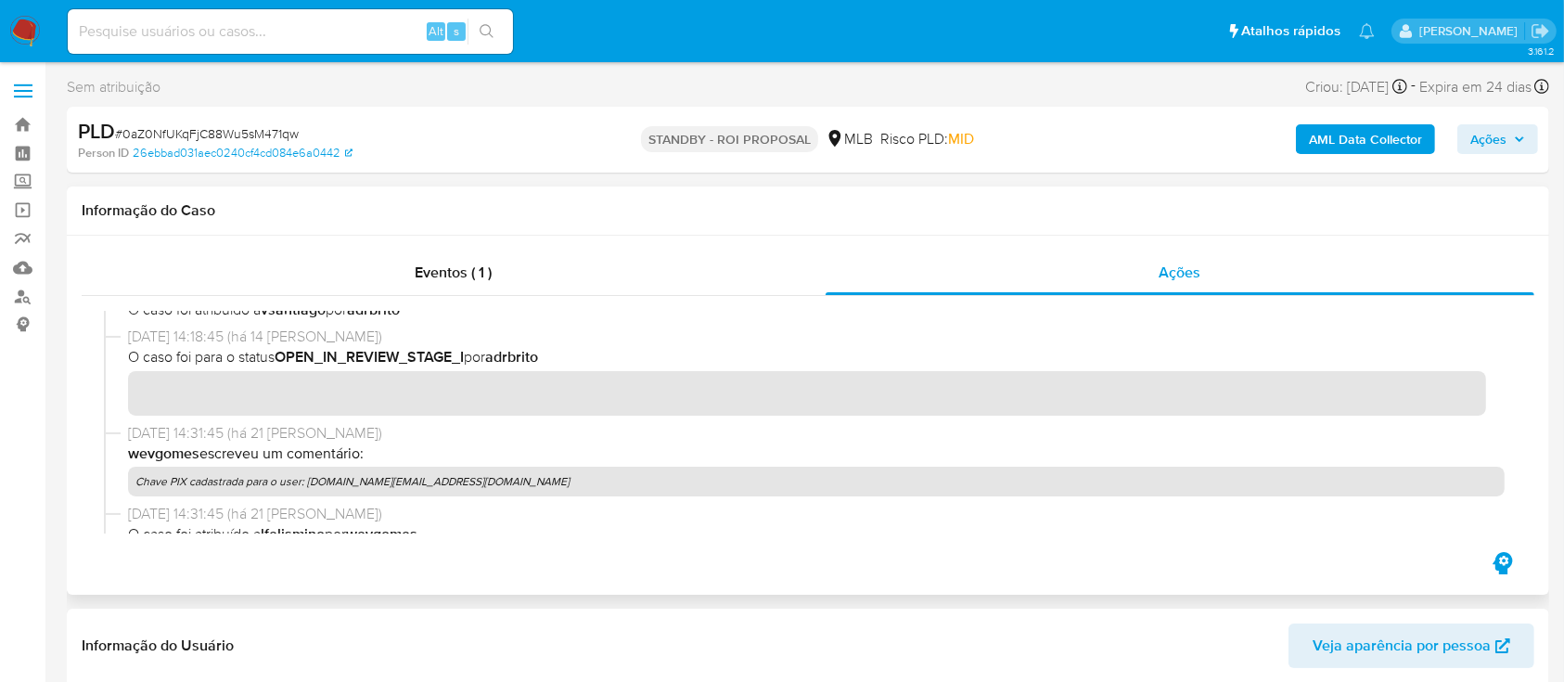
scroll to position [495, 0]
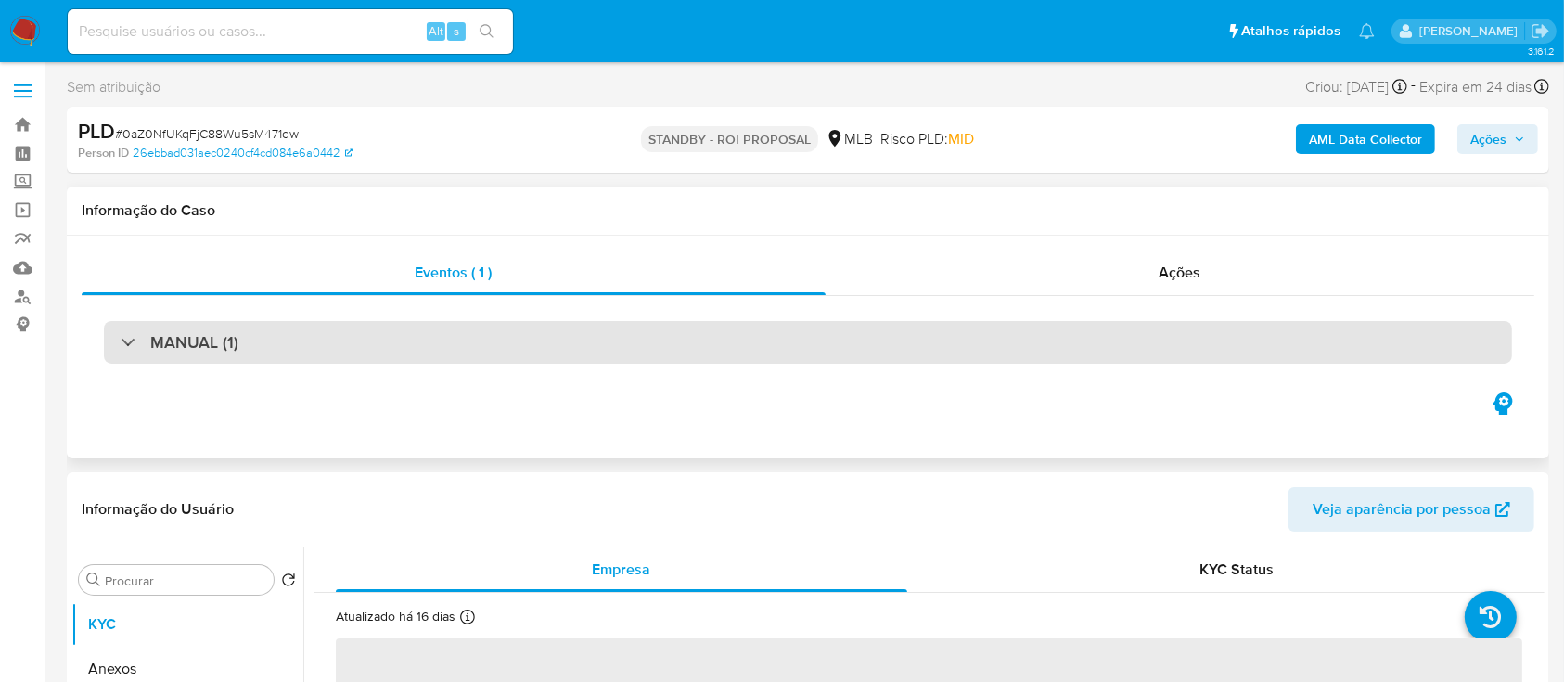
select select "10"
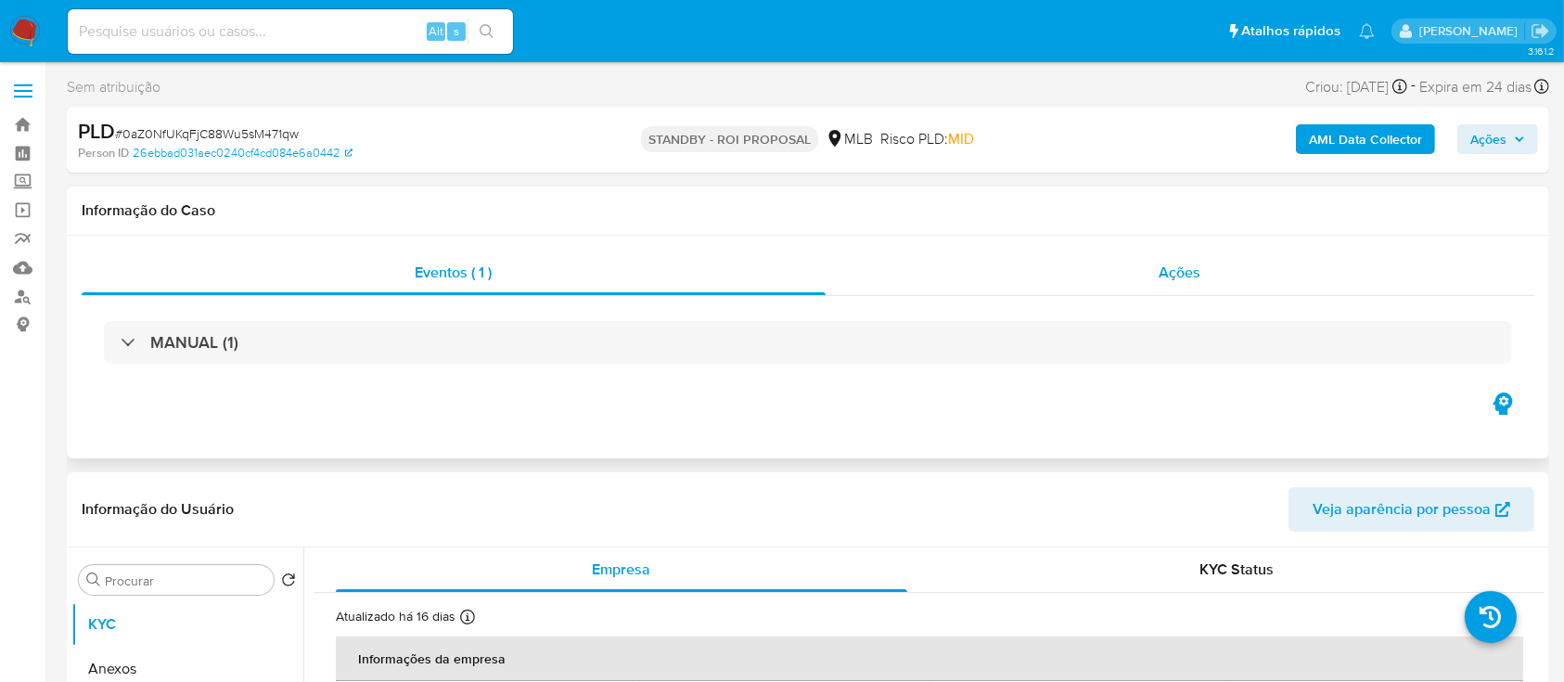
click at [1166, 281] on span "Ações" at bounding box center [1181, 272] width 42 height 21
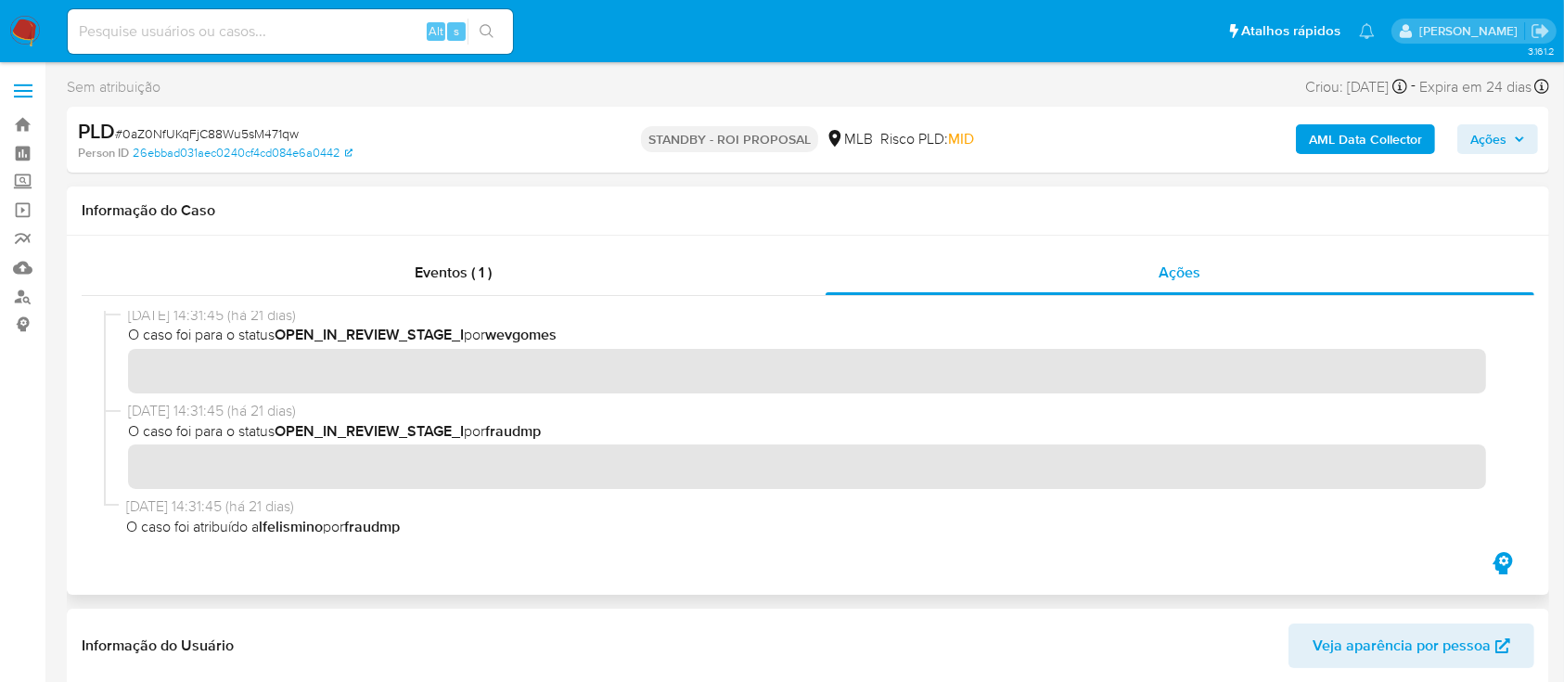
scroll to position [495, 0]
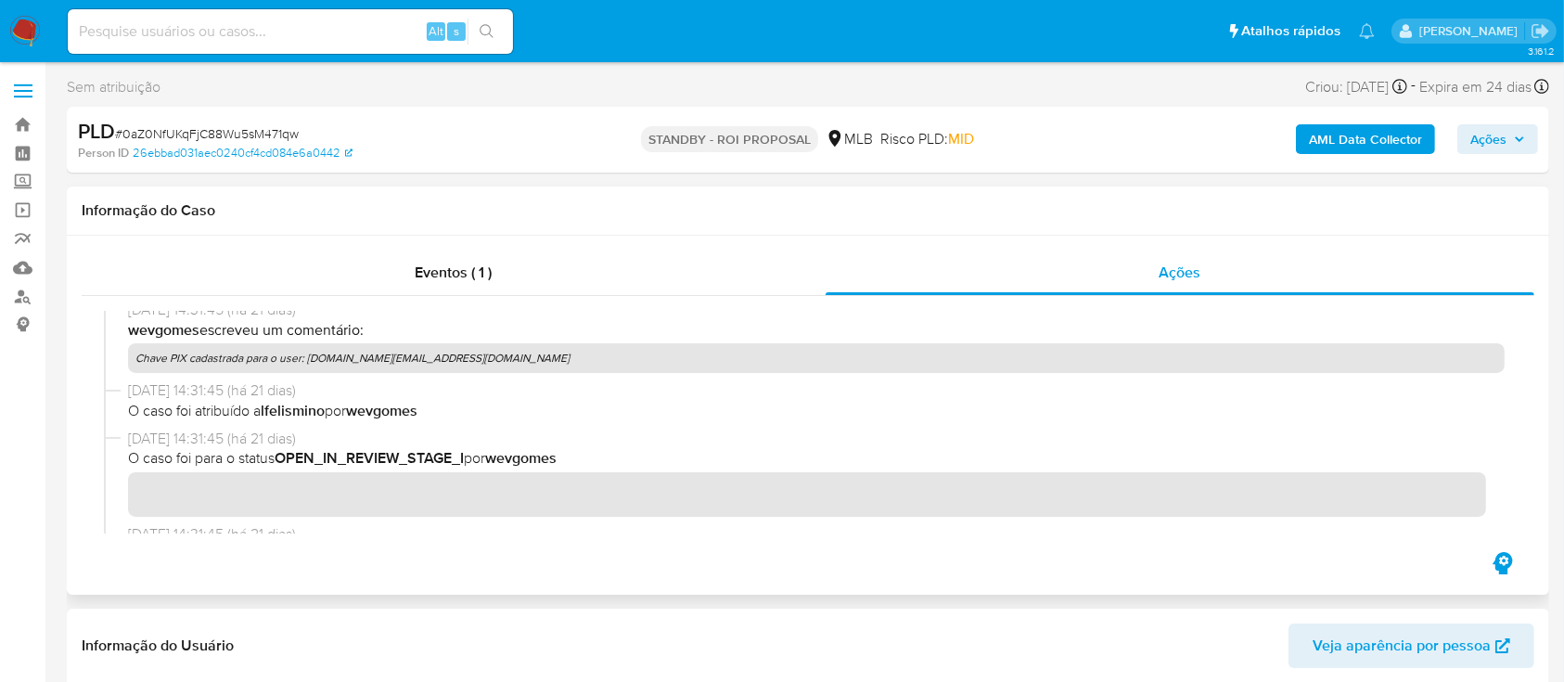
click at [225, 360] on p "Chave PIX cadastrada para o user: g2sports.bet@gmail.com" at bounding box center [816, 358] width 1377 height 30
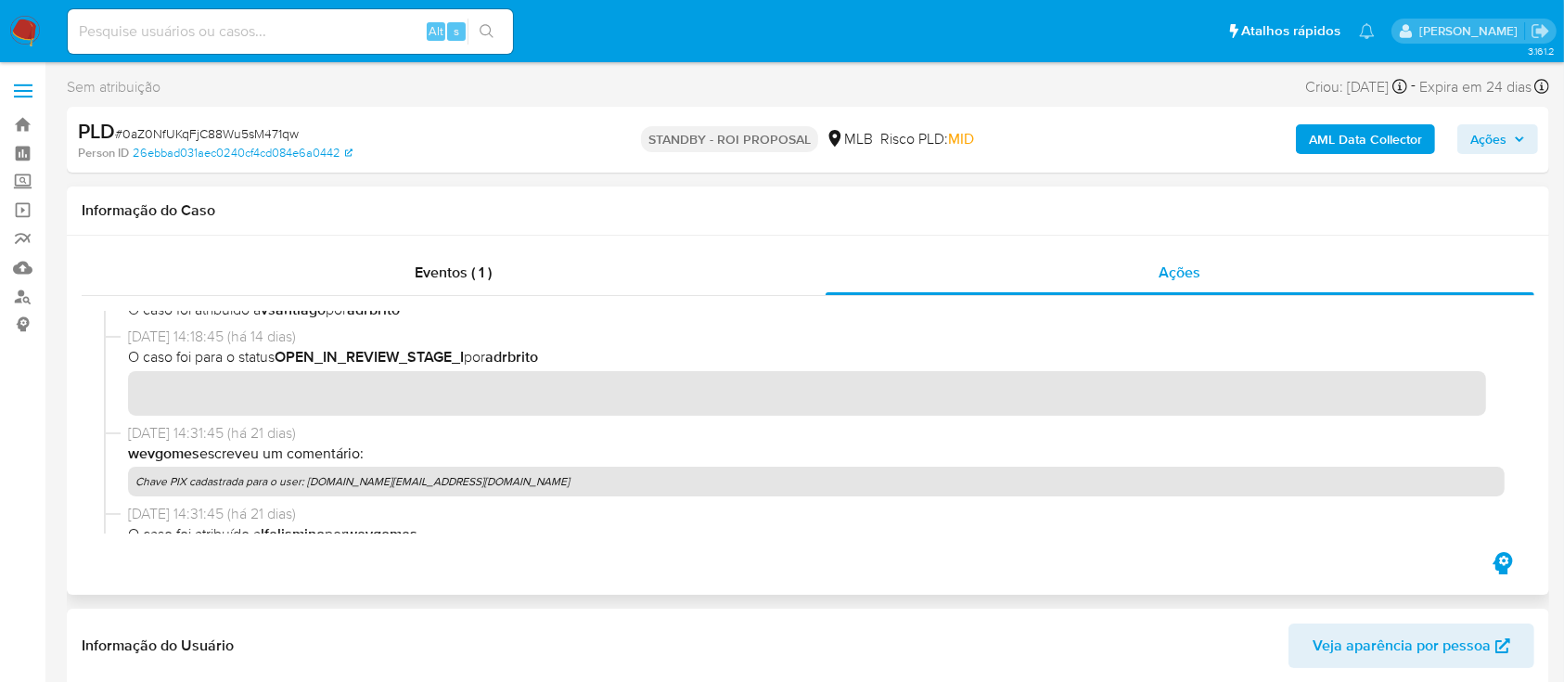
drag, startPoint x: 129, startPoint y: 455, endPoint x: 425, endPoint y: 482, distance: 297.3
click at [425, 482] on div "12/09/2025 14:31:45 (há 21 dias) wevgomes escreveu um comentário: Chave PIX cad…" at bounding box center [816, 459] width 1377 height 73
click at [430, 479] on p "Chave PIX cadastrada para o user: g2sports.bet@gmail.com" at bounding box center [816, 482] width 1377 height 30
click at [410, 482] on p "Chave PIX cadastrada para o user: g2sports.bet@gmail.com" at bounding box center [816, 482] width 1377 height 30
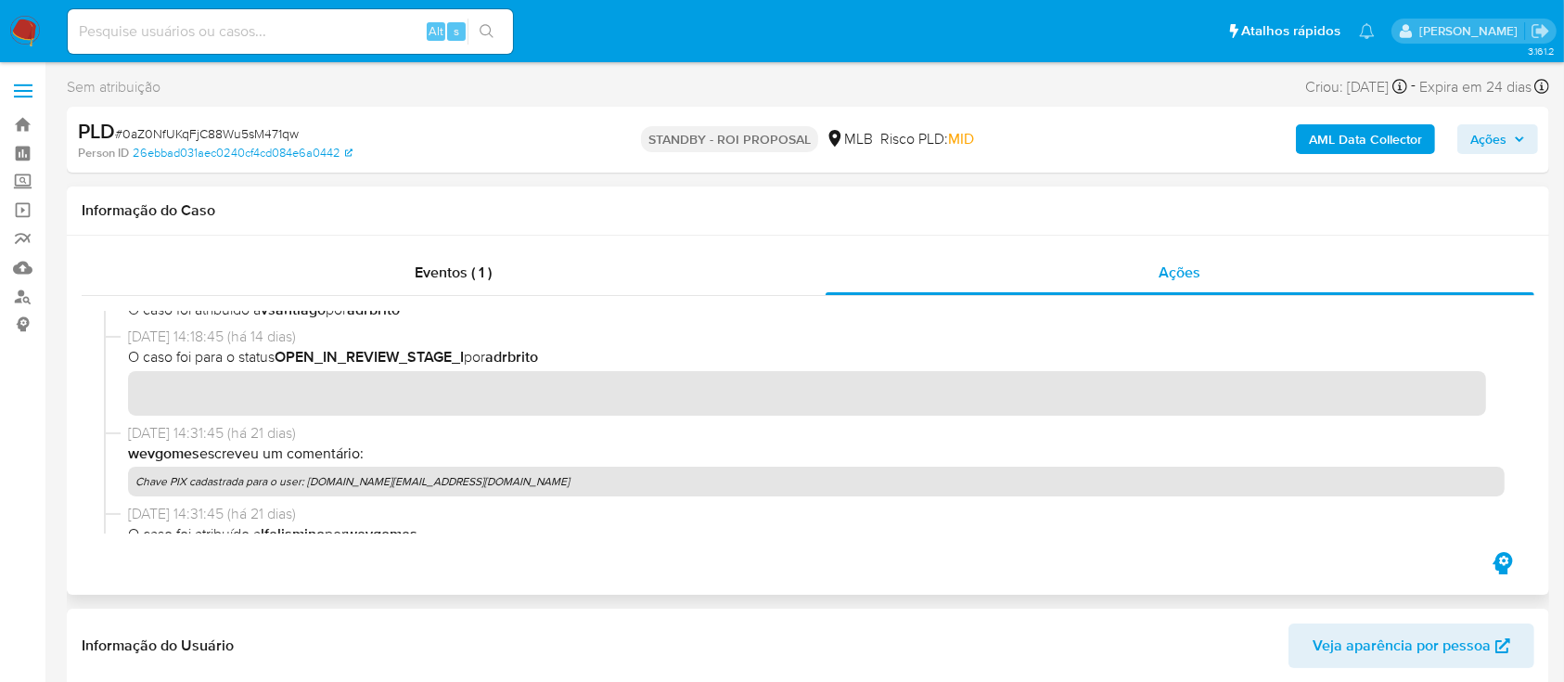
click at [410, 482] on p "Chave PIX cadastrada para o user: g2sports.bet@gmail.com" at bounding box center [816, 482] width 1377 height 30
click at [379, 495] on p "Chave PIX cadastrada para o user: g2sports.bet@gmail.com" at bounding box center [816, 482] width 1377 height 30
drag, startPoint x: 443, startPoint y: 484, endPoint x: 223, endPoint y: 327, distance: 270.6
click at [136, 488] on p "Chave PIX cadastrada para o user: g2sports.bet@gmail.com" at bounding box center [816, 482] width 1377 height 30
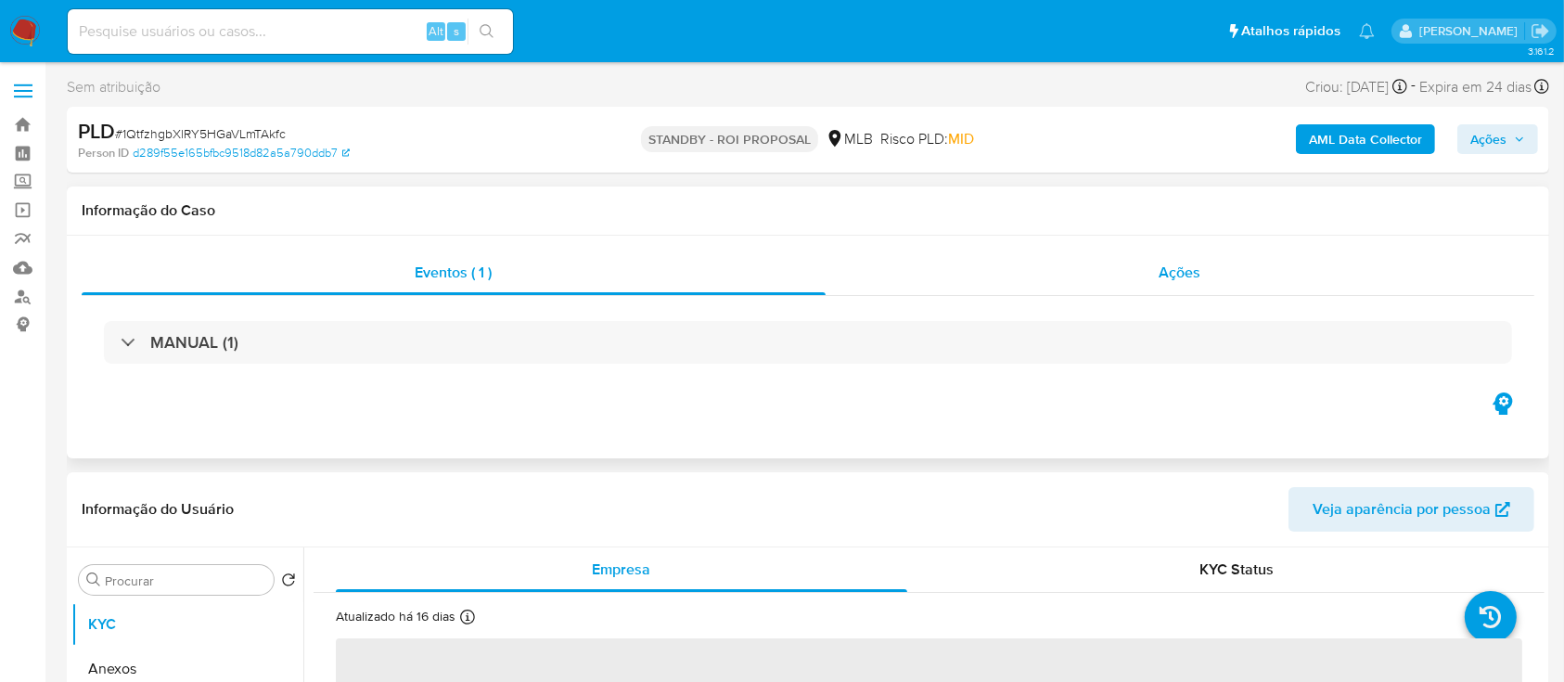
click at [1150, 268] on div "Ações" at bounding box center [1180, 273] width 709 height 45
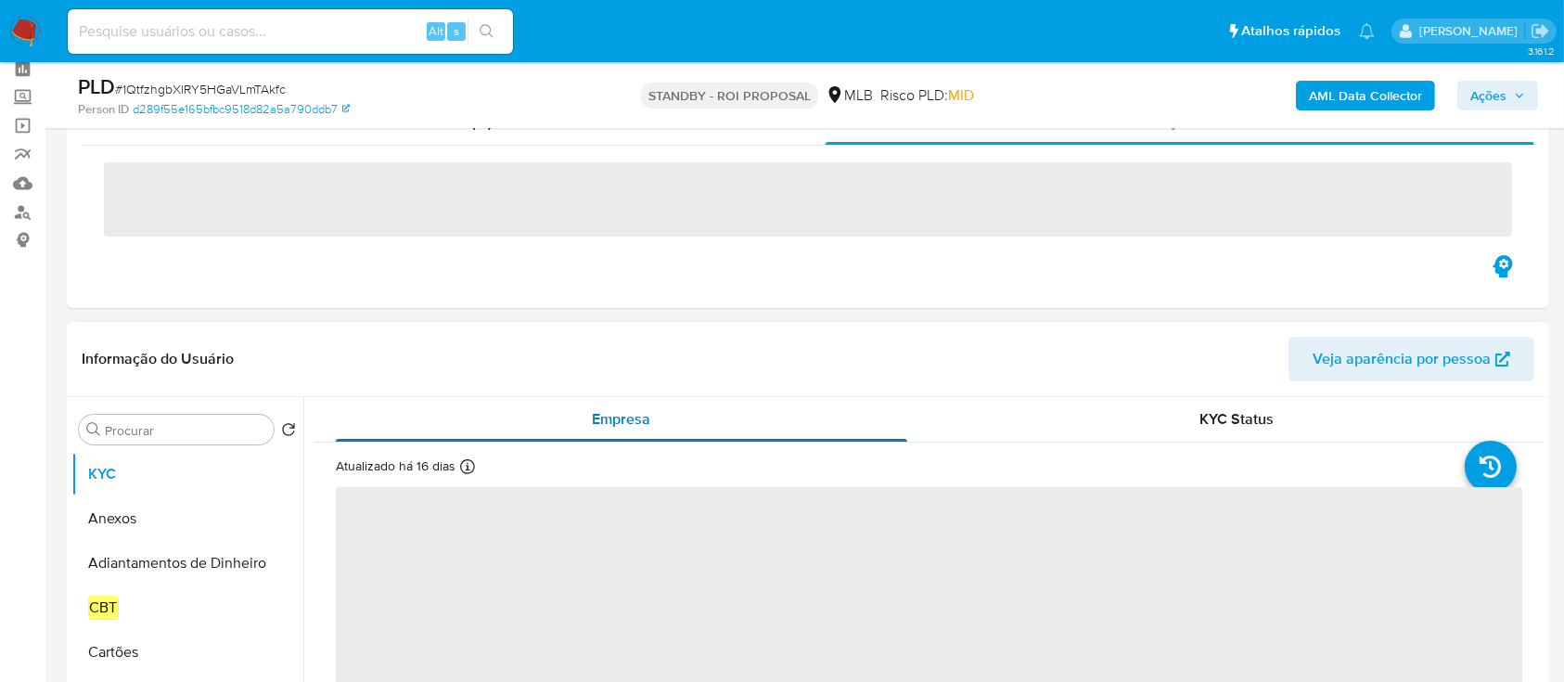
scroll to position [123, 0]
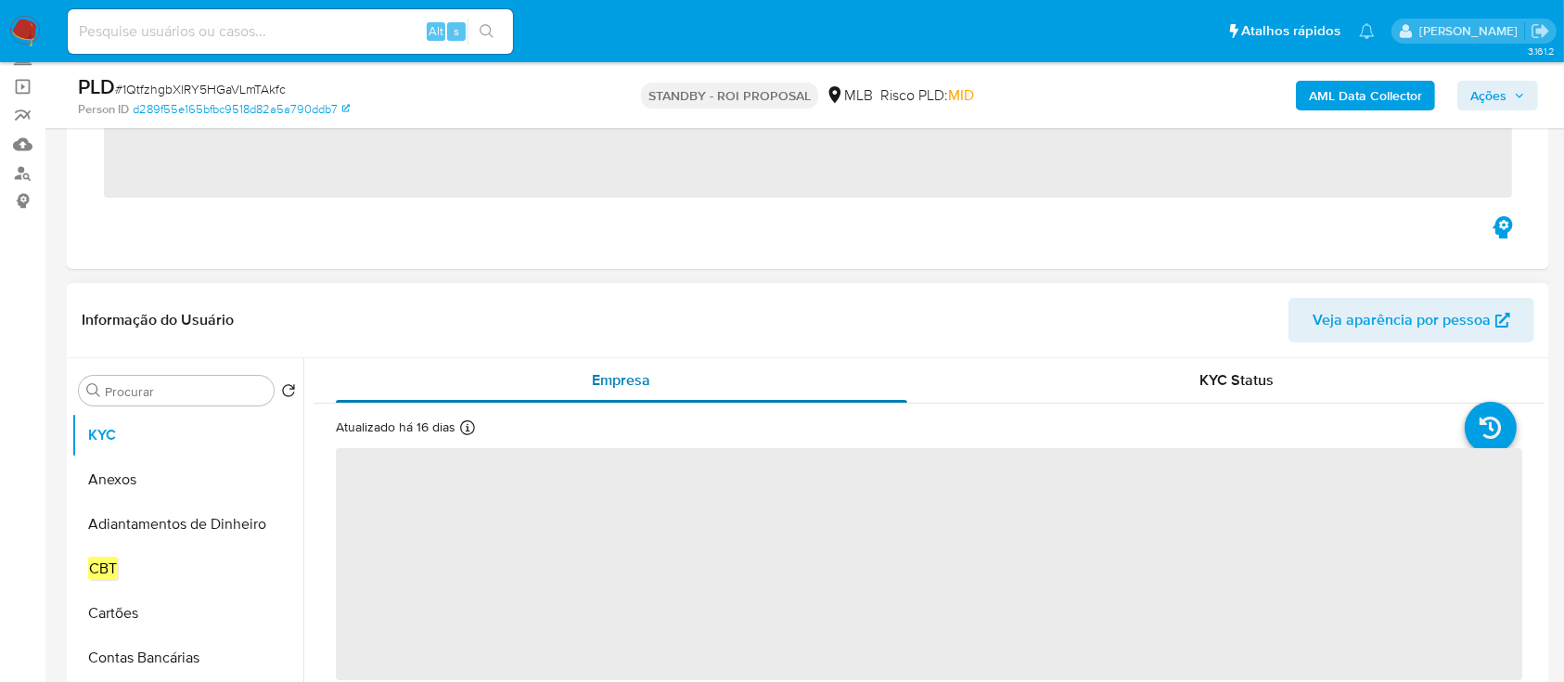
select select "10"
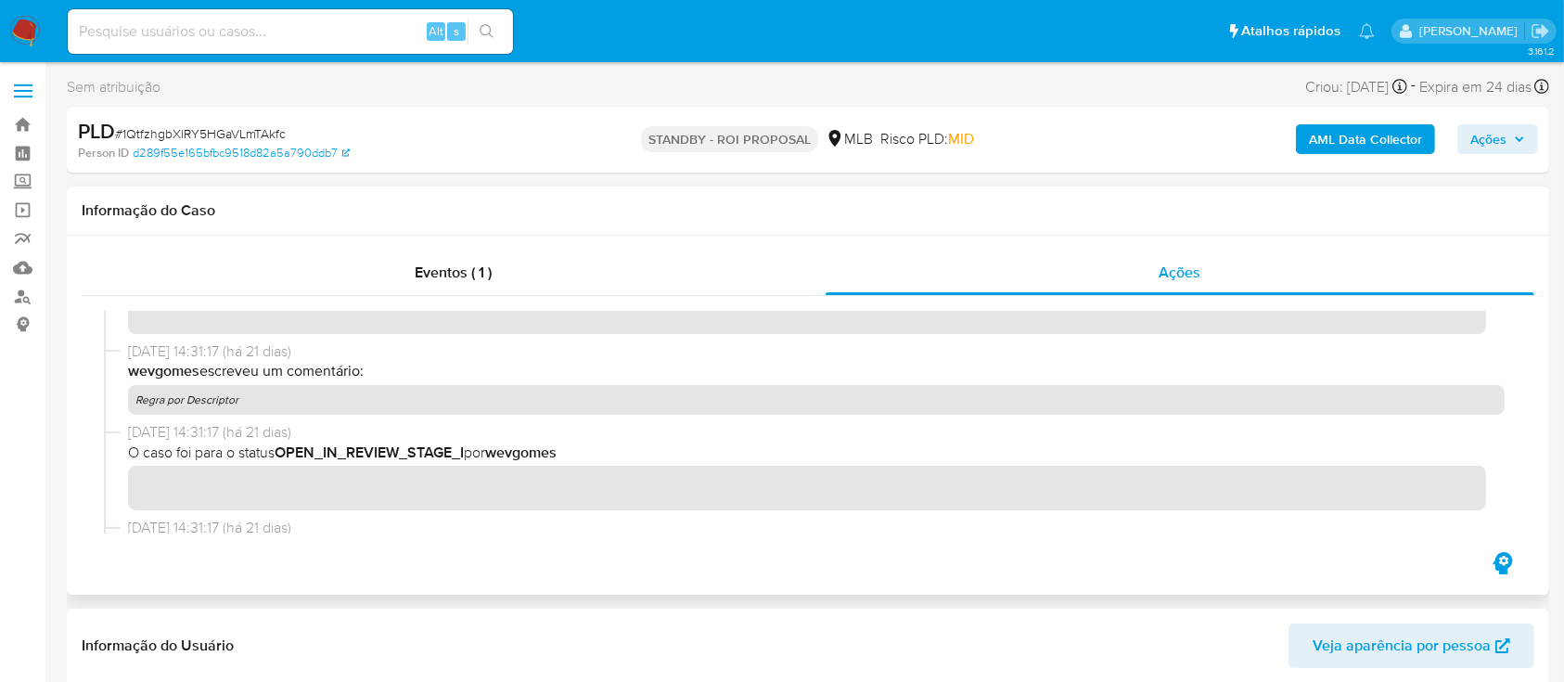
scroll to position [371, 0]
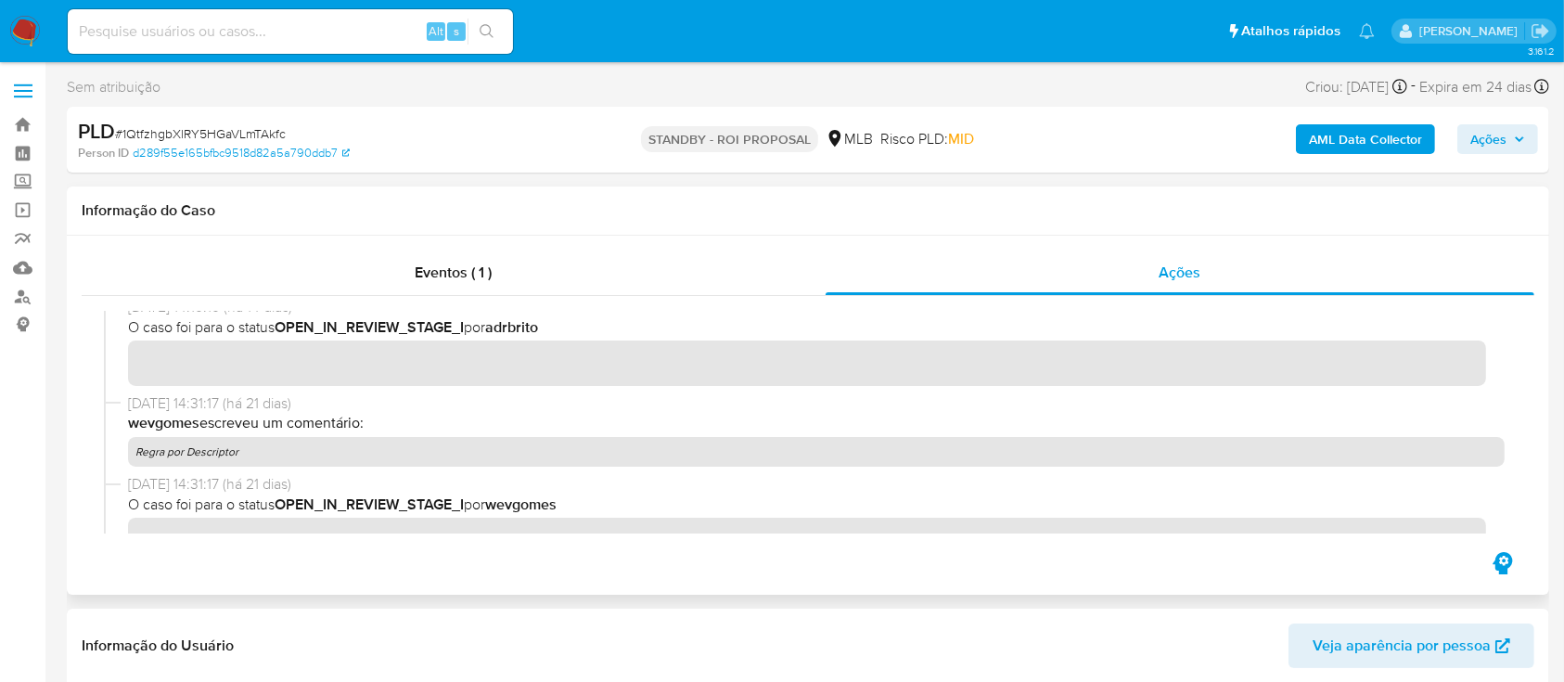
drag, startPoint x: 242, startPoint y: 459, endPoint x: 135, endPoint y: 453, distance: 106.9
click at [135, 453] on p "Regra por Descriptor" at bounding box center [816, 452] width 1377 height 30
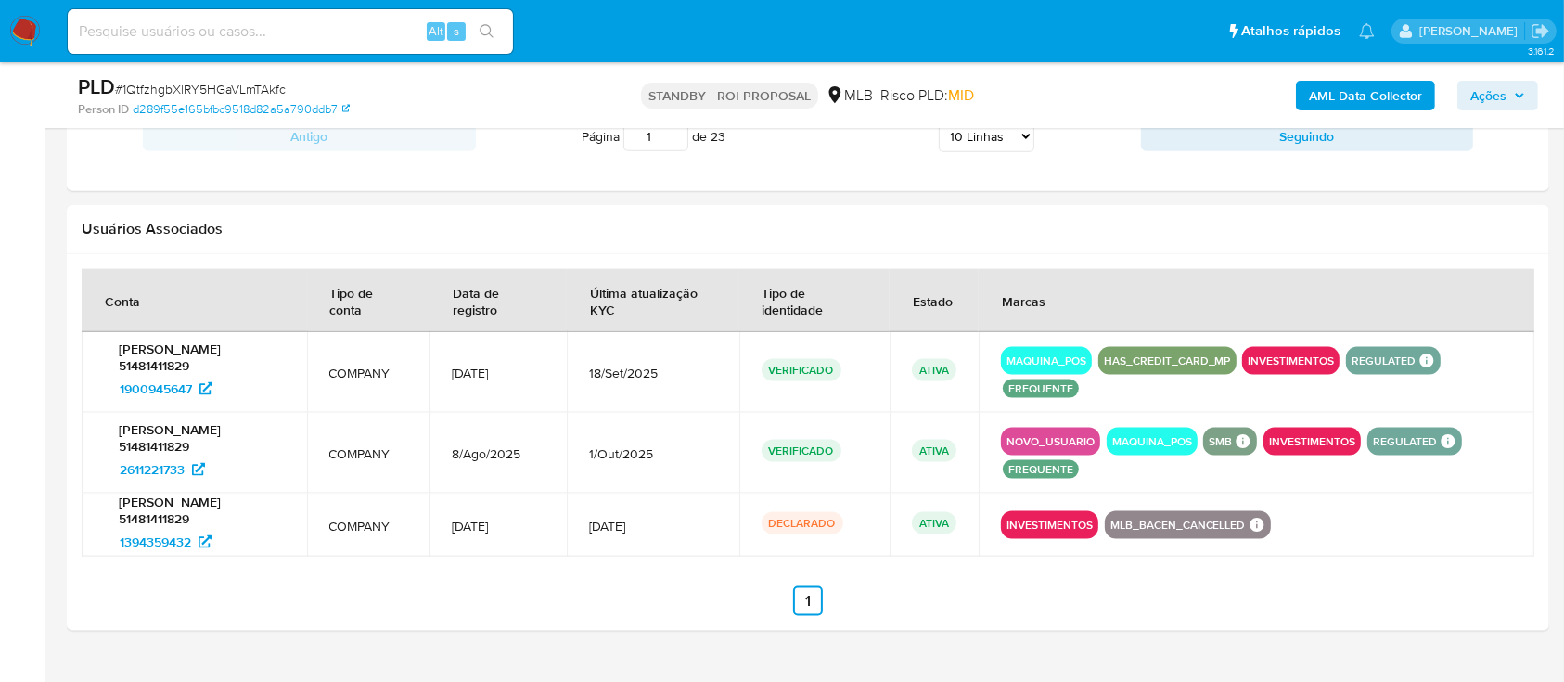
scroll to position [2349, 0]
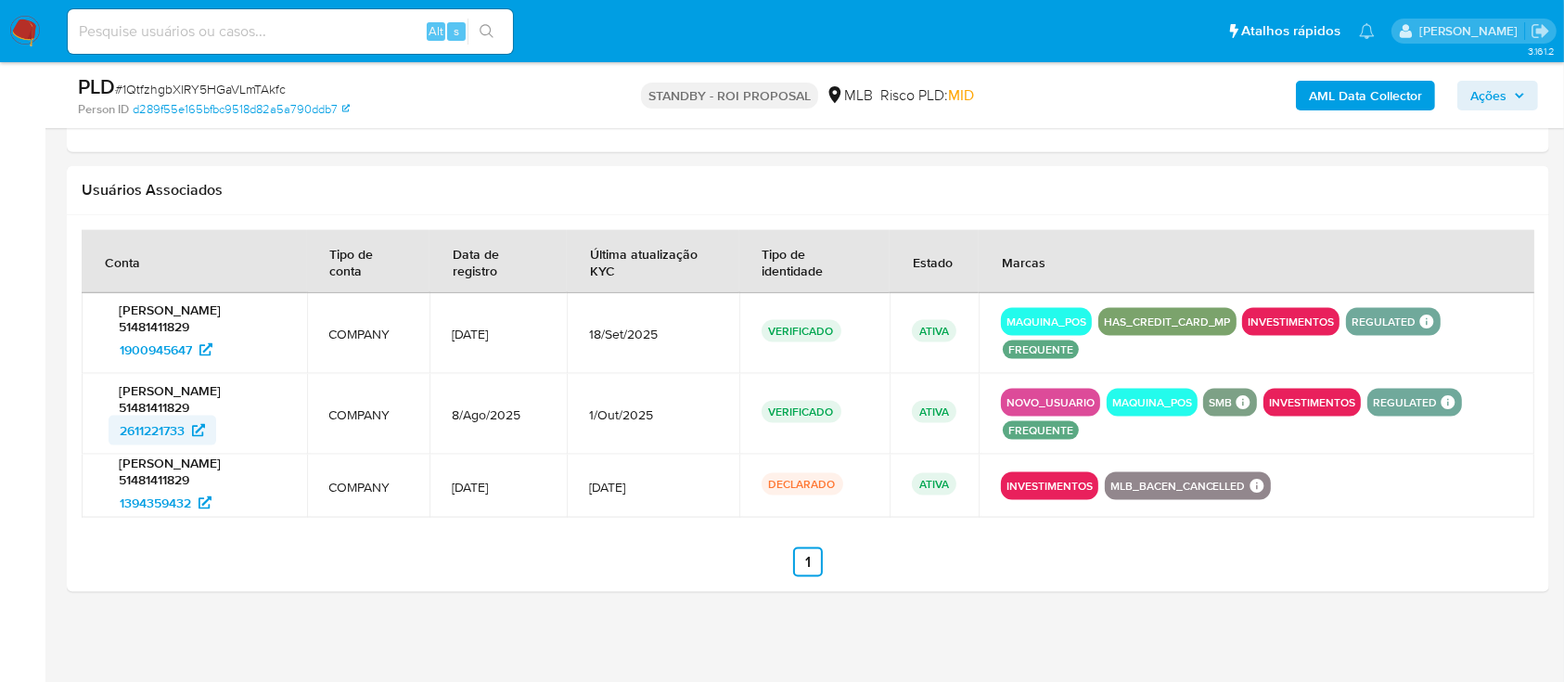
drag, startPoint x: 97, startPoint y: 436, endPoint x: 186, endPoint y: 434, distance: 88.2
click at [186, 434] on td "LUCAS BRANDAO DA SILVA 51481411829 2611221733" at bounding box center [194, 414] width 225 height 81
drag, startPoint x: 96, startPoint y: 341, endPoint x: 195, endPoint y: 343, distance: 98.4
click at [195, 343] on td "LUCAS BRANDAO DA SILVA 51481411829 1900945647" at bounding box center [194, 333] width 225 height 81
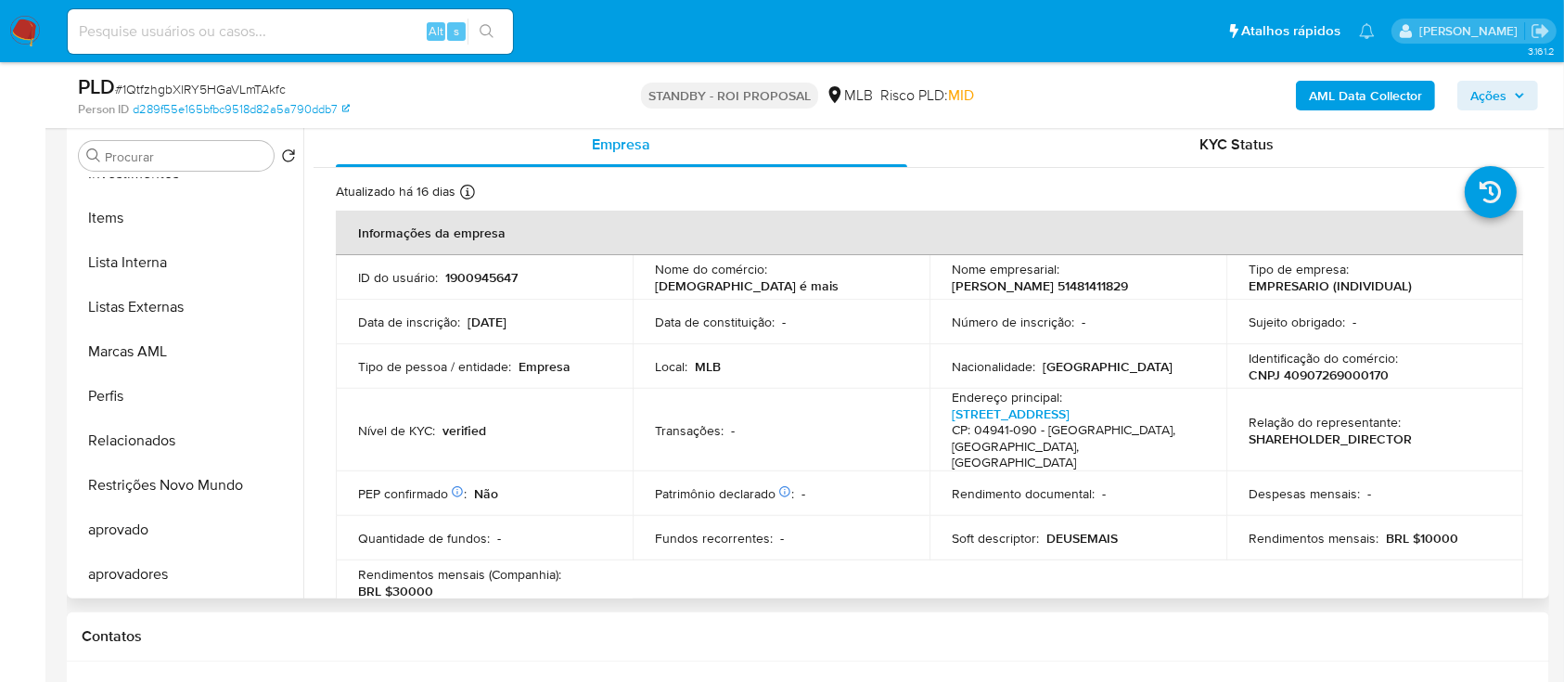
scroll to position [0, 0]
click at [495, 272] on p "1900945647" at bounding box center [481, 278] width 72 height 17
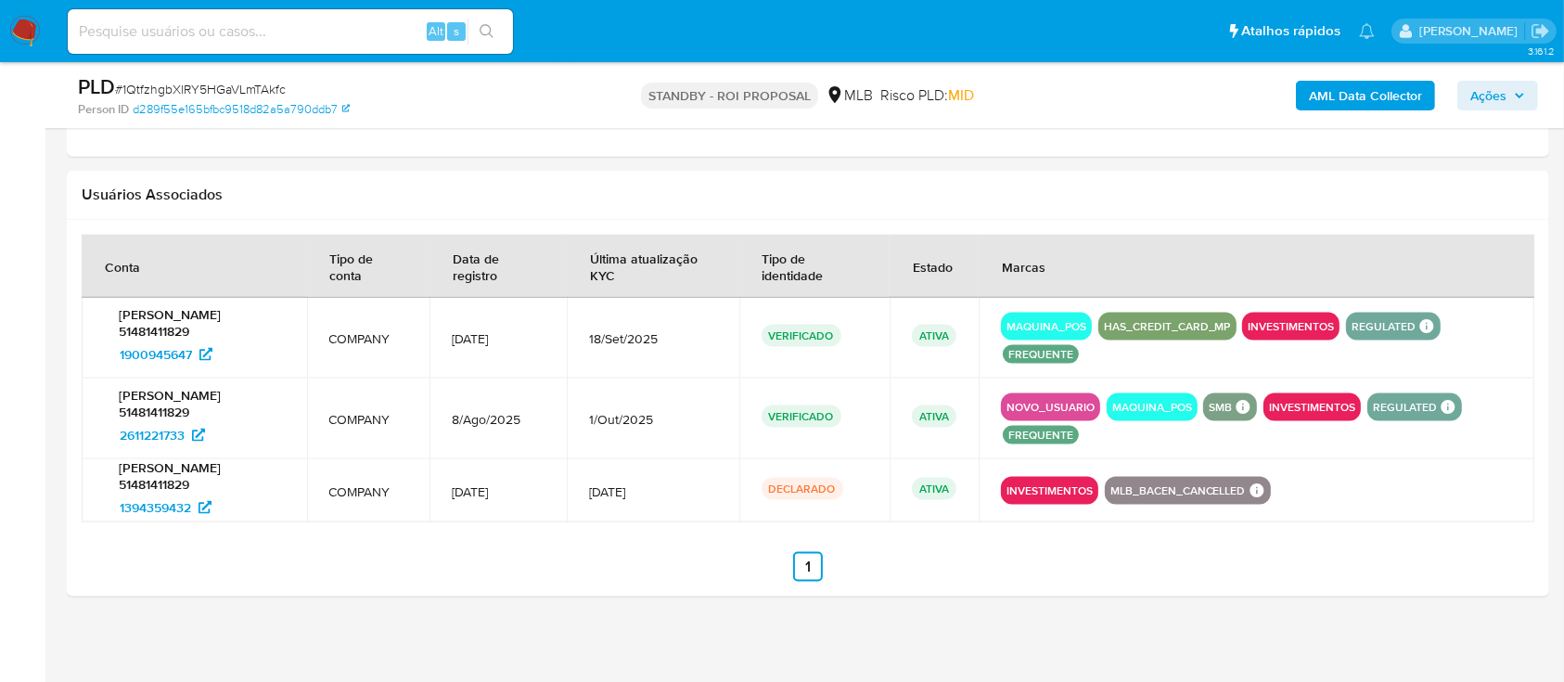
scroll to position [2349, 0]
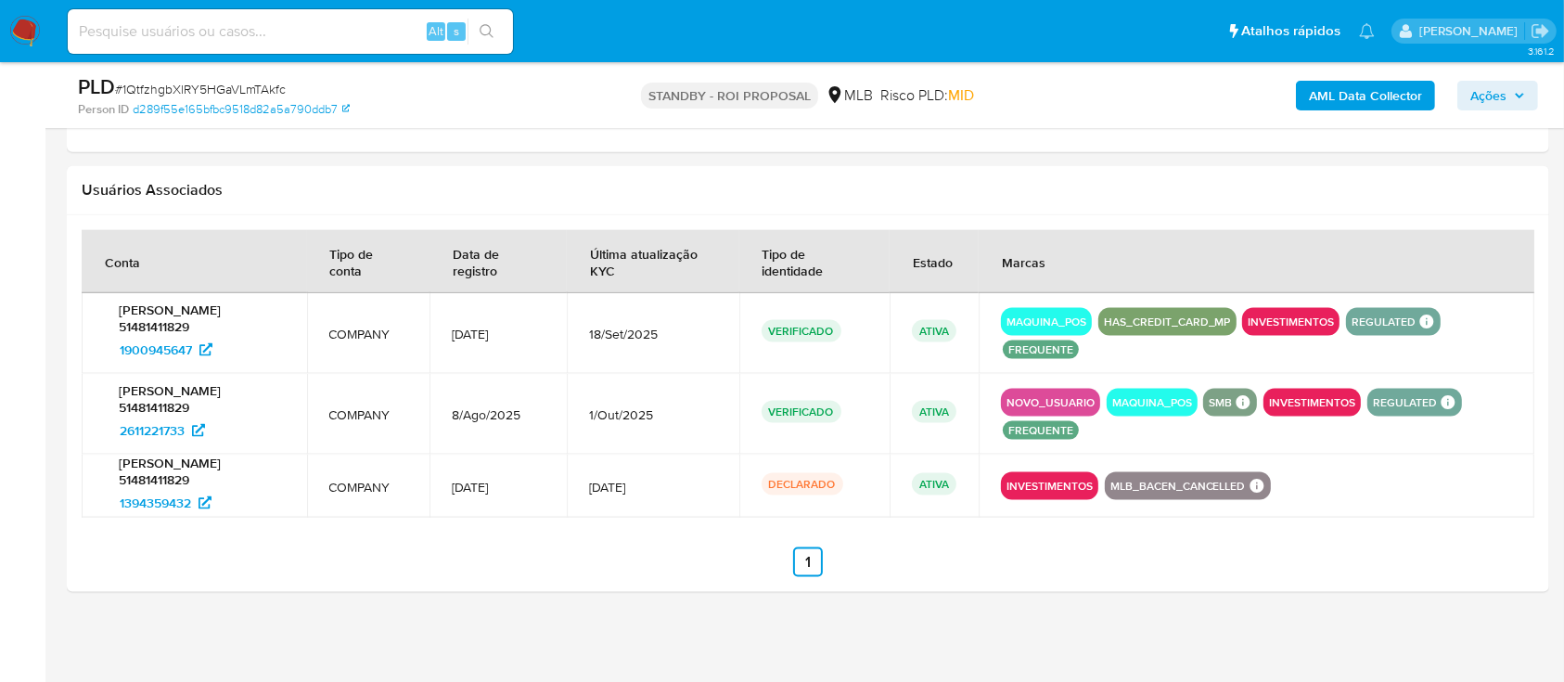
drag, startPoint x: 107, startPoint y: 345, endPoint x: 199, endPoint y: 403, distance: 109.2
click at [192, 342] on div "LUCAS BRANDAO DA SILVA 51481411829 1900945647" at bounding box center [194, 333] width 181 height 63
drag, startPoint x: 135, startPoint y: 429, endPoint x: 186, endPoint y: 430, distance: 51.1
click at [186, 430] on td "LUCAS BRANDAO DA SILVA 51481411829 2611221733" at bounding box center [194, 414] width 225 height 81
click at [1051, 399] on button "NOVO_USUARIO" at bounding box center [1051, 402] width 88 height 7
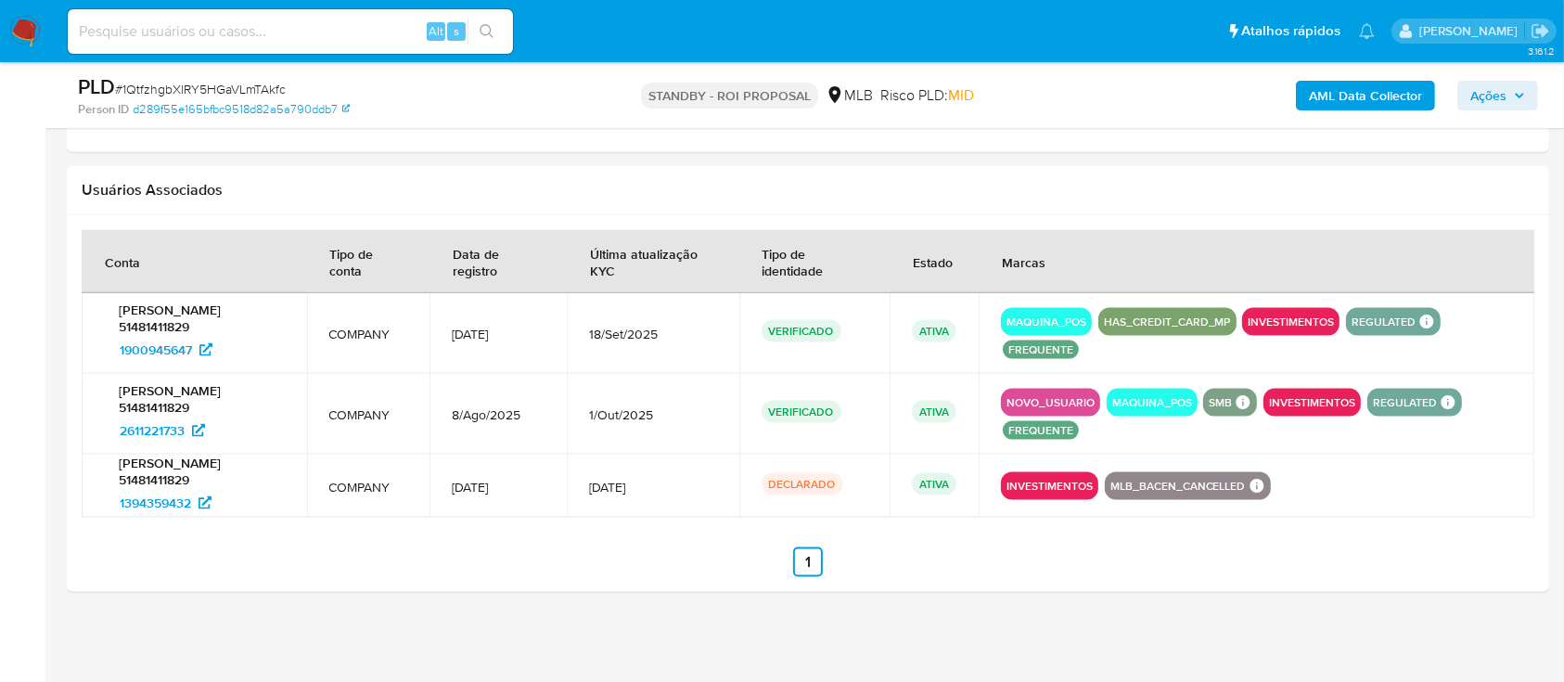
click at [1051, 399] on button "NOVO_USUARIO" at bounding box center [1051, 402] width 88 height 7
click at [1071, 405] on button "NOVO_USUARIO" at bounding box center [1051, 402] width 88 height 7
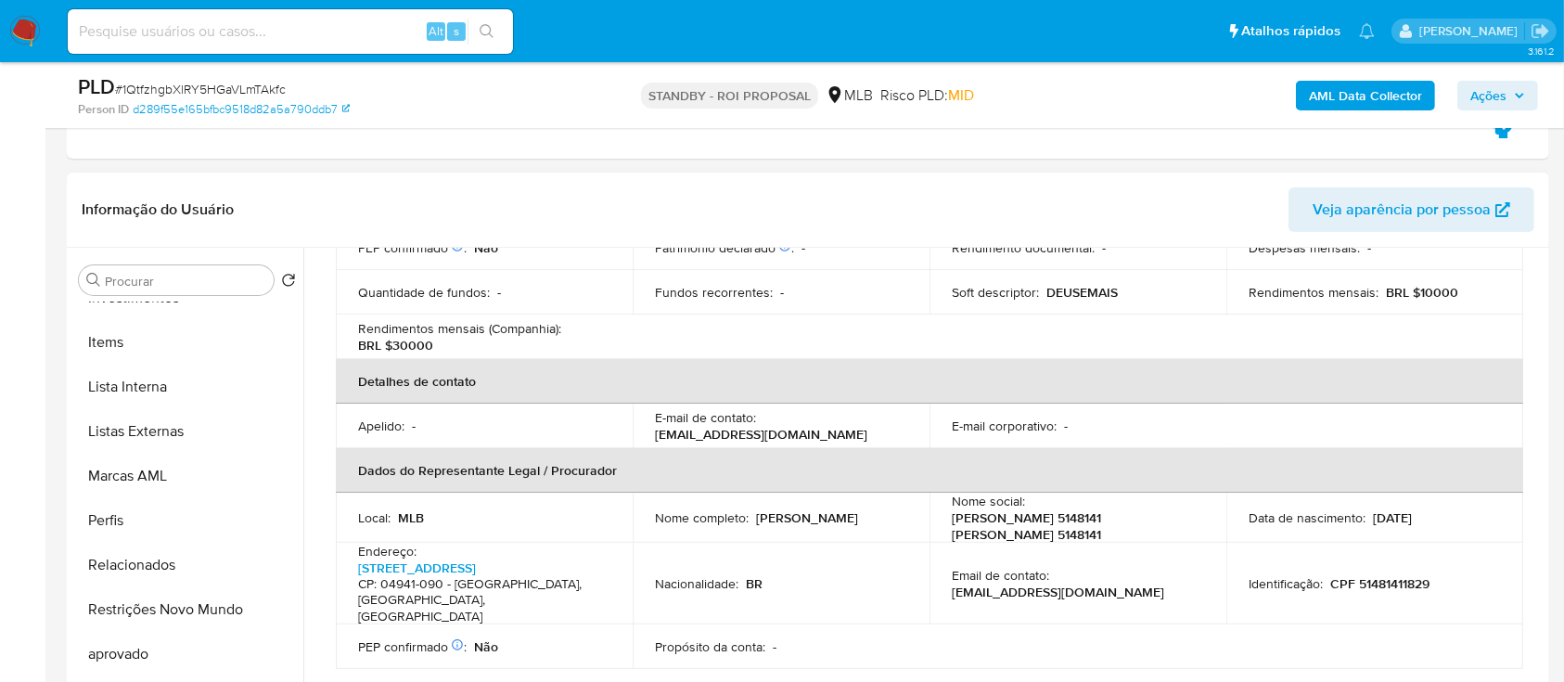
scroll to position [0, 0]
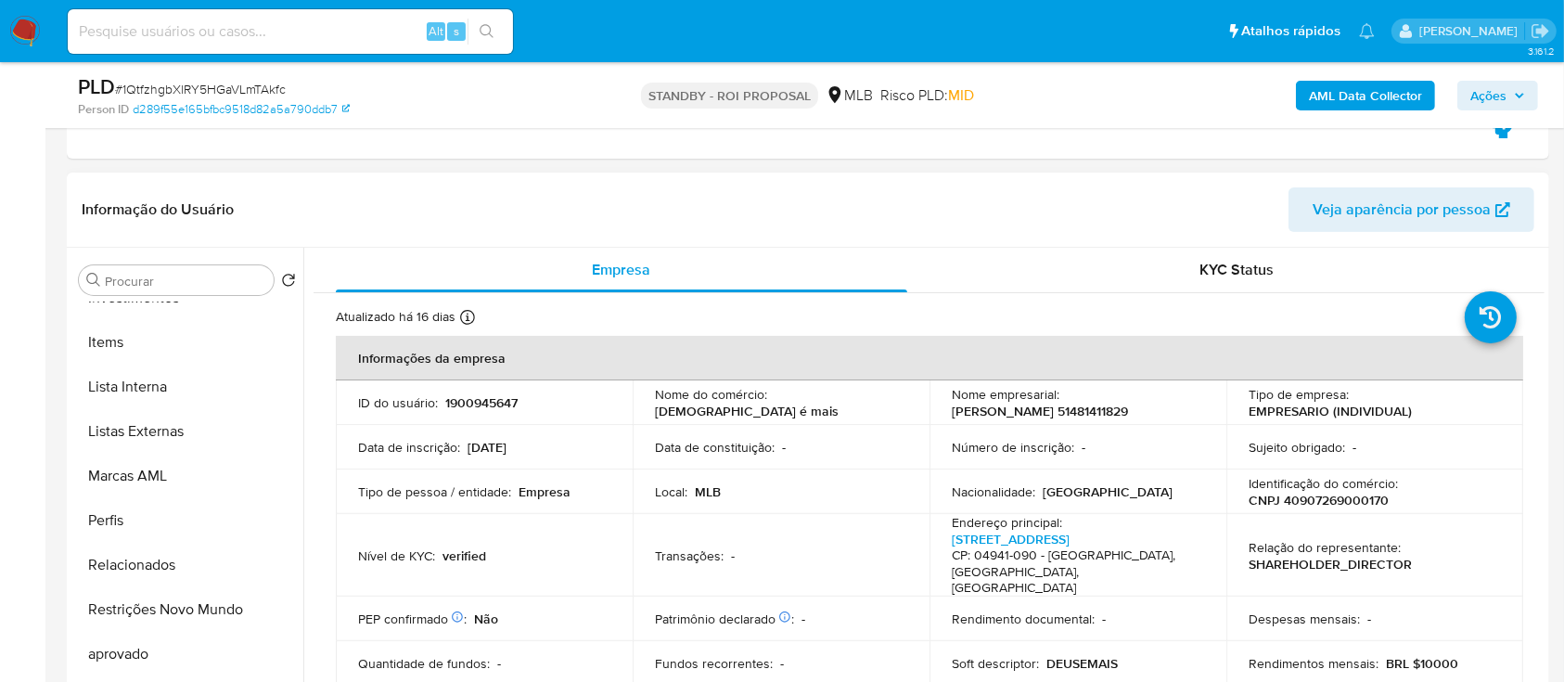
click at [482, 403] on p "1900945647" at bounding box center [481, 402] width 72 height 17
copy p "1900945647"
click at [215, 282] on input "Procurar" at bounding box center [185, 281] width 161 height 17
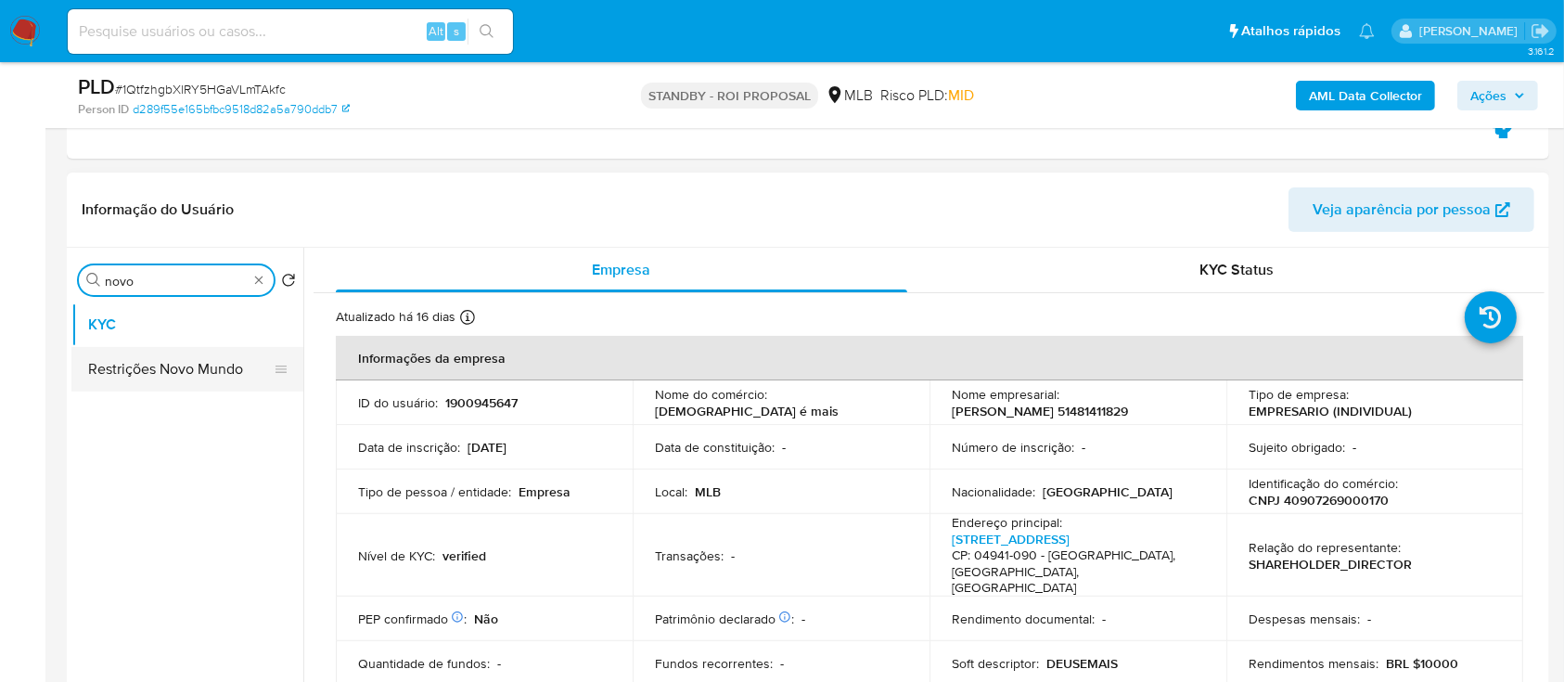
click at [168, 353] on button "Restrições Novo Mundo" at bounding box center [179, 369] width 217 height 45
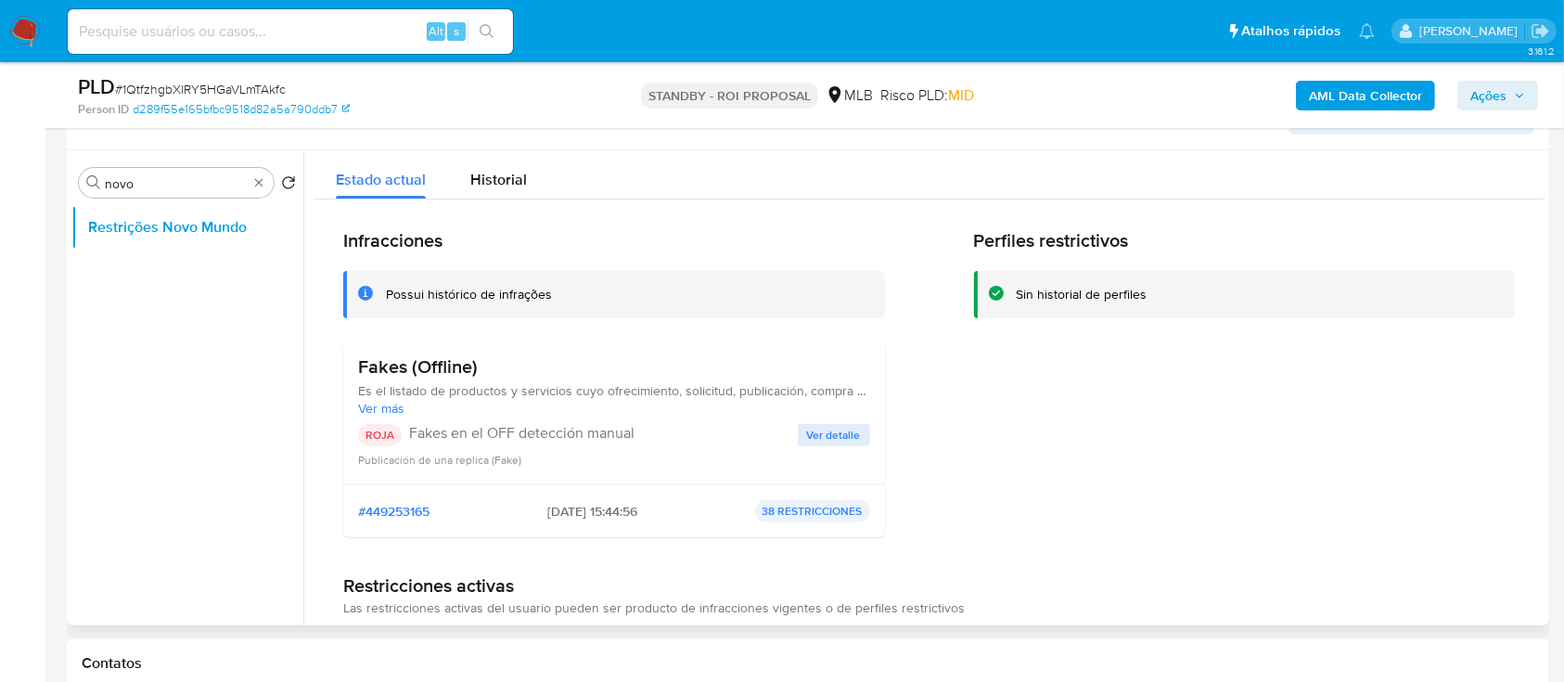
scroll to position [494, 0]
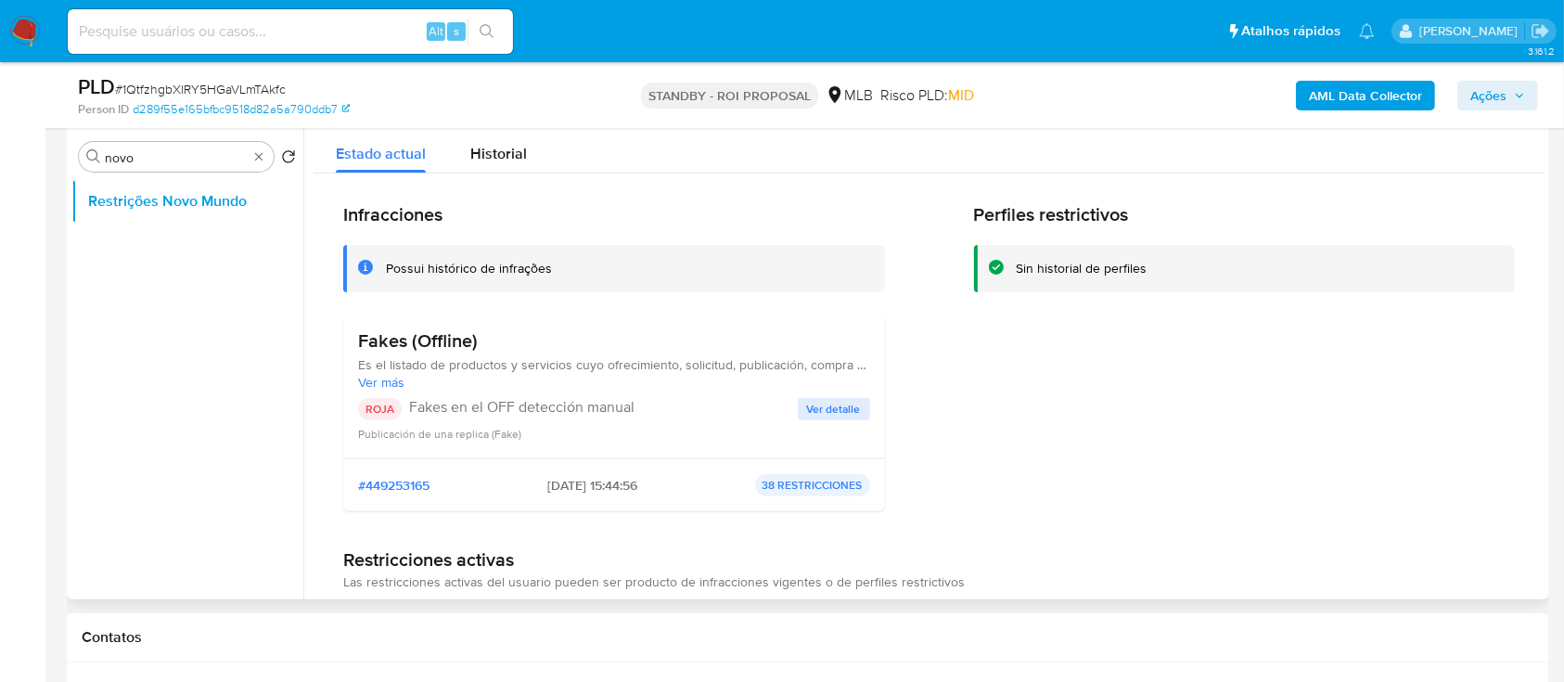
drag, startPoint x: 528, startPoint y: 485, endPoint x: 559, endPoint y: 484, distance: 31.6
click at [559, 484] on span "07/08/2025 - 15:44:56" at bounding box center [592, 485] width 90 height 17
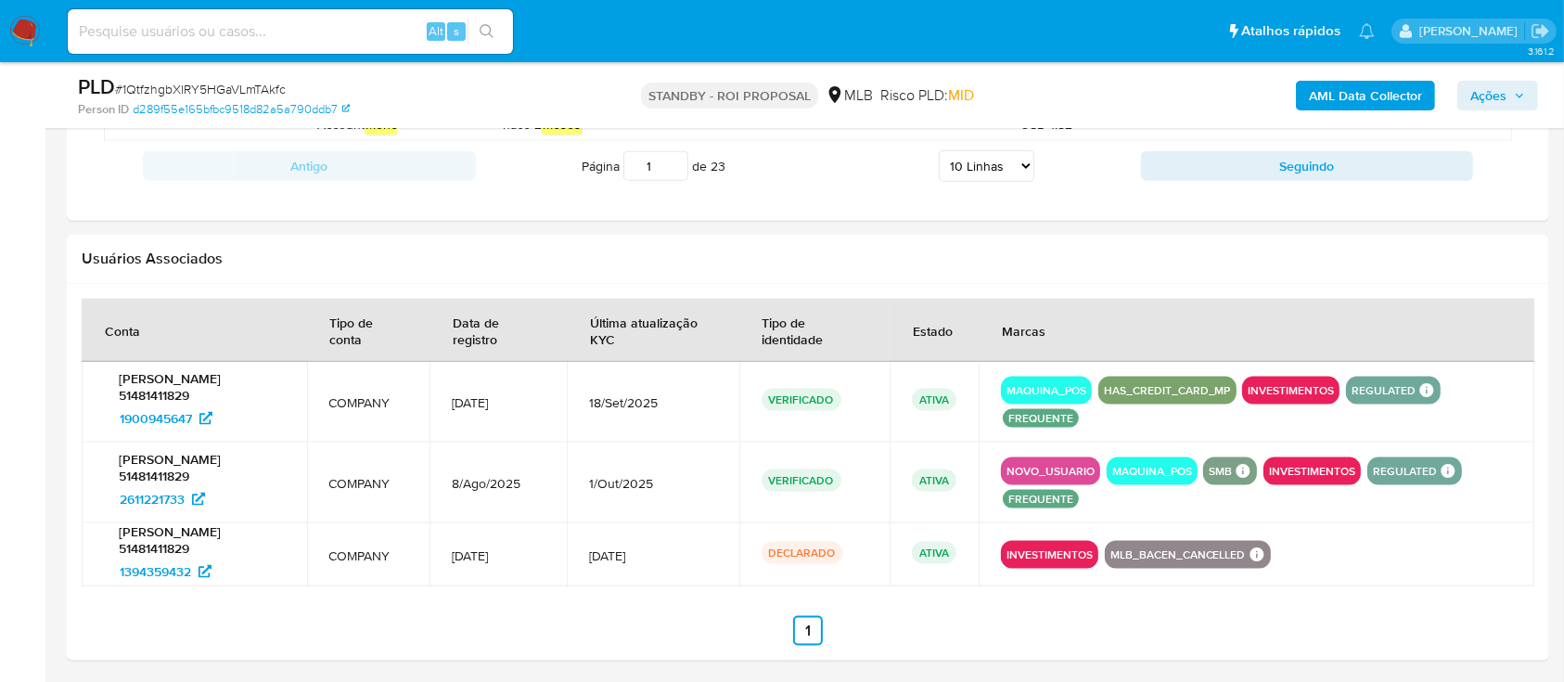
scroll to position [2349, 0]
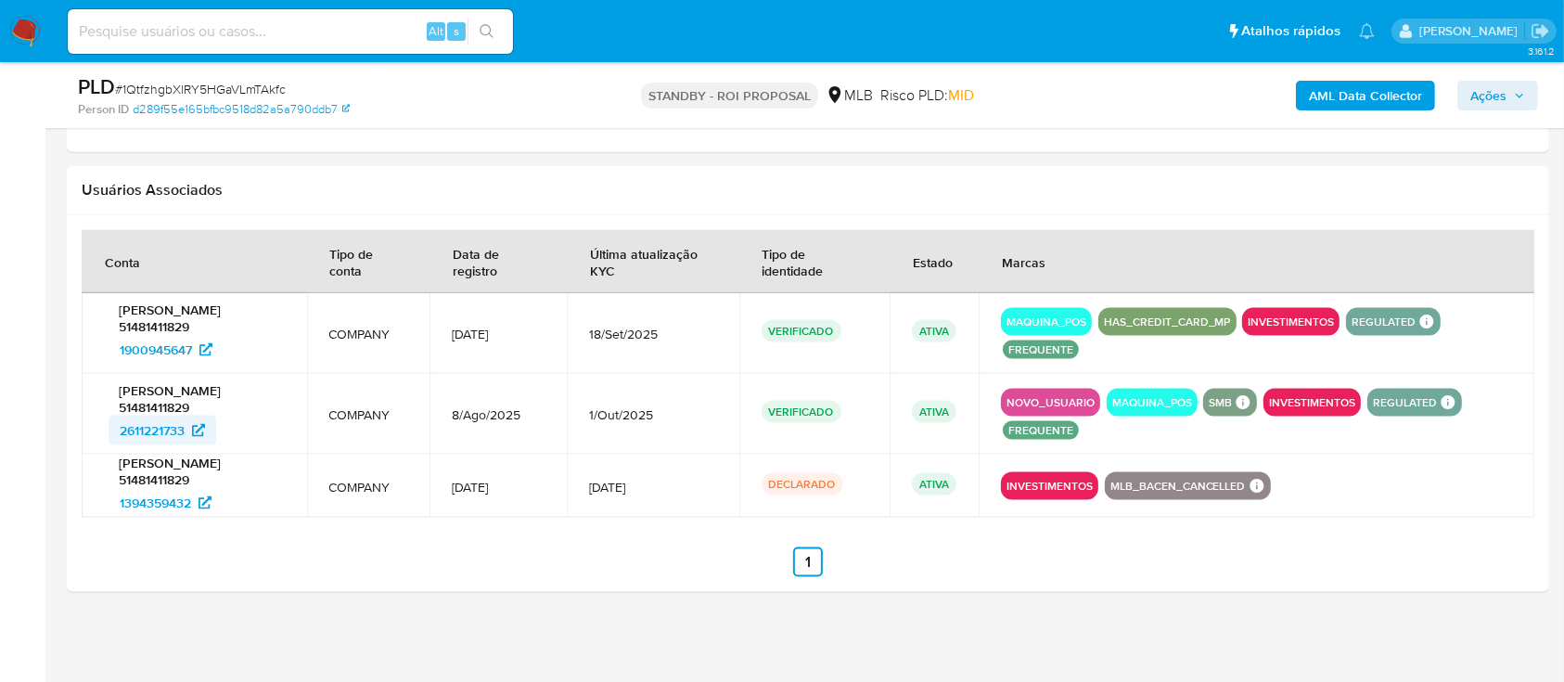
click at [185, 424] on span "2611221733" at bounding box center [152, 431] width 65 height 30
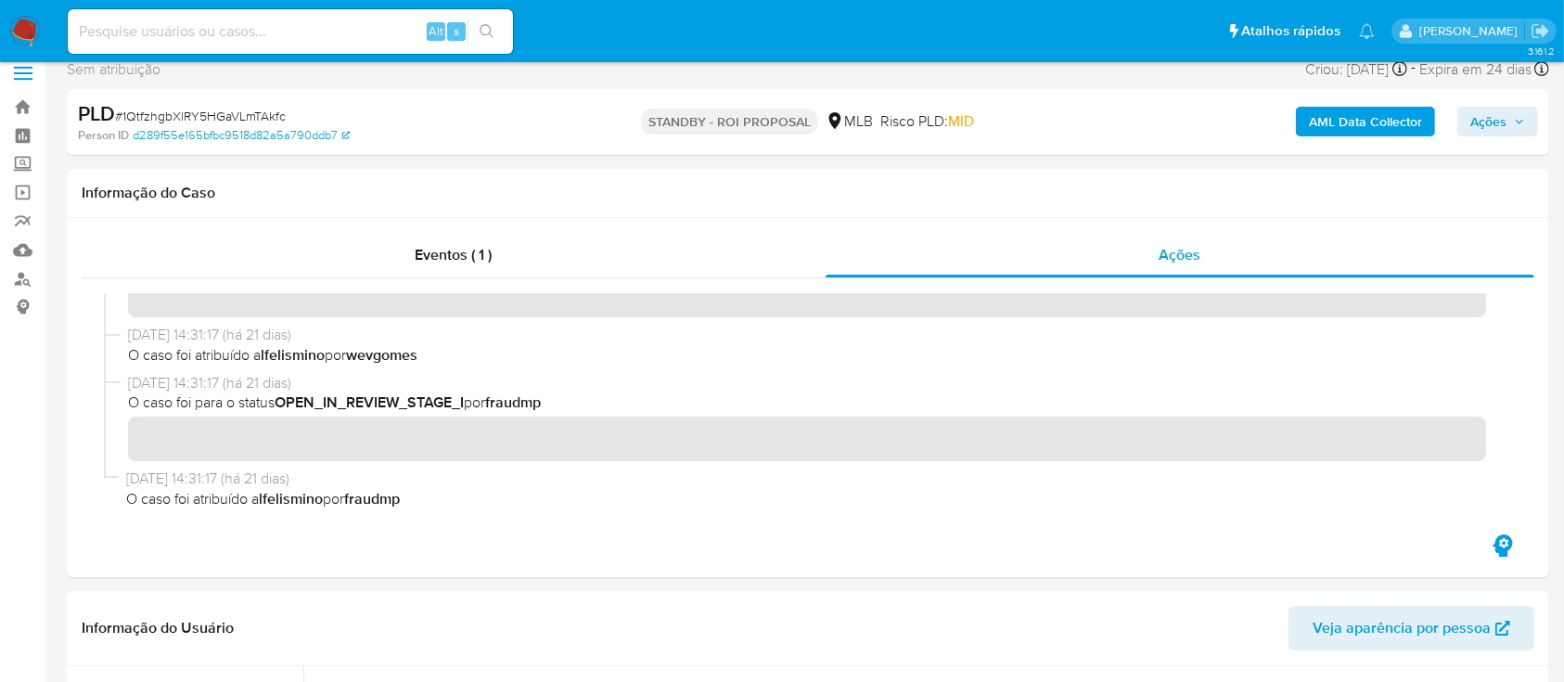
scroll to position [371, 0]
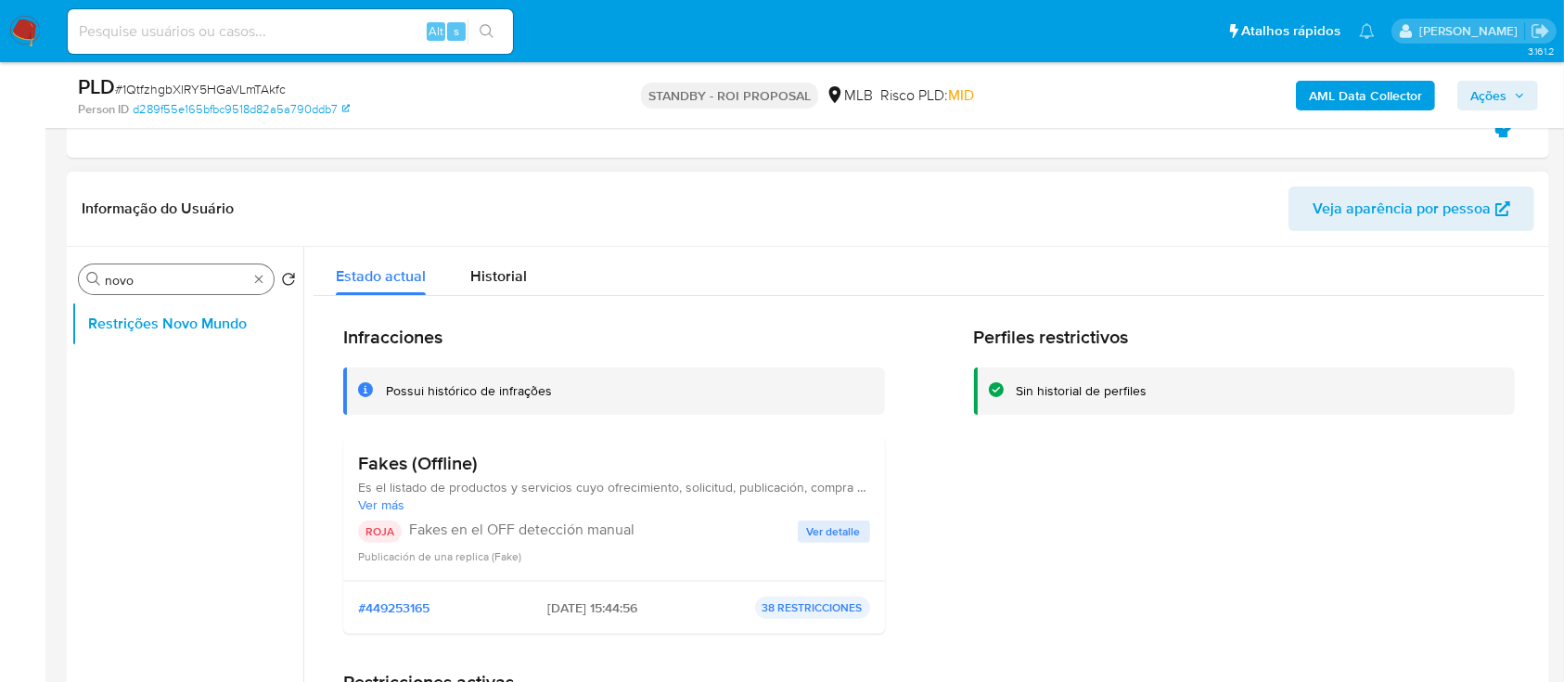
click at [171, 289] on div "Procurar novo" at bounding box center [176, 279] width 195 height 30
click at [183, 280] on input "novo" at bounding box center [176, 280] width 143 height 17
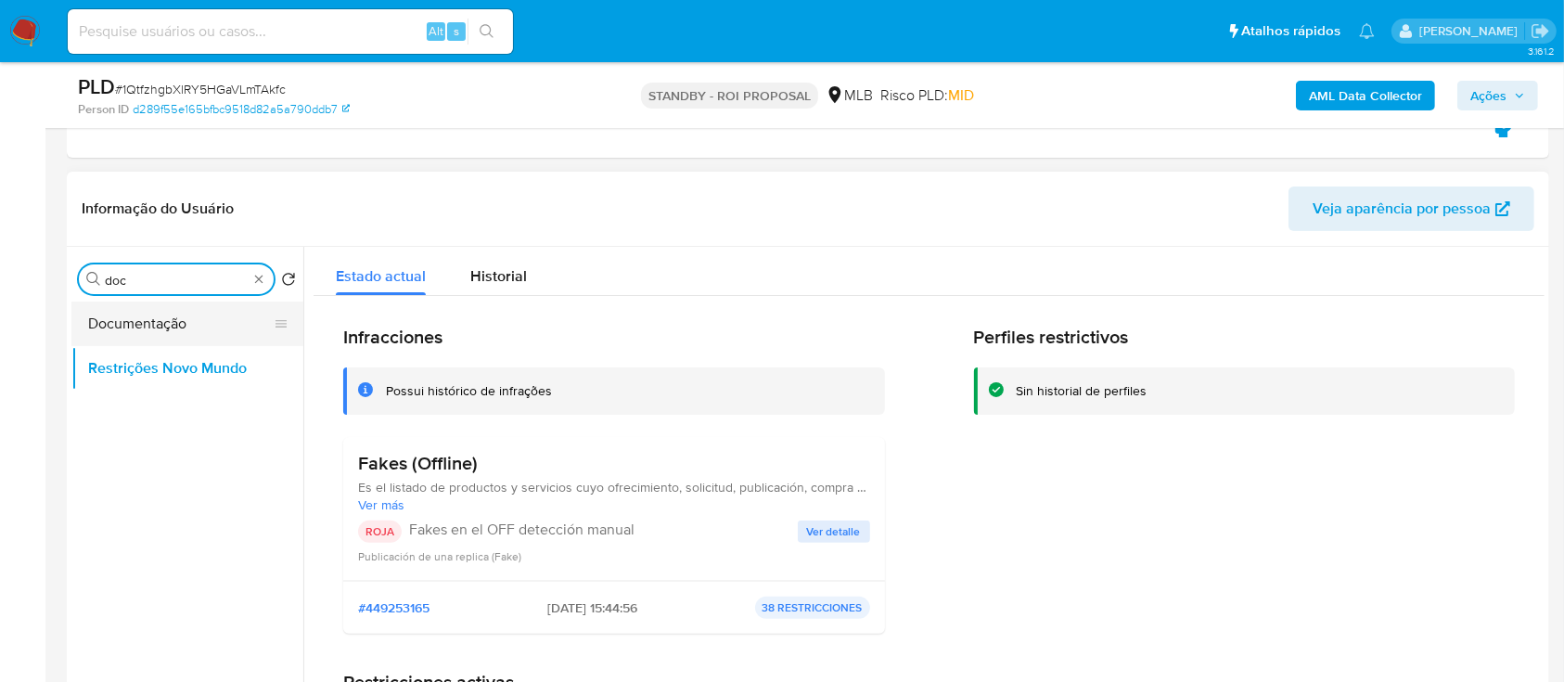
type input "doc"
click at [164, 325] on button "Documentação" at bounding box center [179, 324] width 217 height 45
click at [102, 323] on button "Documentação" at bounding box center [179, 324] width 217 height 45
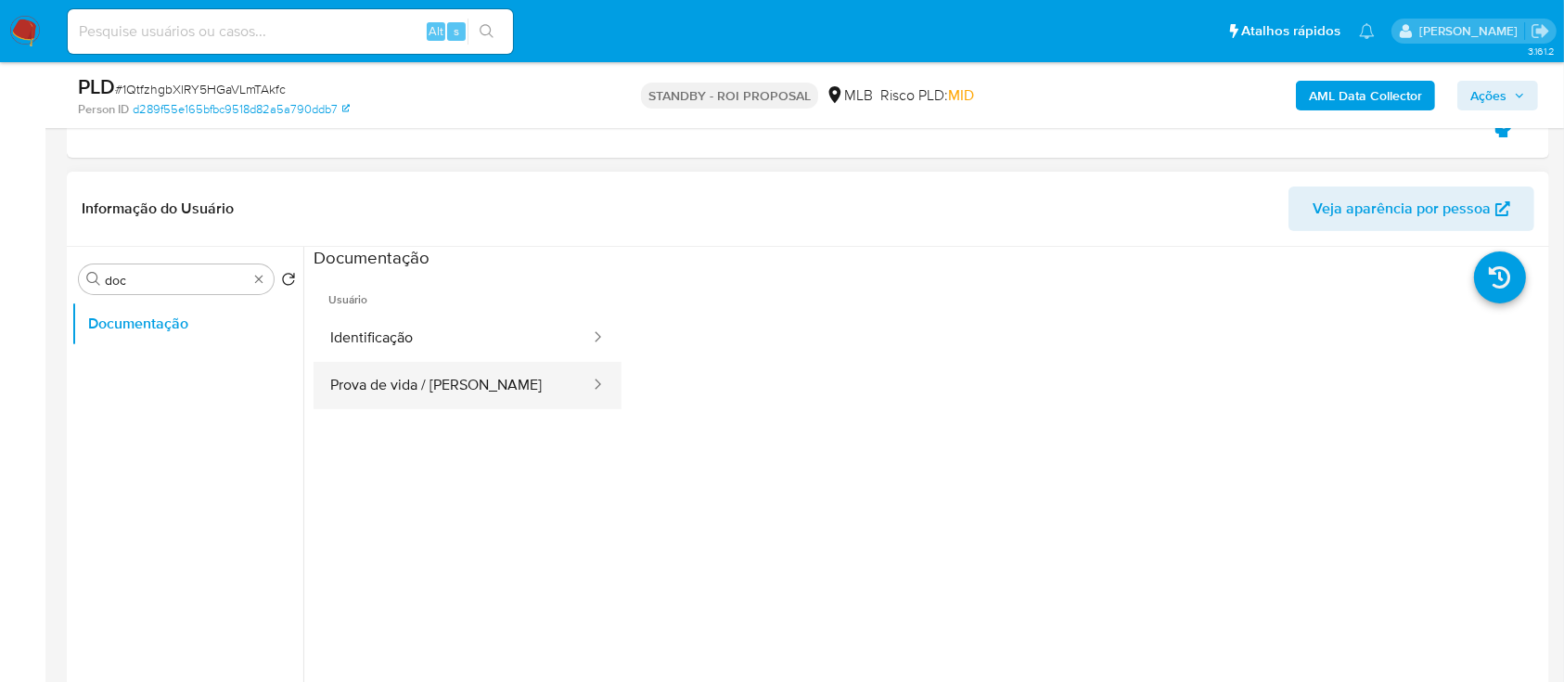
click at [475, 382] on button "Prova de vida / Selfie" at bounding box center [453, 385] width 278 height 47
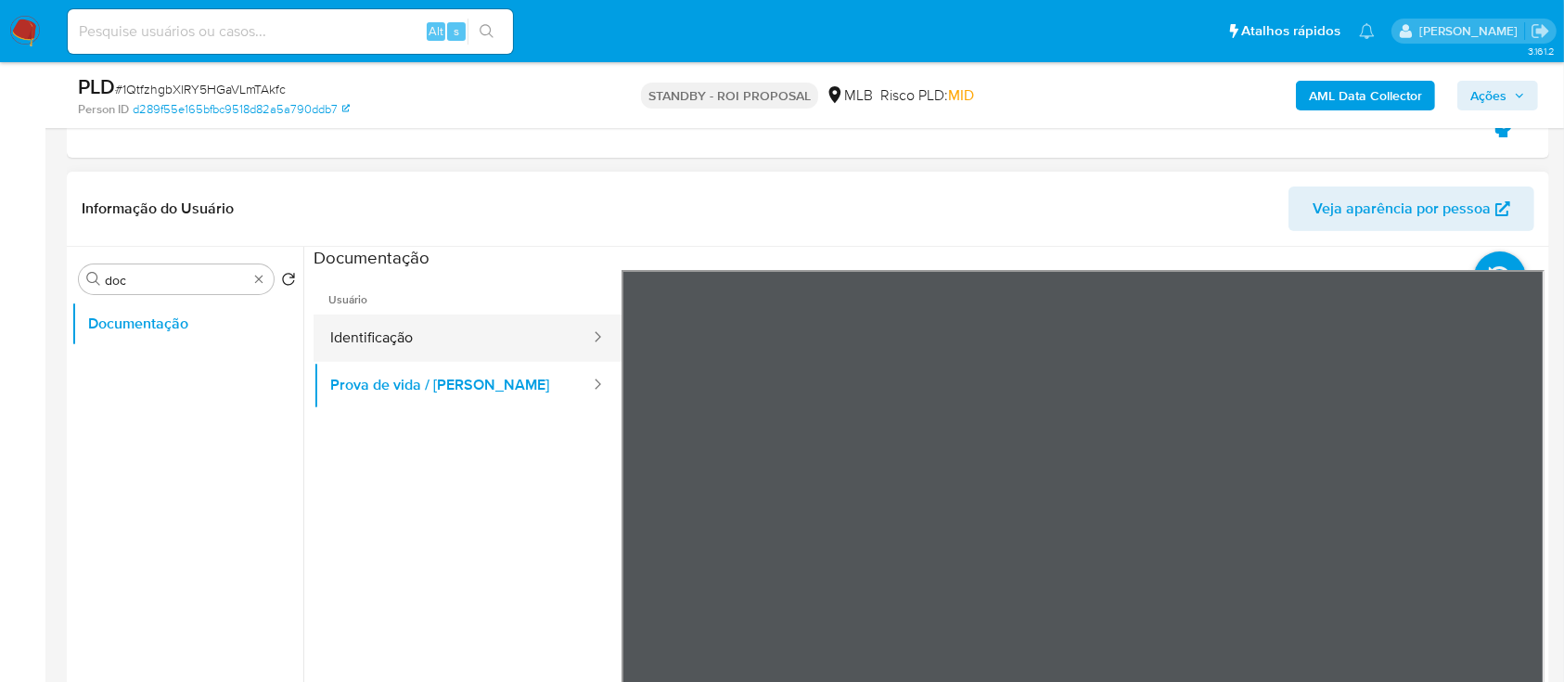
click at [429, 327] on button "Identificação" at bounding box center [453, 338] width 278 height 47
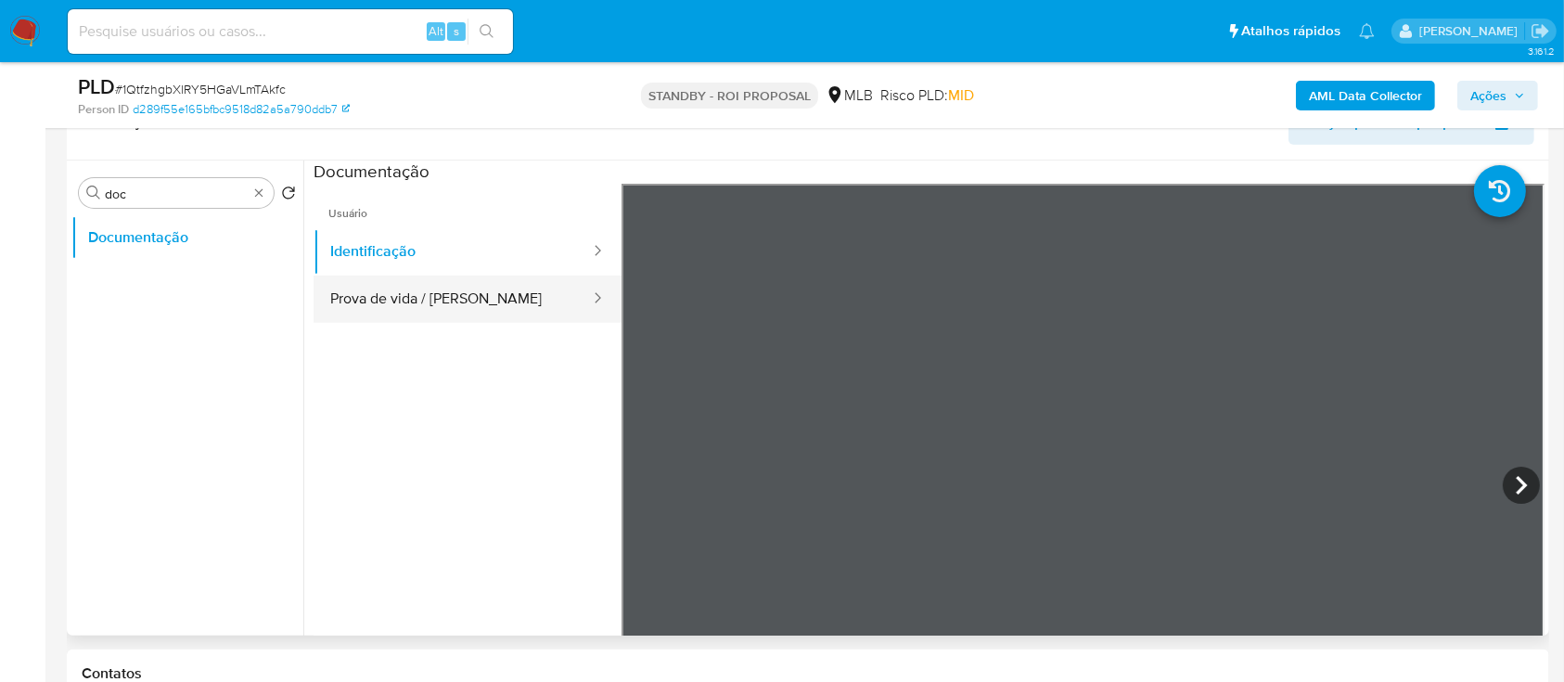
scroll to position [495, 0]
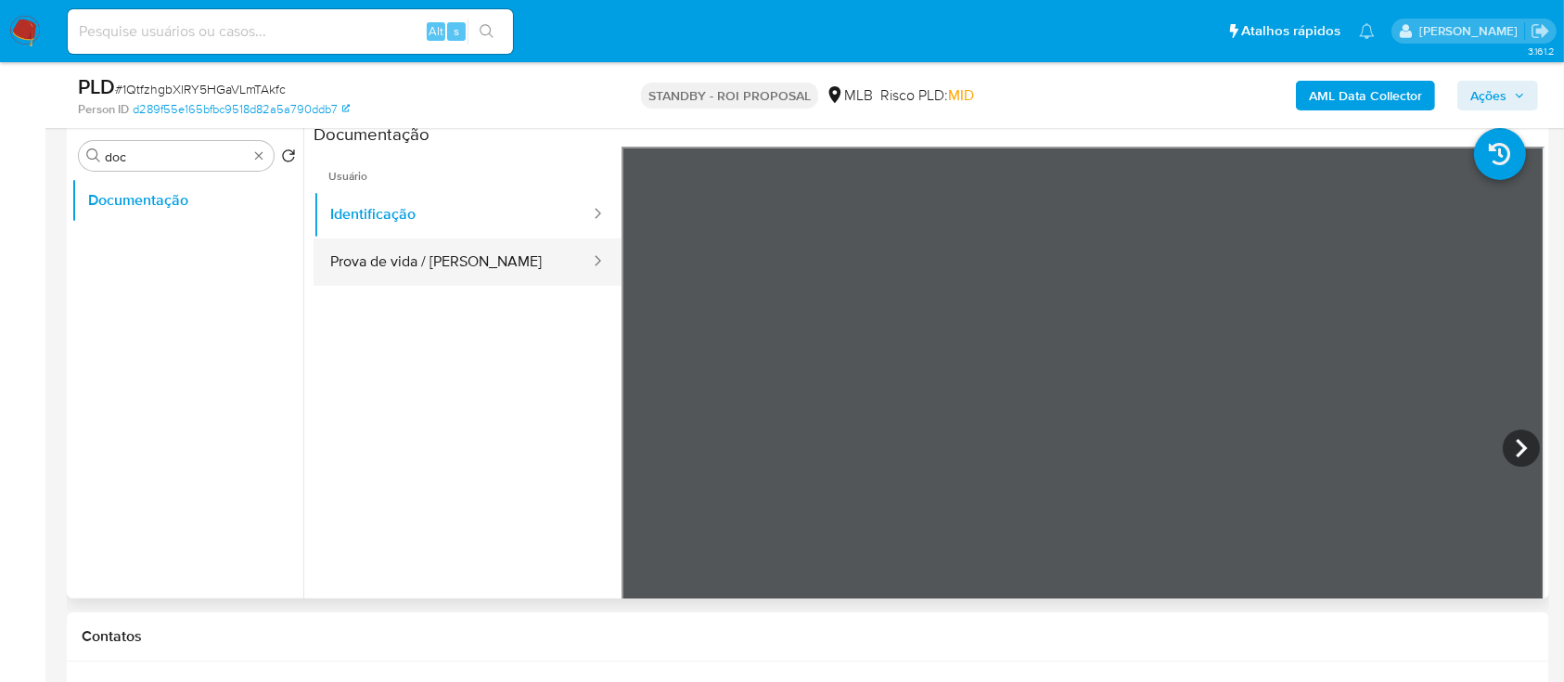
click at [471, 258] on button "Prova de vida / Selfie" at bounding box center [453, 261] width 278 height 47
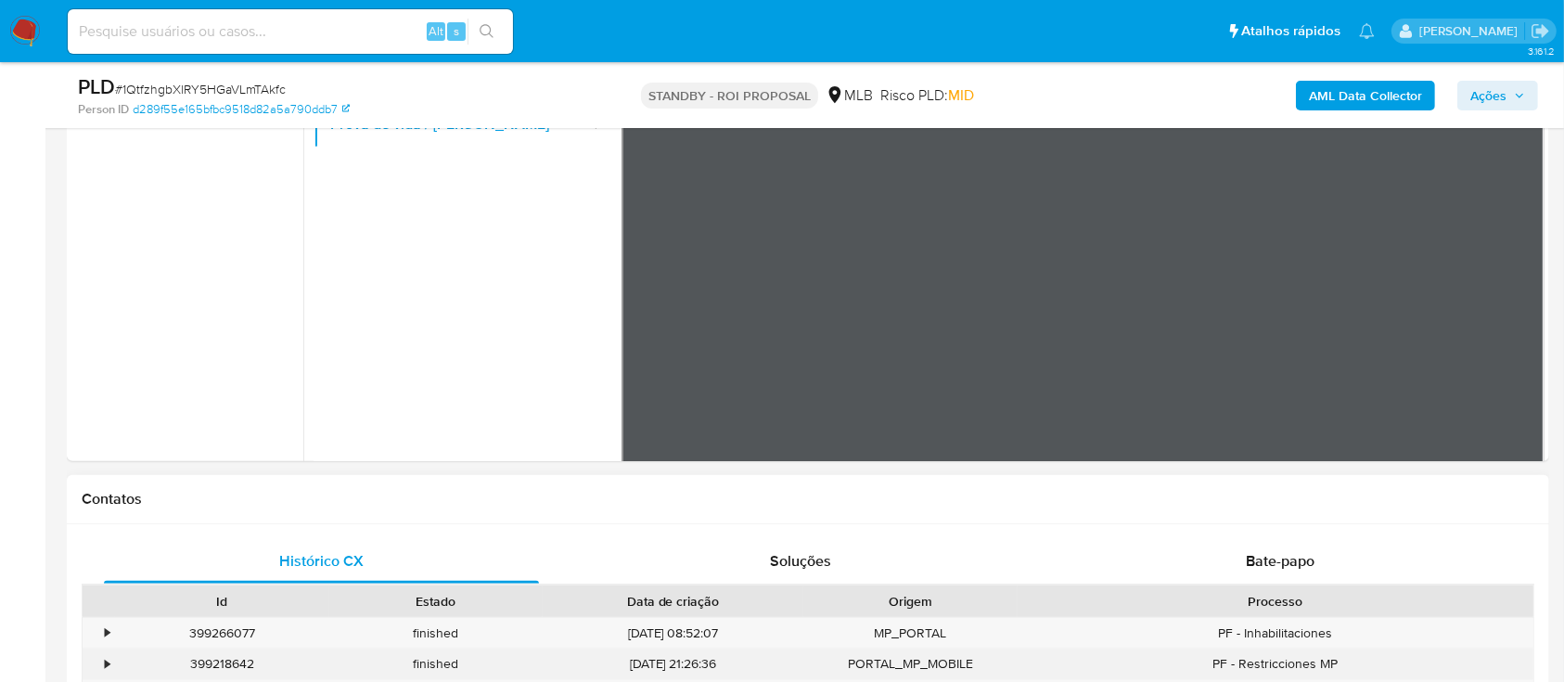
scroll to position [669, 0]
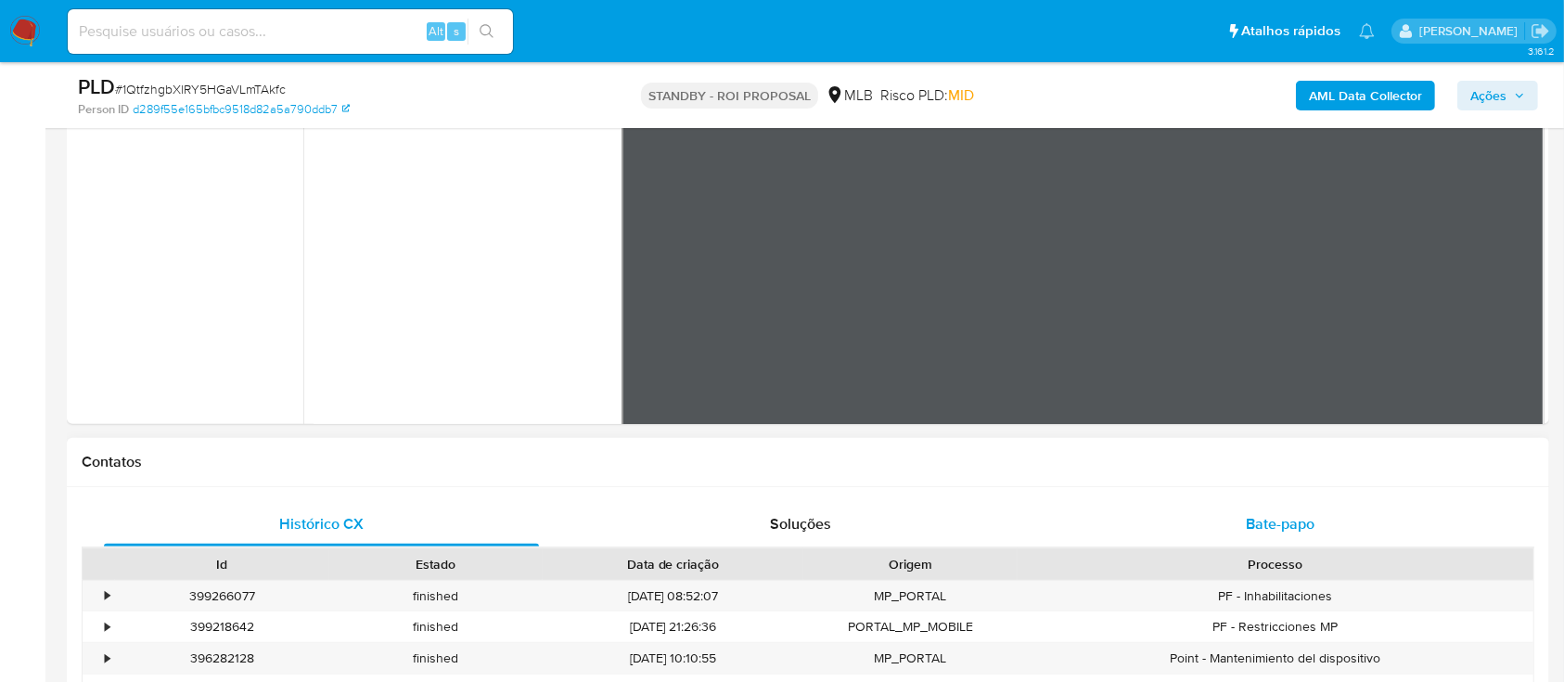
click at [1232, 532] on div "Bate-papo" at bounding box center [1280, 524] width 435 height 45
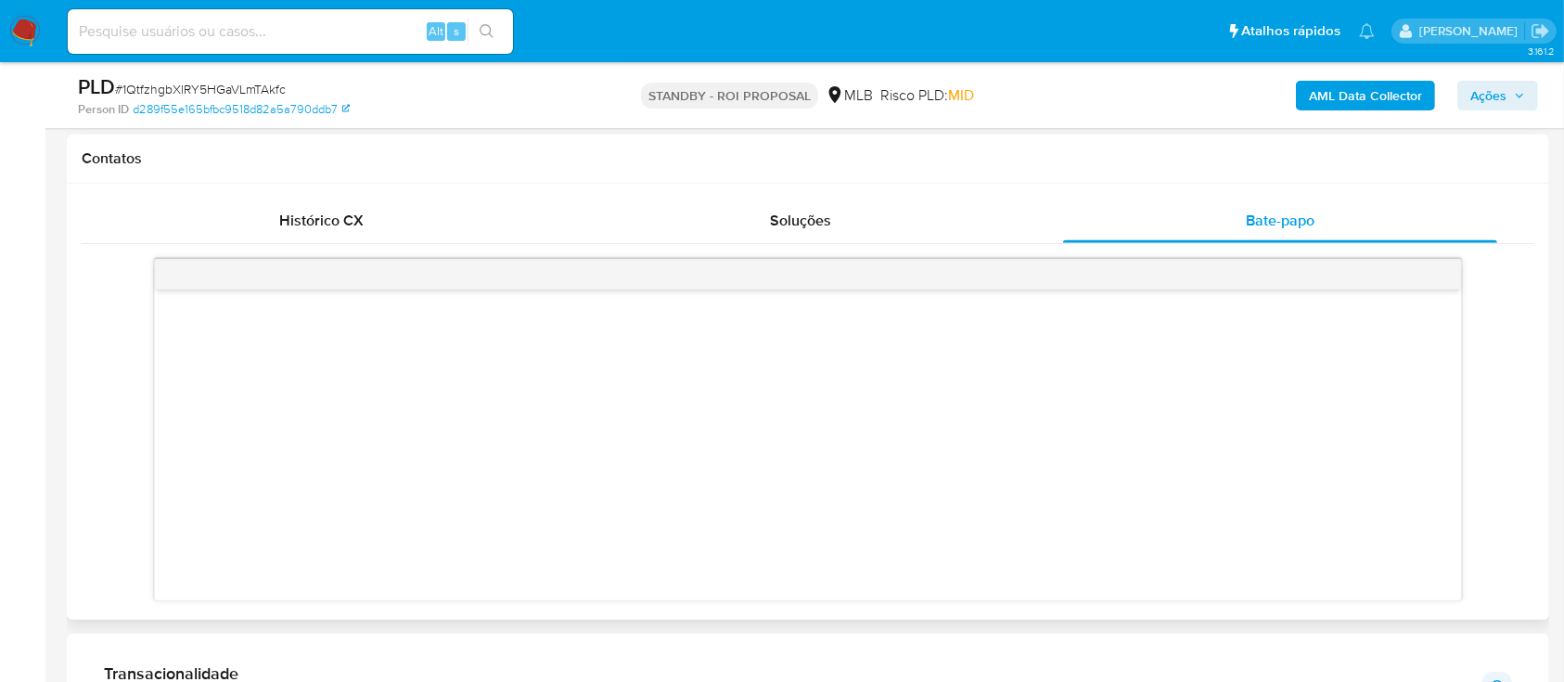
scroll to position [917, 0]
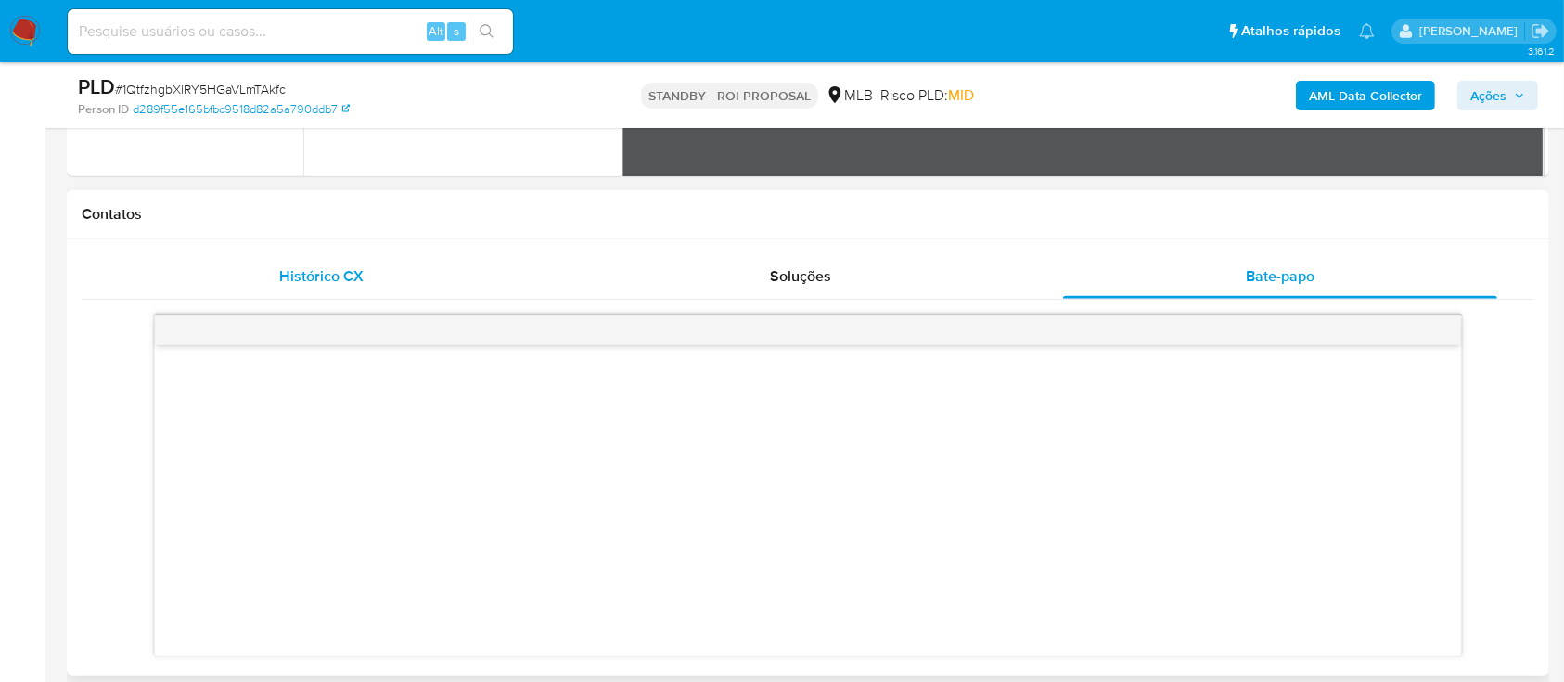
click at [384, 271] on div "Histórico CX" at bounding box center [321, 276] width 435 height 45
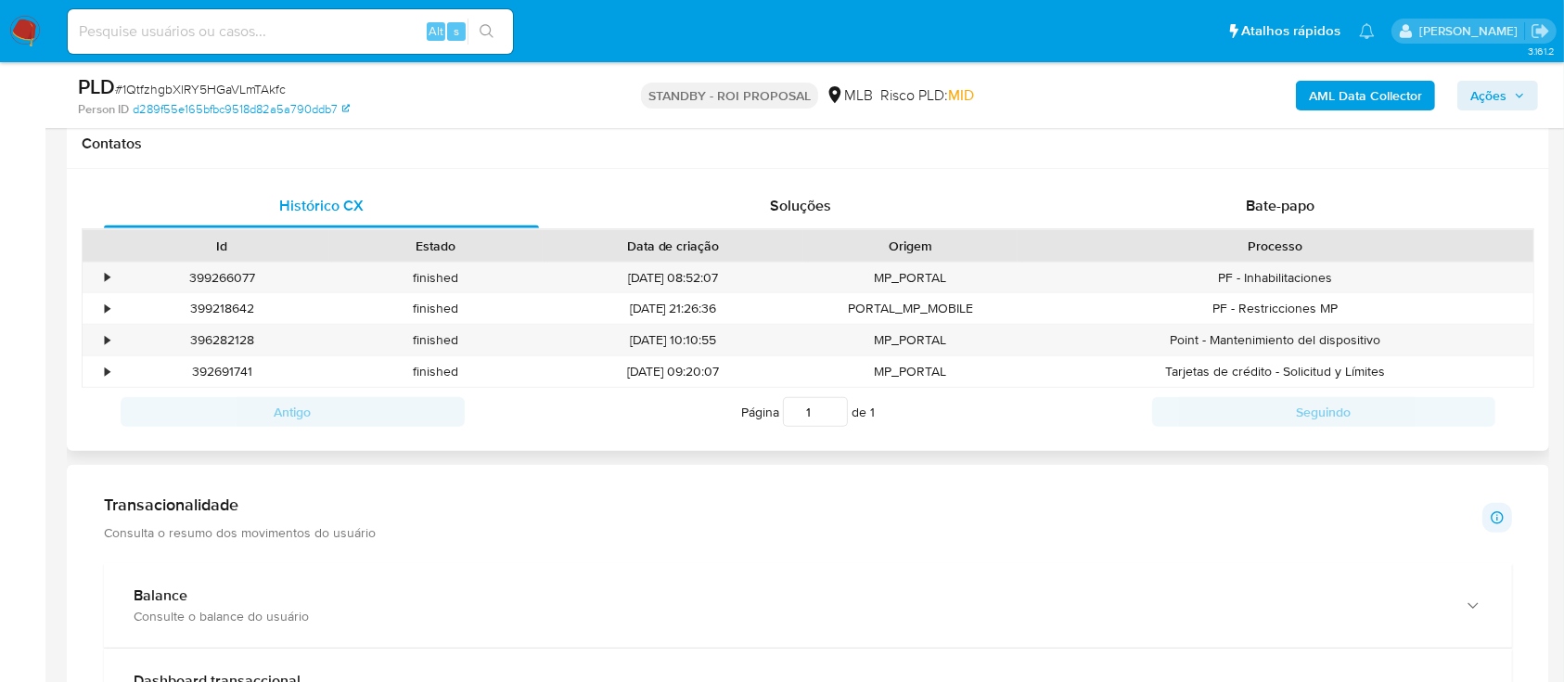
scroll to position [1040, 0]
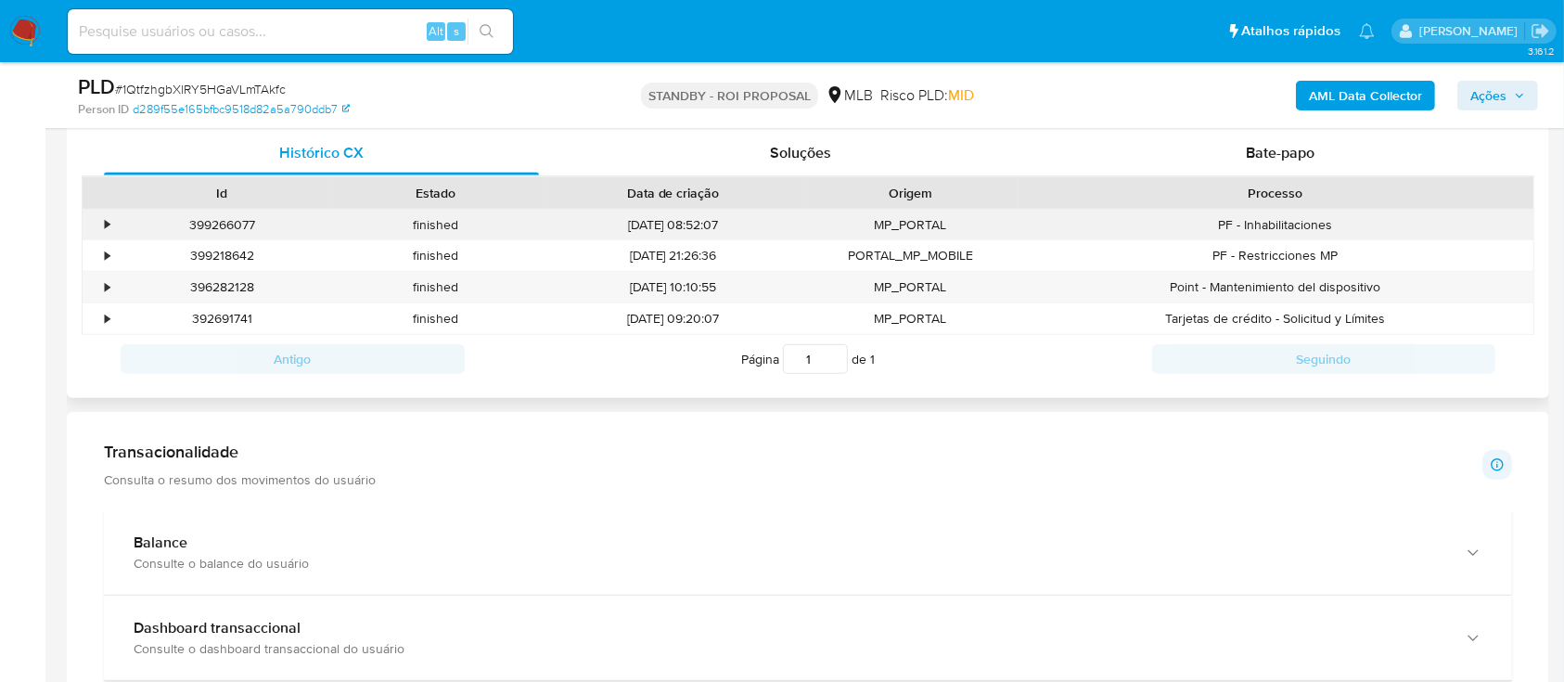
click at [102, 223] on div "•" at bounding box center [99, 225] width 32 height 31
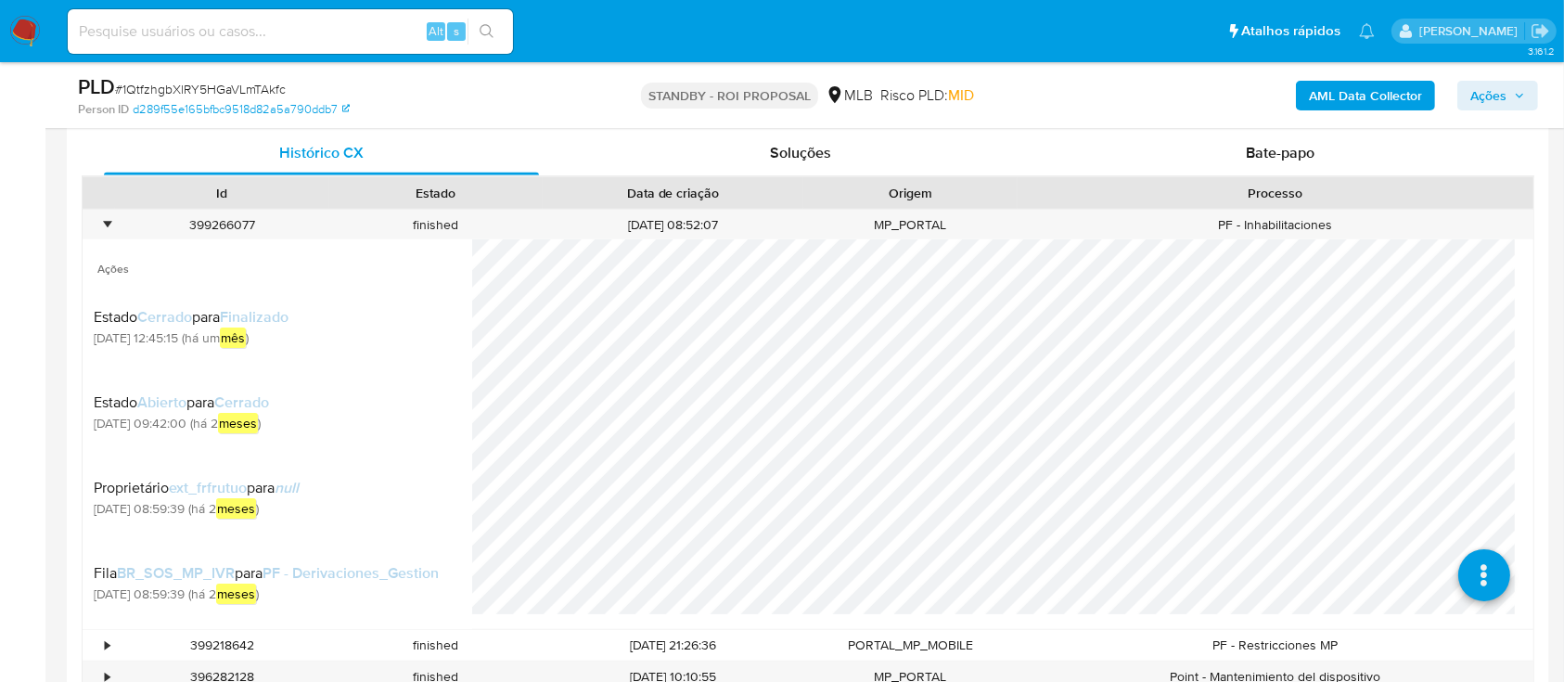
scroll to position [87, 0]
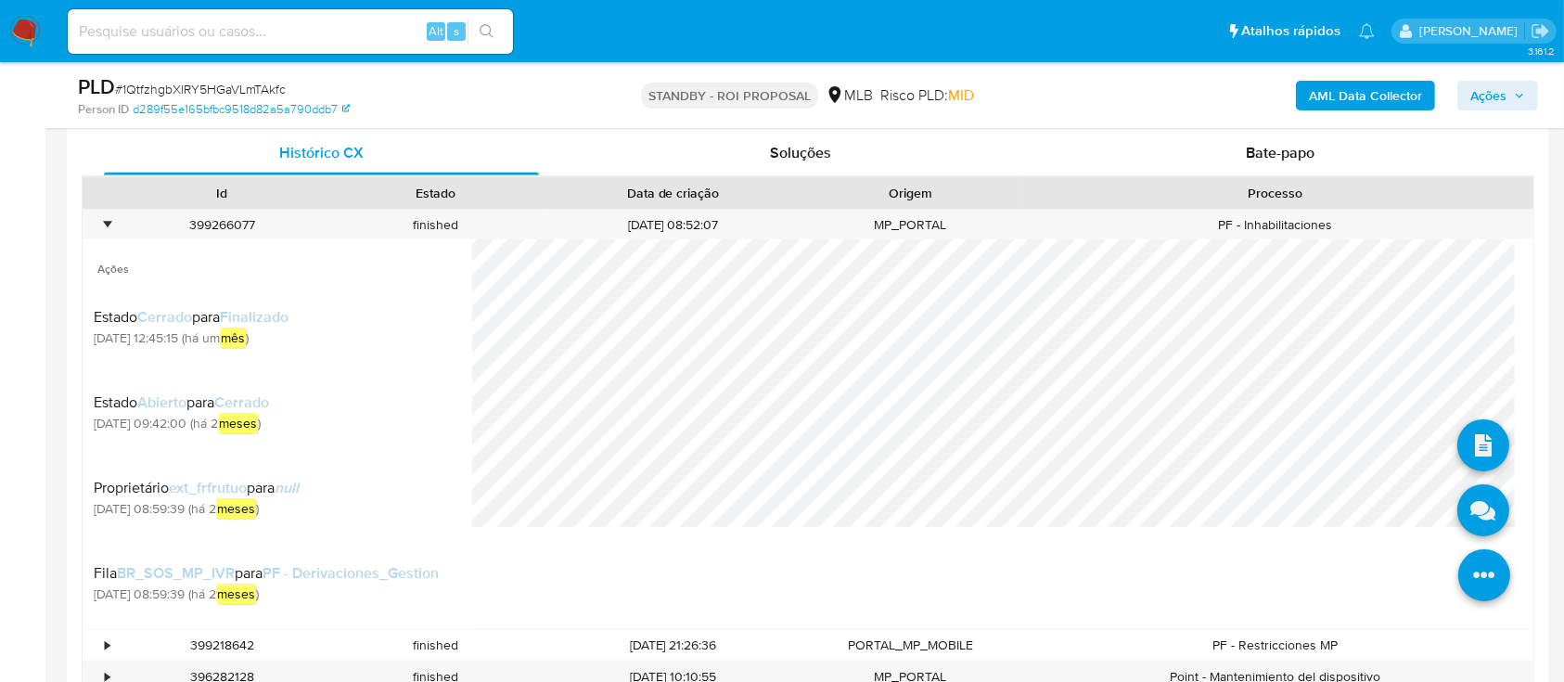
click at [1458, 572] on icon at bounding box center [1484, 576] width 52 height 52
click at [1462, 509] on icon at bounding box center [1484, 511] width 52 height 52
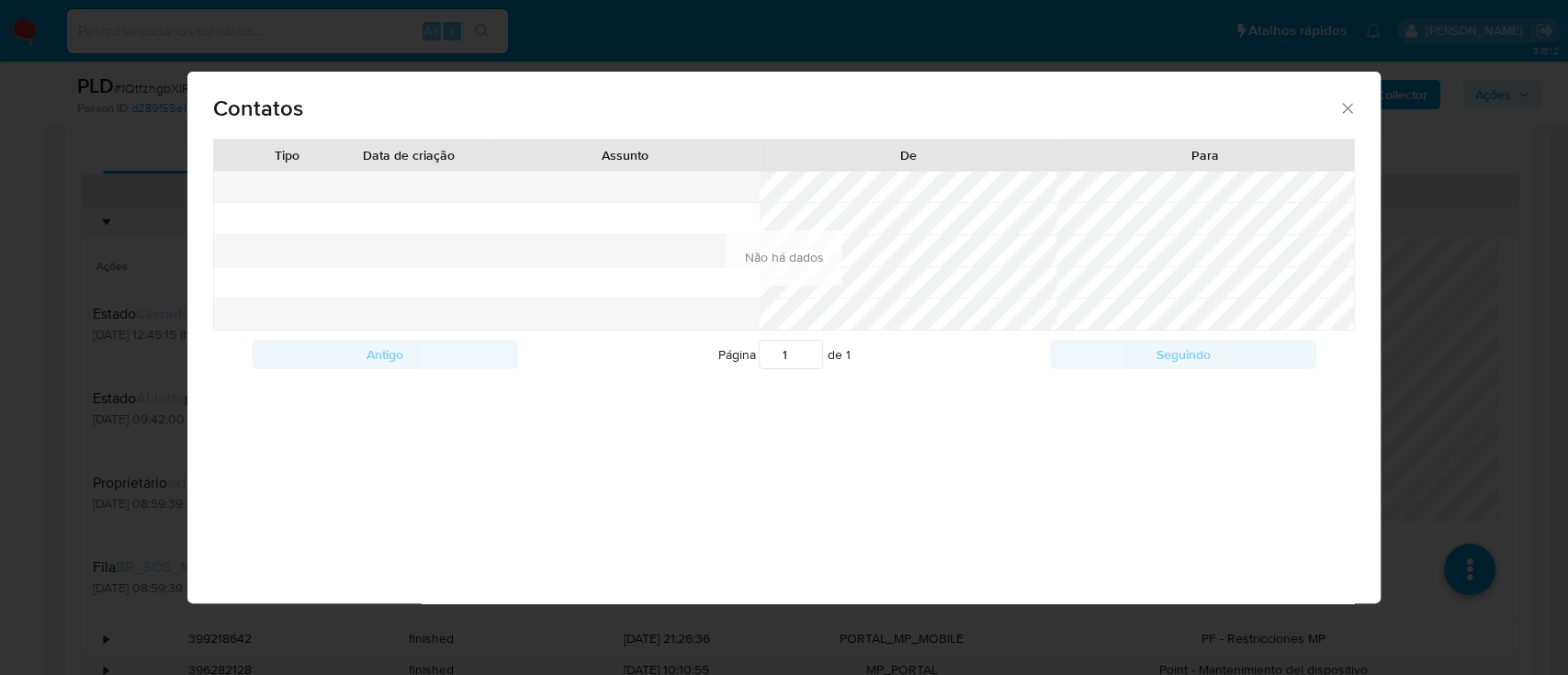
click at [756, 327] on div at bounding box center [625, 315] width 270 height 32
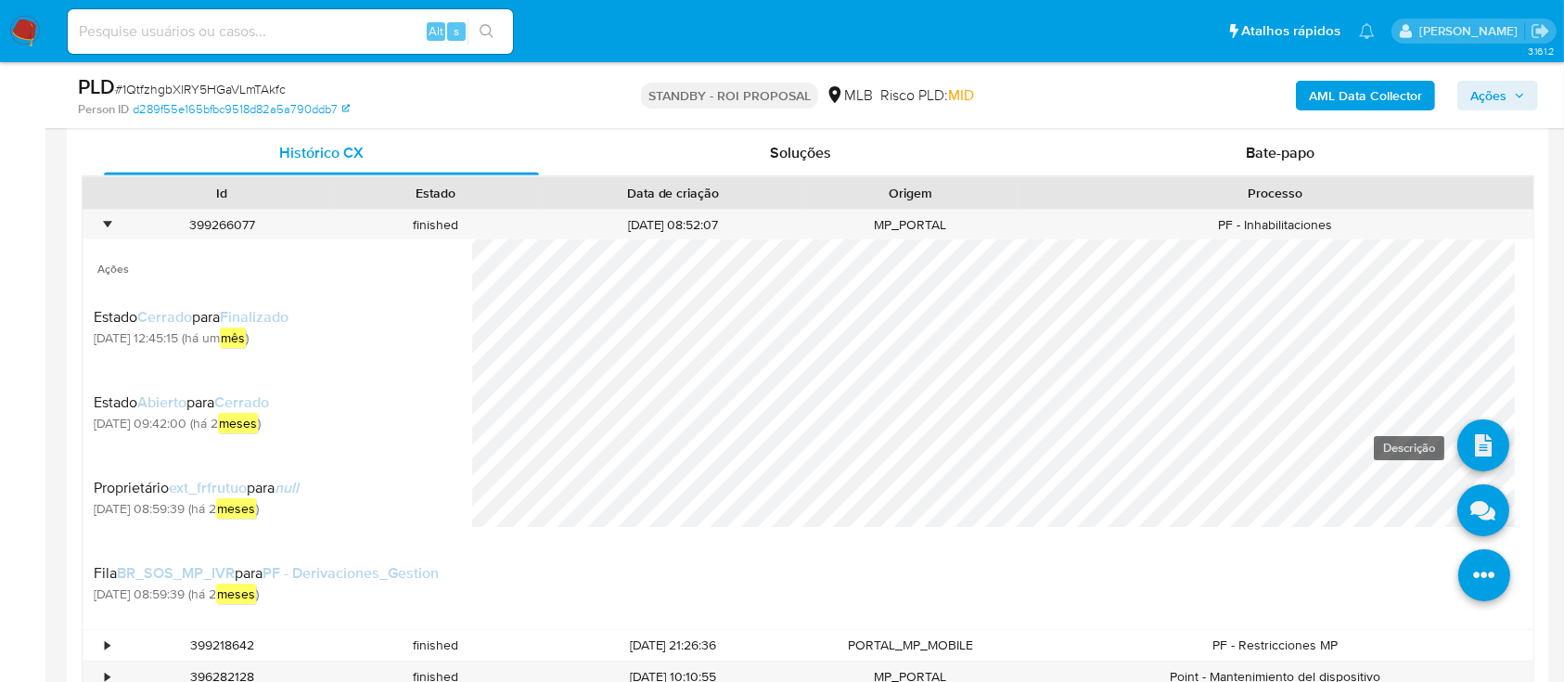
click at [1458, 454] on icon at bounding box center [1484, 446] width 52 height 52
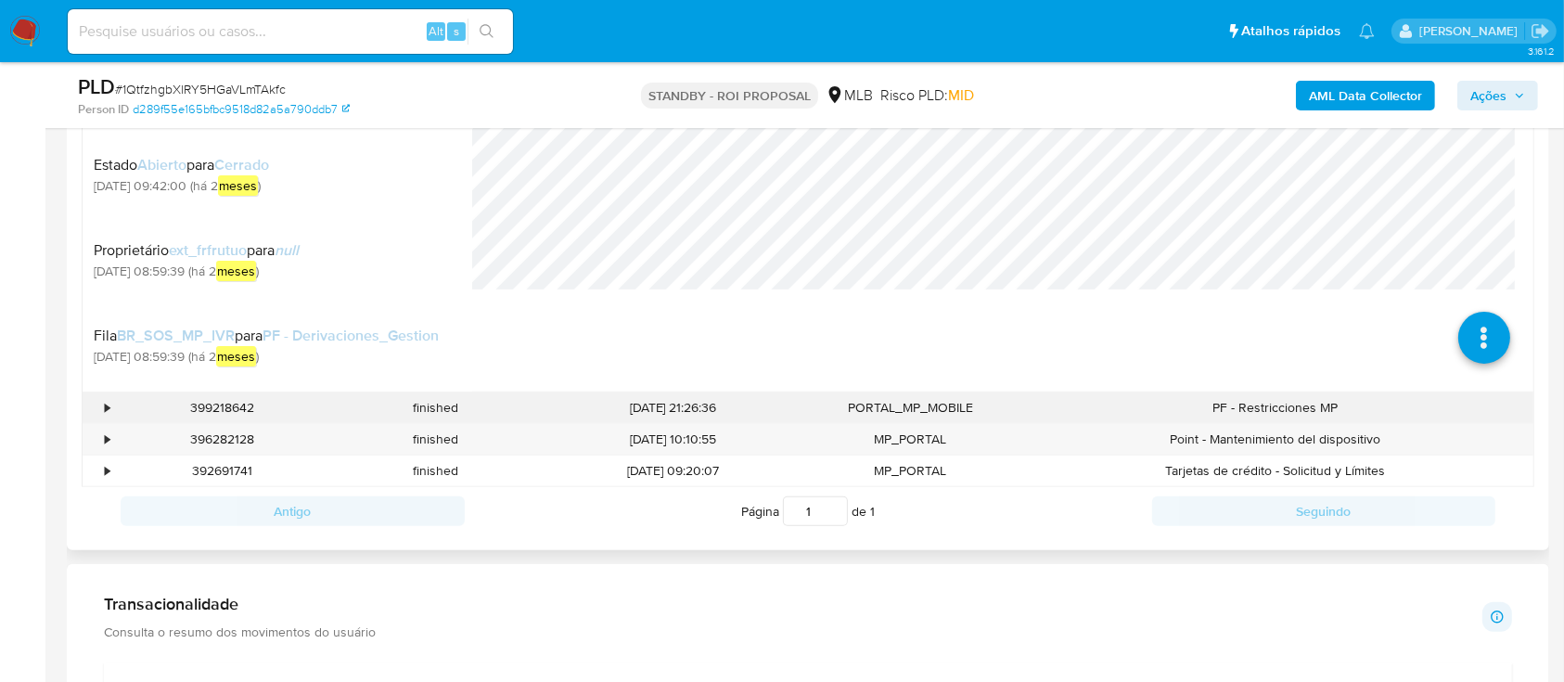
scroll to position [1288, 0]
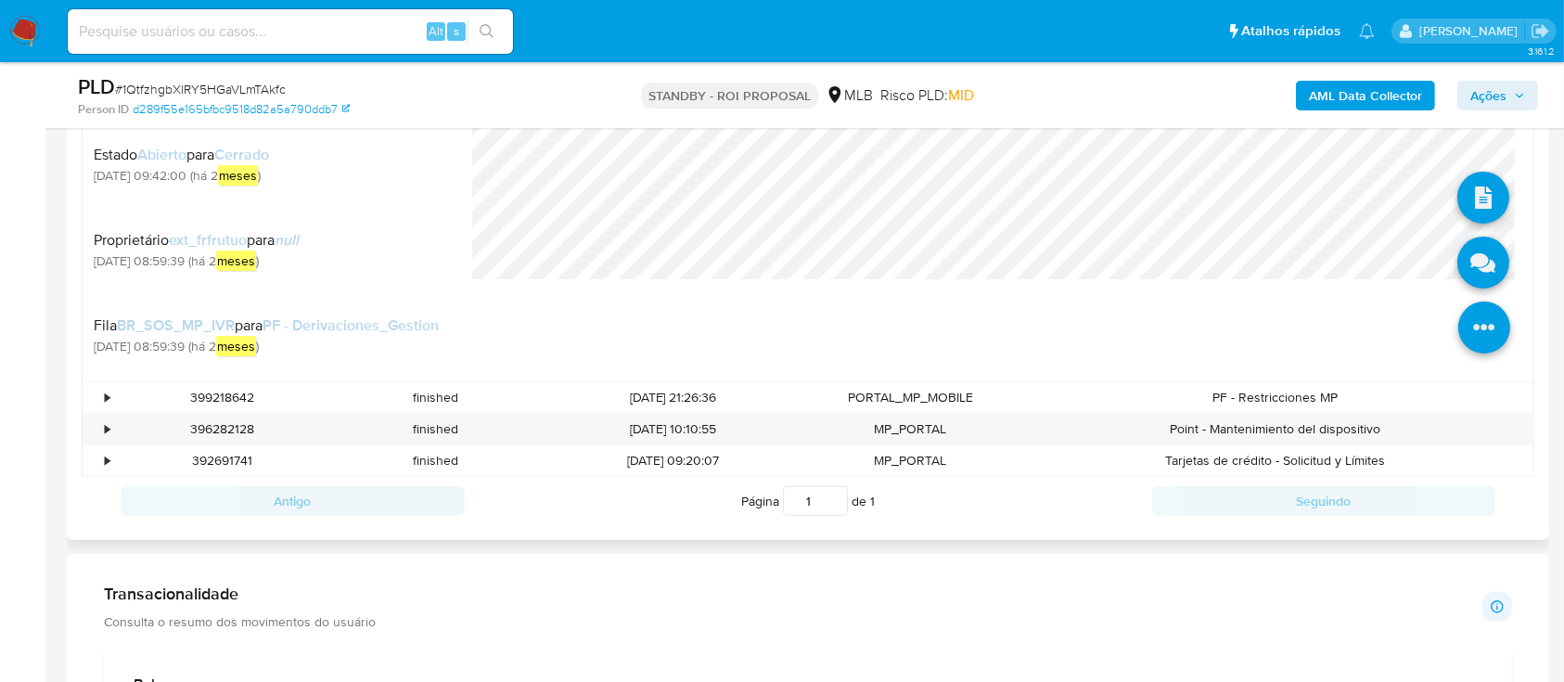
click at [1466, 328] on icon at bounding box center [1484, 328] width 52 height 52
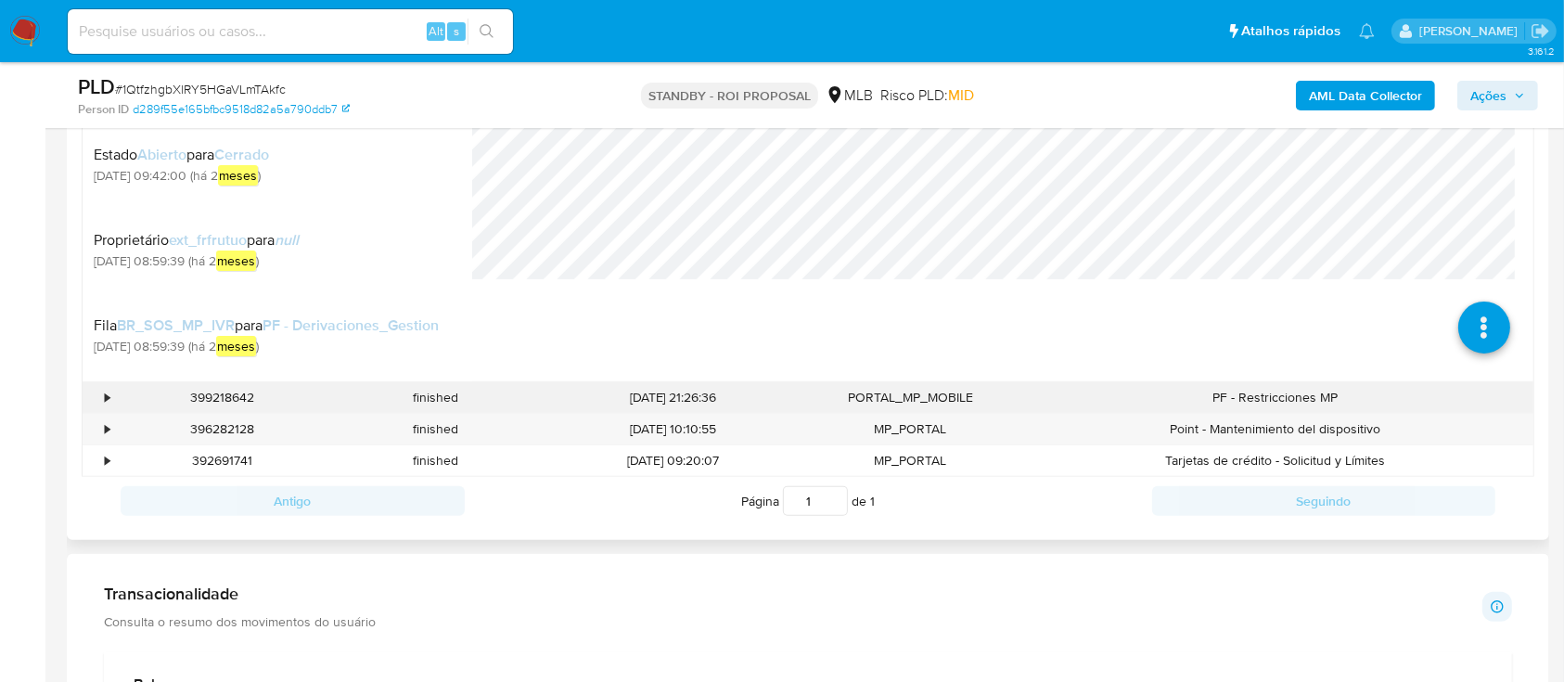
click at [119, 400] on div "399218642" at bounding box center [222, 397] width 214 height 31
click at [109, 397] on div "•" at bounding box center [107, 398] width 5 height 18
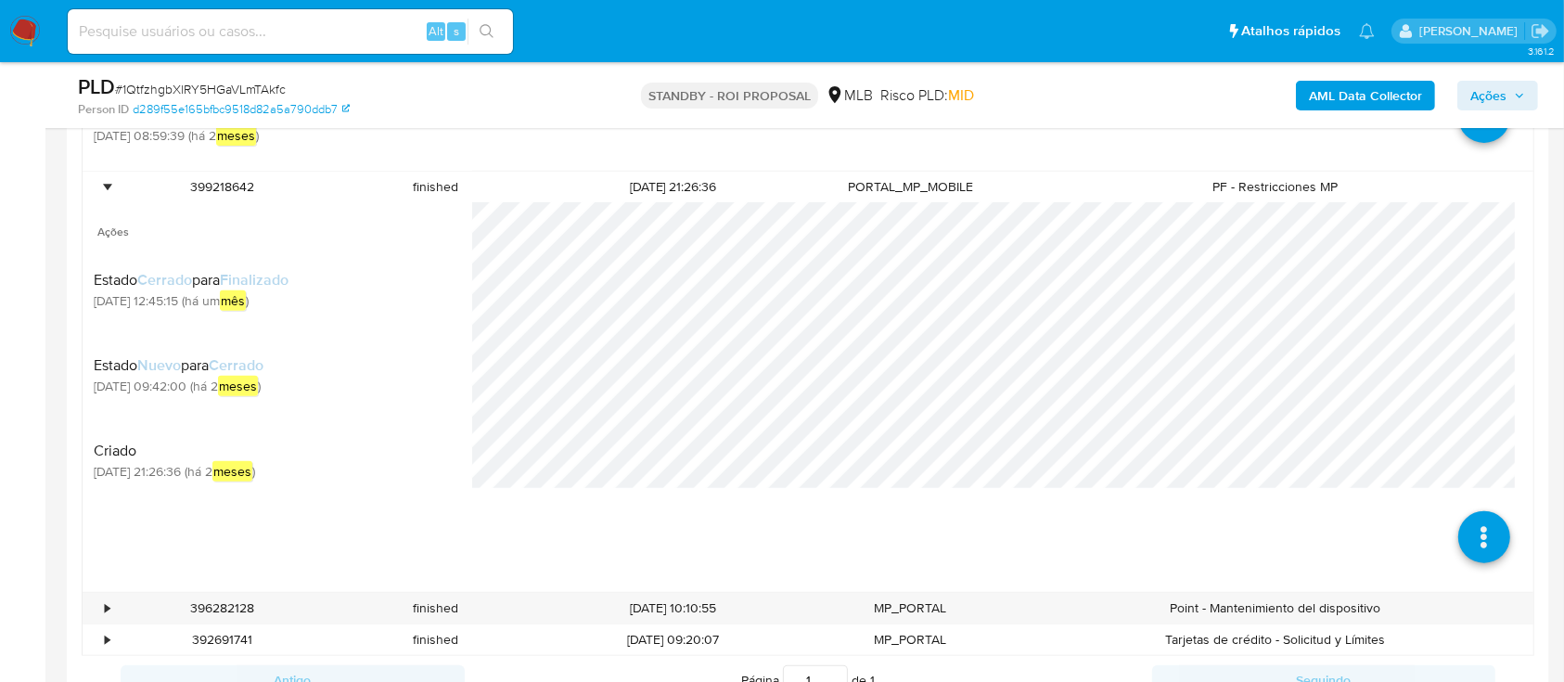
scroll to position [1535, 0]
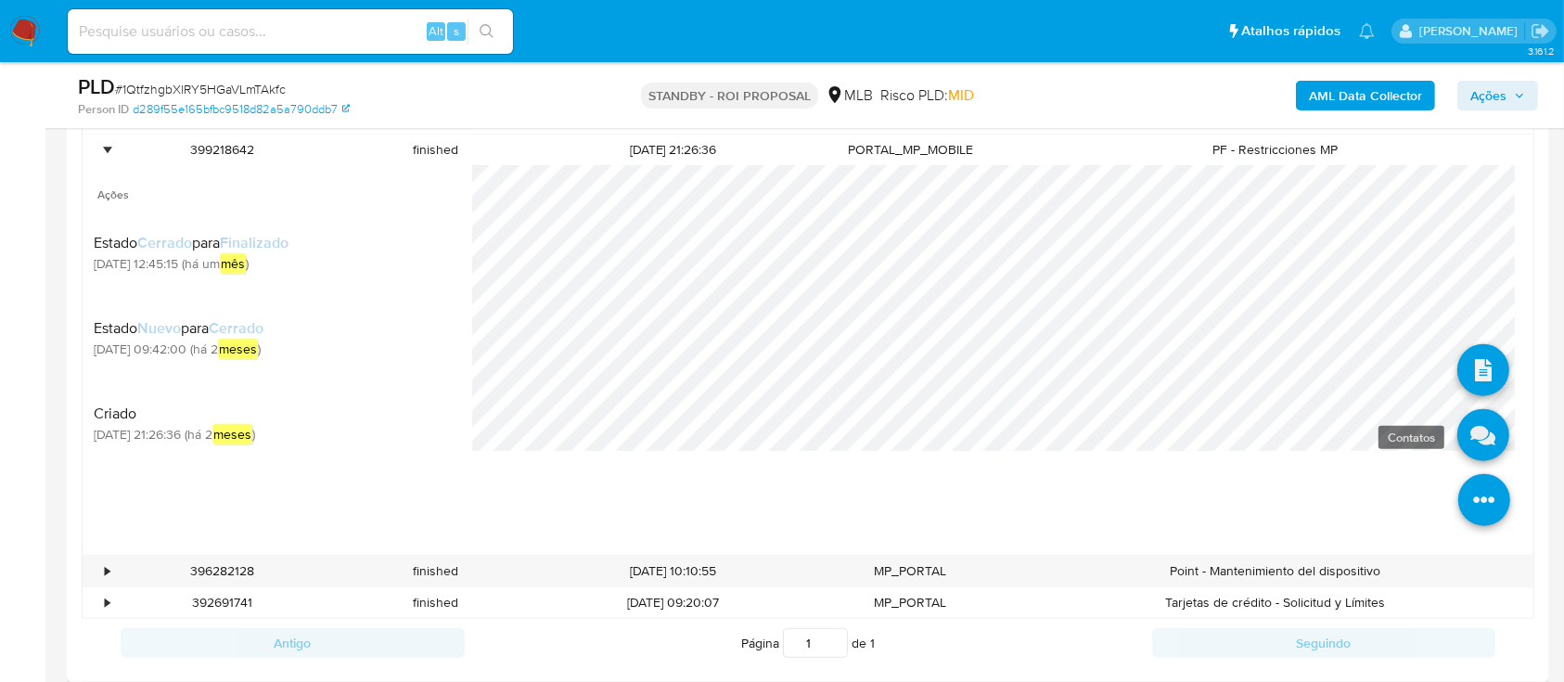
click at [1461, 449] on icon at bounding box center [1484, 435] width 52 height 52
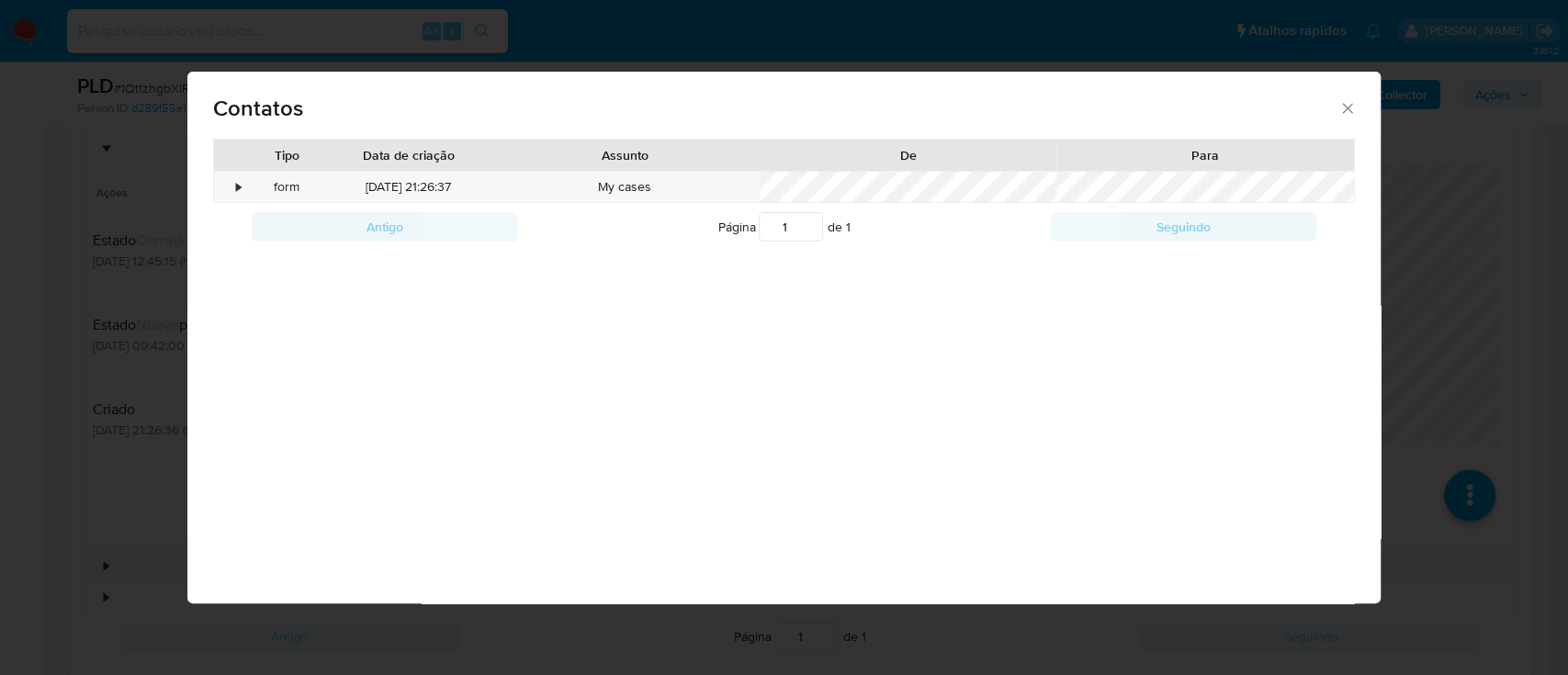
click at [1342, 105] on icon "close" at bounding box center [1347, 108] width 19 height 19
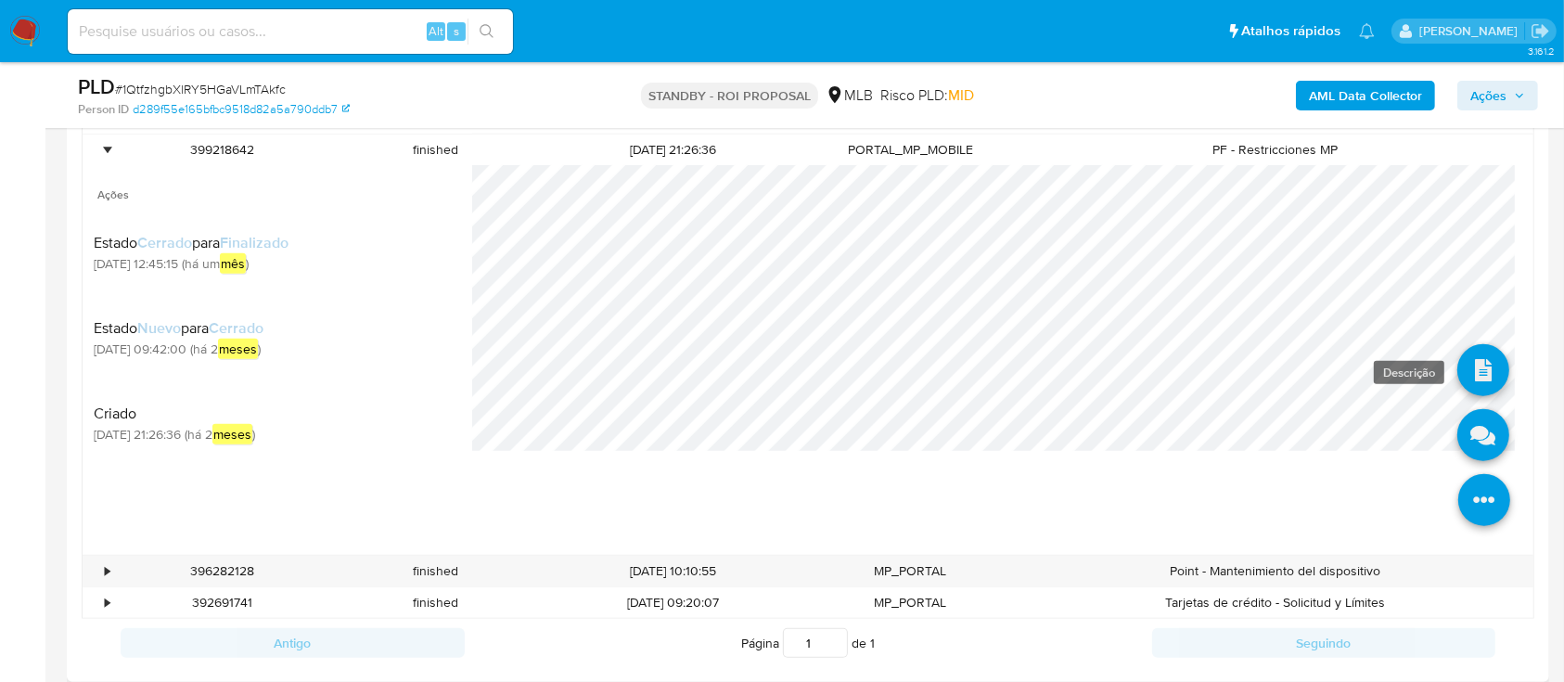
click at [1469, 371] on icon at bounding box center [1484, 370] width 52 height 52
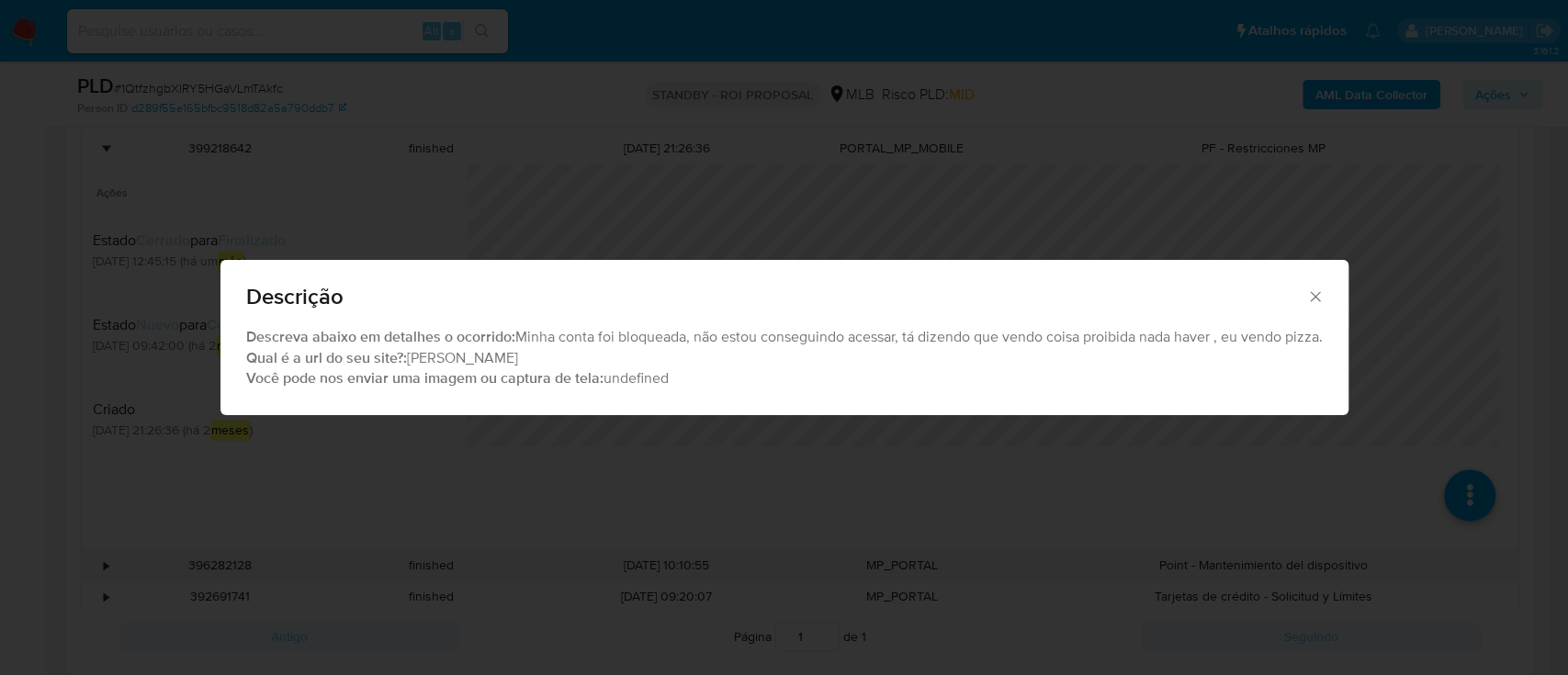
drag, startPoint x: 502, startPoint y: 334, endPoint x: 1204, endPoint y: 354, distance: 702.3
click at [1115, 386] on div "Descreva abaixo em detalhes o ocorrido: Minha conta foi bloqueada, não estou co…" at bounding box center [784, 357] width 1076 height 61
click at [1205, 354] on div "Descreva abaixo em detalhes o ocorrido: Minha conta foi bloqueada, não estou co…" at bounding box center [784, 357] width 1076 height 61
click at [1258, 338] on div "Descreva abaixo em detalhes o ocorrido: Minha conta foi bloqueada, não estou co…" at bounding box center [784, 357] width 1076 height 61
drag, startPoint x: 1258, startPoint y: 338, endPoint x: 1315, endPoint y: 339, distance: 57.0
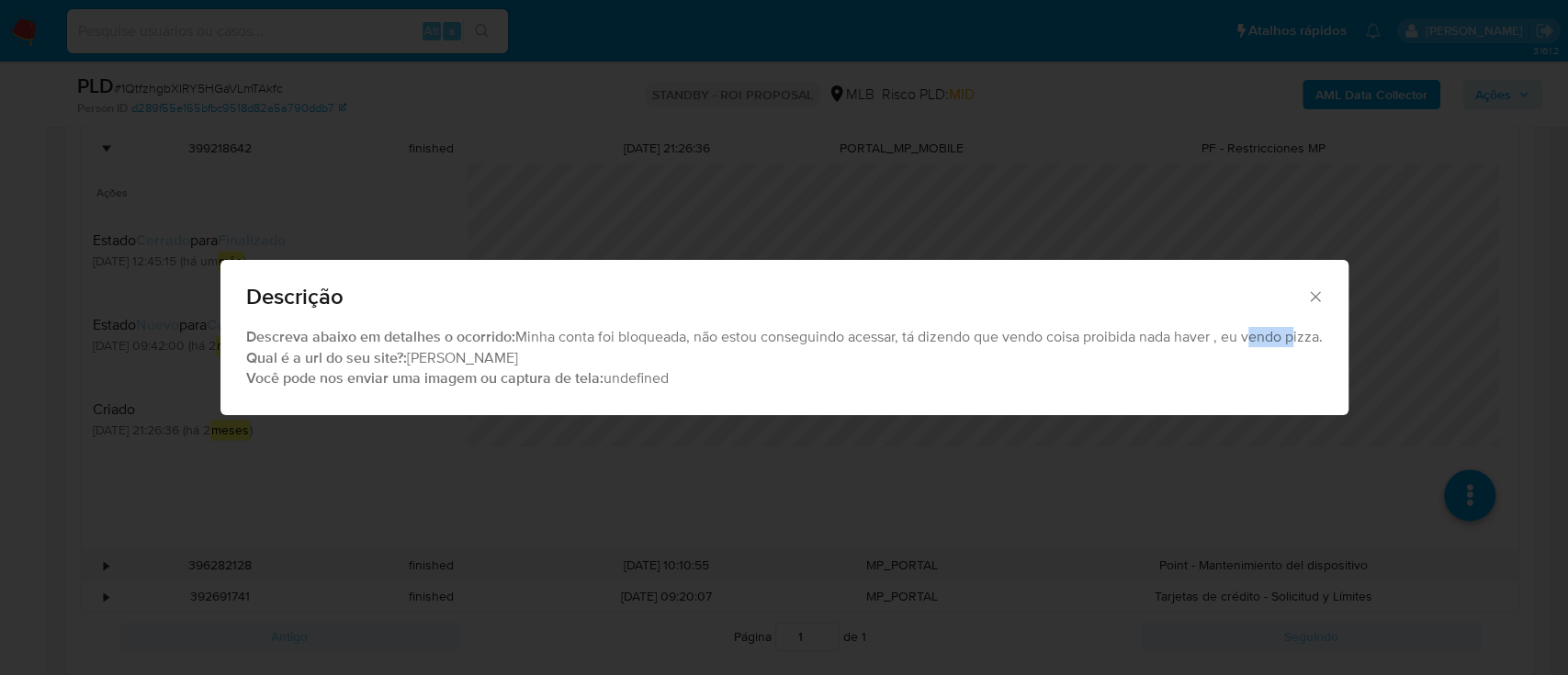
click at [1260, 338] on div "Descreva abaixo em detalhes o ocorrido: Minha conta foi bloqueada, não estou co…" at bounding box center [784, 357] width 1076 height 61
click at [1315, 339] on div "Descreva abaixo em detalhes o ocorrido: Minha conta foi bloqueada, não estou co…" at bounding box center [784, 357] width 1076 height 61
click at [1258, 384] on div "Descreva abaixo em detalhes o ocorrido: Minha conta foi bloqueada, não estou co…" at bounding box center [784, 357] width 1076 height 61
click at [1238, 335] on div "Descreva abaixo em detalhes o ocorrido: Minha conta foi bloqueada, não estou co…" at bounding box center [784, 357] width 1076 height 61
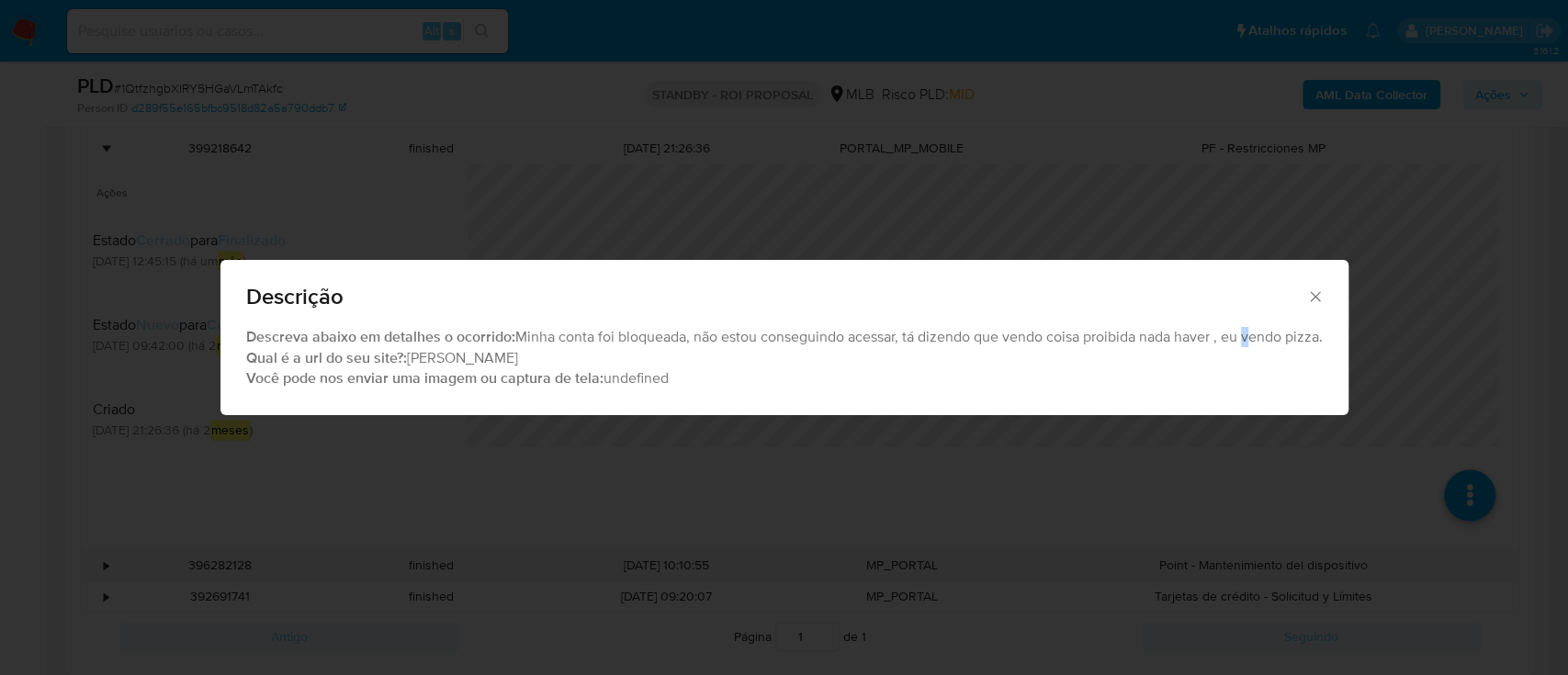
click at [1238, 335] on div "Descreva abaixo em detalhes o ocorrido: Minha conta foi bloqueada, não estou co…" at bounding box center [784, 357] width 1076 height 61
click at [1126, 337] on div "Descreva abaixo em detalhes o ocorrido: Minha conta foi bloqueada, não estou co…" at bounding box center [784, 357] width 1076 height 61
click at [1210, 363] on div "Descreva abaixo em detalhes o ocorrido: Minha conta foi bloqueada, não estou co…" at bounding box center [784, 357] width 1076 height 61
click at [1298, 337] on div "Descreva abaixo em detalhes o ocorrido: Minha conta foi bloqueada, não estou co…" at bounding box center [784, 357] width 1076 height 61
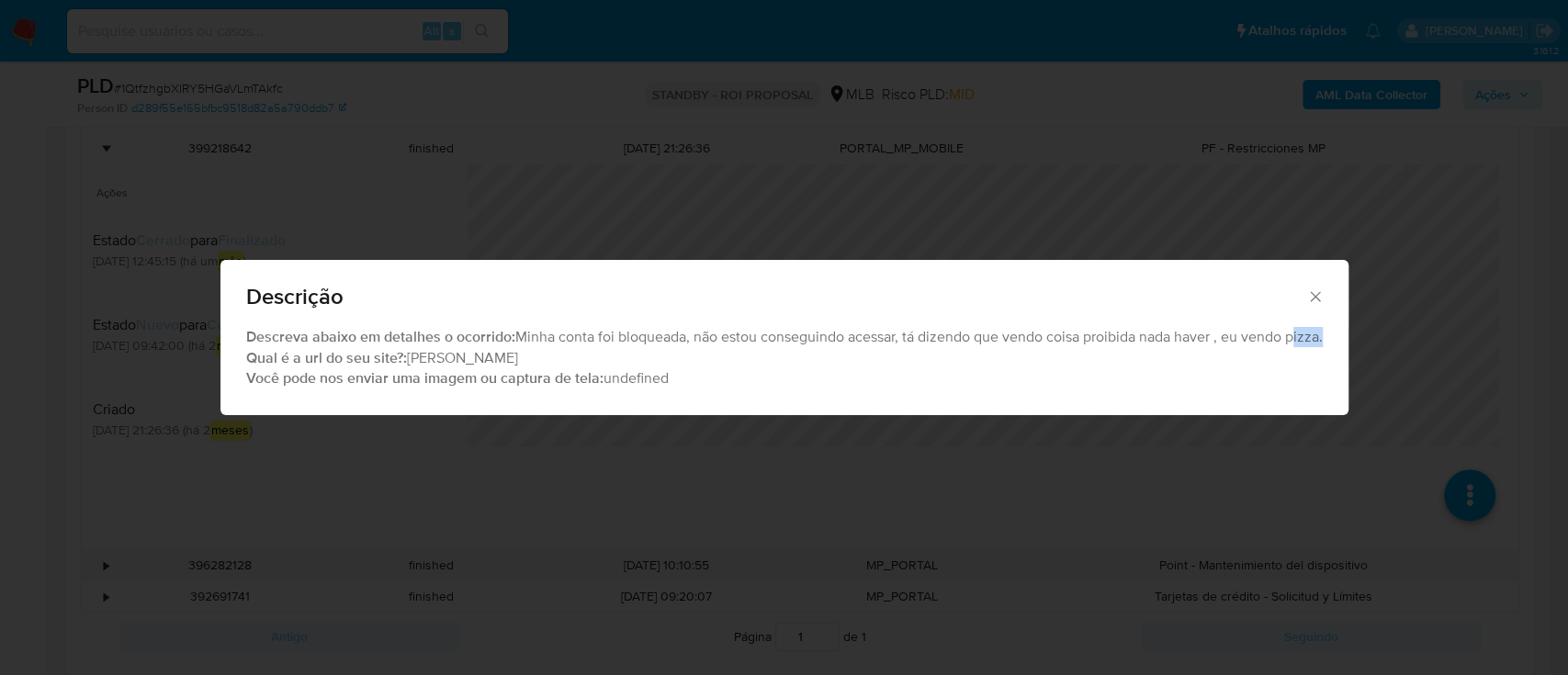
click at [1298, 337] on div "Descreva abaixo em detalhes o ocorrido: Minha conta foi bloqueada, não estou co…" at bounding box center [784, 357] width 1076 height 61
drag, startPoint x: 1221, startPoint y: 337, endPoint x: 1322, endPoint y: 349, distance: 101.7
click at [1324, 339] on div "Descreva abaixo em detalhes o ocorrido: Minha conta foi bloqueada, não estou co…" at bounding box center [784, 370] width 1127 height 87
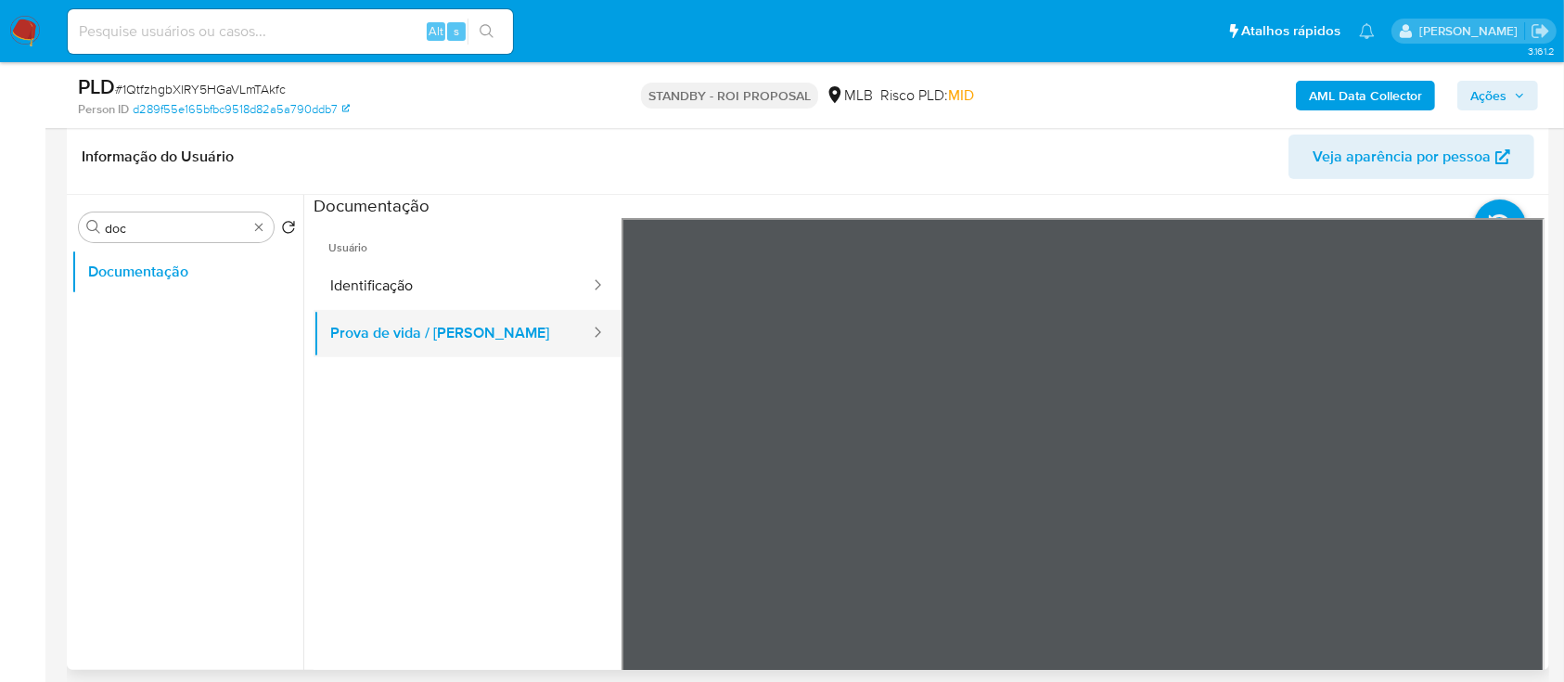
scroll to position [422, 0]
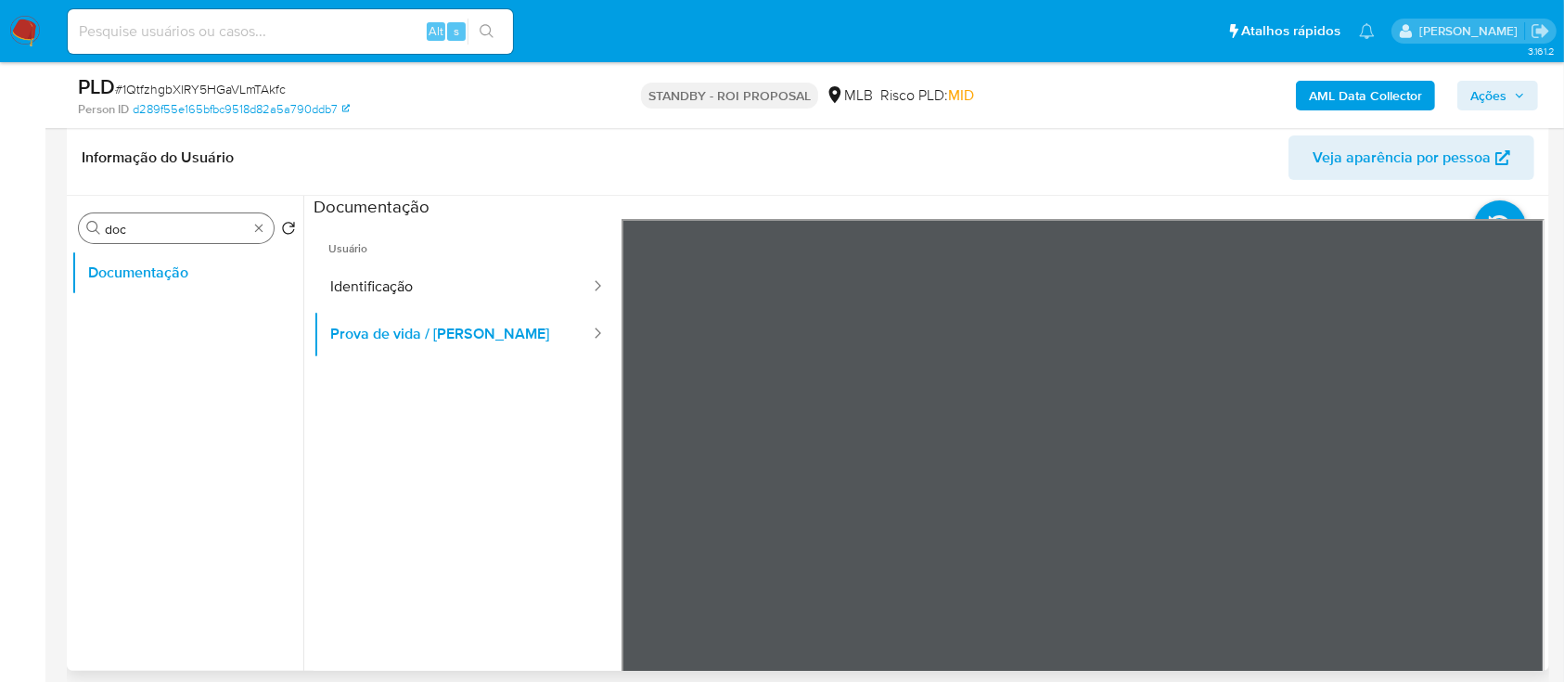
click at [189, 232] on input "doc" at bounding box center [176, 229] width 143 height 17
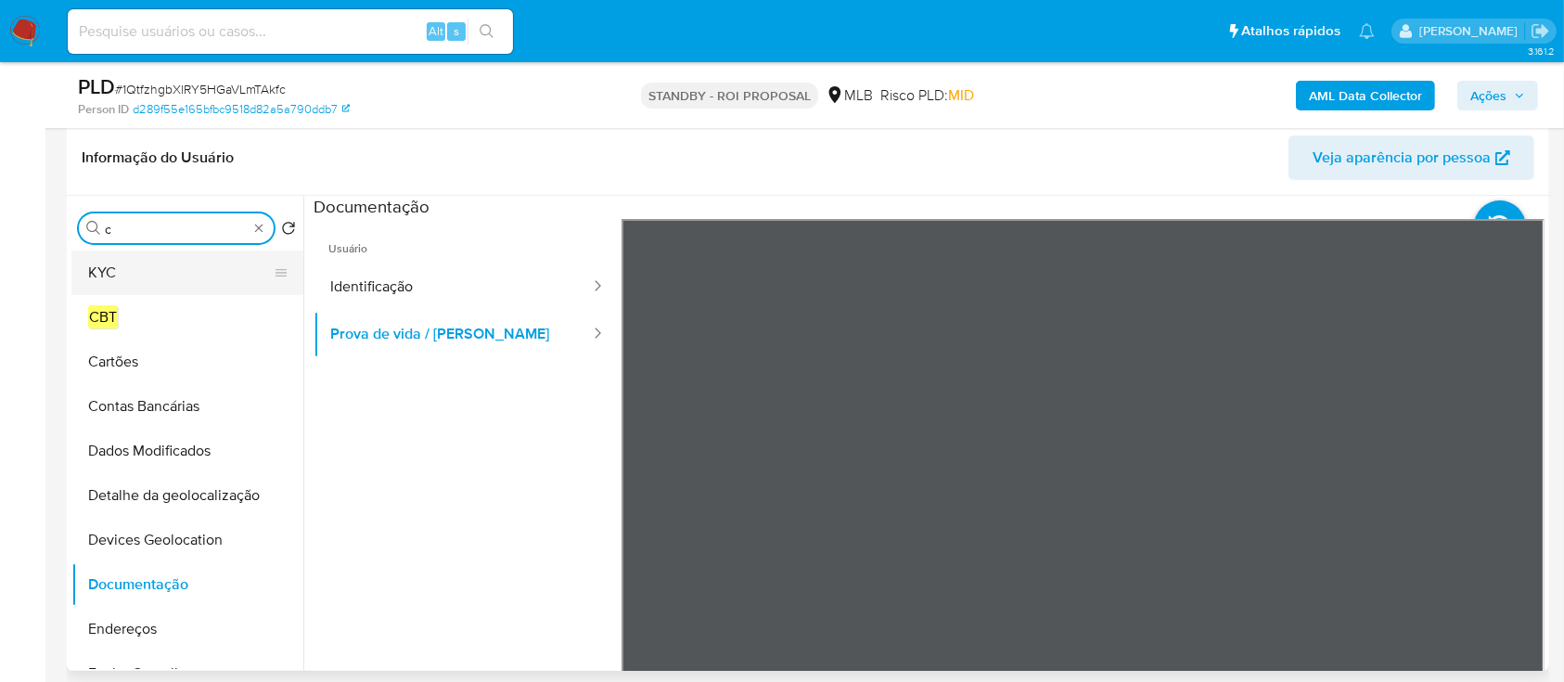
type input "c"
click at [147, 272] on button "KYC" at bounding box center [179, 273] width 217 height 45
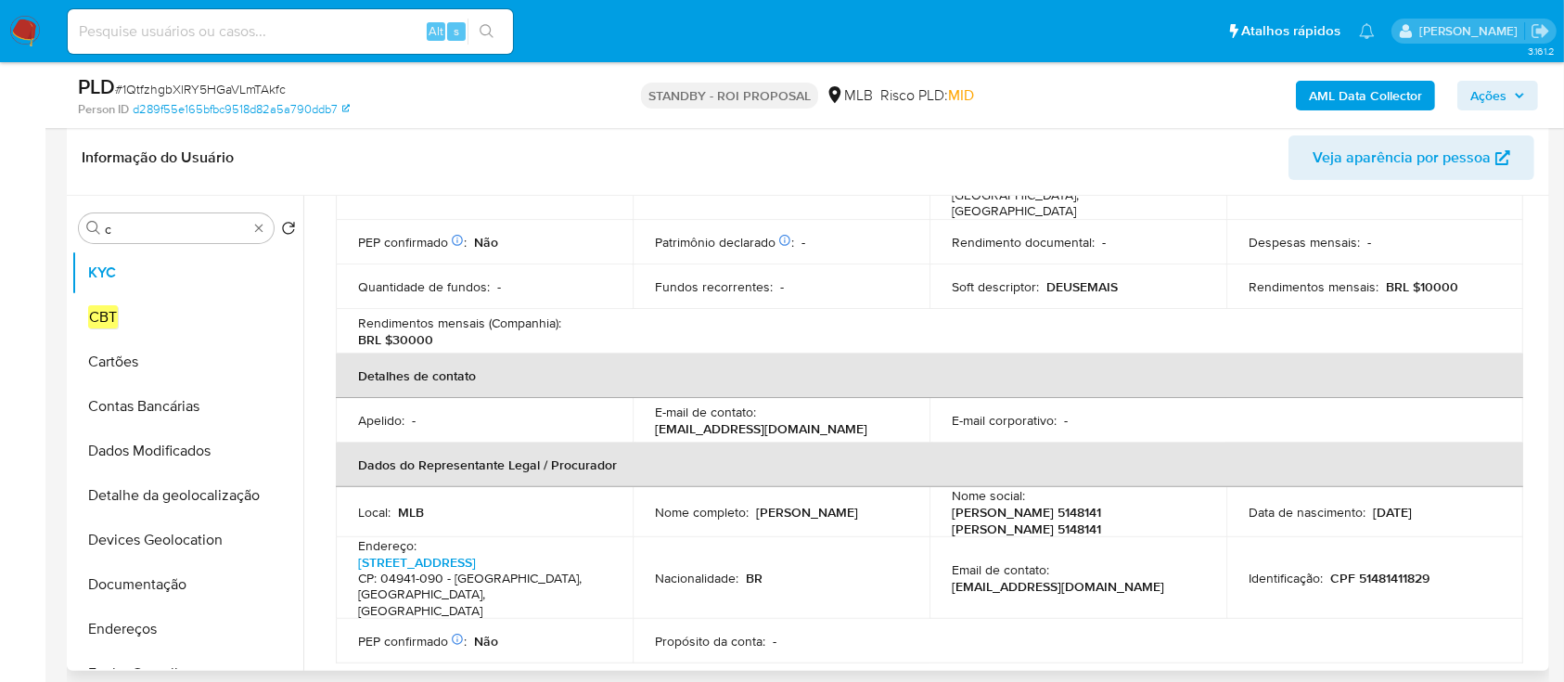
scroll to position [495, 0]
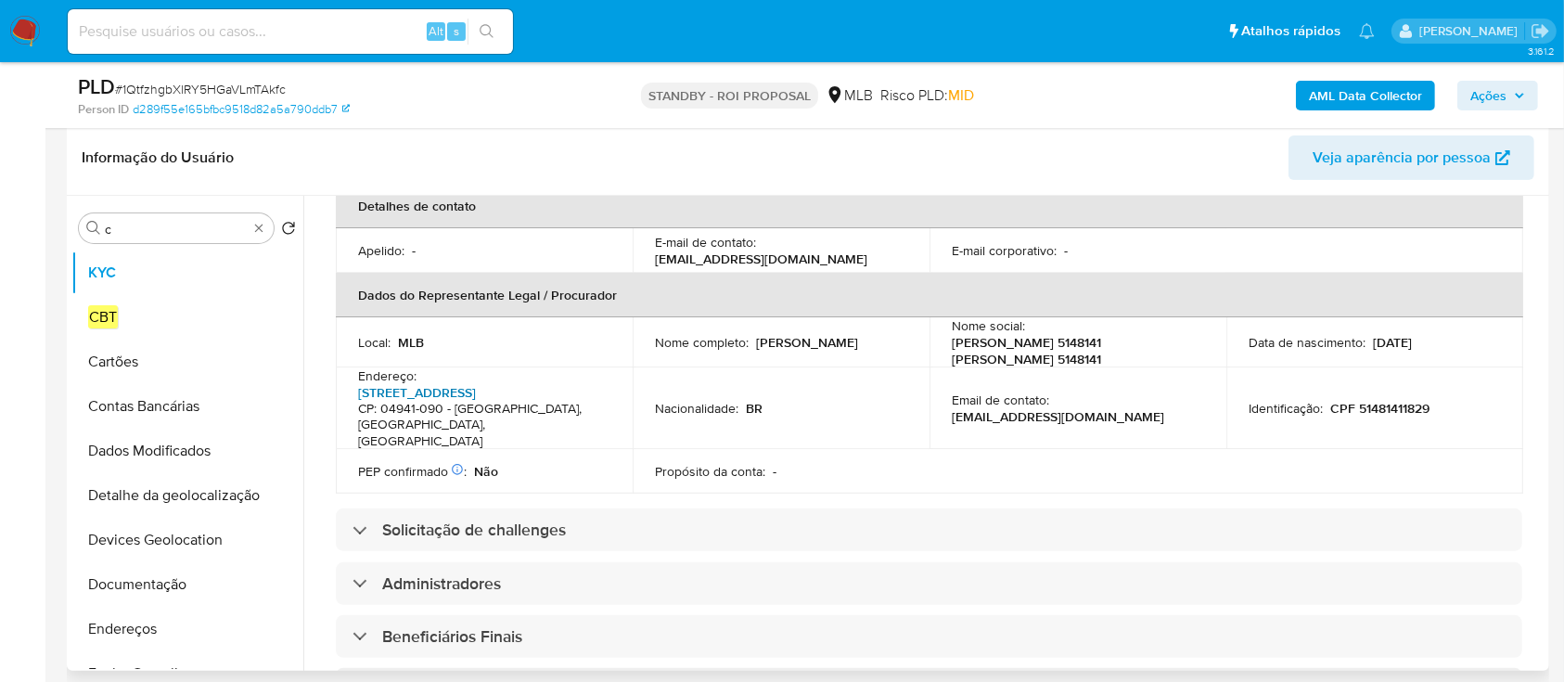
drag, startPoint x: 379, startPoint y: 399, endPoint x: 359, endPoint y: 391, distance: 21.2
click at [355, 394] on td "Endereço : Rua Nova Providência 593, Parque Bologne CP: 04941-090 - São Paulo, …" at bounding box center [484, 408] width 297 height 83
copy p "[STREET_ADDRESS]"
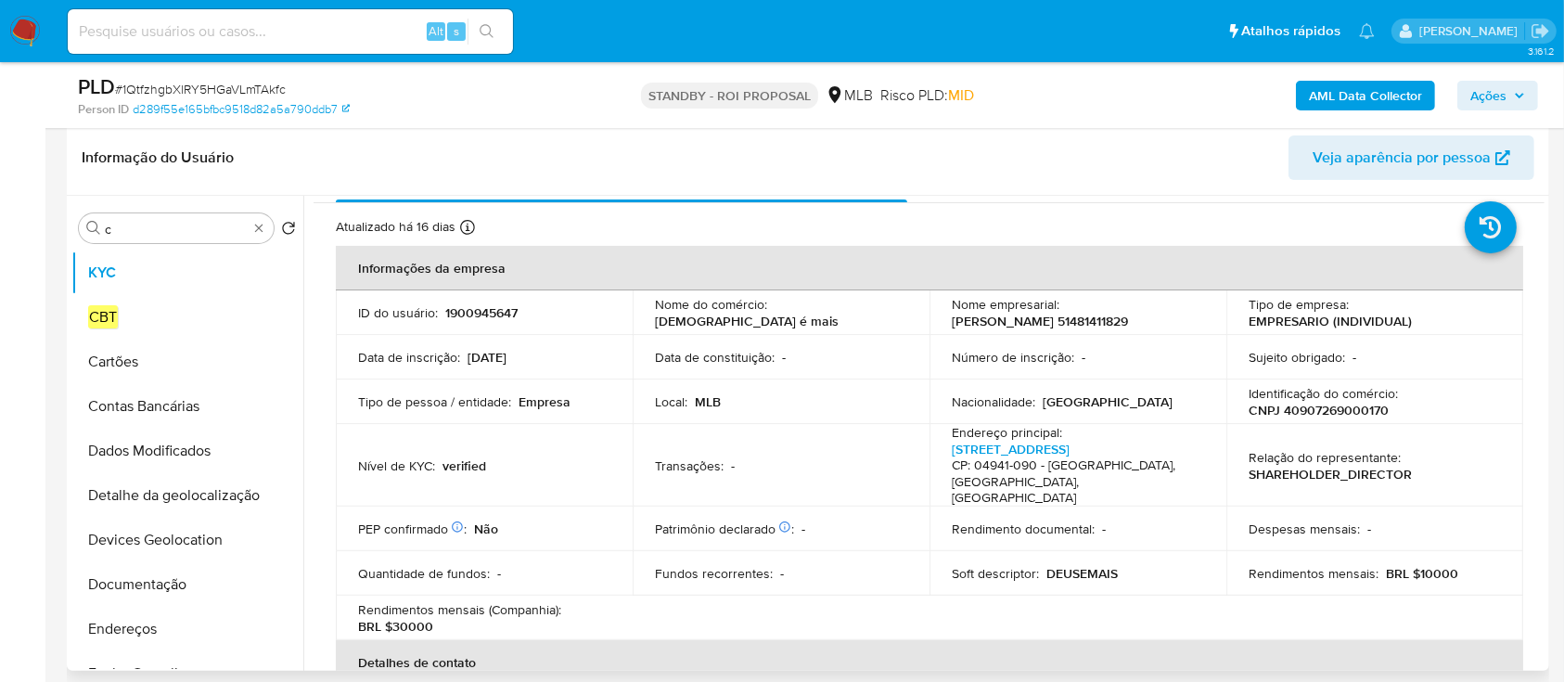
scroll to position [0, 0]
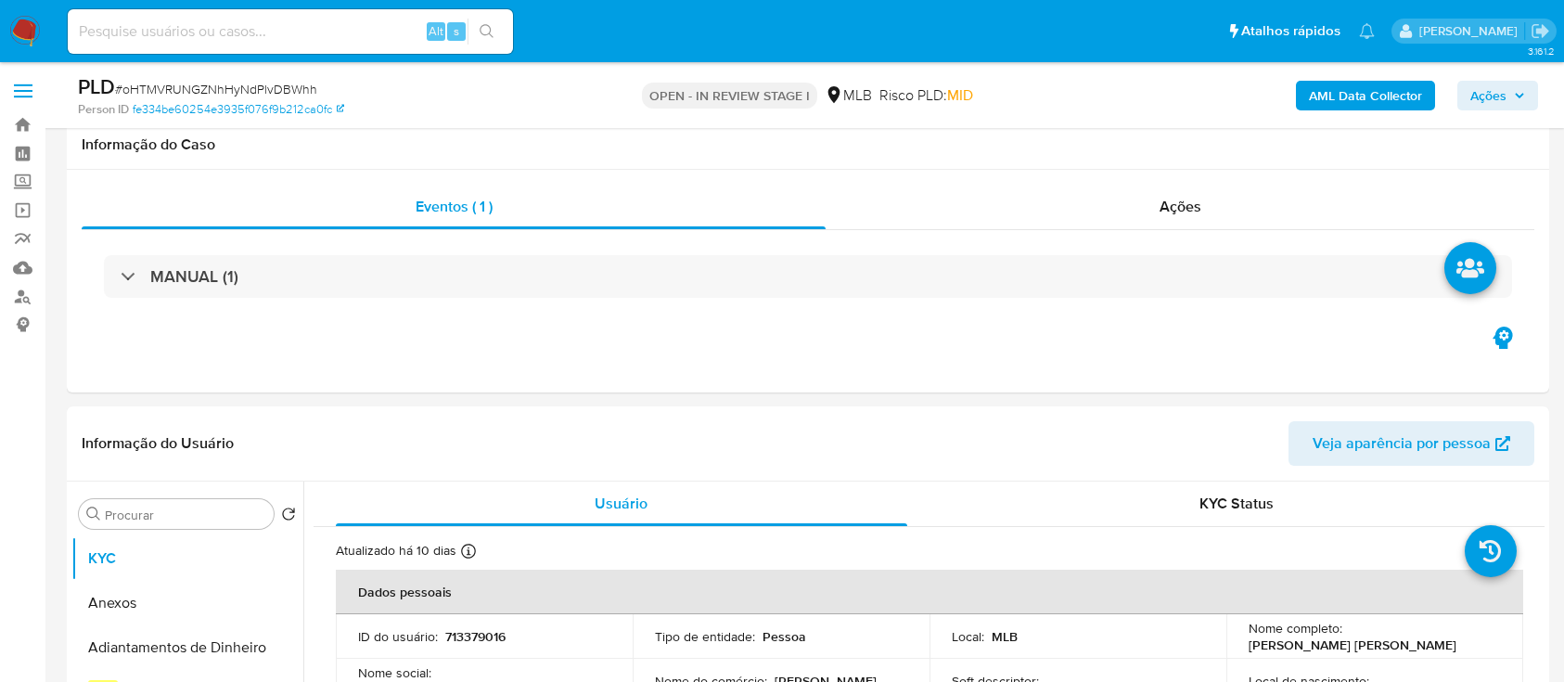
select select "10"
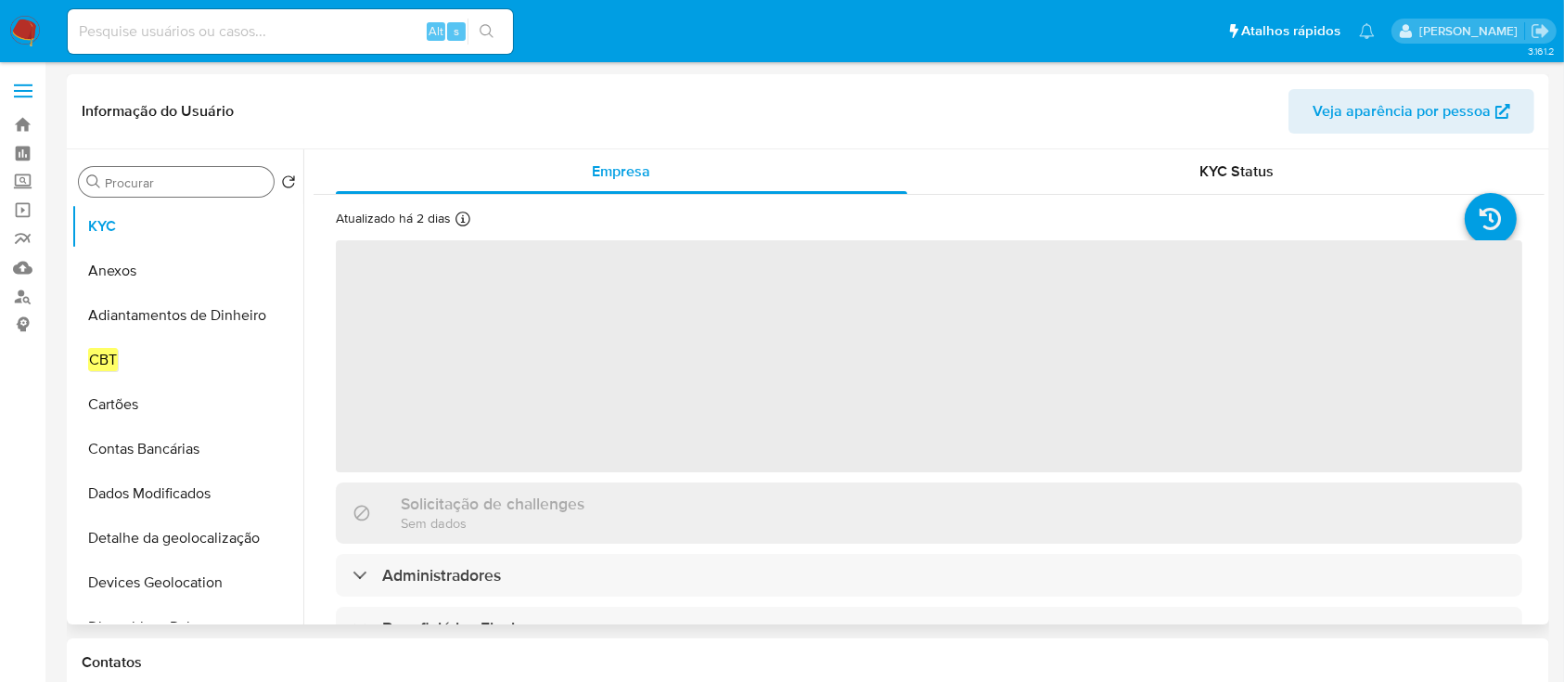
click at [153, 188] on input "Procurar" at bounding box center [185, 182] width 161 height 17
select select "10"
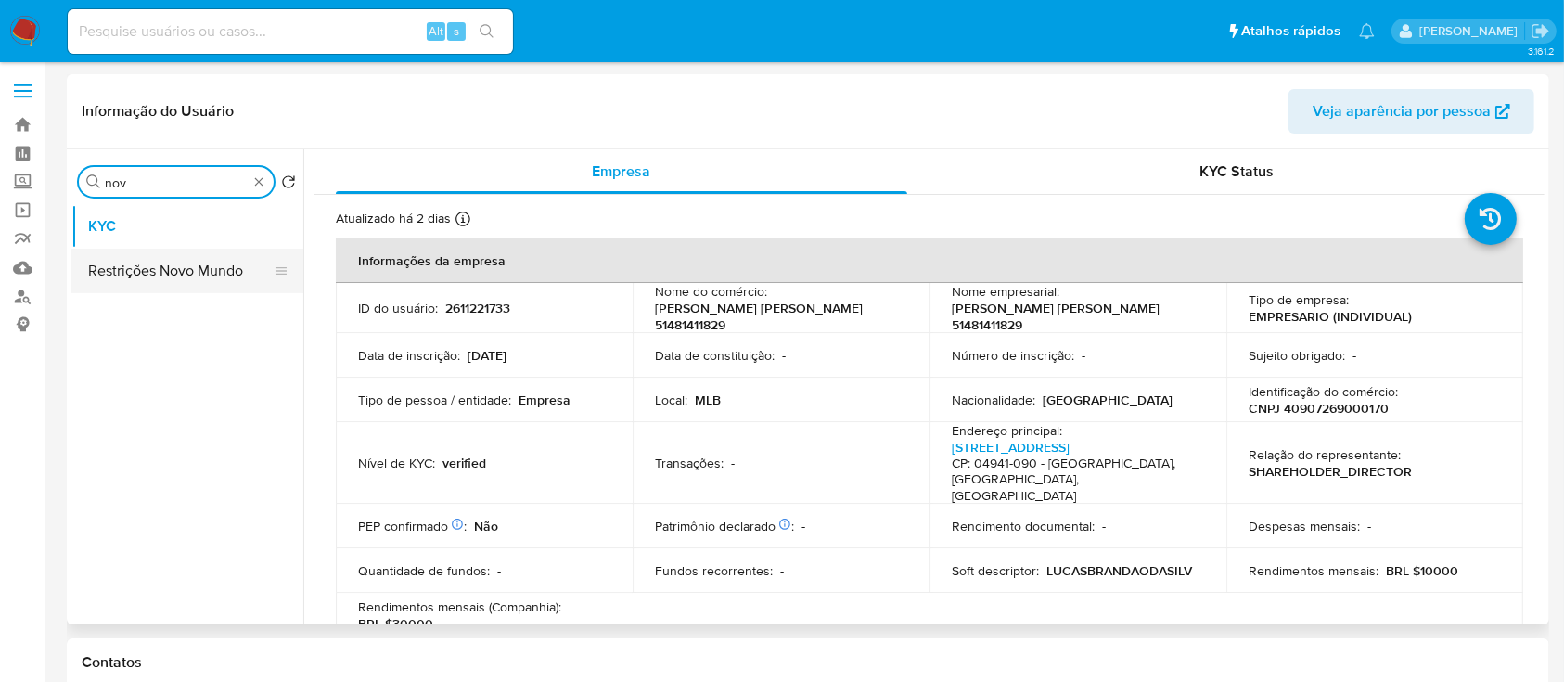
type input "nov"
click at [134, 278] on button "Restrições Novo Mundo" at bounding box center [179, 271] width 217 height 45
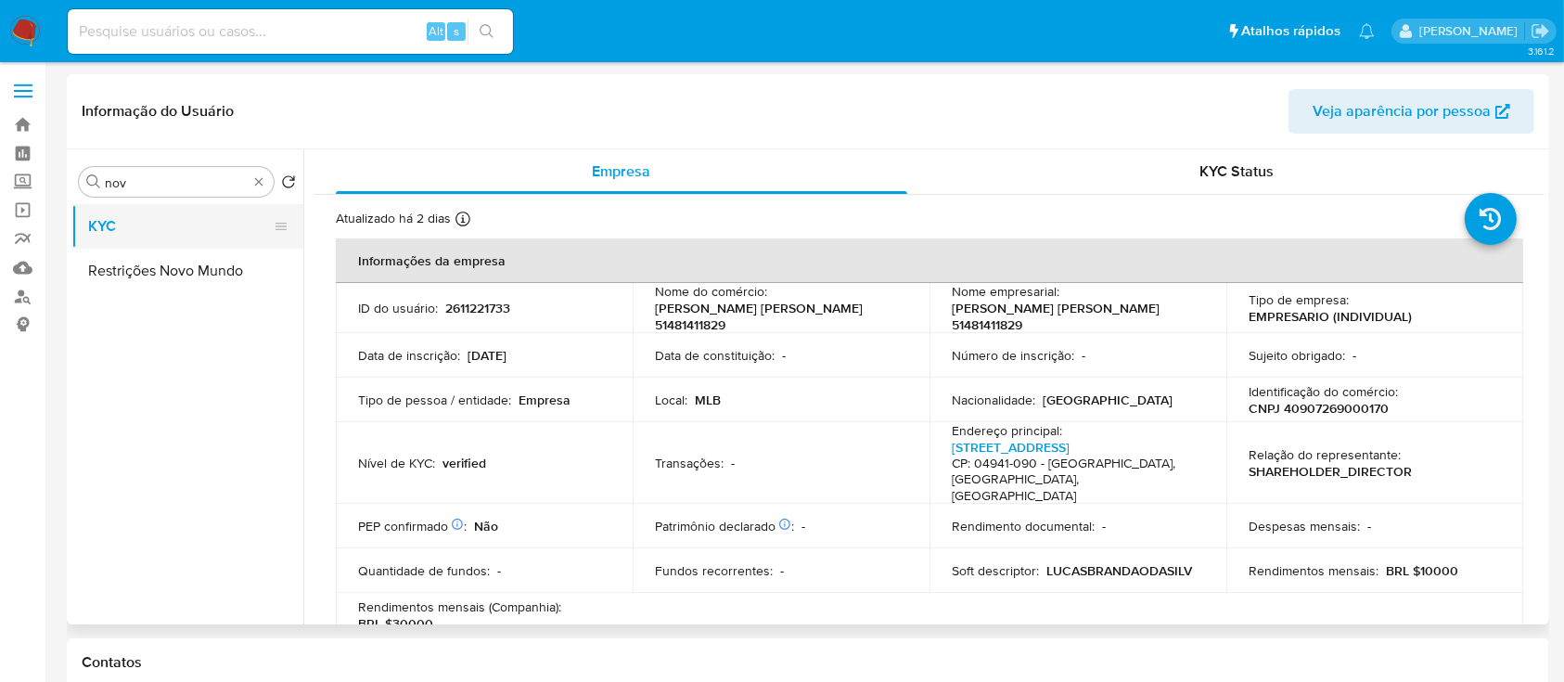
click at [156, 246] on button "KYC" at bounding box center [179, 226] width 217 height 45
click at [142, 267] on button "Restrições Novo Mundo" at bounding box center [179, 271] width 217 height 45
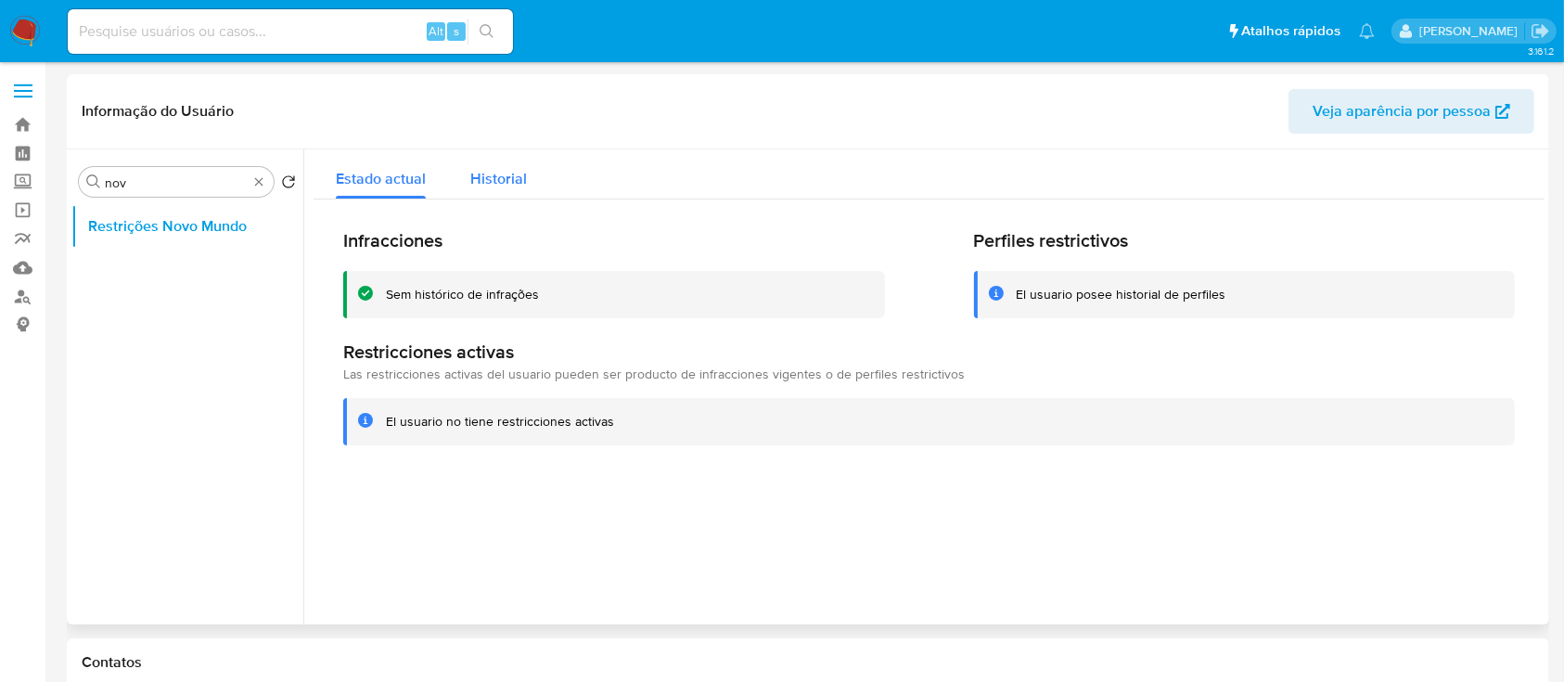
click at [518, 176] on span "Historial" at bounding box center [498, 178] width 57 height 21
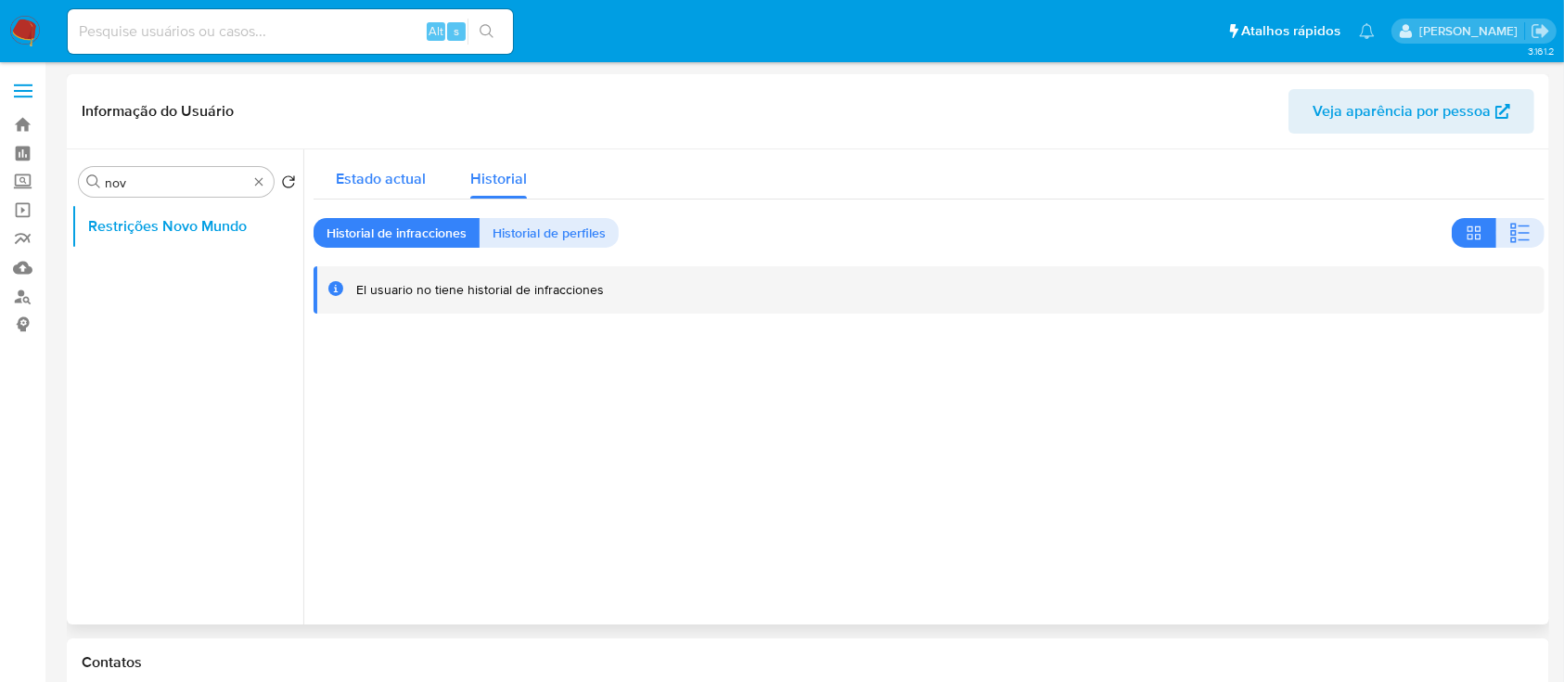
click at [386, 182] on span "Estado actual" at bounding box center [381, 178] width 90 height 21
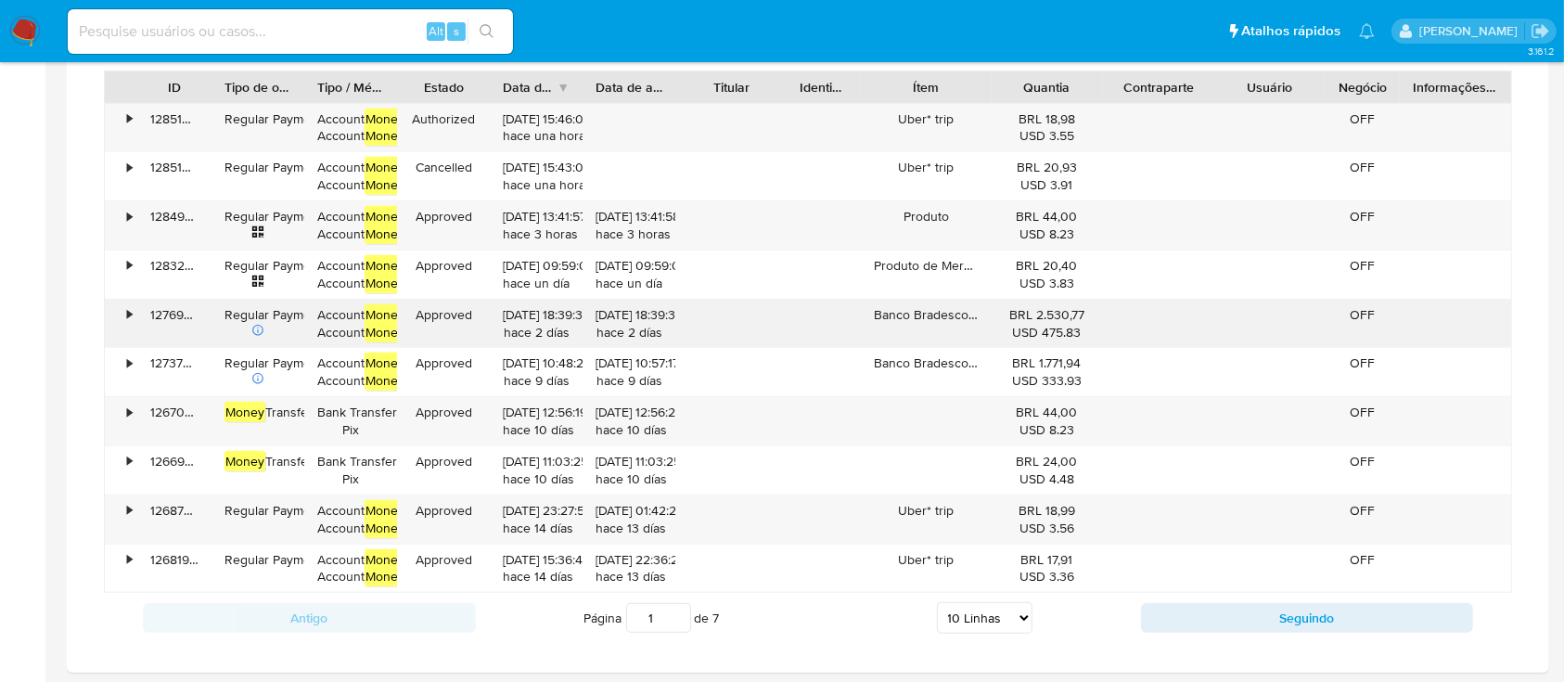
scroll to position [1237, 0]
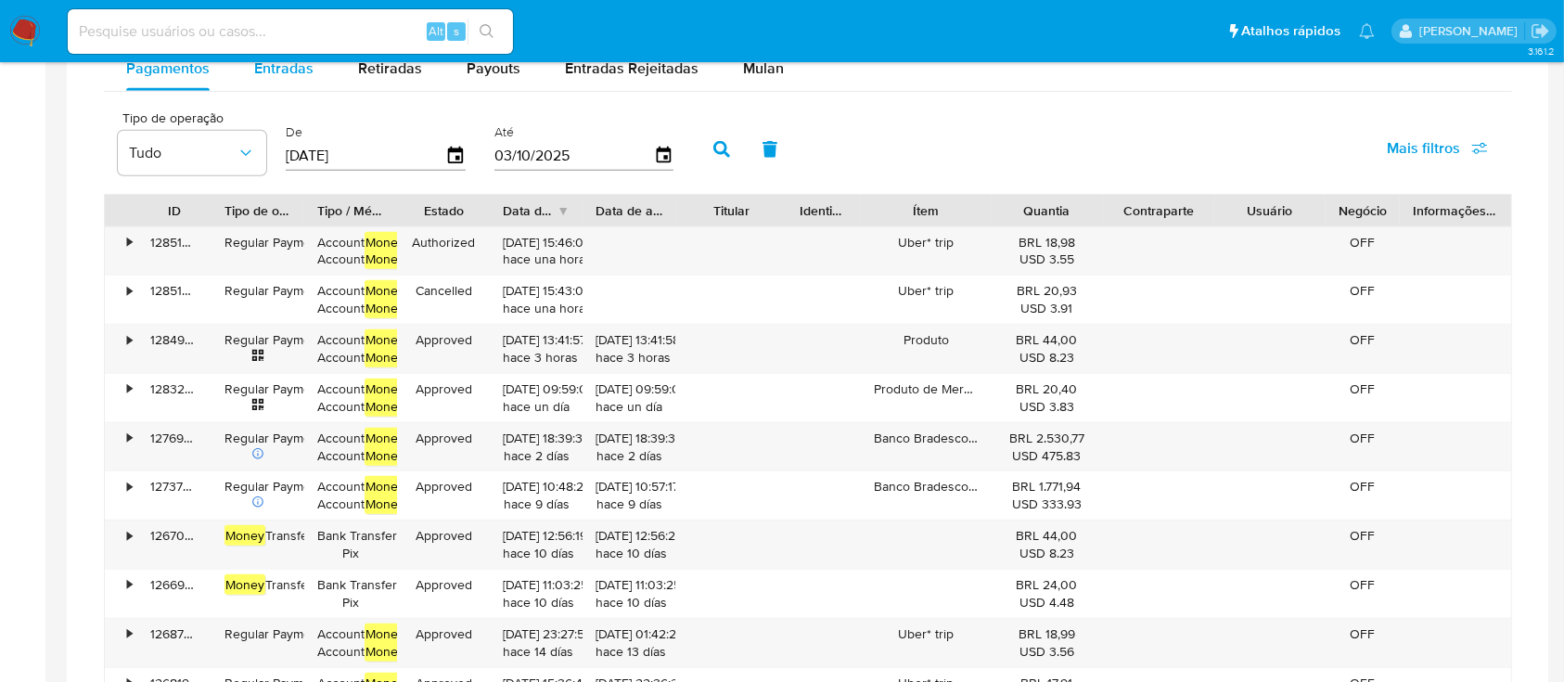
click at [284, 86] on div "Entradas" at bounding box center [283, 68] width 59 height 45
select select "10"
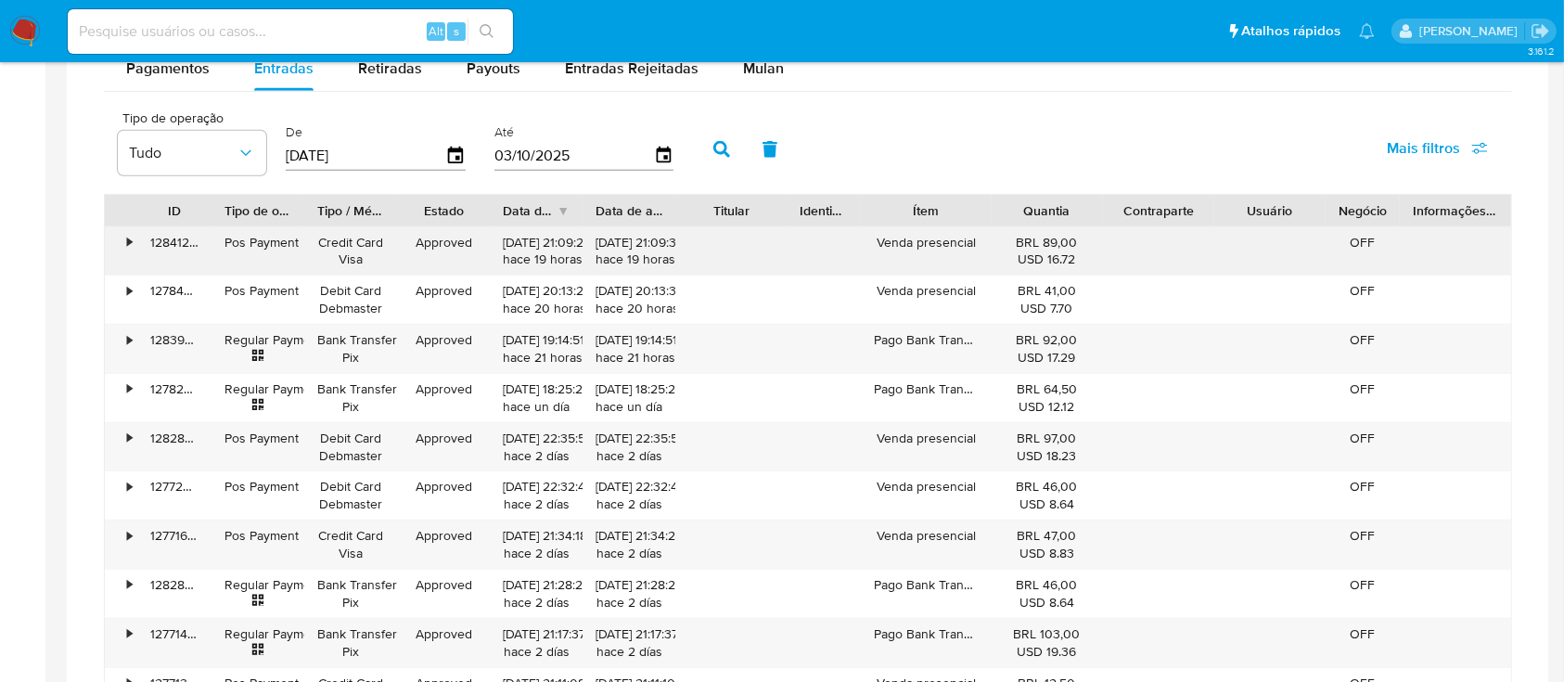
click at [511, 247] on div "02/10/2025 21:09:29 hace 19 horas" at bounding box center [536, 251] width 67 height 35
click at [520, 237] on div "02/10/2025 21:09:29 hace 19 horas" at bounding box center [536, 251] width 67 height 35
click at [542, 241] on div "02/10/2025 21:09:29 hace 19 horas" at bounding box center [536, 251] width 67 height 35
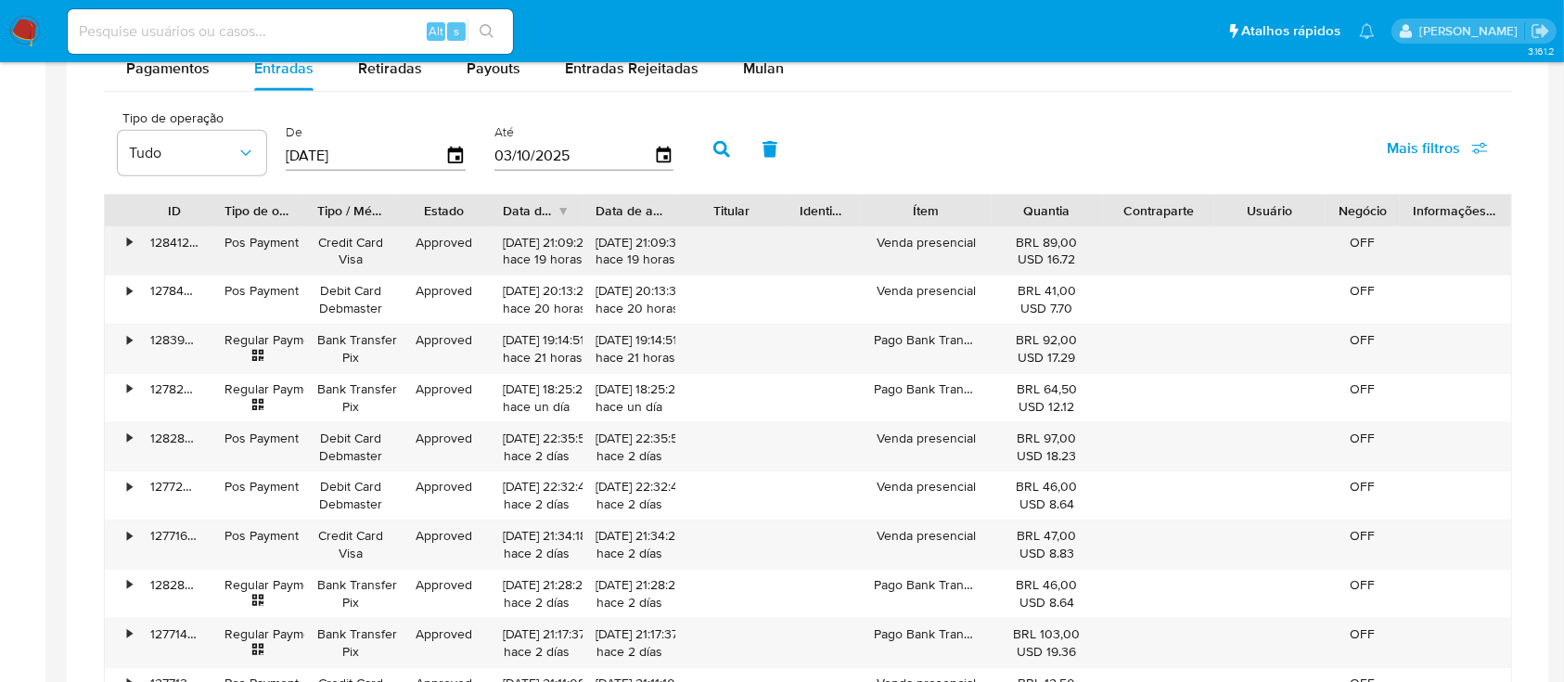
click at [520, 256] on div "02/10/2025 21:09:29 hace 19 horas" at bounding box center [536, 251] width 67 height 35
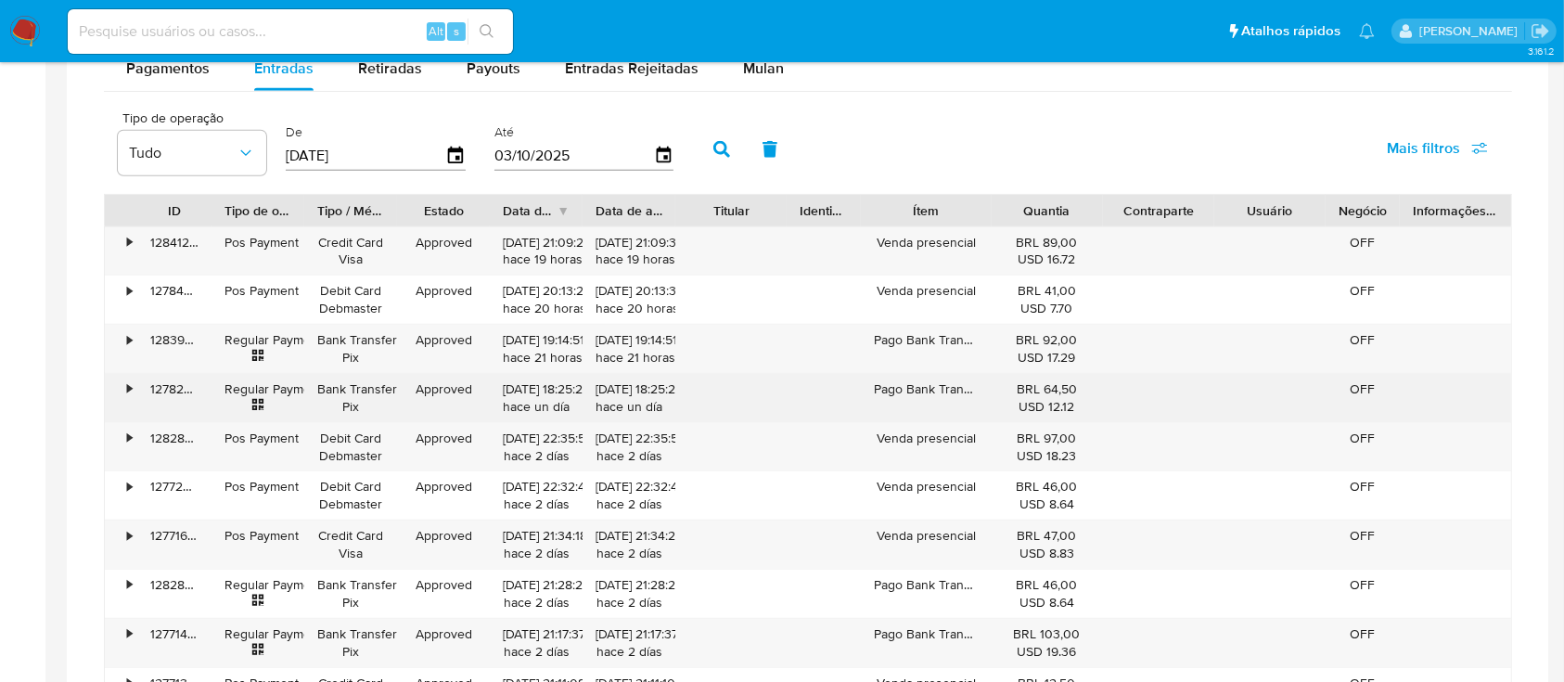
click at [520, 325] on div "• 128412998422 Pos Payment Credit Card Visa Approved 02/10/2025 21:09:29 hace 1…" at bounding box center [808, 471] width 1408 height 491
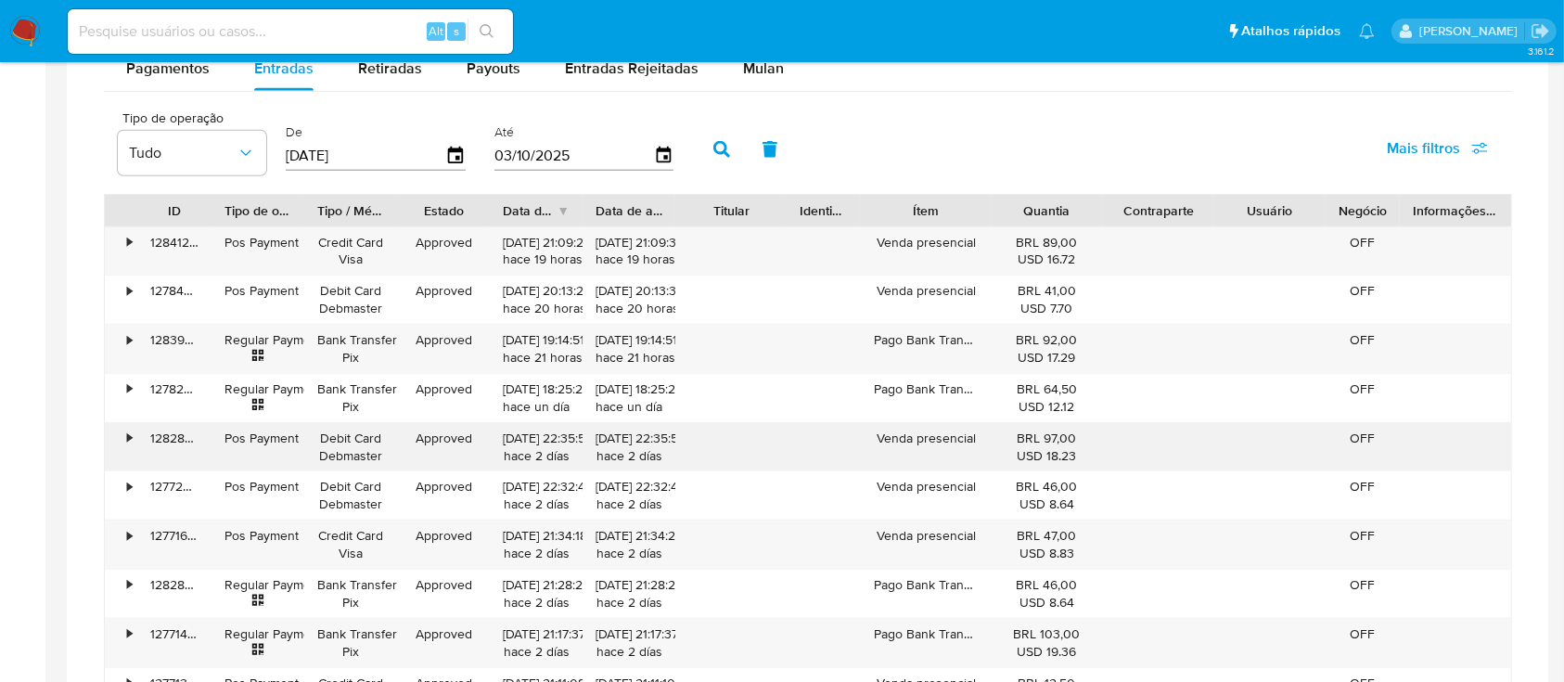
click at [524, 443] on div "01/10/2025 22:35:55 hace 2 días" at bounding box center [536, 447] width 67 height 35
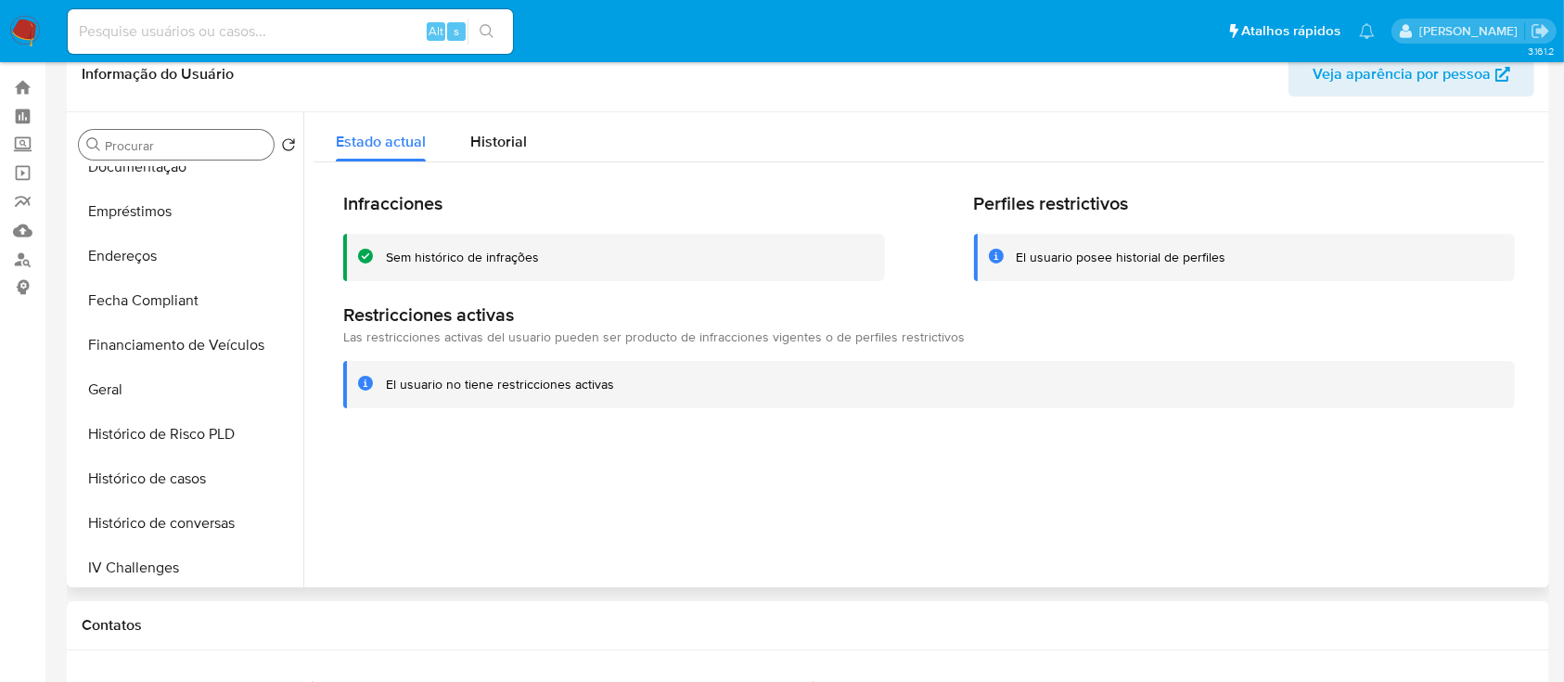
scroll to position [0, 0]
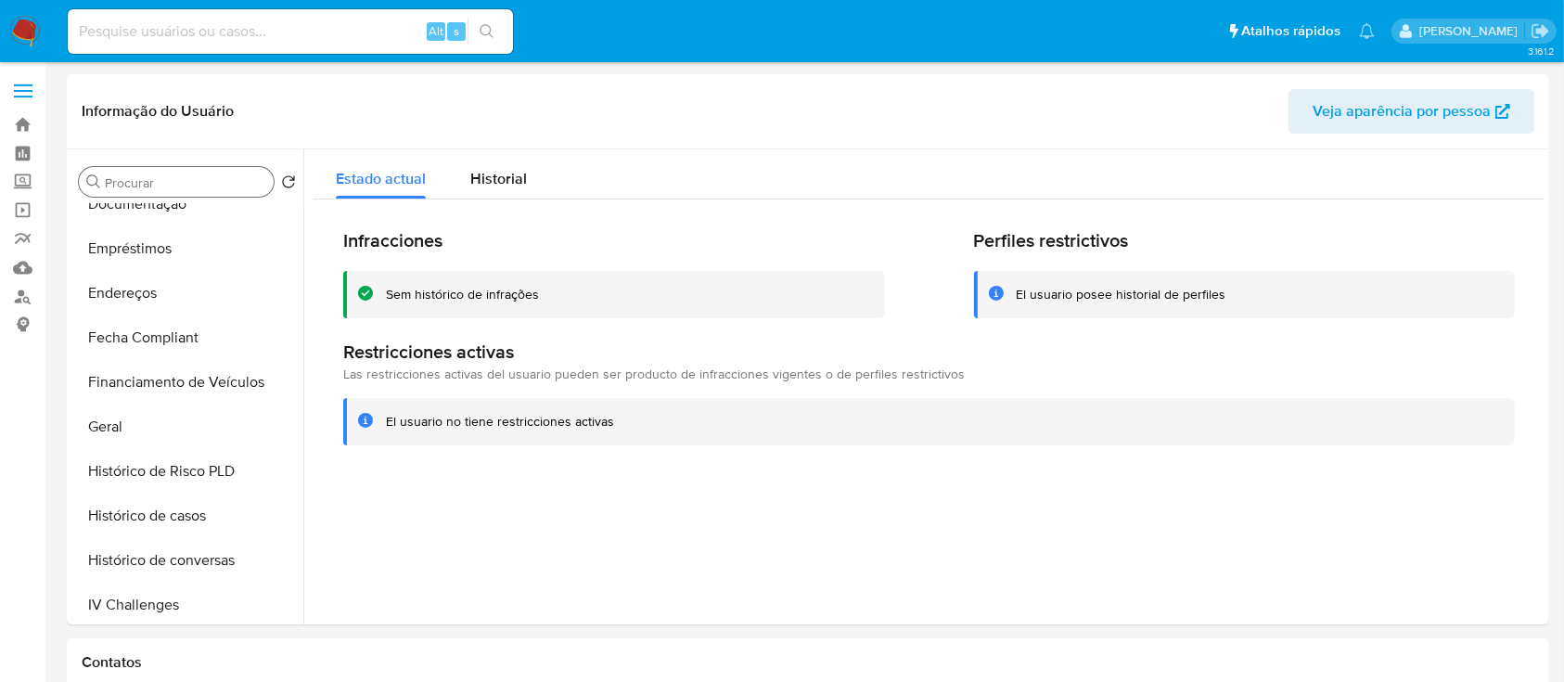
click at [229, 189] on input "Procurar" at bounding box center [185, 182] width 161 height 17
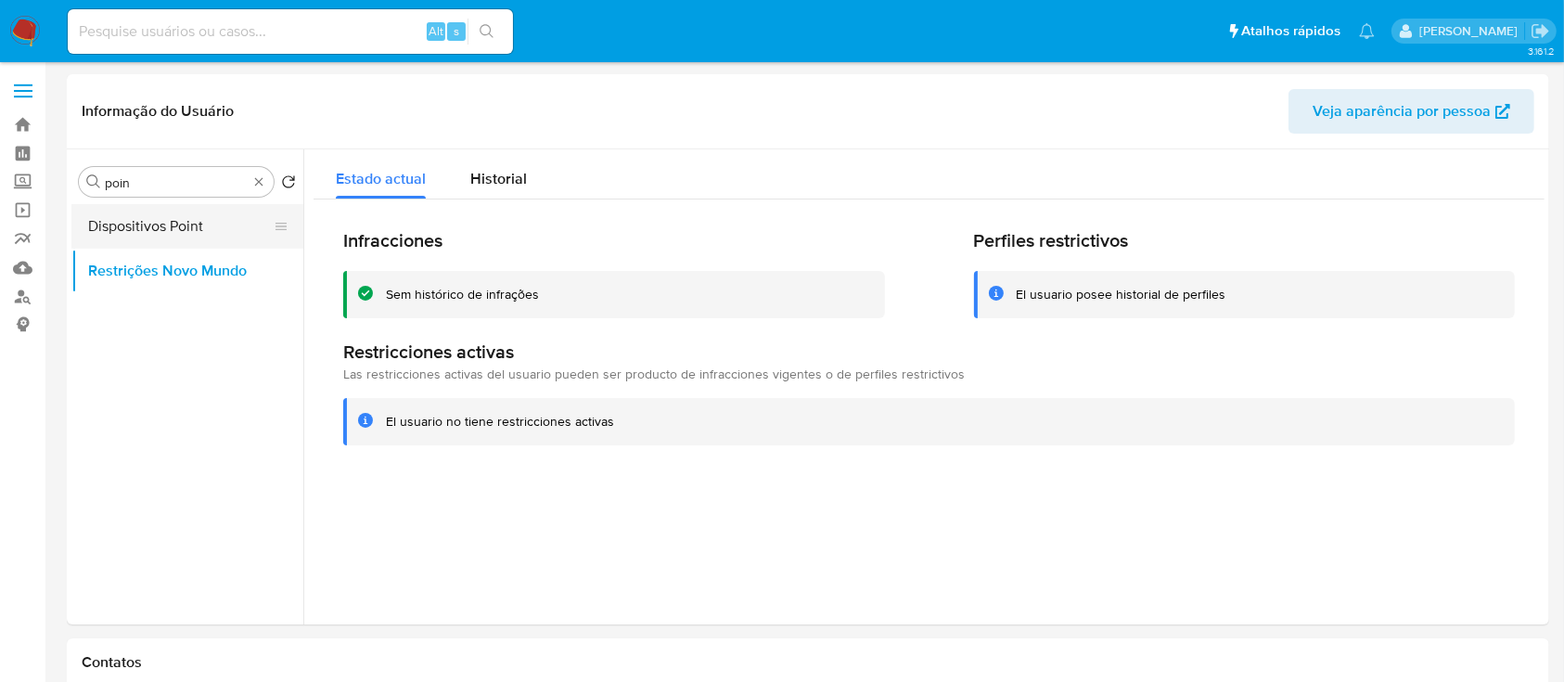
click at [146, 236] on button "Dispositivos Point" at bounding box center [179, 226] width 217 height 45
click at [134, 220] on button "Dispositivos Point" at bounding box center [179, 226] width 217 height 45
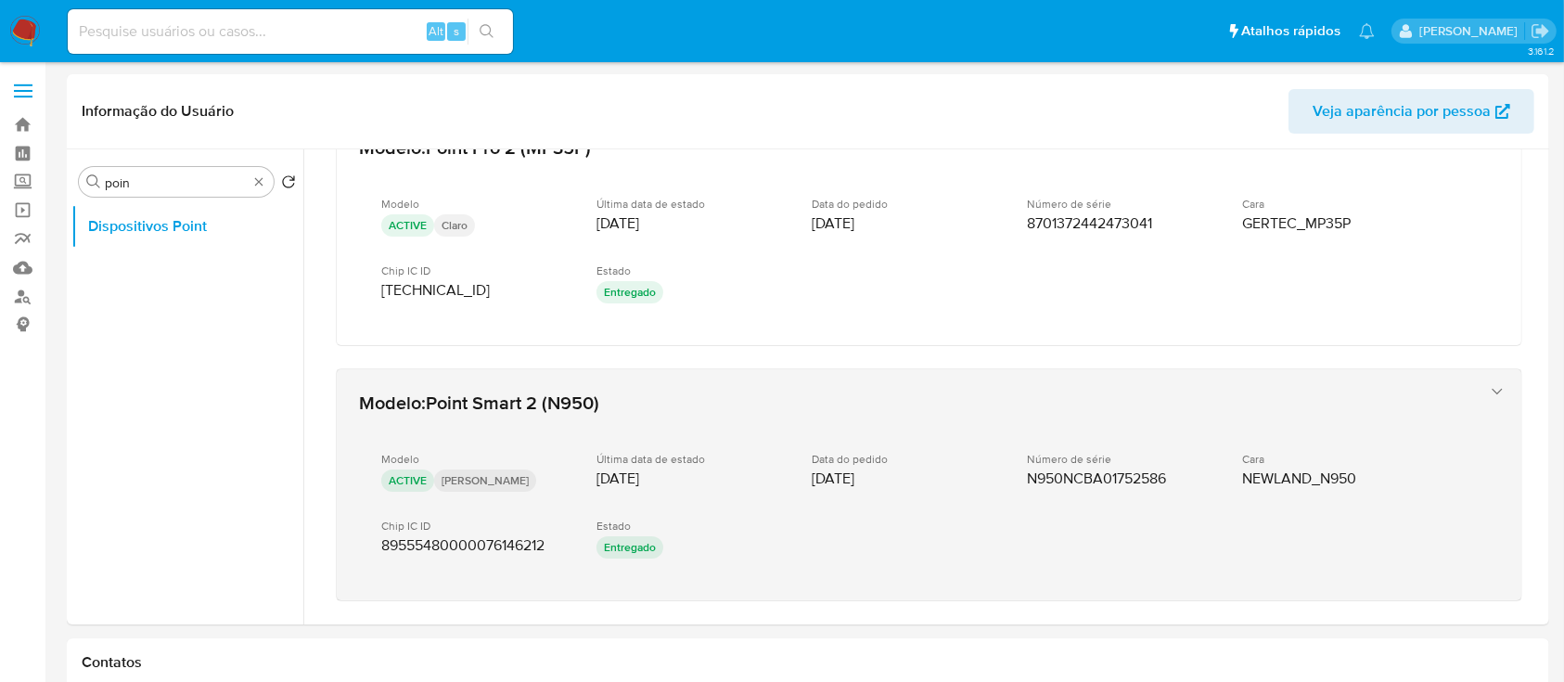
scroll to position [23, 0]
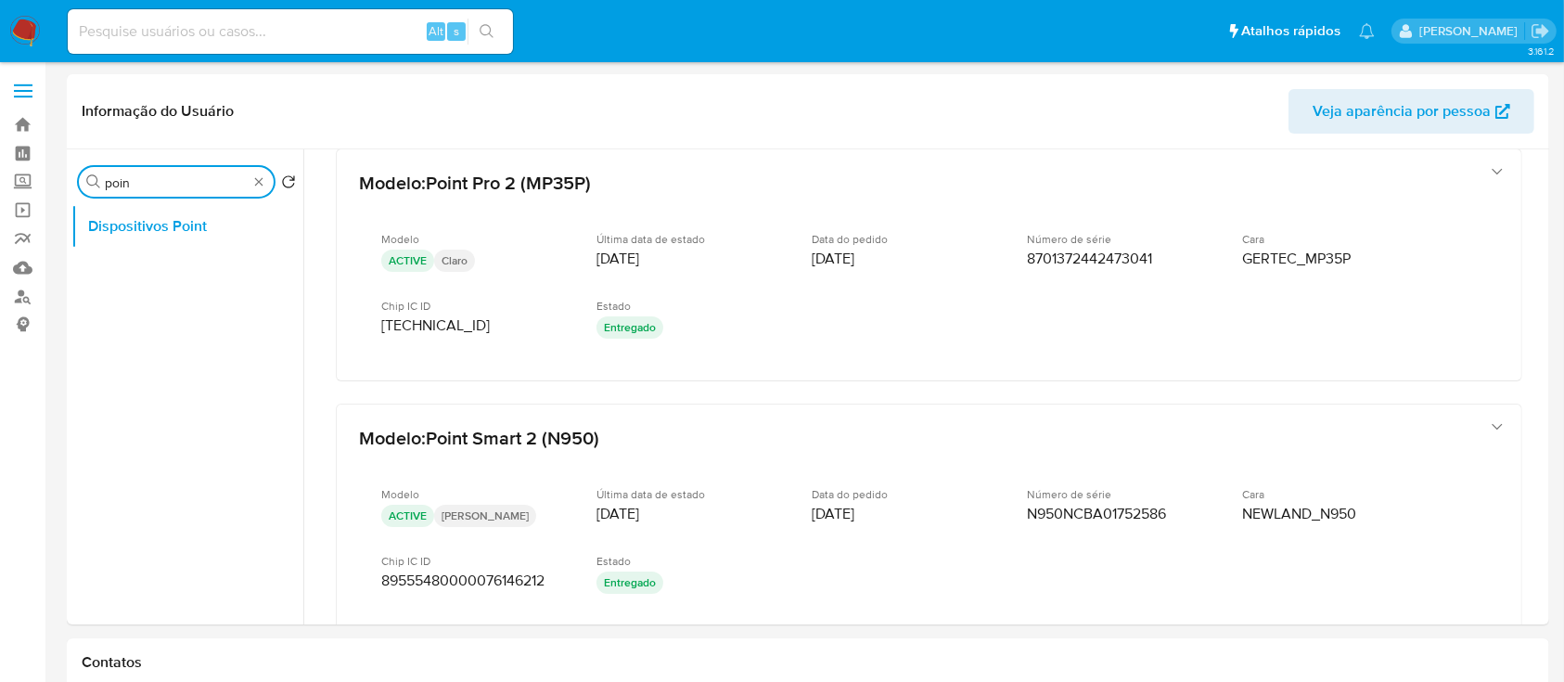
click at [171, 182] on input "poin" at bounding box center [176, 182] width 143 height 17
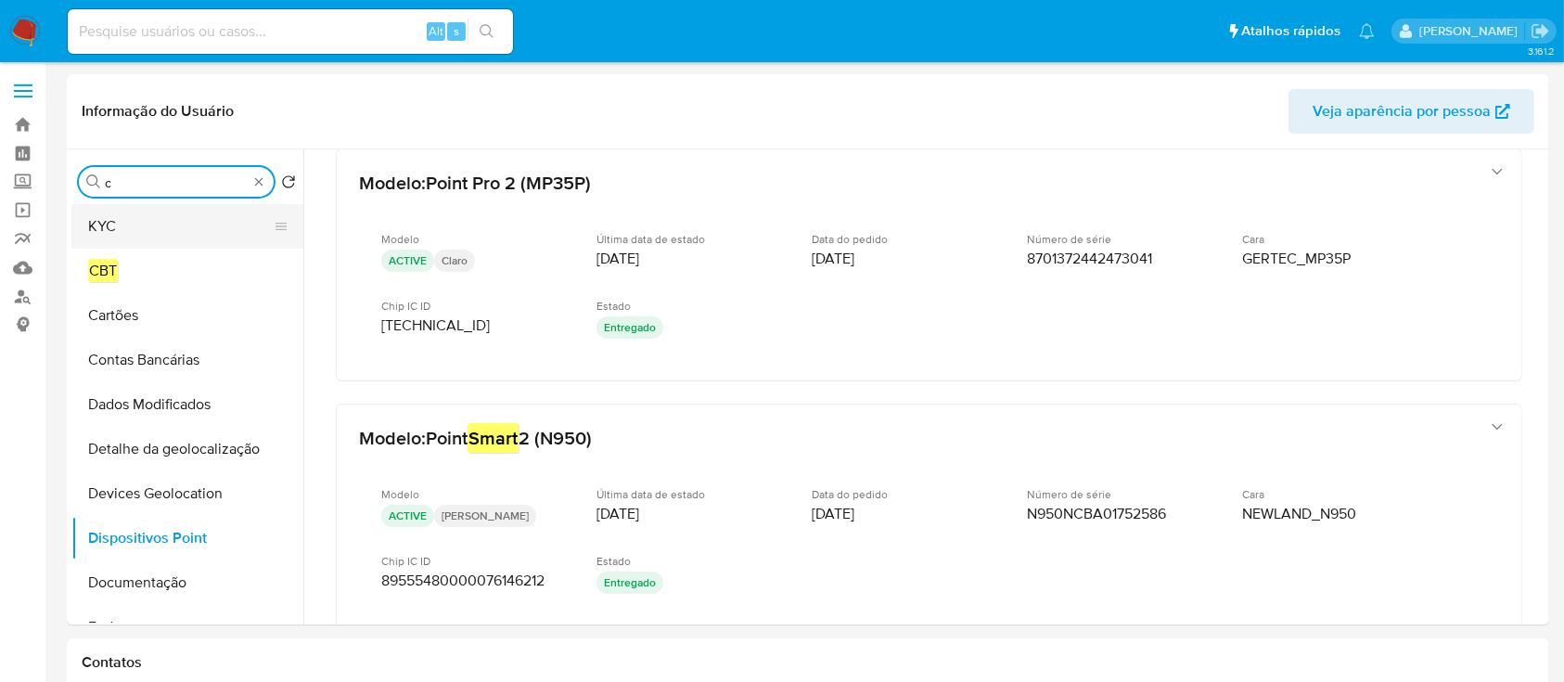
click at [158, 225] on button "KYC" at bounding box center [179, 226] width 217 height 45
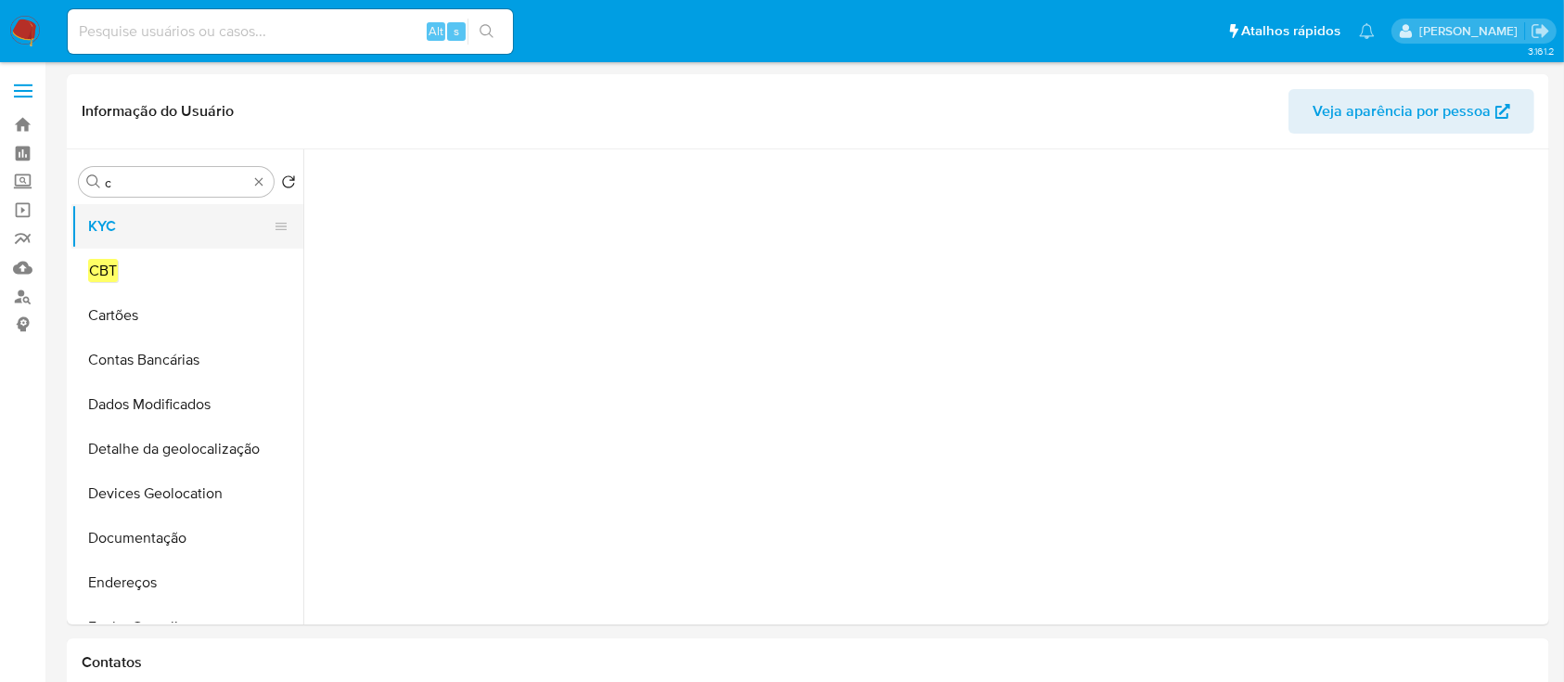
scroll to position [0, 0]
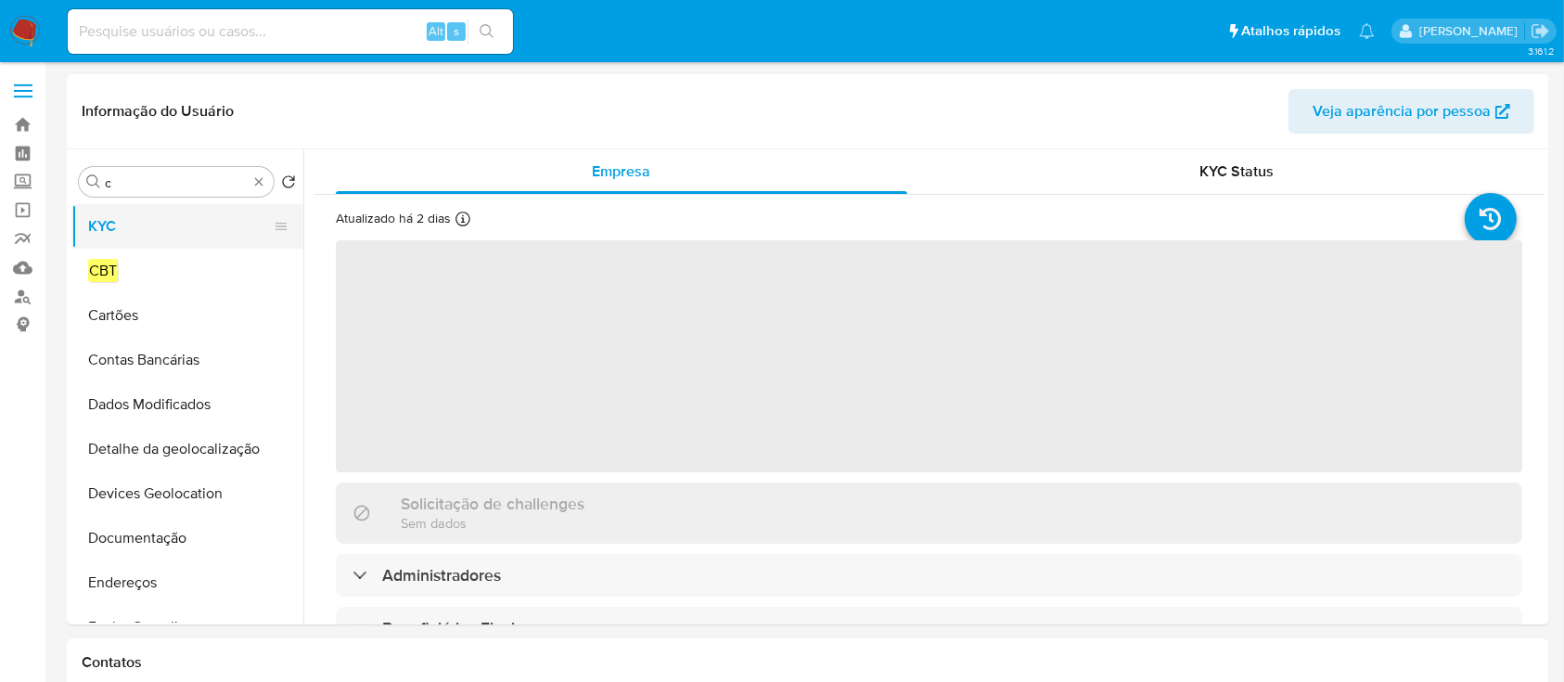
click at [135, 228] on button "KYC" at bounding box center [179, 226] width 217 height 45
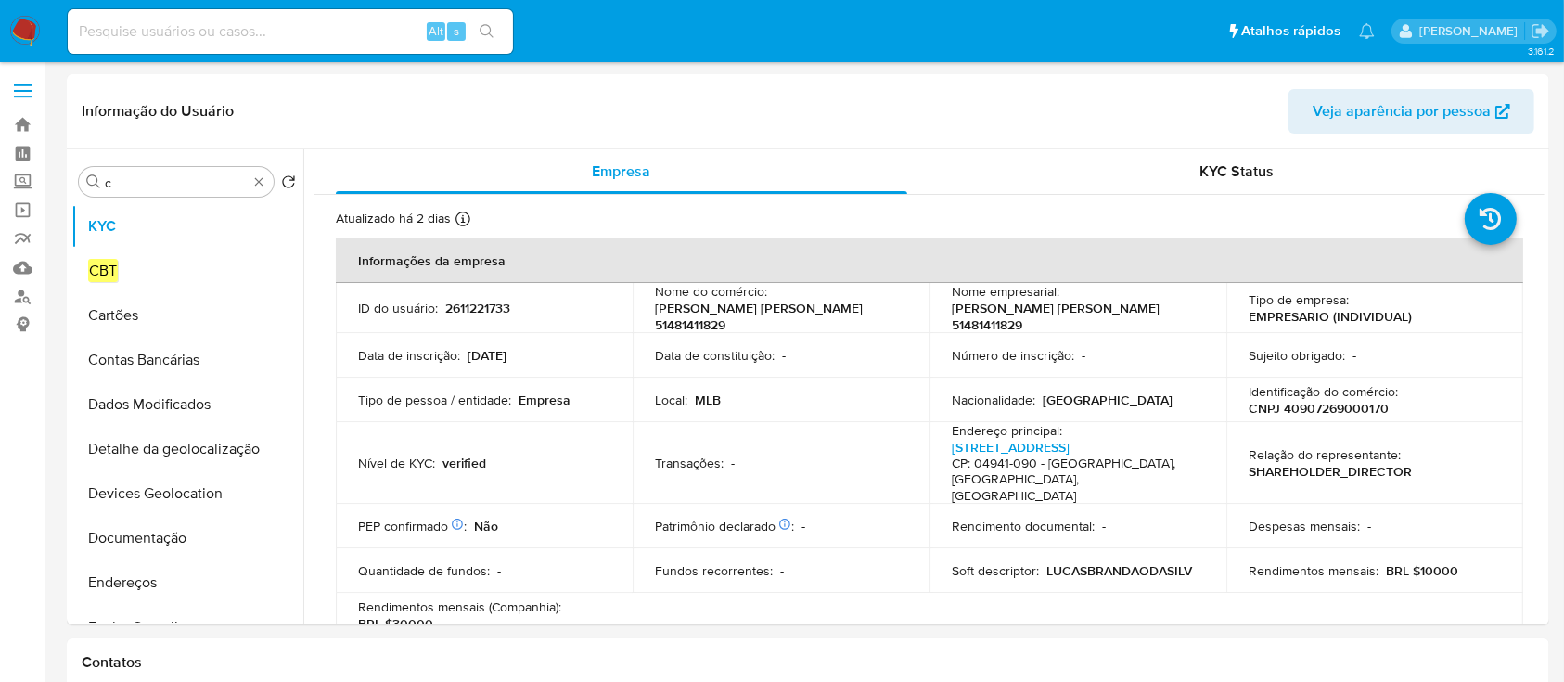
click at [1128, 564] on p "LUCASBRANDAODASILV" at bounding box center [1120, 570] width 146 height 17
click at [848, 310] on p "[PERSON_NAME] 51481411829" at bounding box center [777, 316] width 245 height 33
click at [475, 300] on p "2611221733" at bounding box center [477, 308] width 65 height 17
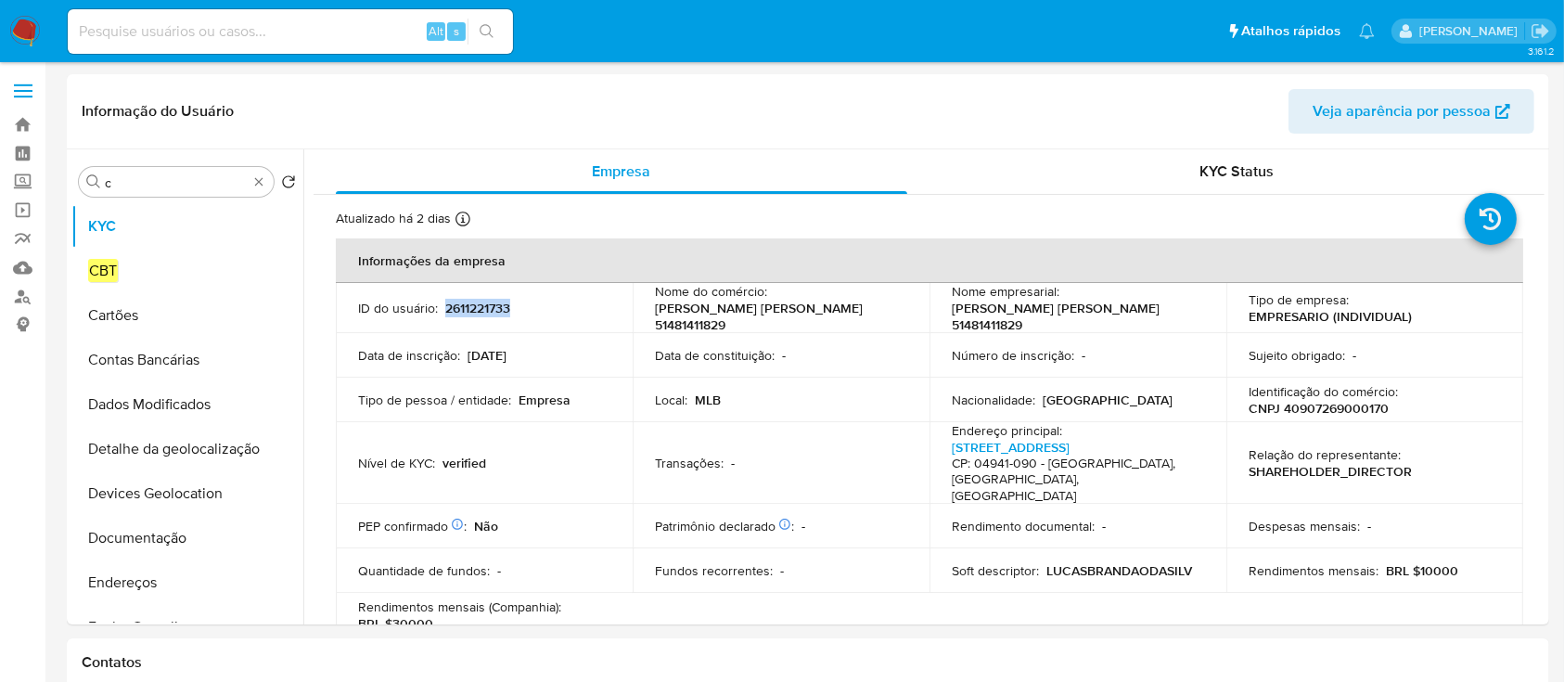
click at [475, 300] on p "2611221733" at bounding box center [477, 308] width 65 height 17
copy p "2611221733"
click at [505, 308] on p "2611221733" at bounding box center [477, 308] width 65 height 17
click at [184, 176] on input "c" at bounding box center [176, 182] width 143 height 17
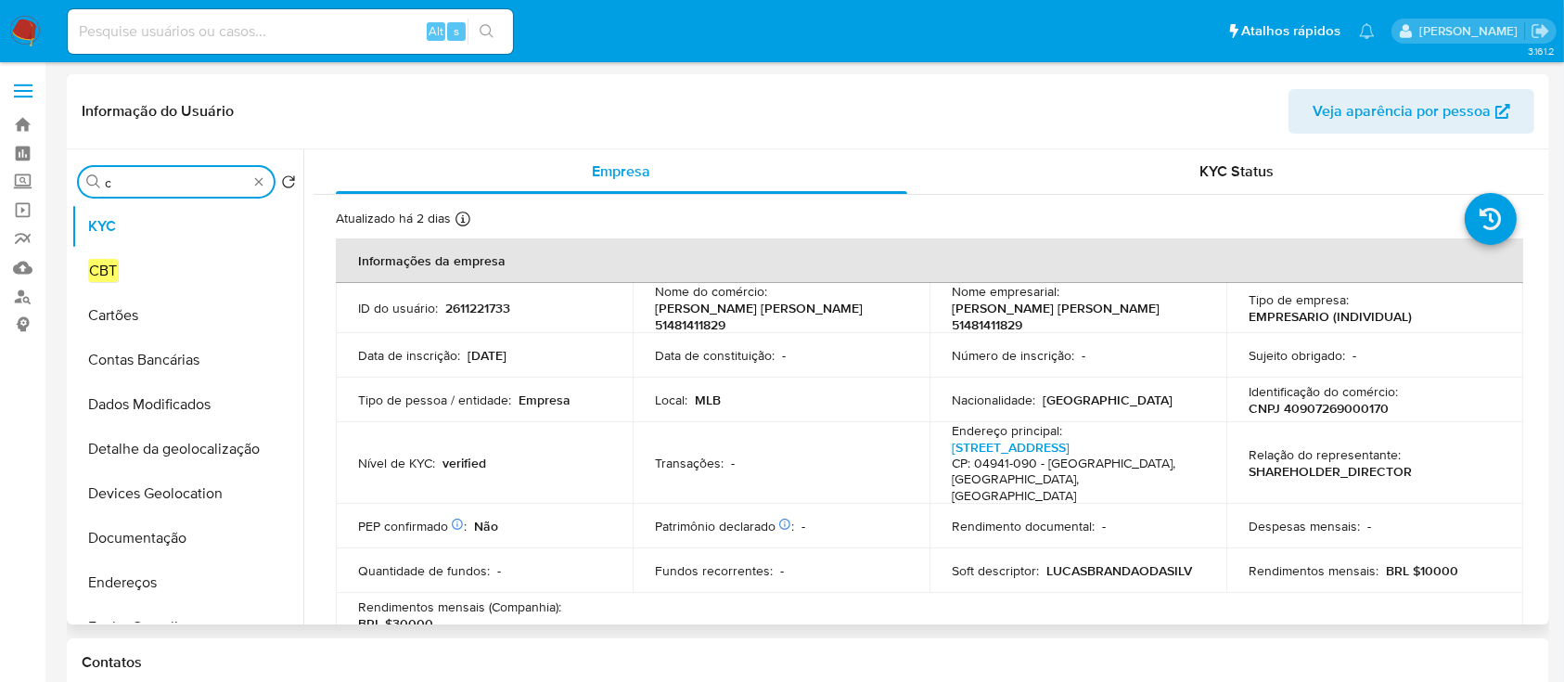
click at [184, 176] on input "c" at bounding box center [176, 182] width 143 height 17
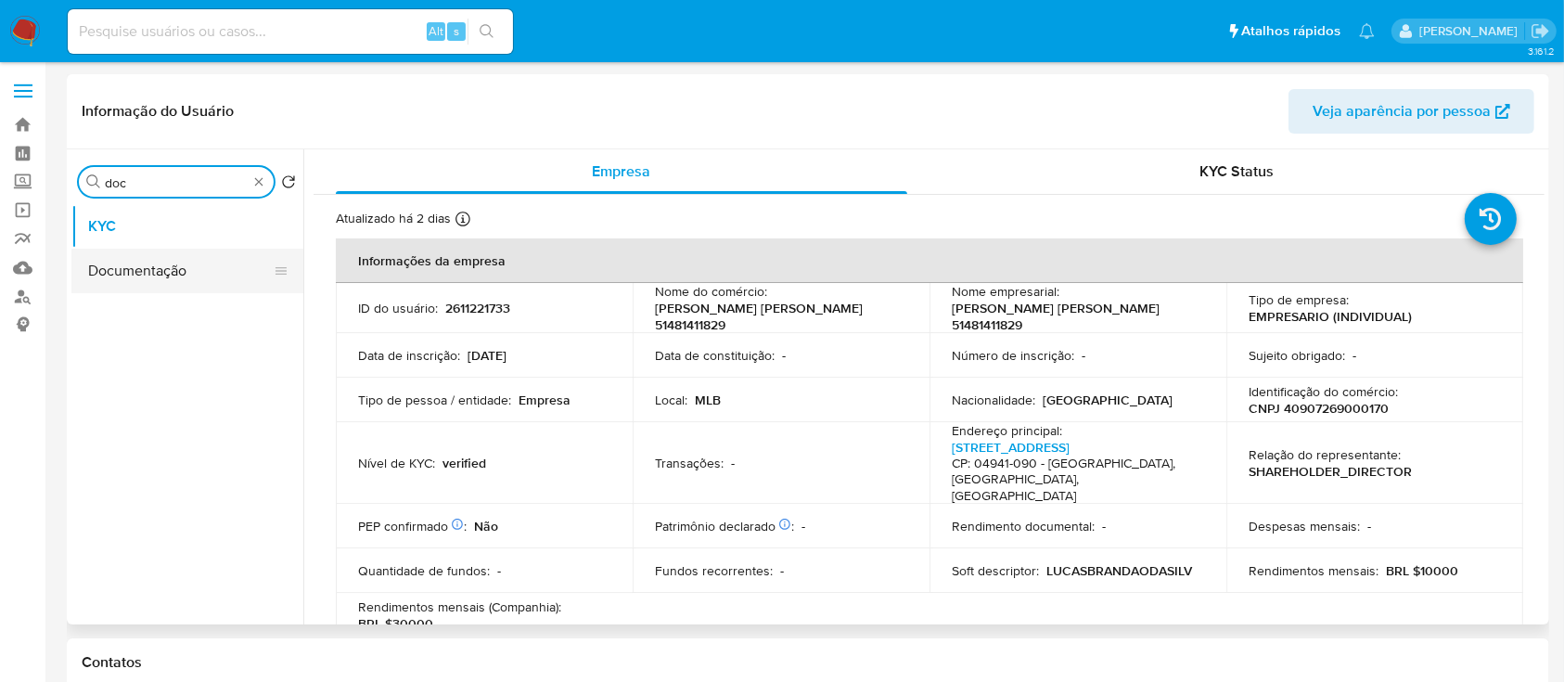
type input "doc"
click at [148, 288] on button "Documentação" at bounding box center [179, 271] width 217 height 45
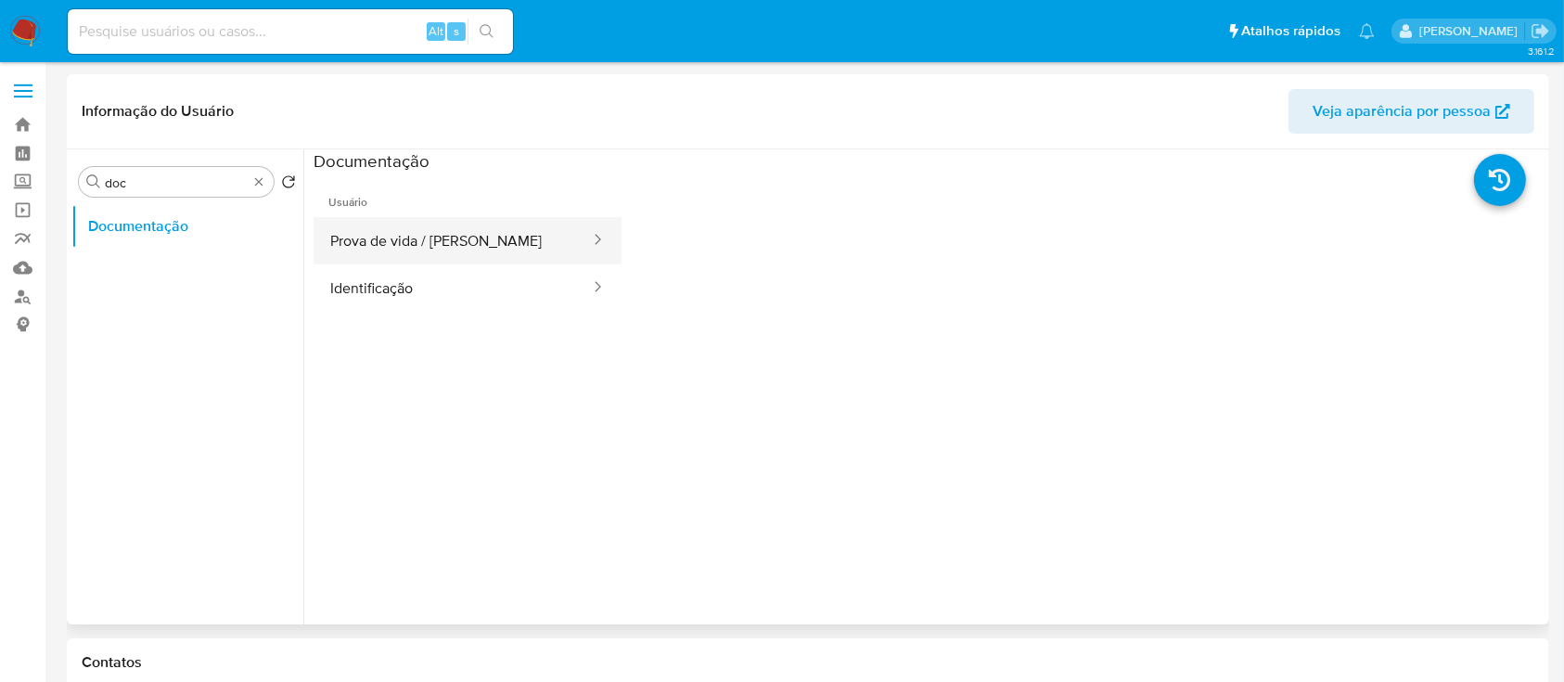
click at [443, 237] on button "Prova de vida / Selfie" at bounding box center [453, 240] width 278 height 47
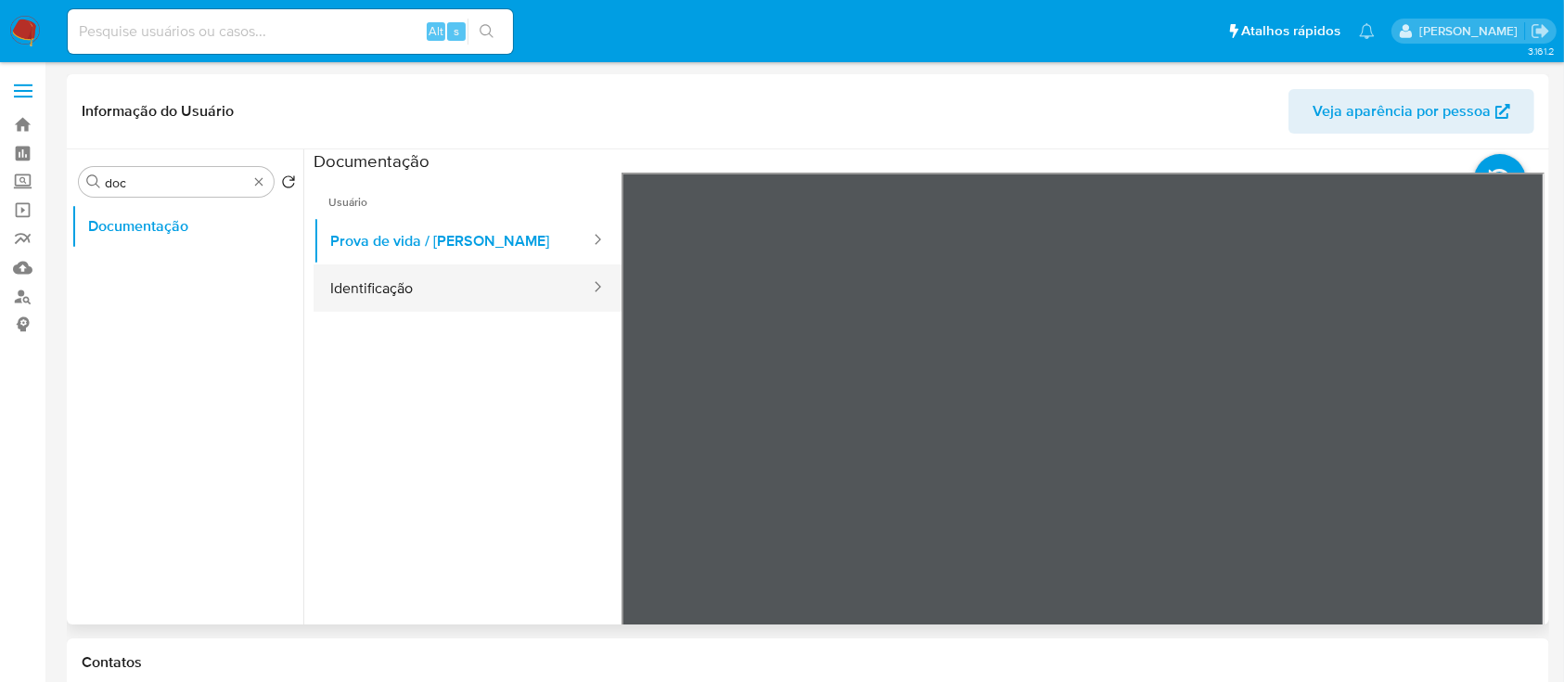
click at [373, 300] on button "Identificação" at bounding box center [453, 287] width 278 height 47
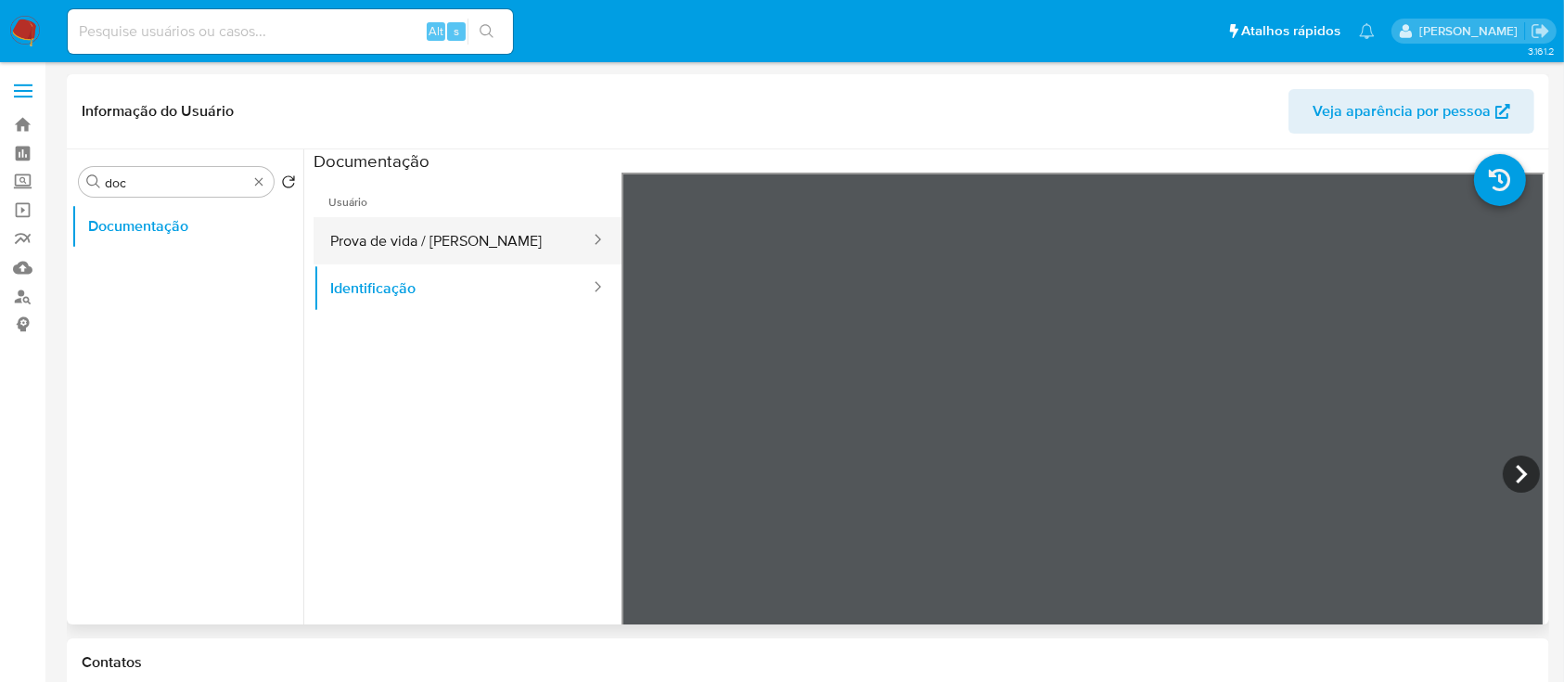
click at [392, 244] on button "Prova de vida / Selfie" at bounding box center [453, 240] width 278 height 47
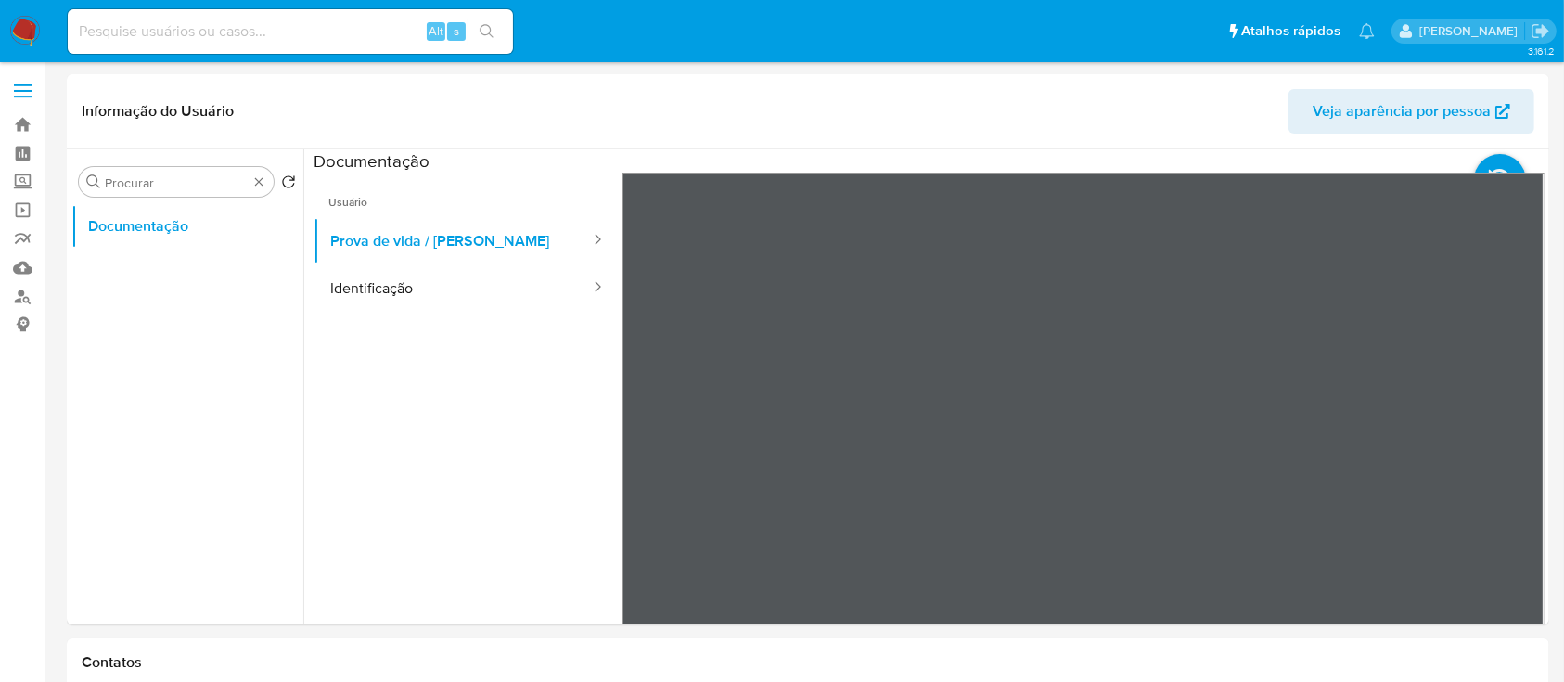
drag, startPoint x: 261, startPoint y: 182, endPoint x: 215, endPoint y: 175, distance: 45.9
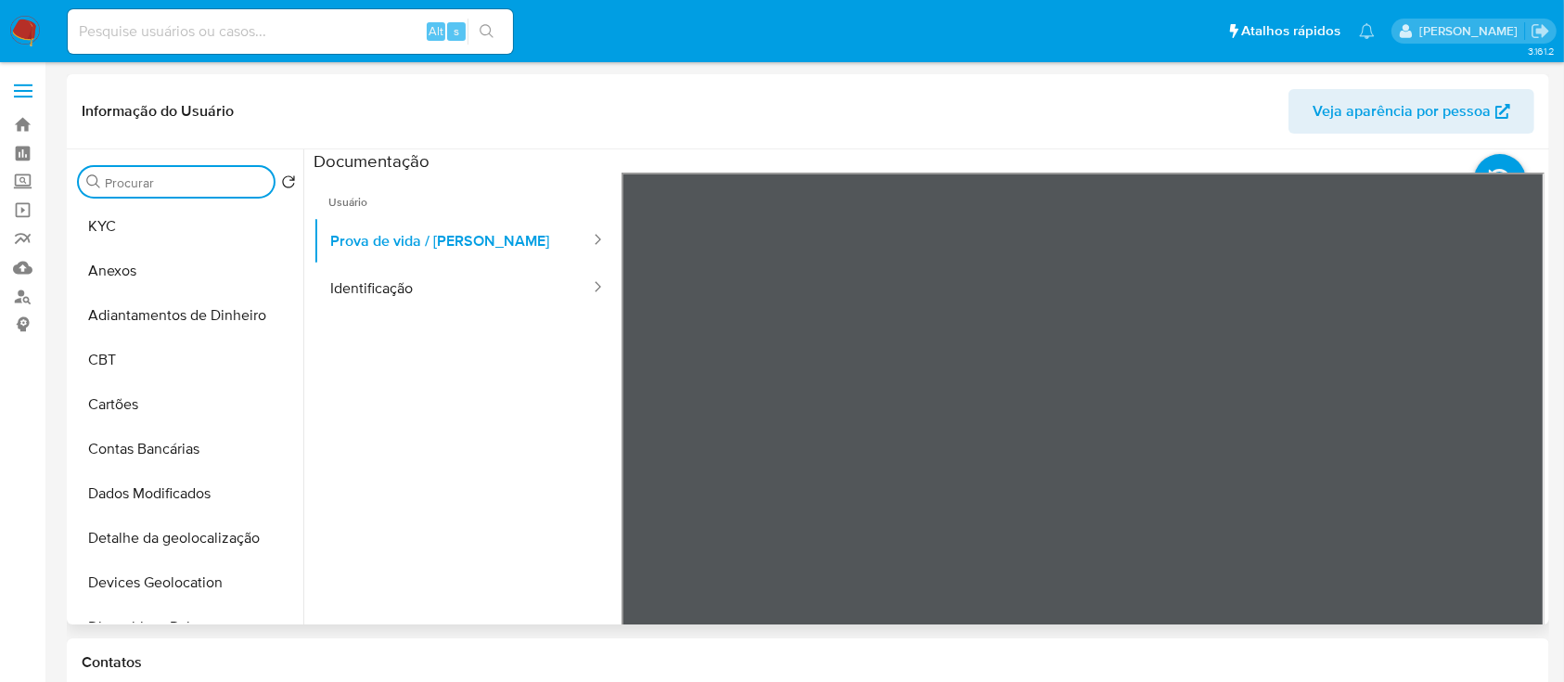
click at [152, 174] on input "Procurar" at bounding box center [185, 182] width 161 height 17
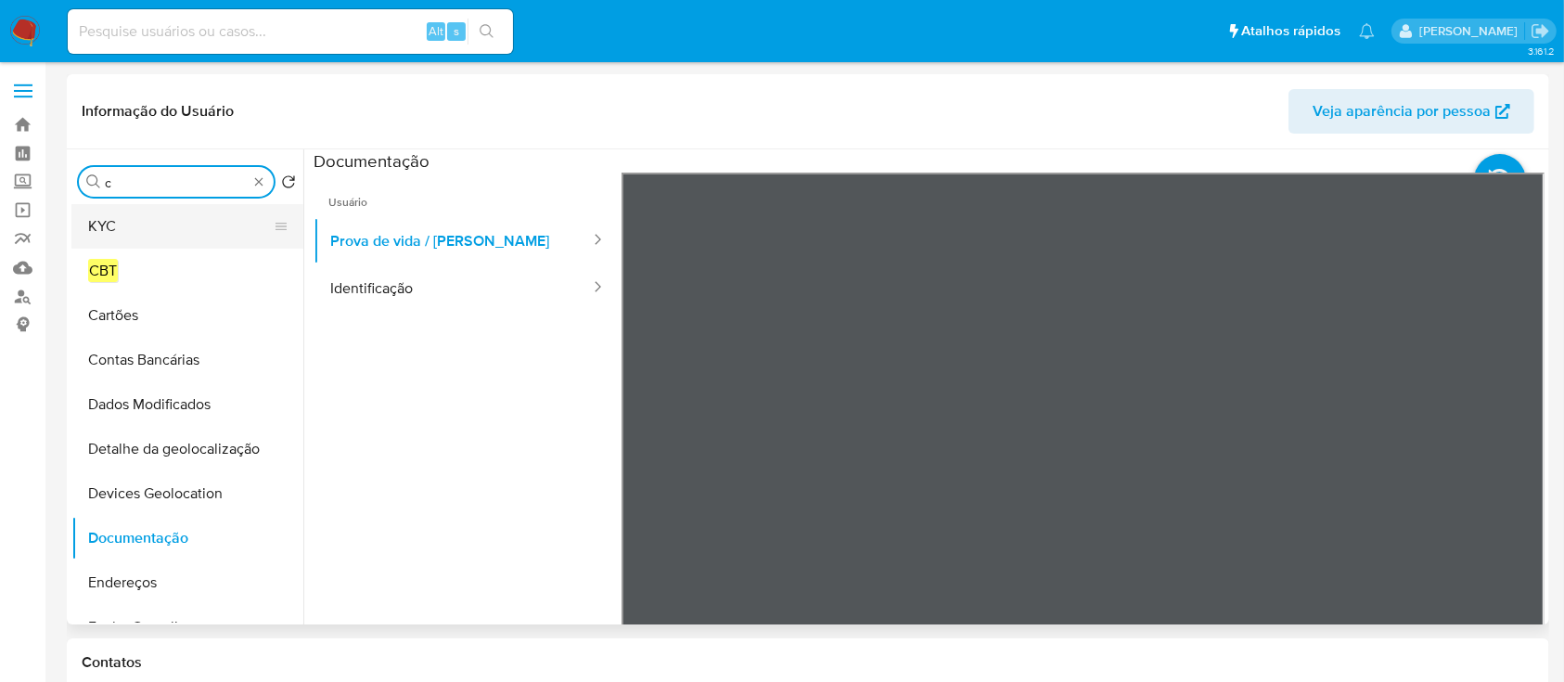
type input "c"
click at [140, 225] on button "KYC" at bounding box center [179, 226] width 217 height 45
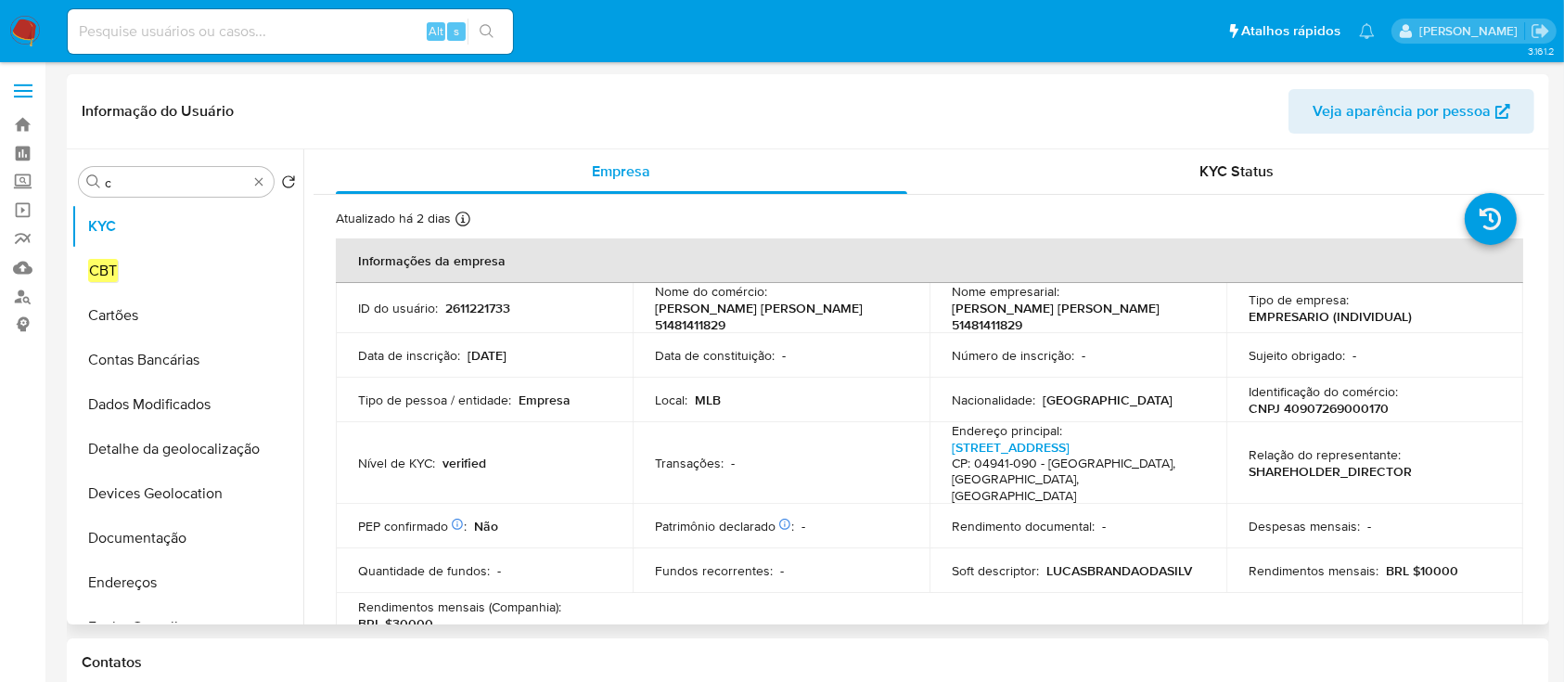
click at [475, 300] on p "2611221733" at bounding box center [477, 308] width 65 height 17
copy p "2611221733"
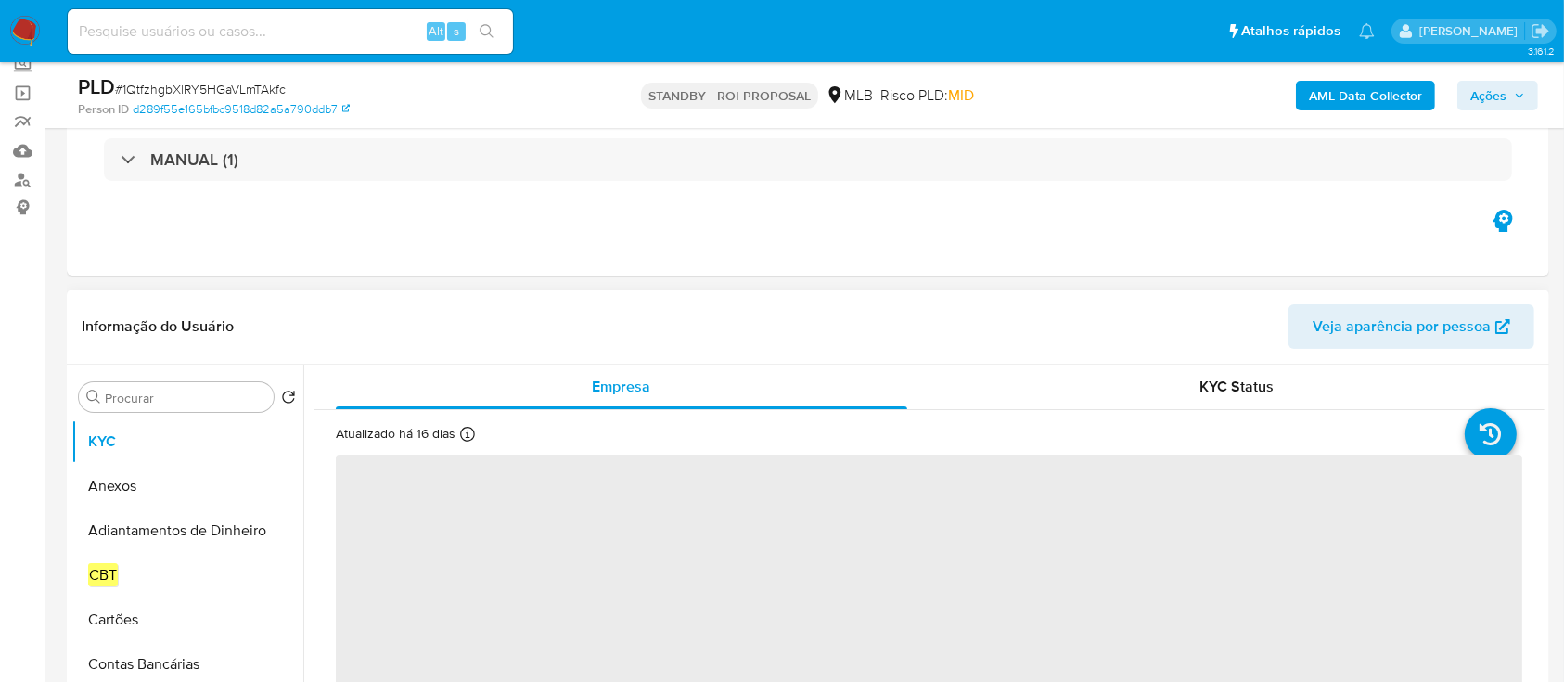
scroll to position [247, 0]
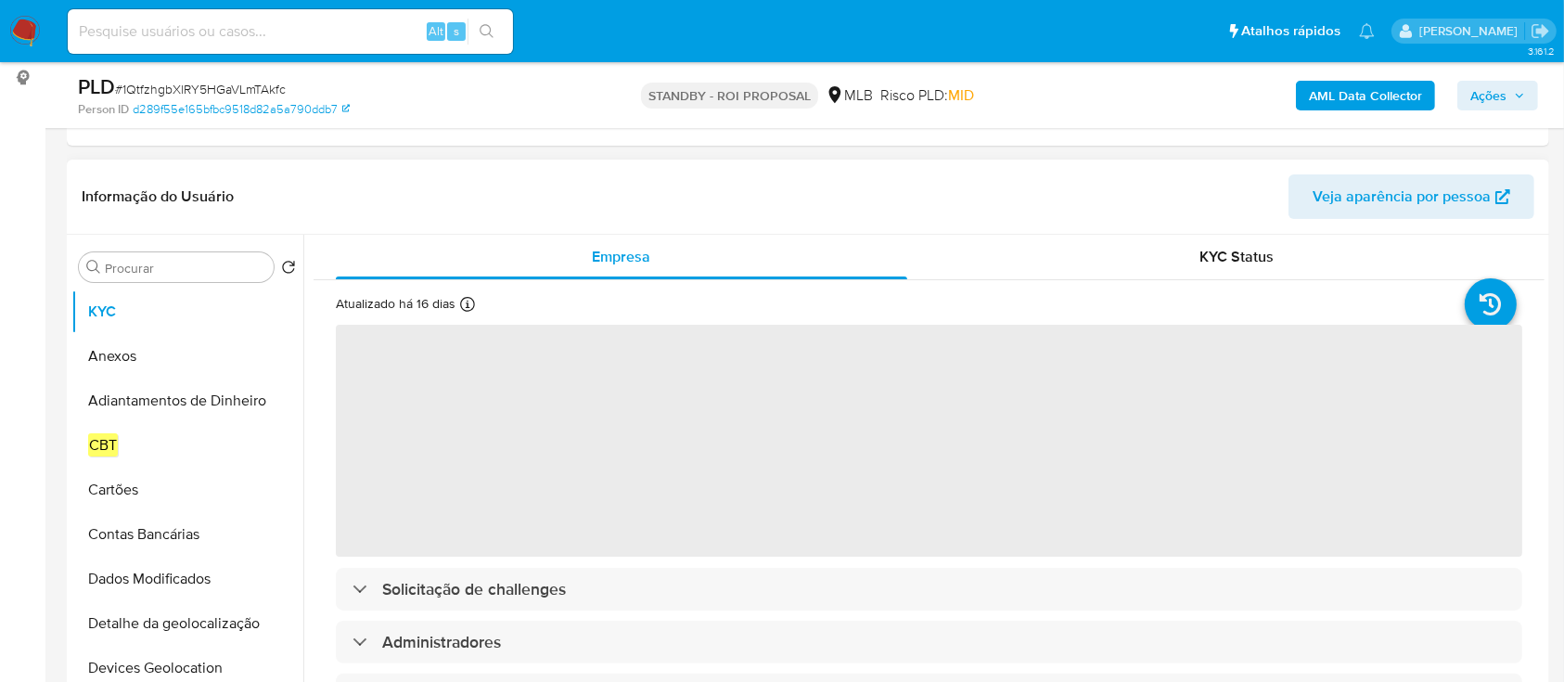
select select "10"
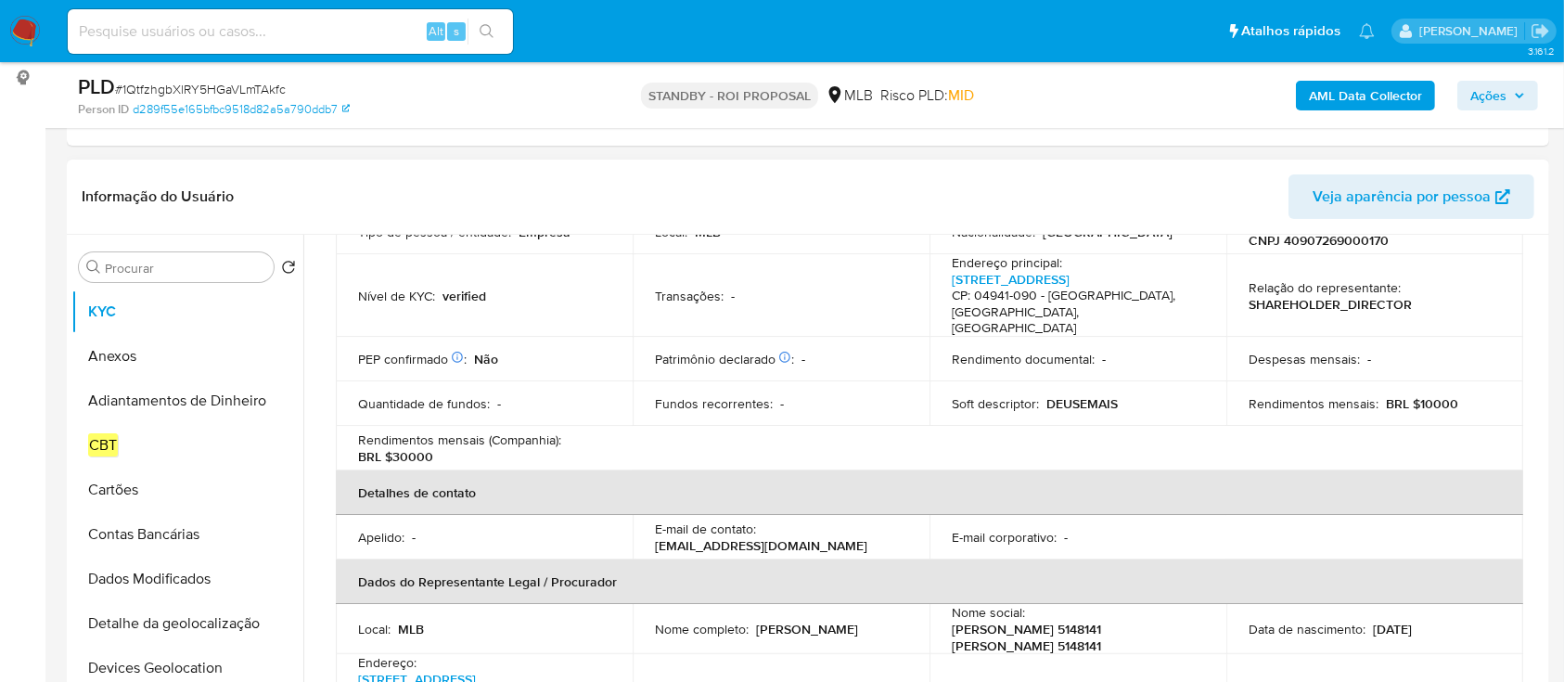
scroll to position [371, 0]
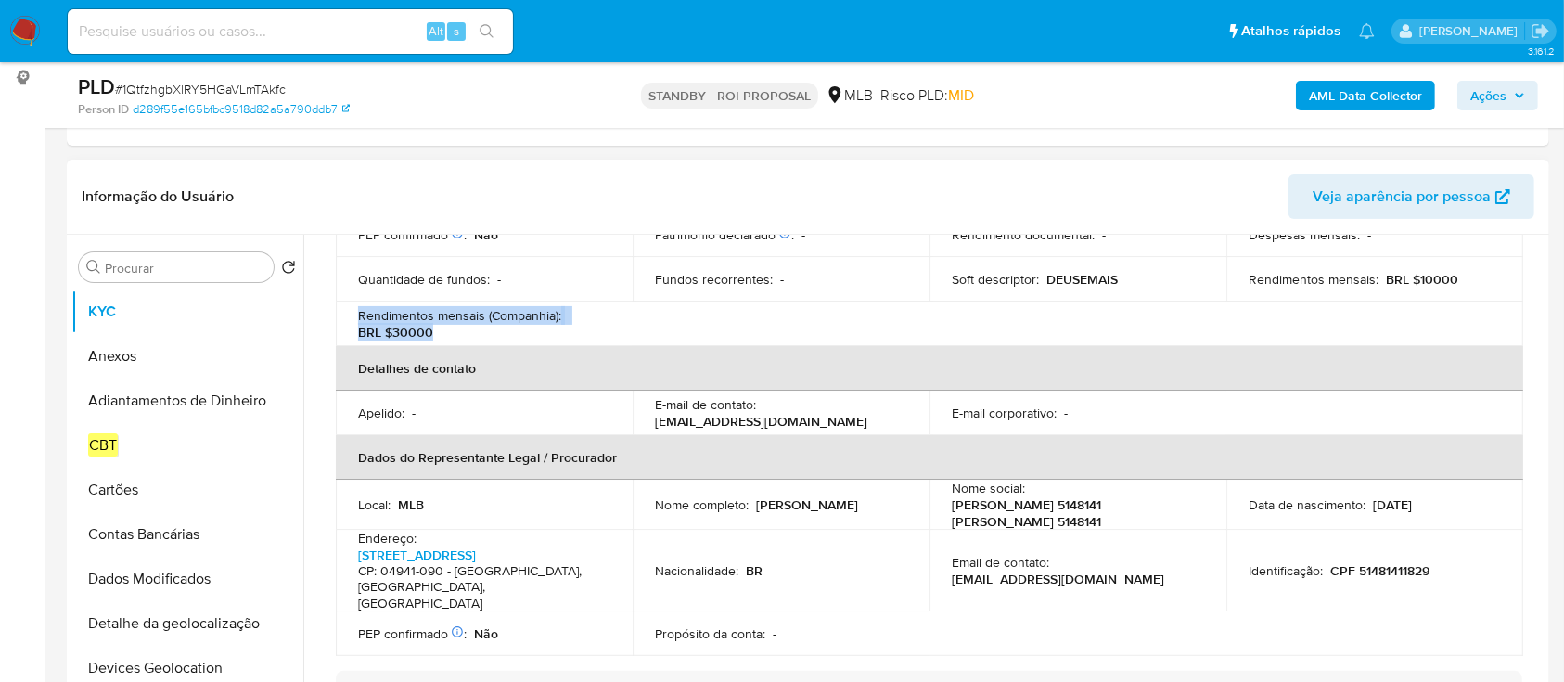
drag, startPoint x: 439, startPoint y: 331, endPoint x: 350, endPoint y: 316, distance: 90.3
click at [350, 316] on td "Rendimentos mensais (Companhia) : BRL $30000" at bounding box center [484, 324] width 297 height 45
click at [199, 266] on input "Procurar" at bounding box center [185, 268] width 161 height 17
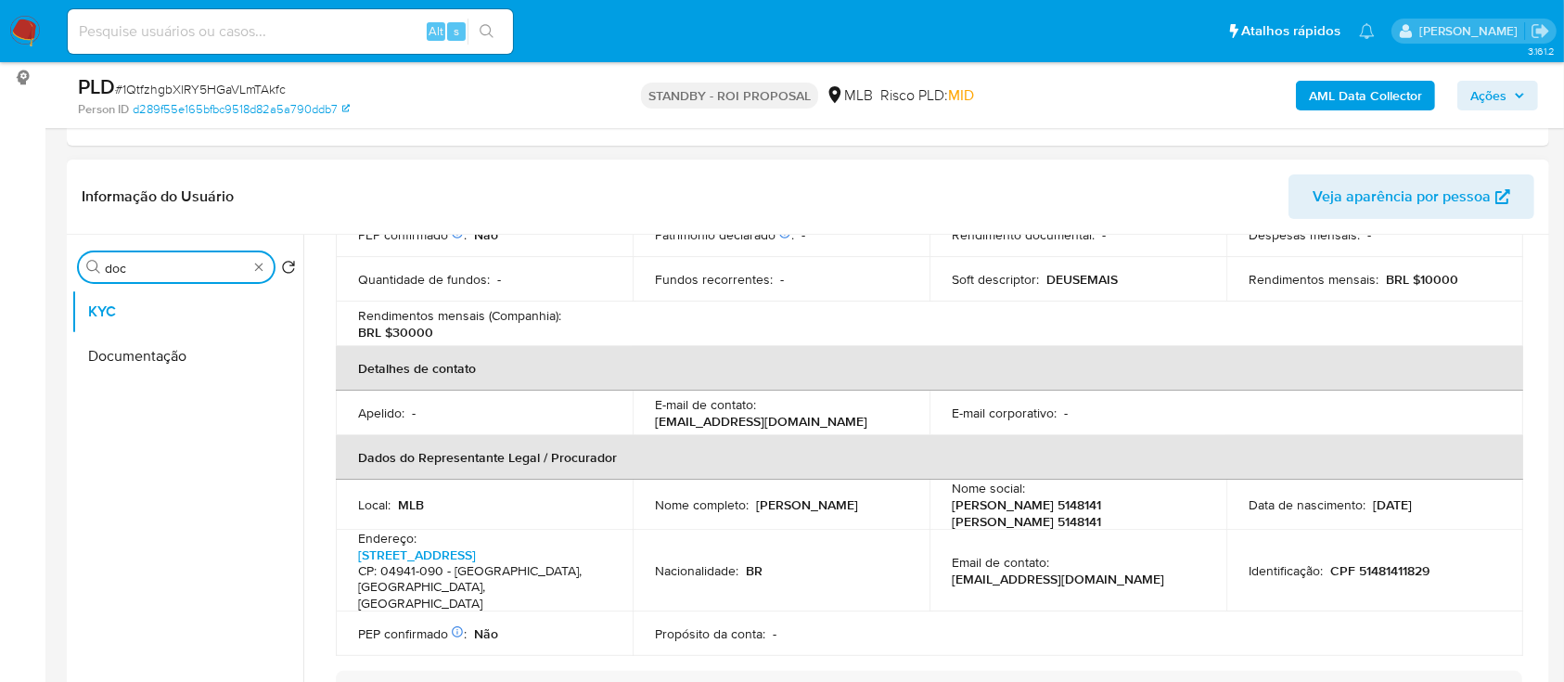
type input "doc"
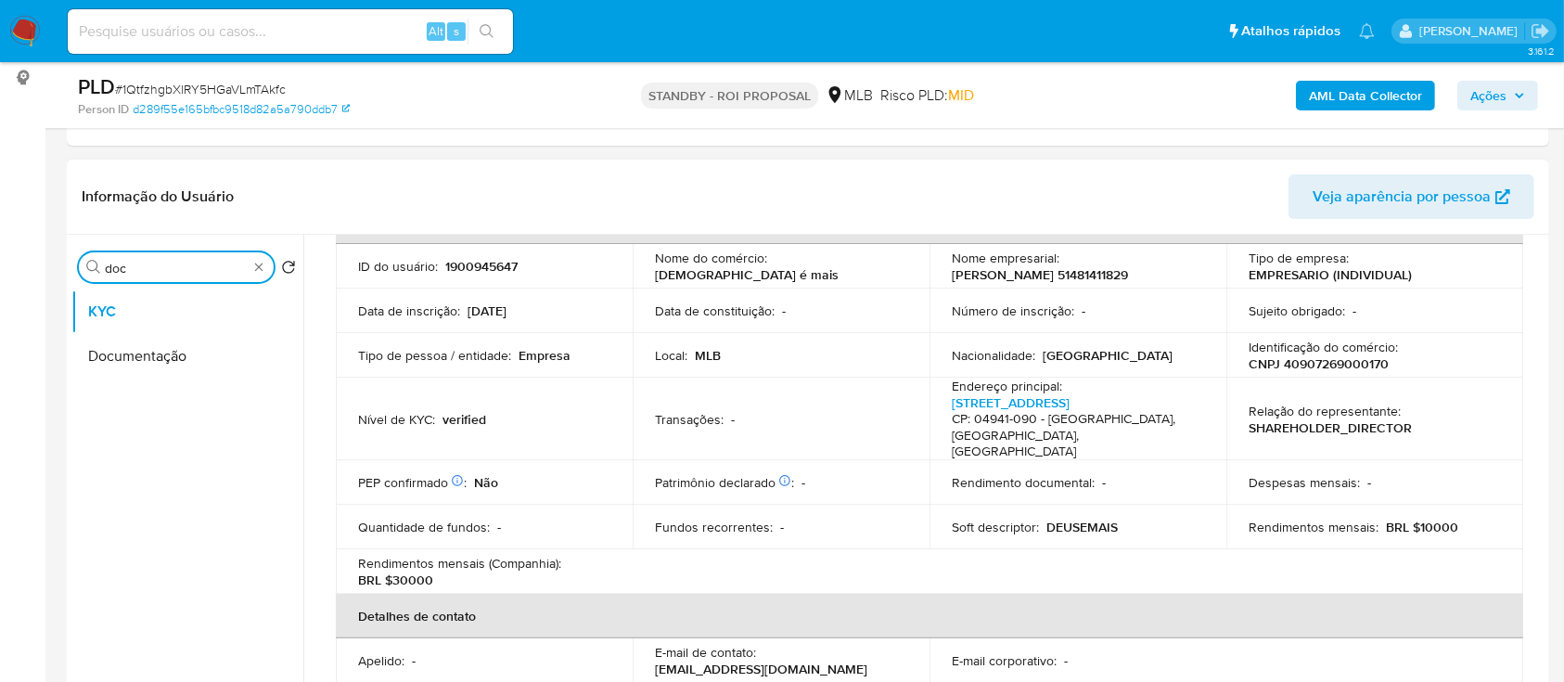
click at [490, 276] on td "ID do usuário : 1900945647" at bounding box center [484, 266] width 297 height 45
click at [490, 273] on td "ID do usuário : 1900945647" at bounding box center [484, 266] width 297 height 45
click at [491, 263] on p "1900945647" at bounding box center [481, 266] width 72 height 17
